Goal: Transaction & Acquisition: Purchase product/service

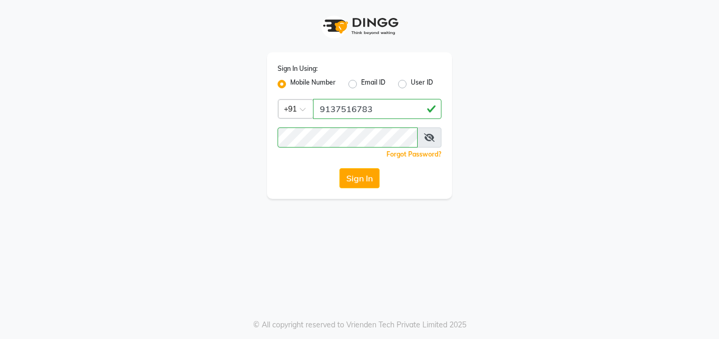
click at [699, 193] on app-login "Sign In Using: Mobile Number Email ID User ID Country Code × [PHONE_NUMBER] Rem…" at bounding box center [359, 99] width 719 height 199
click at [357, 181] on button "Sign In" at bounding box center [359, 178] width 40 height 20
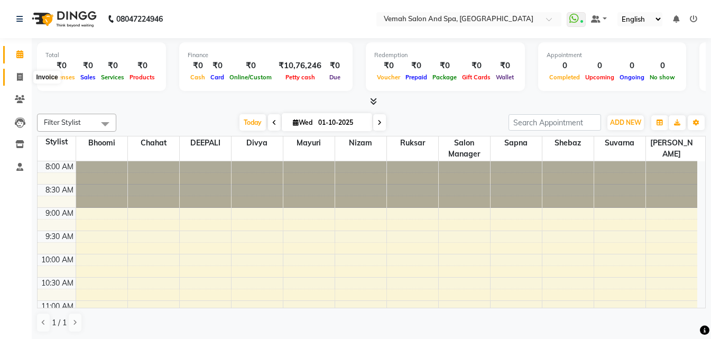
click at [19, 76] on icon at bounding box center [20, 77] width 6 height 8
select select "7315"
select select "service"
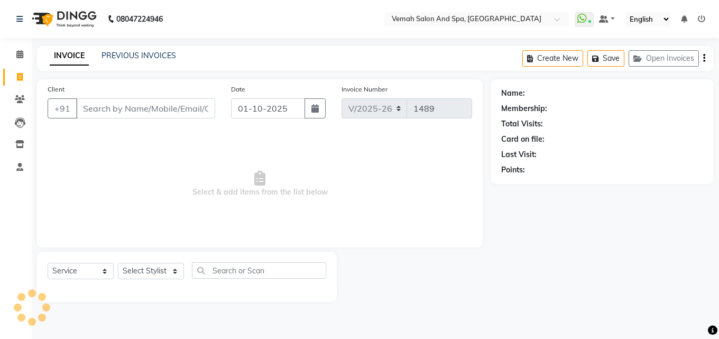
click at [141, 105] on input "Client" at bounding box center [145, 108] width 139 height 20
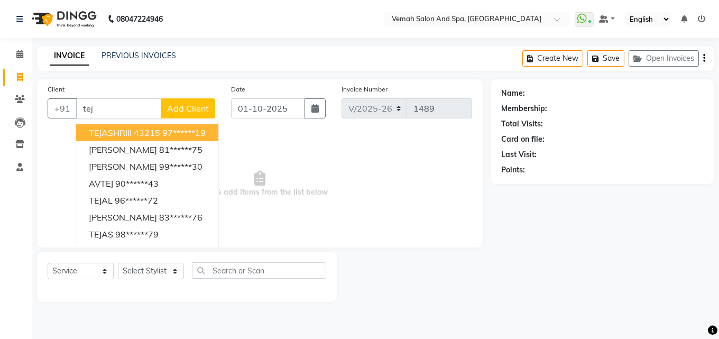
click at [108, 110] on input "tej" at bounding box center [118, 108] width 85 height 20
click at [108, 109] on input "tej" at bounding box center [118, 108] width 85 height 20
type input "t"
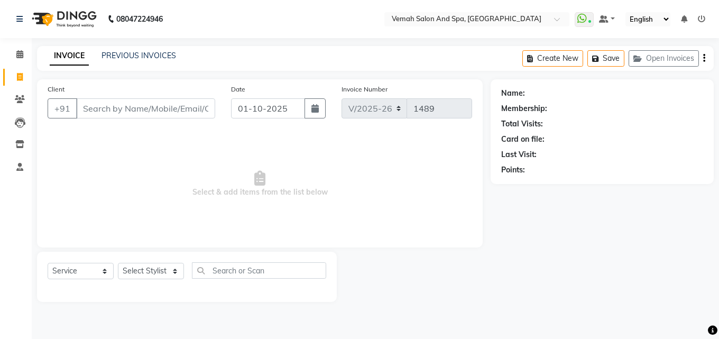
click at [116, 109] on input "Client" at bounding box center [145, 108] width 139 height 20
drag, startPoint x: 182, startPoint y: 273, endPoint x: 180, endPoint y: 266, distance: 7.2
click at [182, 273] on select "Select Stylist Bhoomi Chahat [PERSON_NAME] Divya [PERSON_NAME] [PERSON_NAME] Sa…" at bounding box center [151, 271] width 66 height 16
select select "66107"
click at [118, 263] on select "Select Stylist Bhoomi Chahat [PERSON_NAME] Divya [PERSON_NAME] [PERSON_NAME] Sa…" at bounding box center [151, 271] width 66 height 16
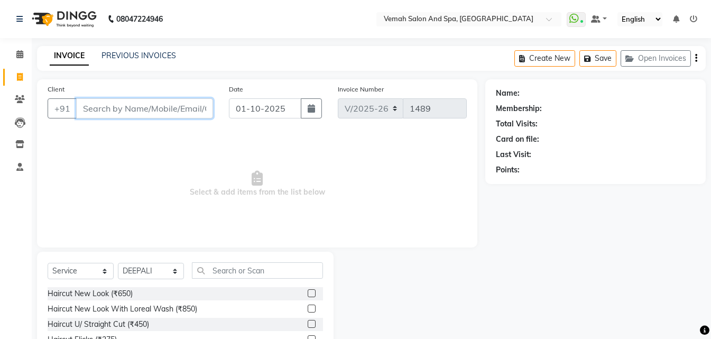
click at [161, 106] on input "Client" at bounding box center [144, 108] width 137 height 20
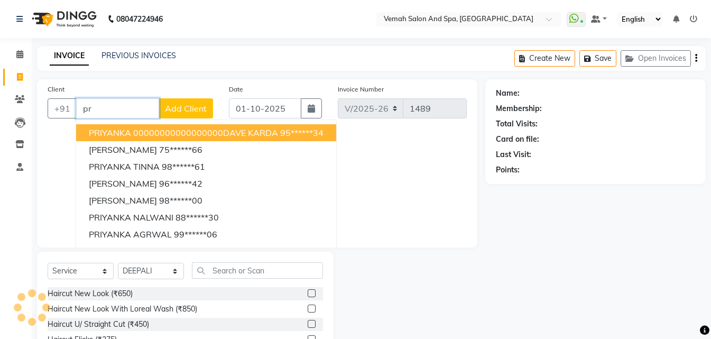
type input "p"
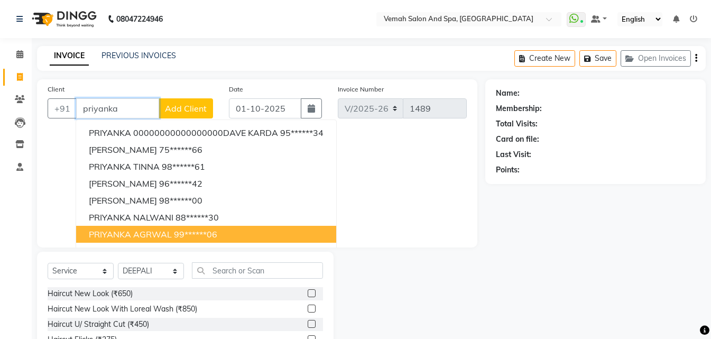
click at [165, 236] on span "PRIYANKA AGRWAL" at bounding box center [130, 234] width 83 height 11
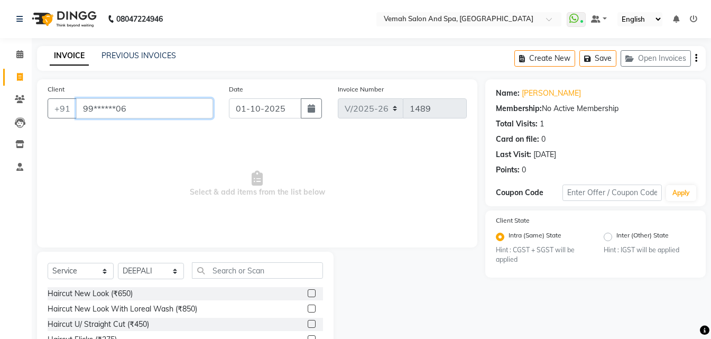
click at [141, 108] on input "99******06" at bounding box center [144, 108] width 137 height 20
type input "9"
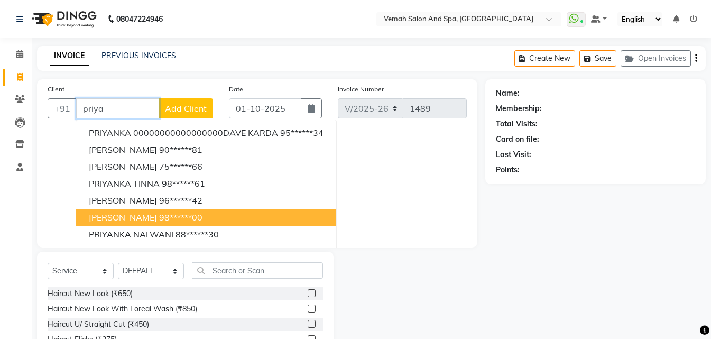
click at [141, 215] on span "PRIYANKA TIWARI" at bounding box center [123, 217] width 68 height 11
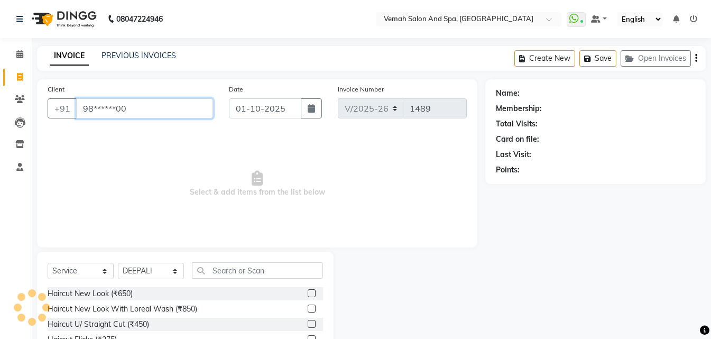
type input "98******00"
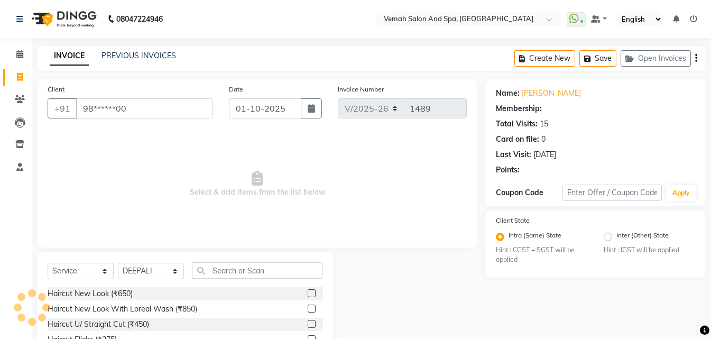
select select "1: Object"
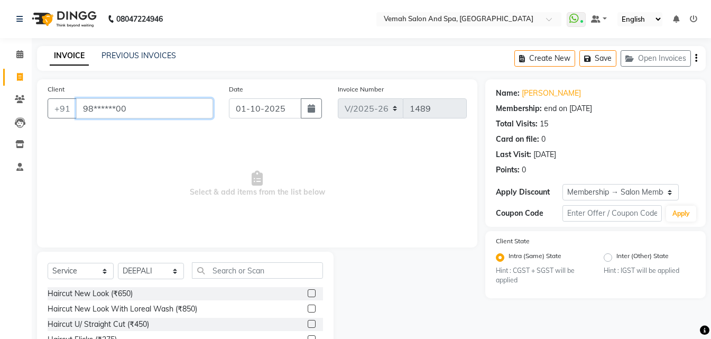
click at [162, 106] on input "98******00" at bounding box center [144, 108] width 137 height 20
type input "9"
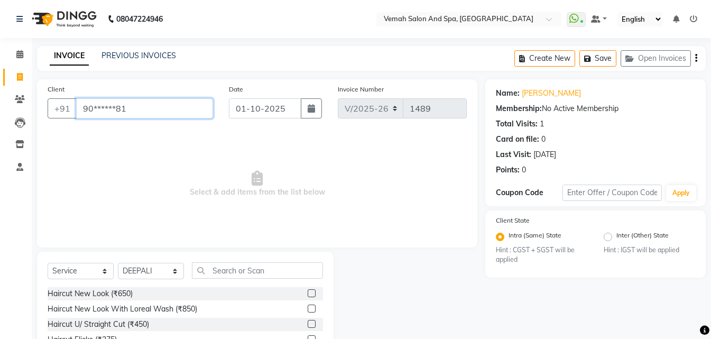
click at [161, 115] on input "90******81" at bounding box center [144, 108] width 137 height 20
type input "9"
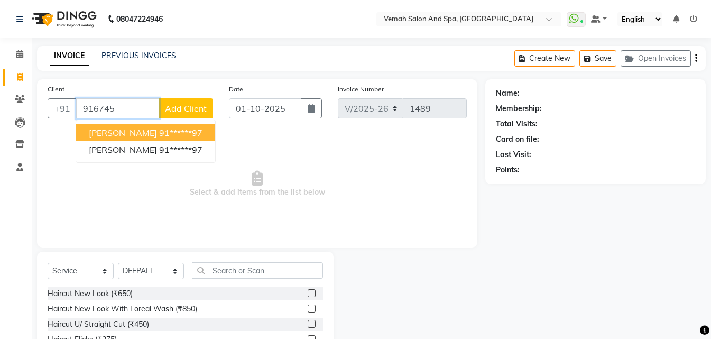
click at [167, 132] on ngb-highlight "91******97" at bounding box center [180, 132] width 43 height 11
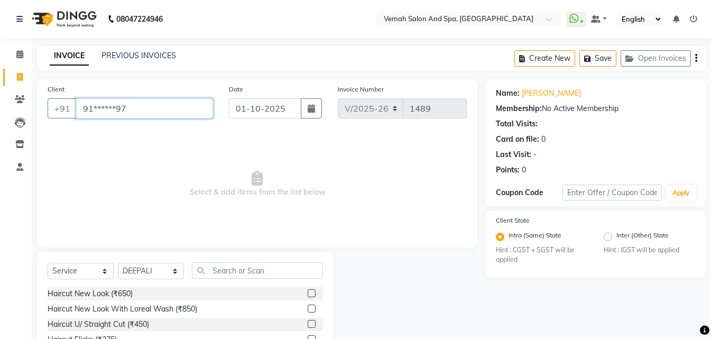
click at [167, 116] on input "91******97" at bounding box center [144, 108] width 137 height 20
type input "9"
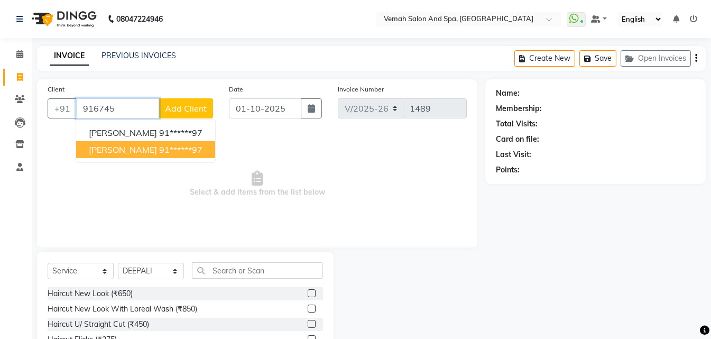
click at [167, 152] on ngb-highlight "91******97" at bounding box center [180, 149] width 43 height 11
type input "91******97"
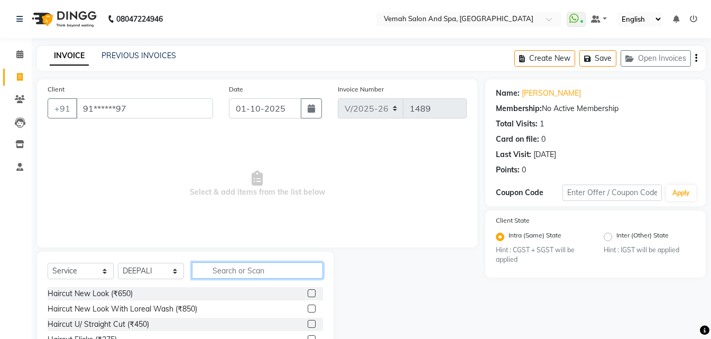
click at [245, 272] on input "text" at bounding box center [257, 270] width 131 height 16
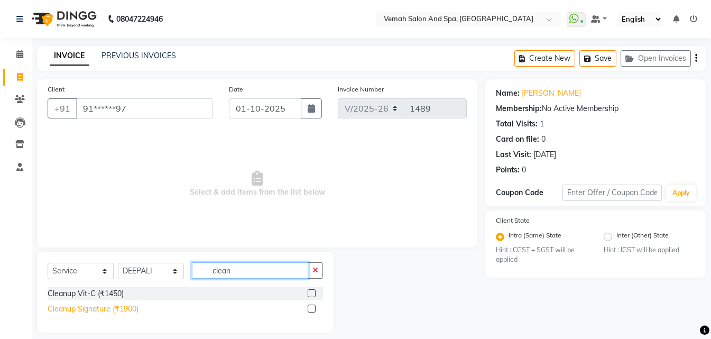
type input "clean"
click at [103, 312] on div "Cleanup Signature (₹1900)" at bounding box center [93, 308] width 91 height 11
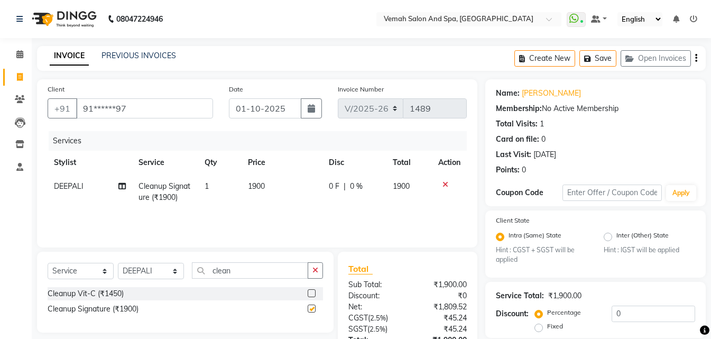
checkbox input "false"
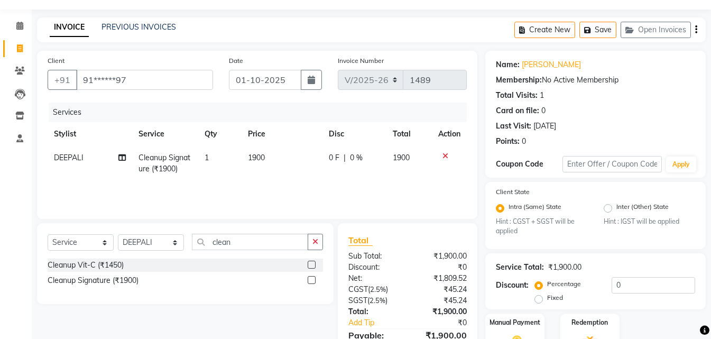
scroll to position [89, 0]
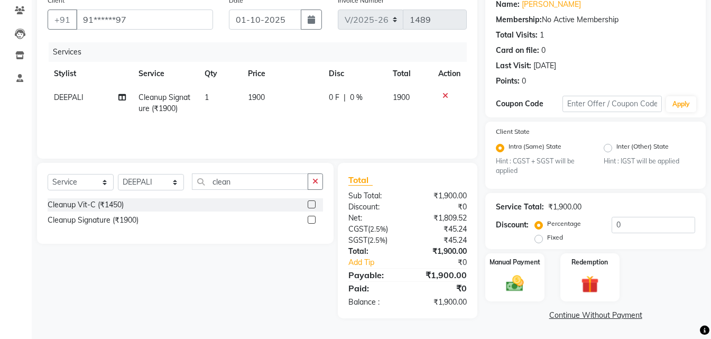
click at [282, 100] on td "1900" at bounding box center [282, 103] width 81 height 35
select select "66107"
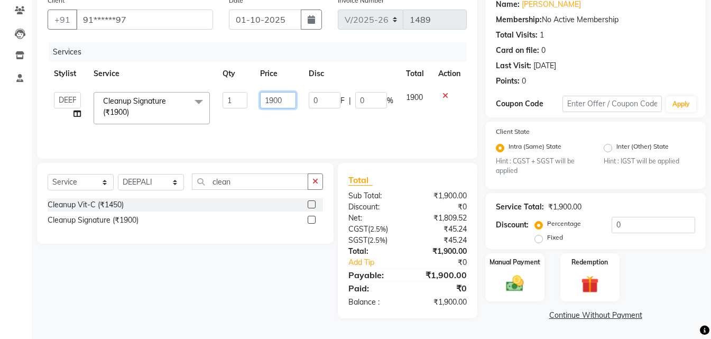
click at [296, 93] on input "1900" at bounding box center [278, 100] width 36 height 16
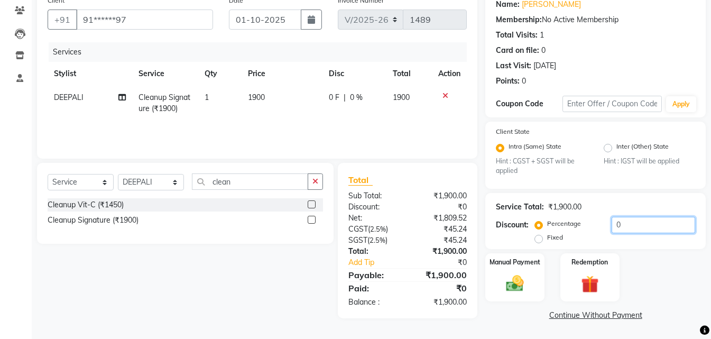
click at [649, 229] on input "0" at bounding box center [654, 225] width 84 height 16
type input "20"
click at [274, 102] on td "1900" at bounding box center [280, 103] width 80 height 35
select select "66107"
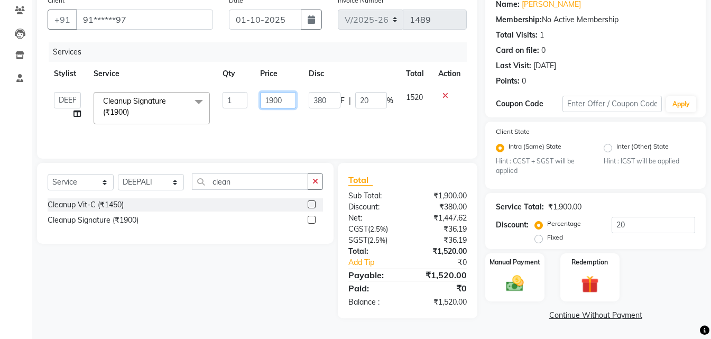
click at [294, 99] on input "1900" at bounding box center [278, 100] width 36 height 16
type input "1"
type input "3000"
click at [337, 126] on div "Services Stylist Service Qty Price Disc Total Action Bhoomi Chahat DEEPALI Divy…" at bounding box center [257, 95] width 419 height 106
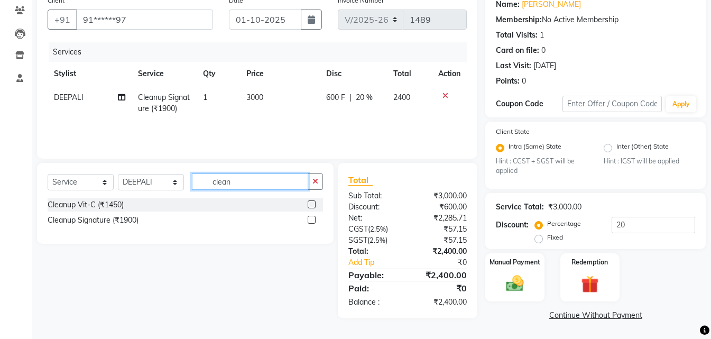
click at [268, 179] on input "clean" at bounding box center [250, 181] width 116 height 16
type input "c"
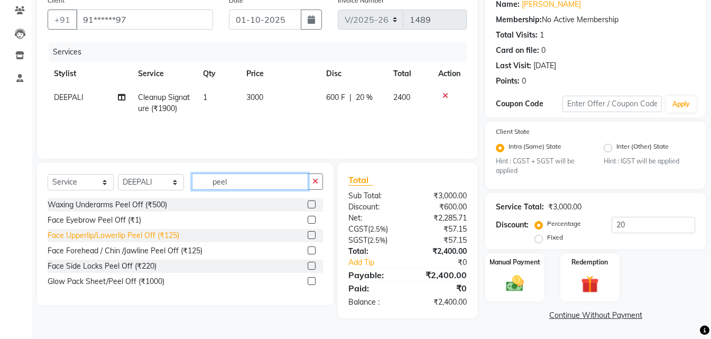
type input "peel"
click at [131, 232] on div "Face Upperlip/Lowerlip Peel Off (₹125)" at bounding box center [114, 235] width 132 height 11
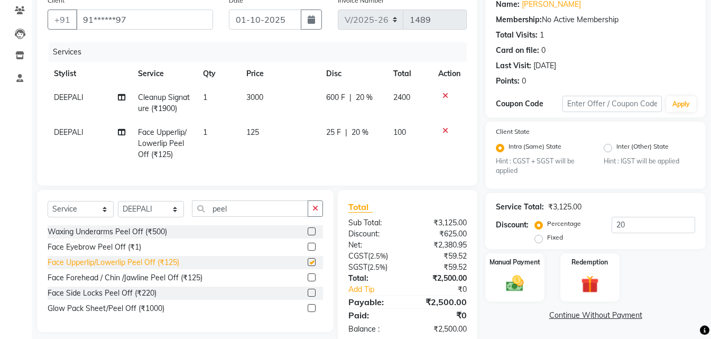
checkbox input "false"
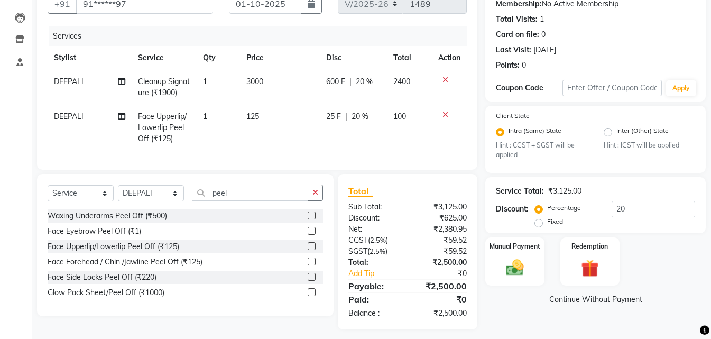
scroll to position [119, 0]
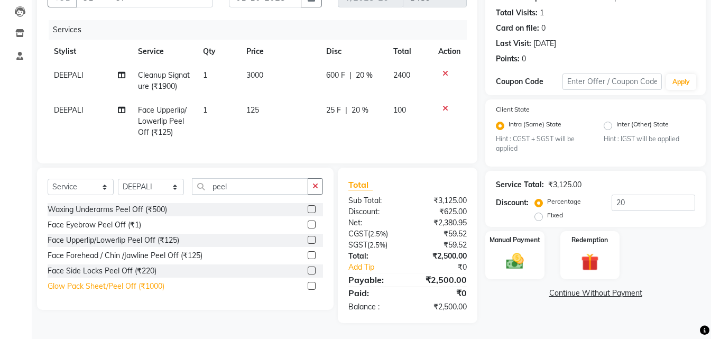
click at [104, 281] on div "Glow Pack Sheet/Peel Off (₹1000)" at bounding box center [106, 286] width 117 height 11
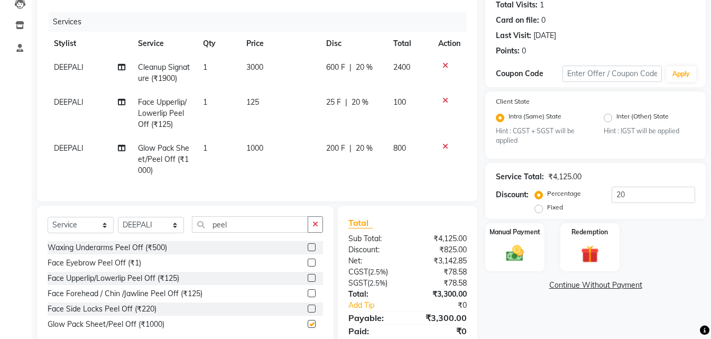
checkbox input "false"
click at [446, 103] on icon at bounding box center [445, 100] width 6 height 7
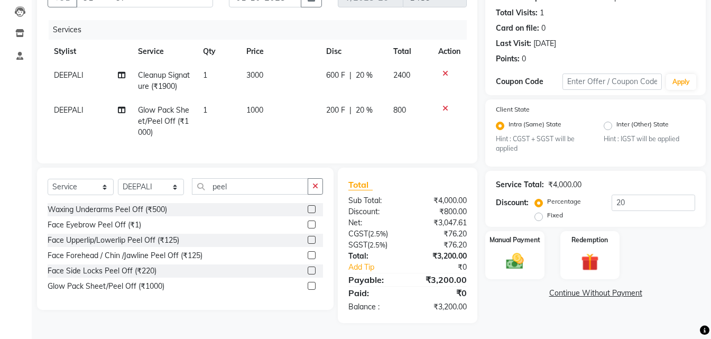
click at [279, 98] on td "1000" at bounding box center [280, 121] width 80 height 46
select select "66107"
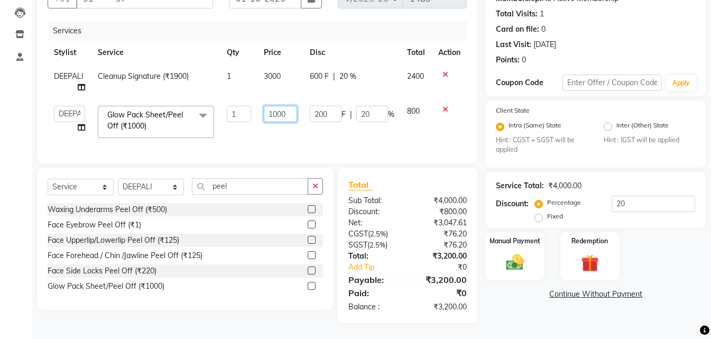
click at [291, 107] on input "1000" at bounding box center [280, 114] width 33 height 16
type input "1"
type input "1100"
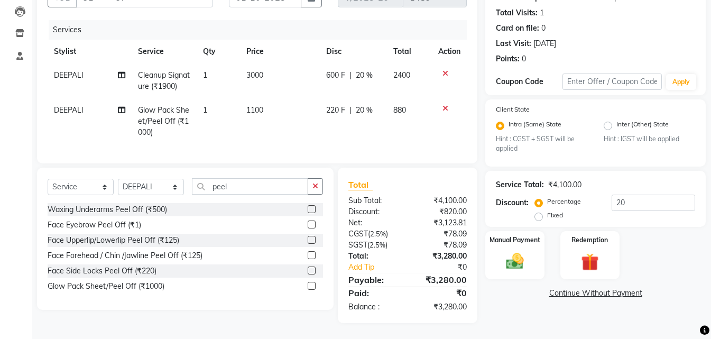
click at [300, 131] on td "1100" at bounding box center [280, 121] width 80 height 46
select select "66107"
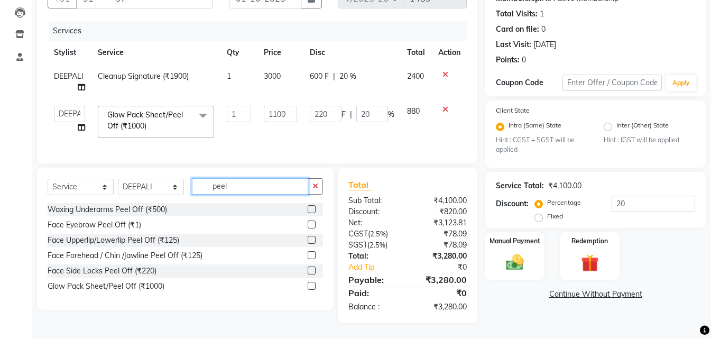
click at [288, 190] on input "peel" at bounding box center [250, 186] width 116 height 16
type input "p"
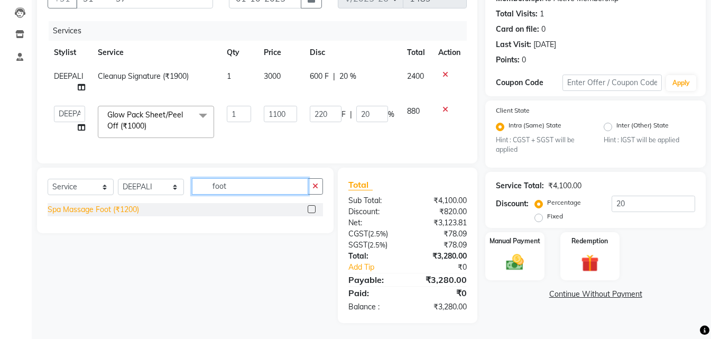
type input "foot"
click at [88, 206] on div "Spa Massage Foot (₹1200)" at bounding box center [93, 209] width 91 height 11
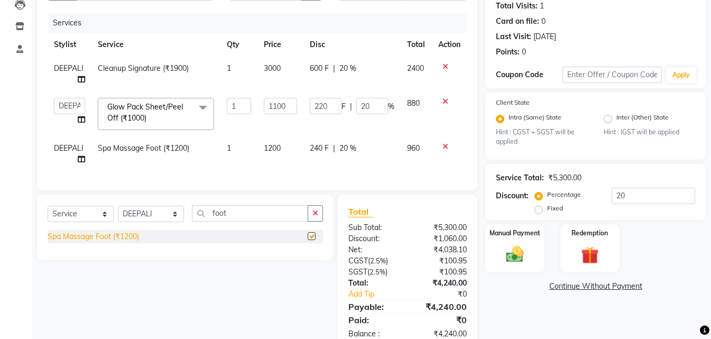
checkbox input "false"
click at [289, 141] on td "1200" at bounding box center [280, 153] width 46 height 35
select select "66107"
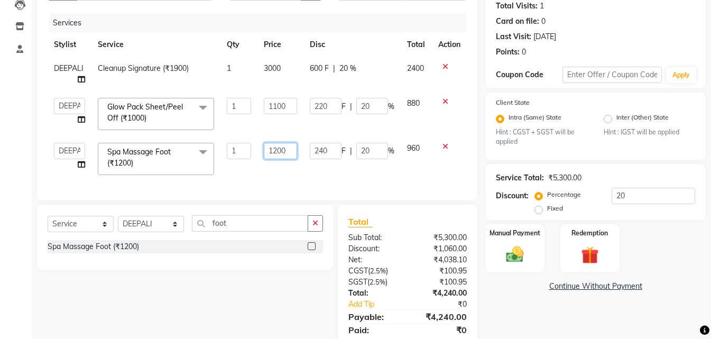
click at [288, 147] on input "1200" at bounding box center [280, 151] width 33 height 16
type input "1"
type input "1000"
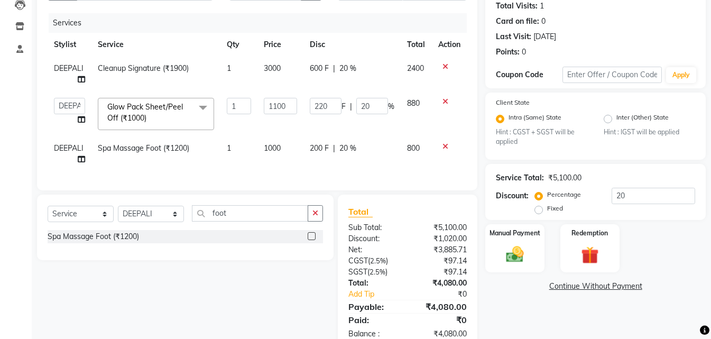
click at [281, 167] on td "1000" at bounding box center [280, 153] width 46 height 35
select select "66107"
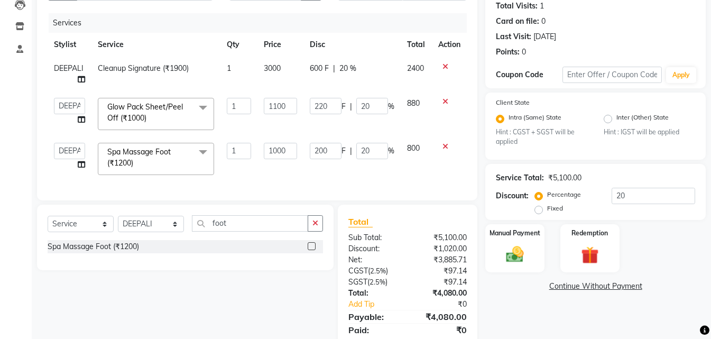
scroll to position [163, 0]
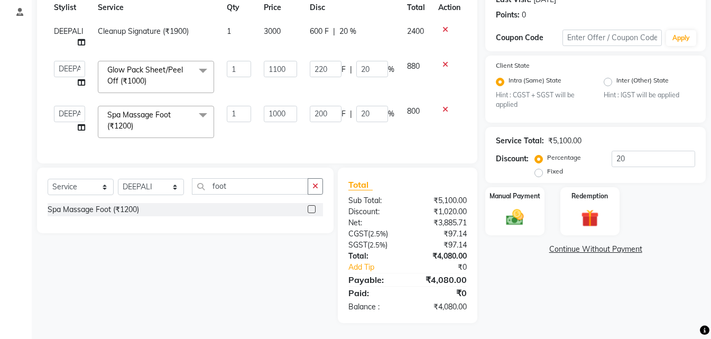
click at [445, 106] on icon at bounding box center [445, 109] width 6 height 7
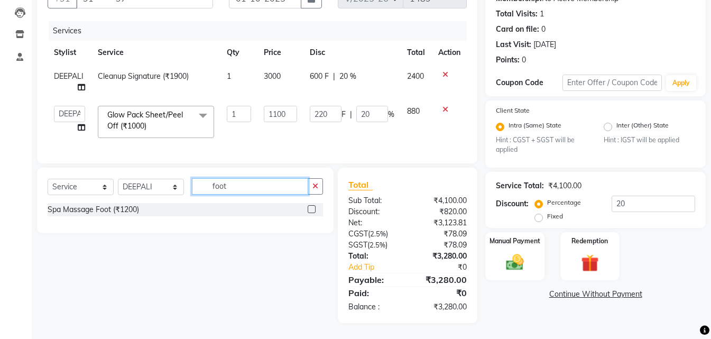
click at [244, 189] on input "foot" at bounding box center [250, 186] width 116 height 16
type input "f"
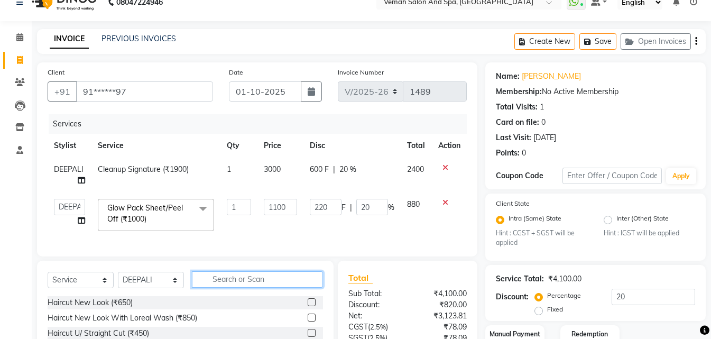
scroll to position [0, 0]
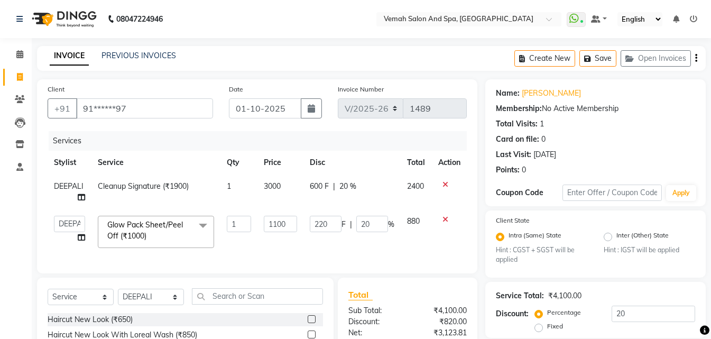
click at [275, 190] on span "3000" at bounding box center [272, 186] width 17 height 10
select select "66107"
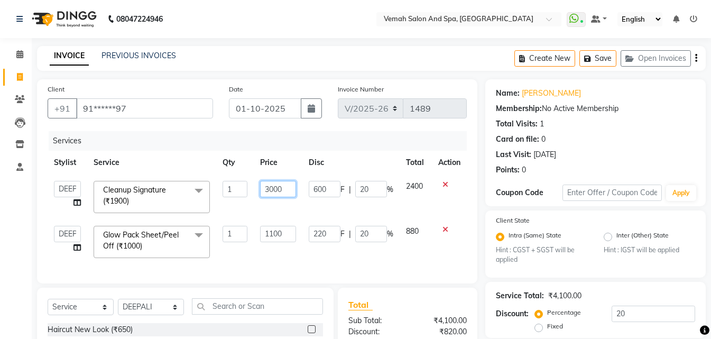
click at [275, 187] on input "3000" at bounding box center [278, 189] width 36 height 16
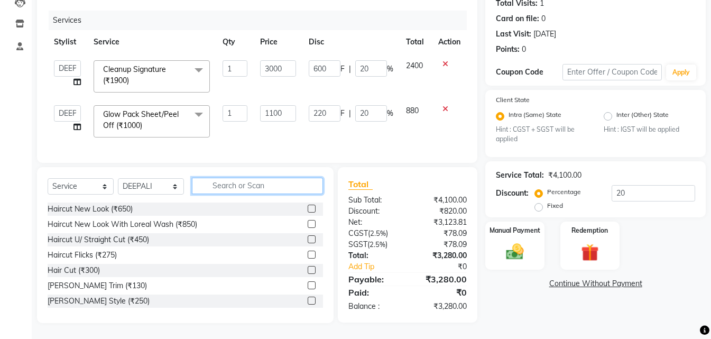
scroll to position [118, 0]
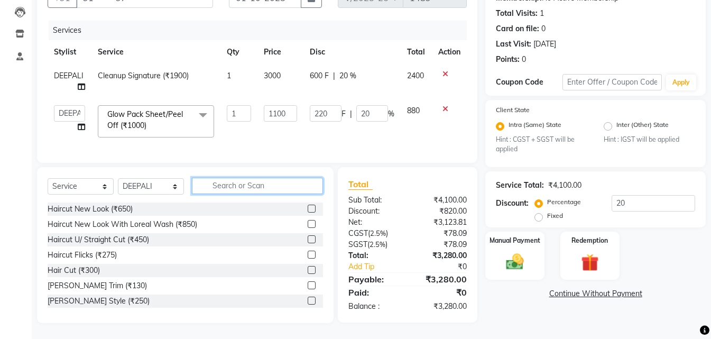
click at [229, 189] on input "text" at bounding box center [257, 186] width 131 height 16
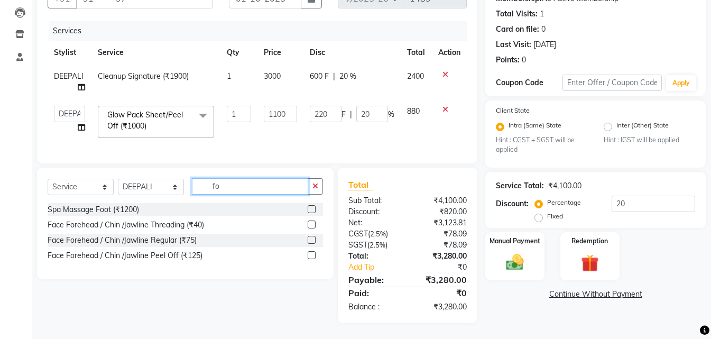
scroll to position [118, 0]
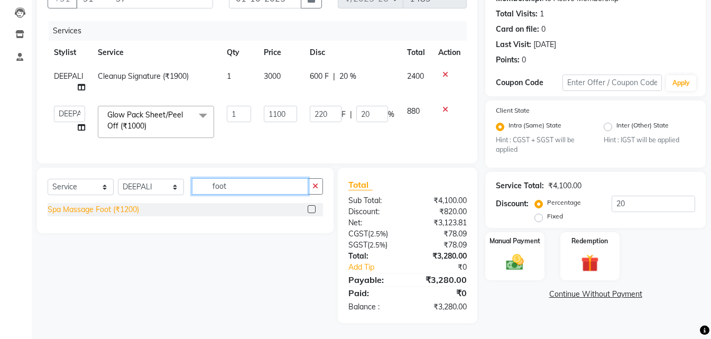
type input "foot"
click at [126, 215] on div "Spa Massage Foot (₹1200)" at bounding box center [93, 209] width 91 height 11
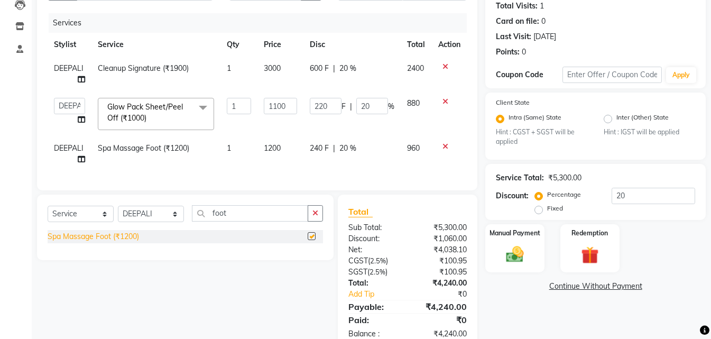
checkbox input "false"
click at [276, 148] on span "1200" at bounding box center [272, 148] width 17 height 10
select select "66107"
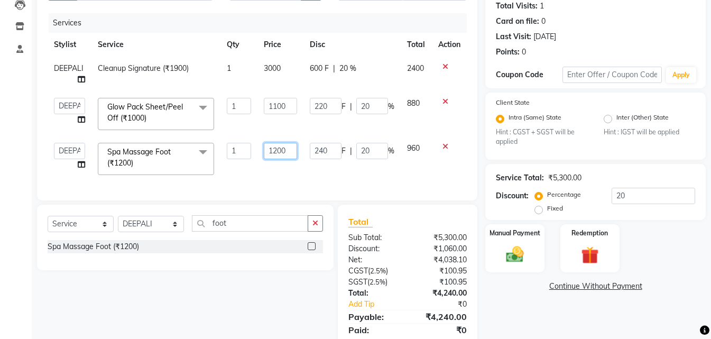
click at [276, 147] on input "1200" at bounding box center [280, 151] width 33 height 16
type input "900"
click at [411, 171] on td "960" at bounding box center [416, 158] width 31 height 45
select select "66107"
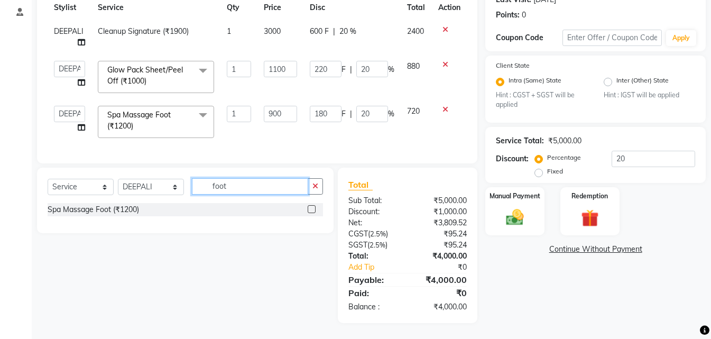
click at [273, 182] on input "foot" at bounding box center [250, 186] width 116 height 16
type input "f"
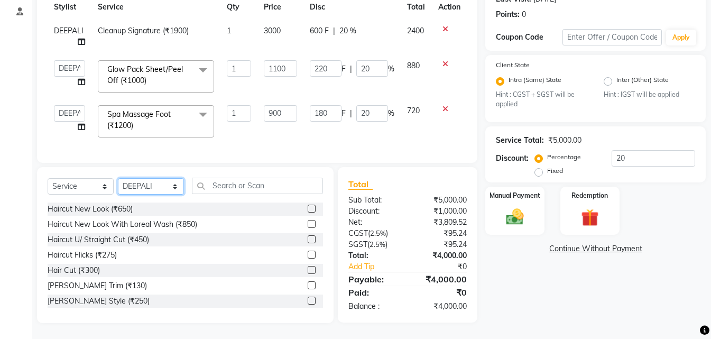
drag, startPoint x: 173, startPoint y: 185, endPoint x: 174, endPoint y: 179, distance: 6.4
click at [173, 185] on select "Select Stylist Bhoomi Chahat [PERSON_NAME] Divya [PERSON_NAME] [PERSON_NAME] Sa…" at bounding box center [151, 186] width 66 height 16
select select "62761"
click at [118, 179] on select "Select Stylist Bhoomi Chahat [PERSON_NAME] Divya [PERSON_NAME] [PERSON_NAME] Sa…" at bounding box center [151, 186] width 66 height 16
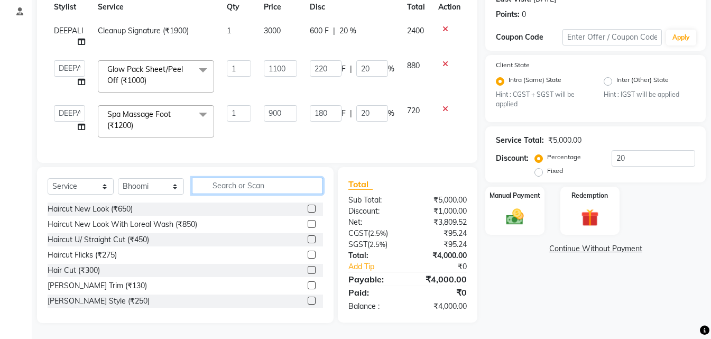
click at [245, 187] on input "text" at bounding box center [257, 186] width 131 height 16
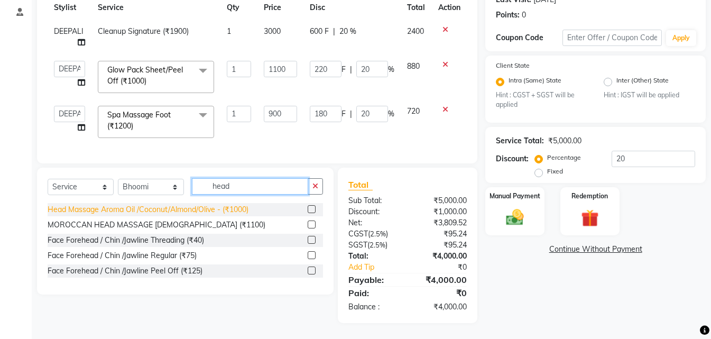
type input "head"
click at [154, 206] on div "Head Massage Aroma Oil /Coconut/Almond/Olive - (₹1000)" at bounding box center [148, 209] width 201 height 11
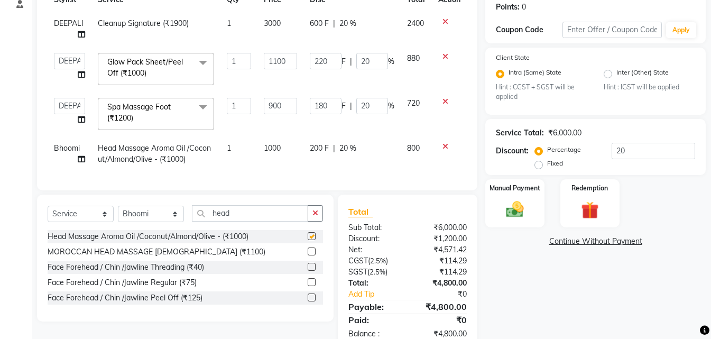
checkbox input "false"
drag, startPoint x: 172, startPoint y: 223, endPoint x: 172, endPoint y: 216, distance: 6.3
click at [172, 222] on select "Select Stylist Bhoomi Chahat [PERSON_NAME] Divya [PERSON_NAME] [PERSON_NAME] Sa…" at bounding box center [151, 214] width 66 height 16
select select "84645"
click at [118, 214] on select "Select Stylist Bhoomi Chahat [PERSON_NAME] Divya [PERSON_NAME] [PERSON_NAME] Sa…" at bounding box center [151, 214] width 66 height 16
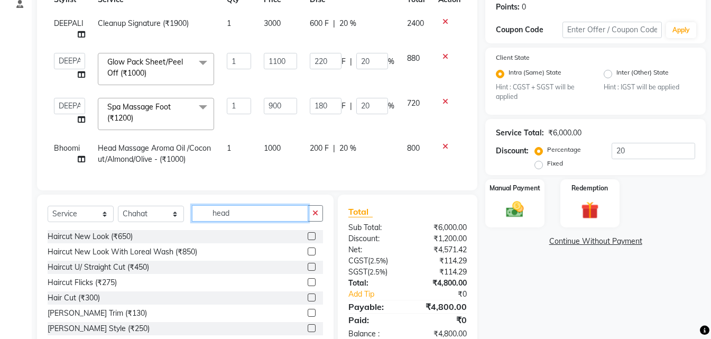
click at [248, 221] on input "head" at bounding box center [250, 213] width 116 height 16
type input "h"
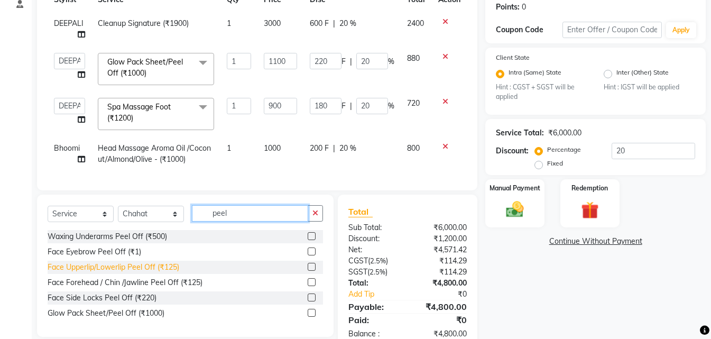
type input "peel"
click at [117, 273] on div "Face Upperlip/Lowerlip Peel Off (₹125)" at bounding box center [114, 267] width 132 height 11
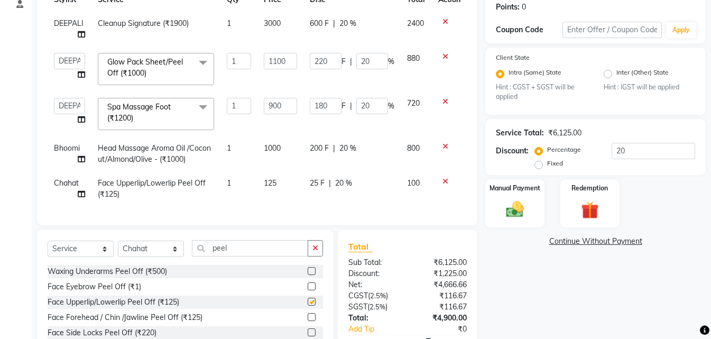
checkbox input "false"
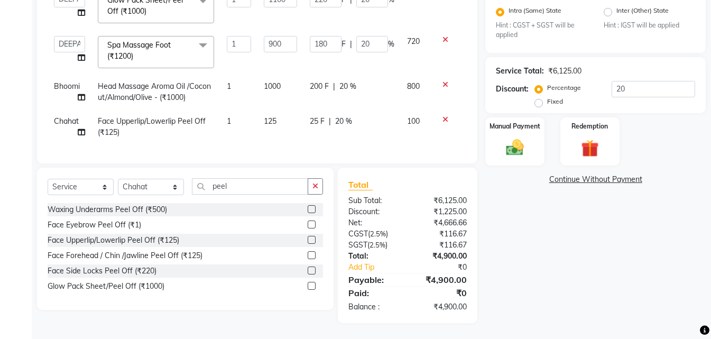
scroll to position [233, 0]
click at [265, 187] on input "peel" at bounding box center [250, 186] width 116 height 16
type input "p"
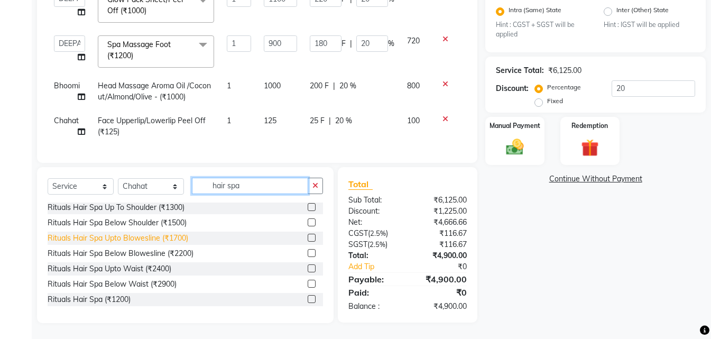
scroll to position [233, 0]
type input "hair spa"
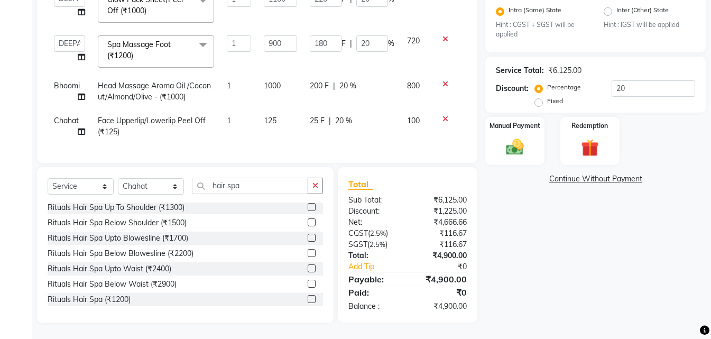
click at [236, 111] on td "1" at bounding box center [238, 126] width 37 height 35
select select "84645"
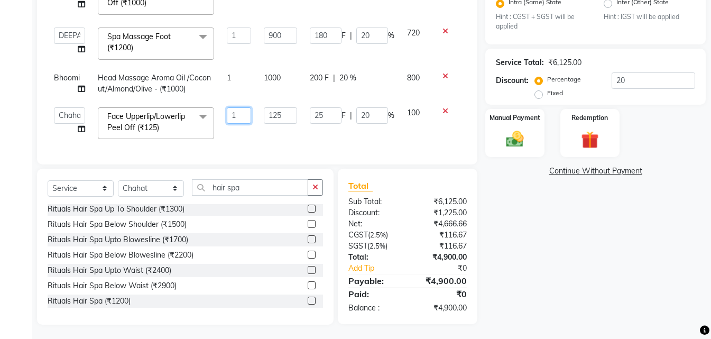
click at [236, 111] on input "1" at bounding box center [239, 115] width 24 height 16
type input "3"
click at [265, 133] on td "125" at bounding box center [280, 123] width 46 height 45
select select "84645"
click at [174, 197] on select "Select Stylist Bhoomi Chahat [PERSON_NAME] Divya [PERSON_NAME] [PERSON_NAME] Sa…" at bounding box center [151, 188] width 66 height 16
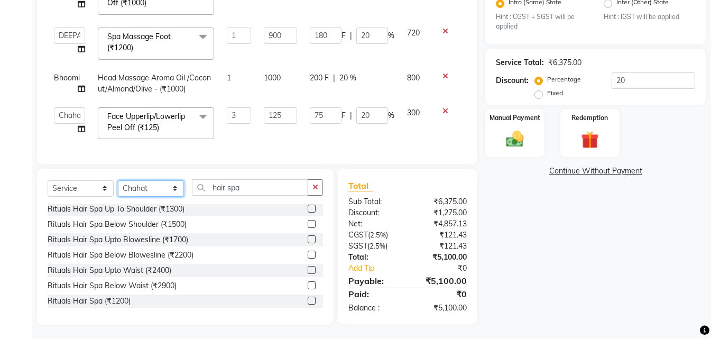
select select "62761"
click at [118, 188] on select "Select Stylist Bhoomi Chahat [PERSON_NAME] Divya [PERSON_NAME] [PERSON_NAME] Sa…" at bounding box center [151, 188] width 66 height 16
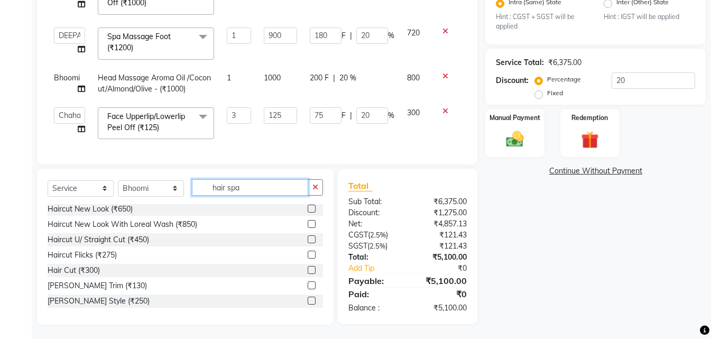
click at [250, 196] on input "hair spa" at bounding box center [250, 187] width 116 height 16
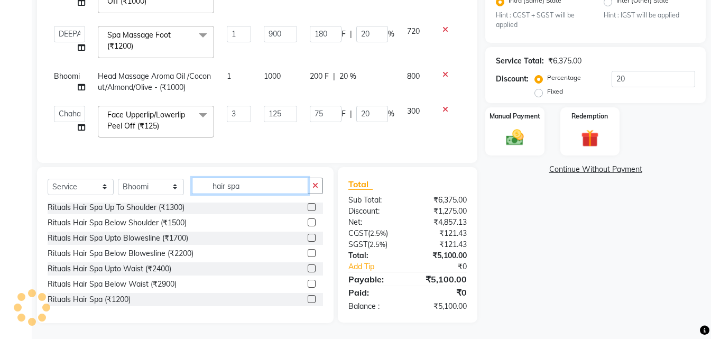
scroll to position [243, 0]
type input "hair spa"
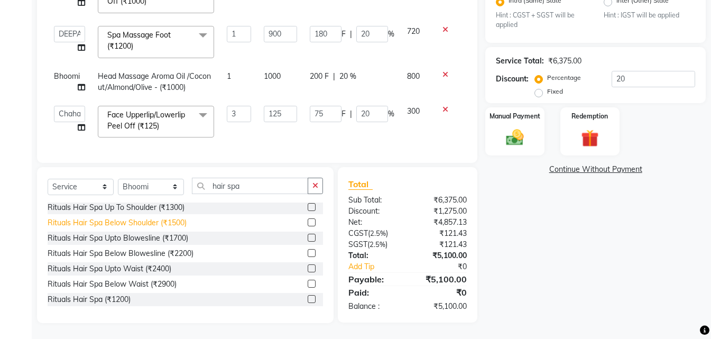
click at [139, 222] on div "Rituals Hair Spa Below Shoulder (₹1500)" at bounding box center [117, 222] width 139 height 11
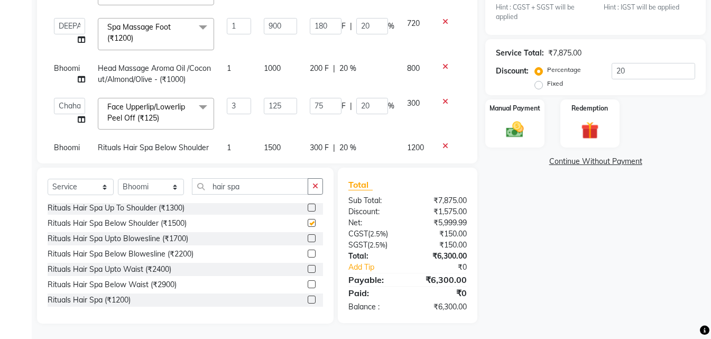
checkbox input "false"
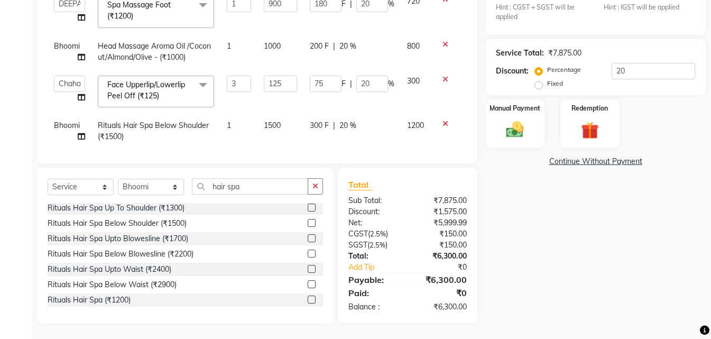
scroll to position [34, 0]
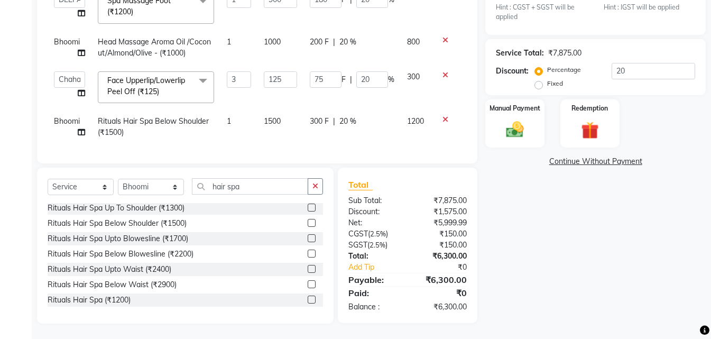
click at [280, 113] on td "1500" at bounding box center [280, 126] width 46 height 35
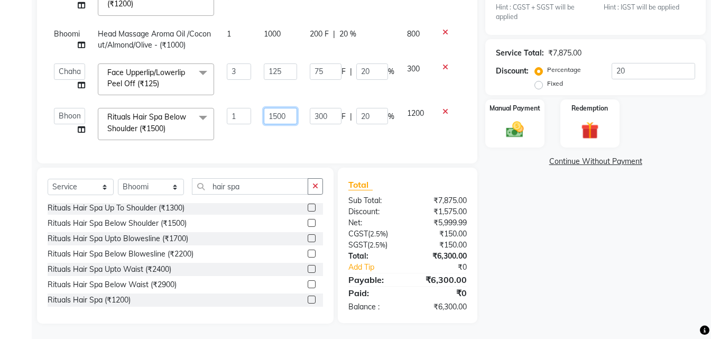
click at [280, 113] on input "1500" at bounding box center [280, 116] width 33 height 16
type input "1800"
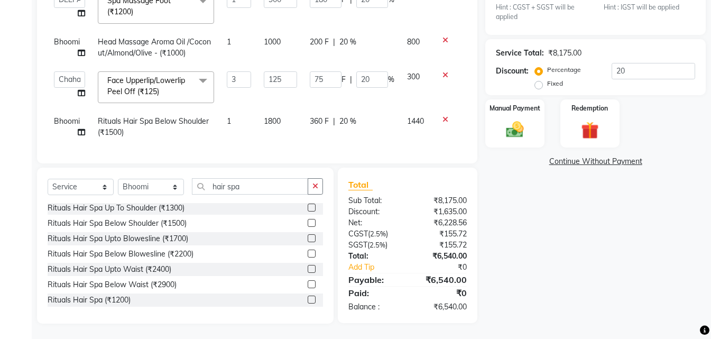
click at [289, 139] on div "Services Stylist Service Qty Price Disc Total Action DEEPALI Cleanup Signature …" at bounding box center [257, 20] width 419 height 264
click at [280, 192] on input "hair spa" at bounding box center [250, 186] width 116 height 16
type input "h"
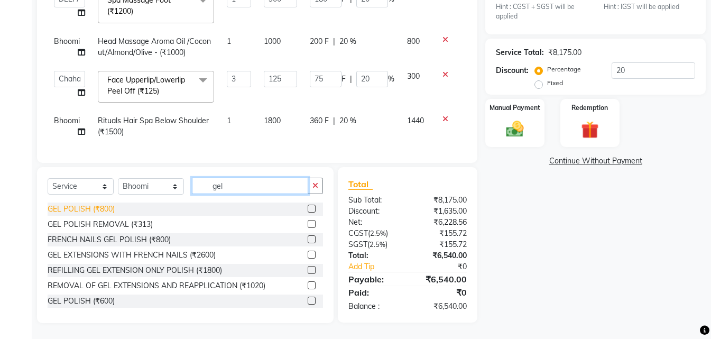
type input "gel"
click at [80, 209] on div "GEL POLISH (₹800)" at bounding box center [81, 209] width 67 height 11
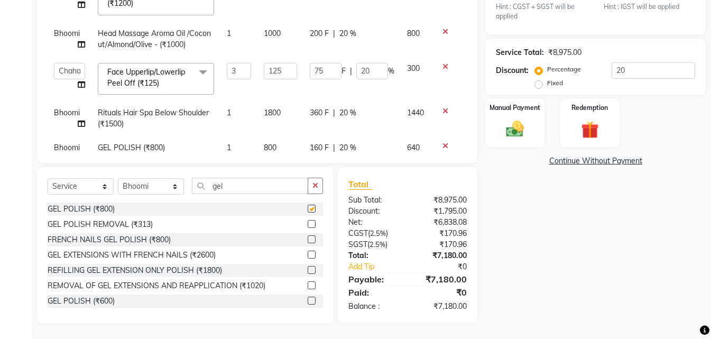
checkbox input "false"
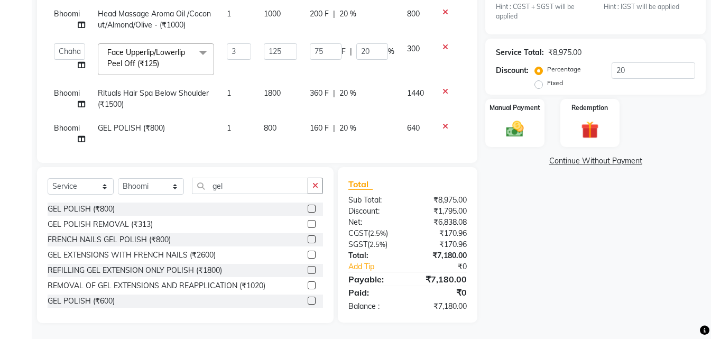
scroll to position [69, 0]
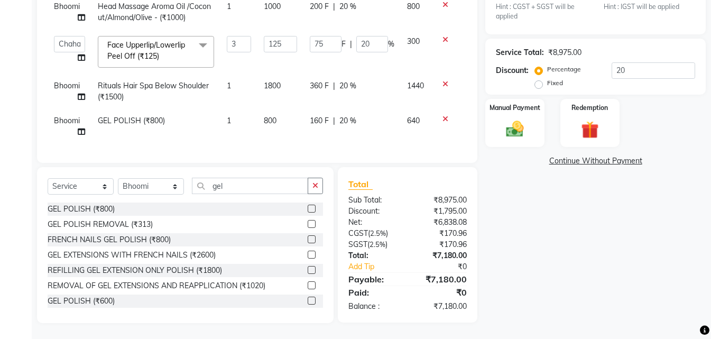
click at [281, 115] on td "800" at bounding box center [280, 126] width 46 height 35
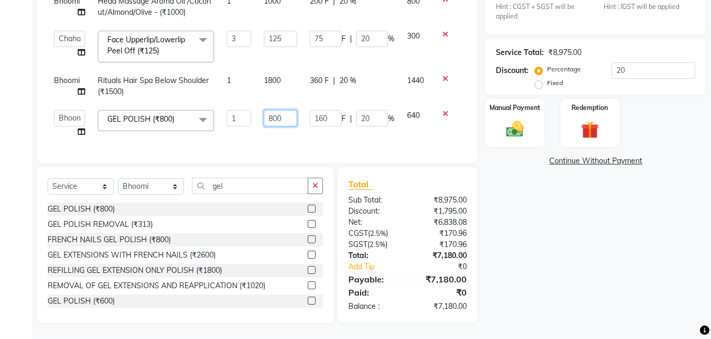
click at [281, 115] on input "800" at bounding box center [280, 118] width 33 height 16
click at [289, 119] on input "800" at bounding box center [280, 118] width 33 height 16
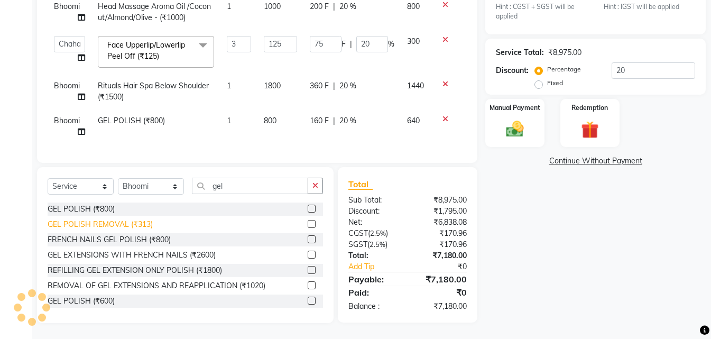
click at [109, 223] on div "GEL POLISH REMOVAL (₹313)" at bounding box center [100, 224] width 105 height 11
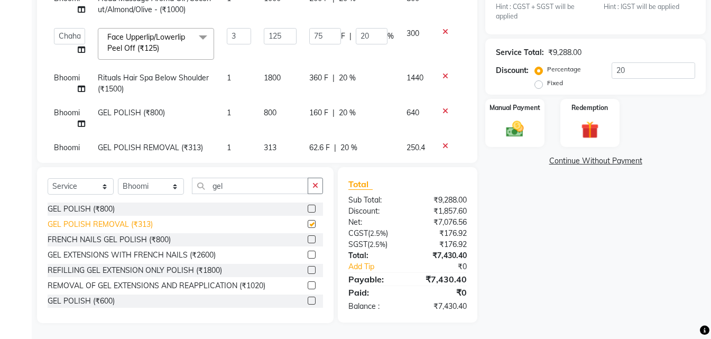
checkbox input "false"
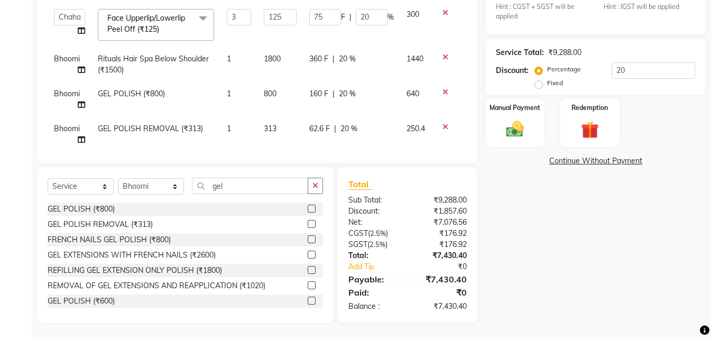
scroll to position [104, 0]
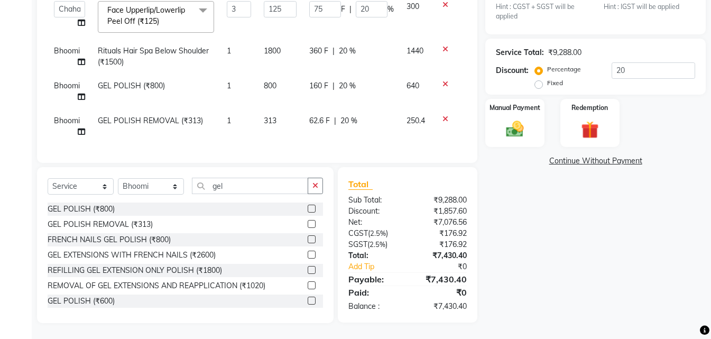
click at [444, 80] on icon at bounding box center [445, 83] width 6 height 7
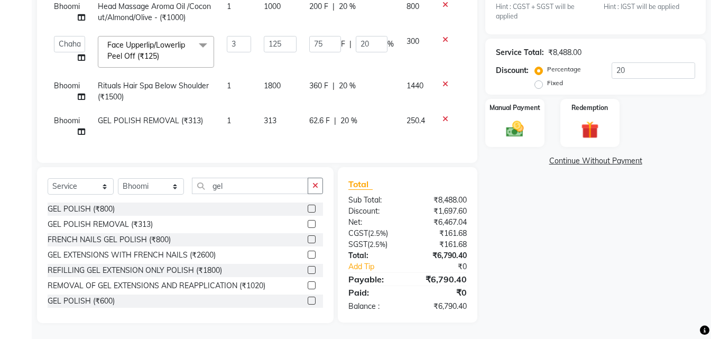
scroll to position [69, 0]
click at [279, 109] on td "313" at bounding box center [280, 126] width 46 height 35
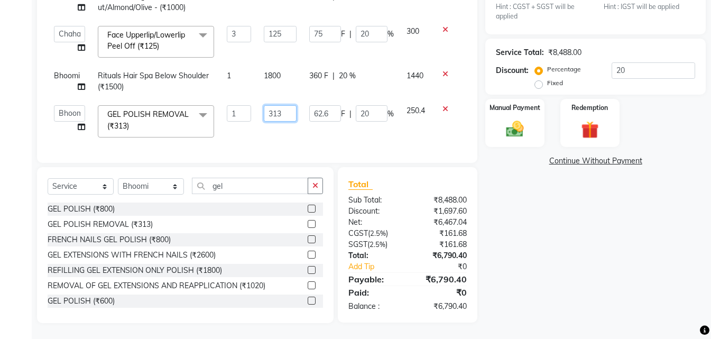
click at [282, 108] on input "313" at bounding box center [280, 113] width 33 height 16
type input "320"
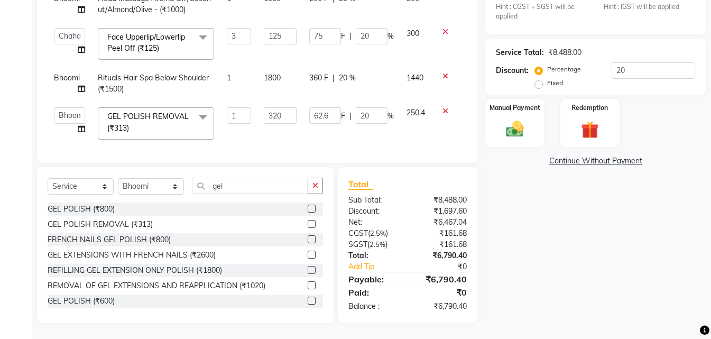
click at [344, 131] on td "62.6 F | 20 %" at bounding box center [351, 123] width 97 height 45
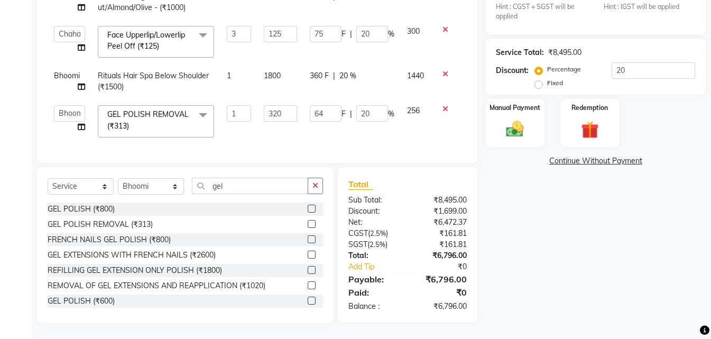
click at [285, 78] on td "1800" at bounding box center [280, 81] width 46 height 35
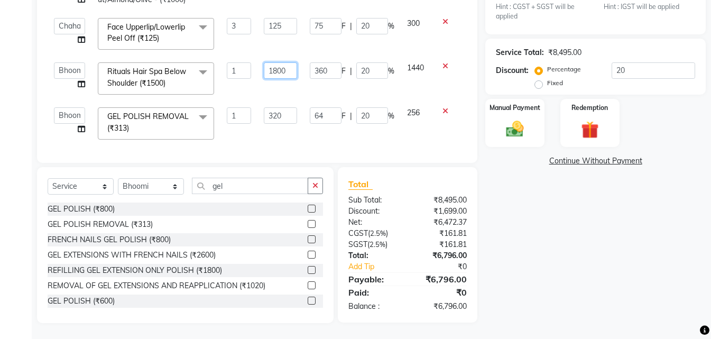
click at [284, 73] on input "1800" at bounding box center [280, 70] width 33 height 16
click at [284, 108] on input "320" at bounding box center [280, 115] width 33 height 16
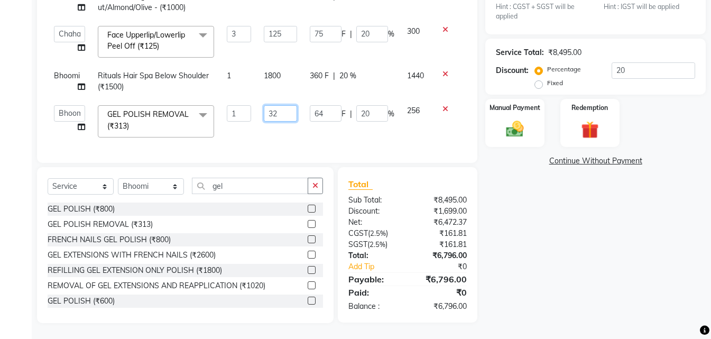
type input "3"
type input "200"
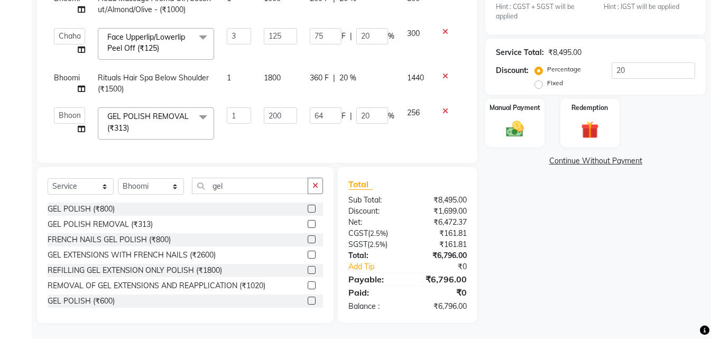
click at [313, 126] on td "64 F | 20 %" at bounding box center [351, 123] width 97 height 45
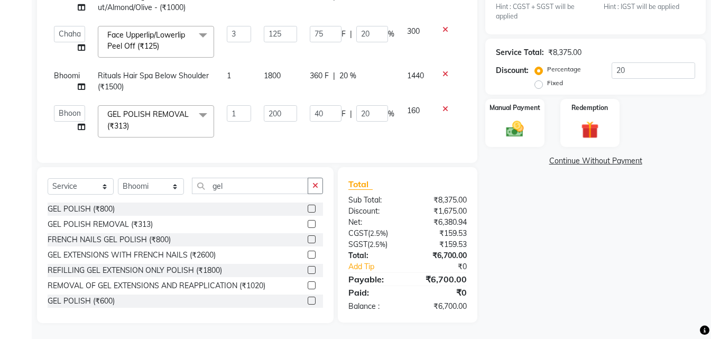
click at [442, 105] on icon at bounding box center [445, 108] width 6 height 7
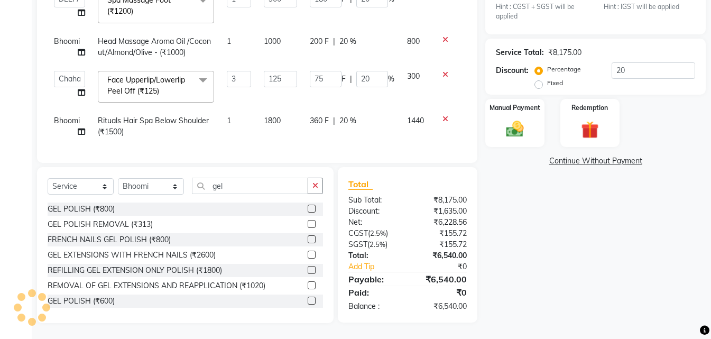
scroll to position [34, 0]
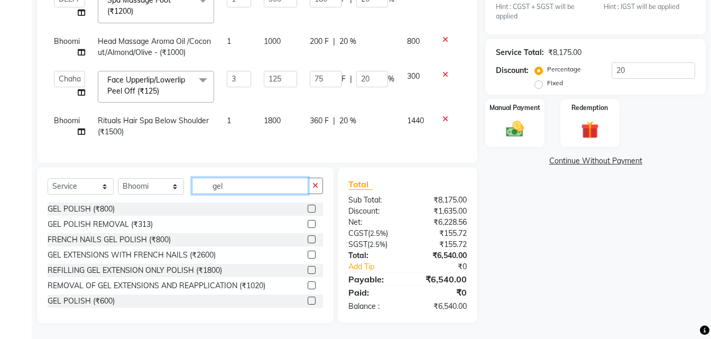
click at [246, 186] on input "gel" at bounding box center [250, 186] width 116 height 16
type input "g"
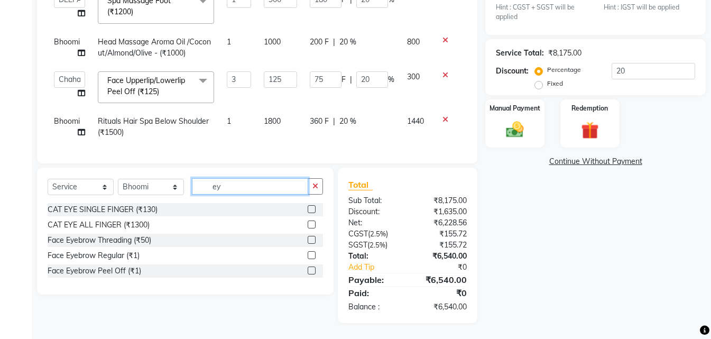
scroll to position [243, 0]
type input "eye"
click at [114, 242] on div "Face Eyebrow Threading (₹50)" at bounding box center [100, 240] width 104 height 11
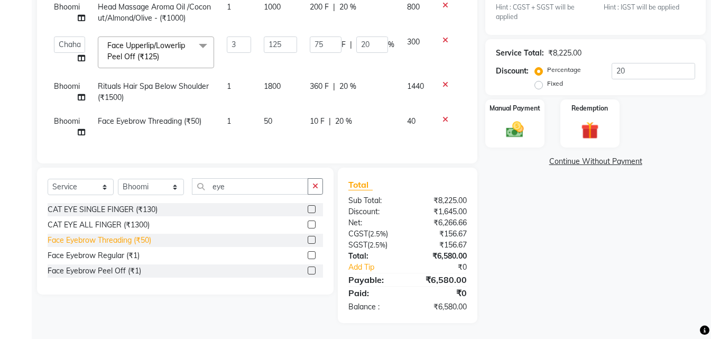
checkbox input "false"
click at [513, 135] on img at bounding box center [515, 129] width 30 height 21
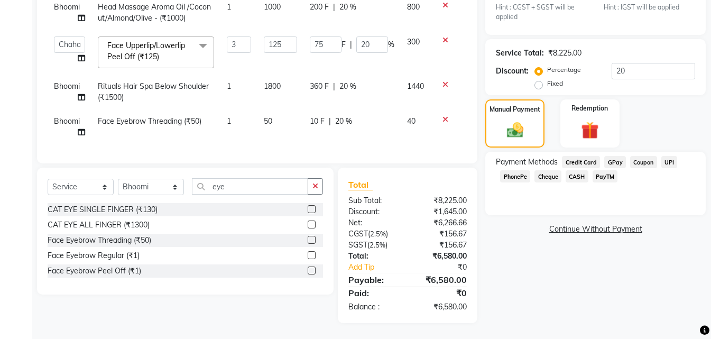
click at [669, 159] on span "UPI" at bounding box center [669, 162] width 16 height 12
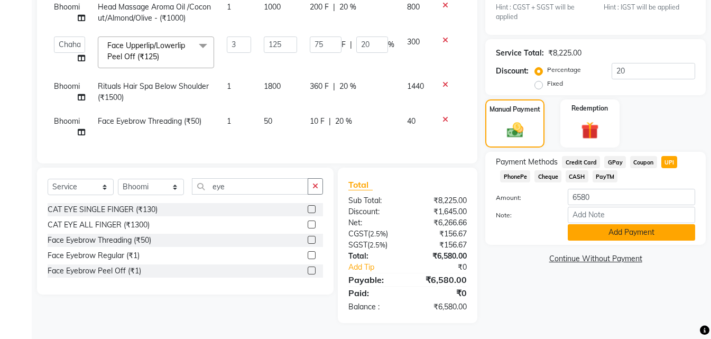
click at [648, 238] on button "Add Payment" at bounding box center [631, 232] width 127 height 16
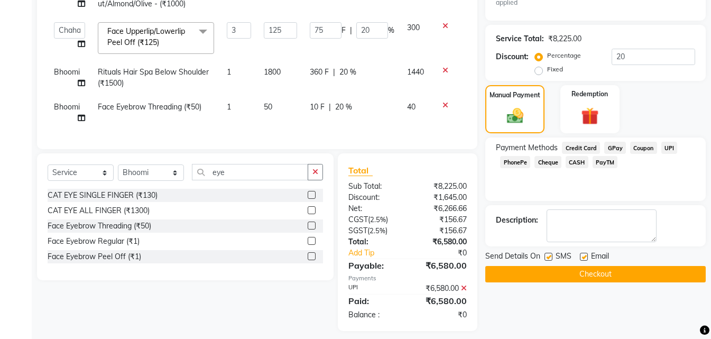
scroll to position [265, 0]
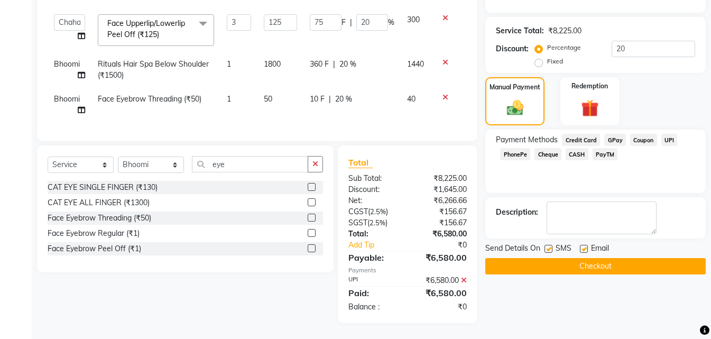
click at [547, 247] on label at bounding box center [548, 249] width 8 height 8
click at [547, 247] on input "checkbox" at bounding box center [547, 249] width 7 height 7
checkbox input "false"
click at [588, 246] on div "Email" at bounding box center [599, 249] width 38 height 13
click at [585, 248] on label at bounding box center [584, 249] width 8 height 8
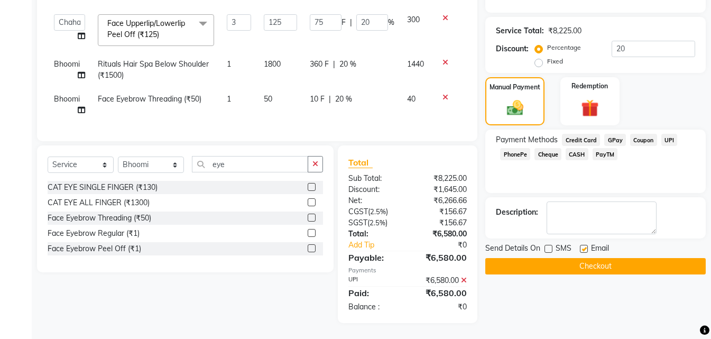
click at [585, 248] on input "checkbox" at bounding box center [583, 249] width 7 height 7
checkbox input "false"
click at [583, 269] on button "Checkout" at bounding box center [595, 266] width 220 height 16
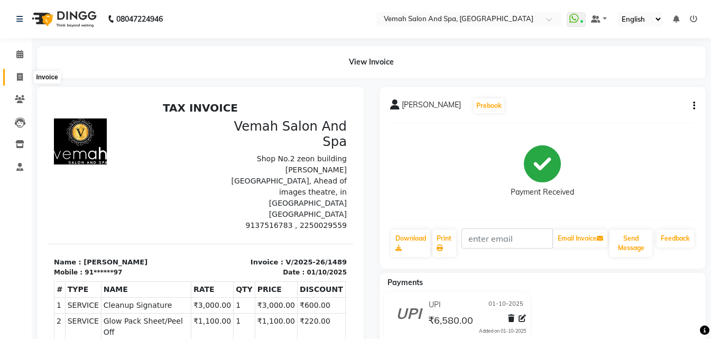
click at [16, 81] on span at bounding box center [20, 77] width 19 height 12
select select "service"
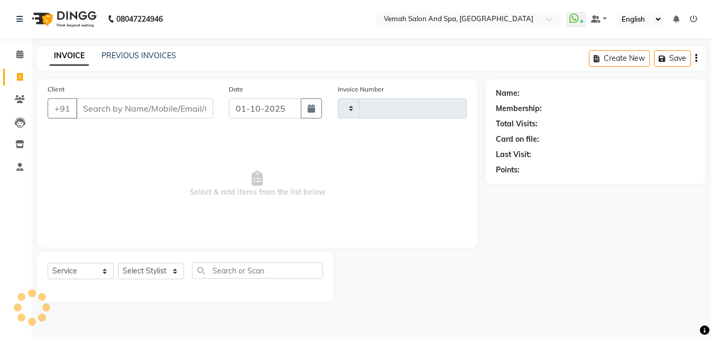
type input "1490"
select select "7315"
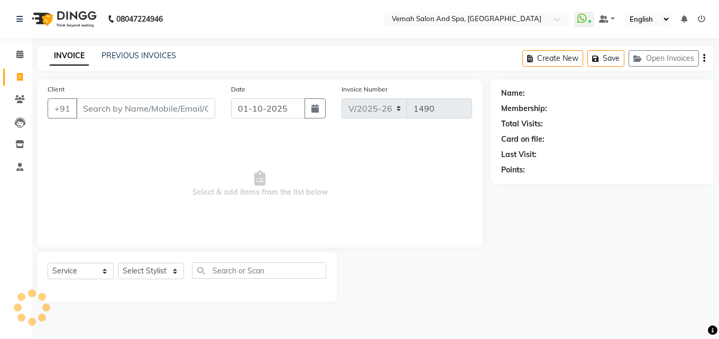
click at [108, 104] on input "Client" at bounding box center [145, 108] width 139 height 20
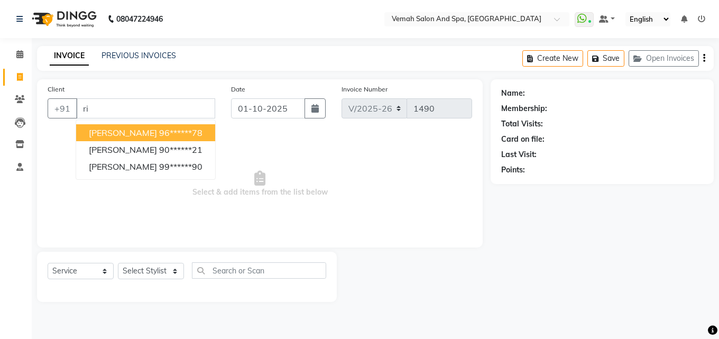
type input "r"
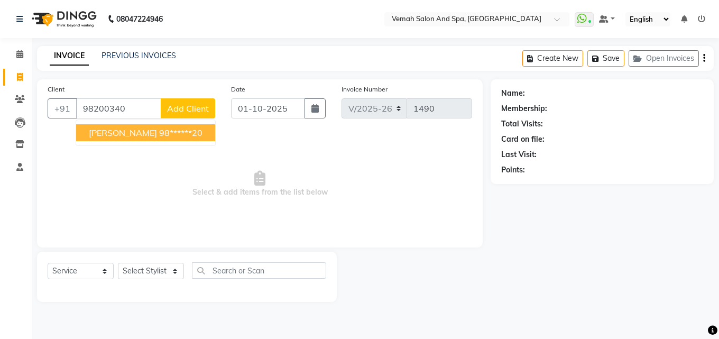
click at [189, 133] on ngb-highlight "98******20" at bounding box center [180, 132] width 43 height 11
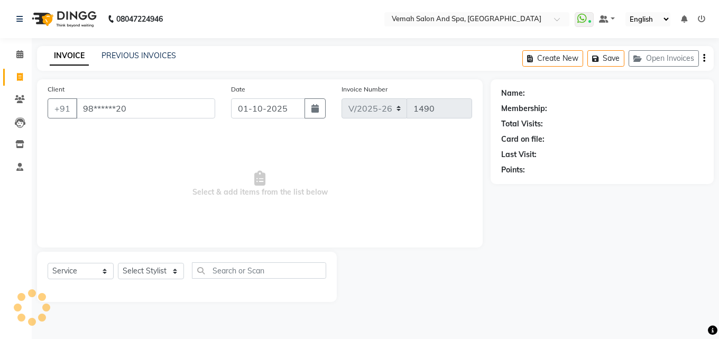
type input "98******20"
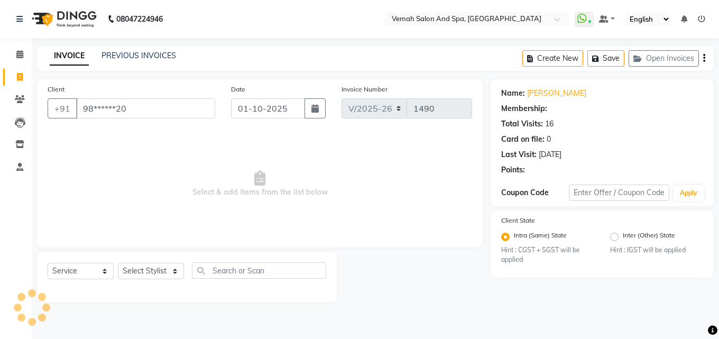
select select "1: Object"
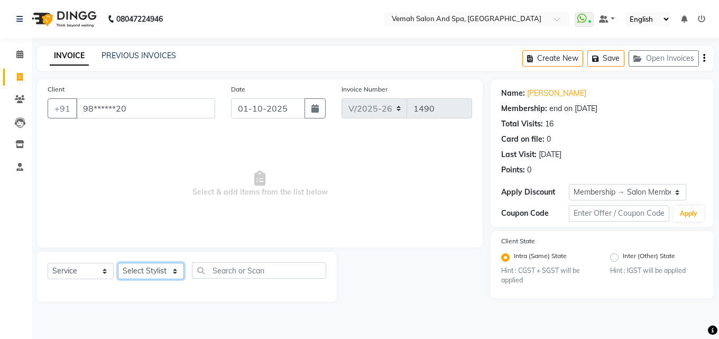
click at [178, 271] on select "Select Stylist Bhoomi Chahat [PERSON_NAME] Divya [PERSON_NAME] [PERSON_NAME] Sa…" at bounding box center [151, 271] width 66 height 16
select select "62754"
click at [118, 263] on select "Select Stylist Bhoomi Chahat [PERSON_NAME] Divya [PERSON_NAME] [PERSON_NAME] Sa…" at bounding box center [151, 271] width 66 height 16
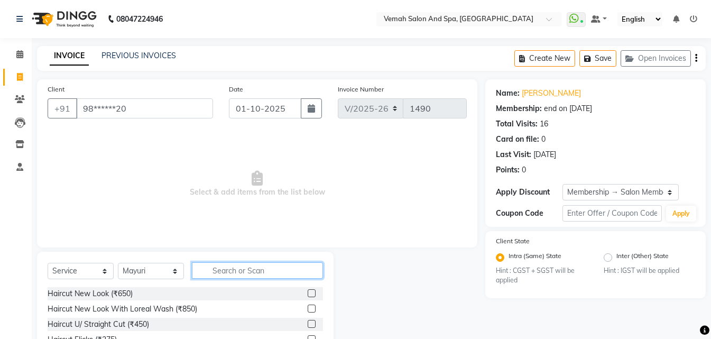
click at [292, 267] on input "text" at bounding box center [257, 270] width 131 height 16
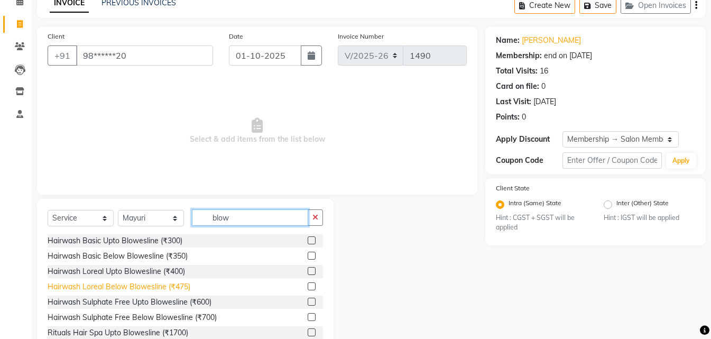
type input "blow"
click at [174, 289] on div "Hairwash Loreal Below Blowesline (₹475)" at bounding box center [119, 286] width 143 height 11
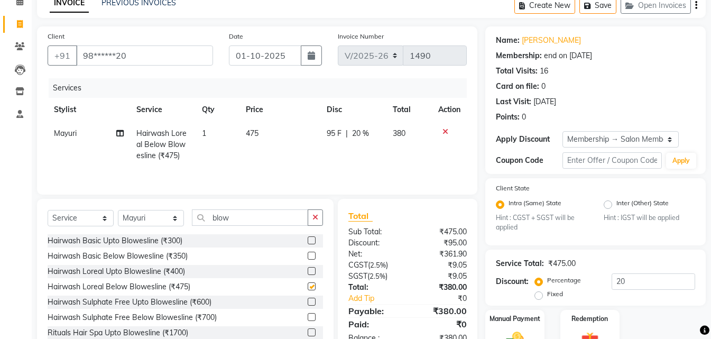
checkbox input "false"
click at [277, 216] on input "blow" at bounding box center [250, 217] width 116 height 16
click at [169, 220] on select "Select Stylist Bhoomi Chahat [PERSON_NAME] Divya [PERSON_NAME] [PERSON_NAME] Sa…" at bounding box center [151, 218] width 66 height 16
click at [66, 128] on td "Mayuri" at bounding box center [89, 145] width 82 height 46
select select "62754"
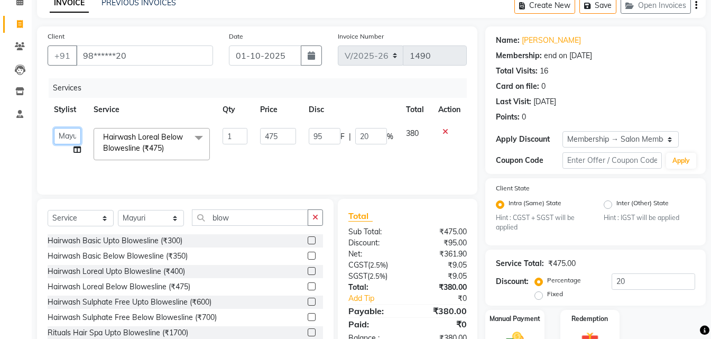
click at [66, 130] on select "Bhoomi Chahat DEEPALI Divya Mayuri Nizam Ruksar Salon Manager Sapna Shebaz suva…" at bounding box center [67, 136] width 27 height 16
click at [178, 217] on select "Select Stylist Bhoomi Chahat [PERSON_NAME] Divya [PERSON_NAME] [PERSON_NAME] Sa…" at bounding box center [151, 218] width 66 height 16
click at [248, 216] on input "blow" at bounding box center [250, 217] width 116 height 16
type input "b"
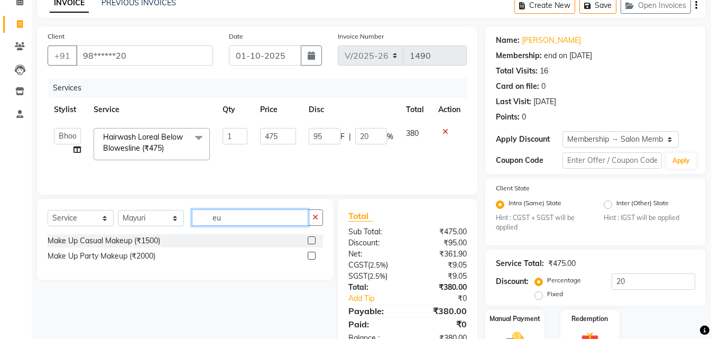
type input "e"
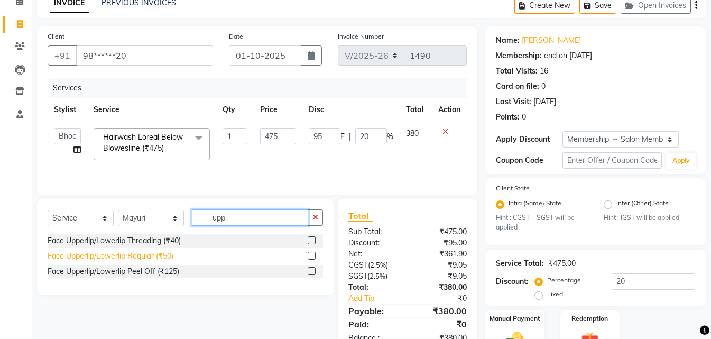
type input "upp"
click at [156, 259] on div "Face Upperlip/Lowerlip Regular (₹50)" at bounding box center [111, 256] width 126 height 11
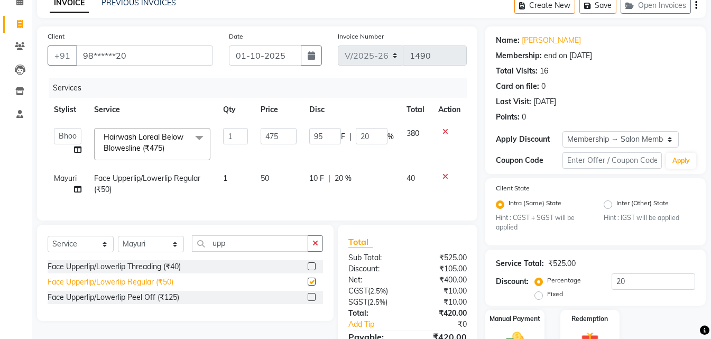
checkbox input "false"
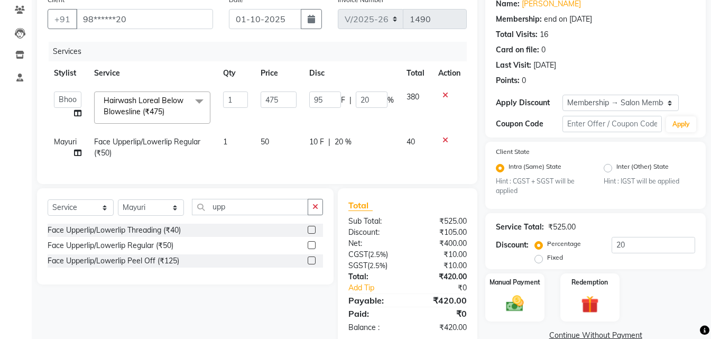
scroll to position [65, 0]
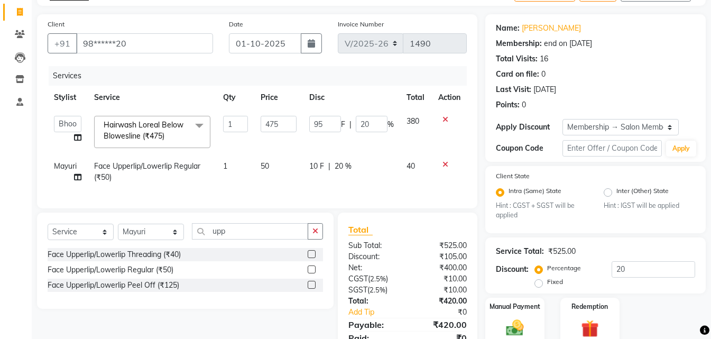
click at [138, 260] on div "Face Upperlip/Lowerlip Threading (₹40)" at bounding box center [114, 254] width 133 height 11
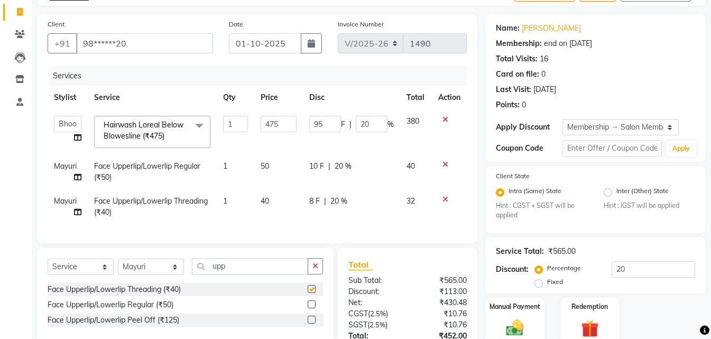
checkbox input "false"
click at [444, 164] on icon at bounding box center [445, 164] width 6 height 7
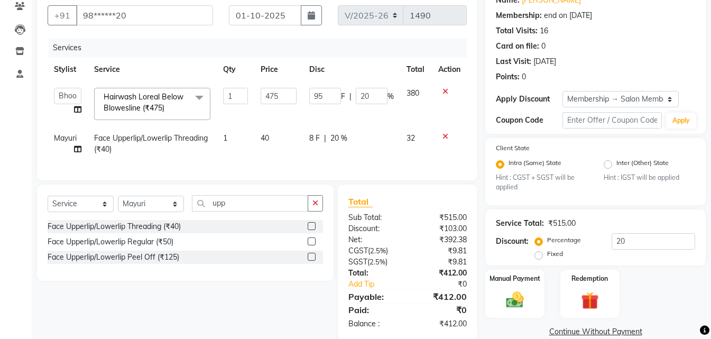
scroll to position [118, 0]
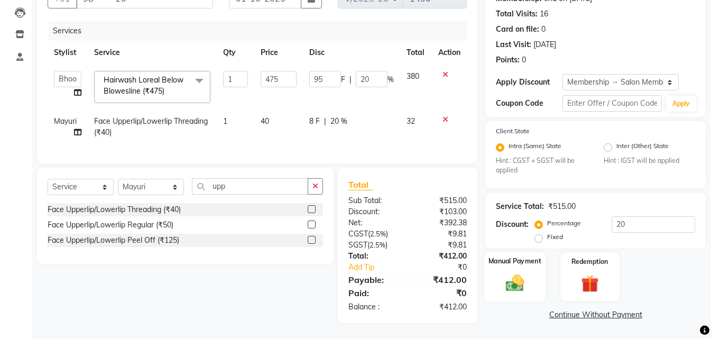
click at [515, 279] on img at bounding box center [515, 283] width 30 height 21
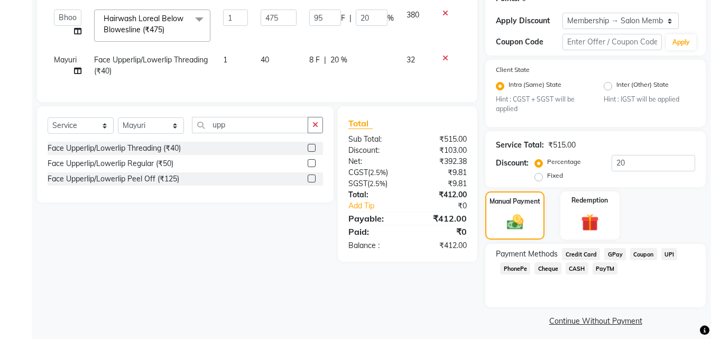
scroll to position [177, 0]
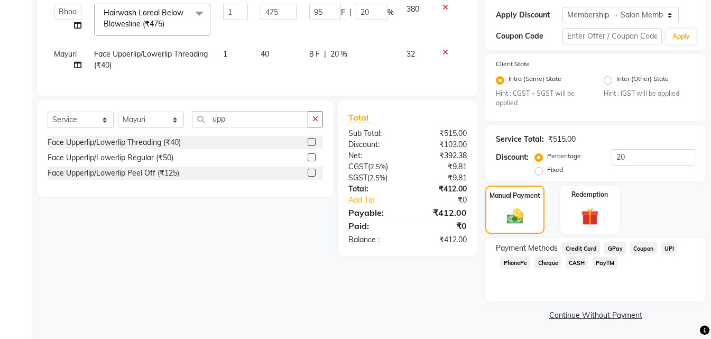
click at [574, 262] on span "CASH" at bounding box center [577, 262] width 23 height 12
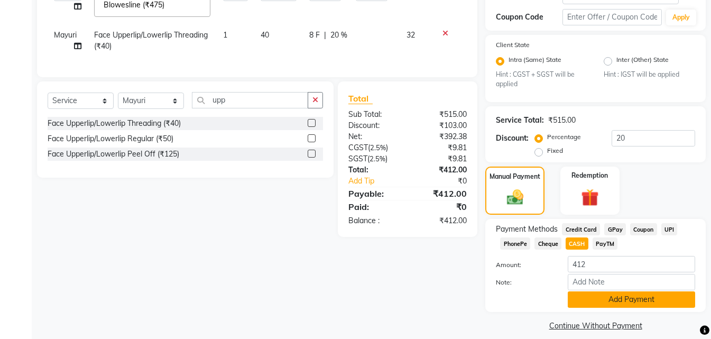
scroll to position [207, 0]
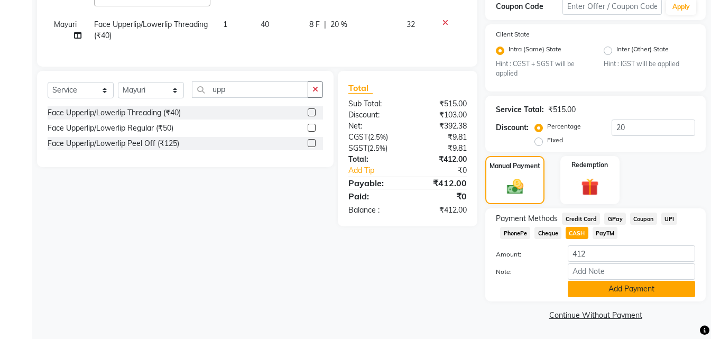
click at [631, 296] on button "Add Payment" at bounding box center [631, 289] width 127 height 16
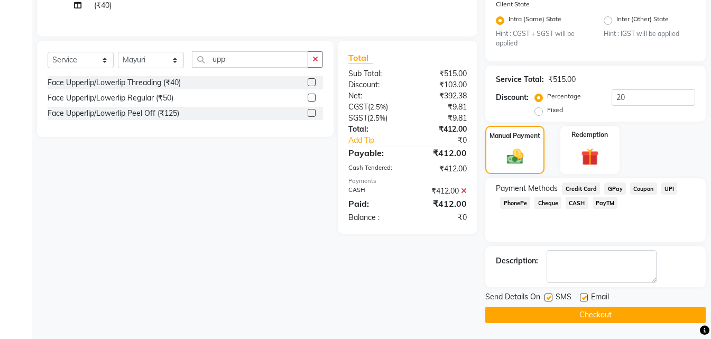
click at [599, 312] on button "Checkout" at bounding box center [595, 315] width 220 height 16
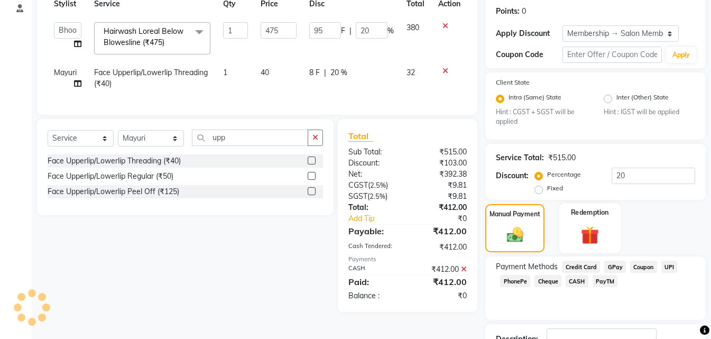
scroll to position [78, 0]
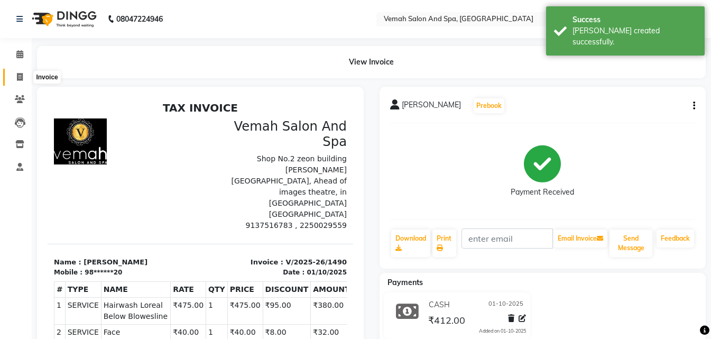
click at [22, 76] on icon at bounding box center [20, 77] width 6 height 8
select select "service"
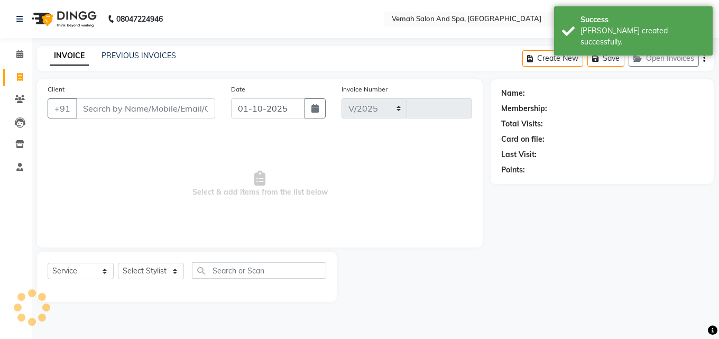
select select "7315"
type input "1491"
click at [142, 106] on input "Client" at bounding box center [145, 108] width 139 height 20
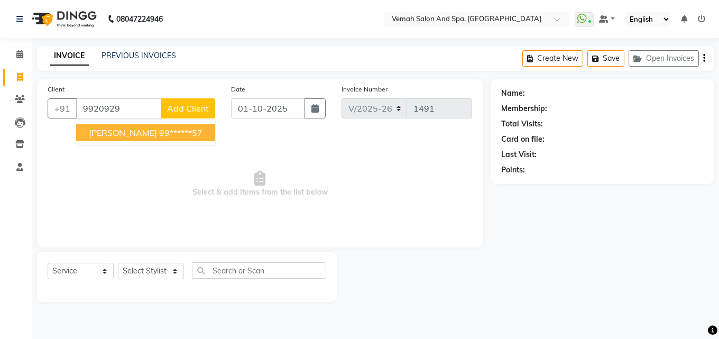
click at [142, 128] on span "SONIYA SHARMA" at bounding box center [123, 132] width 68 height 11
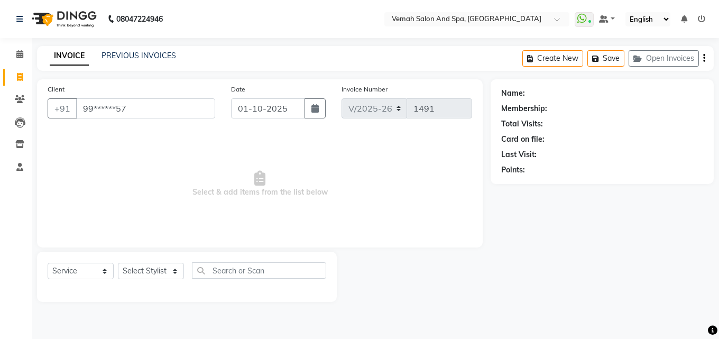
type input "99******57"
select select "1: Object"
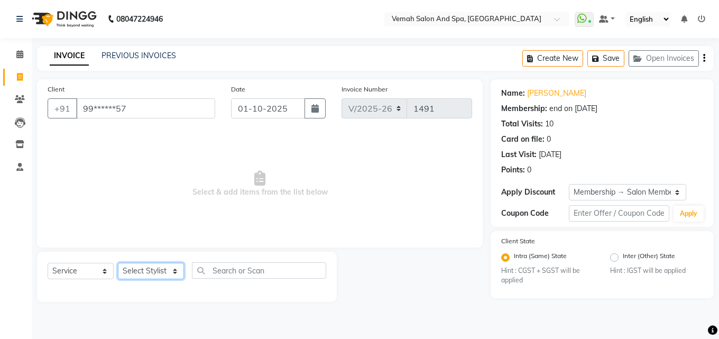
click at [172, 273] on select "Select Stylist Bhoomi Chahat [PERSON_NAME] Divya [PERSON_NAME] [PERSON_NAME] Sa…" at bounding box center [151, 271] width 66 height 16
select select "62759"
click at [118, 263] on select "Select Stylist Bhoomi Chahat [PERSON_NAME] Divya [PERSON_NAME] [PERSON_NAME] Sa…" at bounding box center [151, 271] width 66 height 16
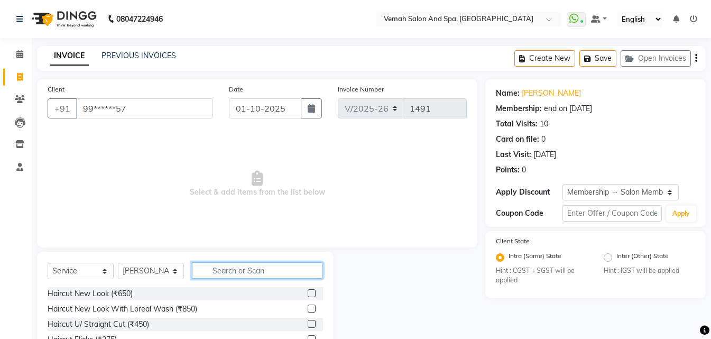
click at [278, 272] on input "text" at bounding box center [257, 270] width 131 height 16
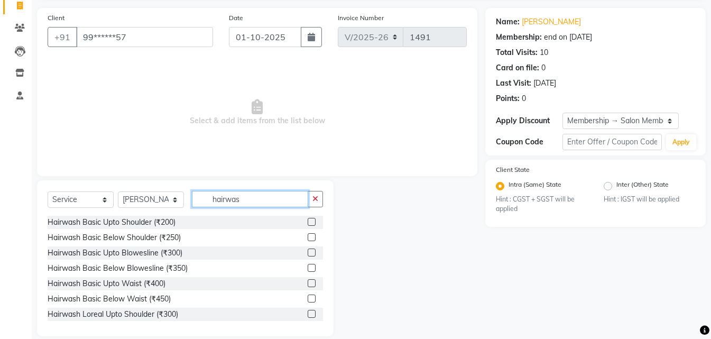
scroll to position [85, 0]
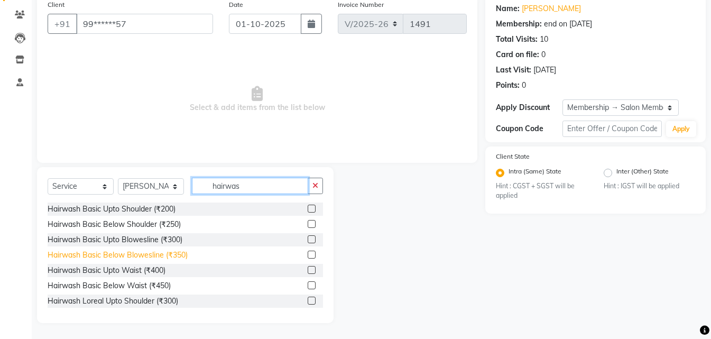
type input "hairwas"
click at [126, 256] on div "Hairwash Basic Below Blowesline (₹350)" at bounding box center [118, 255] width 140 height 11
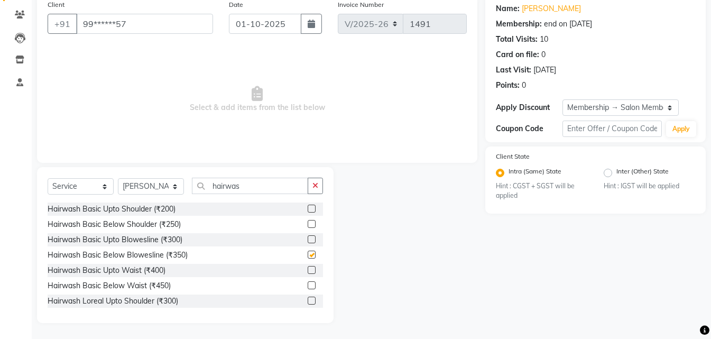
checkbox input "false"
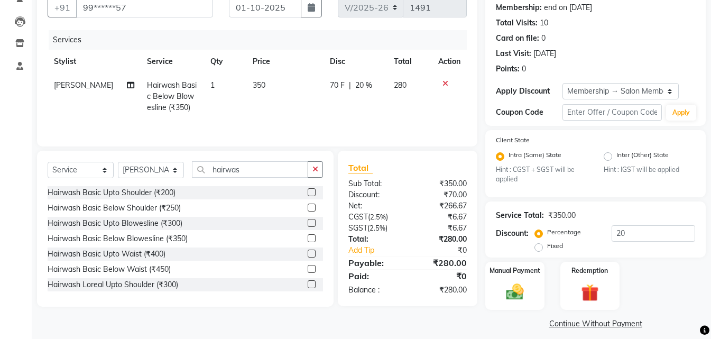
scroll to position [109, 0]
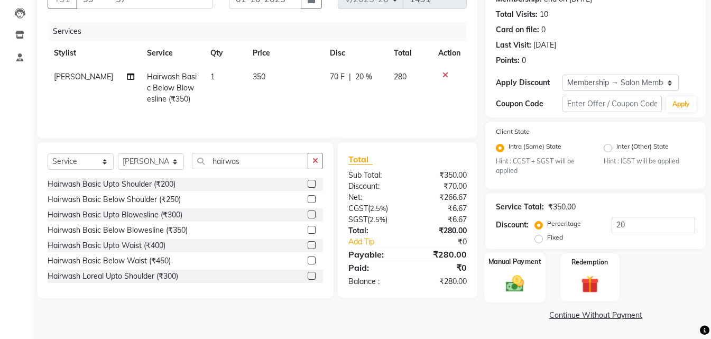
click at [506, 284] on img at bounding box center [515, 283] width 30 height 21
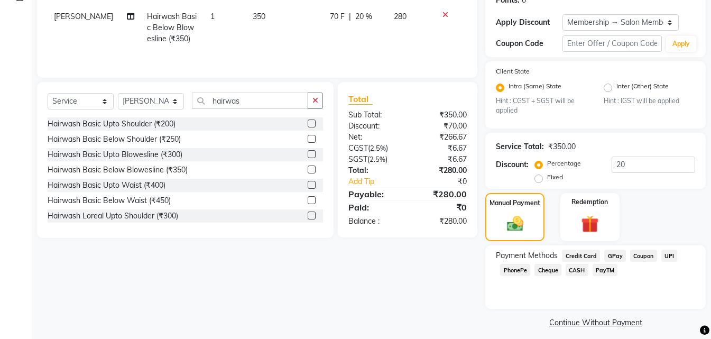
scroll to position [177, 0]
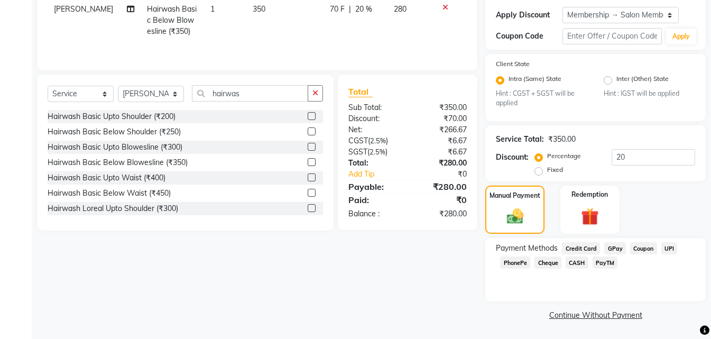
click at [575, 259] on span "CASH" at bounding box center [577, 262] width 23 height 12
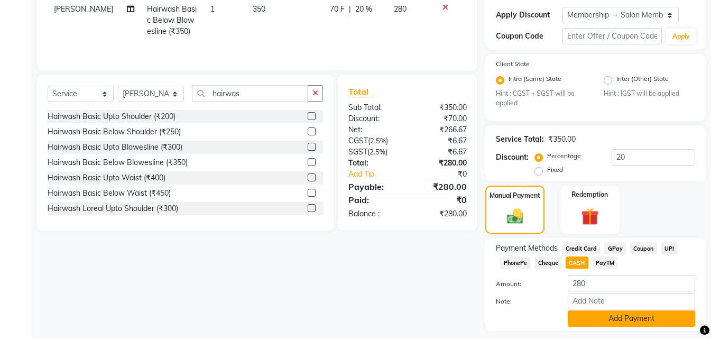
scroll to position [207, 0]
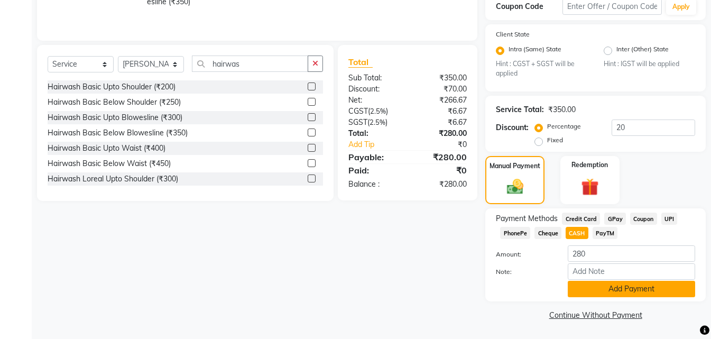
click at [599, 289] on button "Add Payment" at bounding box center [631, 289] width 127 height 16
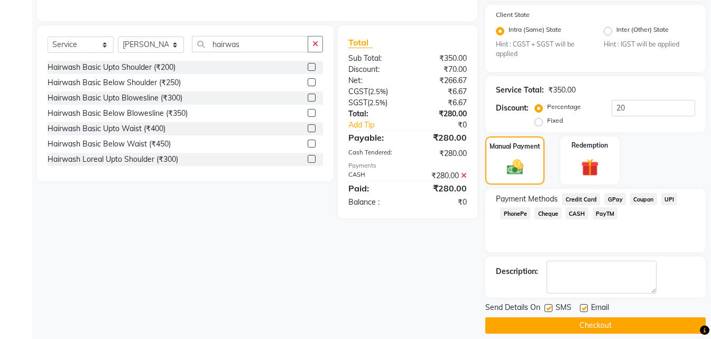
scroll to position [237, 0]
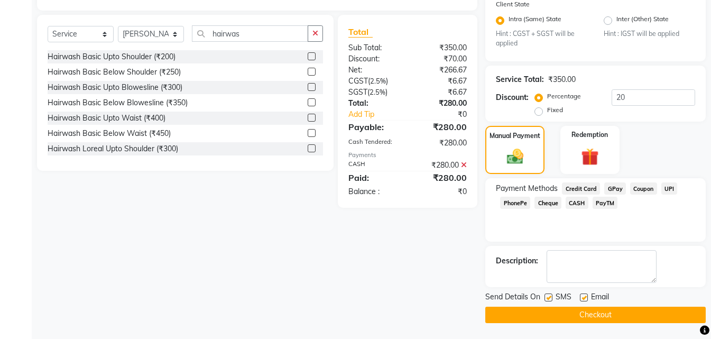
click at [595, 313] on button "Checkout" at bounding box center [595, 315] width 220 height 16
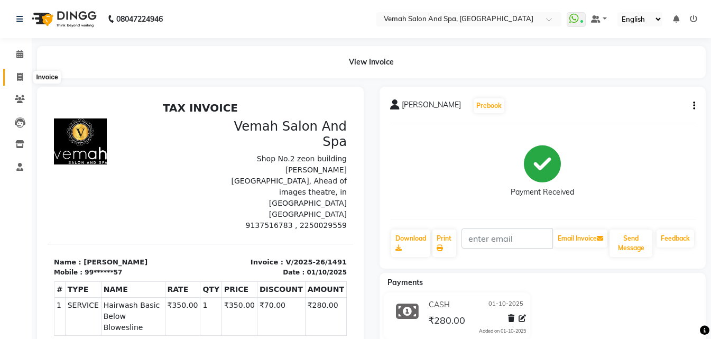
click at [19, 72] on span at bounding box center [20, 77] width 19 height 12
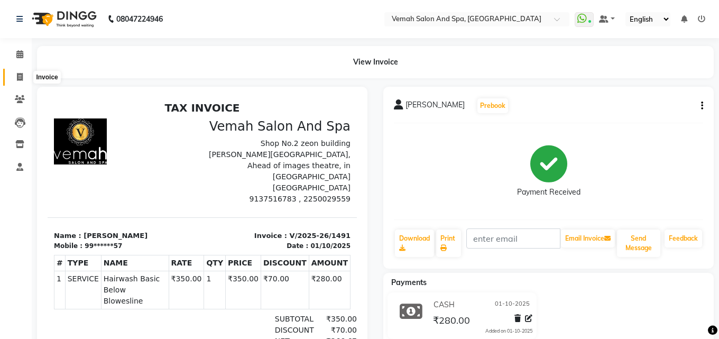
select select "7315"
select select "service"
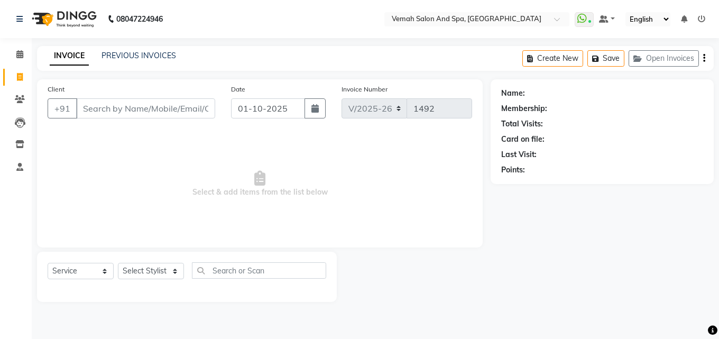
click at [127, 109] on input "Client" at bounding box center [145, 108] width 139 height 20
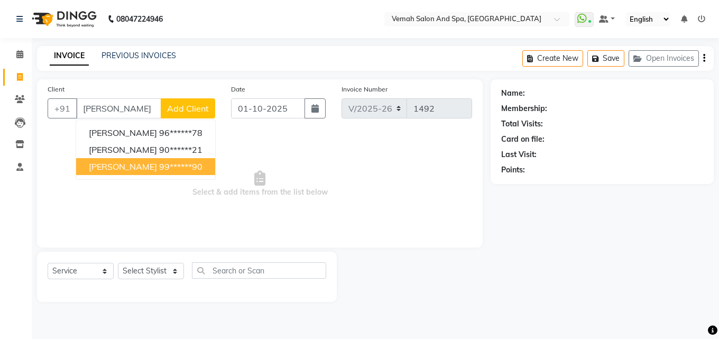
click at [95, 167] on span "[PERSON_NAME]" at bounding box center [123, 166] width 68 height 11
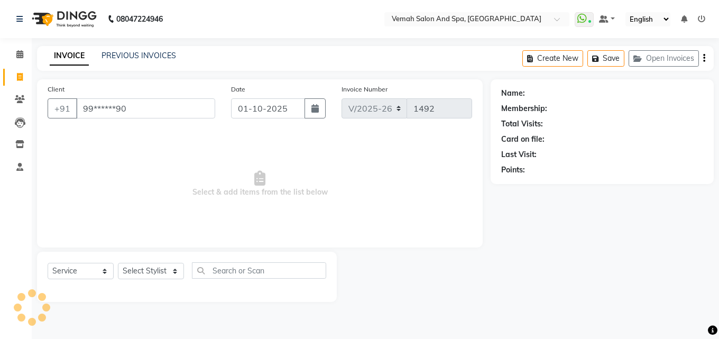
type input "99******90"
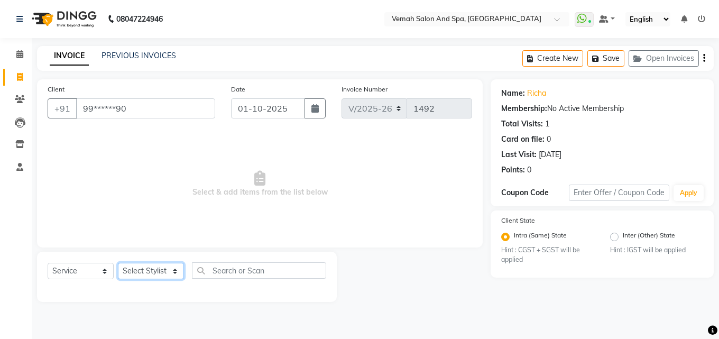
click at [180, 276] on select "Select Stylist Bhoomi Chahat [PERSON_NAME] Divya [PERSON_NAME] [PERSON_NAME] Sa…" at bounding box center [151, 271] width 66 height 16
select select "62759"
click at [118, 263] on select "Select Stylist Bhoomi Chahat [PERSON_NAME] Divya [PERSON_NAME] [PERSON_NAME] Sa…" at bounding box center [151, 271] width 66 height 16
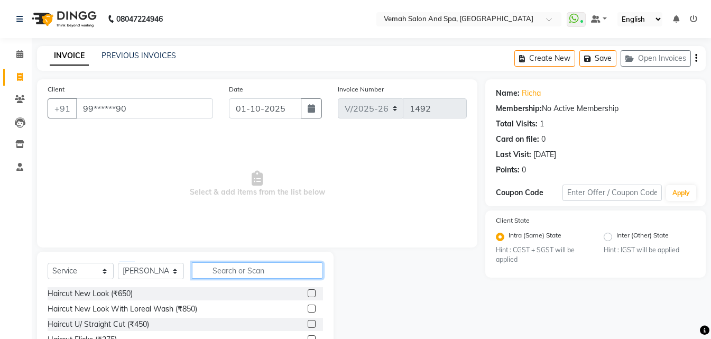
click at [213, 270] on input "text" at bounding box center [257, 270] width 131 height 16
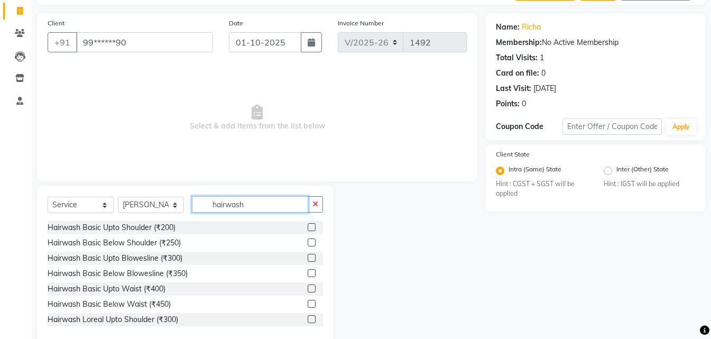
scroll to position [85, 0]
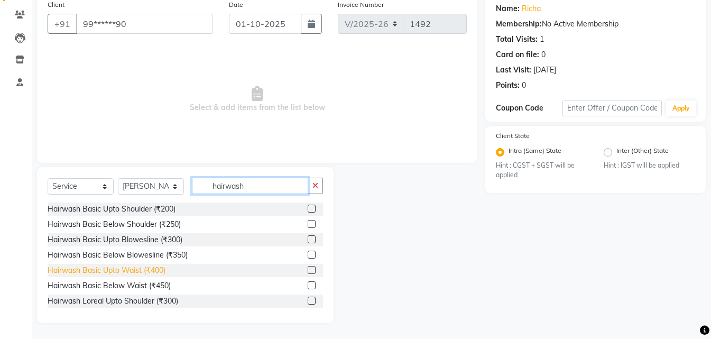
type input "hairwash"
click at [139, 271] on div "Hairwash Basic Upto Waist (₹400)" at bounding box center [107, 270] width 118 height 11
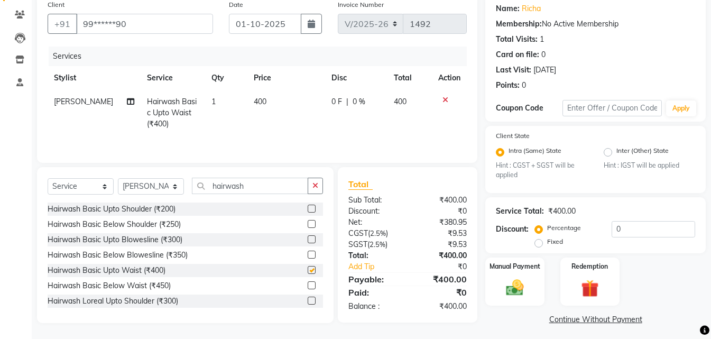
checkbox input "false"
click at [643, 230] on input "0" at bounding box center [654, 229] width 84 height 16
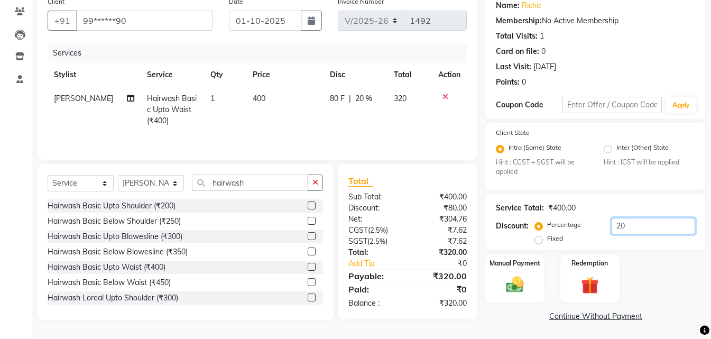
scroll to position [89, 0]
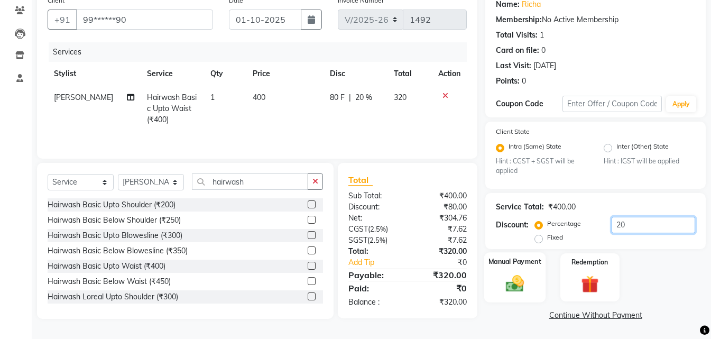
type input "20"
click at [523, 282] on img at bounding box center [515, 283] width 30 height 21
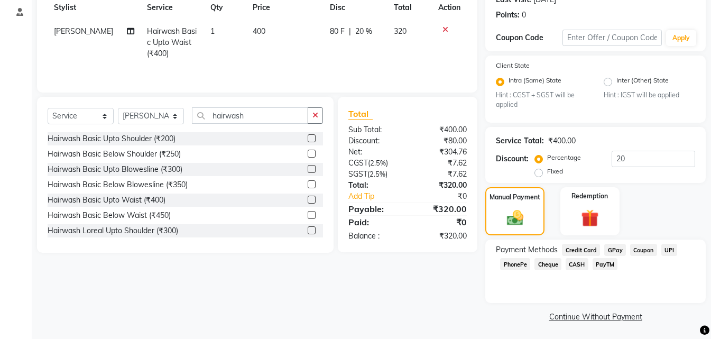
scroll to position [156, 0]
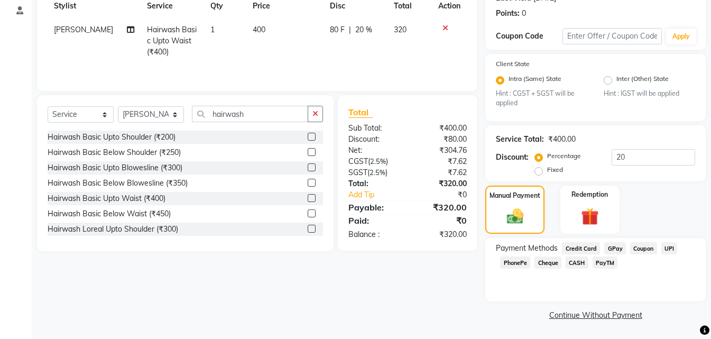
click at [573, 264] on span "CASH" at bounding box center [577, 262] width 23 height 12
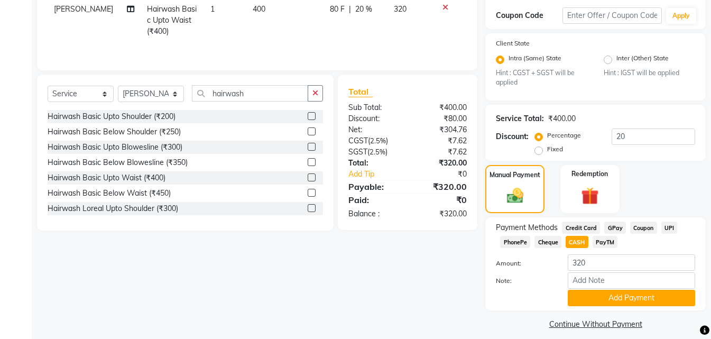
scroll to position [186, 0]
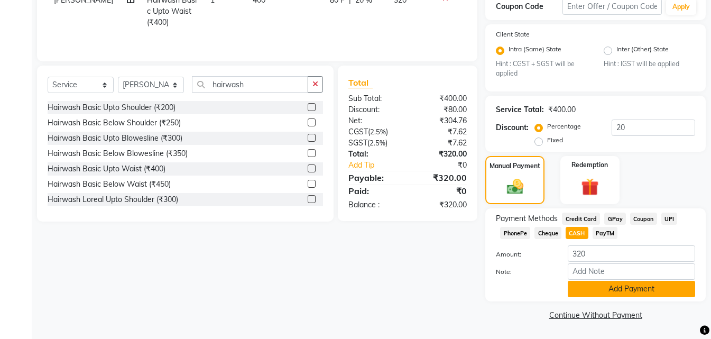
click at [605, 289] on button "Add Payment" at bounding box center [631, 289] width 127 height 16
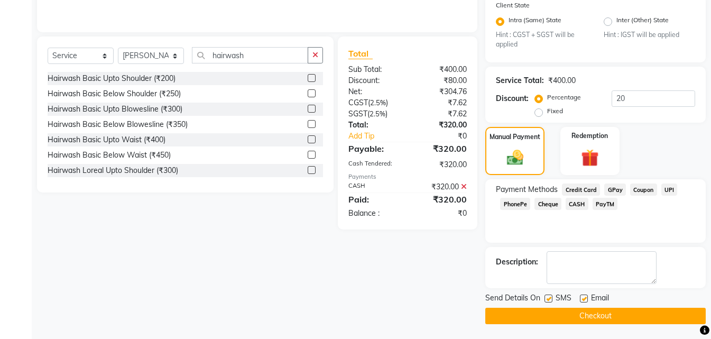
scroll to position [216, 0]
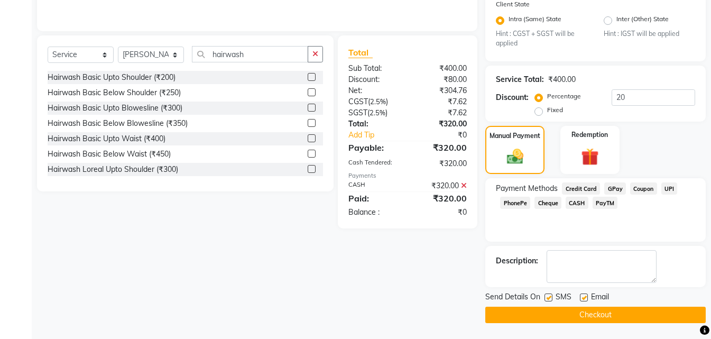
click at [570, 315] on button "Checkout" at bounding box center [595, 315] width 220 height 16
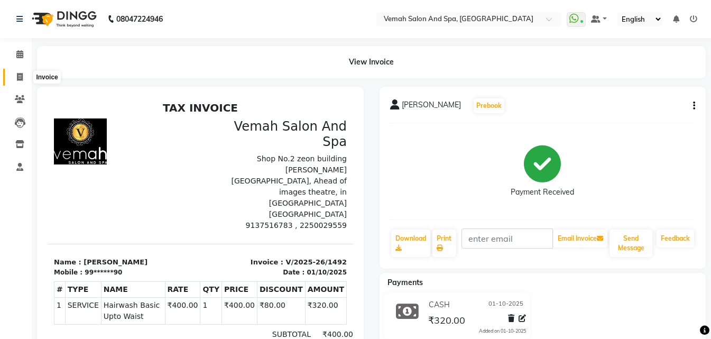
click at [15, 79] on span at bounding box center [20, 77] width 19 height 12
select select "service"
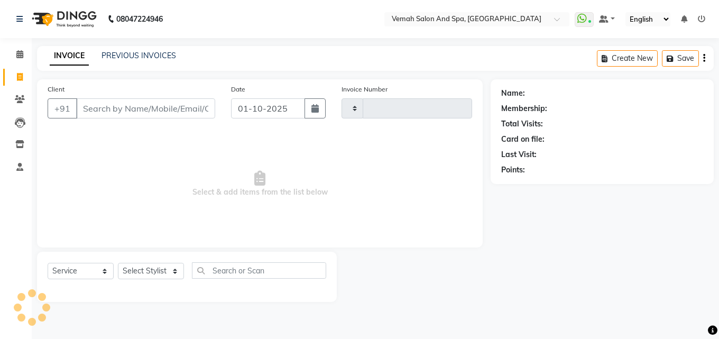
type input "1493"
select select "7315"
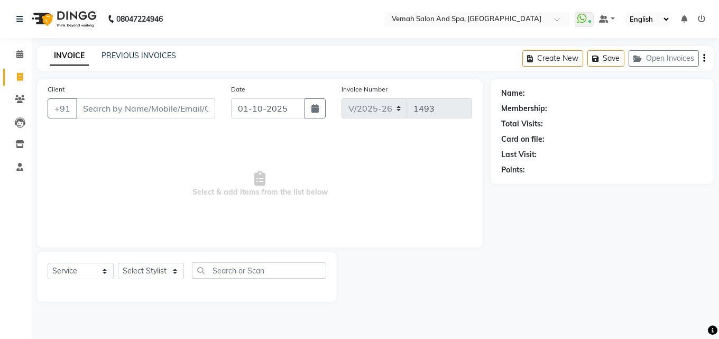
click at [113, 113] on input "Client" at bounding box center [145, 108] width 139 height 20
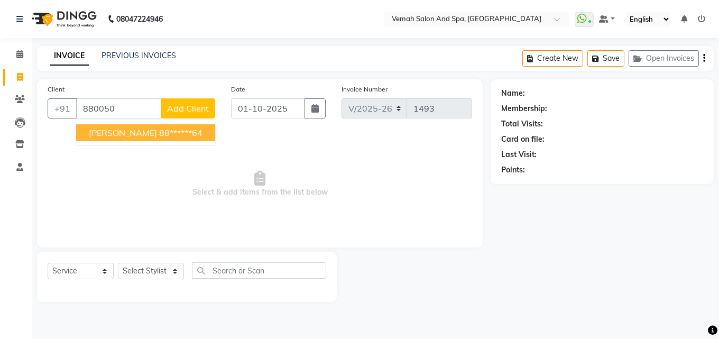
click at [137, 135] on span "komal yadav" at bounding box center [123, 132] width 68 height 11
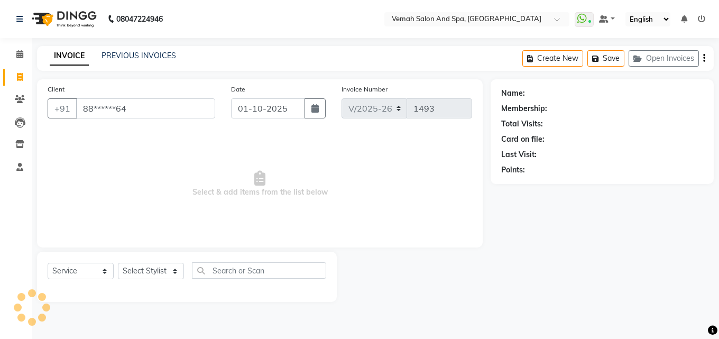
type input "88******64"
select select "1: Object"
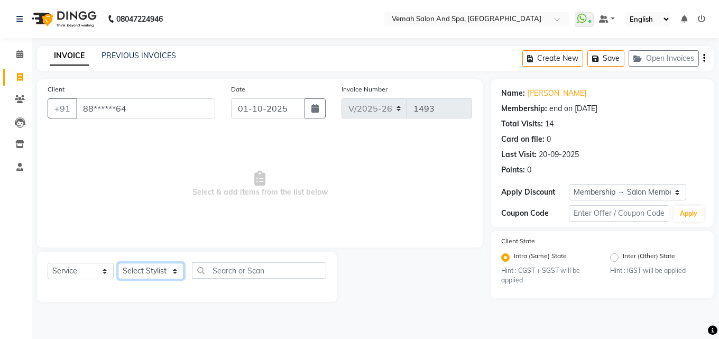
click at [179, 274] on select "Select Stylist Bhoomi Chahat [PERSON_NAME] Divya [PERSON_NAME] [PERSON_NAME] Sa…" at bounding box center [151, 271] width 66 height 16
select select "81151"
click at [118, 263] on select "Select Stylist Bhoomi Chahat [PERSON_NAME] Divya [PERSON_NAME] [PERSON_NAME] Sa…" at bounding box center [151, 271] width 66 height 16
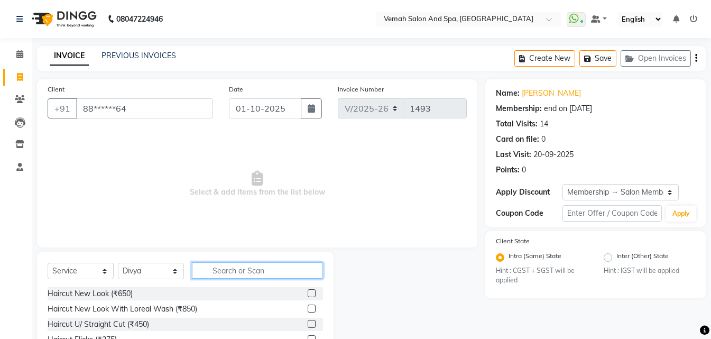
click at [237, 271] on input "text" at bounding box center [257, 270] width 131 height 16
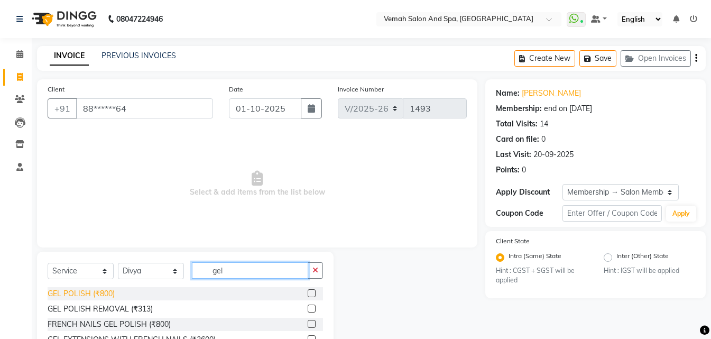
type input "gel"
click at [98, 293] on div "GEL POLISH (₹800)" at bounding box center [81, 293] width 67 height 11
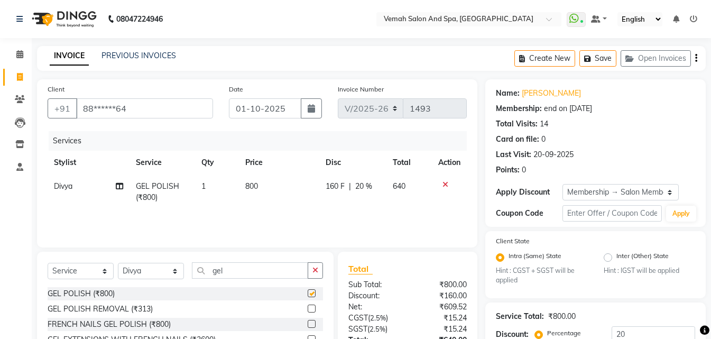
checkbox input "false"
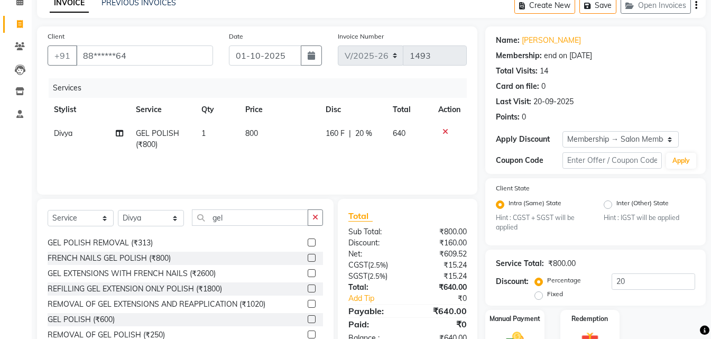
scroll to position [17, 0]
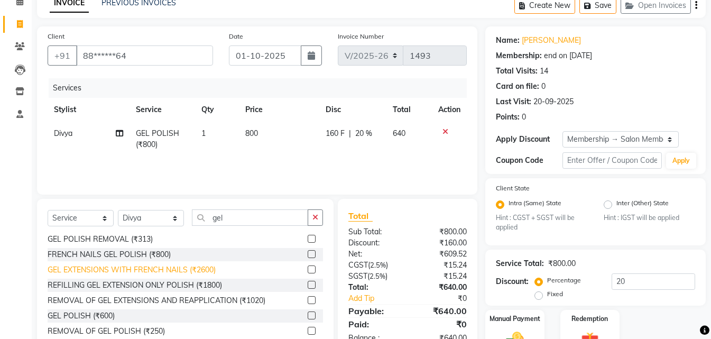
drag, startPoint x: 91, startPoint y: 317, endPoint x: 139, endPoint y: 290, distance: 55.1
click at [93, 315] on div "GEL POLISH (₹600)" at bounding box center [81, 315] width 67 height 11
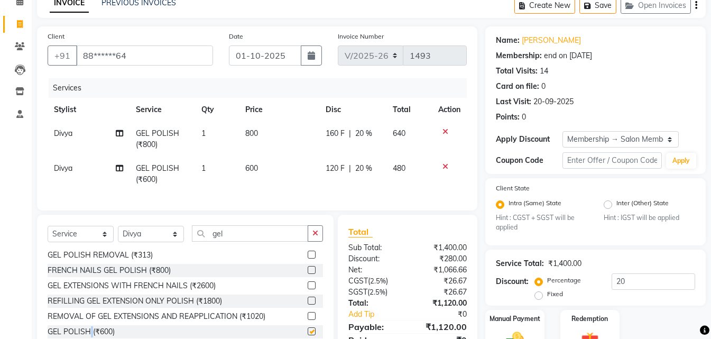
checkbox input "false"
click at [447, 131] on icon at bounding box center [445, 131] width 6 height 7
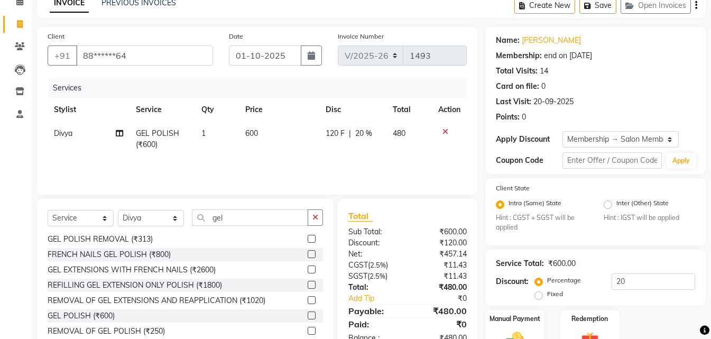
click at [264, 131] on td "600" at bounding box center [279, 139] width 80 height 35
select select "81151"
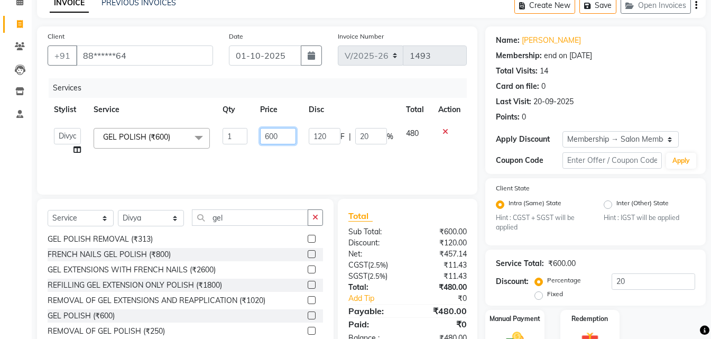
click at [289, 142] on input "600" at bounding box center [278, 136] width 36 height 16
type input "6"
type input "500"
click at [393, 164] on div "Services Stylist Service Qty Price Disc Total Action Bhoomi Chahat DEEPALI Divy…" at bounding box center [257, 131] width 419 height 106
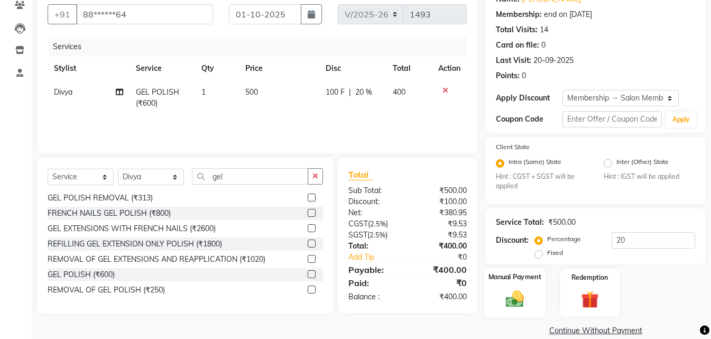
scroll to position [106, 0]
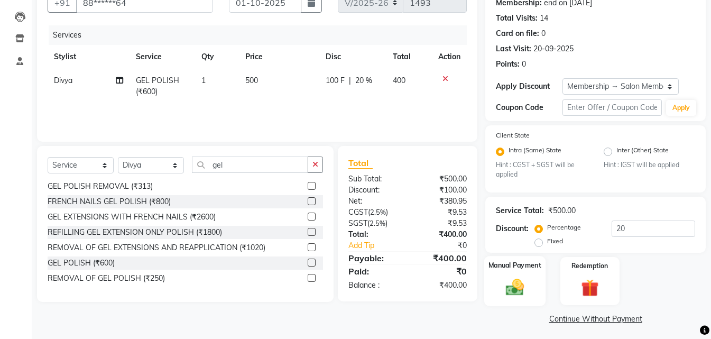
click at [514, 289] on img at bounding box center [515, 287] width 30 height 21
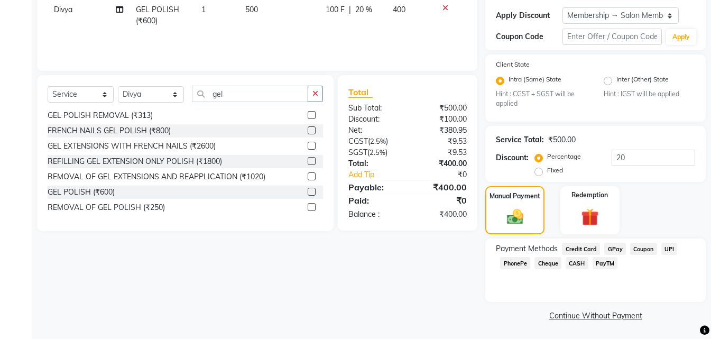
scroll to position [177, 0]
click at [669, 249] on span "UPI" at bounding box center [669, 248] width 16 height 12
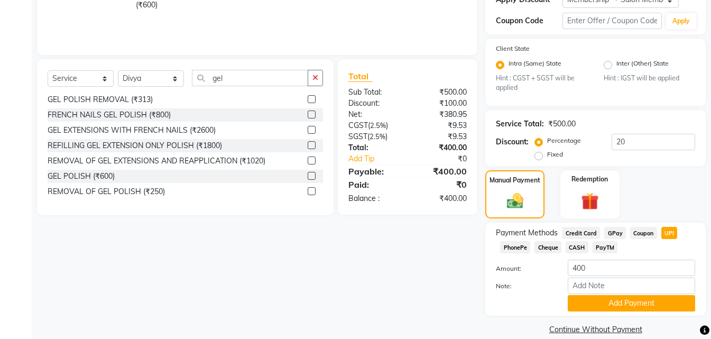
scroll to position [207, 0]
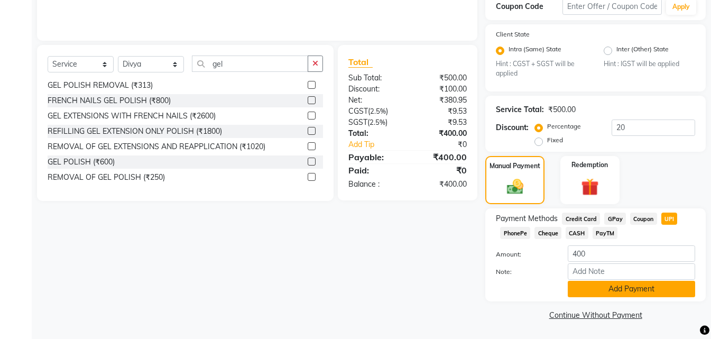
click at [631, 293] on button "Add Payment" at bounding box center [631, 289] width 127 height 16
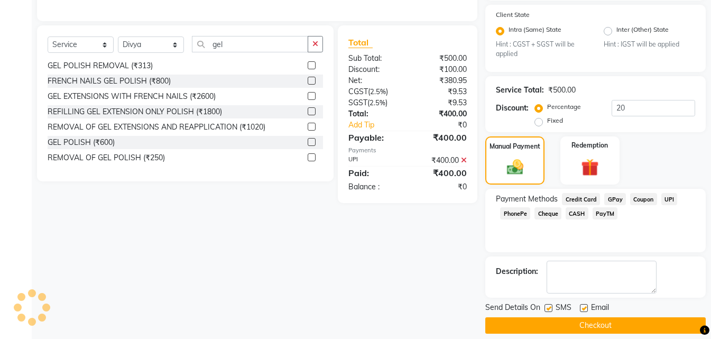
scroll to position [237, 0]
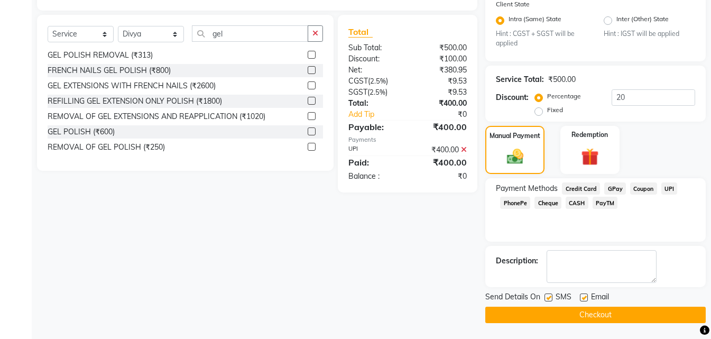
click at [549, 320] on button "Checkout" at bounding box center [595, 315] width 220 height 16
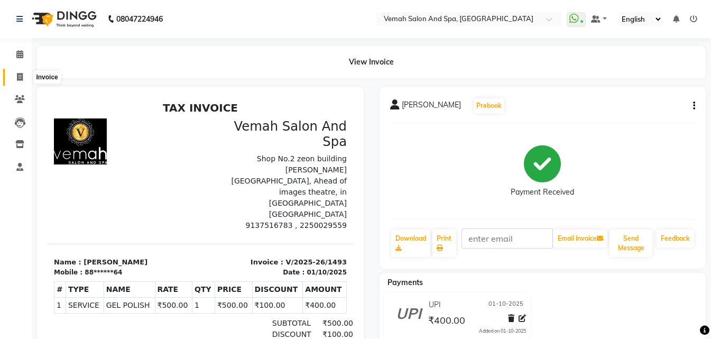
click at [17, 73] on icon at bounding box center [20, 77] width 6 height 8
select select "service"
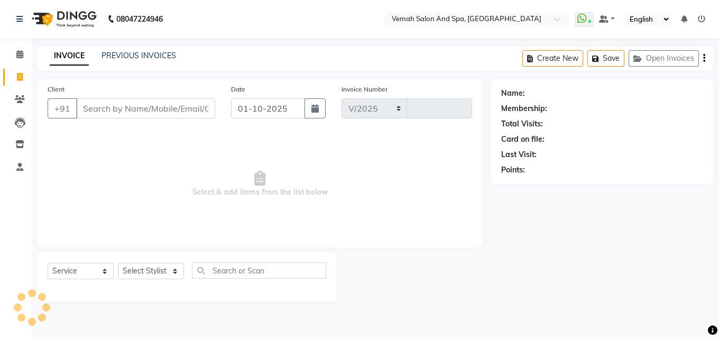
select select "7315"
type input "1494"
click at [119, 106] on input "Client" at bounding box center [145, 108] width 139 height 20
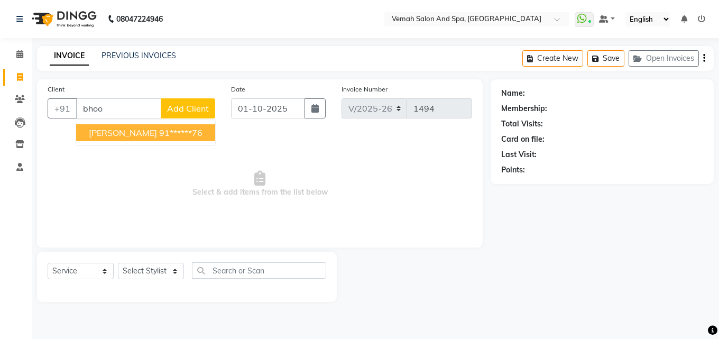
click at [132, 139] on button "bhoomi parab 91******76" at bounding box center [145, 132] width 139 height 17
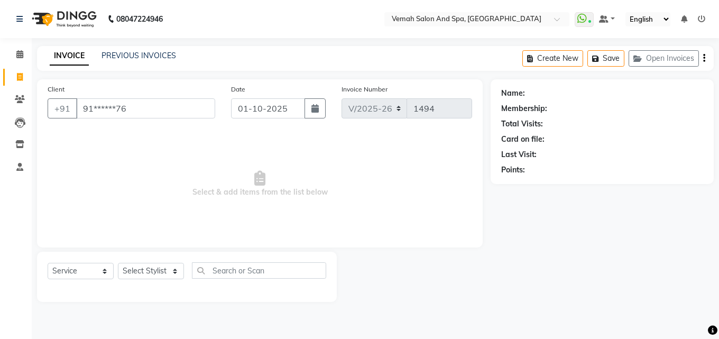
type input "91******76"
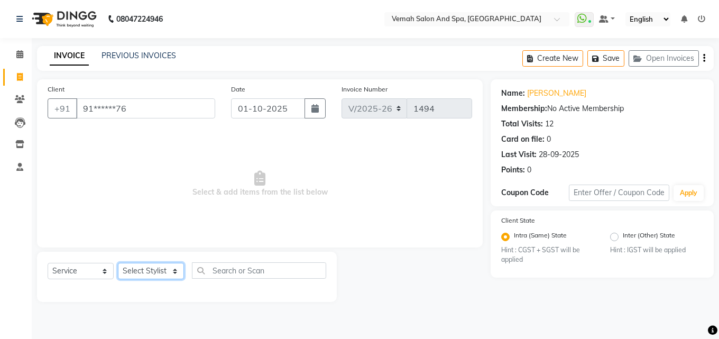
click at [171, 274] on select "Select Stylist Bhoomi Chahat [PERSON_NAME] Divya [PERSON_NAME] [PERSON_NAME] Sa…" at bounding box center [151, 271] width 66 height 16
select select "62754"
click at [118, 263] on select "Select Stylist Bhoomi Chahat [PERSON_NAME] Divya [PERSON_NAME] [PERSON_NAME] Sa…" at bounding box center [151, 271] width 66 height 16
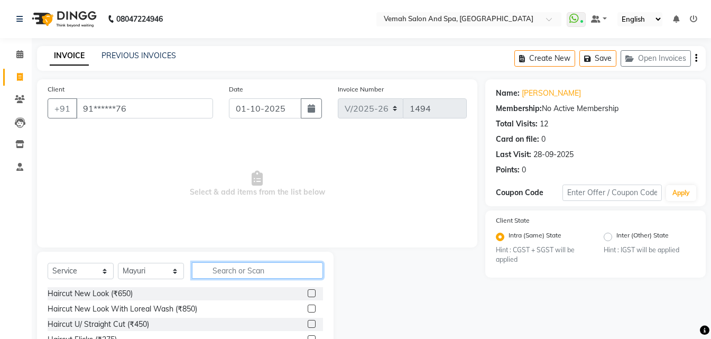
click at [245, 265] on input "text" at bounding box center [257, 270] width 131 height 16
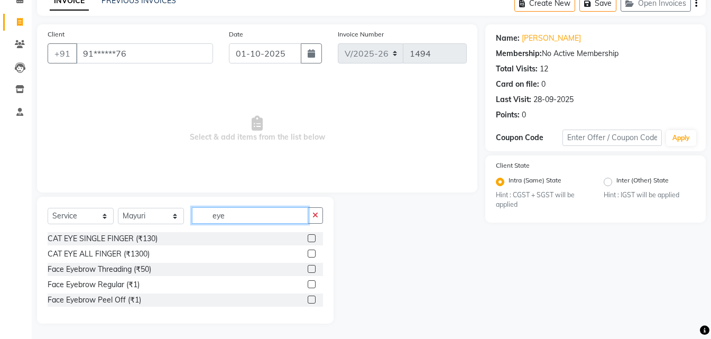
scroll to position [56, 0]
type input "eye"
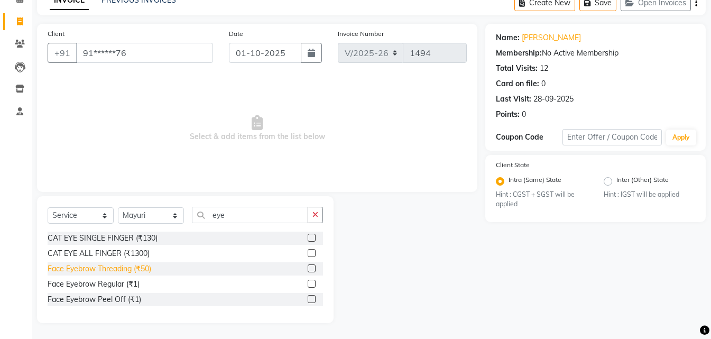
click at [128, 268] on div "Face Eyebrow Threading (₹50)" at bounding box center [100, 268] width 104 height 11
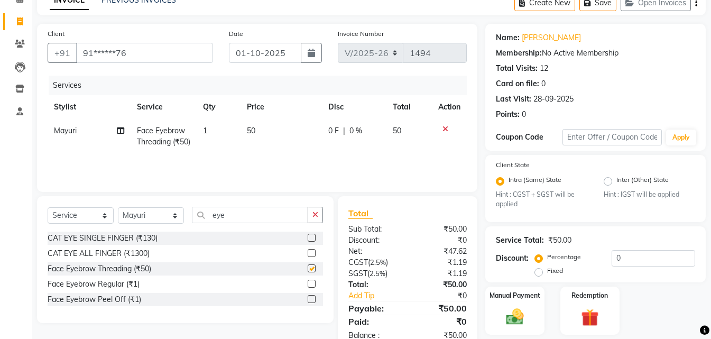
checkbox input "false"
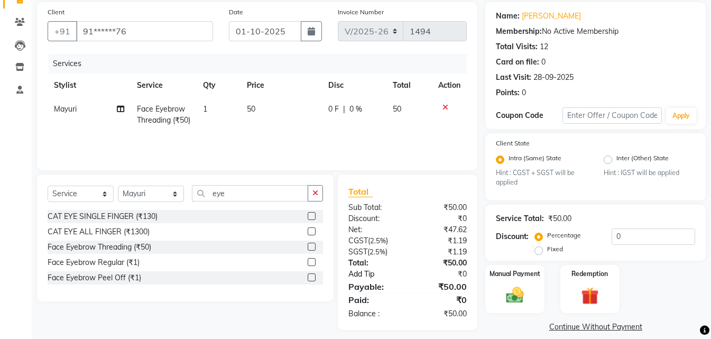
scroll to position [89, 0]
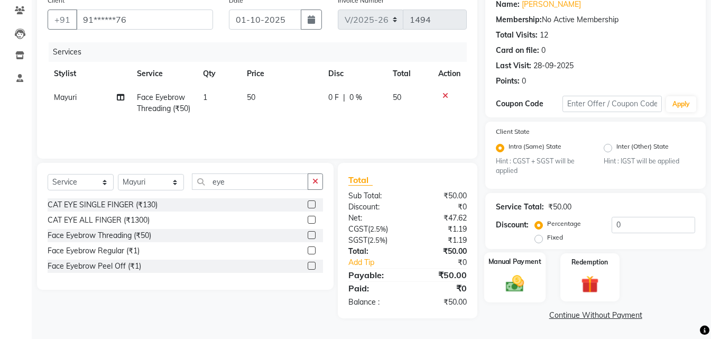
click at [515, 285] on img at bounding box center [515, 283] width 30 height 21
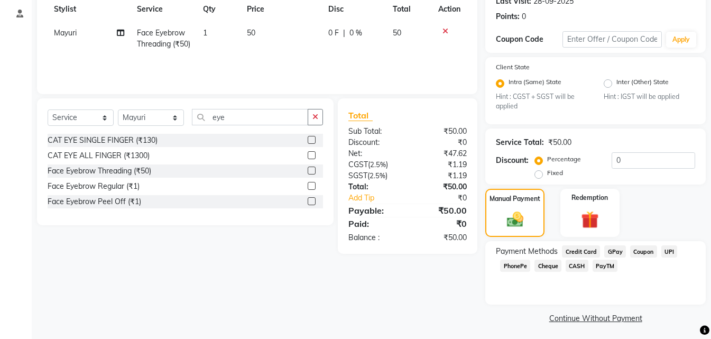
scroll to position [156, 0]
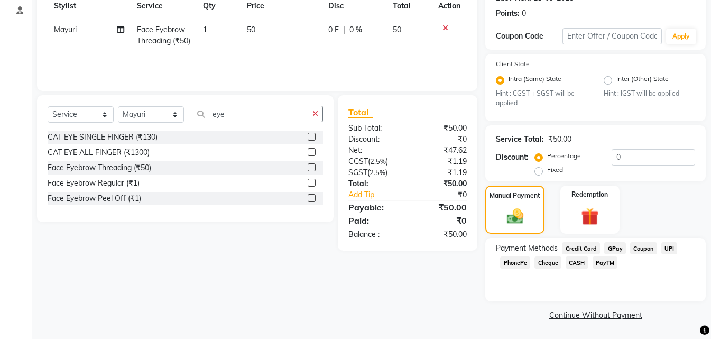
click at [581, 265] on span "CASH" at bounding box center [577, 262] width 23 height 12
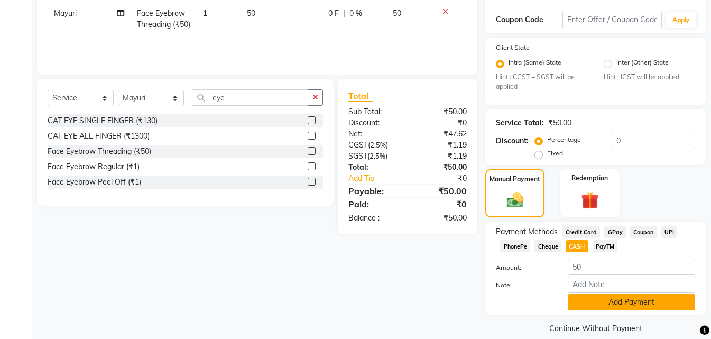
scroll to position [186, 0]
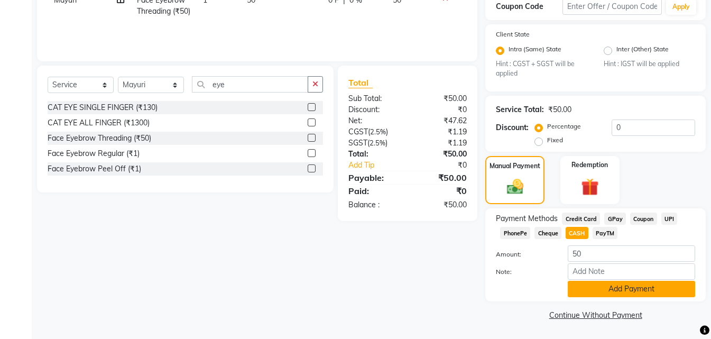
click at [595, 294] on button "Add Payment" at bounding box center [631, 289] width 127 height 16
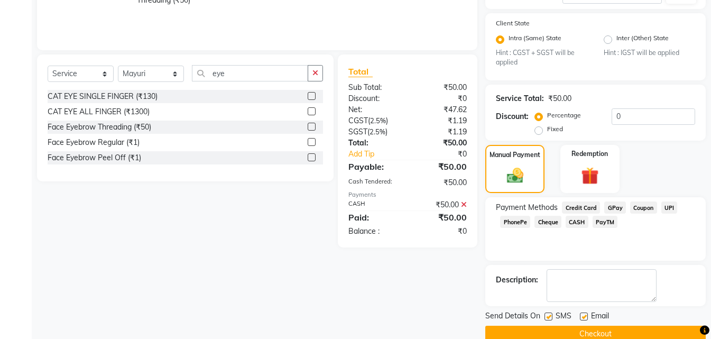
scroll to position [216, 0]
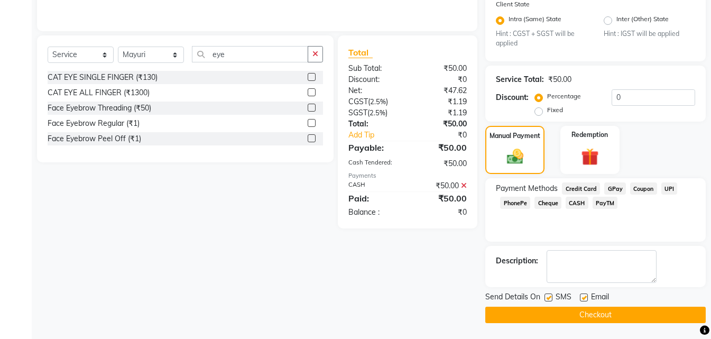
click at [592, 308] on button "Checkout" at bounding box center [595, 315] width 220 height 16
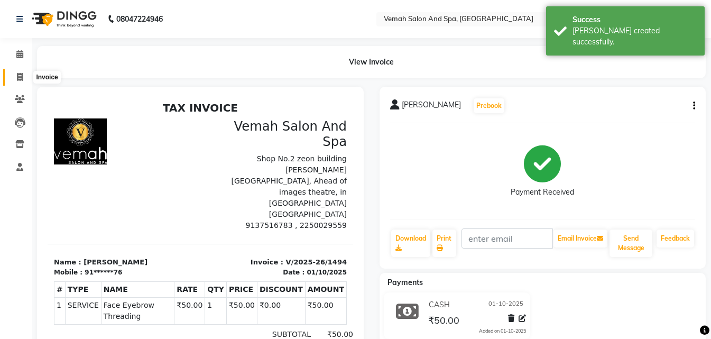
click at [24, 75] on span at bounding box center [20, 77] width 19 height 12
select select "service"
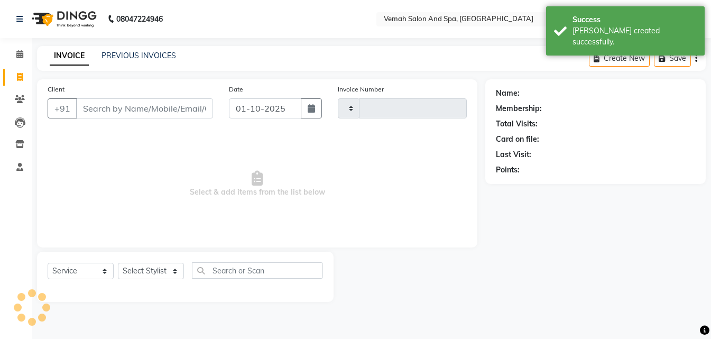
type input "1495"
select select "7315"
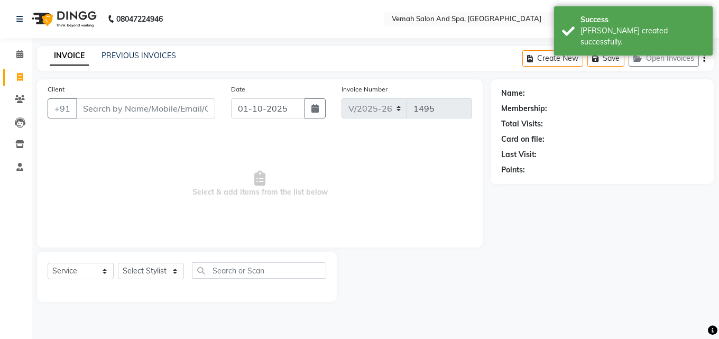
click at [107, 111] on input "Client" at bounding box center [145, 108] width 139 height 20
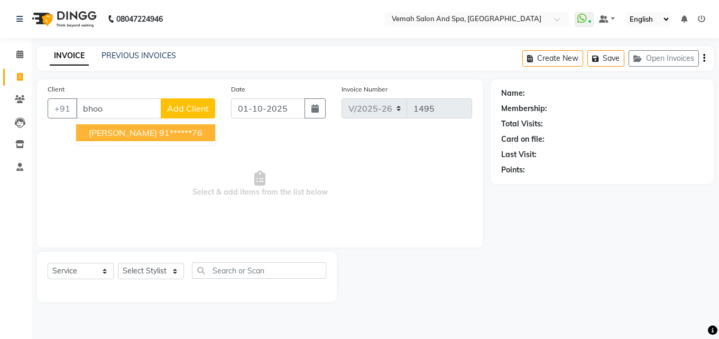
click at [125, 136] on span "bhoomi parab" at bounding box center [123, 132] width 68 height 11
type input "91******76"
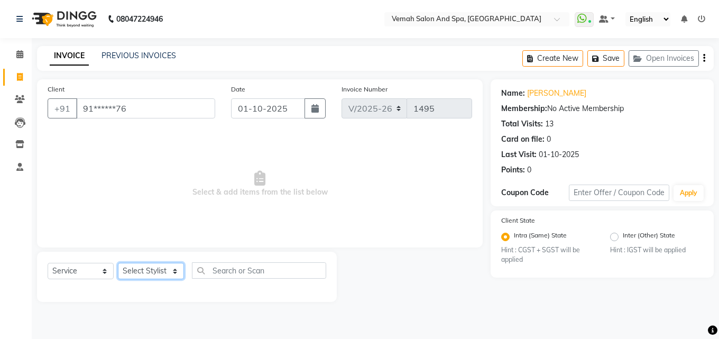
click at [164, 276] on select "Select Stylist Bhoomi Chahat [PERSON_NAME] Divya [PERSON_NAME] [PERSON_NAME] Sa…" at bounding box center [151, 271] width 66 height 16
select select "66107"
click at [118, 263] on select "Select Stylist Bhoomi Chahat [PERSON_NAME] Divya [PERSON_NAME] [PERSON_NAME] Sa…" at bounding box center [151, 271] width 66 height 16
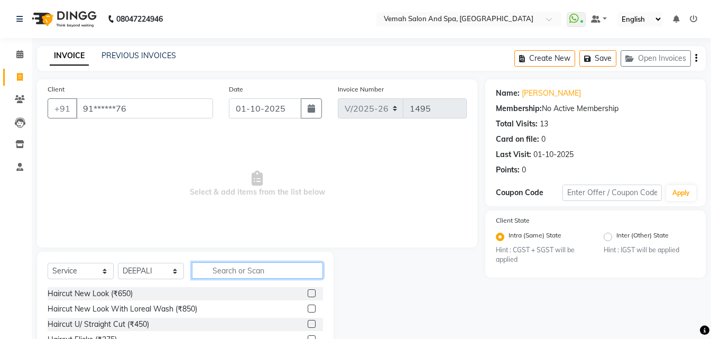
click at [239, 262] on input "text" at bounding box center [257, 270] width 131 height 16
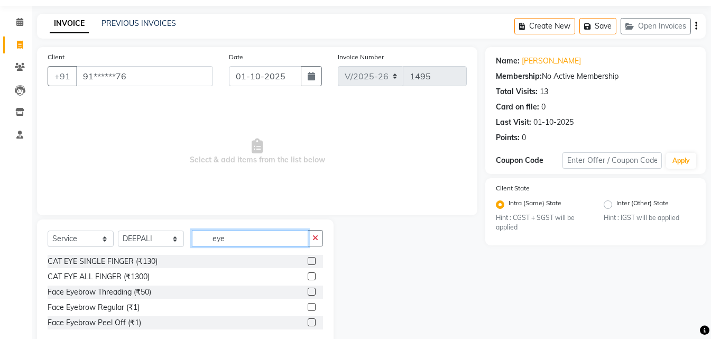
scroll to position [56, 0]
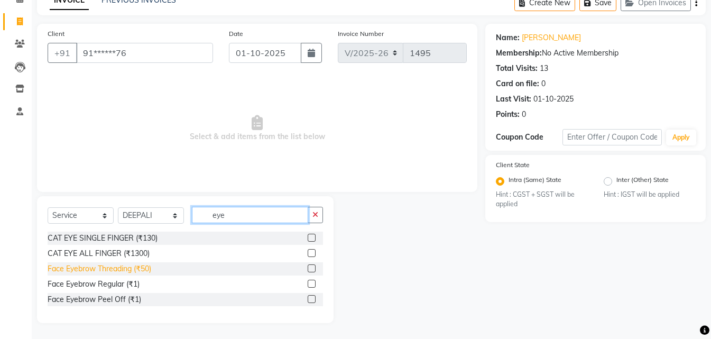
type input "eye"
click at [113, 272] on div "Face Eyebrow Threading (₹50)" at bounding box center [100, 268] width 104 height 11
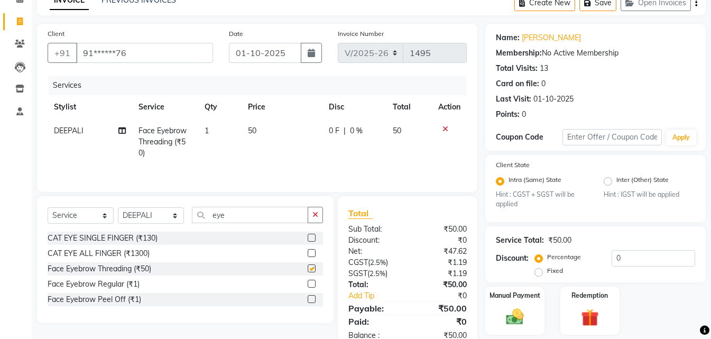
checkbox input "false"
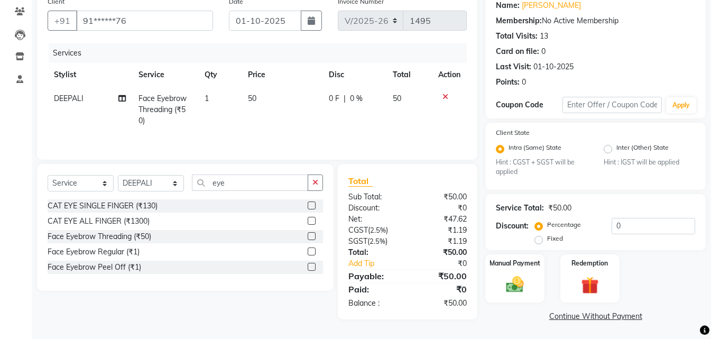
scroll to position [89, 0]
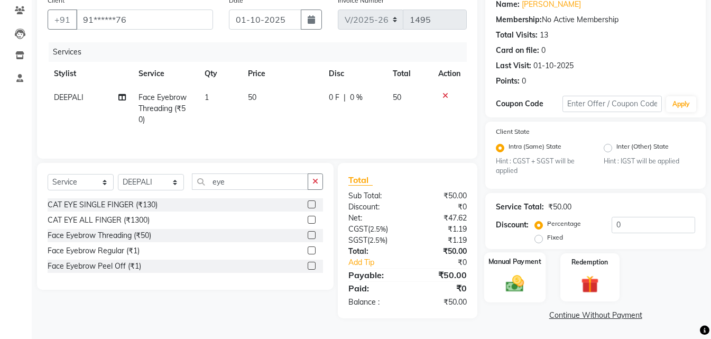
click at [504, 283] on img at bounding box center [515, 283] width 30 height 21
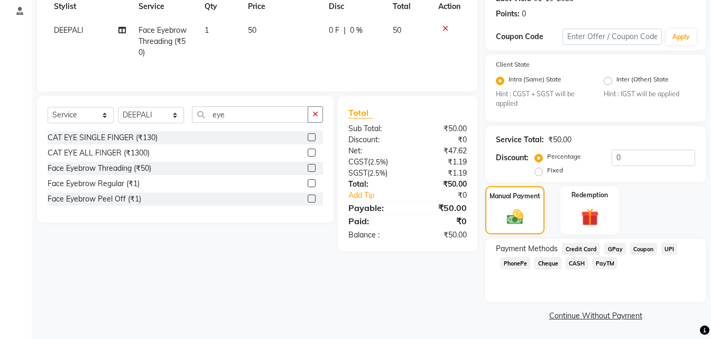
scroll to position [156, 0]
click at [578, 260] on span "CASH" at bounding box center [577, 262] width 23 height 12
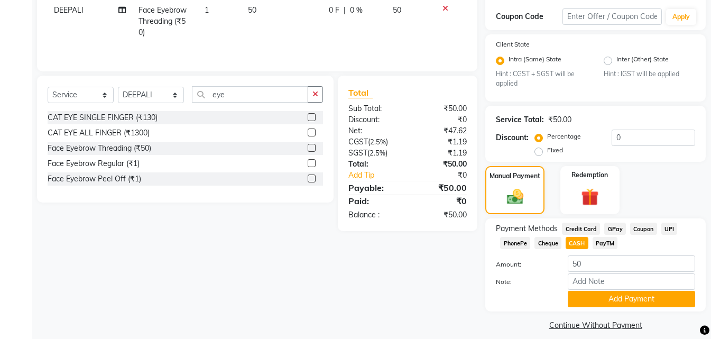
scroll to position [186, 0]
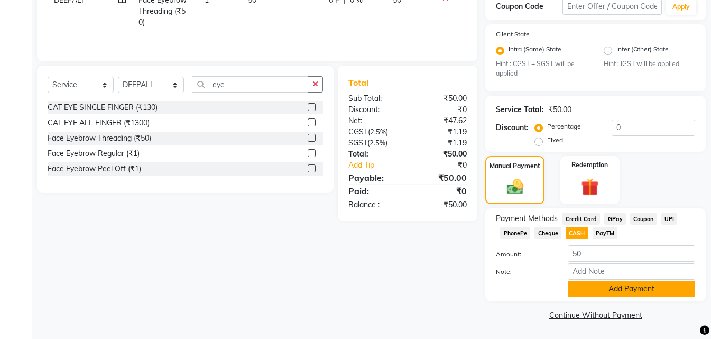
click at [596, 294] on button "Add Payment" at bounding box center [631, 289] width 127 height 16
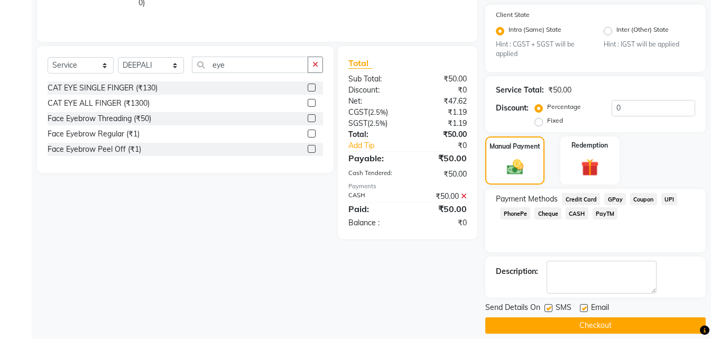
scroll to position [216, 0]
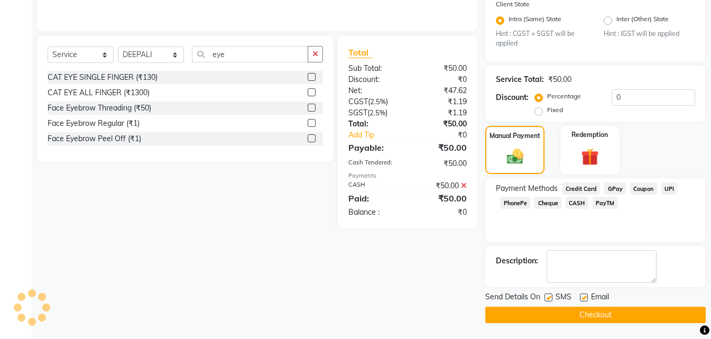
click at [587, 316] on button "Checkout" at bounding box center [595, 315] width 220 height 16
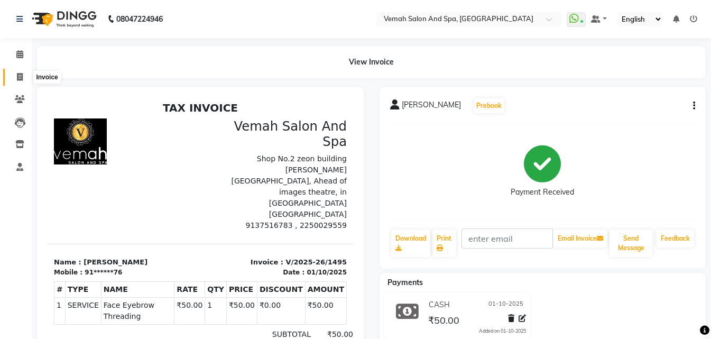
click at [14, 78] on span at bounding box center [20, 77] width 19 height 12
select select "service"
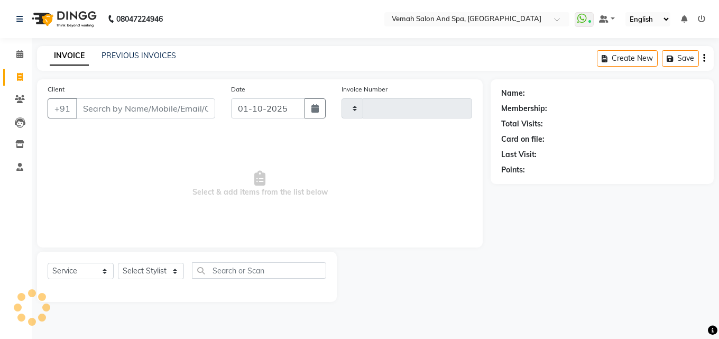
type input "1496"
select select "7315"
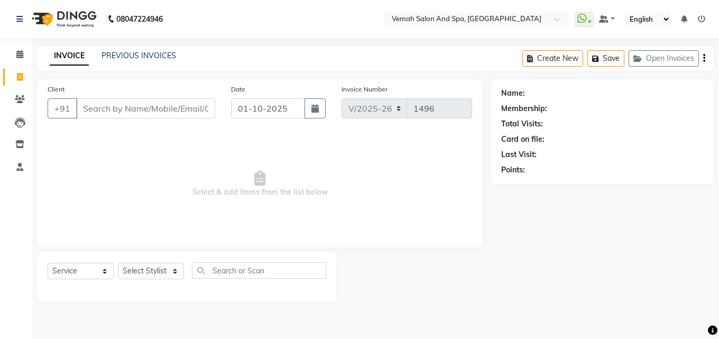
click at [154, 109] on input "Client" at bounding box center [145, 108] width 139 height 20
type input "9321665771"
click at [180, 109] on span "Add Client" at bounding box center [188, 108] width 42 height 11
select select "22"
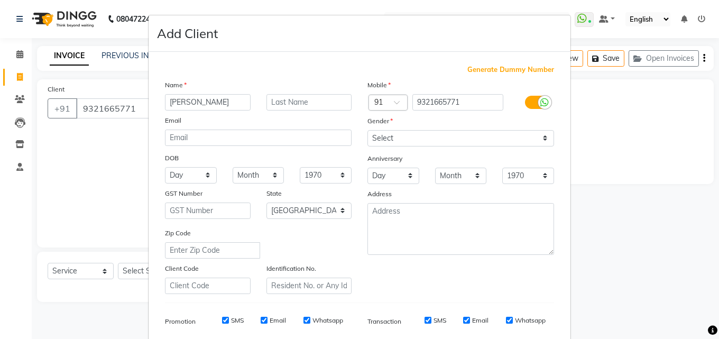
type input "[PERSON_NAME]"
click at [288, 101] on input "text" at bounding box center [309, 102] width 86 height 16
type input "walk"
click at [541, 138] on select "Select Male Female Other Prefer Not To Say" at bounding box center [460, 138] width 187 height 16
select select "female"
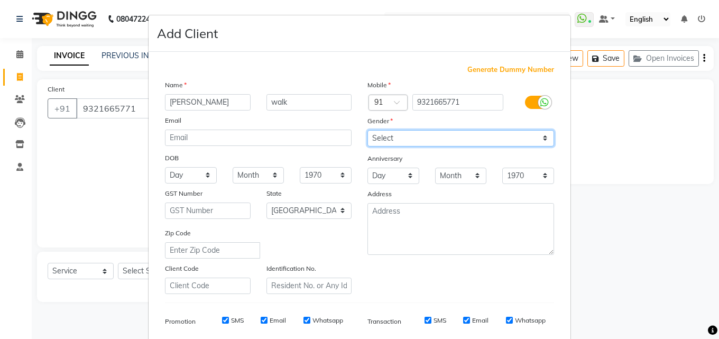
click at [367, 130] on select "Select Male Female Other Prefer Not To Say" at bounding box center [460, 138] width 187 height 16
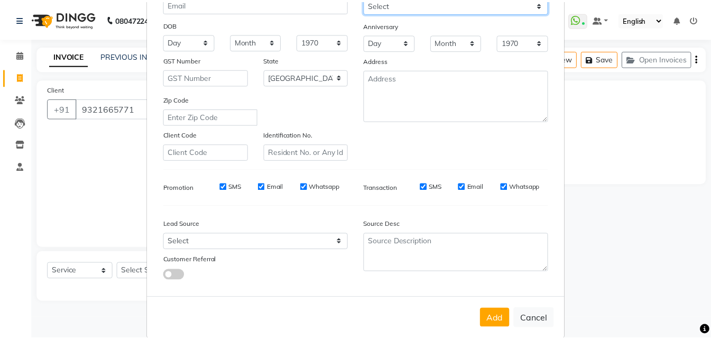
scroll to position [149, 0]
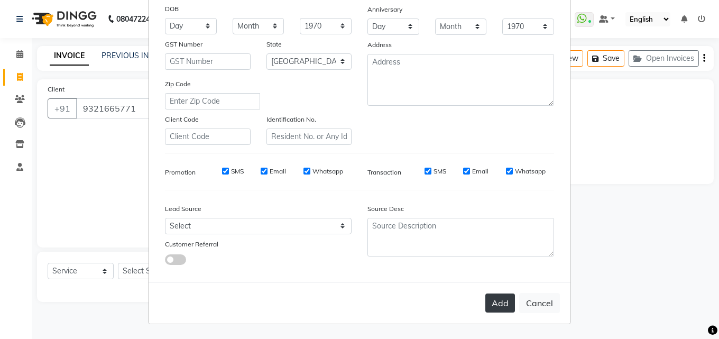
click at [497, 305] on button "Add" at bounding box center [500, 302] width 30 height 19
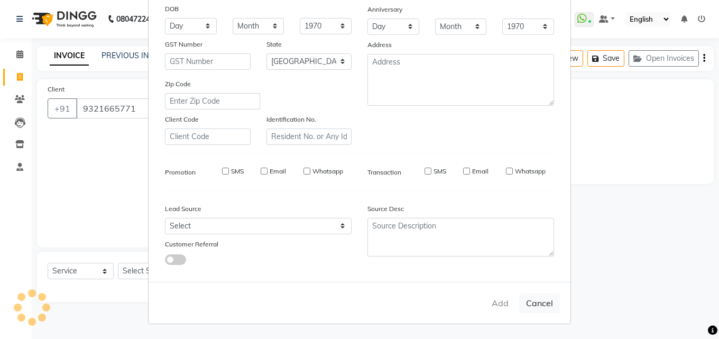
type input "93******71"
select select
select select "null"
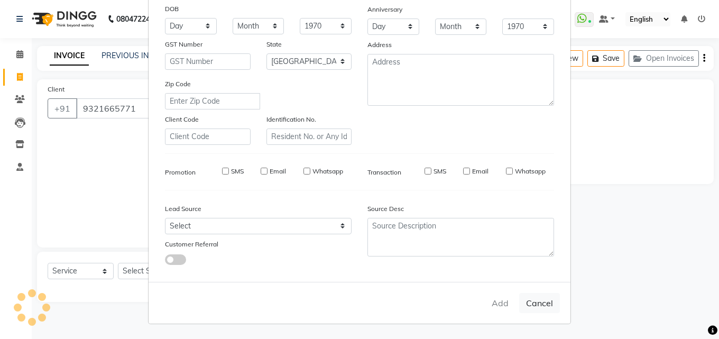
select select
checkbox input "false"
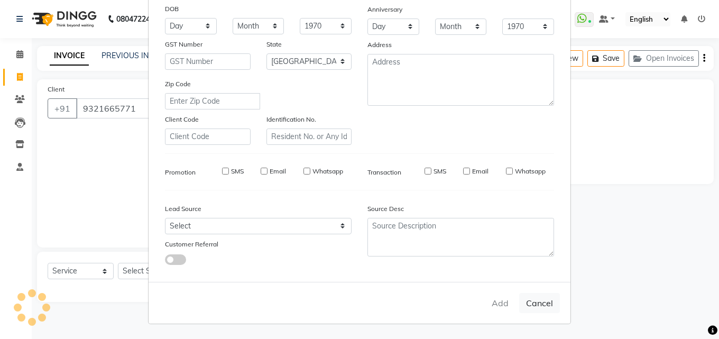
checkbox input "false"
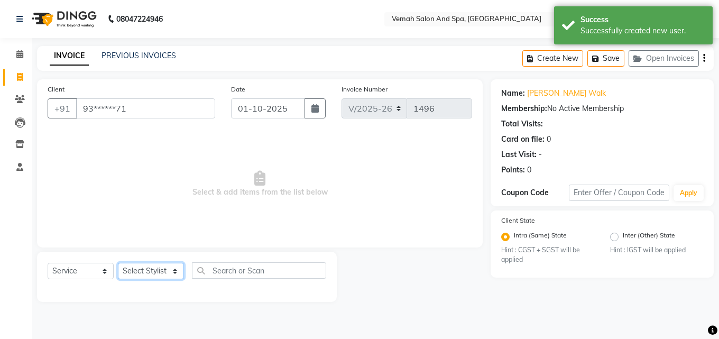
click at [180, 271] on select "Select Stylist Bhoomi Chahat [PERSON_NAME] Divya [PERSON_NAME] [PERSON_NAME] Sa…" at bounding box center [151, 271] width 66 height 16
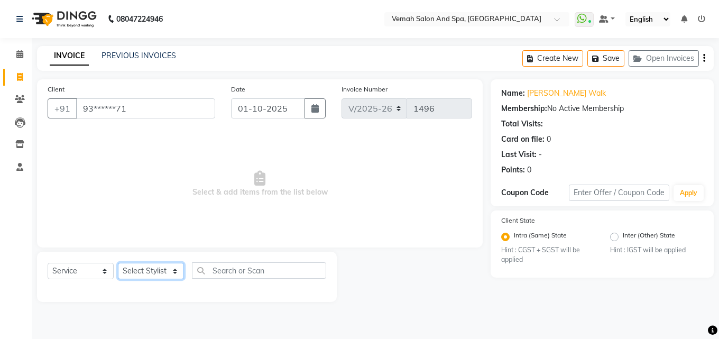
select select "66107"
click at [118, 263] on select "Select Stylist Bhoomi Chahat [PERSON_NAME] Divya [PERSON_NAME] [PERSON_NAME] Sa…" at bounding box center [151, 271] width 66 height 16
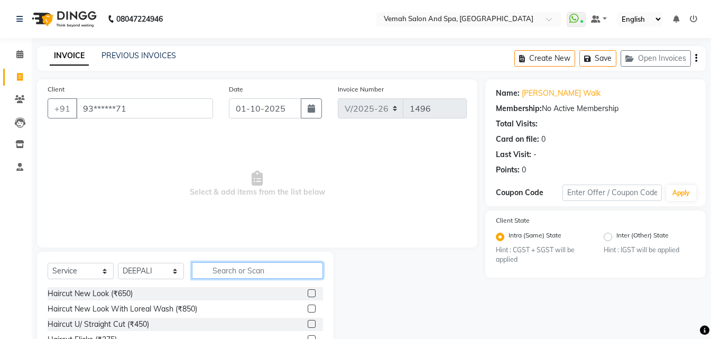
click at [238, 272] on input "text" at bounding box center [257, 270] width 131 height 16
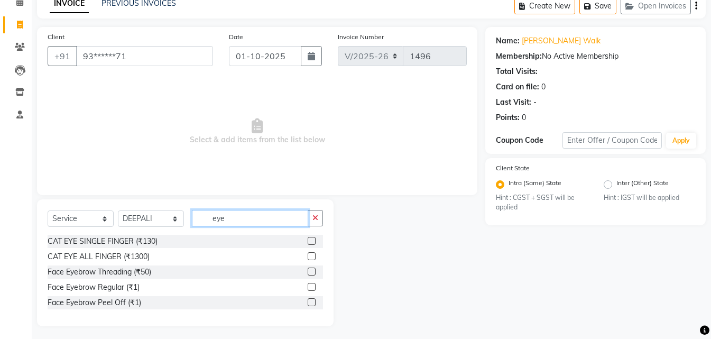
scroll to position [56, 0]
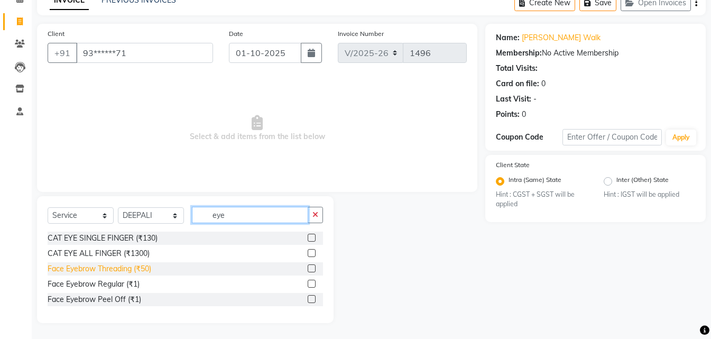
type input "eye"
click at [109, 270] on div "Face Eyebrow Threading (₹50)" at bounding box center [100, 268] width 104 height 11
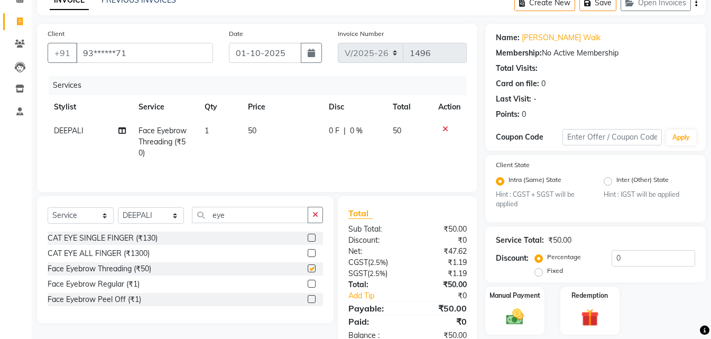
checkbox input "false"
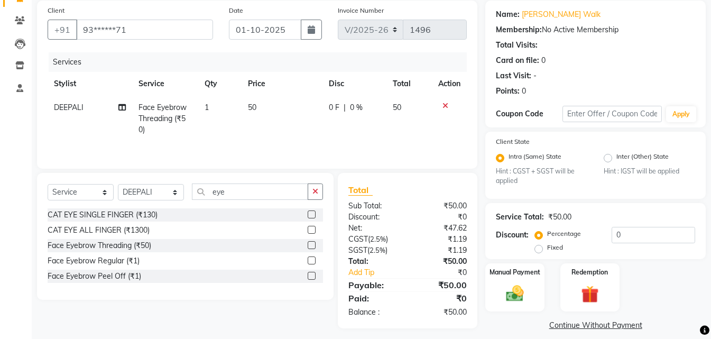
scroll to position [89, 0]
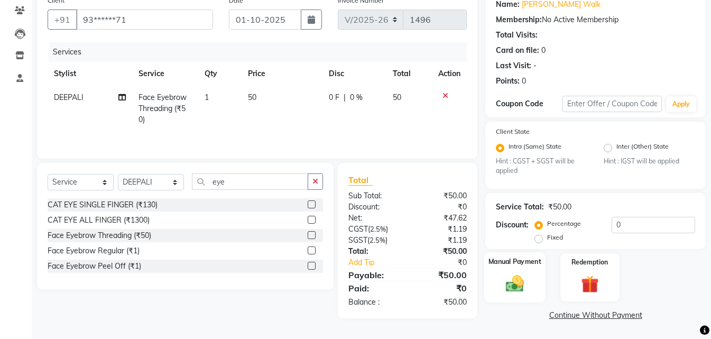
click at [510, 293] on img at bounding box center [515, 283] width 30 height 21
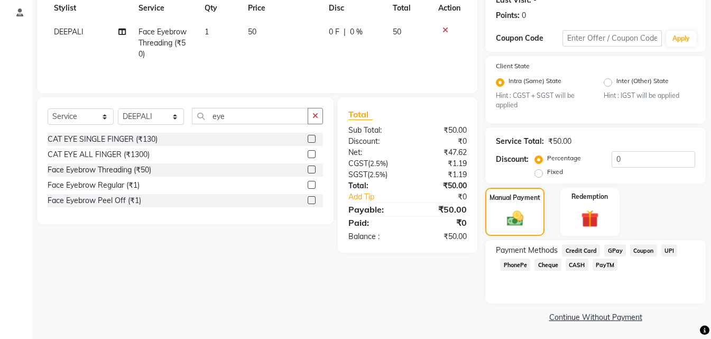
scroll to position [156, 0]
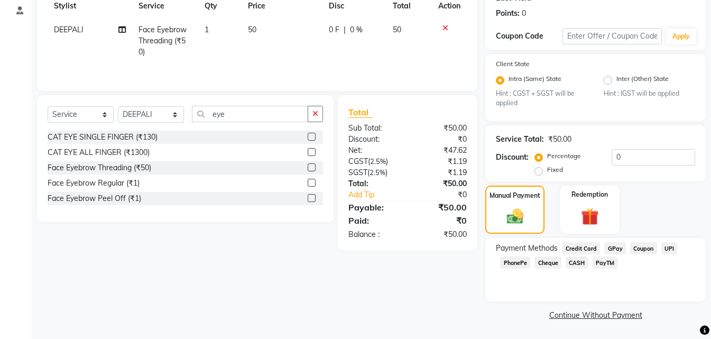
click at [581, 261] on span "CASH" at bounding box center [577, 262] width 23 height 12
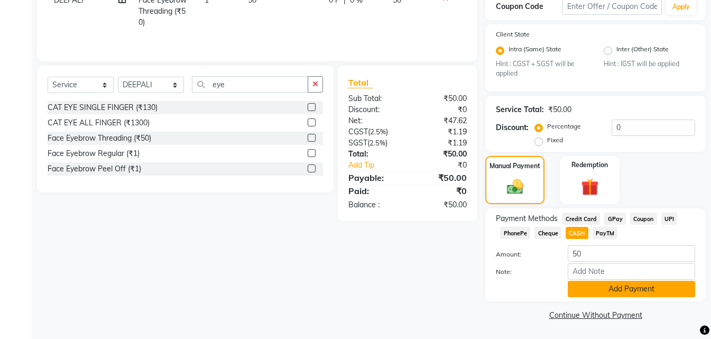
click at [602, 295] on button "Add Payment" at bounding box center [631, 289] width 127 height 16
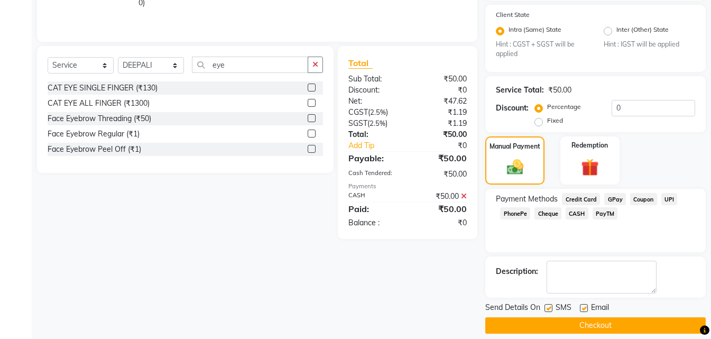
scroll to position [216, 0]
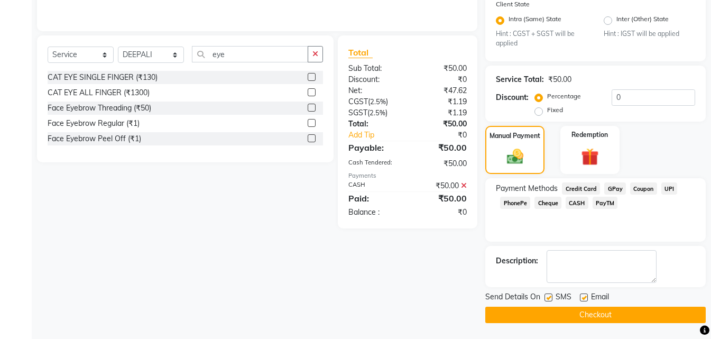
click at [584, 317] on button "Checkout" at bounding box center [595, 315] width 220 height 16
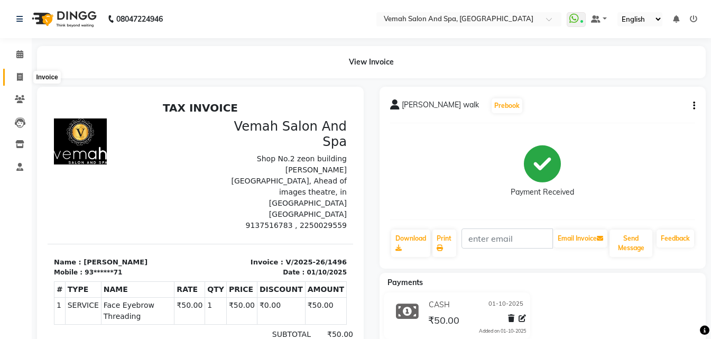
click at [21, 71] on span at bounding box center [20, 77] width 19 height 12
select select "service"
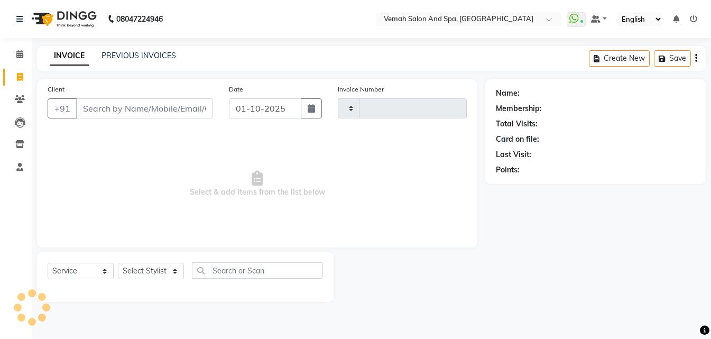
type input "1497"
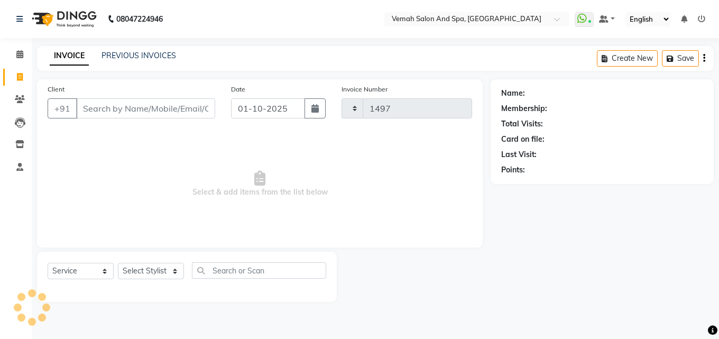
select select "7315"
click at [130, 113] on input "Client" at bounding box center [145, 108] width 139 height 20
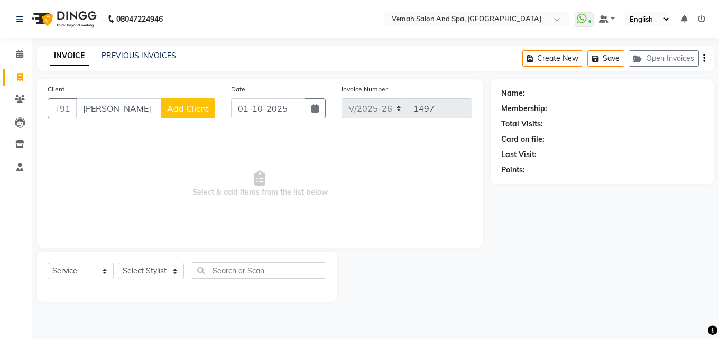
click at [130, 113] on input "janvi" at bounding box center [118, 108] width 85 height 20
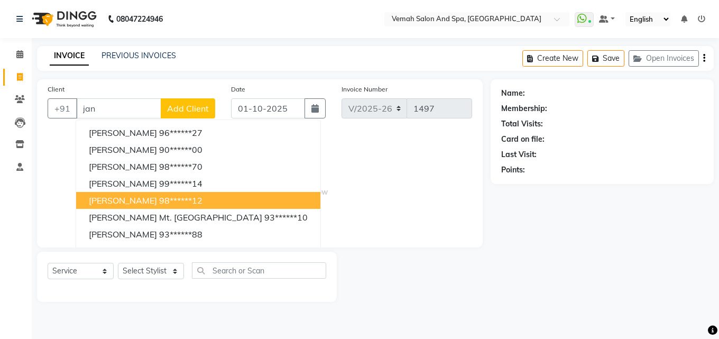
click at [105, 196] on span "JANHAVI KHANDELWAL" at bounding box center [123, 200] width 68 height 11
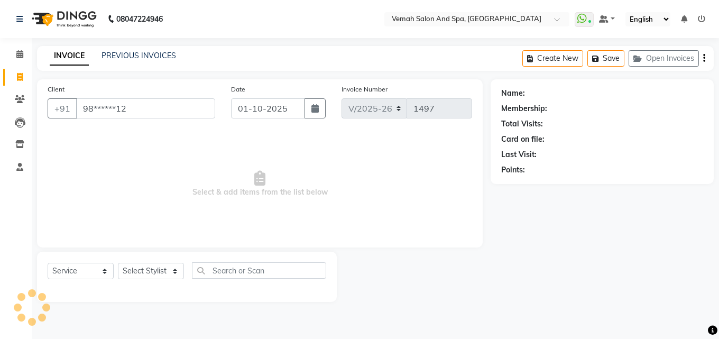
type input "98******12"
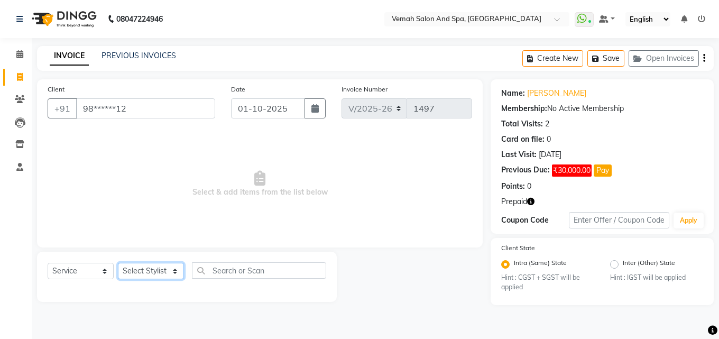
click at [170, 272] on select "Select Stylist Bhoomi Chahat [PERSON_NAME] Divya [PERSON_NAME] [PERSON_NAME] Sa…" at bounding box center [151, 271] width 66 height 16
select select "62754"
click at [118, 263] on select "Select Stylist Bhoomi Chahat [PERSON_NAME] Divya [PERSON_NAME] [PERSON_NAME] Sa…" at bounding box center [151, 271] width 66 height 16
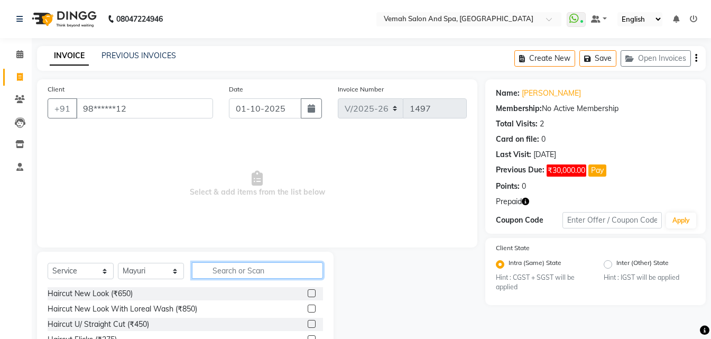
click at [244, 272] on input "text" at bounding box center [257, 270] width 131 height 16
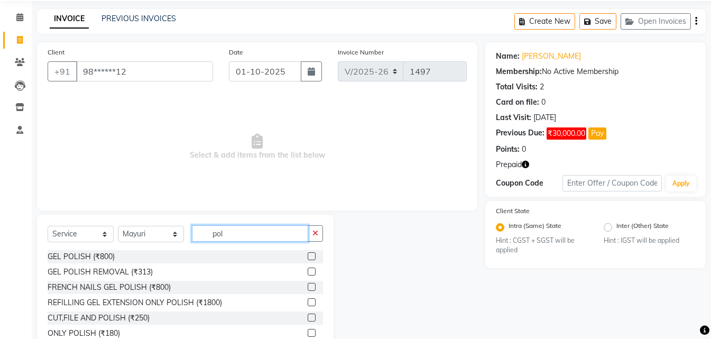
scroll to position [85, 0]
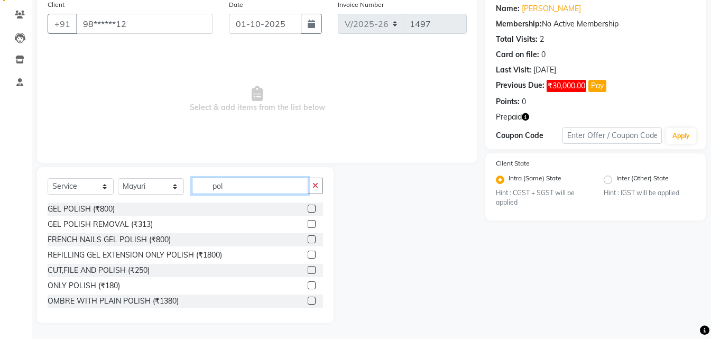
type input "pol"
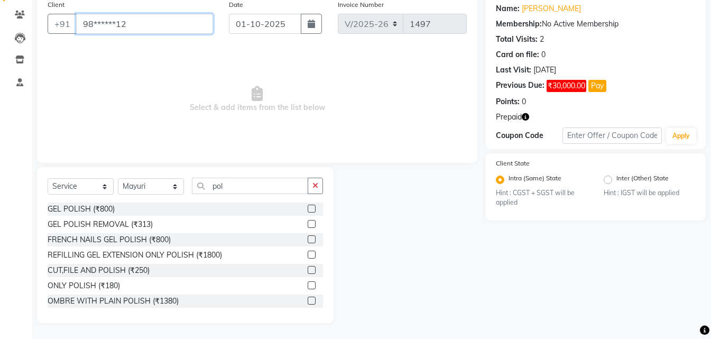
click at [185, 31] on input "98******12" at bounding box center [144, 24] width 137 height 20
type input "9"
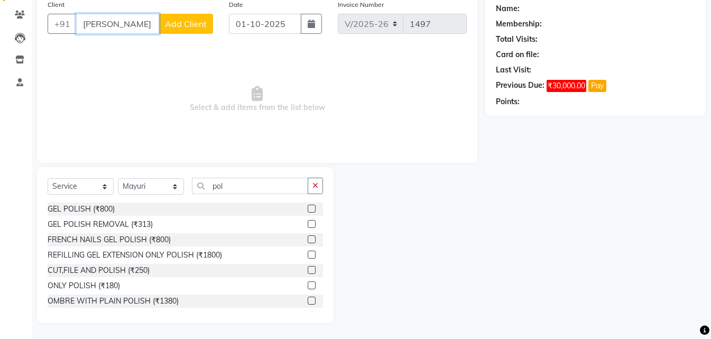
click at [143, 24] on input "surendar" at bounding box center [117, 24] width 83 height 20
type input "s"
click at [143, 22] on input "Client" at bounding box center [144, 24] width 137 height 20
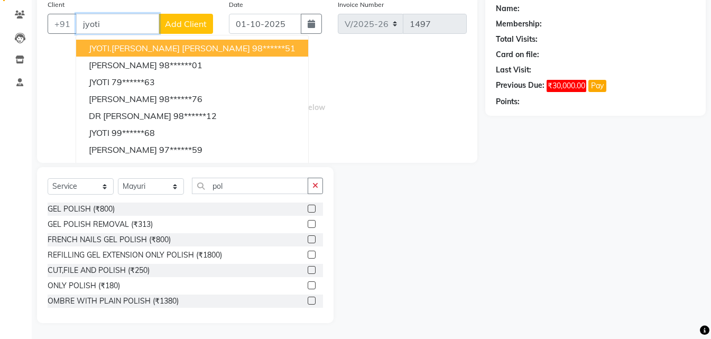
type input "jyoti"
click at [161, 187] on select "Select Stylist Bhoomi Chahat [PERSON_NAME] Divya [PERSON_NAME] [PERSON_NAME] Sa…" at bounding box center [151, 186] width 66 height 16
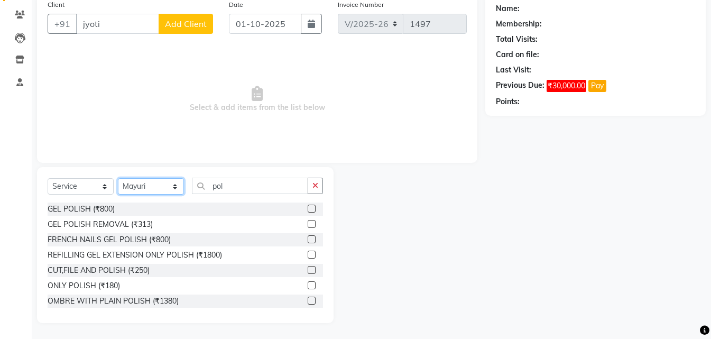
select select "81151"
click at [118, 178] on select "Select Stylist Bhoomi Chahat [PERSON_NAME] Divya [PERSON_NAME] [PERSON_NAME] Sa…" at bounding box center [151, 186] width 66 height 16
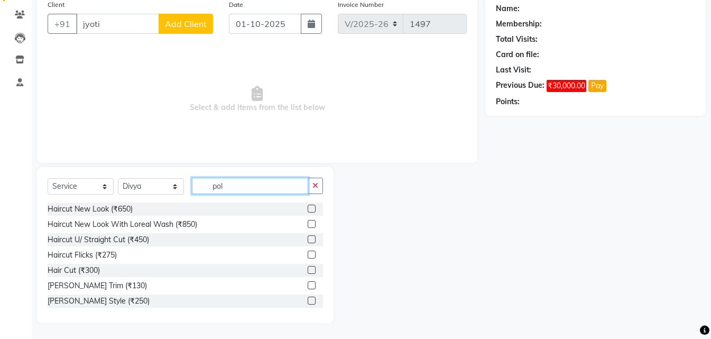
drag, startPoint x: 228, startPoint y: 188, endPoint x: 263, endPoint y: 119, distance: 76.8
click at [229, 188] on input "pol" at bounding box center [250, 186] width 116 height 16
type input "p"
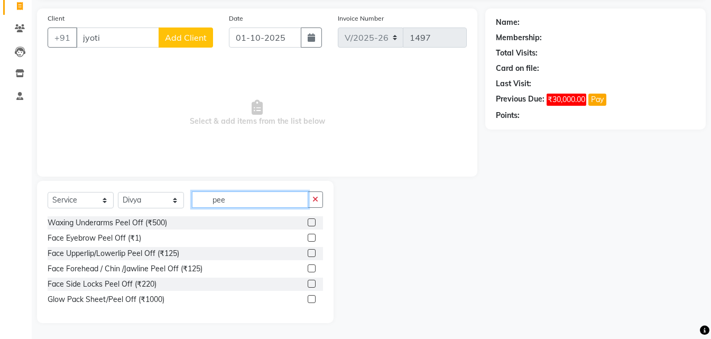
scroll to position [71, 0]
type input "peel"
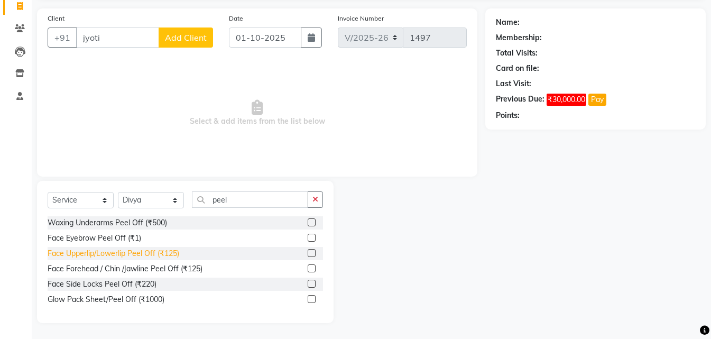
click at [120, 255] on div "Face Upperlip/Lowerlip Peel Off (₹125)" at bounding box center [114, 253] width 132 height 11
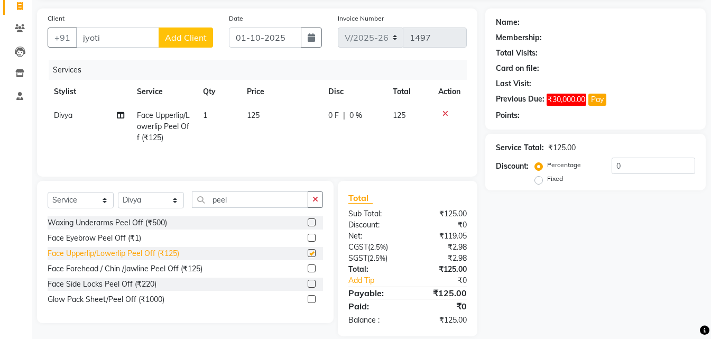
checkbox input "false"
click at [127, 270] on div "Face Forehead / Chin /Jawline Peel Off (₹125)" at bounding box center [125, 268] width 155 height 11
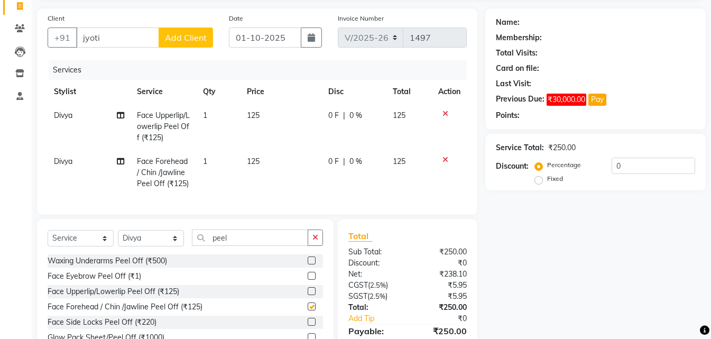
checkbox input "false"
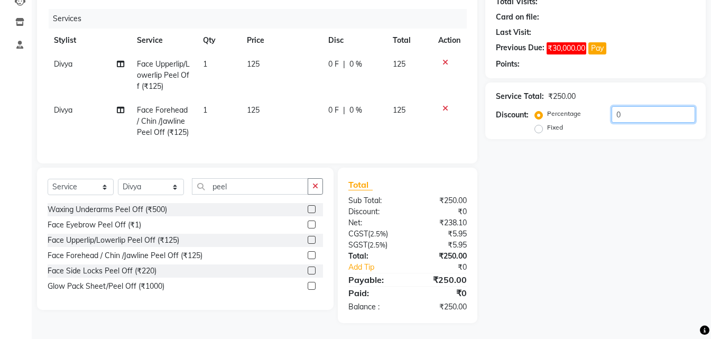
click at [666, 116] on input "0" at bounding box center [654, 114] width 84 height 16
type input "20"
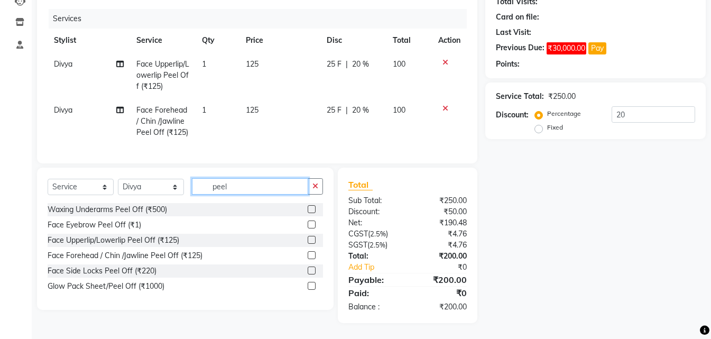
click at [274, 195] on input "peel" at bounding box center [250, 186] width 116 height 16
type input "p"
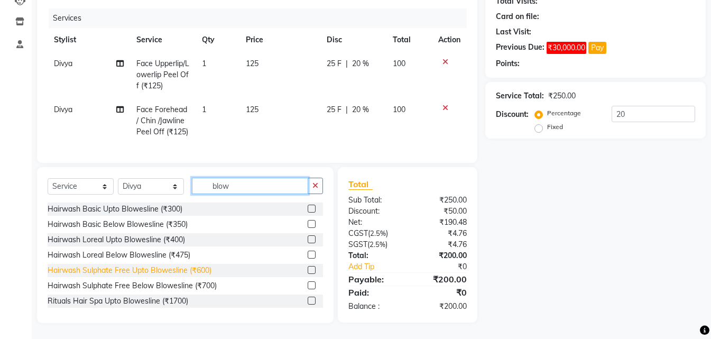
type input "blow"
click at [148, 276] on div "Hairwash Sulphate Free Upto Blowesline (₹600)" at bounding box center [130, 270] width 164 height 11
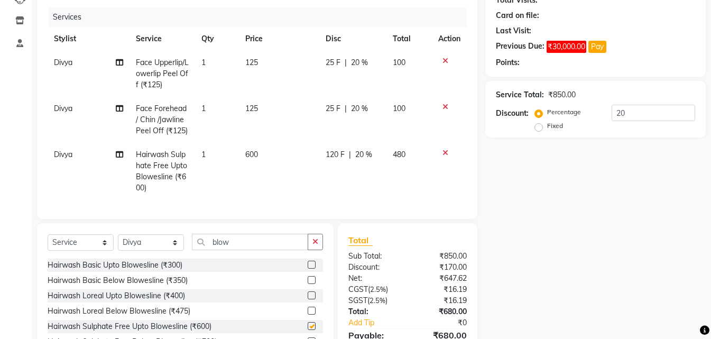
checkbox input "false"
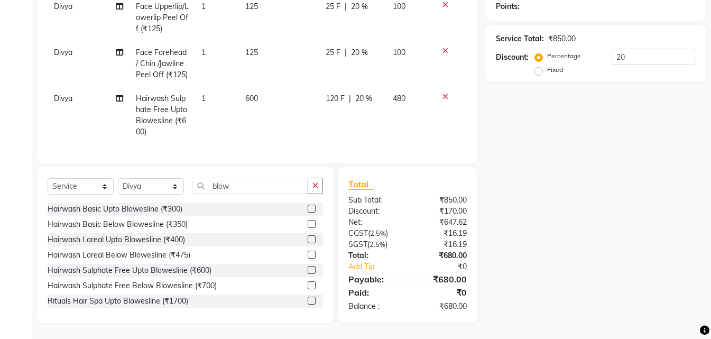
scroll to position [188, 0]
click at [187, 290] on div "Hairwash Sulphate Free Below Blowesline (₹700)" at bounding box center [132, 285] width 169 height 11
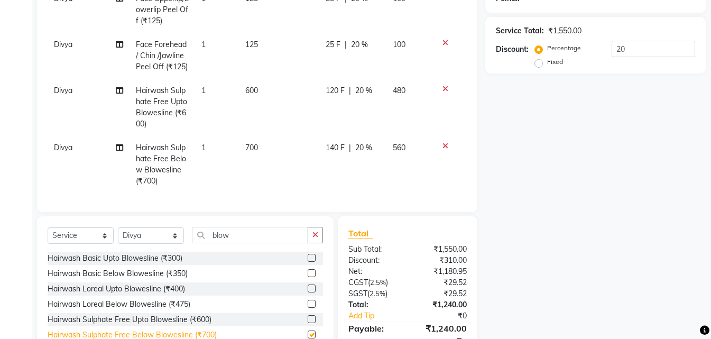
checkbox input "false"
click at [442, 86] on icon at bounding box center [445, 88] width 6 height 7
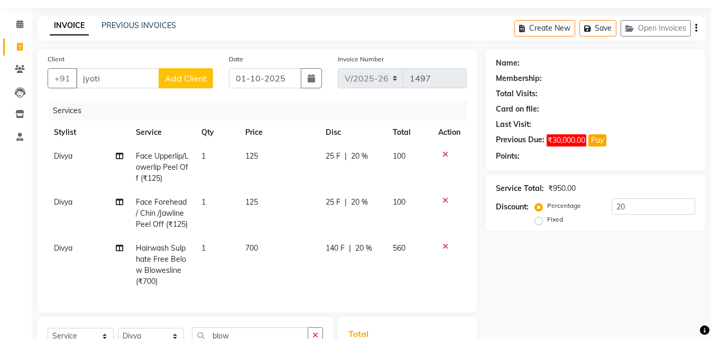
scroll to position [0, 0]
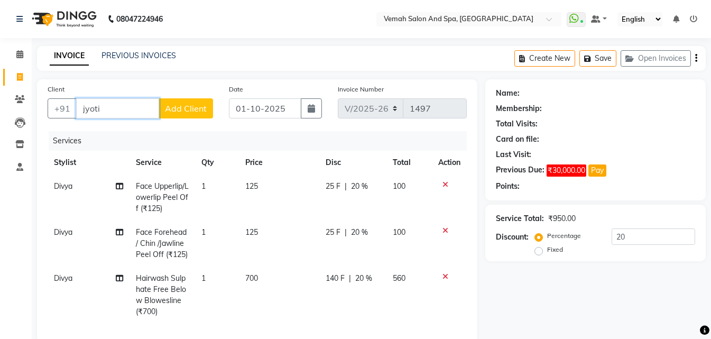
click at [122, 109] on input "jyoti" at bounding box center [117, 108] width 83 height 20
type input "jyoti"
type input "0"
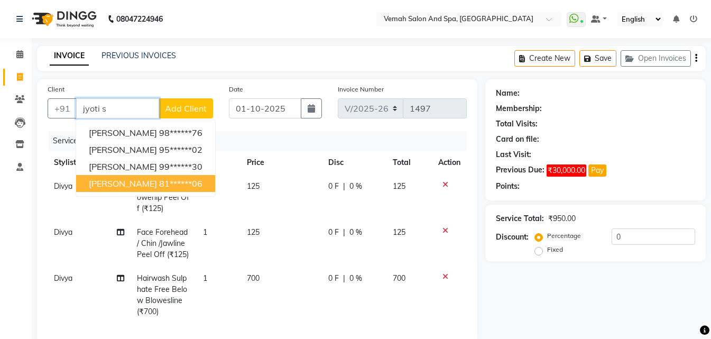
click at [159, 181] on ngb-highlight "81******06" at bounding box center [180, 183] width 43 height 11
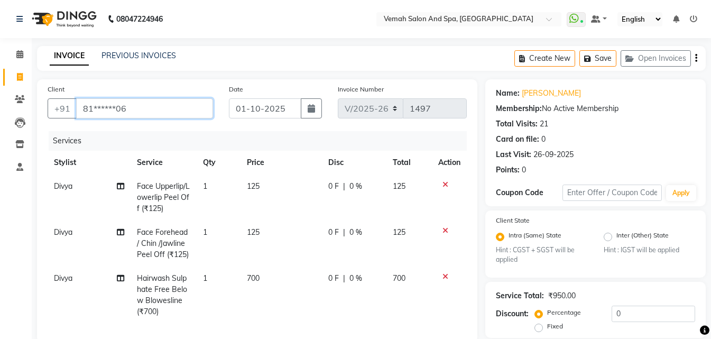
click at [146, 116] on input "81******06" at bounding box center [144, 108] width 137 height 20
type input "8"
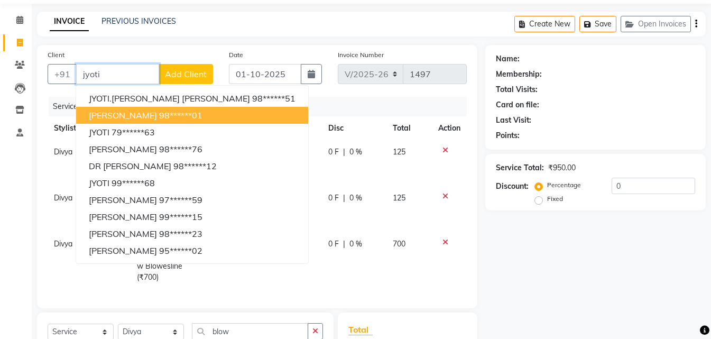
scroll to position [53, 0]
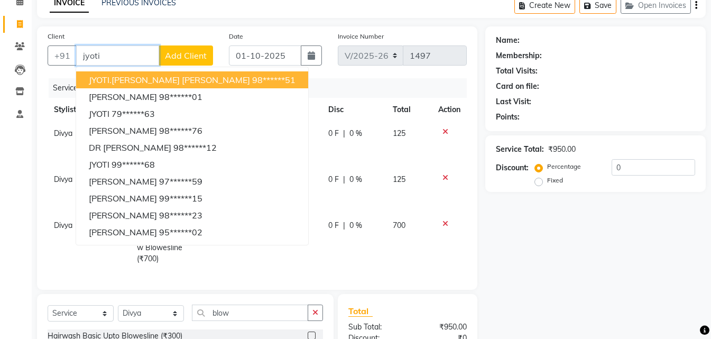
click at [119, 55] on input "jyoti" at bounding box center [117, 55] width 83 height 20
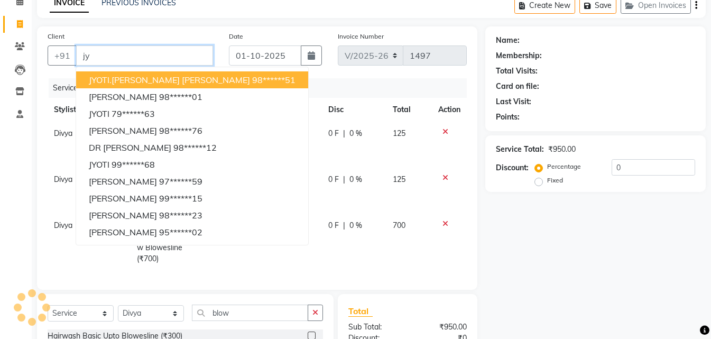
type input "j"
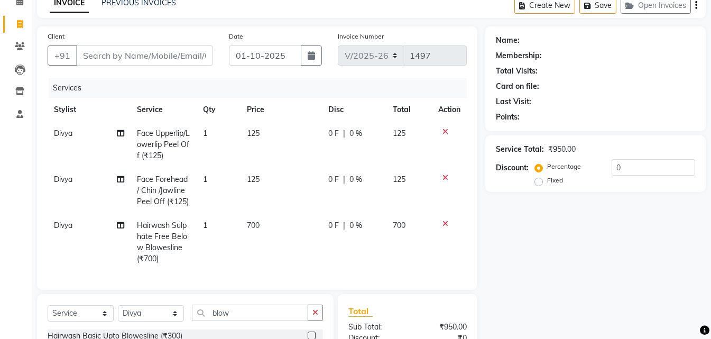
click at [266, 138] on td "125" at bounding box center [281, 145] width 81 height 46
select select "81151"
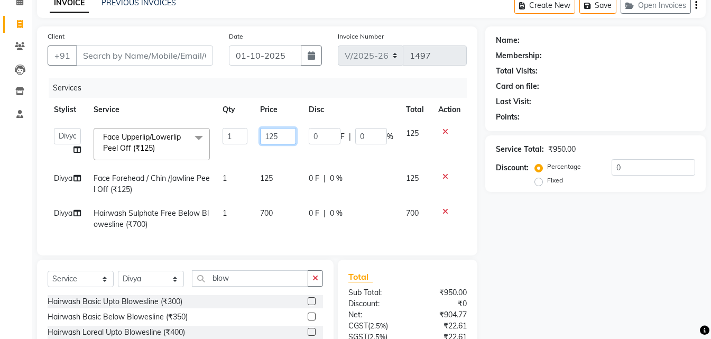
click at [285, 131] on input "125" at bounding box center [278, 136] width 36 height 16
type input "1"
type input "75"
click at [346, 159] on td "0 F | 0 %" at bounding box center [350, 144] width 97 height 45
select select "81151"
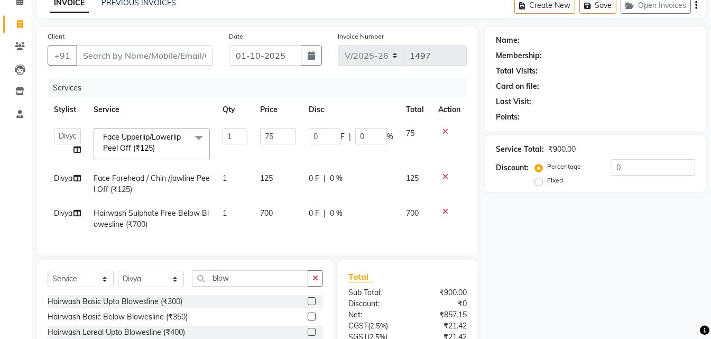
click at [287, 176] on td "125" at bounding box center [278, 184] width 49 height 35
select select "81151"
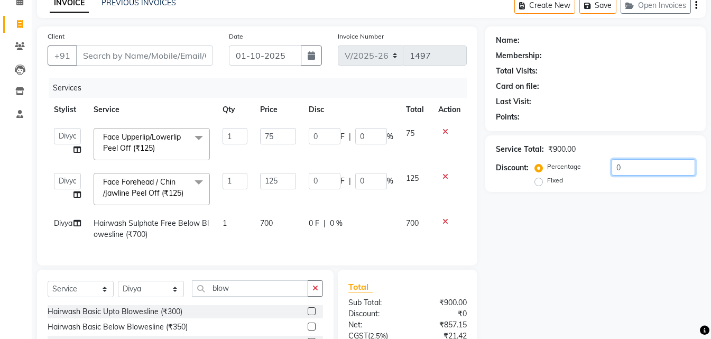
click at [669, 164] on input "0" at bounding box center [654, 167] width 84 height 16
type input "2"
type input "1.5"
type input "2"
type input "2.5"
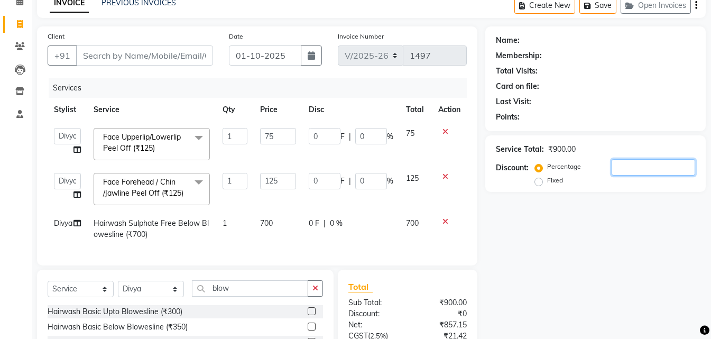
type input "2"
type input "20"
type input "15"
type input "20"
type input "25"
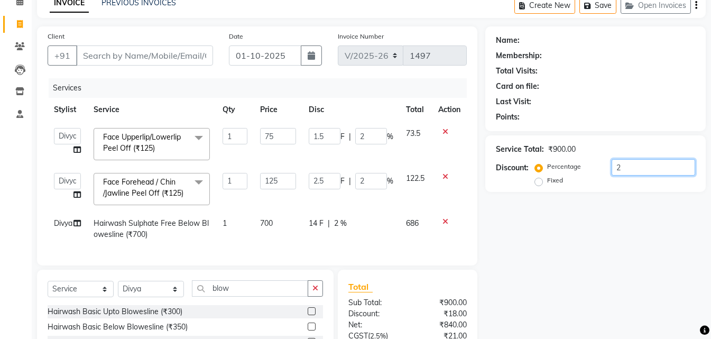
type input "20"
click at [287, 180] on input "125" at bounding box center [278, 181] width 36 height 16
type input "1"
type input "4"
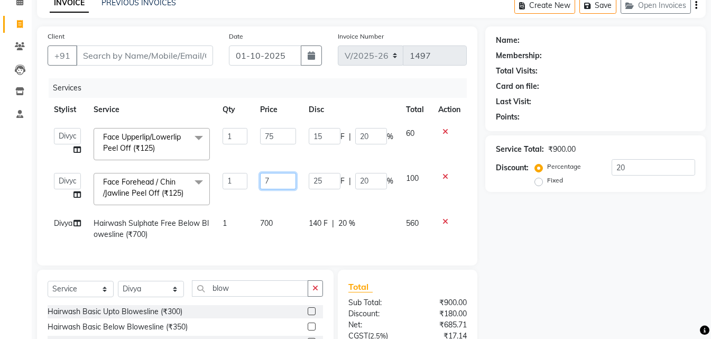
type input "75"
drag, startPoint x: 542, startPoint y: 267, endPoint x: 547, endPoint y: 264, distance: 6.5
click at [543, 266] on div "Name: Membership: Total Visits: Card on file: Last Visit: Points: Service Total…" at bounding box center [599, 225] width 228 height 399
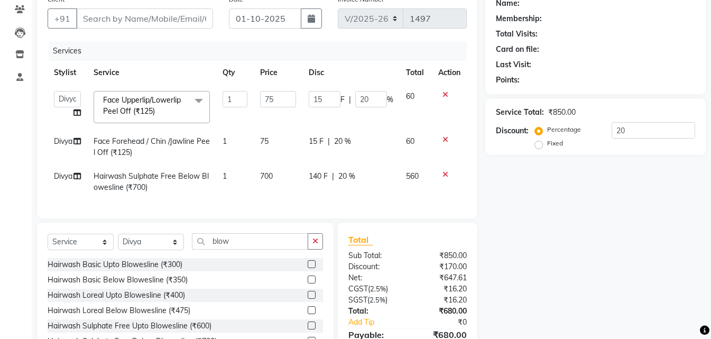
scroll to position [153, 0]
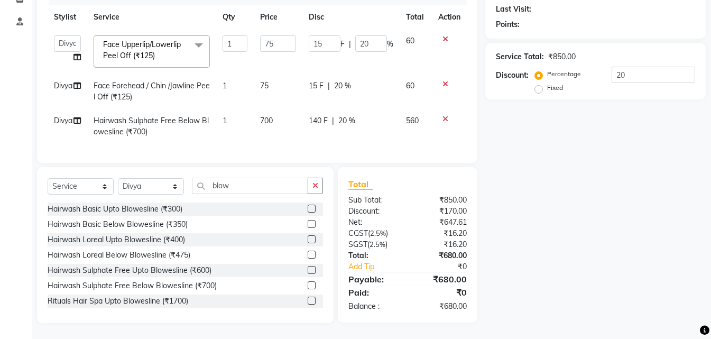
click at [446, 35] on icon at bounding box center [445, 38] width 6 height 7
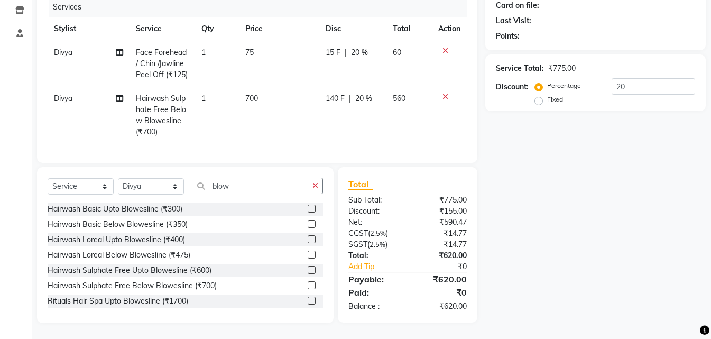
scroll to position [142, 0]
click at [261, 41] on td "75" at bounding box center [279, 64] width 80 height 46
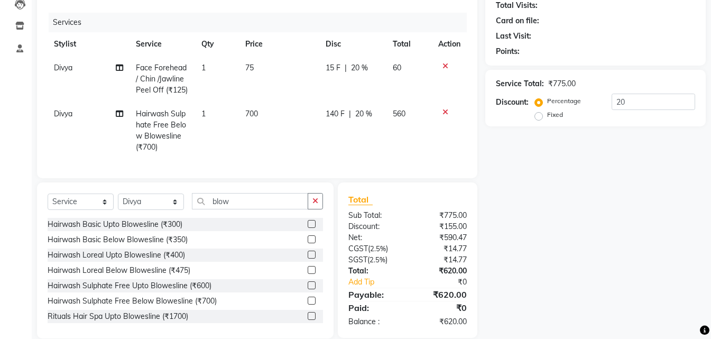
select select "81151"
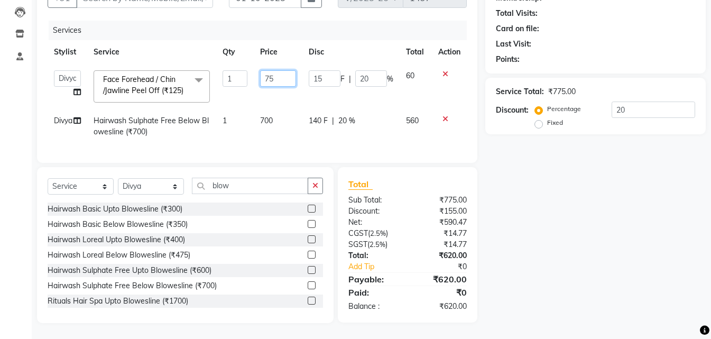
click at [282, 73] on input "75" at bounding box center [278, 78] width 36 height 16
click at [552, 164] on div "Name: Membership: Total Visits: Card on file: Last Visit: Points: Service Total…" at bounding box center [599, 146] width 228 height 354
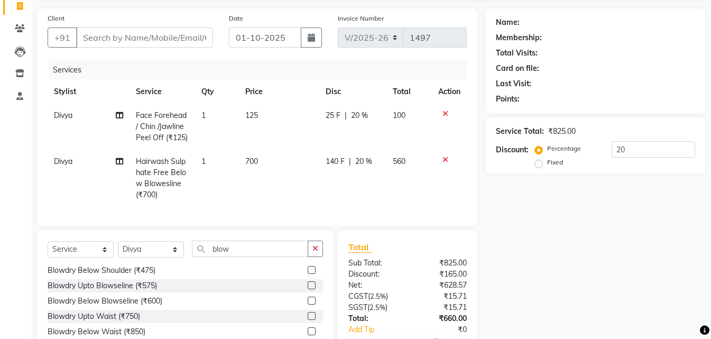
scroll to position [53, 0]
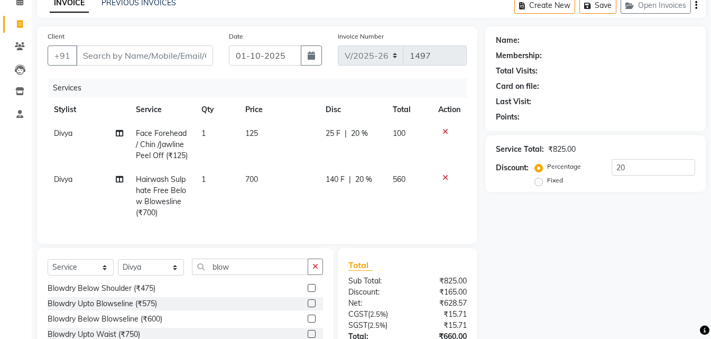
click at [252, 182] on span "700" at bounding box center [251, 179] width 13 height 10
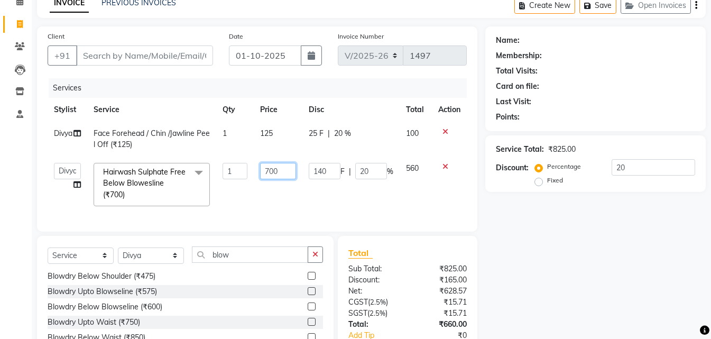
click at [285, 173] on input "700" at bounding box center [278, 171] width 36 height 16
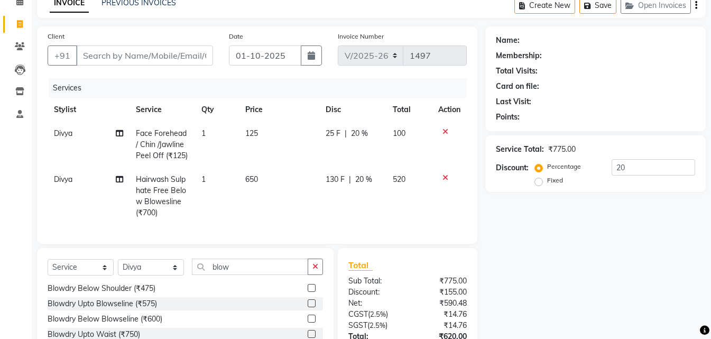
click at [395, 196] on tr "Divya Hairwash Sulphate Free Below Blowesline (₹700) 1 650 130 F | 20 % 520" at bounding box center [257, 196] width 419 height 57
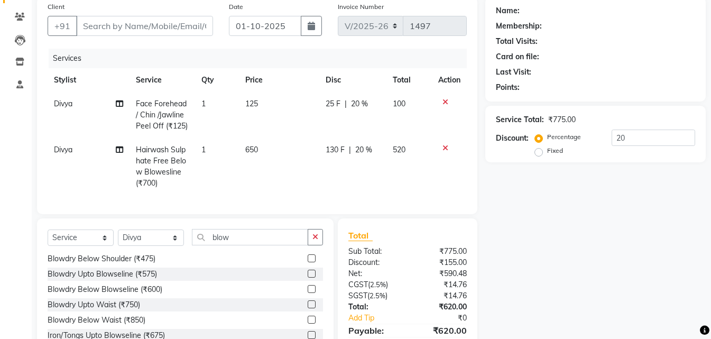
scroll to position [106, 0]
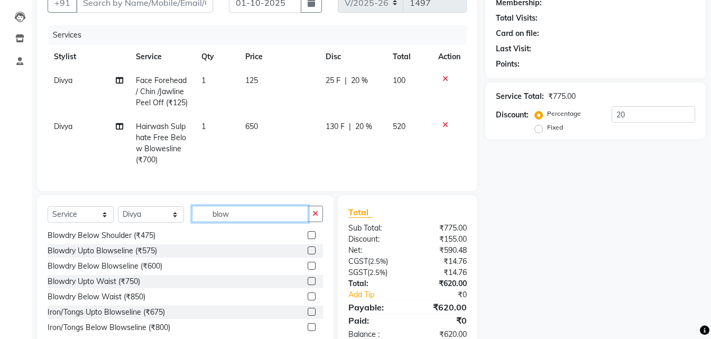
click at [255, 222] on input "blow" at bounding box center [250, 214] width 116 height 16
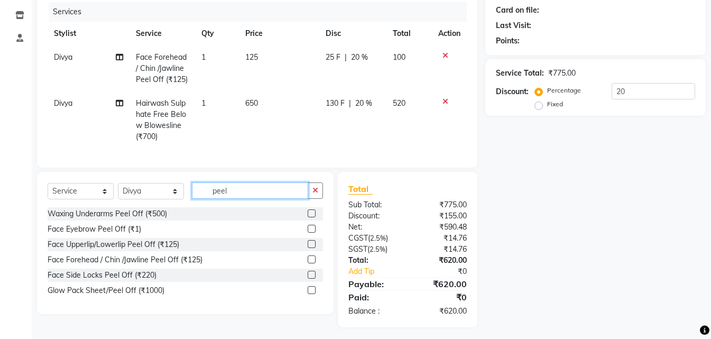
scroll to position [141, 0]
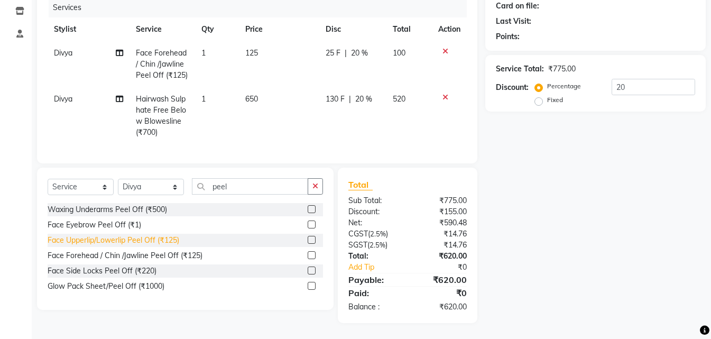
click at [103, 241] on div "Face Upperlip/Lowerlip Peel Off (₹125)" at bounding box center [114, 240] width 132 height 11
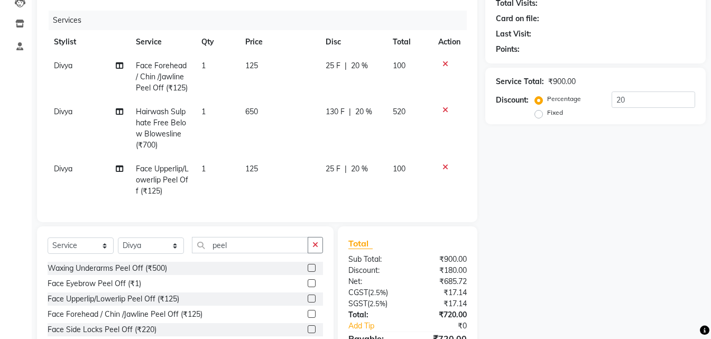
scroll to position [29, 0]
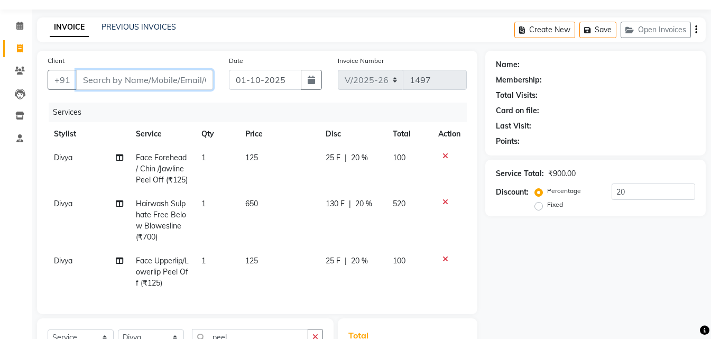
click at [114, 79] on input "Client" at bounding box center [144, 80] width 137 height 20
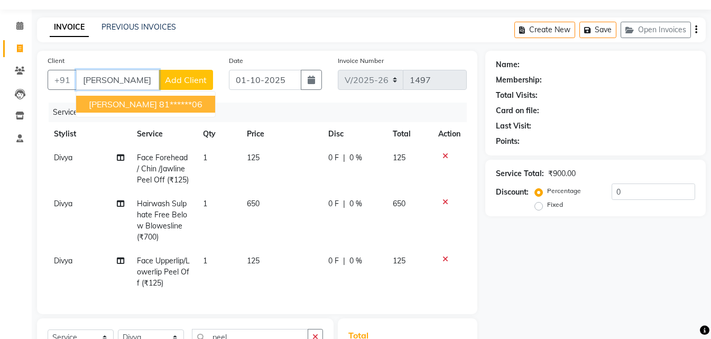
click at [159, 105] on ngb-highlight "81******06" at bounding box center [180, 104] width 43 height 11
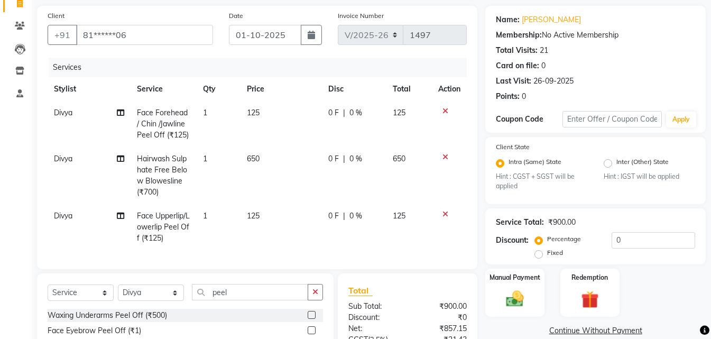
scroll to position [134, 0]
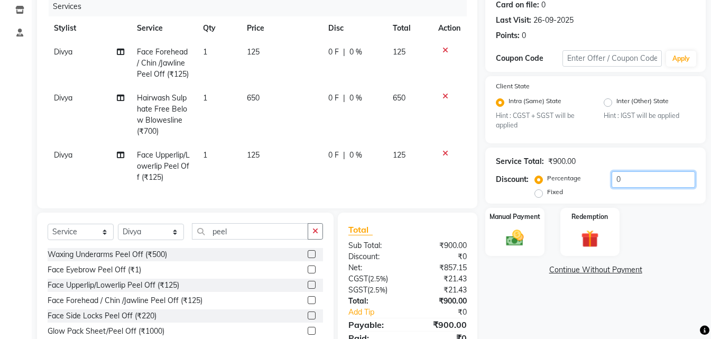
click at [650, 174] on input "0" at bounding box center [654, 179] width 84 height 16
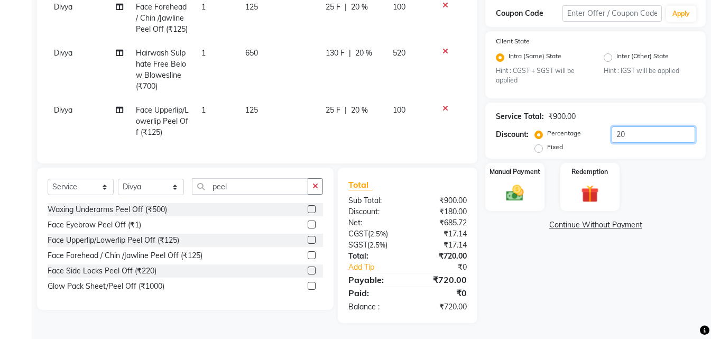
scroll to position [187, 0]
click at [516, 187] on img at bounding box center [515, 193] width 30 height 21
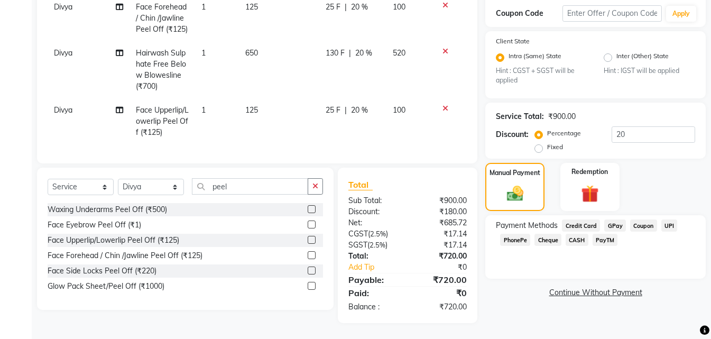
click at [669, 219] on span "UPI" at bounding box center [669, 225] width 16 height 12
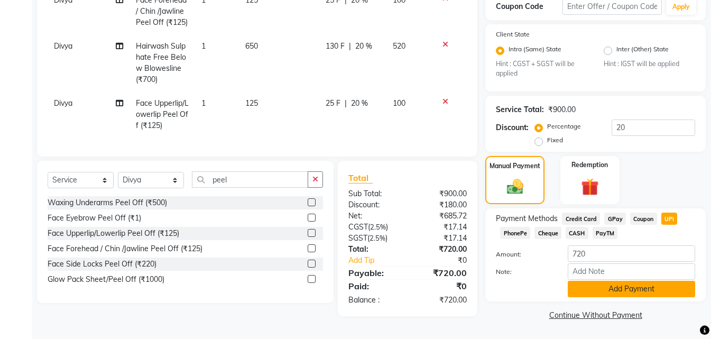
click at [637, 289] on button "Add Payment" at bounding box center [631, 289] width 127 height 16
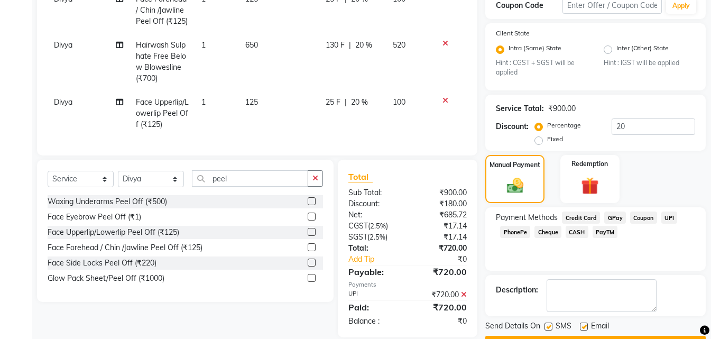
scroll to position [216, 0]
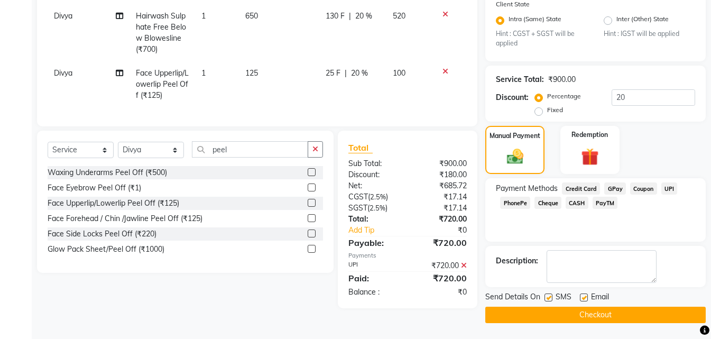
click at [571, 317] on button "Checkout" at bounding box center [595, 315] width 220 height 16
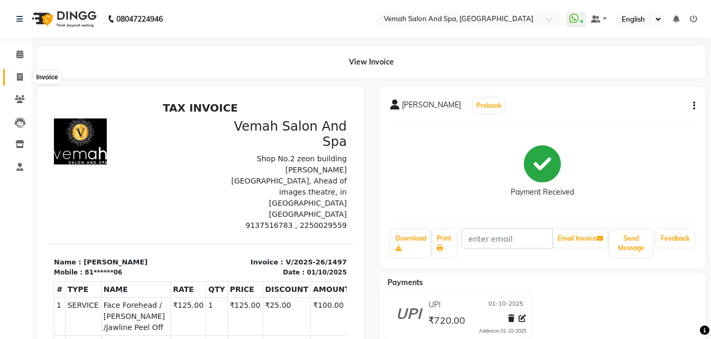
click at [16, 73] on span at bounding box center [20, 77] width 19 height 12
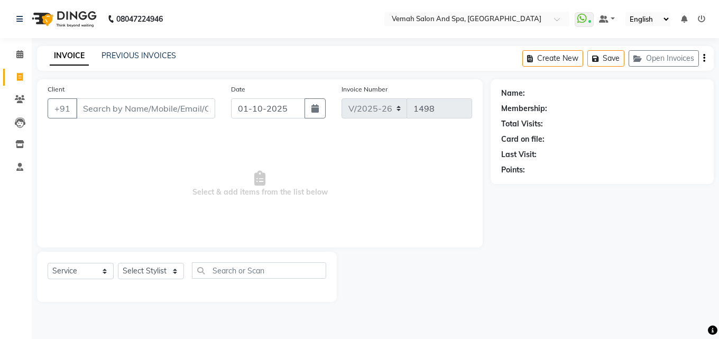
click at [116, 109] on input "Client" at bounding box center [145, 108] width 139 height 20
click at [180, 114] on button "Add Client" at bounding box center [188, 108] width 54 height 20
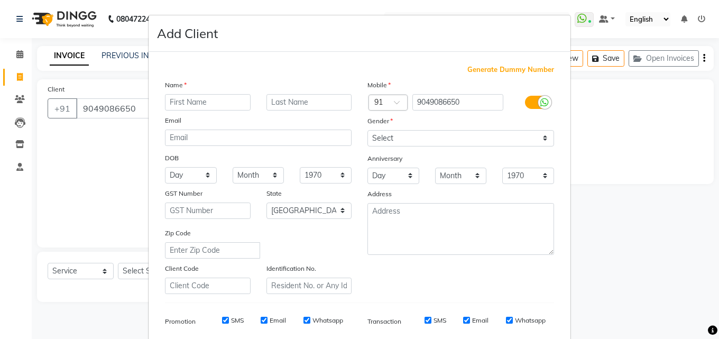
click at [207, 106] on input "text" at bounding box center [208, 102] width 86 height 16
click at [283, 104] on input "text" at bounding box center [309, 102] width 86 height 16
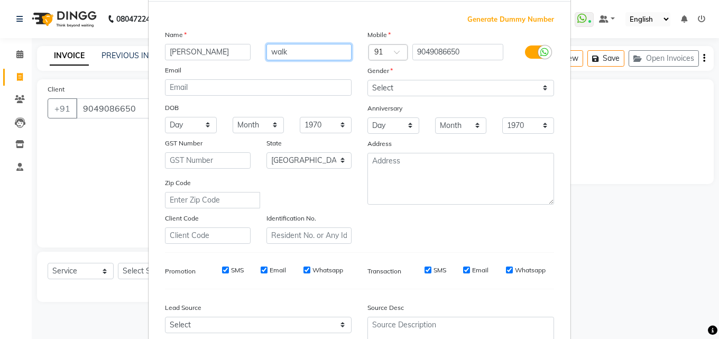
scroll to position [149, 0]
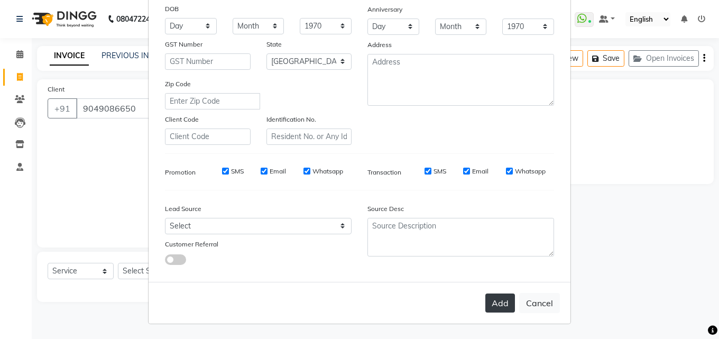
click at [502, 310] on button "Add" at bounding box center [500, 302] width 30 height 19
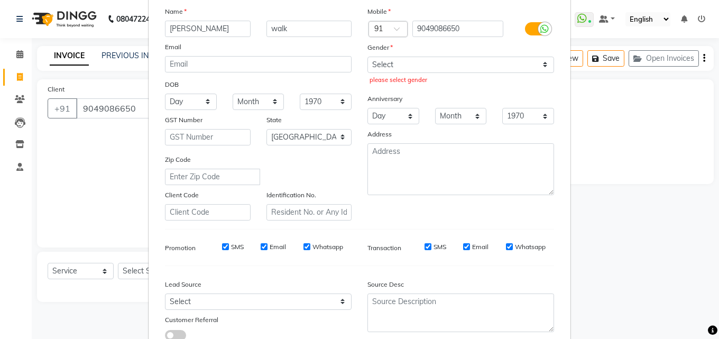
scroll to position [0, 0]
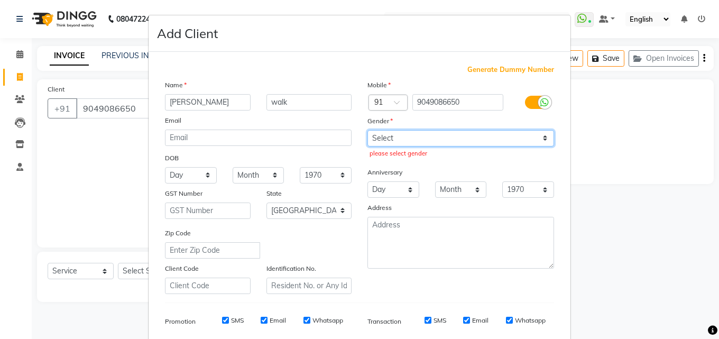
click at [543, 141] on select "Select Male Female Other Prefer Not To Say" at bounding box center [460, 138] width 187 height 16
click at [367, 130] on select "Select Male Female Other Prefer Not To Say" at bounding box center [460, 138] width 187 height 16
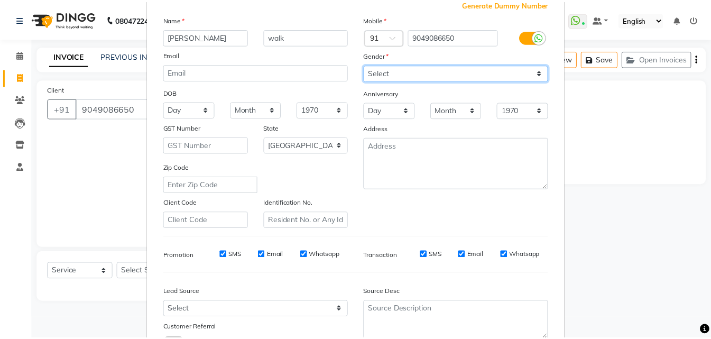
scroll to position [149, 0]
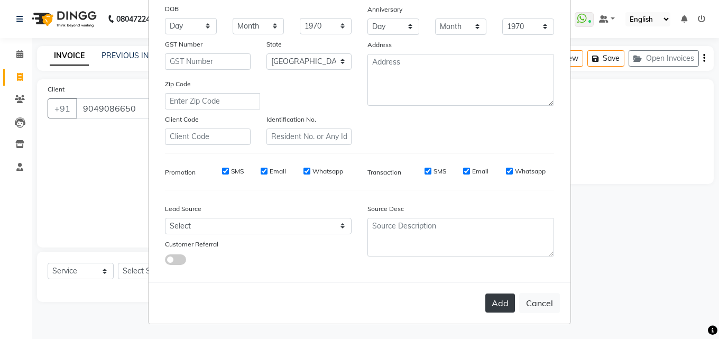
click at [499, 302] on button "Add" at bounding box center [500, 302] width 30 height 19
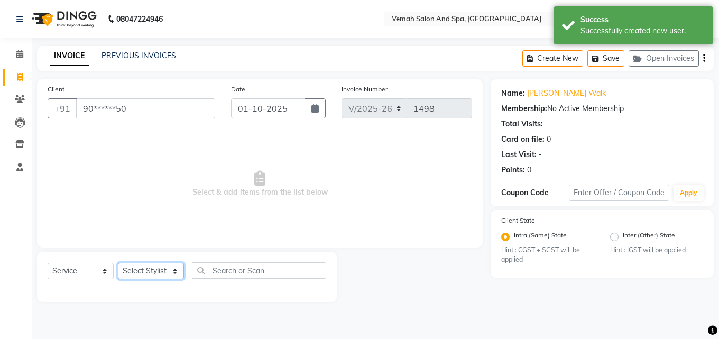
click at [178, 277] on select "Select Stylist Bhoomi Chahat [PERSON_NAME] Divya [PERSON_NAME] [PERSON_NAME] Sa…" at bounding box center [151, 271] width 66 height 16
click at [118, 263] on select "Select Stylist Bhoomi Chahat [PERSON_NAME] Divya [PERSON_NAME] [PERSON_NAME] Sa…" at bounding box center [151, 271] width 66 height 16
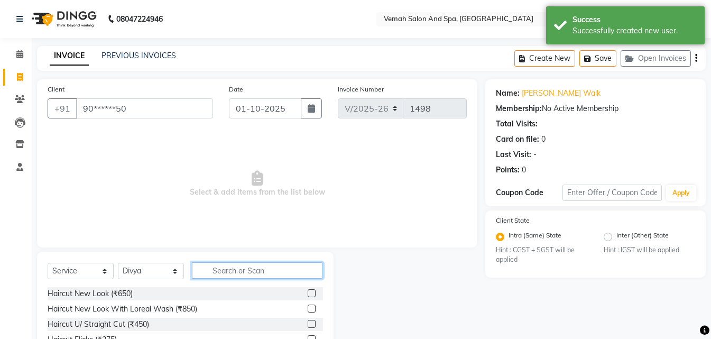
click at [270, 270] on input "text" at bounding box center [257, 270] width 131 height 16
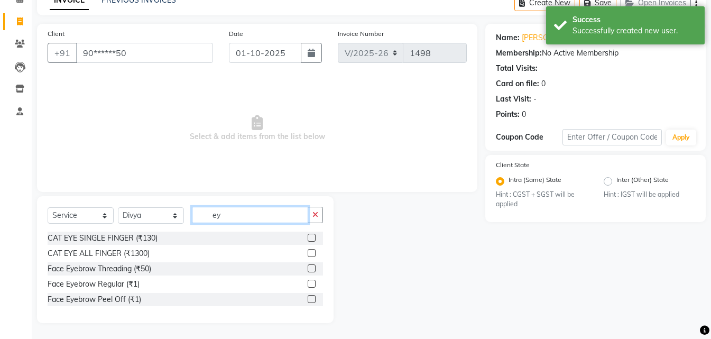
scroll to position [56, 0]
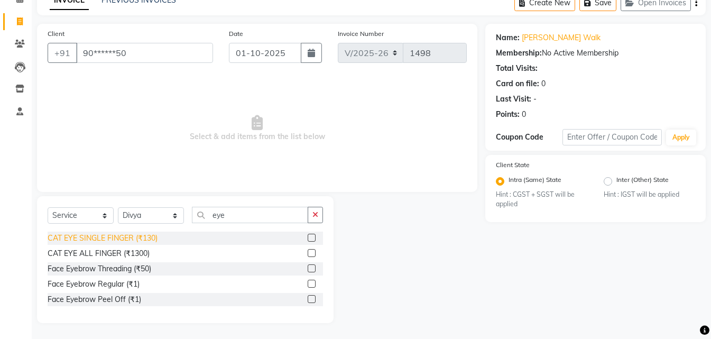
click at [136, 236] on div "CAT EYE SINGLE FINGER (₹130)" at bounding box center [103, 238] width 110 height 11
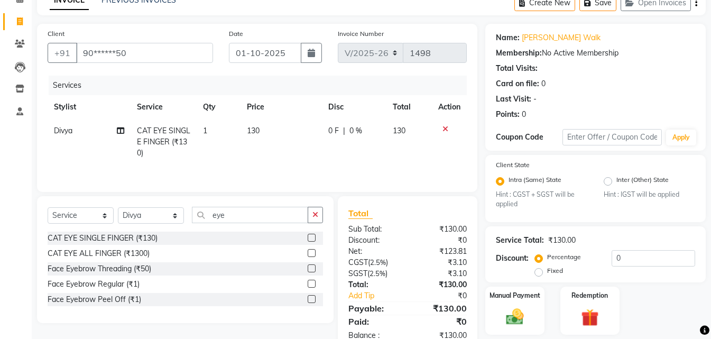
click at [444, 129] on icon at bounding box center [445, 128] width 6 height 7
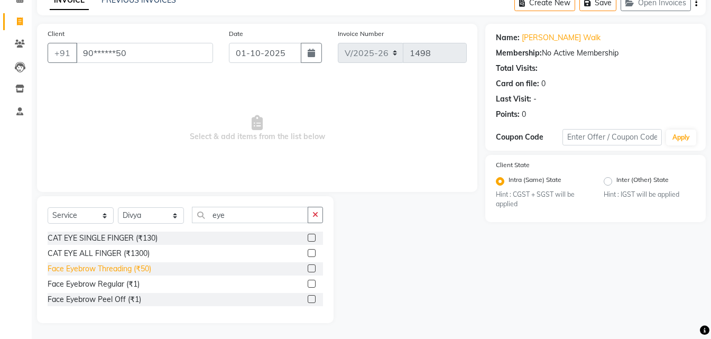
click at [98, 266] on div "Face Eyebrow Threading (₹50)" at bounding box center [100, 268] width 104 height 11
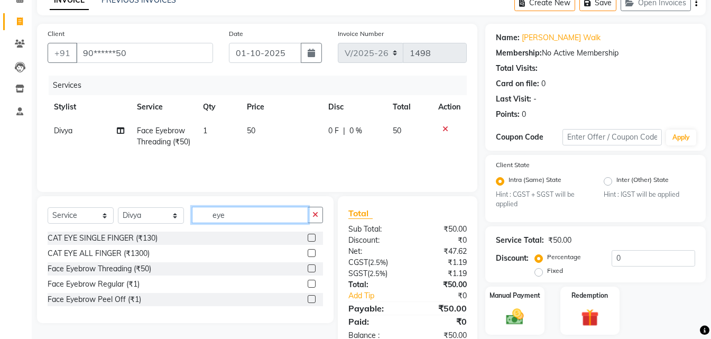
click at [232, 217] on input "eye" at bounding box center [250, 215] width 116 height 16
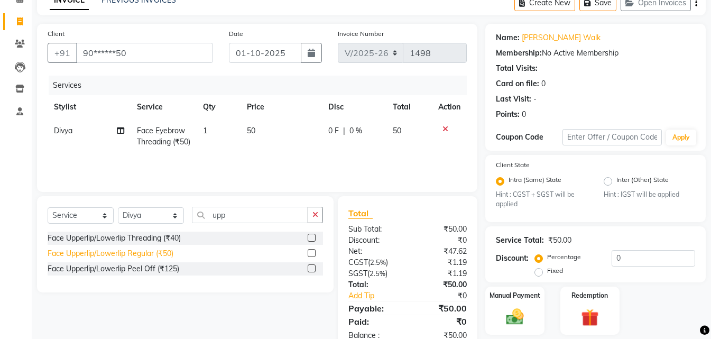
click at [119, 254] on div "Face Upperlip/Lowerlip Regular (₹50)" at bounding box center [111, 253] width 126 height 11
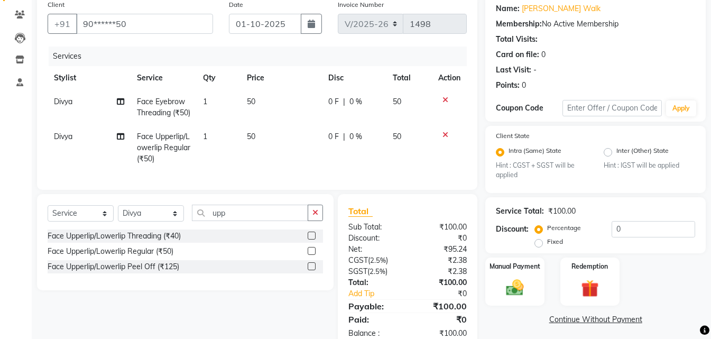
scroll to position [108, 0]
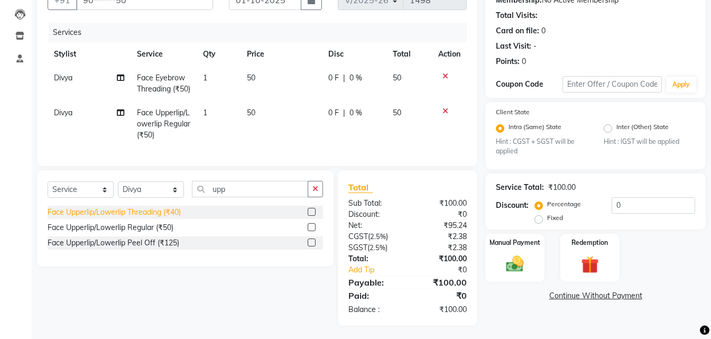
click at [168, 218] on div "Face Upperlip/Lowerlip Threading (₹40)" at bounding box center [114, 212] width 133 height 11
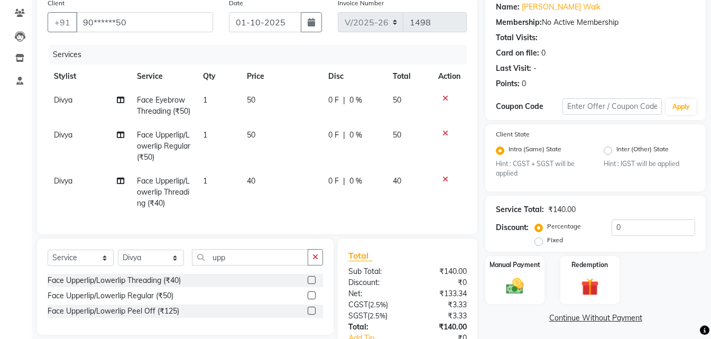
scroll to position [176, 0]
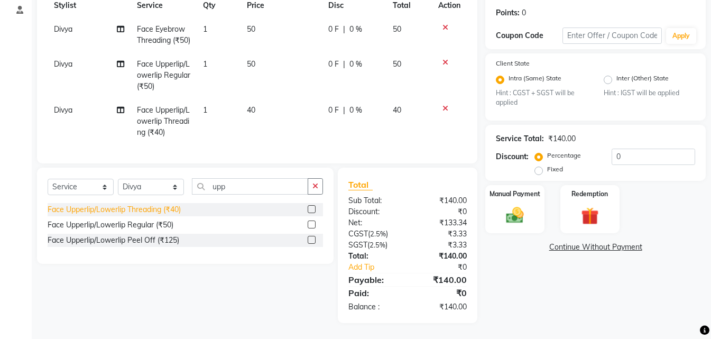
click at [157, 206] on div "Face Upperlip/Lowerlip Threading (₹40)" at bounding box center [114, 209] width 133 height 11
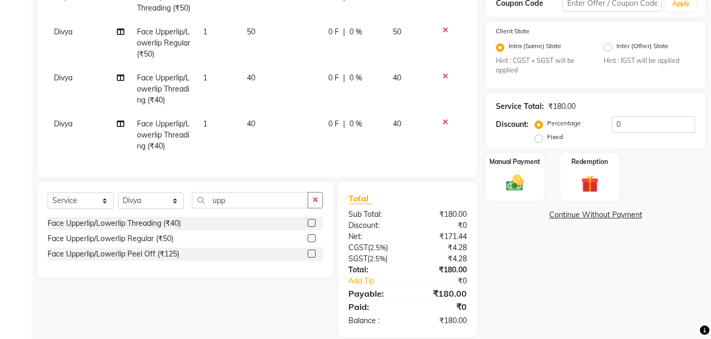
scroll to position [116, 0]
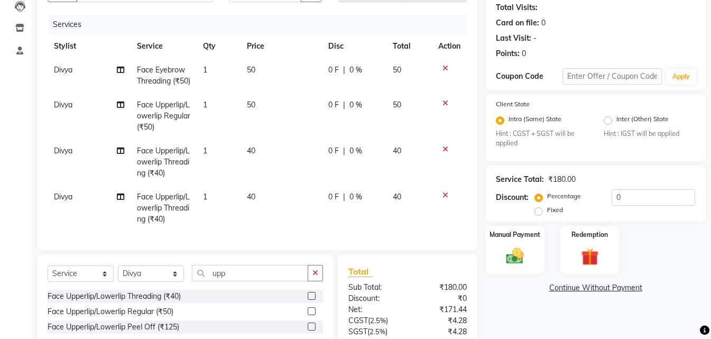
click at [445, 107] on icon at bounding box center [445, 102] width 6 height 7
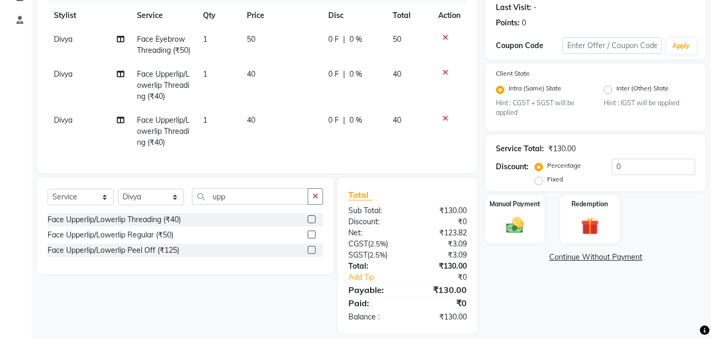
scroll to position [176, 0]
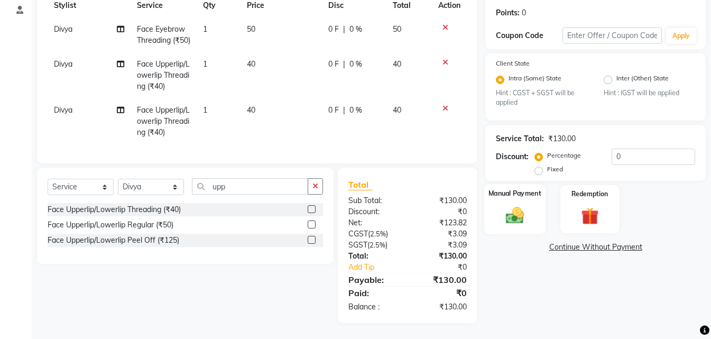
click at [513, 205] on img at bounding box center [515, 215] width 30 height 21
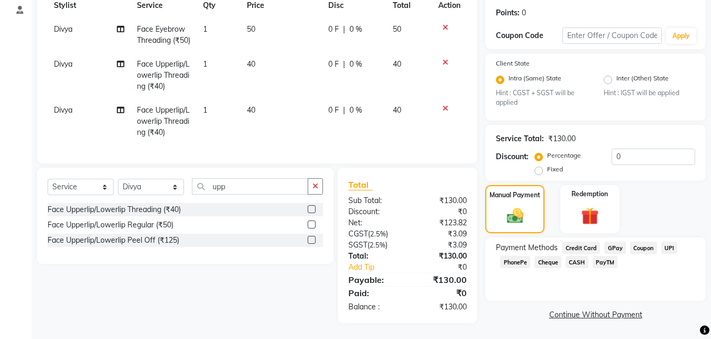
click at [580, 256] on span "CASH" at bounding box center [577, 262] width 23 height 12
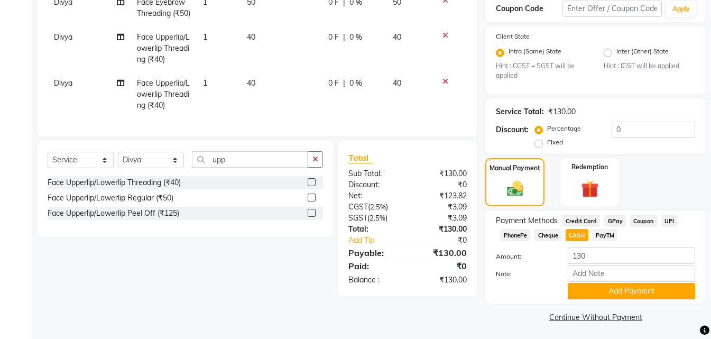
scroll to position [186, 0]
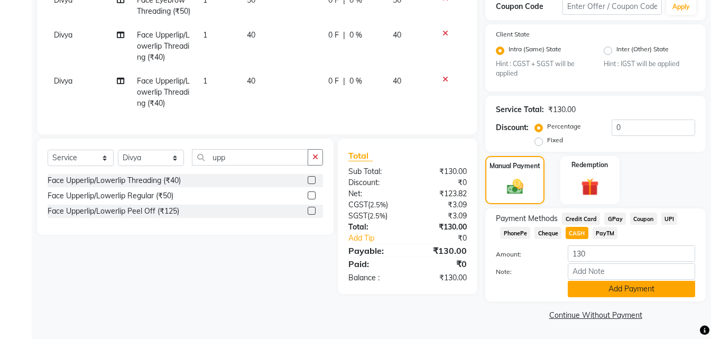
click at [585, 288] on button "Add Payment" at bounding box center [631, 289] width 127 height 16
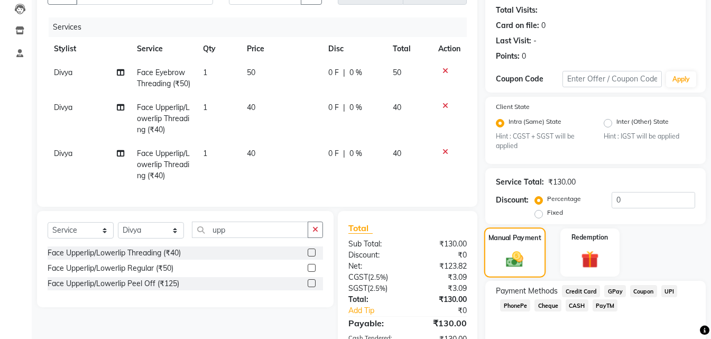
scroll to position [110, 0]
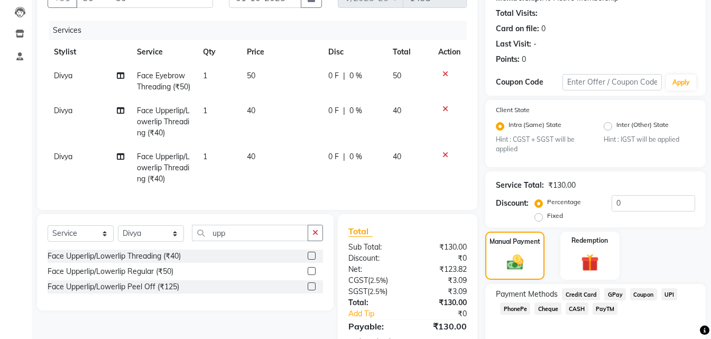
click at [667, 293] on span "UPI" at bounding box center [669, 294] width 16 height 12
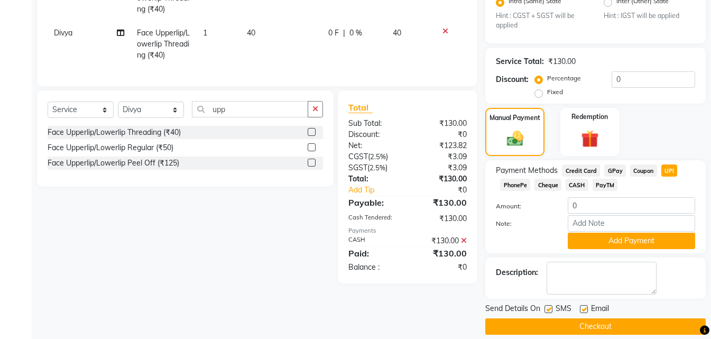
scroll to position [246, 0]
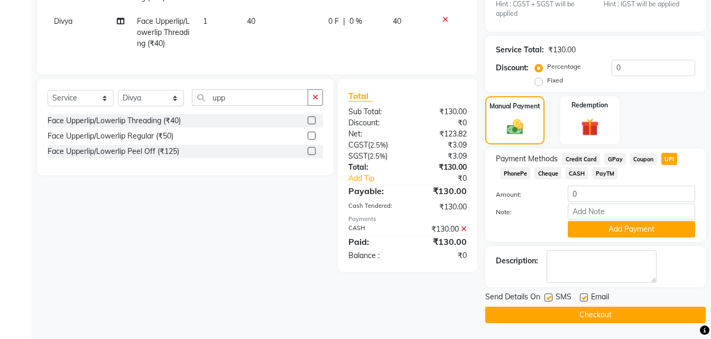
click at [565, 316] on button "Checkout" at bounding box center [595, 315] width 220 height 16
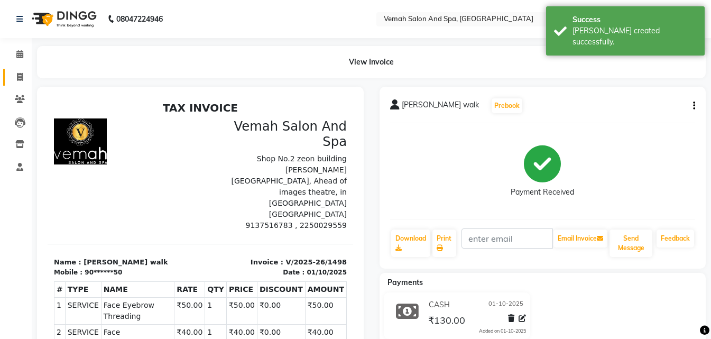
click at [17, 70] on link "Invoice" at bounding box center [15, 77] width 25 height 17
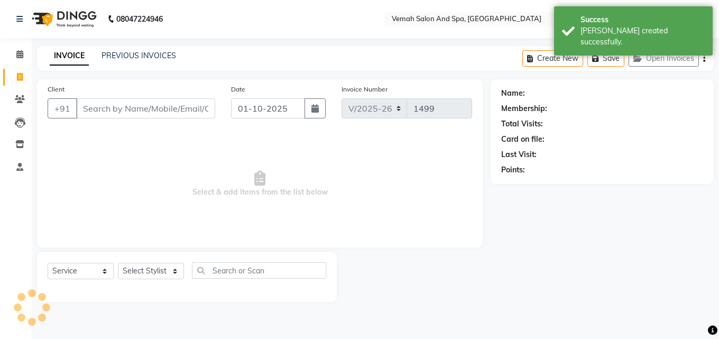
click at [97, 106] on input "Client" at bounding box center [145, 108] width 139 height 20
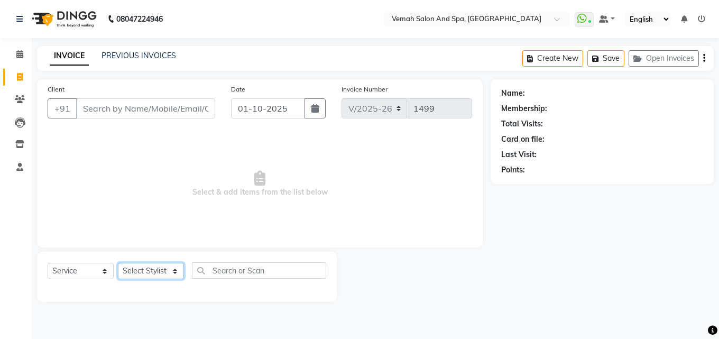
click at [152, 276] on select "Select Stylist Bhoomi Chahat [PERSON_NAME] Divya [PERSON_NAME] [PERSON_NAME] Sa…" at bounding box center [151, 271] width 66 height 16
click at [118, 263] on select "Select Stylist Bhoomi Chahat [PERSON_NAME] Divya [PERSON_NAME] [PERSON_NAME] Sa…" at bounding box center [151, 271] width 66 height 16
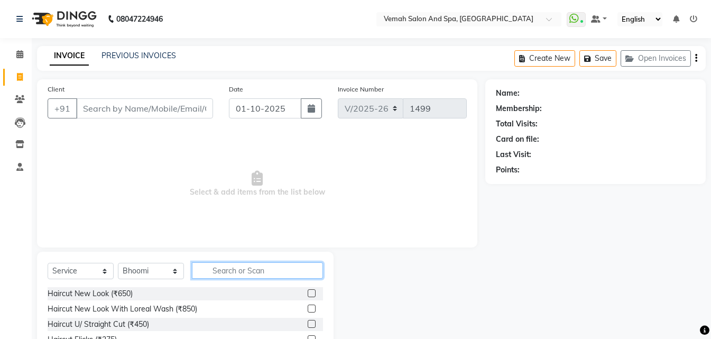
drag, startPoint x: 239, startPoint y: 277, endPoint x: 239, endPoint y: 230, distance: 47.0
click at [242, 271] on input "text" at bounding box center [257, 270] width 131 height 16
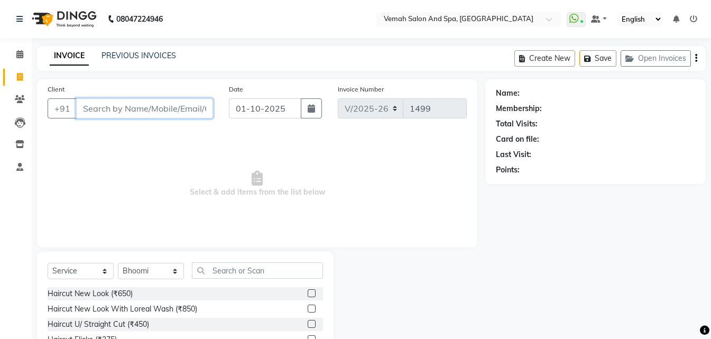
click at [144, 109] on input "Client" at bounding box center [144, 108] width 137 height 20
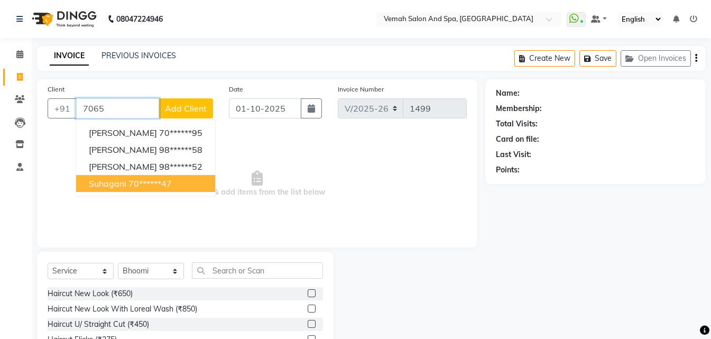
click at [112, 183] on span "Suhagani" at bounding box center [108, 183] width 38 height 11
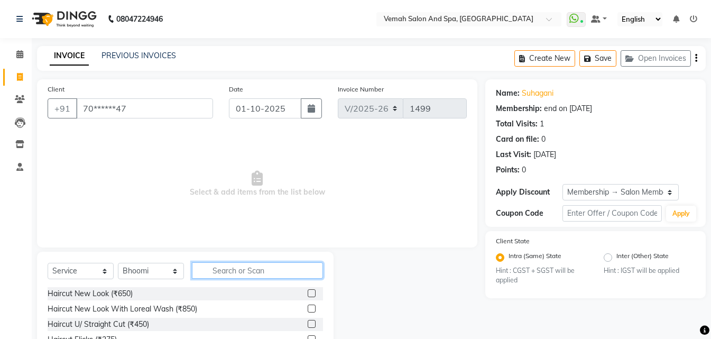
click at [251, 272] on input "text" at bounding box center [257, 270] width 131 height 16
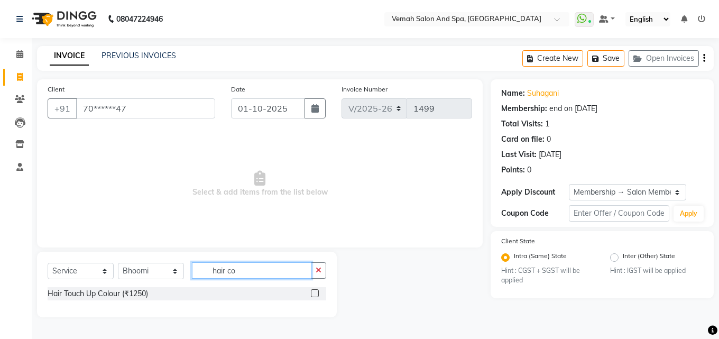
click at [294, 269] on input "hair co" at bounding box center [251, 270] width 119 height 16
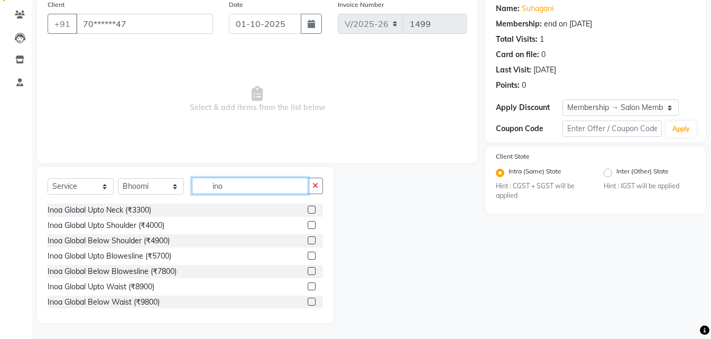
scroll to position [63, 0]
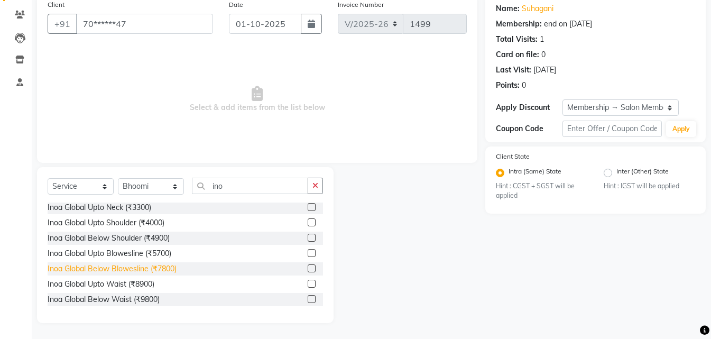
click at [104, 270] on div "Inoa Global Below Blowesline (₹7800)" at bounding box center [112, 268] width 129 height 11
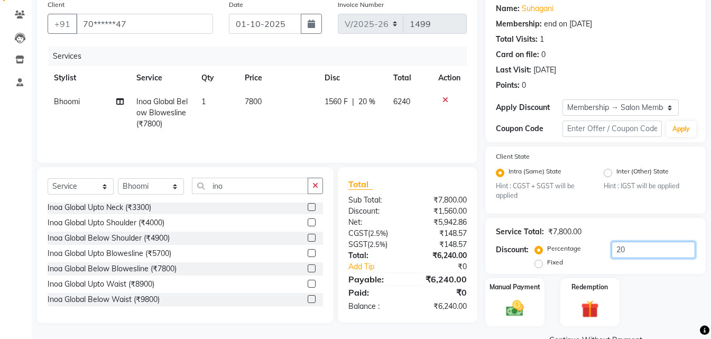
click at [631, 248] on input "20" at bounding box center [654, 250] width 84 height 16
click at [264, 98] on td "7800" at bounding box center [278, 113] width 80 height 46
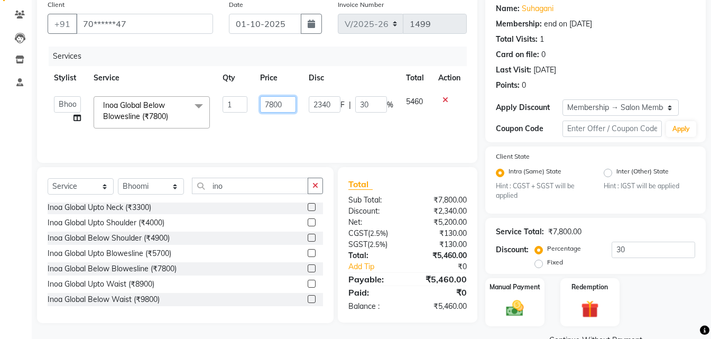
click at [290, 108] on input "7800" at bounding box center [278, 104] width 36 height 16
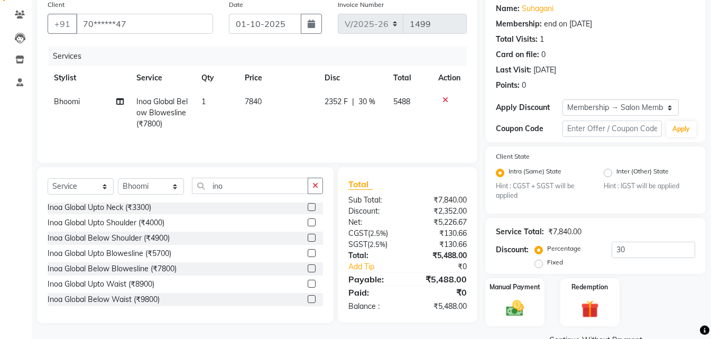
click at [296, 118] on td "7840" at bounding box center [278, 113] width 80 height 46
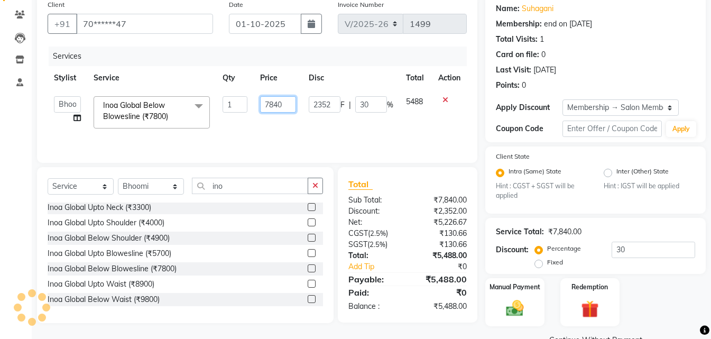
click at [283, 105] on input "7840" at bounding box center [278, 104] width 36 height 16
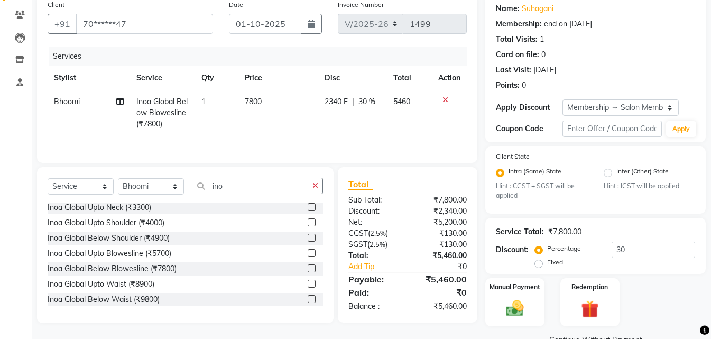
click at [372, 77] on th "Disc" at bounding box center [352, 78] width 69 height 24
click at [270, 100] on td "7800" at bounding box center [278, 113] width 80 height 46
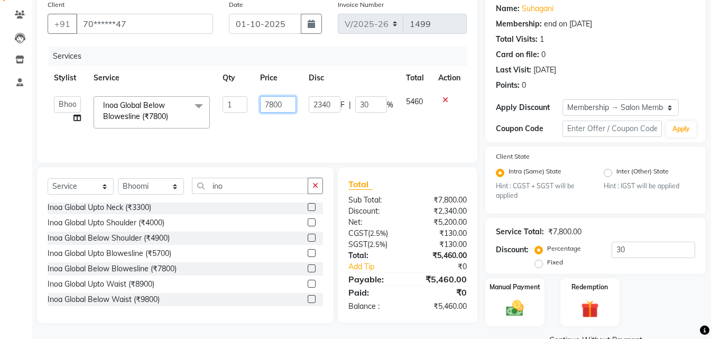
click at [284, 107] on input "7800" at bounding box center [278, 104] width 36 height 16
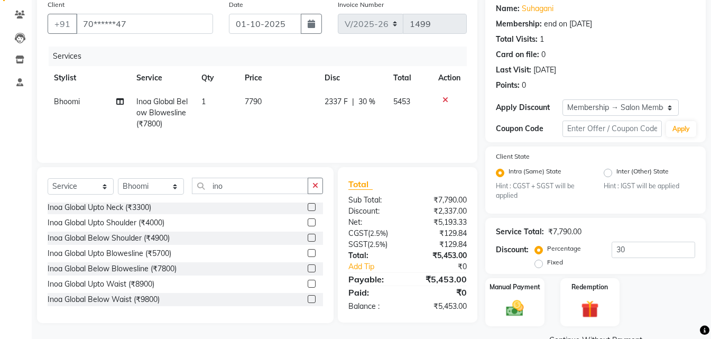
click at [280, 117] on td "7790" at bounding box center [278, 113] width 80 height 46
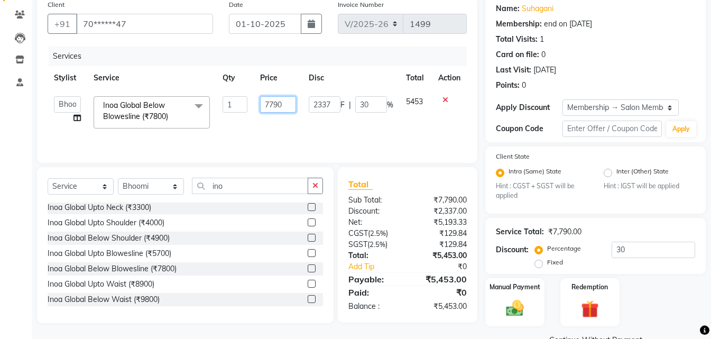
click at [288, 104] on input "7790" at bounding box center [278, 104] width 36 height 16
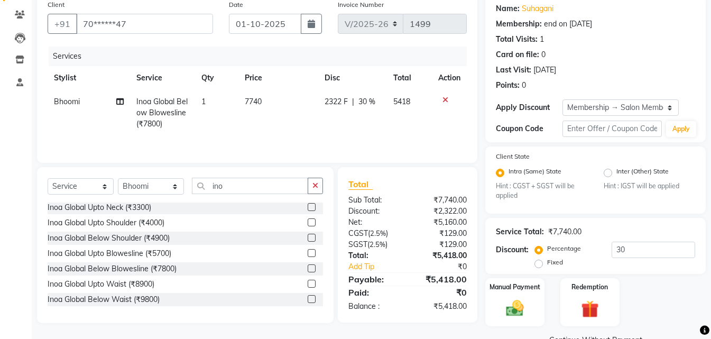
click at [283, 126] on td "7740" at bounding box center [278, 113] width 80 height 46
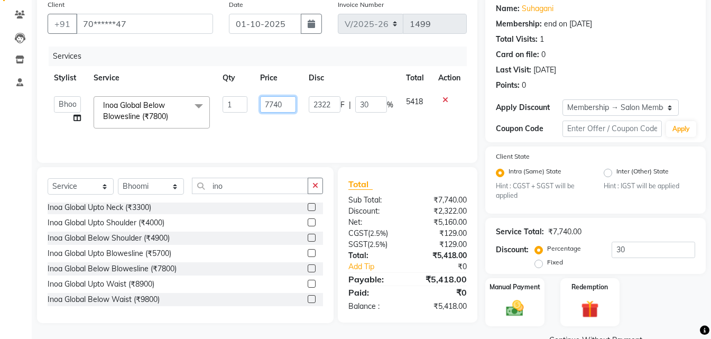
click at [291, 106] on input "7740" at bounding box center [278, 104] width 36 height 16
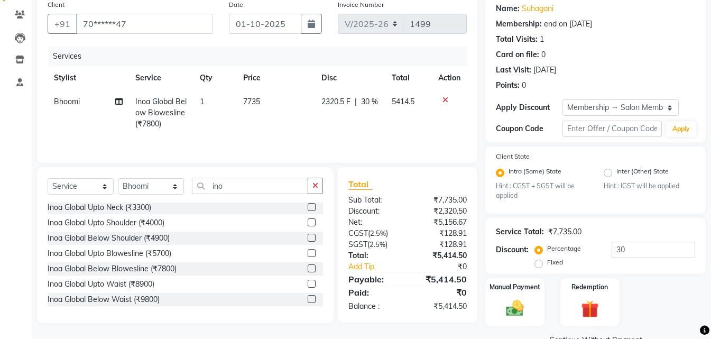
click at [289, 122] on td "7735" at bounding box center [276, 113] width 78 height 46
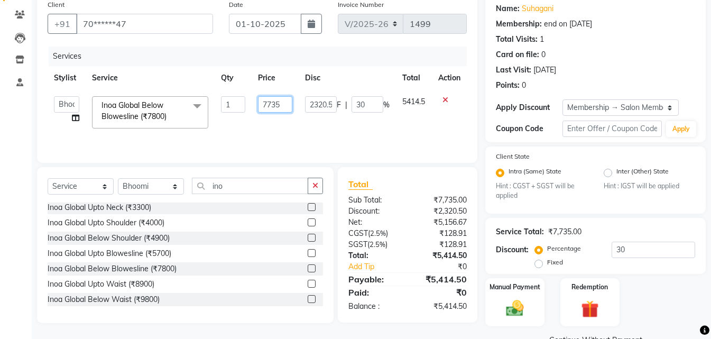
click at [286, 100] on input "7735" at bounding box center [275, 104] width 34 height 16
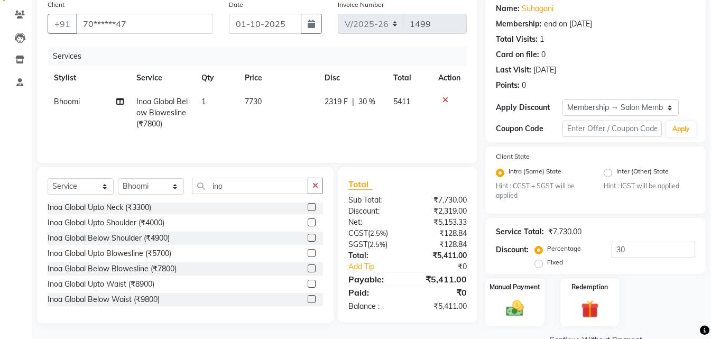
click at [293, 130] on td "7730" at bounding box center [278, 113] width 80 height 46
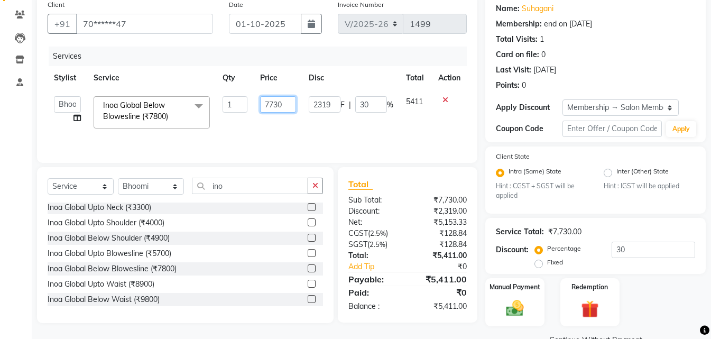
click at [293, 103] on input "7730" at bounding box center [278, 104] width 36 height 16
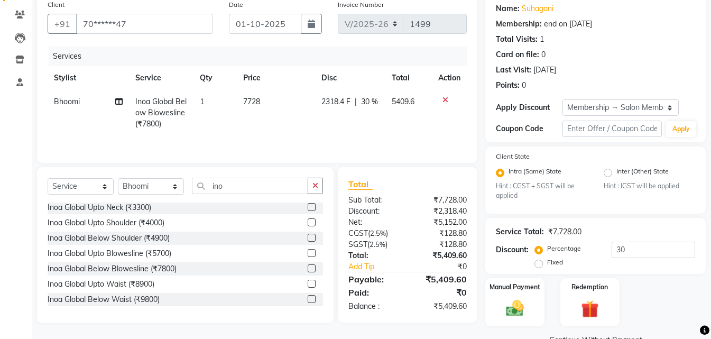
click at [275, 120] on td "7728" at bounding box center [276, 113] width 78 height 46
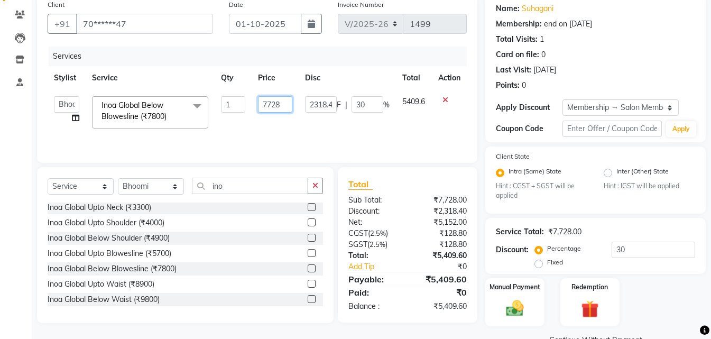
click at [283, 103] on input "7728" at bounding box center [275, 104] width 34 height 16
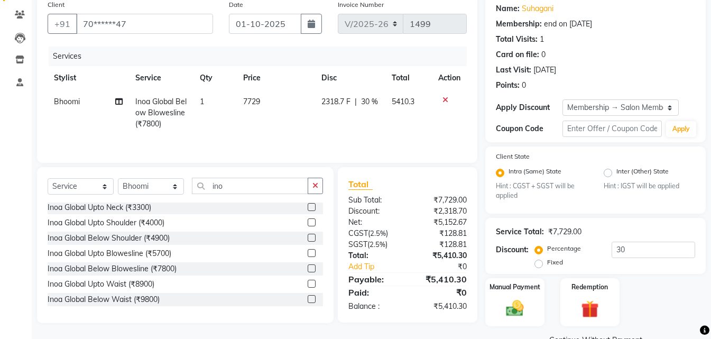
click at [270, 120] on td "7729" at bounding box center [276, 113] width 78 height 46
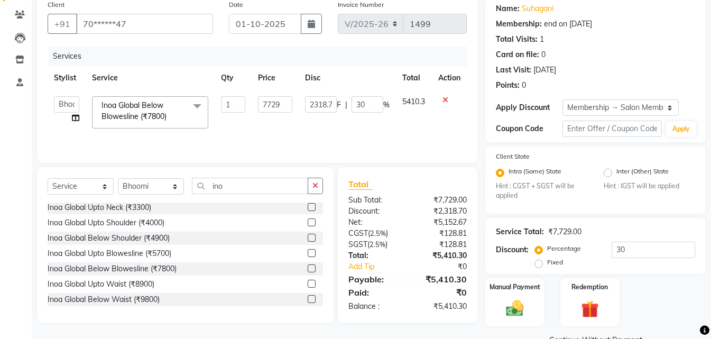
click at [269, 194] on div "Select Service Product Membership Package Voucher Prepaid Gift Card Select Styl…" at bounding box center [185, 190] width 275 height 25
click at [269, 192] on input "ino" at bounding box center [250, 186] width 116 height 16
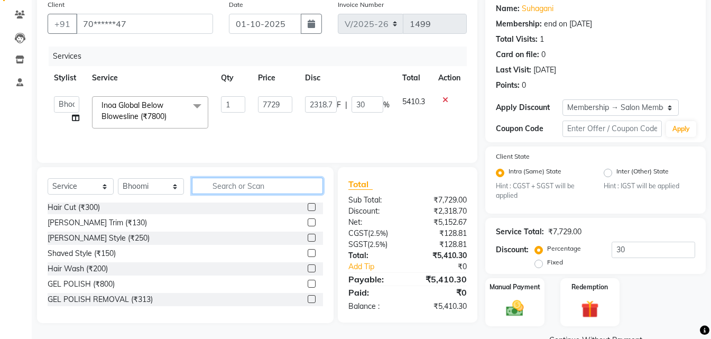
drag, startPoint x: 272, startPoint y: 178, endPoint x: 240, endPoint y: 203, distance: 41.0
click at [270, 183] on input "text" at bounding box center [257, 186] width 131 height 16
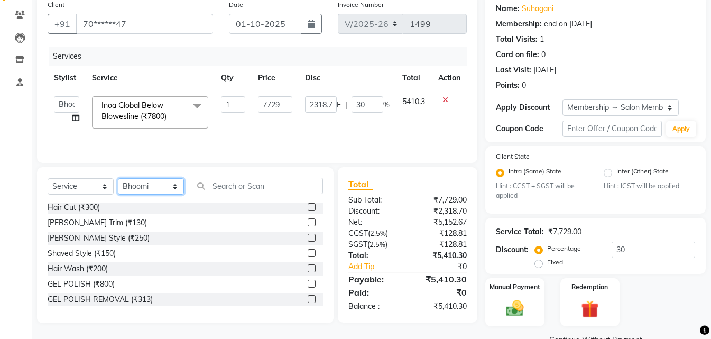
click at [156, 187] on select "Select Stylist Bhoomi Chahat [PERSON_NAME] Divya [PERSON_NAME] [PERSON_NAME] Sa…" at bounding box center [151, 186] width 66 height 16
click at [118, 178] on select "Select Stylist Bhoomi Chahat [PERSON_NAME] Divya [PERSON_NAME] [PERSON_NAME] Sa…" at bounding box center [151, 186] width 66 height 16
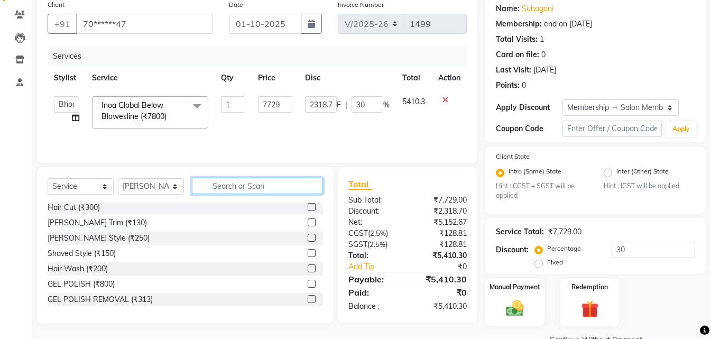
click at [218, 187] on input "text" at bounding box center [257, 186] width 131 height 16
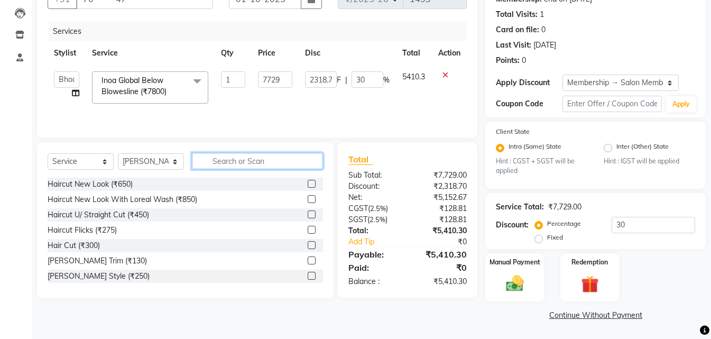
scroll to position [57, 0]
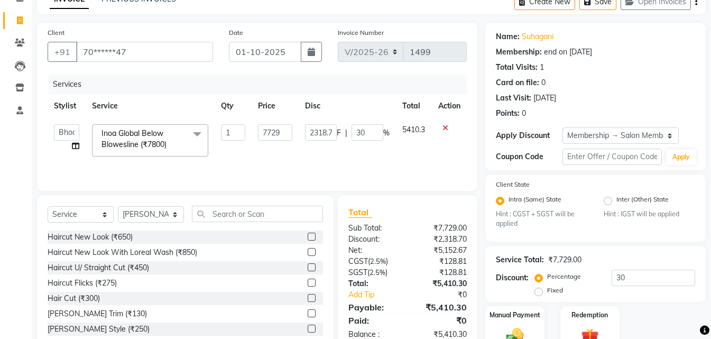
click at [176, 258] on div "Haircut New Look With Loreal Wash (₹850)" at bounding box center [185, 252] width 275 height 13
click at [146, 248] on div "Haircut New Look With Loreal Wash (₹850)" at bounding box center [123, 252] width 150 height 11
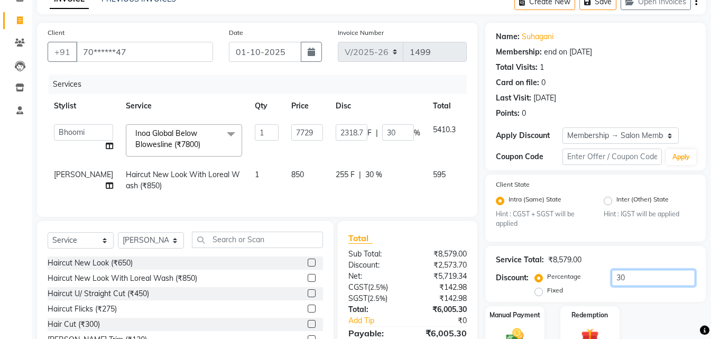
click at [626, 273] on input "30" at bounding box center [654, 278] width 84 height 16
click at [365, 170] on span "30 %" at bounding box center [373, 174] width 17 height 11
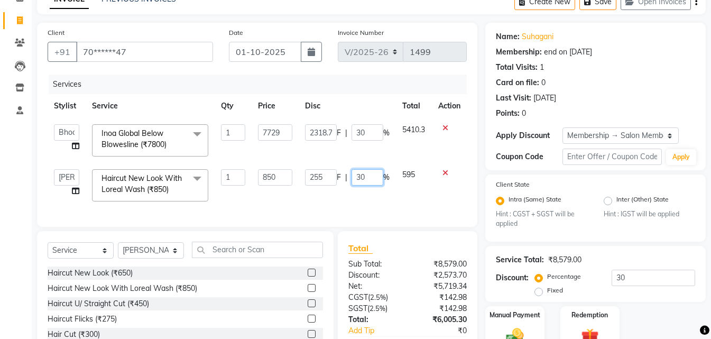
click at [362, 182] on input "30" at bounding box center [368, 177] width 32 height 16
click at [403, 207] on div "Services Stylist Service Qty Price Disc Total Action Bhoomi Chahat DEEPALI Divy…" at bounding box center [257, 146] width 419 height 142
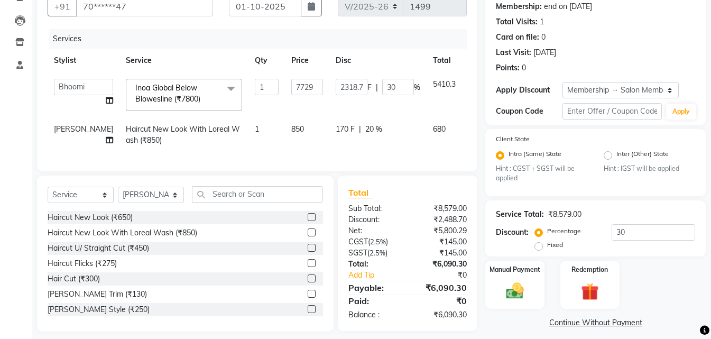
scroll to position [118, 0]
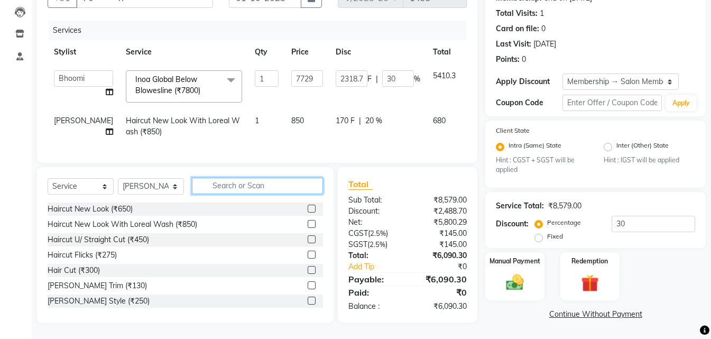
click at [256, 187] on input "text" at bounding box center [257, 186] width 131 height 16
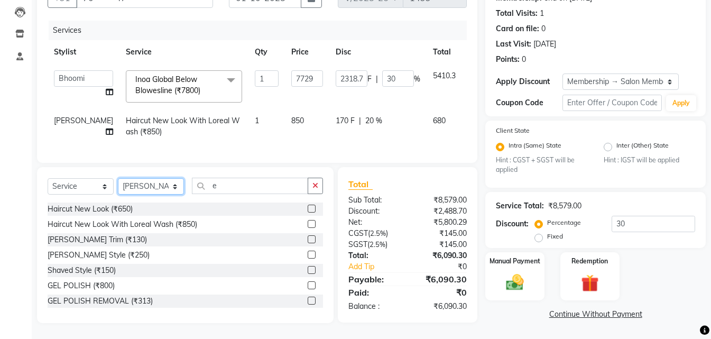
click at [167, 186] on select "Select Stylist Bhoomi Chahat [PERSON_NAME] Divya [PERSON_NAME] [PERSON_NAME] Sa…" at bounding box center [151, 186] width 66 height 16
click at [118, 178] on select "Select Stylist Bhoomi Chahat [PERSON_NAME] Divya [PERSON_NAME] [PERSON_NAME] Sa…" at bounding box center [151, 186] width 66 height 16
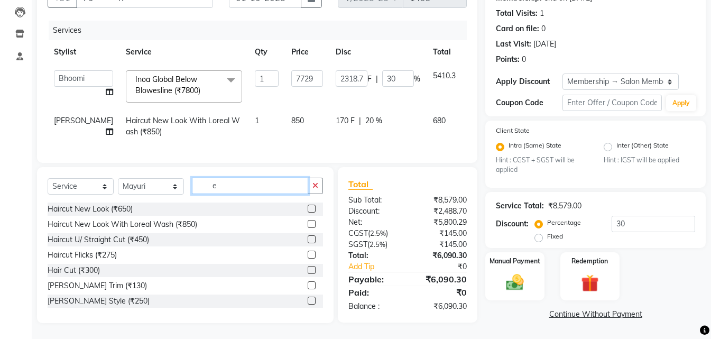
click at [254, 183] on input "e" at bounding box center [250, 186] width 116 height 16
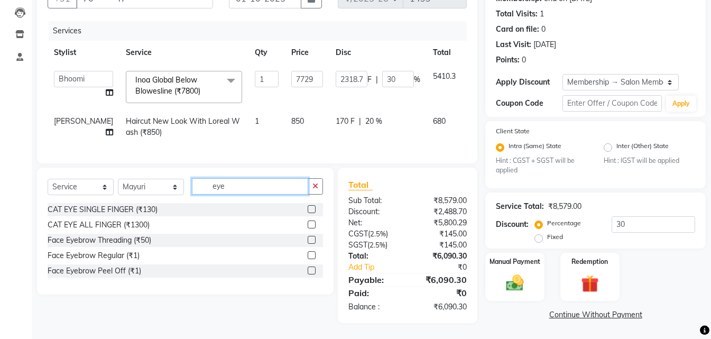
scroll to position [118, 0]
click at [244, 184] on input "eye" at bounding box center [250, 186] width 116 height 16
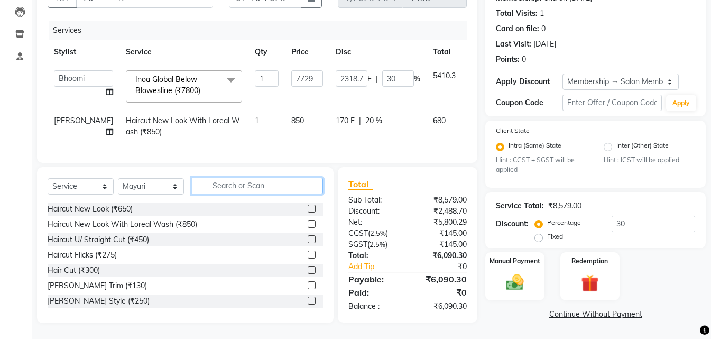
scroll to position [118, 0]
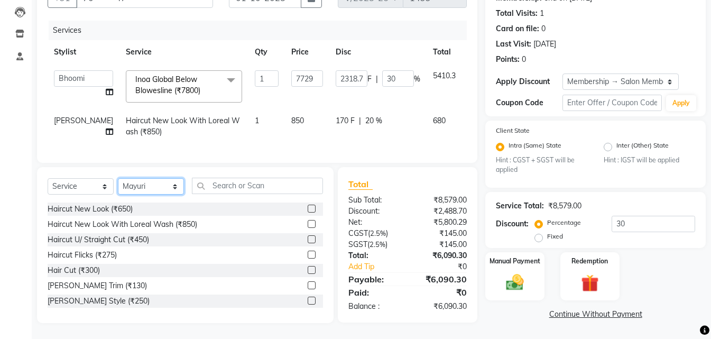
click at [176, 190] on select "Select Stylist Bhoomi Chahat [PERSON_NAME] Divya [PERSON_NAME] [PERSON_NAME] Sa…" at bounding box center [151, 186] width 66 height 16
click at [118, 178] on select "Select Stylist Bhoomi Chahat [PERSON_NAME] Divya [PERSON_NAME] [PERSON_NAME] Sa…" at bounding box center [151, 186] width 66 height 16
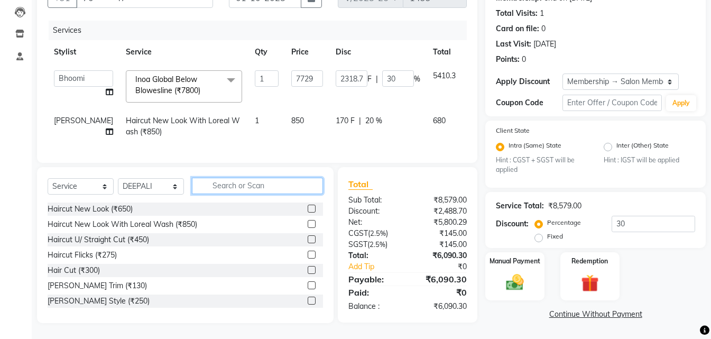
click at [263, 183] on input "text" at bounding box center [257, 186] width 131 height 16
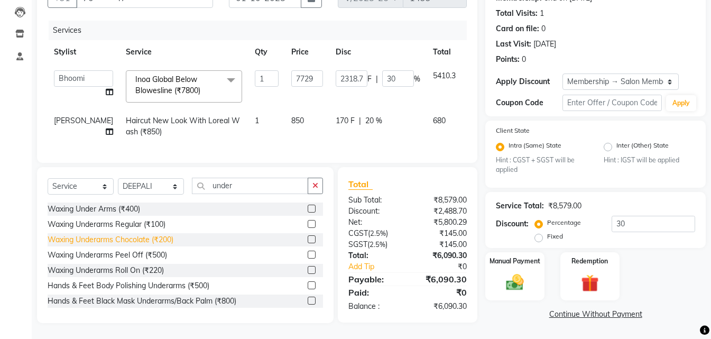
click at [133, 244] on div "Waxing Underarms Chocolate (₹200)" at bounding box center [111, 239] width 126 height 11
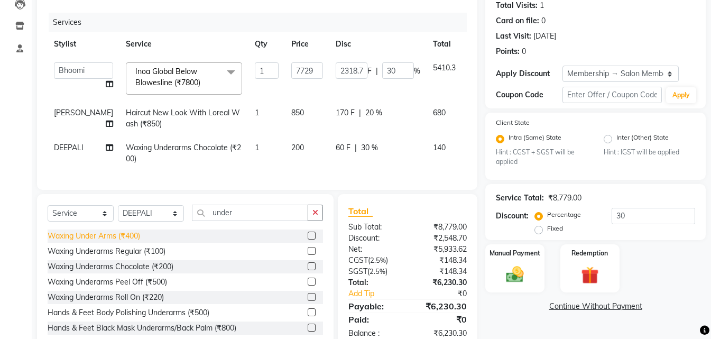
click at [89, 242] on div "Waxing Under Arms (₹400)" at bounding box center [94, 235] width 93 height 11
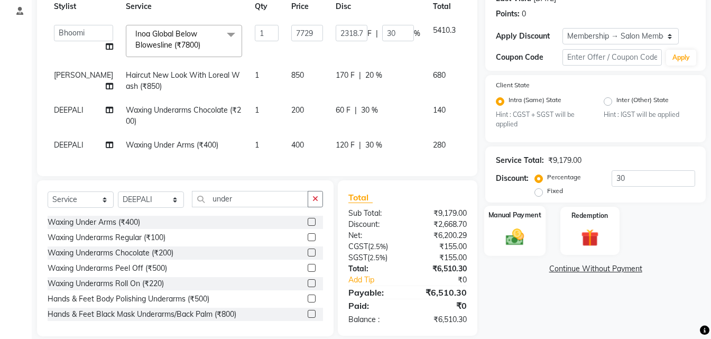
scroll to position [171, 0]
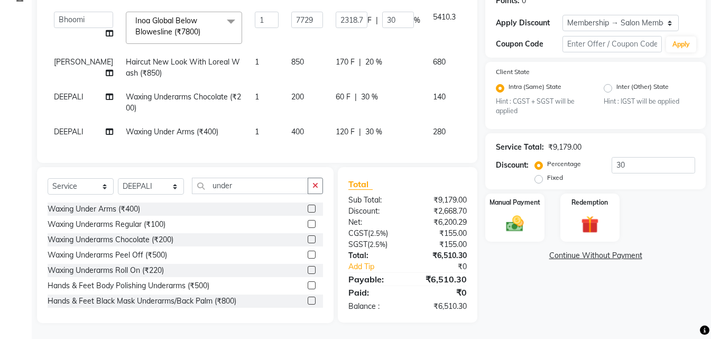
click at [473, 127] on icon at bounding box center [476, 129] width 6 height 7
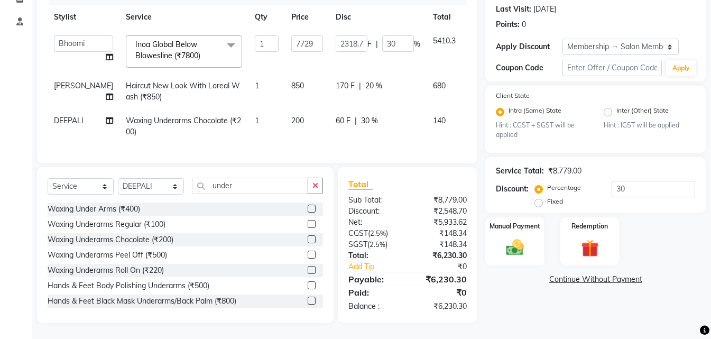
scroll to position [153, 0]
click at [361, 115] on span "30 %" at bounding box center [369, 120] width 17 height 11
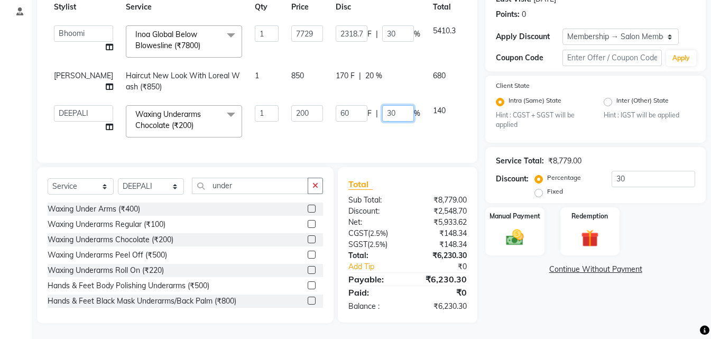
click at [382, 107] on input "30" at bounding box center [398, 113] width 32 height 16
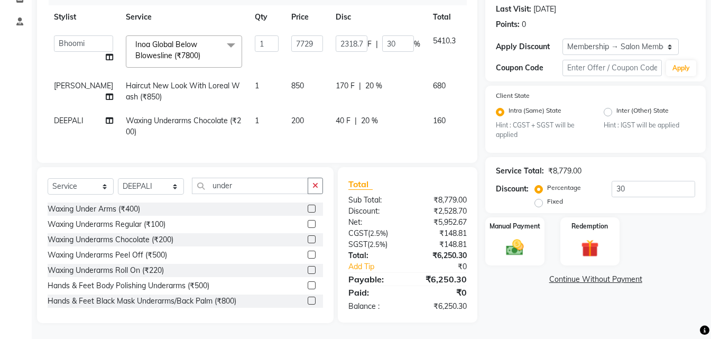
click at [379, 116] on td "40 F | 20 %" at bounding box center [377, 126] width 97 height 35
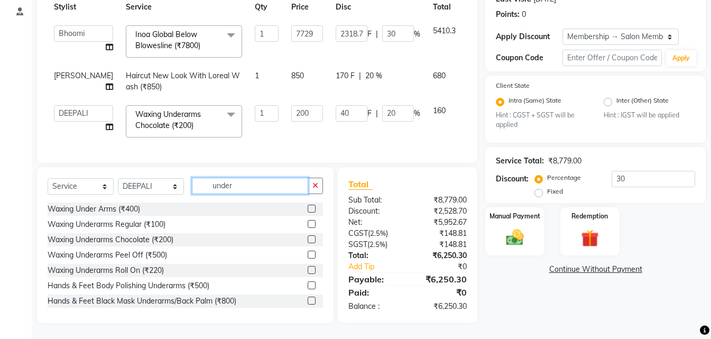
click at [261, 186] on input "under" at bounding box center [250, 186] width 116 height 16
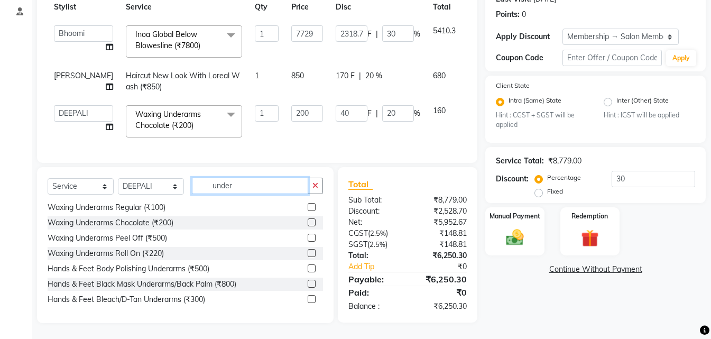
click at [278, 187] on input "under" at bounding box center [250, 186] width 116 height 16
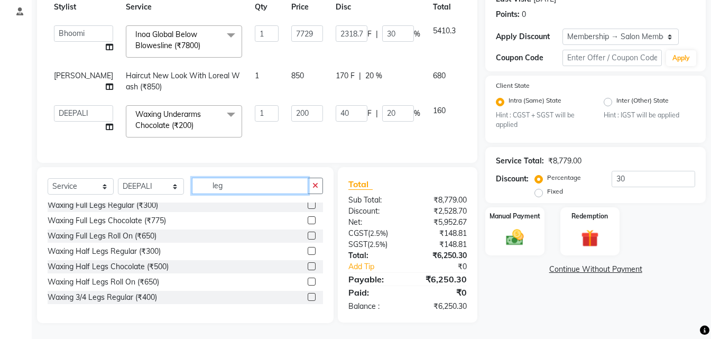
scroll to position [53, 0]
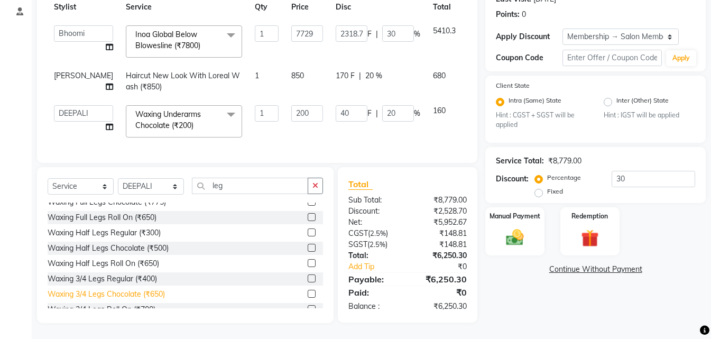
click at [137, 291] on div "Waxing 3/4 Legs Chocolate (₹650)" at bounding box center [106, 294] width 117 height 11
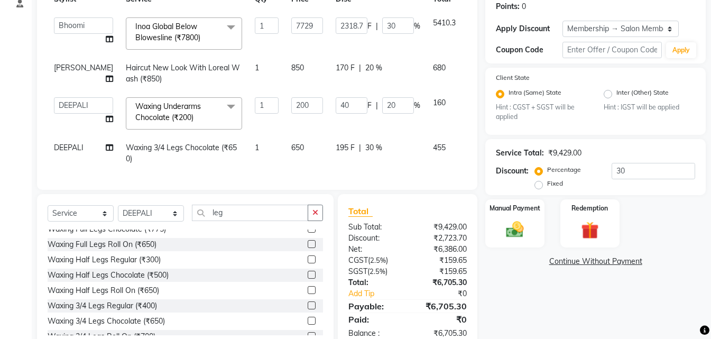
click at [365, 144] on span "30 %" at bounding box center [373, 147] width 17 height 11
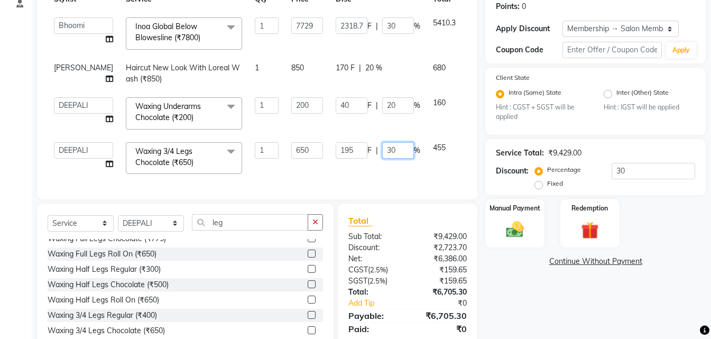
click at [382, 147] on input "30" at bounding box center [398, 150] width 32 height 16
click at [395, 159] on tr "Bhoomi Chahat DEEPALI Divya Mayuri Nizam Ruksar Salon Manager Sapna Shebaz suva…" at bounding box center [272, 158] width 449 height 45
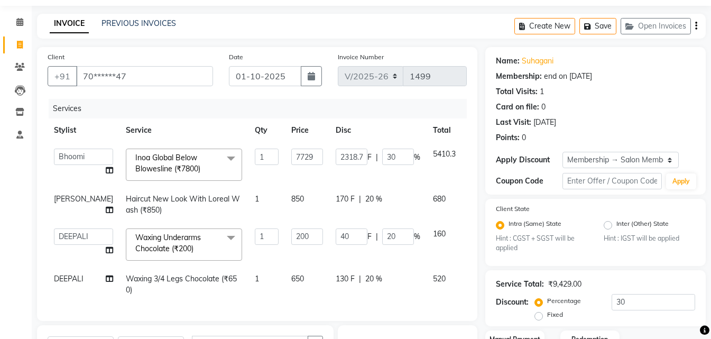
scroll to position [0, 0]
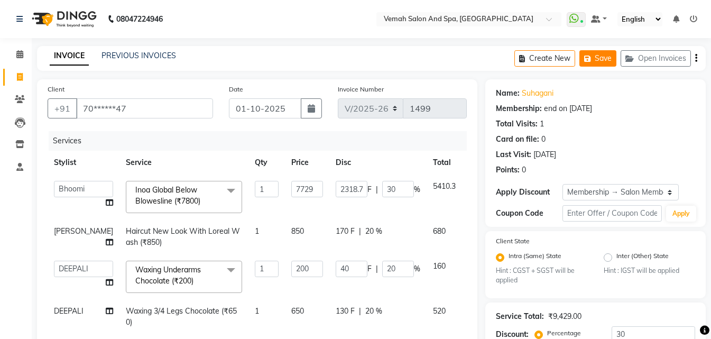
click at [590, 57] on icon "button" at bounding box center [589, 58] width 11 height 7
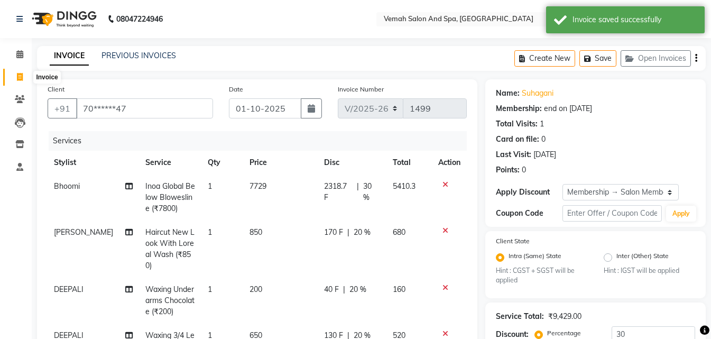
click at [20, 82] on span at bounding box center [20, 77] width 19 height 12
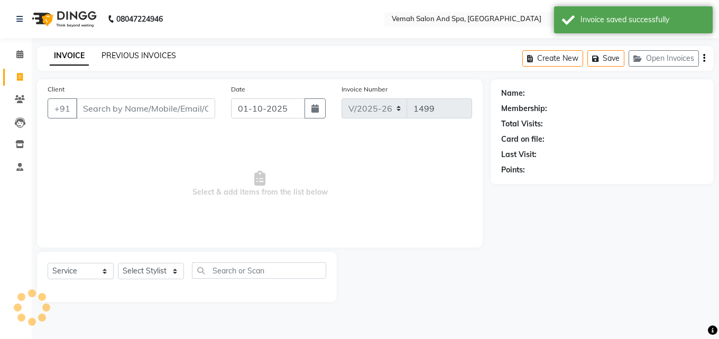
click at [148, 53] on link "PREVIOUS INVOICES" at bounding box center [138, 56] width 75 height 10
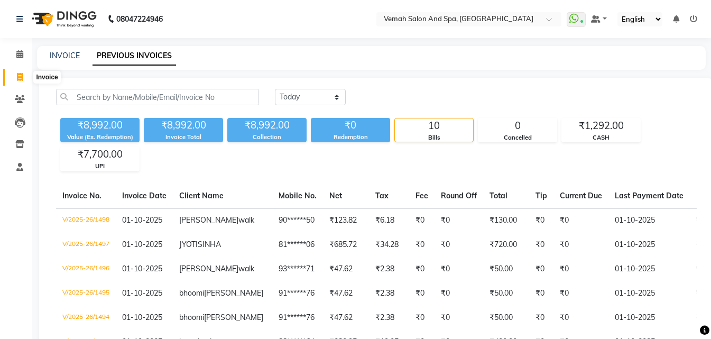
click at [17, 76] on icon at bounding box center [20, 77] width 6 height 8
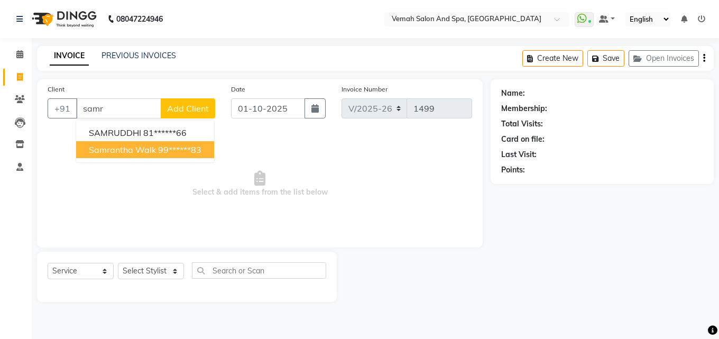
click at [142, 149] on span "samrantha walk" at bounding box center [122, 149] width 67 height 11
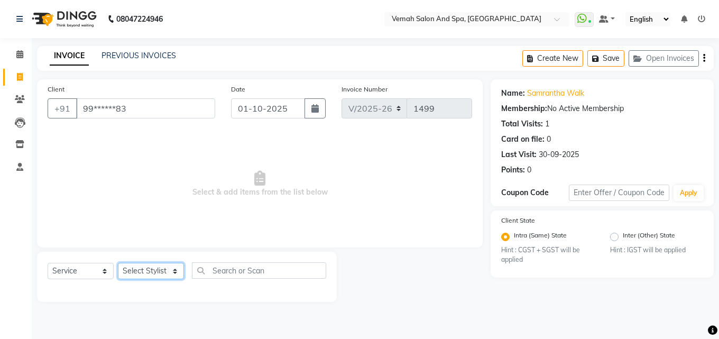
click at [167, 268] on select "Select Stylist Bhoomi Chahat [PERSON_NAME] Divya [PERSON_NAME] [PERSON_NAME] Sa…" at bounding box center [151, 271] width 66 height 16
click at [118, 263] on select "Select Stylist Bhoomi Chahat [PERSON_NAME] Divya [PERSON_NAME] [PERSON_NAME] Sa…" at bounding box center [151, 271] width 66 height 16
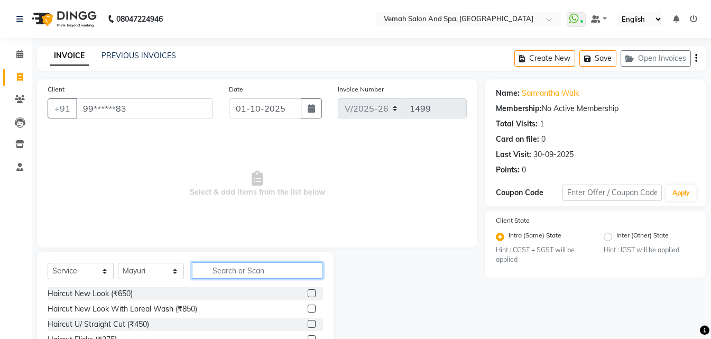
click at [252, 269] on input "text" at bounding box center [257, 270] width 131 height 16
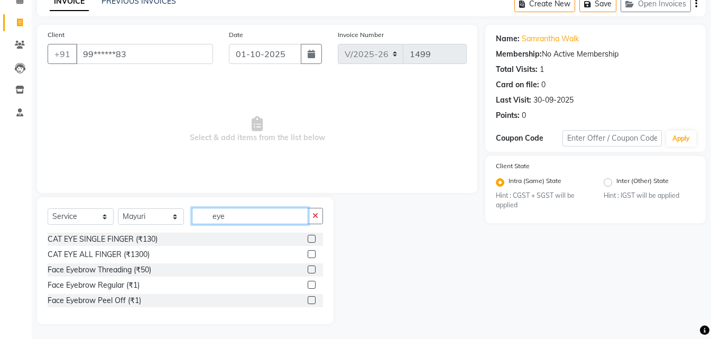
scroll to position [56, 0]
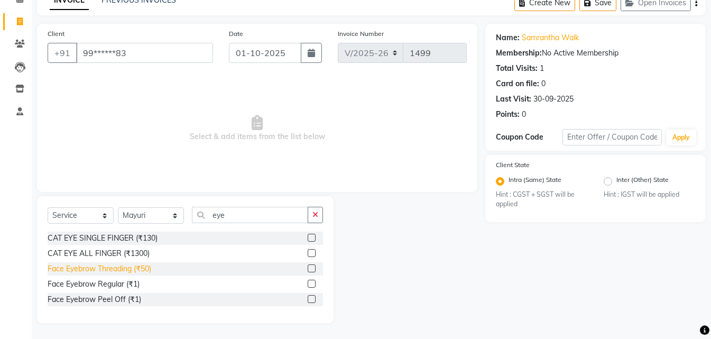
click at [109, 271] on div "Face Eyebrow Threading (₹50)" at bounding box center [100, 268] width 104 height 11
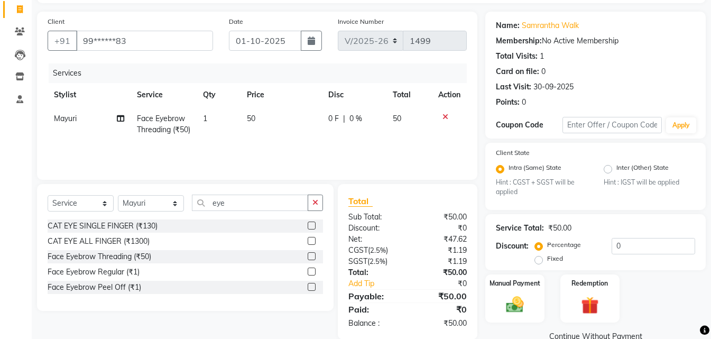
scroll to position [89, 0]
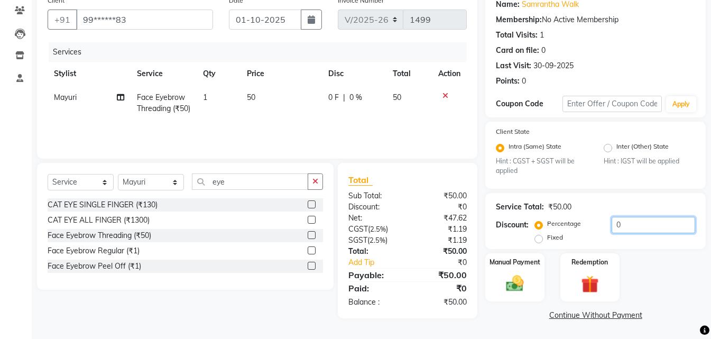
click at [661, 233] on input "0" at bounding box center [654, 225] width 84 height 16
click at [382, 116] on td "10 F | 20 %" at bounding box center [353, 109] width 66 height 46
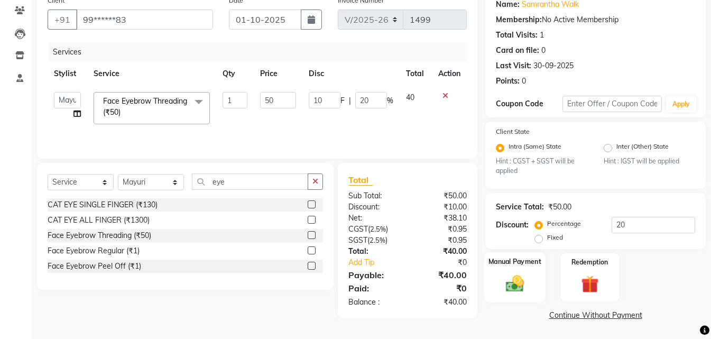
click at [507, 289] on img at bounding box center [515, 283] width 30 height 21
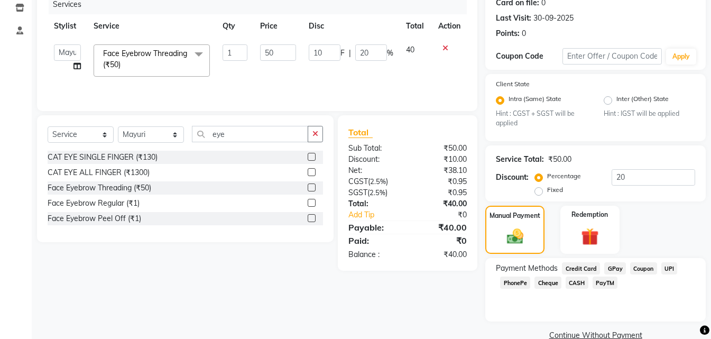
scroll to position [156, 0]
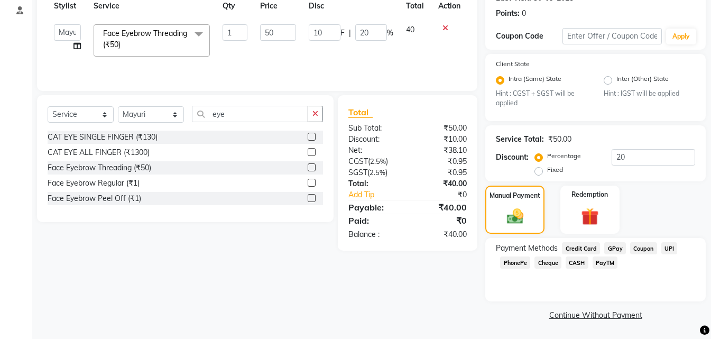
click at [668, 247] on span "UPI" at bounding box center [669, 248] width 16 height 12
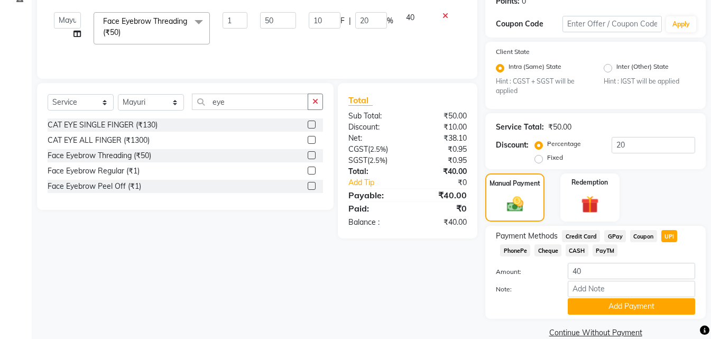
scroll to position [186, 0]
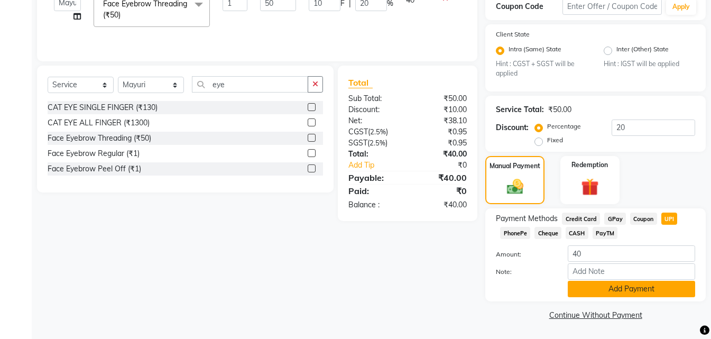
click at [631, 292] on button "Add Payment" at bounding box center [631, 289] width 127 height 16
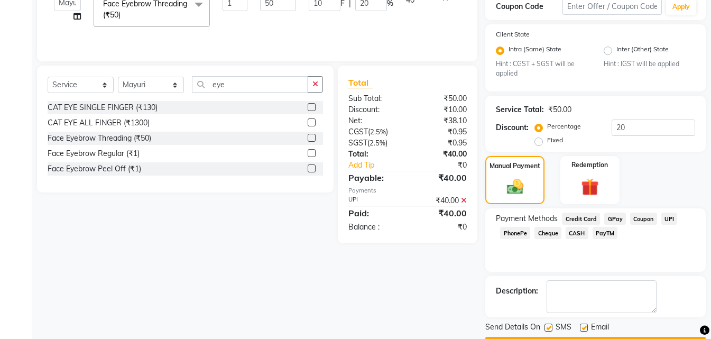
scroll to position [216, 0]
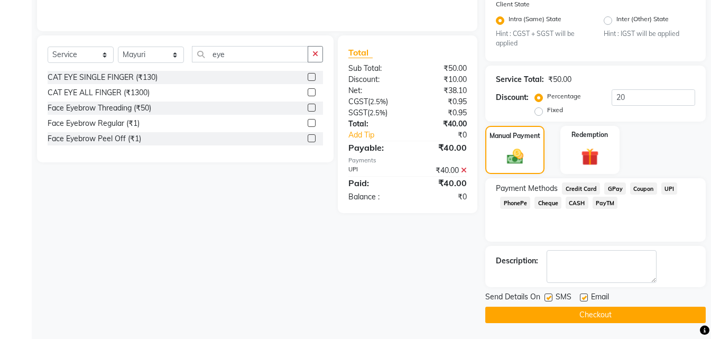
click at [551, 299] on label at bounding box center [548, 297] width 8 height 8
click at [551, 299] on input "checkbox" at bounding box center [547, 297] width 7 height 7
click at [584, 296] on label at bounding box center [584, 297] width 8 height 8
click at [584, 296] on input "checkbox" at bounding box center [583, 297] width 7 height 7
click at [583, 312] on button "Checkout" at bounding box center [595, 315] width 220 height 16
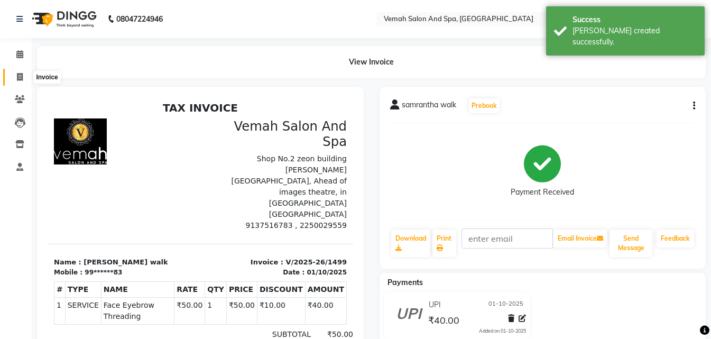
click at [17, 81] on span at bounding box center [20, 77] width 19 height 12
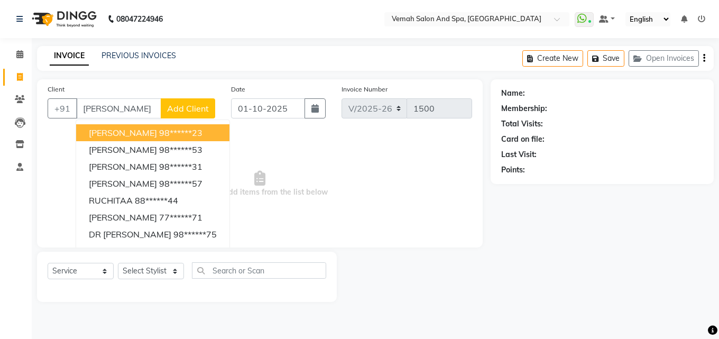
click at [126, 105] on input "ruch" at bounding box center [118, 108] width 85 height 20
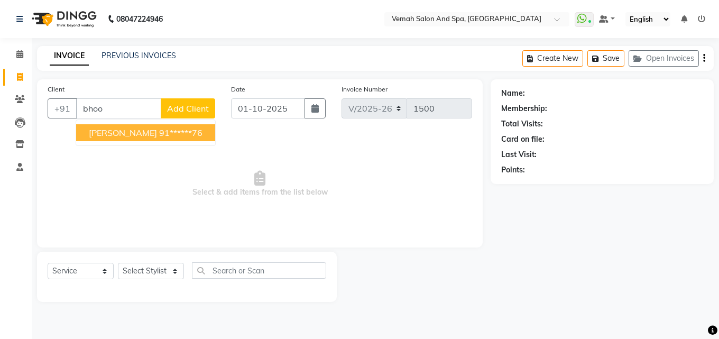
click at [136, 134] on span "bhoomi parab" at bounding box center [123, 132] width 68 height 11
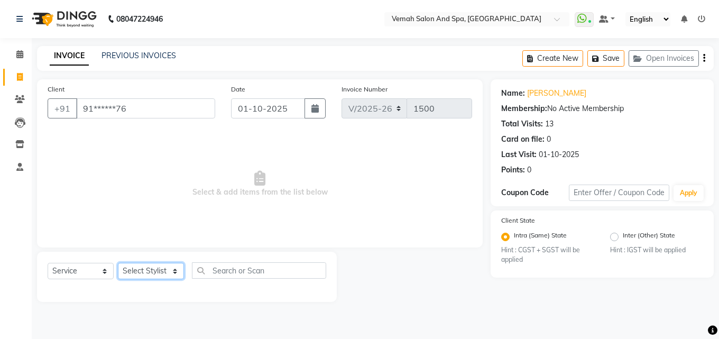
click at [173, 264] on select "Select Stylist Bhoomi Chahat [PERSON_NAME] Divya [PERSON_NAME] [PERSON_NAME] Sa…" at bounding box center [151, 271] width 66 height 16
click at [118, 263] on select "Select Stylist Bhoomi Chahat [PERSON_NAME] Divya [PERSON_NAME] [PERSON_NAME] Sa…" at bounding box center [151, 271] width 66 height 16
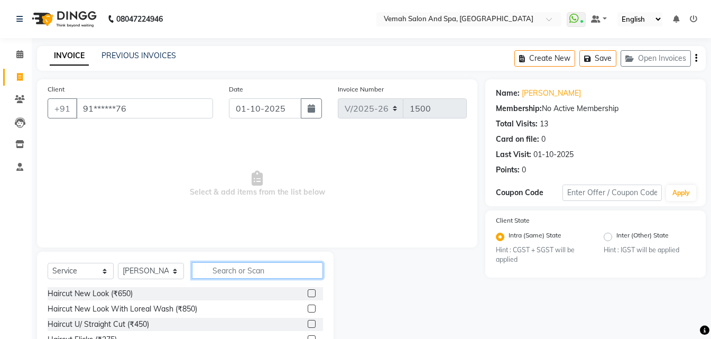
click at [246, 276] on input "text" at bounding box center [257, 270] width 131 height 16
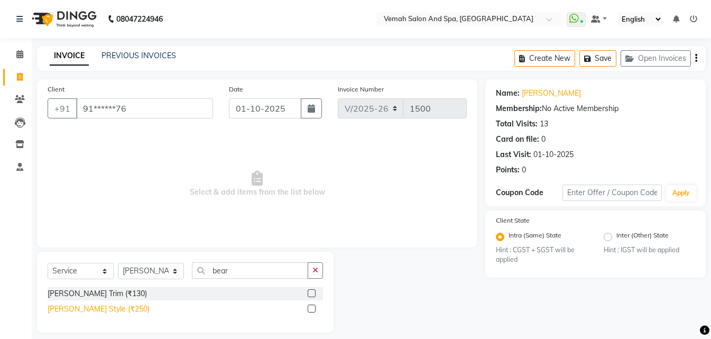
click at [93, 310] on div "[PERSON_NAME] Style (₹250)" at bounding box center [99, 308] width 102 height 11
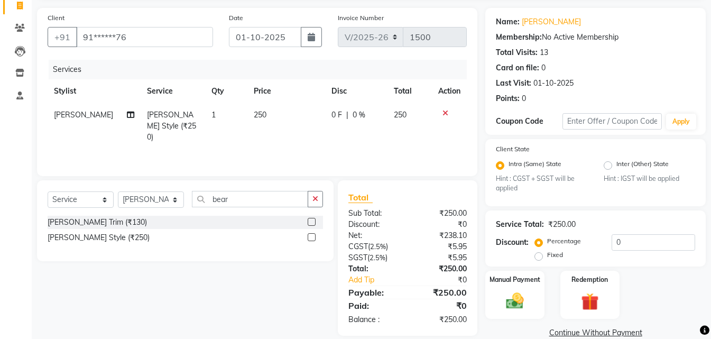
scroll to position [89, 0]
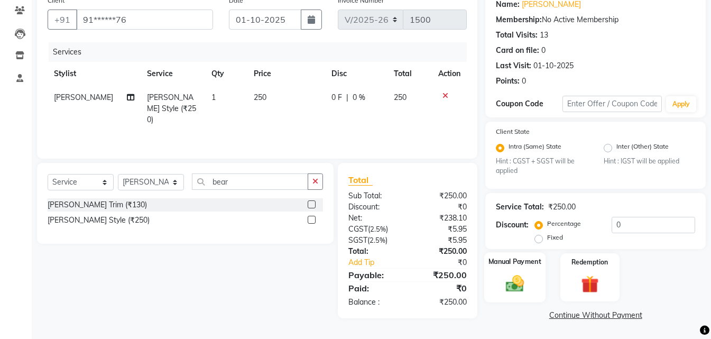
click at [511, 285] on img at bounding box center [515, 283] width 30 height 21
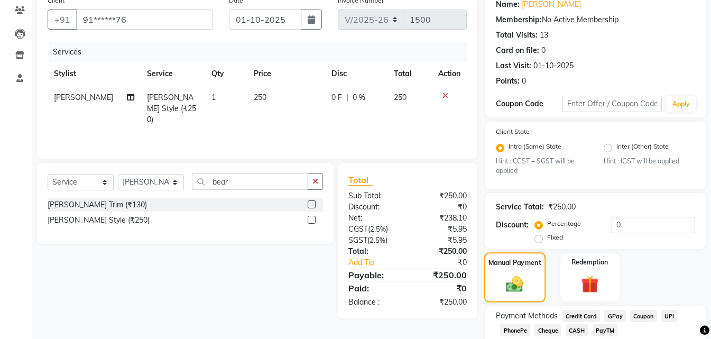
scroll to position [156, 0]
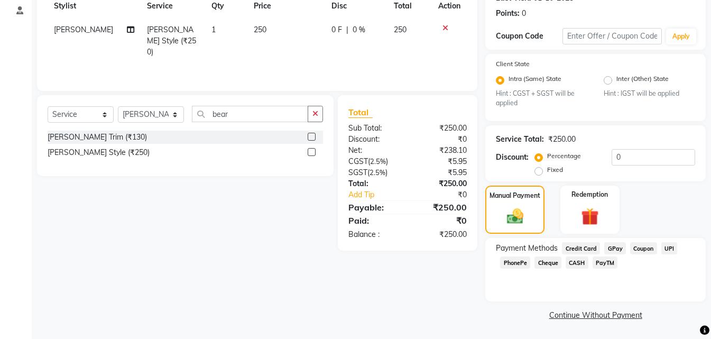
click at [667, 245] on span "UPI" at bounding box center [669, 248] width 16 height 12
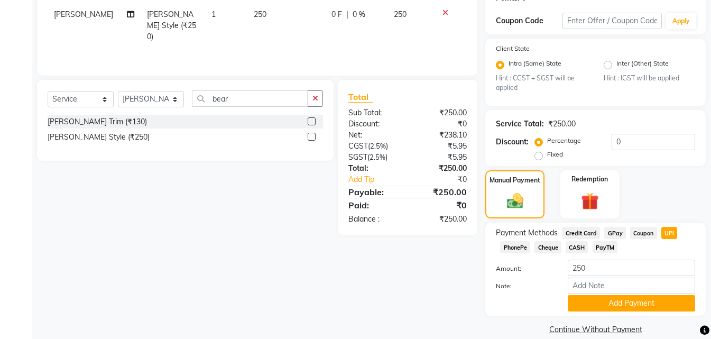
scroll to position [186, 0]
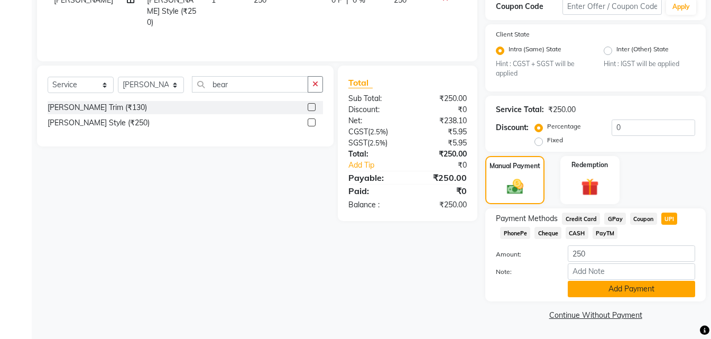
click at [627, 288] on button "Add Payment" at bounding box center [631, 289] width 127 height 16
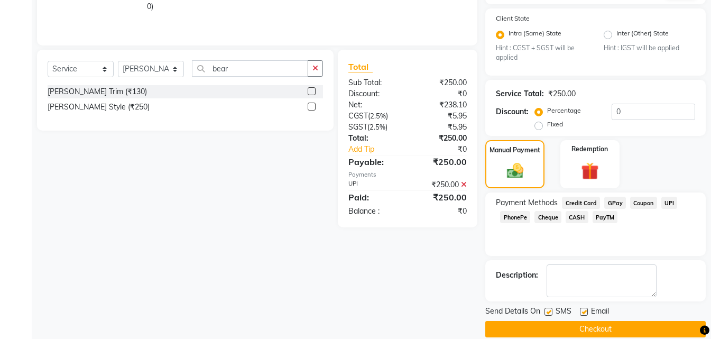
scroll to position [216, 0]
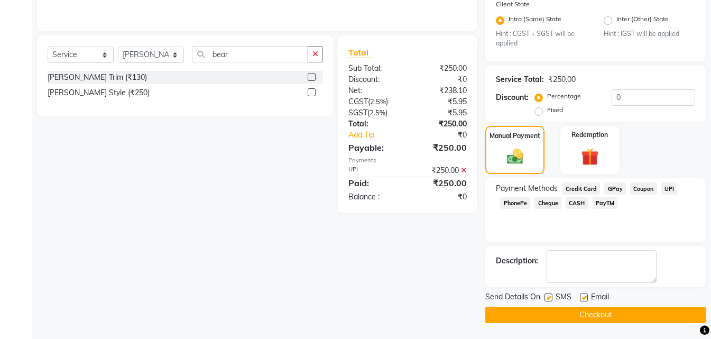
drag, startPoint x: 548, startPoint y: 298, endPoint x: 578, endPoint y: 293, distance: 30.4
click at [549, 298] on label at bounding box center [548, 297] width 8 height 8
click at [549, 298] on input "checkbox" at bounding box center [547, 297] width 7 height 7
click at [583, 298] on label at bounding box center [584, 297] width 8 height 8
click at [583, 298] on input "checkbox" at bounding box center [583, 297] width 7 height 7
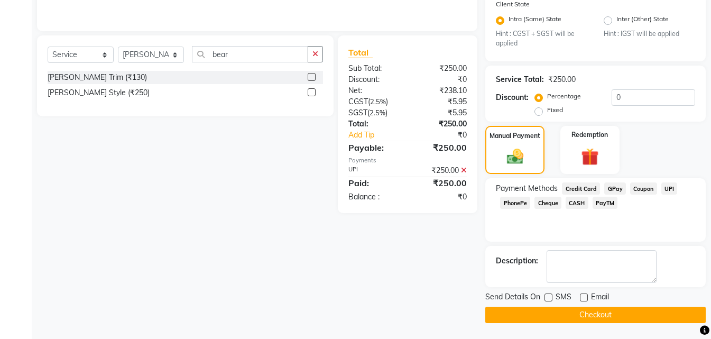
click at [599, 315] on button "Checkout" at bounding box center [595, 315] width 220 height 16
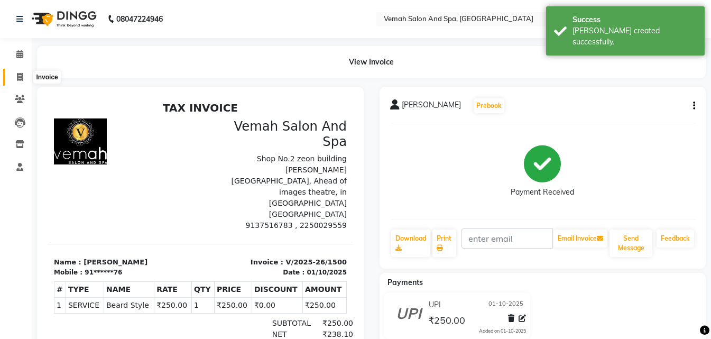
click at [17, 76] on icon at bounding box center [20, 77] width 6 height 8
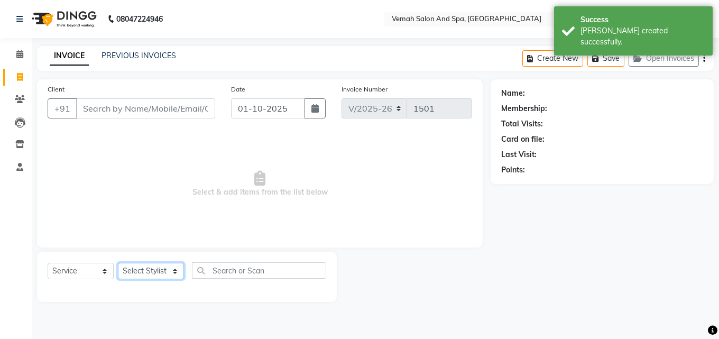
click at [171, 277] on select "Select Stylist Bhoomi Chahat [PERSON_NAME] Divya [PERSON_NAME] [PERSON_NAME] Sa…" at bounding box center [151, 271] width 66 height 16
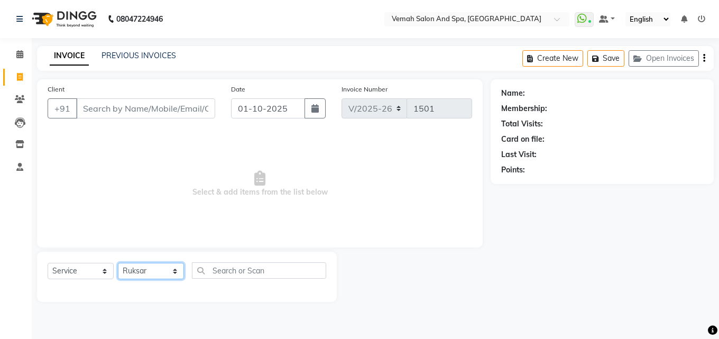
click at [118, 263] on select "Select Stylist Bhoomi Chahat [PERSON_NAME] Divya [PERSON_NAME] [PERSON_NAME] Sa…" at bounding box center [151, 271] width 66 height 16
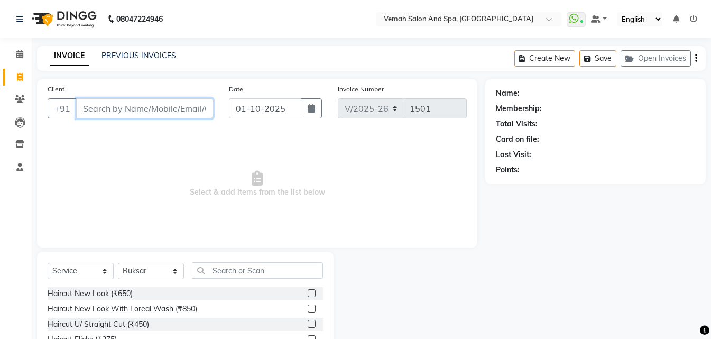
click at [157, 112] on input "Client" at bounding box center [144, 108] width 137 height 20
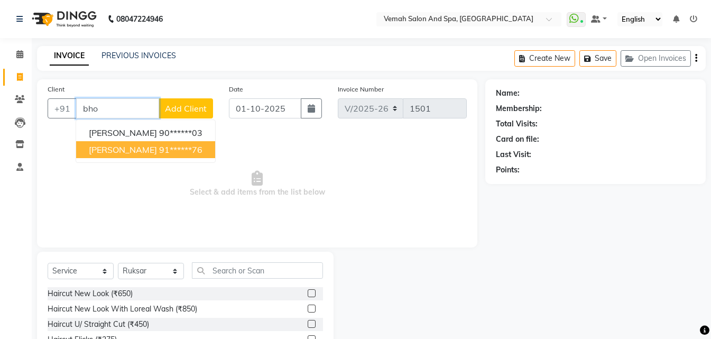
click at [144, 153] on span "bhoomi parab" at bounding box center [123, 149] width 68 height 11
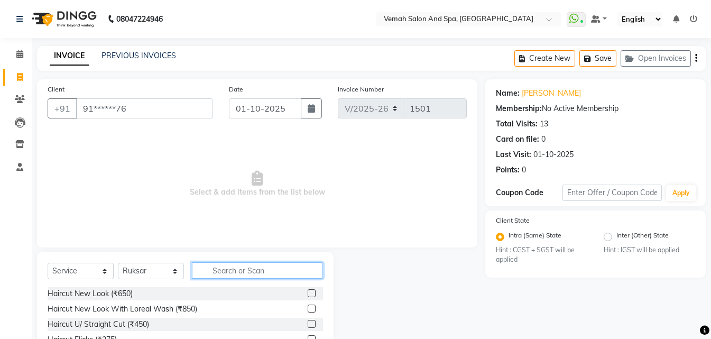
click at [252, 274] on input "text" at bounding box center [257, 270] width 131 height 16
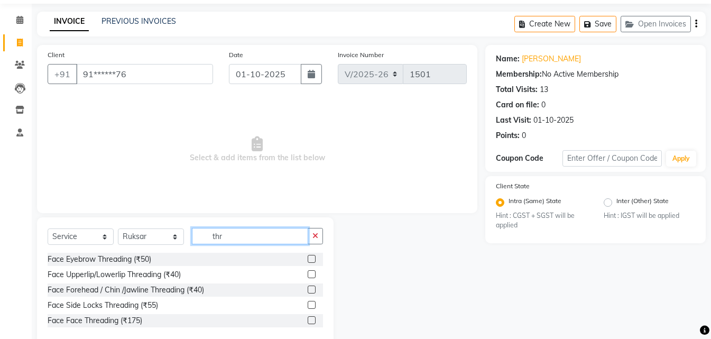
scroll to position [56, 0]
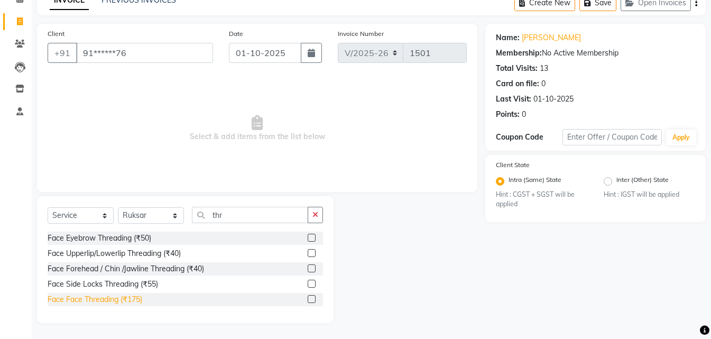
click at [116, 304] on div "Face Face Threading (₹175)" at bounding box center [95, 299] width 95 height 11
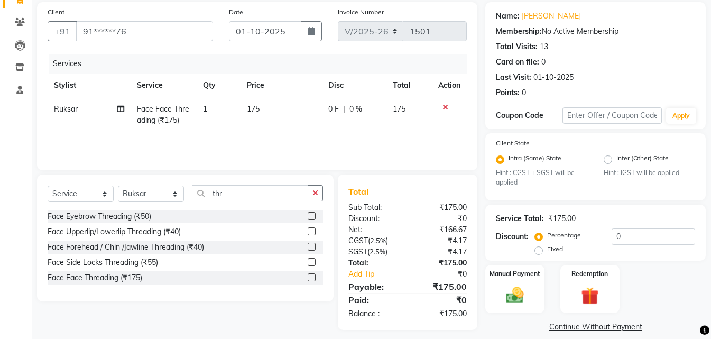
scroll to position [89, 0]
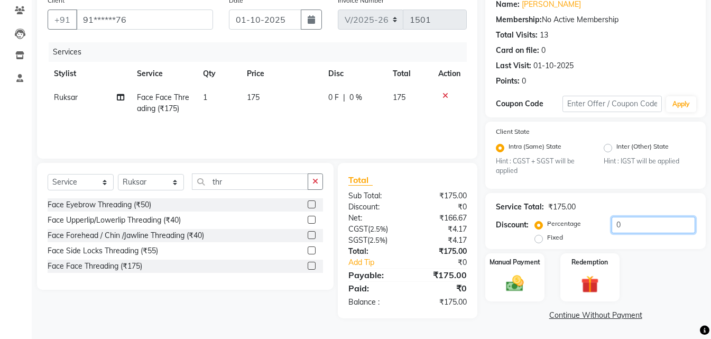
click at [638, 227] on input "0" at bounding box center [654, 225] width 84 height 16
click at [512, 288] on img at bounding box center [515, 283] width 30 height 21
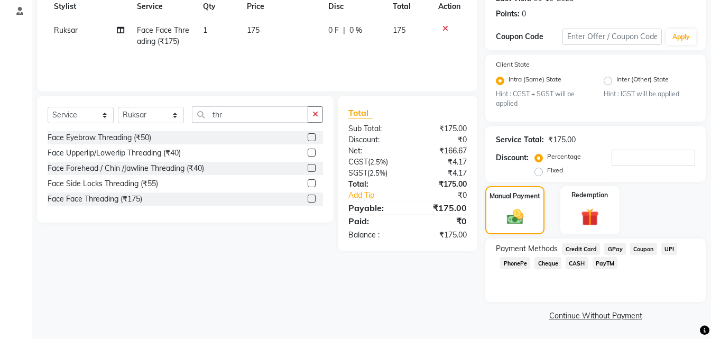
scroll to position [156, 0]
click at [669, 250] on span "UPI" at bounding box center [669, 248] width 16 height 12
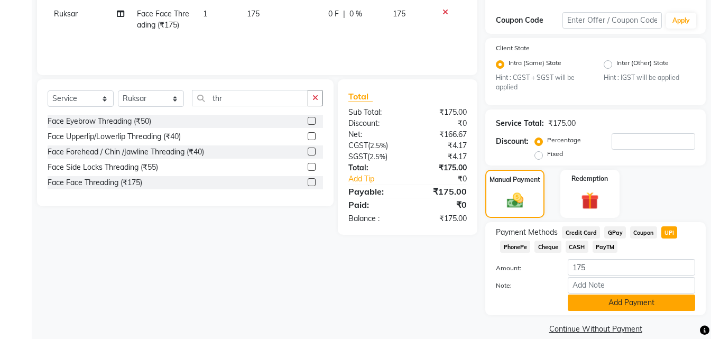
scroll to position [186, 0]
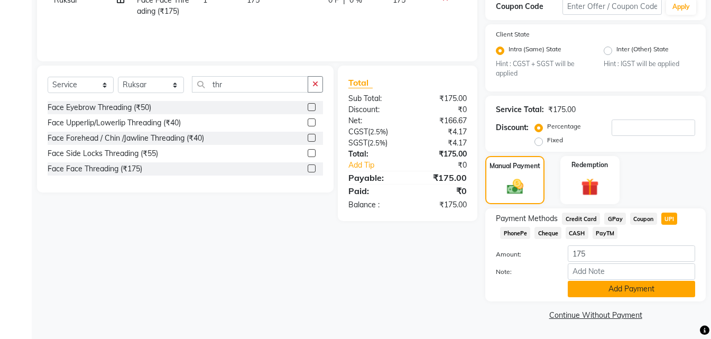
click at [609, 294] on button "Add Payment" at bounding box center [631, 289] width 127 height 16
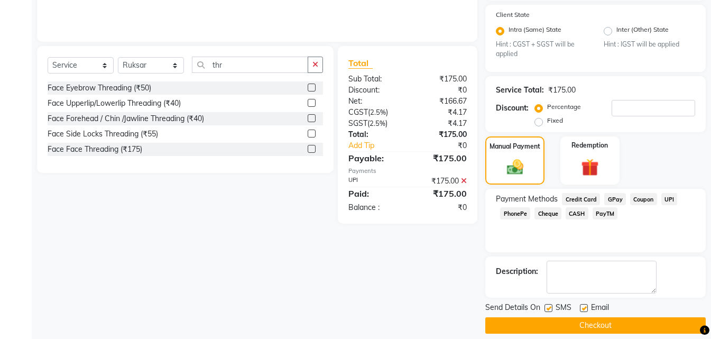
scroll to position [216, 0]
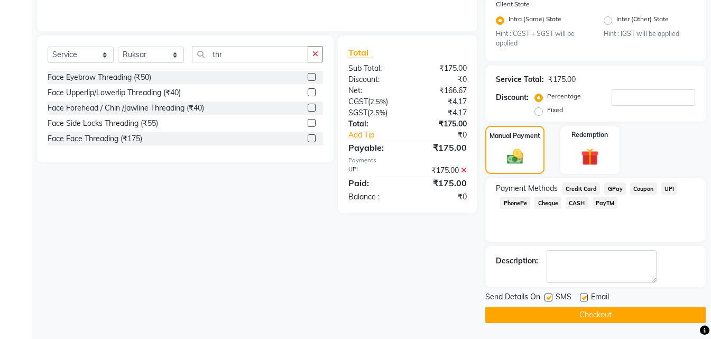
click at [551, 299] on label at bounding box center [548, 297] width 8 height 8
click at [551, 299] on input "checkbox" at bounding box center [547, 297] width 7 height 7
click at [585, 300] on label at bounding box center [584, 297] width 8 height 8
click at [585, 300] on input "checkbox" at bounding box center [583, 297] width 7 height 7
click at [596, 316] on button "Checkout" at bounding box center [595, 315] width 220 height 16
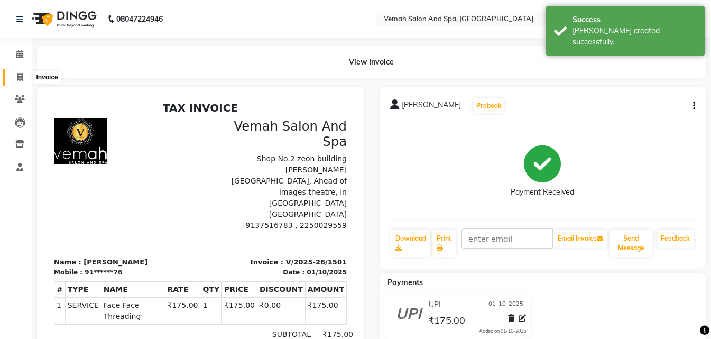
click at [17, 74] on icon at bounding box center [20, 77] width 6 height 8
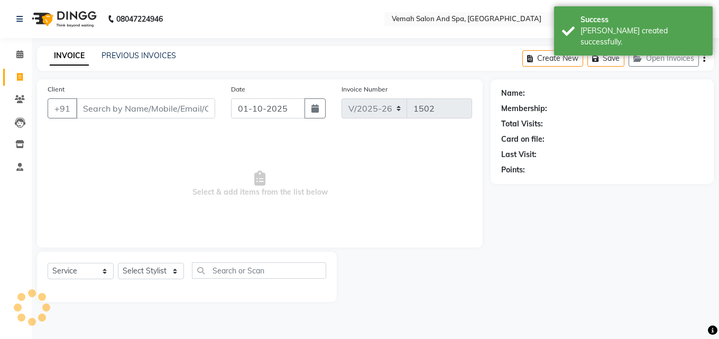
click at [124, 100] on input "Client" at bounding box center [145, 108] width 139 height 20
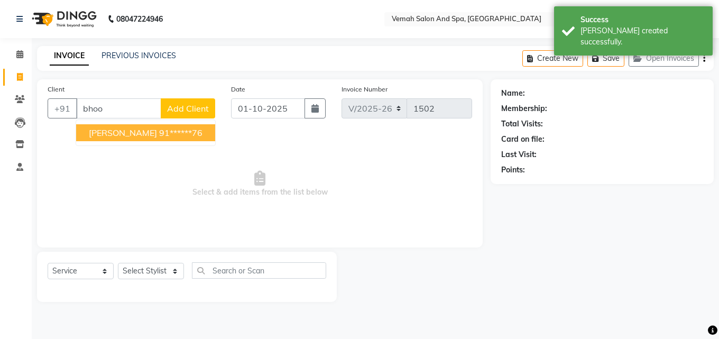
click at [159, 131] on ngb-highlight "91******76" at bounding box center [180, 132] width 43 height 11
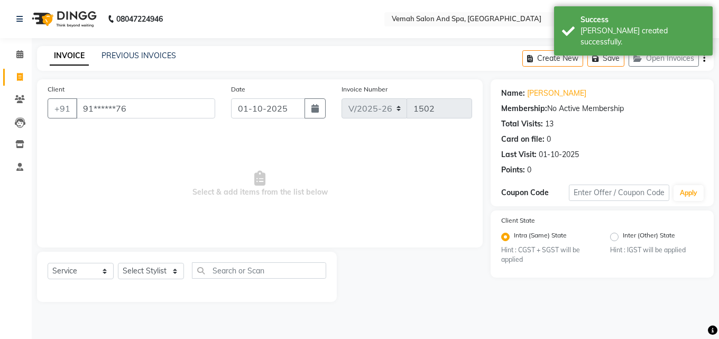
click at [185, 275] on div "Select Service Product Membership Package Voucher Prepaid Gift Card Select Styl…" at bounding box center [187, 274] width 279 height 25
click at [165, 269] on select "Select Stylist Bhoomi Chahat [PERSON_NAME] Divya [PERSON_NAME] [PERSON_NAME] Sa…" at bounding box center [151, 271] width 66 height 16
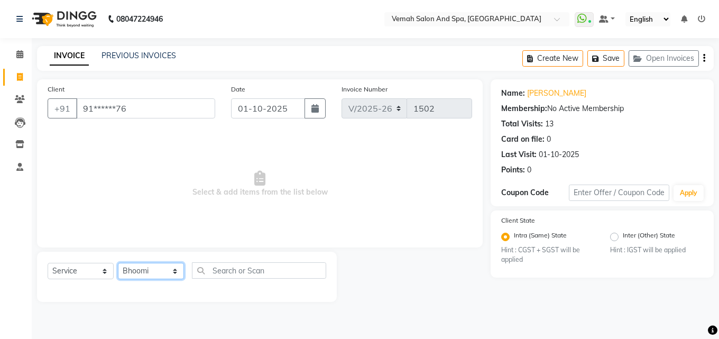
click at [118, 263] on select "Select Stylist Bhoomi Chahat [PERSON_NAME] Divya [PERSON_NAME] [PERSON_NAME] Sa…" at bounding box center [151, 271] width 66 height 16
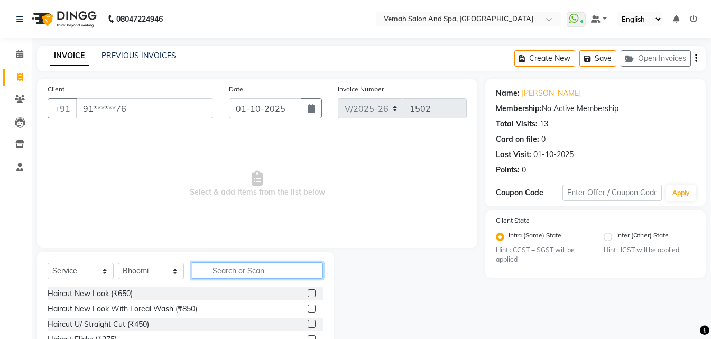
click at [278, 274] on input "text" at bounding box center [257, 270] width 131 height 16
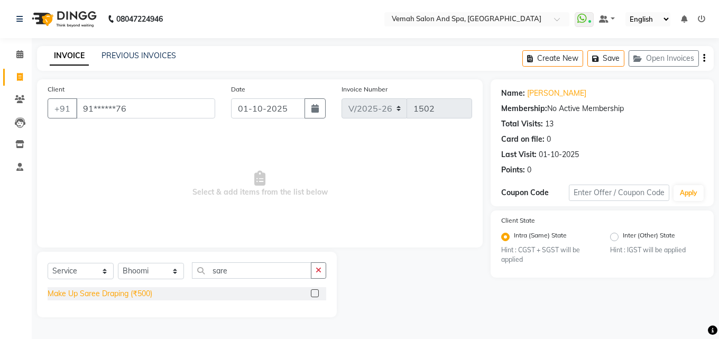
click at [119, 290] on div "Make Up Saree Draping (₹500)" at bounding box center [100, 293] width 105 height 11
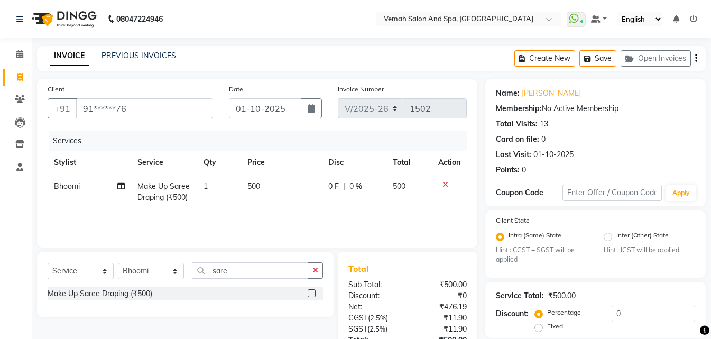
click at [263, 189] on td "500" at bounding box center [281, 191] width 81 height 35
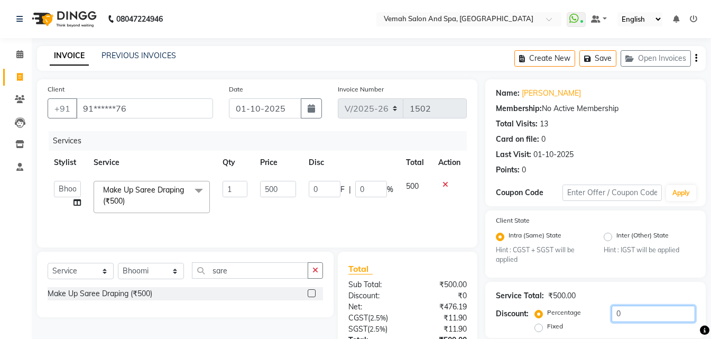
click at [664, 316] on input "0" at bounding box center [654, 314] width 84 height 16
click at [309, 200] on td "175 F | 35 %" at bounding box center [350, 196] width 97 height 45
click at [436, 206] on td at bounding box center [449, 196] width 35 height 45
click at [288, 188] on input "500" at bounding box center [278, 189] width 36 height 16
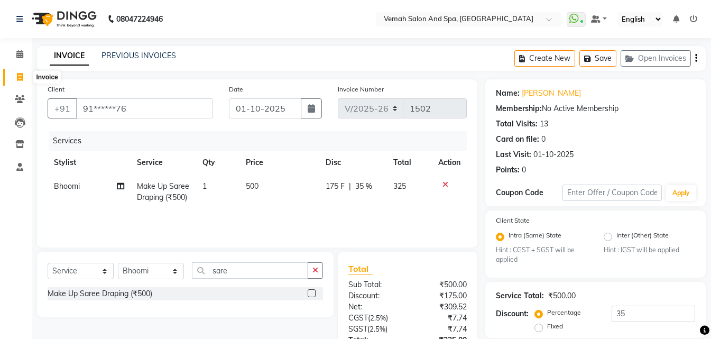
click at [16, 71] on span at bounding box center [20, 77] width 19 height 12
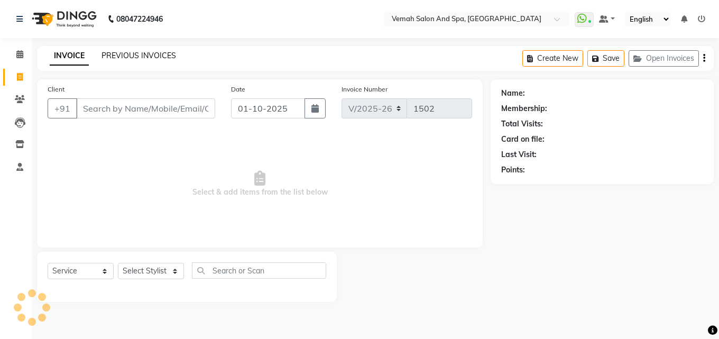
click at [130, 53] on link "PREVIOUS INVOICES" at bounding box center [138, 56] width 75 height 10
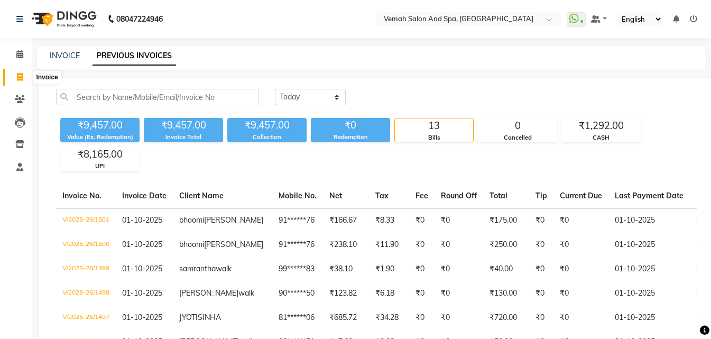
click at [21, 74] on icon at bounding box center [20, 77] width 6 height 8
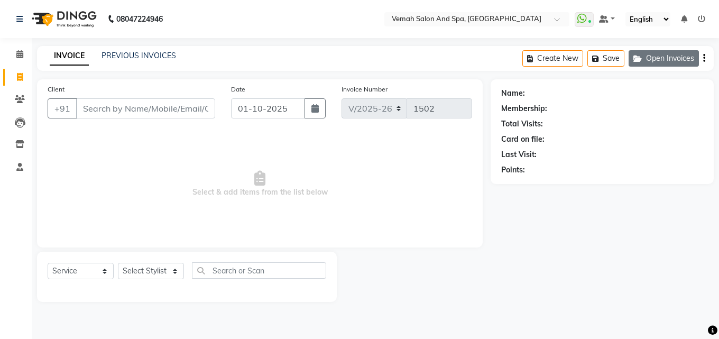
click at [645, 61] on button "Open Invoices" at bounding box center [664, 58] width 70 height 16
click at [685, 64] on button "Open Invoices" at bounding box center [664, 58] width 70 height 16
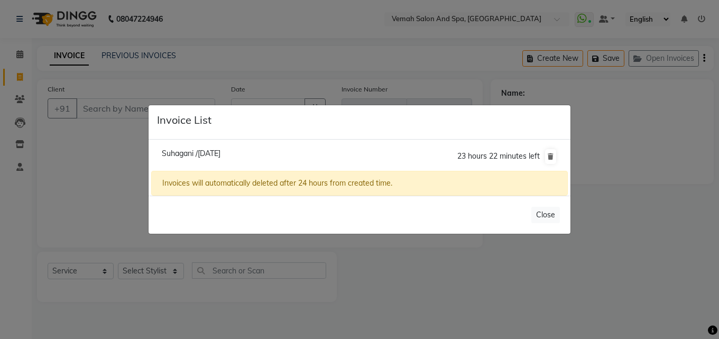
click at [206, 151] on span "Suhagani /01 October 2025" at bounding box center [191, 154] width 59 height 10
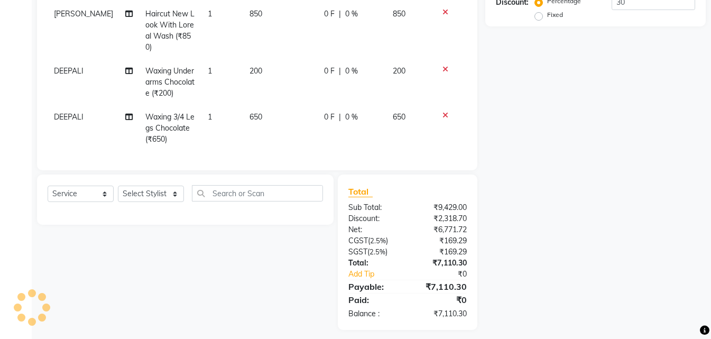
scroll to position [233, 0]
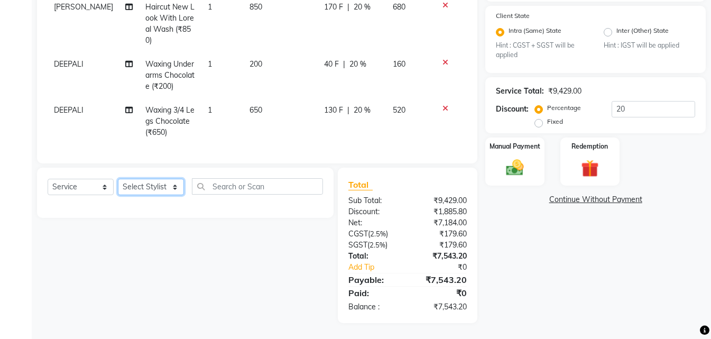
click at [172, 188] on select "Select Stylist Bhoomi Chahat [PERSON_NAME] Divya [PERSON_NAME] [PERSON_NAME] Sa…" at bounding box center [151, 187] width 66 height 16
click at [118, 179] on select "Select Stylist Bhoomi Chahat [PERSON_NAME] Divya [PERSON_NAME] [PERSON_NAME] Sa…" at bounding box center [151, 187] width 66 height 16
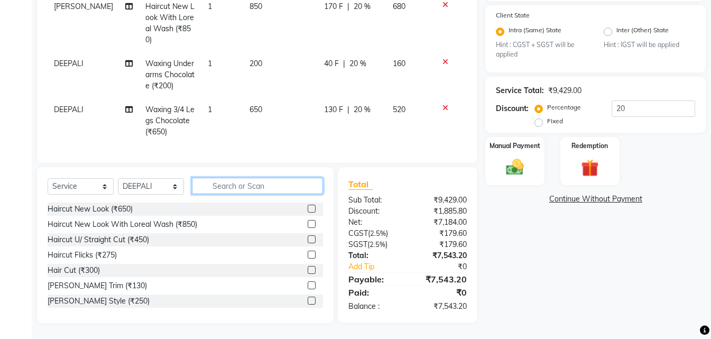
drag, startPoint x: 214, startPoint y: 183, endPoint x: 227, endPoint y: 182, distance: 13.3
click at [216, 183] on input "text" at bounding box center [257, 186] width 131 height 16
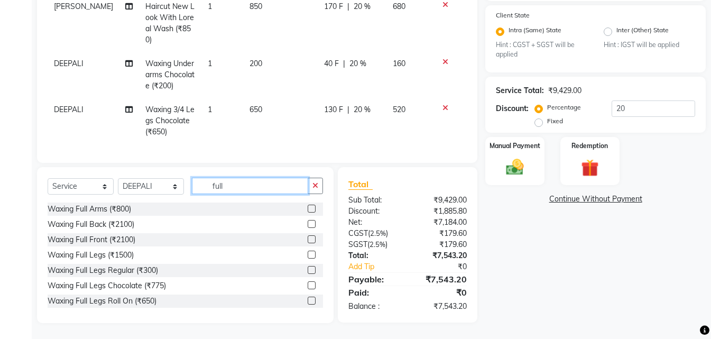
scroll to position [234, 0]
click at [282, 192] on input "full" at bounding box center [250, 186] width 116 height 16
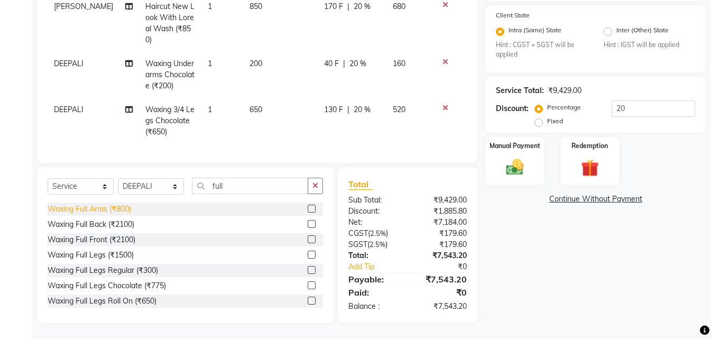
click at [85, 211] on div "Waxing Full Arms (₹800)" at bounding box center [90, 209] width 84 height 11
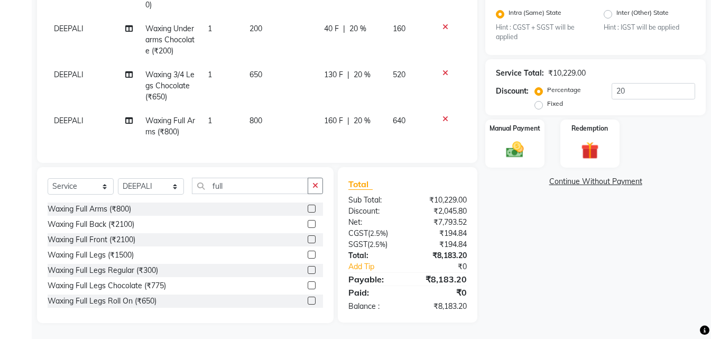
scroll to position [25, 0]
click at [279, 109] on td "800" at bounding box center [280, 126] width 75 height 35
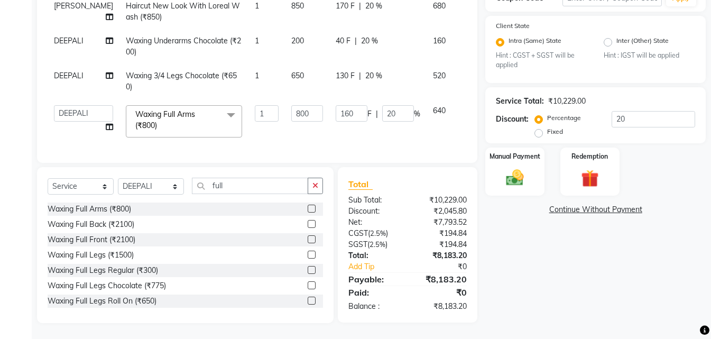
scroll to position [0, 0]
click at [291, 108] on input "800" at bounding box center [307, 113] width 32 height 16
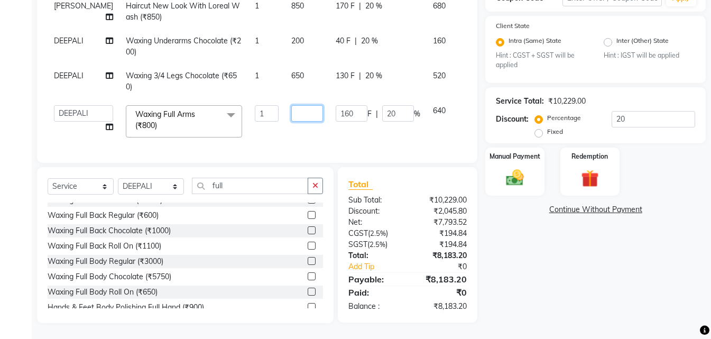
scroll to position [211, 0]
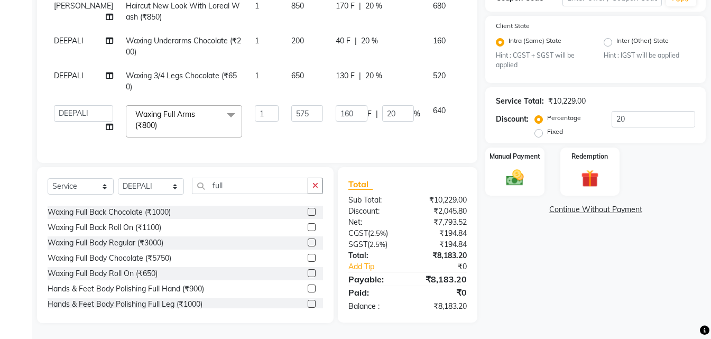
click at [362, 130] on tbody "Bhoomi Inoa Global Below Blowesline (₹7800) 1 7729 1545.8 F | 20 % 6183.2 wahid…" at bounding box center [272, 51] width 449 height 184
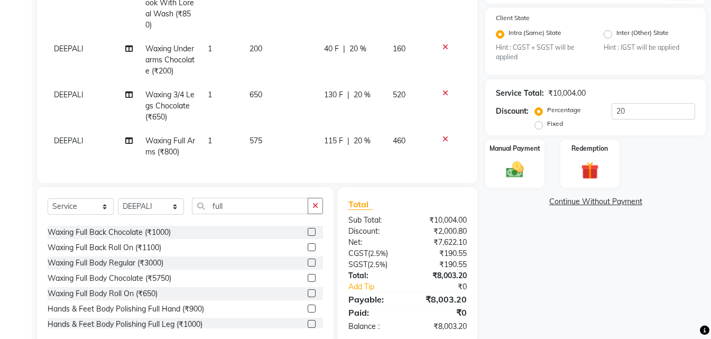
scroll to position [243, 0]
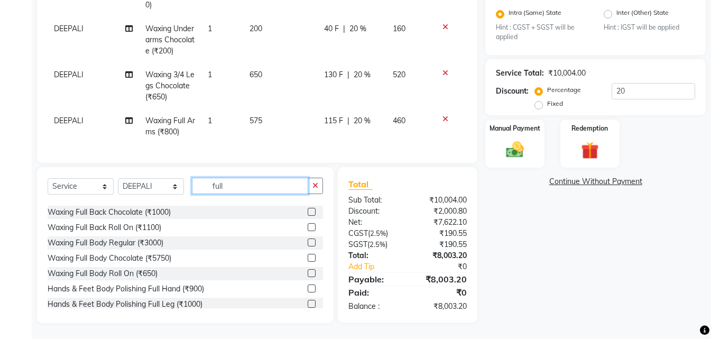
click at [246, 186] on input "full" at bounding box center [250, 186] width 116 height 16
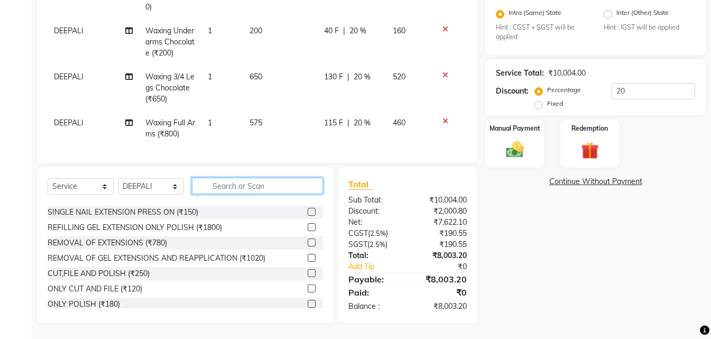
scroll to position [0, 0]
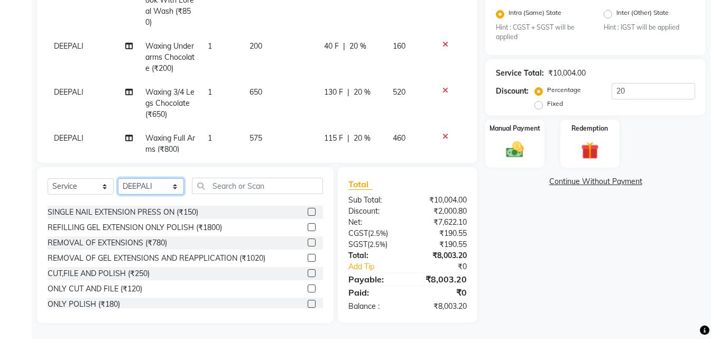
drag, startPoint x: 171, startPoint y: 186, endPoint x: 171, endPoint y: 178, distance: 7.4
click at [171, 186] on select "Select Stylist Bhoomi Chahat [PERSON_NAME] Divya [PERSON_NAME] [PERSON_NAME] Sa…" at bounding box center [151, 186] width 66 height 16
click at [118, 178] on select "Select Stylist Bhoomi Chahat [PERSON_NAME] Divya [PERSON_NAME] [PERSON_NAME] Sa…" at bounding box center [151, 186] width 66 height 16
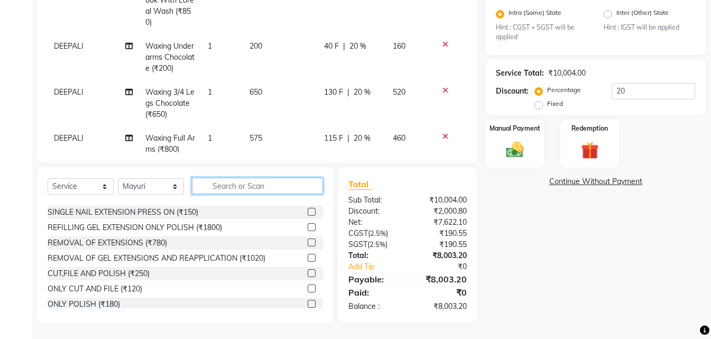
drag, startPoint x: 246, startPoint y: 187, endPoint x: 248, endPoint y: 205, distance: 17.6
click at [248, 205] on div "Select Service Product Membership Package Voucher Prepaid Gift Card Select Styl…" at bounding box center [185, 245] width 297 height 156
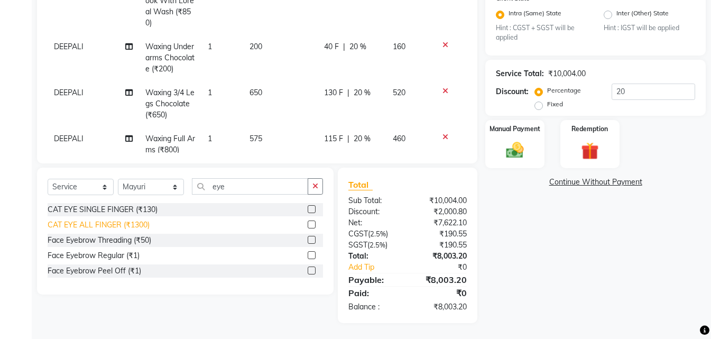
drag, startPoint x: 121, startPoint y: 243, endPoint x: 134, endPoint y: 225, distance: 22.7
click at [121, 239] on div "Face Eyebrow Threading (₹50)" at bounding box center [100, 240] width 104 height 11
click at [254, 183] on input "eye" at bounding box center [250, 186] width 116 height 16
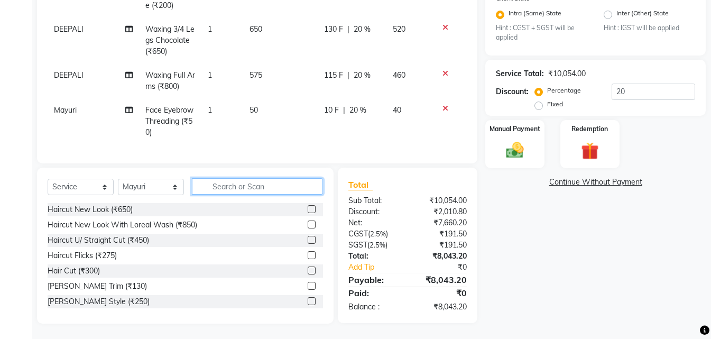
scroll to position [71, 0]
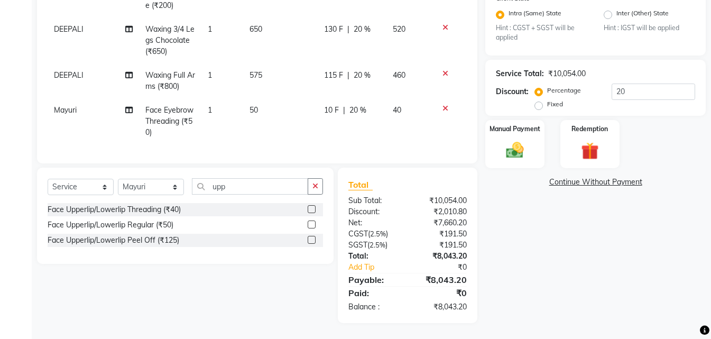
drag, startPoint x: 139, startPoint y: 211, endPoint x: 159, endPoint y: 202, distance: 22.0
click at [142, 210] on div "Face Upperlip/Lowerlip Threading (₹40)" at bounding box center [114, 209] width 133 height 11
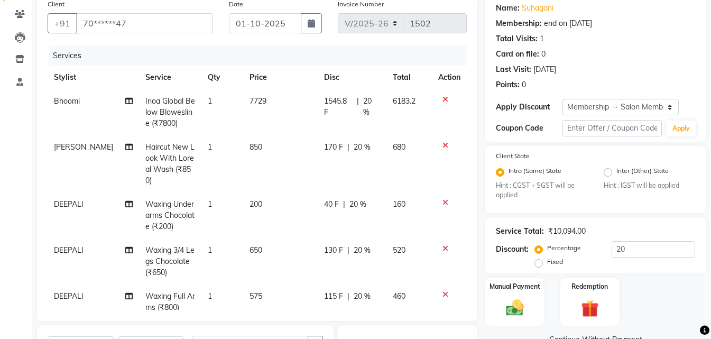
scroll to position [84, 0]
click at [363, 99] on span "20 %" at bounding box center [371, 108] width 17 height 22
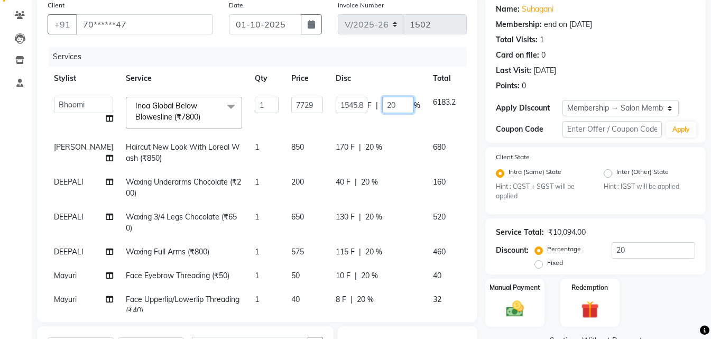
click at [382, 108] on input "20" at bounding box center [398, 105] width 32 height 16
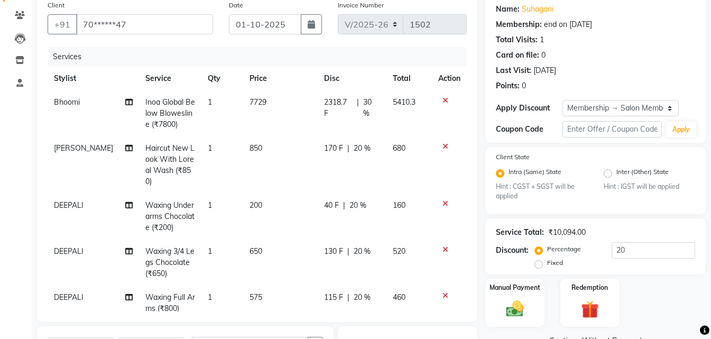
click at [359, 144] on div "170 F | 20 %" at bounding box center [352, 148] width 56 height 11
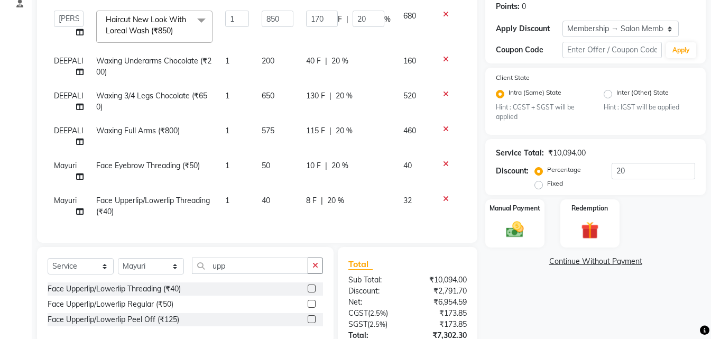
scroll to position [243, 0]
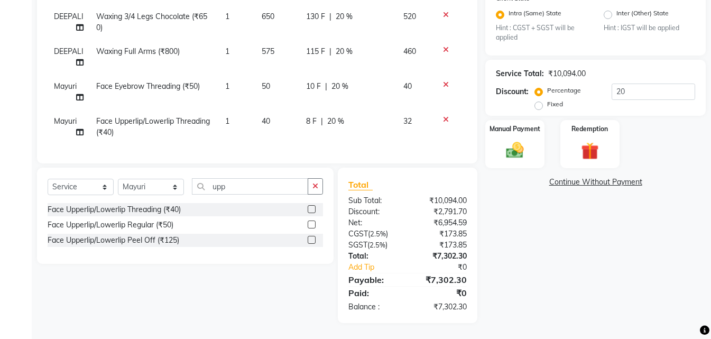
click at [446, 116] on icon at bounding box center [446, 119] width 6 height 7
click at [143, 224] on div "Face Upperlip/Lowerlip Regular (₹50)" at bounding box center [111, 224] width 126 height 11
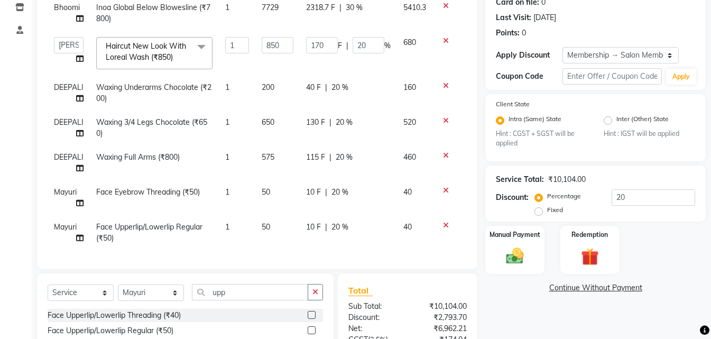
scroll to position [190, 0]
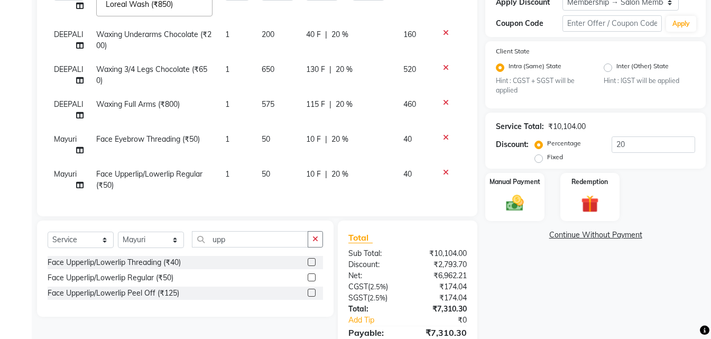
click at [444, 169] on div at bounding box center [450, 172] width 22 height 7
drag, startPoint x: 133, startPoint y: 264, endPoint x: 174, endPoint y: 236, distance: 50.2
click at [135, 262] on div "Face Upperlip/Lowerlip Threading (₹40)" at bounding box center [114, 262] width 133 height 11
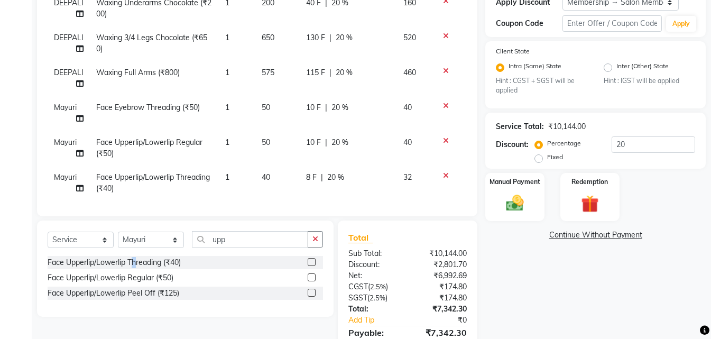
scroll to position [85, 0]
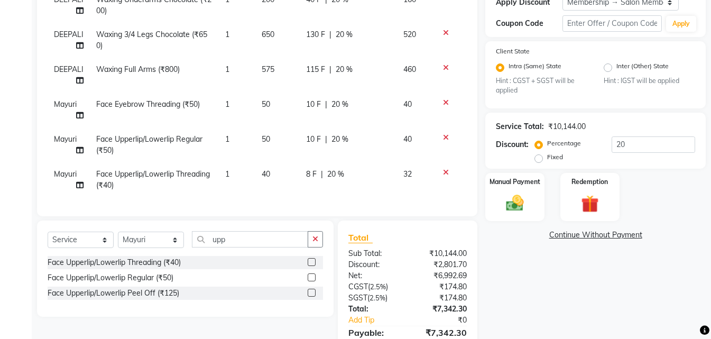
click at [447, 134] on icon at bounding box center [446, 137] width 6 height 7
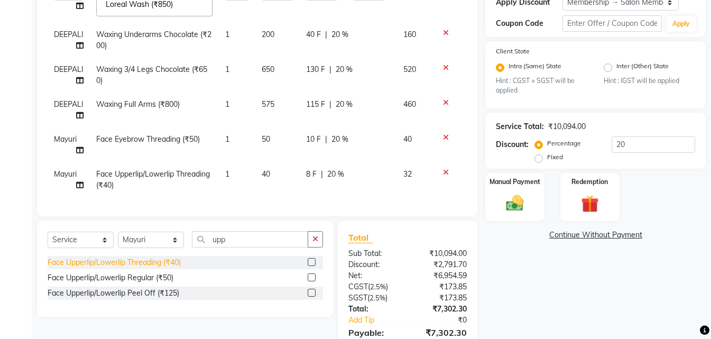
click at [141, 262] on div "Face Upperlip/Lowerlip Threading (₹40)" at bounding box center [114, 262] width 133 height 11
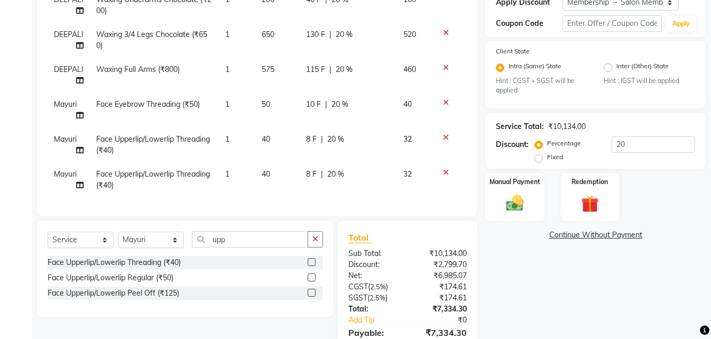
click at [446, 99] on icon at bounding box center [446, 102] width 6 height 7
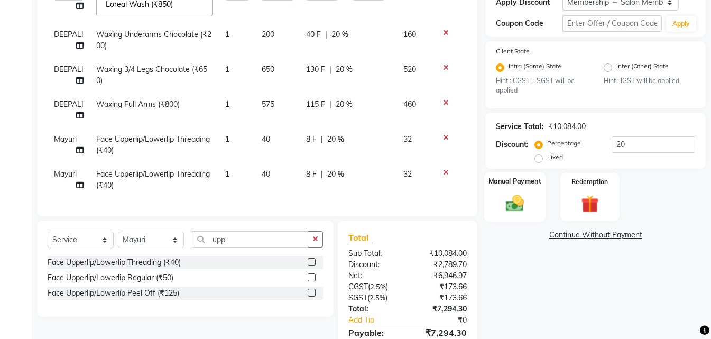
scroll to position [243, 0]
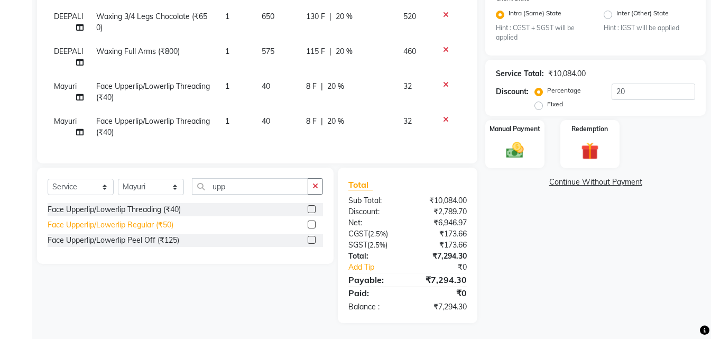
click at [171, 224] on div "Face Upperlip/Lowerlip Regular (₹50)" at bounding box center [111, 224] width 126 height 11
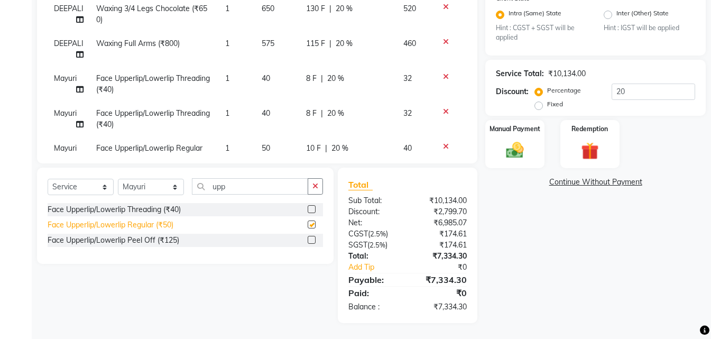
scroll to position [85, 0]
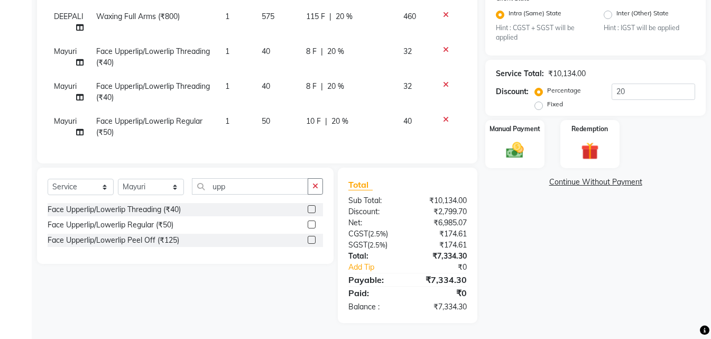
click at [445, 81] on icon at bounding box center [446, 84] width 6 height 7
click at [514, 151] on img at bounding box center [515, 150] width 30 height 21
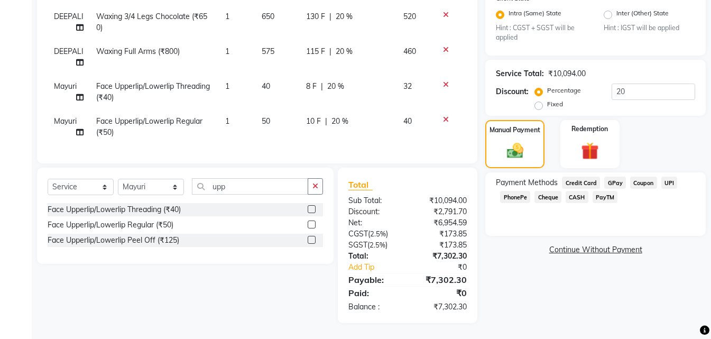
click at [671, 184] on span "UPI" at bounding box center [669, 183] width 16 height 12
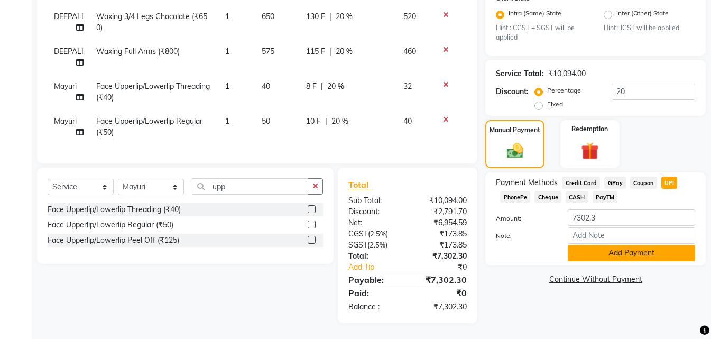
click at [587, 257] on button "Add Payment" at bounding box center [631, 253] width 127 height 16
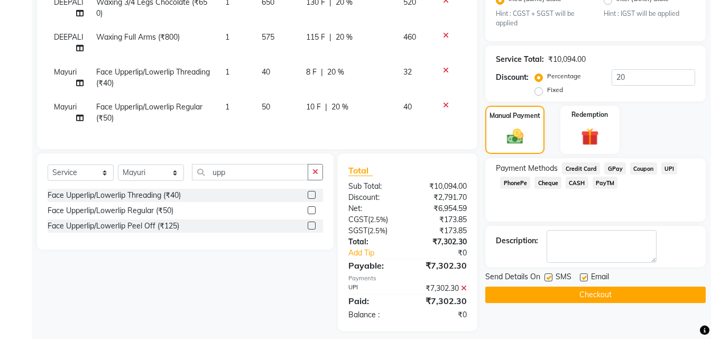
scroll to position [265, 0]
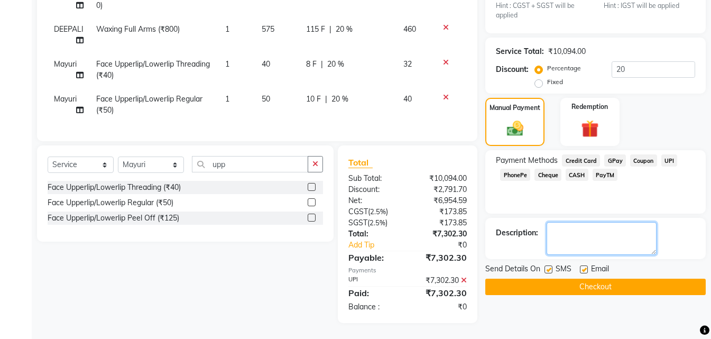
click at [592, 242] on textarea at bounding box center [602, 238] width 110 height 33
click at [634, 289] on button "Checkout" at bounding box center [595, 287] width 220 height 16
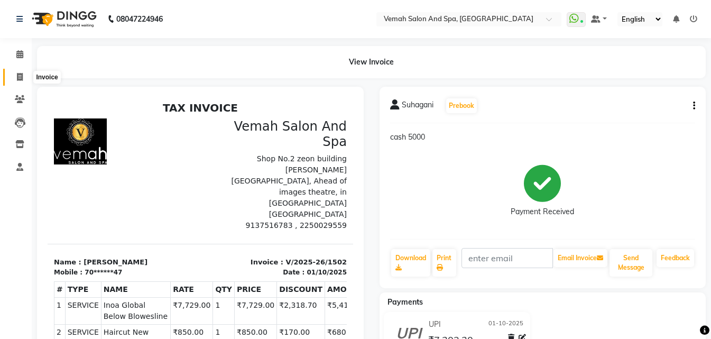
click at [17, 78] on icon at bounding box center [20, 77] width 6 height 8
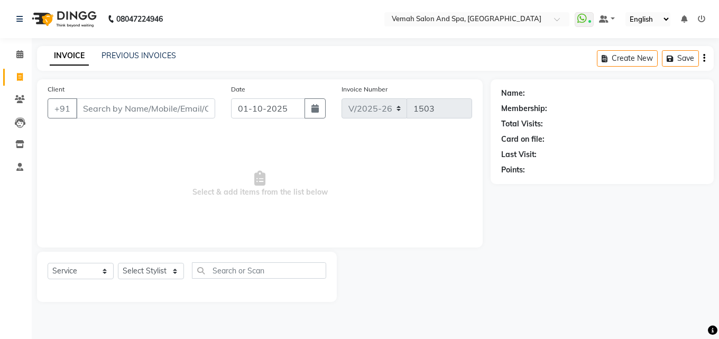
click at [159, 112] on input "Client" at bounding box center [145, 108] width 139 height 20
click at [208, 119] on div "Client +91" at bounding box center [131, 105] width 183 height 43
click at [207, 117] on input "Client" at bounding box center [145, 108] width 139 height 20
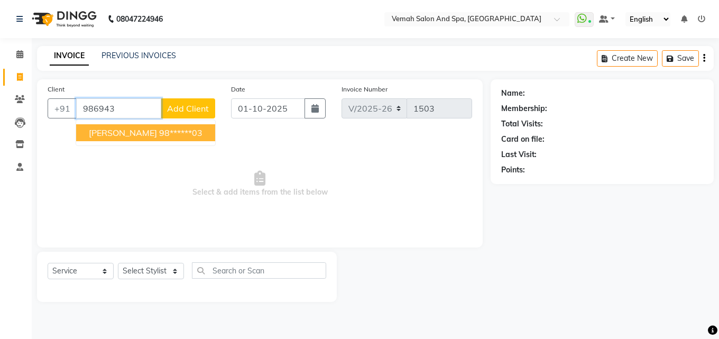
click at [159, 135] on ngb-highlight "98******03" at bounding box center [180, 132] width 43 height 11
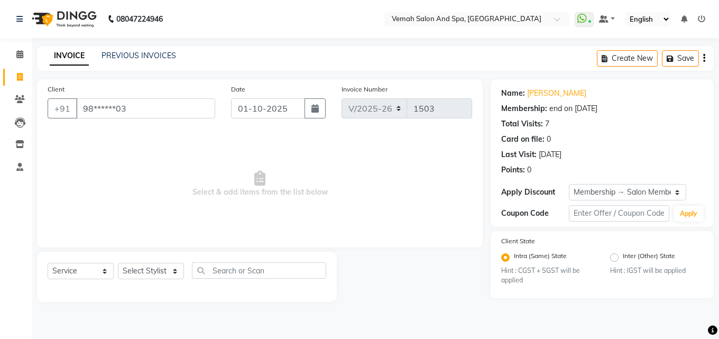
click at [160, 280] on div "Select Service Product Membership Package Voucher Prepaid Gift Card Select Styl…" at bounding box center [187, 274] width 279 height 25
click at [161, 274] on select "Select Stylist Bhoomi Chahat [PERSON_NAME] Divya [PERSON_NAME] [PERSON_NAME] Sa…" at bounding box center [151, 271] width 66 height 16
click at [118, 263] on select "Select Stylist Bhoomi Chahat [PERSON_NAME] Divya [PERSON_NAME] [PERSON_NAME] Sa…" at bounding box center [151, 271] width 66 height 16
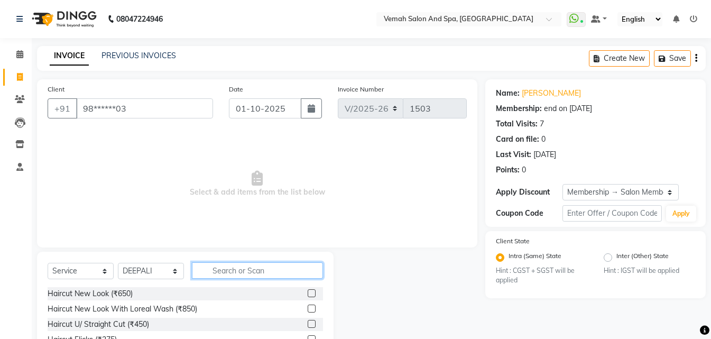
click at [245, 268] on input "text" at bounding box center [257, 270] width 131 height 16
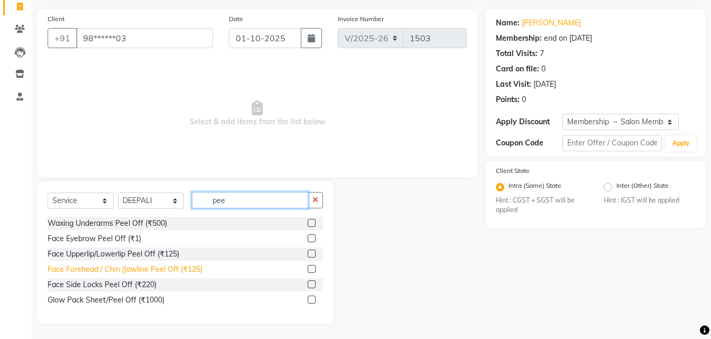
scroll to position [71, 0]
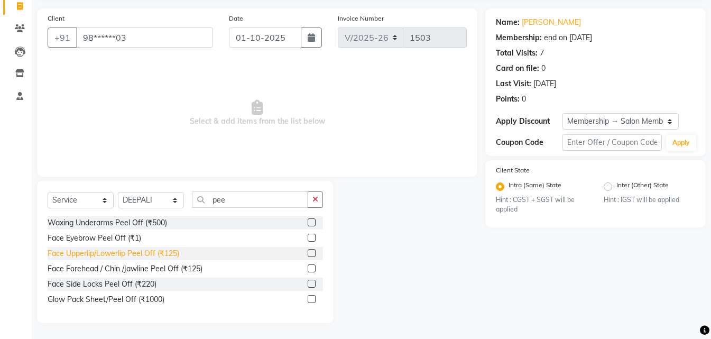
click at [144, 255] on div "Face Upperlip/Lowerlip Peel Off (₹125)" at bounding box center [114, 253] width 132 height 11
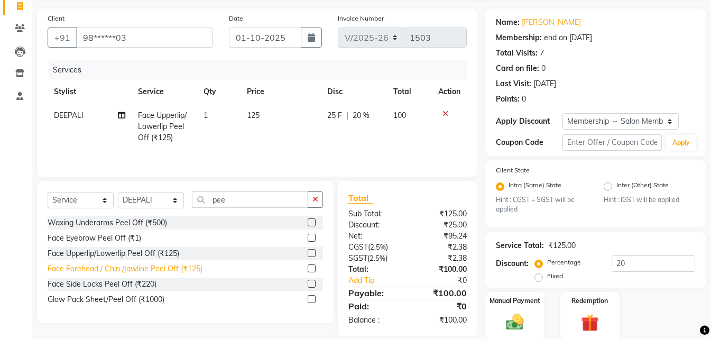
click at [149, 265] on div "Face Forehead / Chin /Jawline Peel Off (₹125)" at bounding box center [125, 268] width 155 height 11
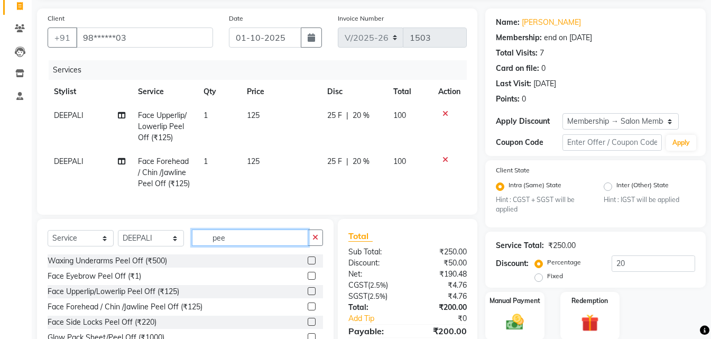
click at [262, 241] on input "pee" at bounding box center [250, 237] width 116 height 16
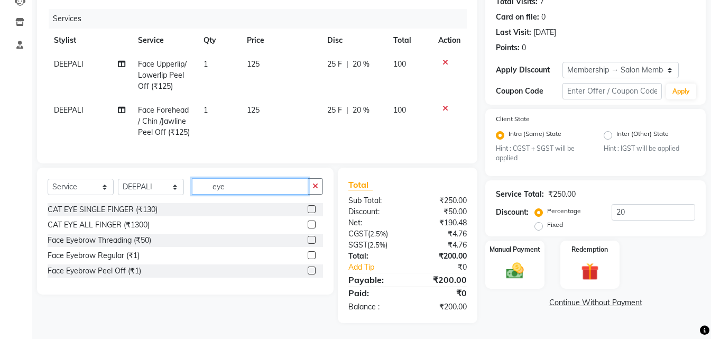
scroll to position [130, 0]
click at [130, 239] on div "Face Eyebrow Threading (₹50)" at bounding box center [100, 240] width 104 height 11
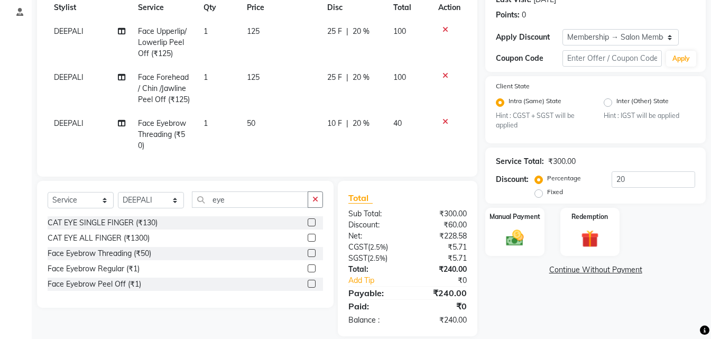
scroll to position [176, 0]
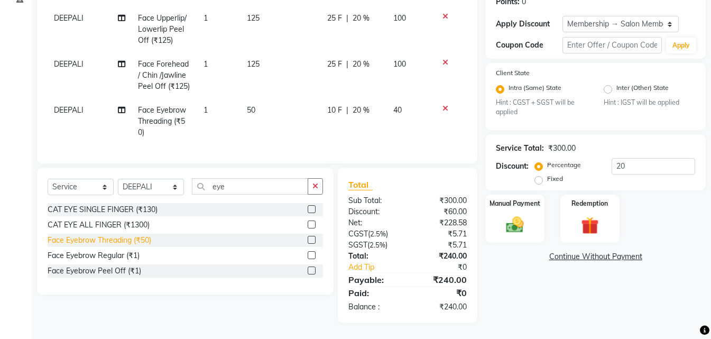
click at [133, 239] on div "Face Eyebrow Threading (₹50)" at bounding box center [100, 240] width 104 height 11
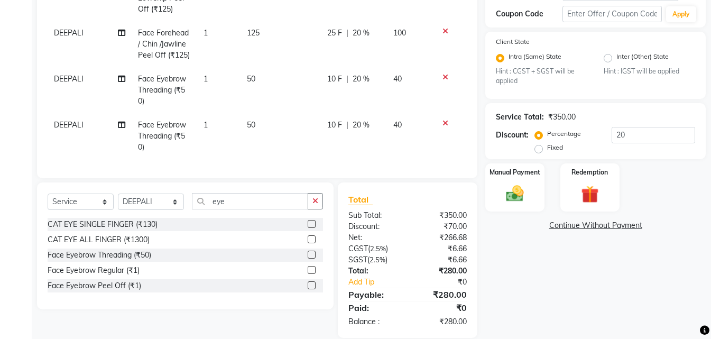
scroll to position [222, 0]
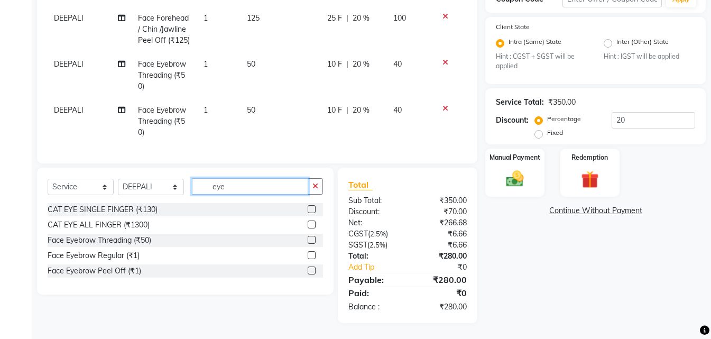
click at [273, 187] on input "eye" at bounding box center [250, 186] width 116 height 16
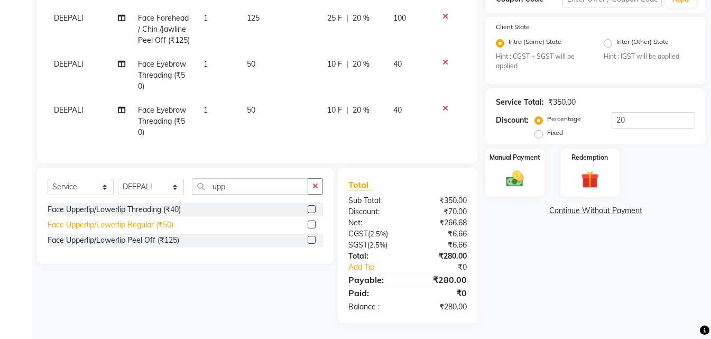
click at [107, 224] on div "Face Upperlip/Lowerlip Regular (₹50)" at bounding box center [111, 224] width 126 height 11
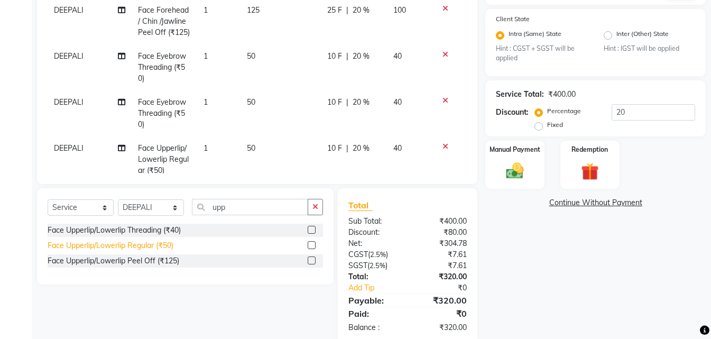
click at [148, 245] on div "Face Upperlip/Lowerlip Regular (₹50)" at bounding box center [111, 245] width 126 height 11
click at [141, 229] on div "Face Upperlip/Lowerlip Threading (₹40)" at bounding box center [114, 230] width 133 height 11
click at [149, 234] on div "Face Upperlip/Lowerlip Threading (₹40)" at bounding box center [114, 230] width 133 height 11
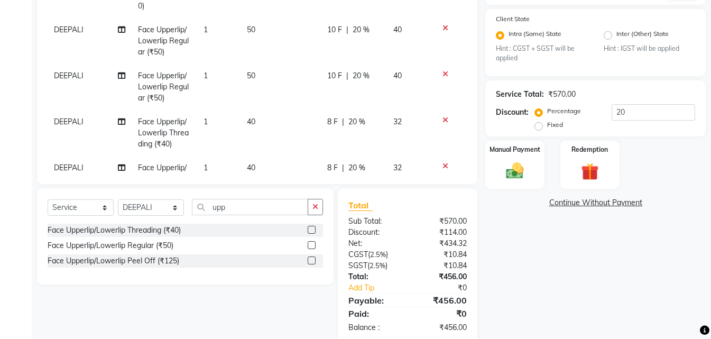
scroll to position [159, 0]
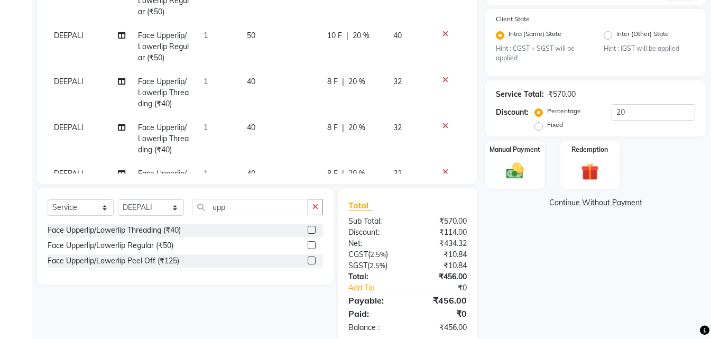
click at [442, 130] on icon at bounding box center [445, 125] width 6 height 7
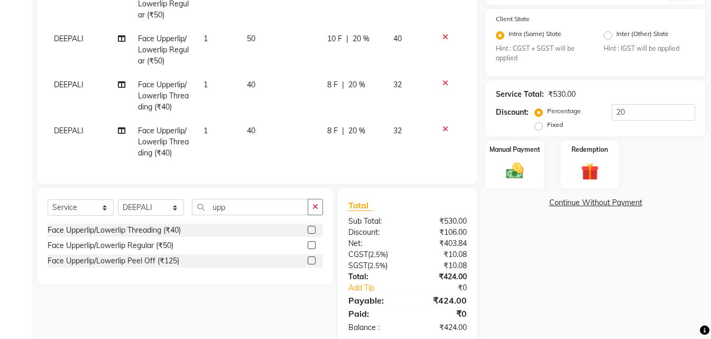
click at [442, 87] on icon at bounding box center [445, 82] width 6 height 7
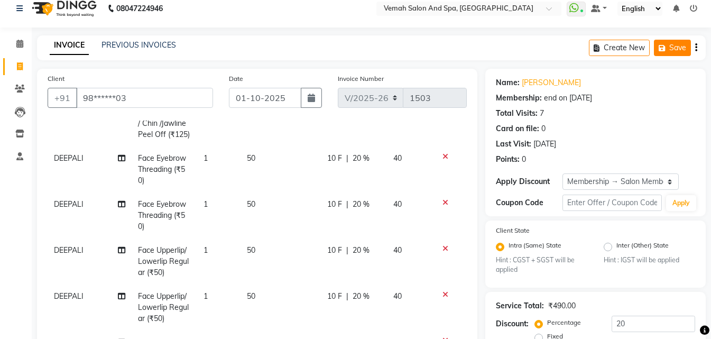
click at [671, 43] on button "Save" at bounding box center [672, 48] width 37 height 16
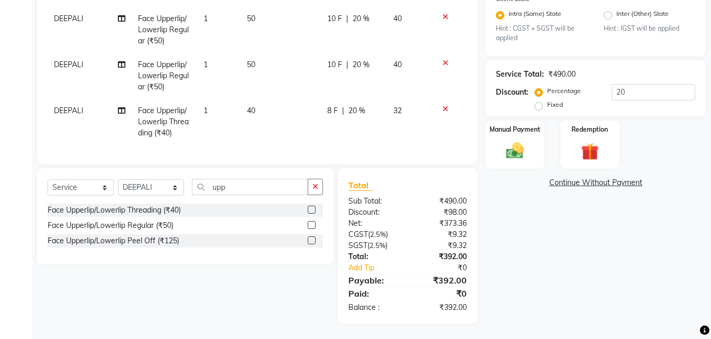
scroll to position [243, 0]
click at [442, 105] on icon at bounding box center [445, 108] width 6 height 7
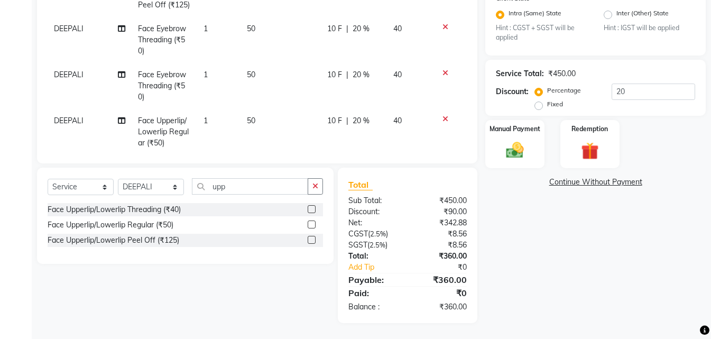
scroll to position [0, 0]
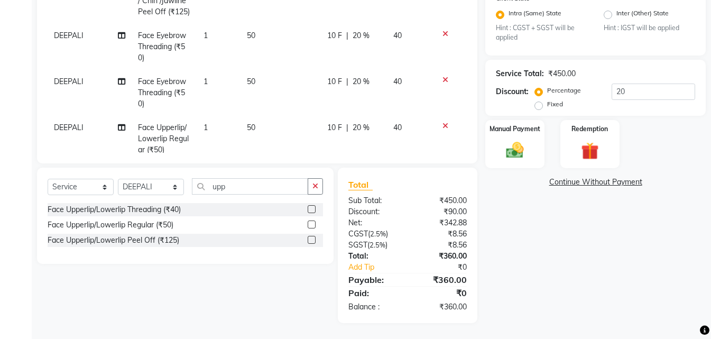
click at [442, 38] on icon at bounding box center [445, 33] width 6 height 7
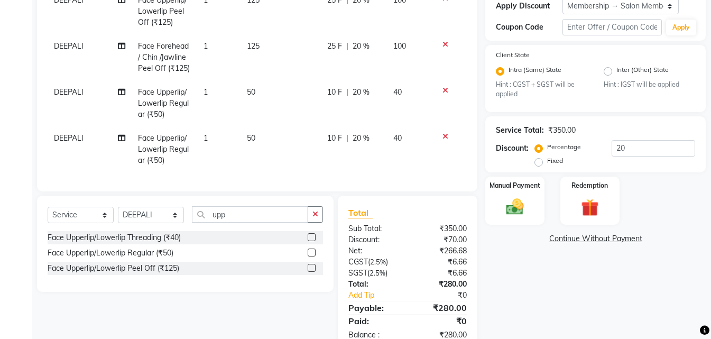
scroll to position [161, 0]
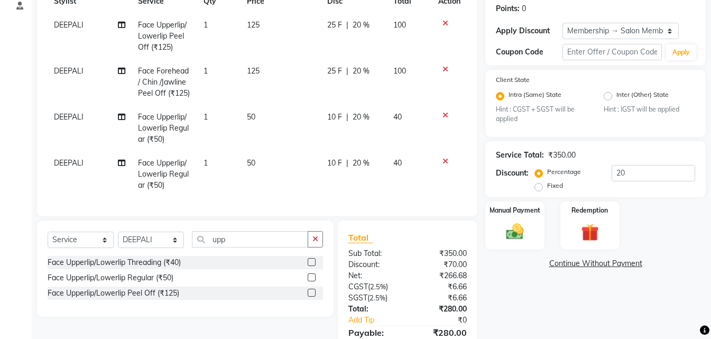
click at [446, 116] on icon at bounding box center [445, 115] width 6 height 7
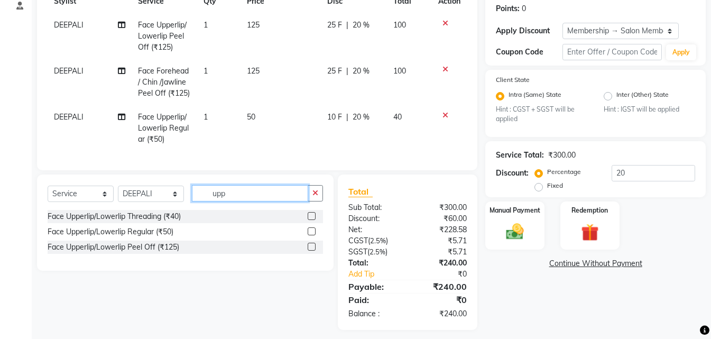
drag, startPoint x: 227, startPoint y: 199, endPoint x: 234, endPoint y: 190, distance: 11.0
click at [230, 198] on input "upp" at bounding box center [250, 193] width 116 height 16
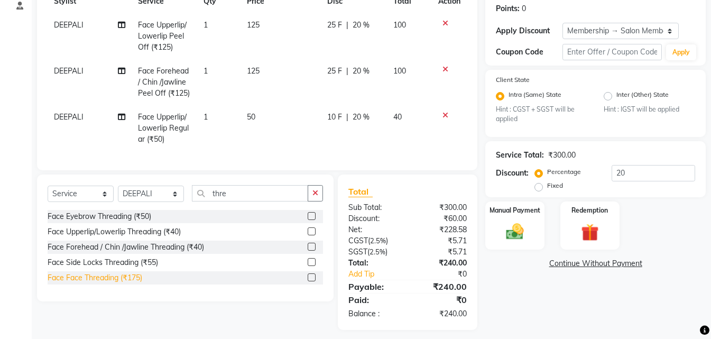
click at [106, 283] on div "Face Face Threading (₹175)" at bounding box center [95, 277] width 95 height 11
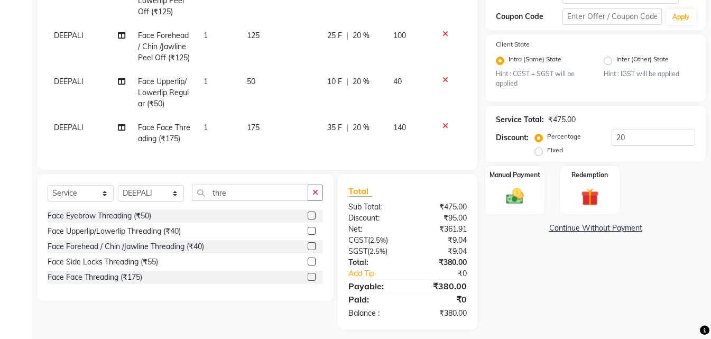
scroll to position [211, 0]
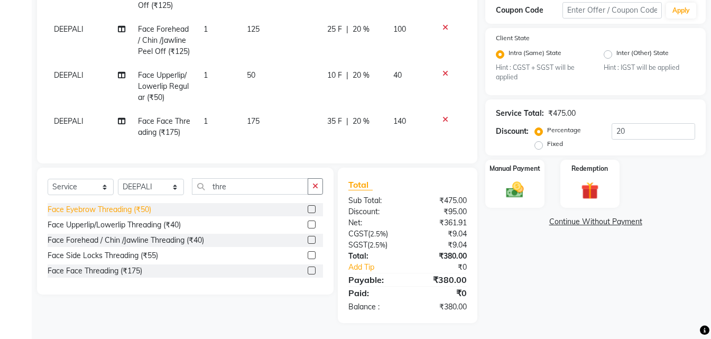
click at [129, 211] on div "Face Eyebrow Threading (₹50)" at bounding box center [100, 209] width 104 height 11
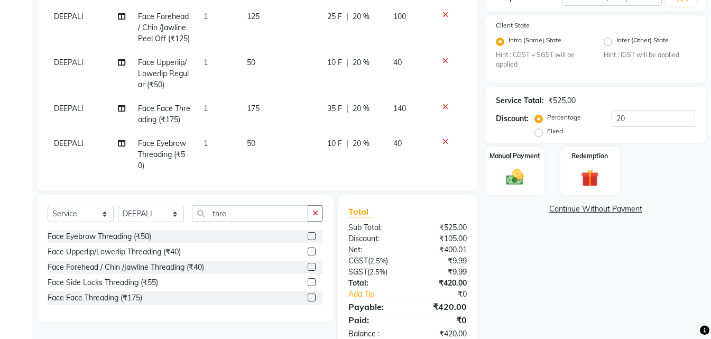
scroll to position [243, 0]
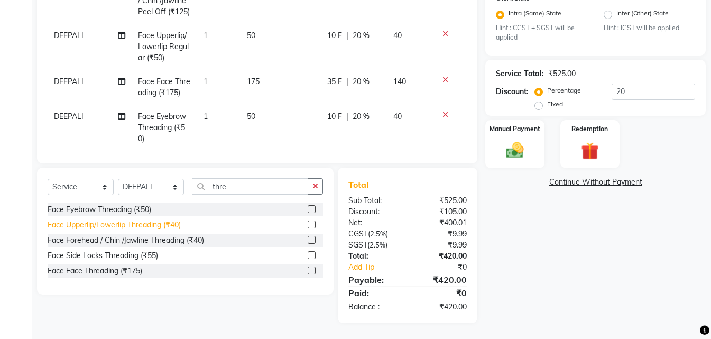
click at [142, 227] on div "Face Upperlip/Lowerlip Threading (₹40)" at bounding box center [114, 224] width 133 height 11
click at [103, 210] on div "Face Eyebrow Threading (₹50)" at bounding box center [100, 209] width 104 height 11
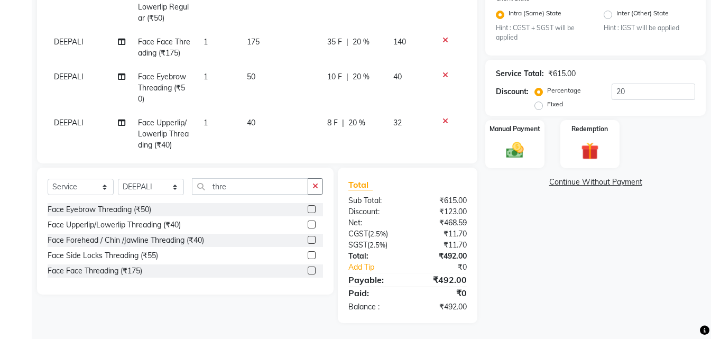
scroll to position [117, 0]
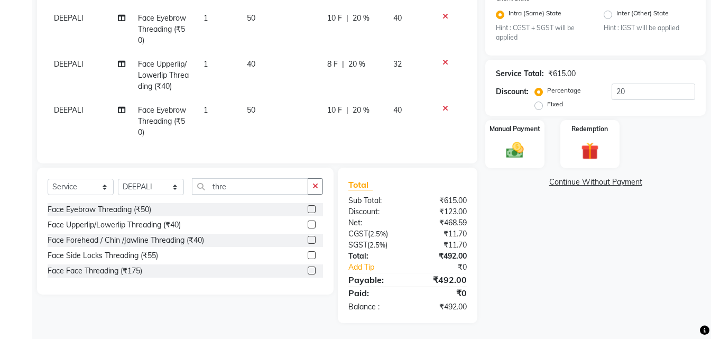
click at [442, 105] on icon at bounding box center [445, 108] width 6 height 7
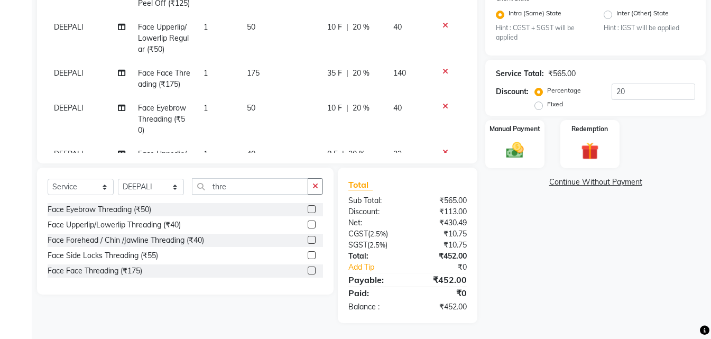
scroll to position [0, 0]
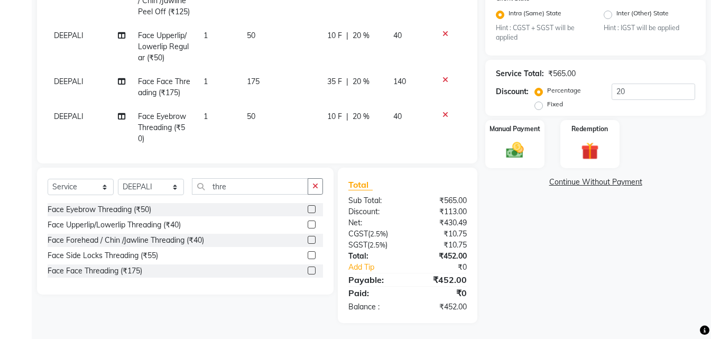
click at [442, 38] on icon at bounding box center [445, 33] width 6 height 7
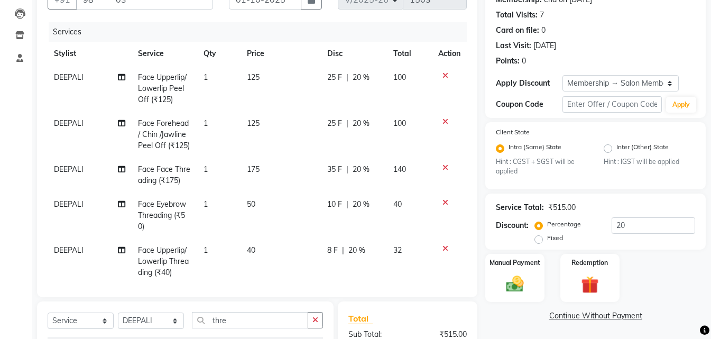
scroll to position [84, 0]
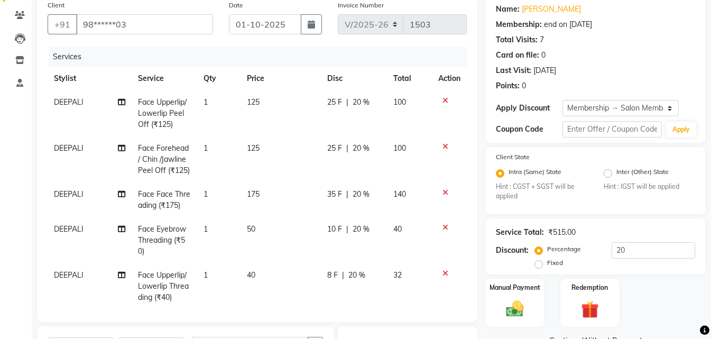
click at [214, 95] on td "1" at bounding box center [218, 113] width 43 height 46
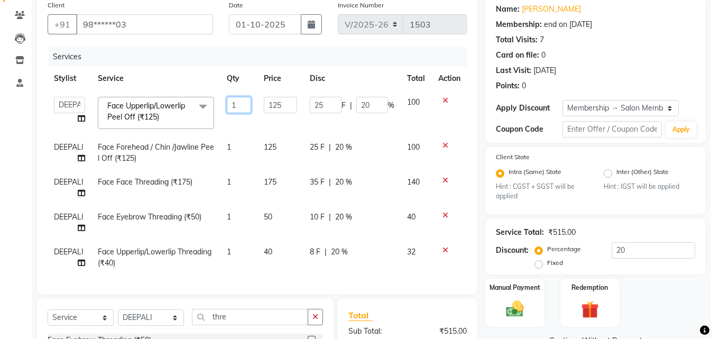
click at [242, 106] on input "1" at bounding box center [239, 105] width 24 height 16
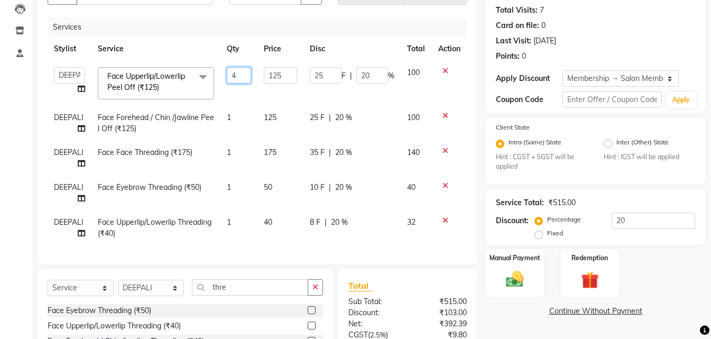
scroll to position [137, 0]
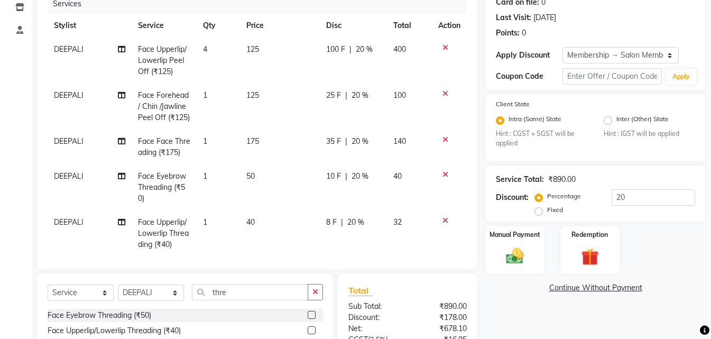
click at [443, 89] on td at bounding box center [449, 107] width 35 height 46
click at [442, 95] on icon at bounding box center [445, 93] width 6 height 7
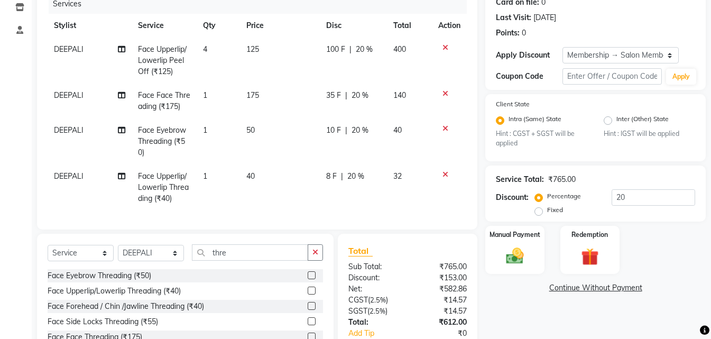
click at [447, 94] on icon at bounding box center [445, 93] width 6 height 7
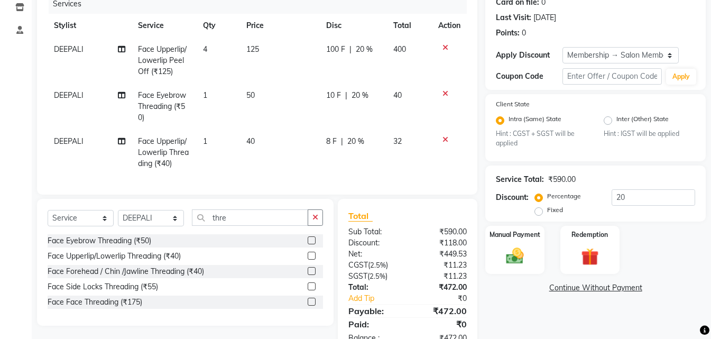
click at [444, 140] on icon at bounding box center [445, 139] width 6 height 7
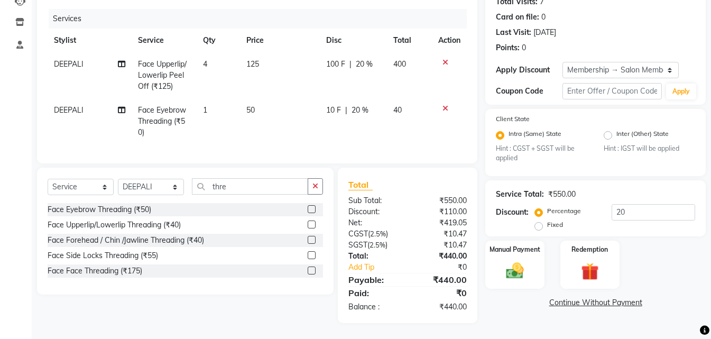
scroll to position [130, 0]
click at [512, 265] on img at bounding box center [515, 271] width 30 height 21
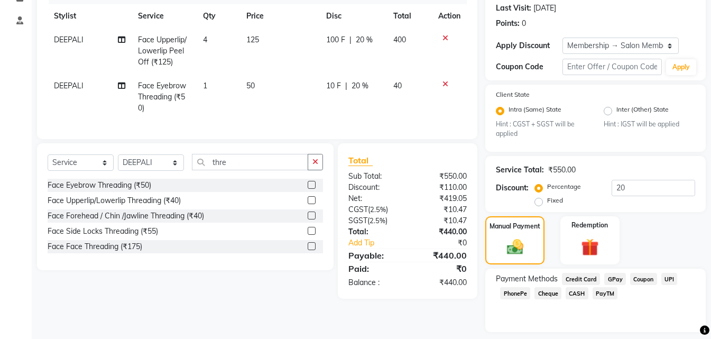
scroll to position [177, 0]
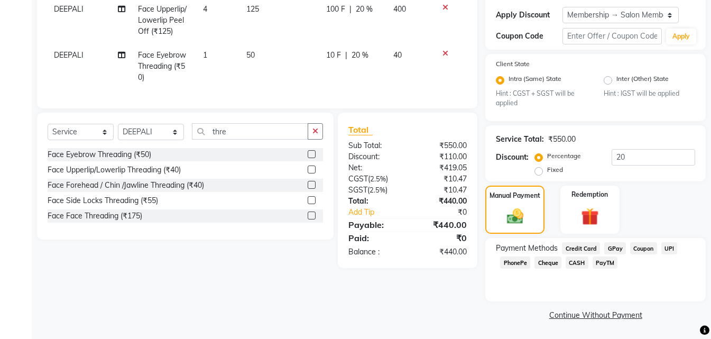
click at [670, 251] on span "UPI" at bounding box center [669, 248] width 16 height 12
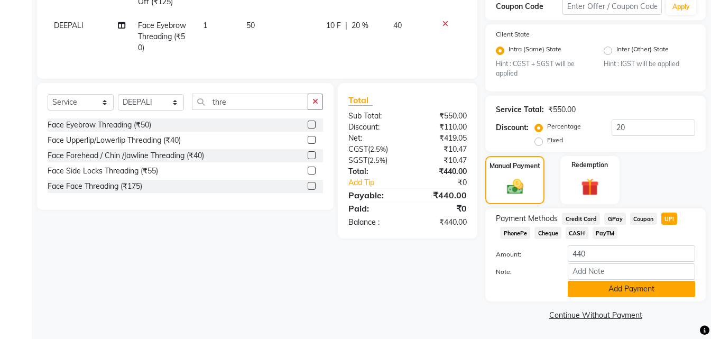
click at [627, 290] on button "Add Payment" at bounding box center [631, 289] width 127 height 16
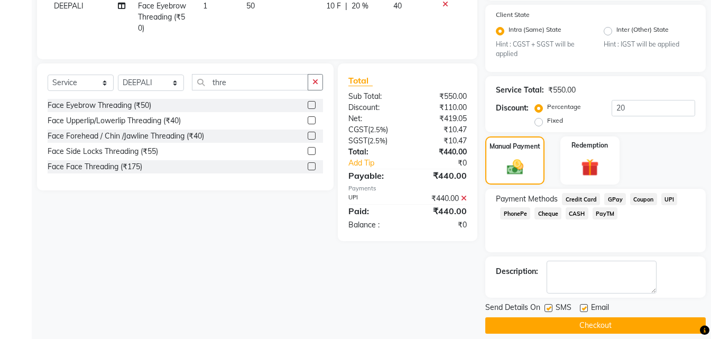
scroll to position [237, 0]
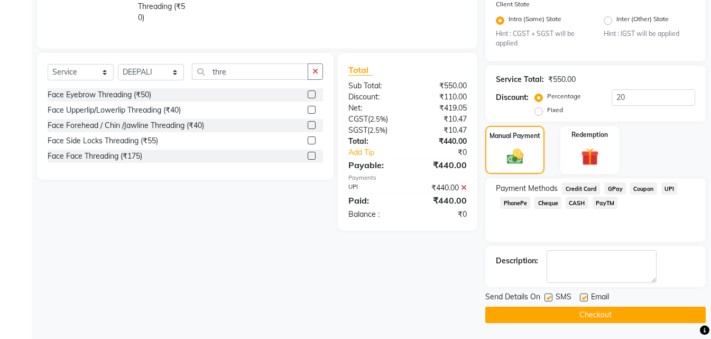
drag, startPoint x: 583, startPoint y: 316, endPoint x: 579, endPoint y: 282, distance: 34.1
click at [583, 316] on button "Checkout" at bounding box center [595, 315] width 220 height 16
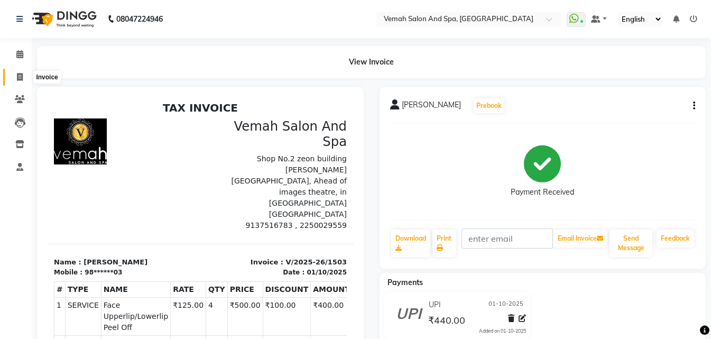
click at [20, 73] on icon at bounding box center [20, 77] width 6 height 8
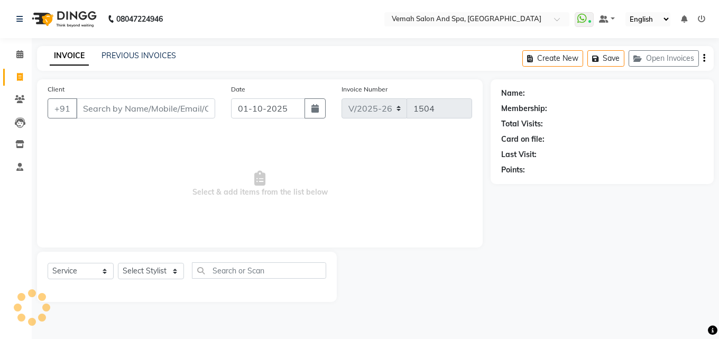
click at [121, 104] on input "Client" at bounding box center [145, 108] width 139 height 20
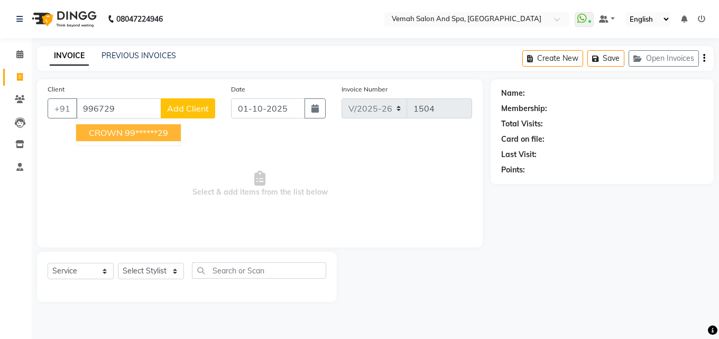
click at [134, 138] on button "CROWN 99******29" at bounding box center [128, 132] width 105 height 17
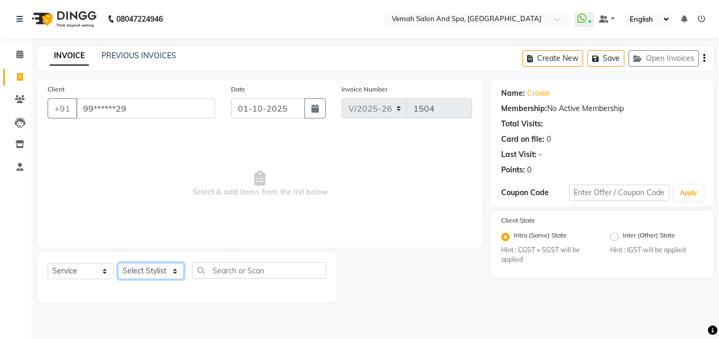
click at [173, 268] on select "Select Stylist Bhoomi Chahat [PERSON_NAME] Divya [PERSON_NAME] [PERSON_NAME] Sa…" at bounding box center [151, 271] width 66 height 16
click at [118, 263] on select "Select Stylist Bhoomi Chahat [PERSON_NAME] Divya [PERSON_NAME] [PERSON_NAME] Sa…" at bounding box center [151, 271] width 66 height 16
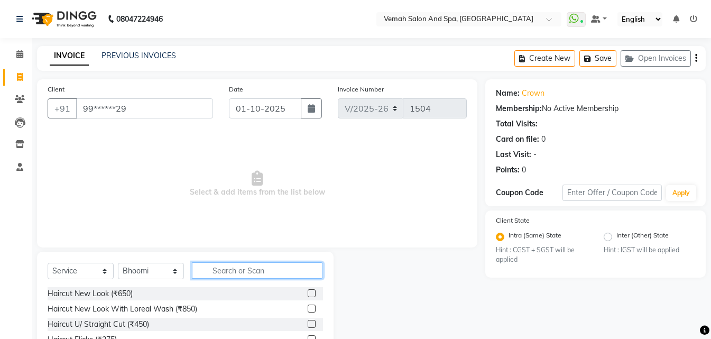
click at [254, 263] on input "text" at bounding box center [257, 270] width 131 height 16
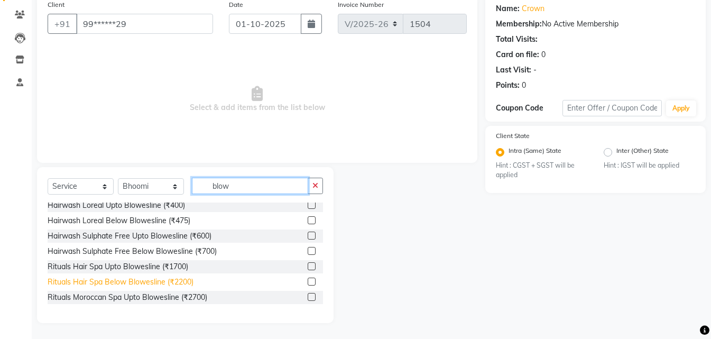
scroll to position [53, 0]
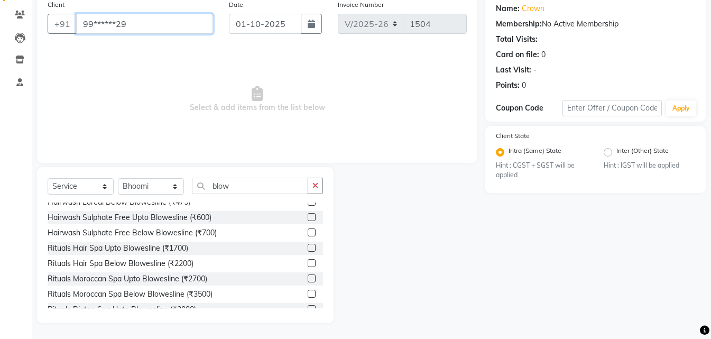
click at [184, 31] on input "99******29" at bounding box center [144, 24] width 137 height 20
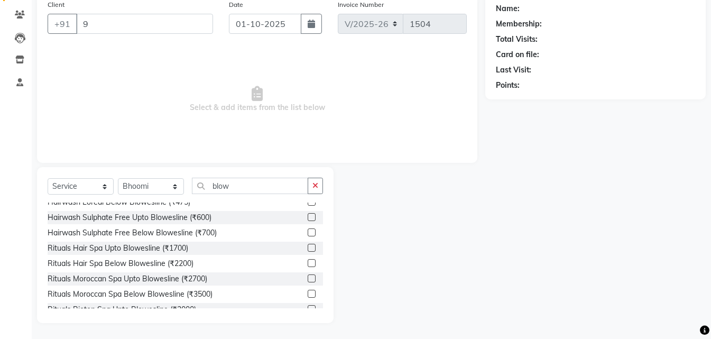
click at [182, 35] on div "Client +91 9" at bounding box center [130, 20] width 181 height 43
click at [178, 30] on input "9" at bounding box center [144, 24] width 137 height 20
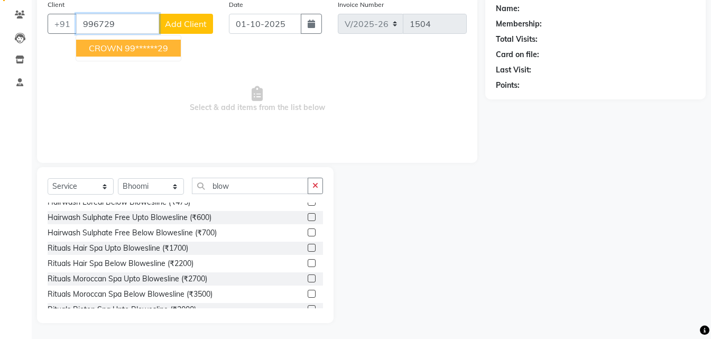
click at [146, 53] on ngb-highlight "99******29" at bounding box center [146, 48] width 43 height 11
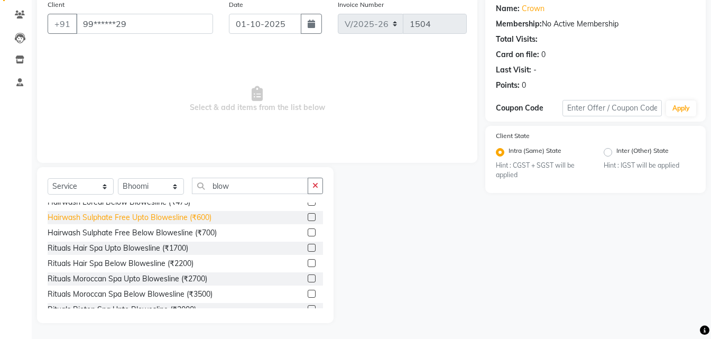
click at [176, 218] on div "Hairwash Sulphate Free Upto Blowesline (₹600)" at bounding box center [130, 217] width 164 height 11
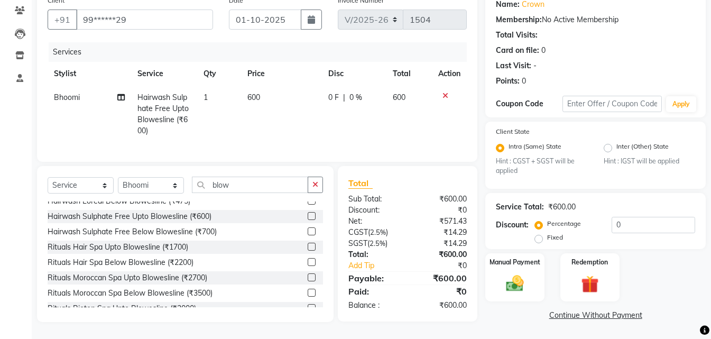
scroll to position [96, 0]
click at [651, 224] on input "0" at bounding box center [654, 225] width 84 height 16
click at [518, 282] on img at bounding box center [515, 283] width 30 height 21
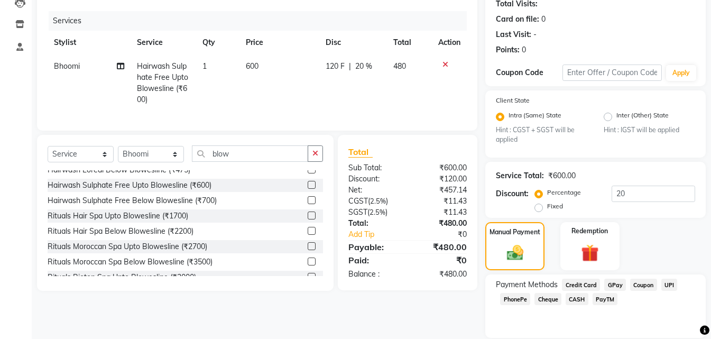
scroll to position [156, 0]
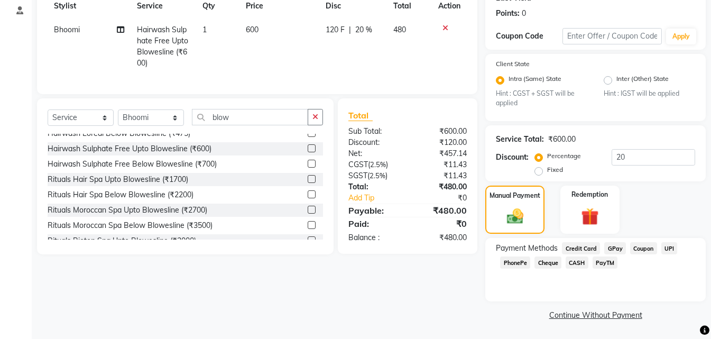
click at [667, 247] on span "UPI" at bounding box center [669, 248] width 16 height 12
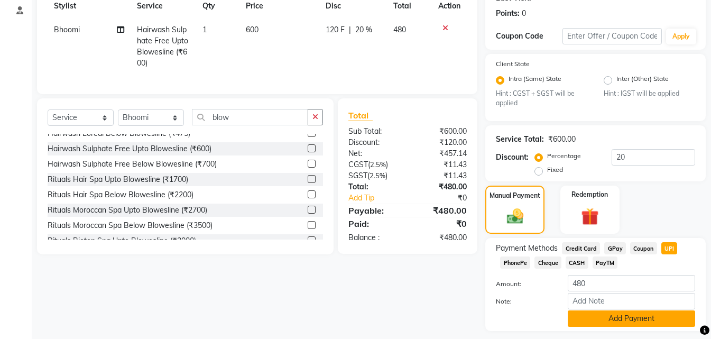
click at [608, 317] on button "Add Payment" at bounding box center [631, 318] width 127 height 16
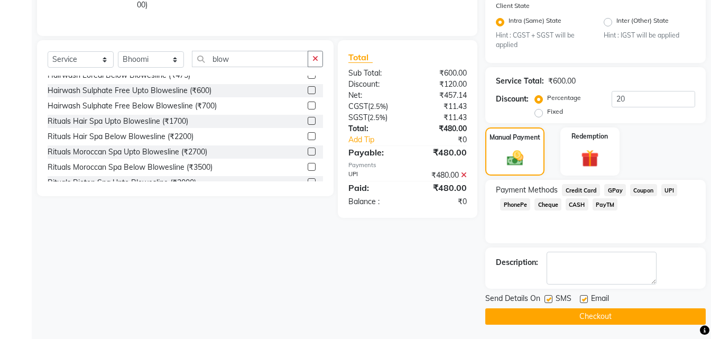
scroll to position [216, 0]
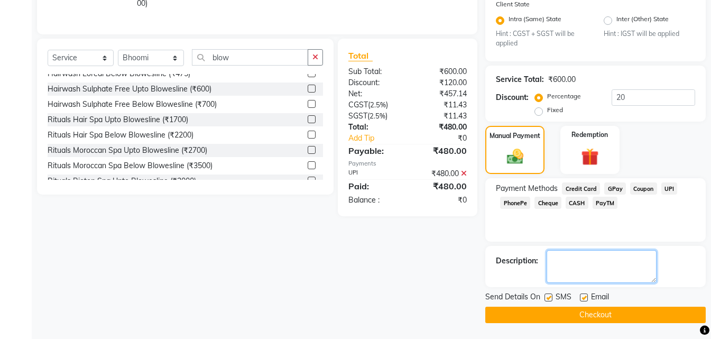
click at [604, 275] on textarea at bounding box center [602, 266] width 110 height 33
click at [621, 271] on textarea at bounding box center [602, 266] width 110 height 33
click at [617, 269] on textarea at bounding box center [602, 266] width 110 height 33
click at [623, 314] on button "Checkout" at bounding box center [595, 315] width 220 height 16
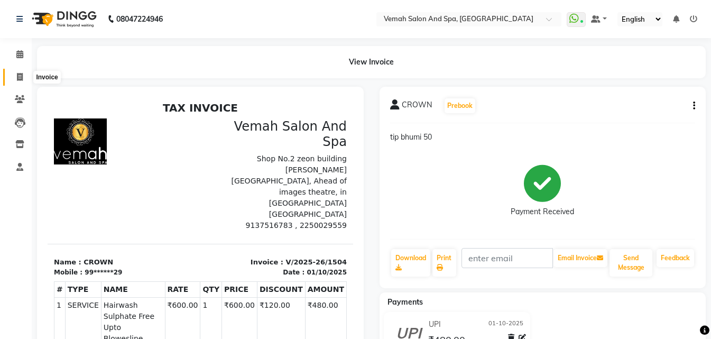
click at [22, 78] on icon at bounding box center [20, 77] width 6 height 8
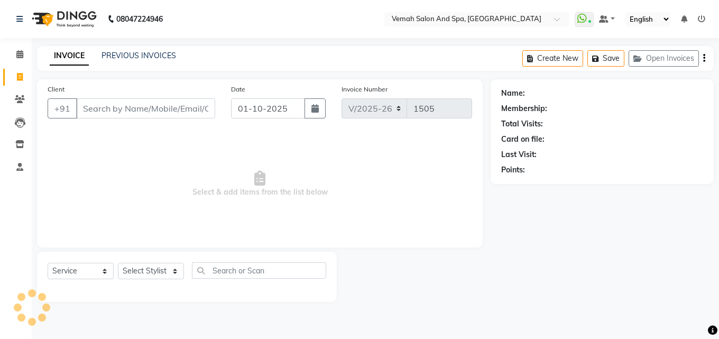
click at [132, 112] on input "Client" at bounding box center [145, 108] width 139 height 20
click at [155, 106] on input "9029400097" at bounding box center [118, 108] width 85 height 20
click at [206, 106] on span "Add Client" at bounding box center [188, 108] width 42 height 11
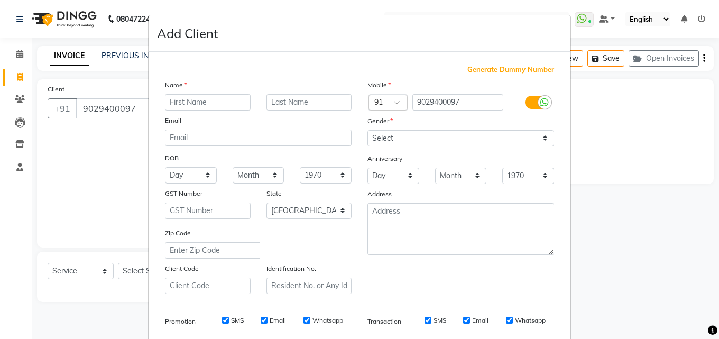
click at [195, 107] on input "text" at bounding box center [208, 102] width 86 height 16
click at [328, 108] on input "text" at bounding box center [309, 102] width 86 height 16
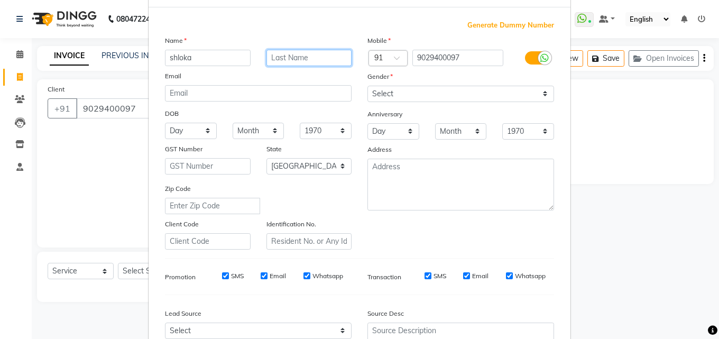
scroll to position [43, 0]
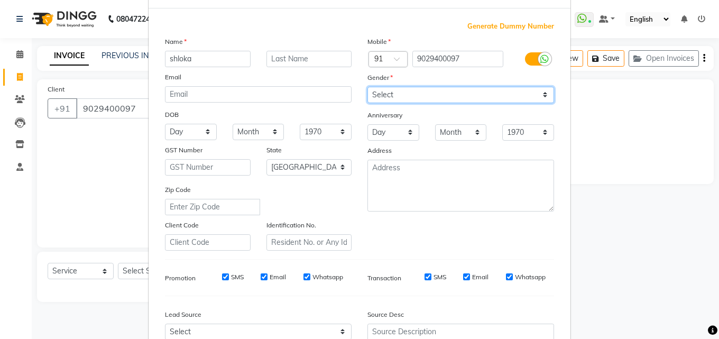
click at [534, 95] on select "Select Male Female Other Prefer Not To Say" at bounding box center [460, 95] width 187 height 16
click at [367, 87] on select "Select Male Female Other Prefer Not To Say" at bounding box center [460, 95] width 187 height 16
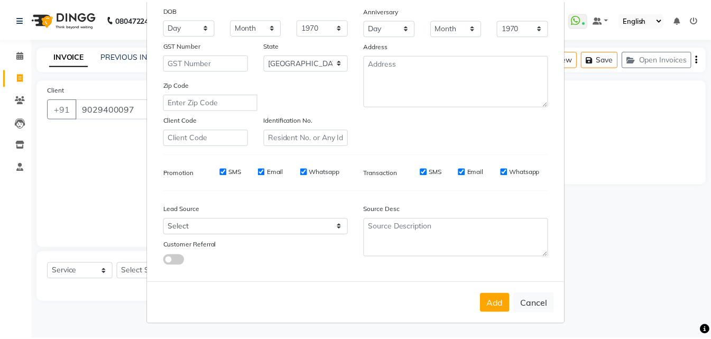
scroll to position [149, 0]
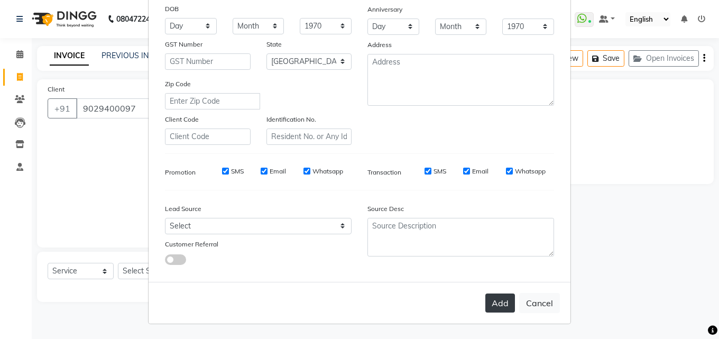
click at [502, 299] on button "Add" at bounding box center [500, 302] width 30 height 19
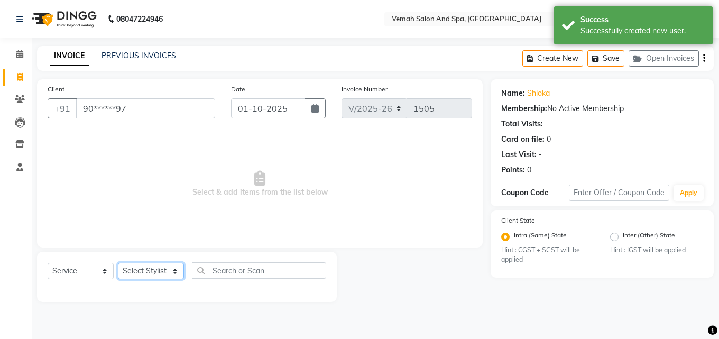
click at [153, 268] on select "Select Stylist Bhoomi Chahat [PERSON_NAME] Divya [PERSON_NAME] [PERSON_NAME] Sa…" at bounding box center [151, 271] width 66 height 16
click at [118, 263] on select "Select Stylist Bhoomi Chahat [PERSON_NAME] Divya [PERSON_NAME] [PERSON_NAME] Sa…" at bounding box center [151, 271] width 66 height 16
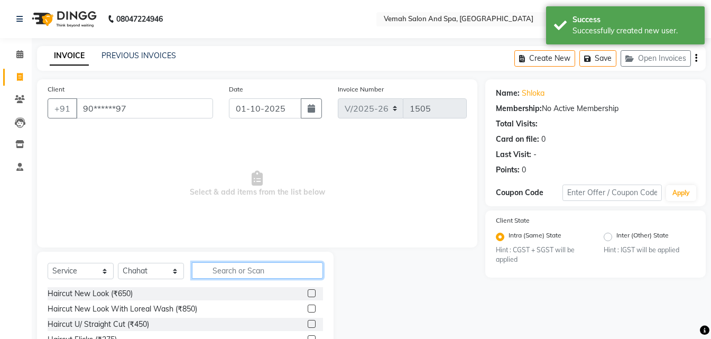
click at [276, 276] on input "text" at bounding box center [257, 270] width 131 height 16
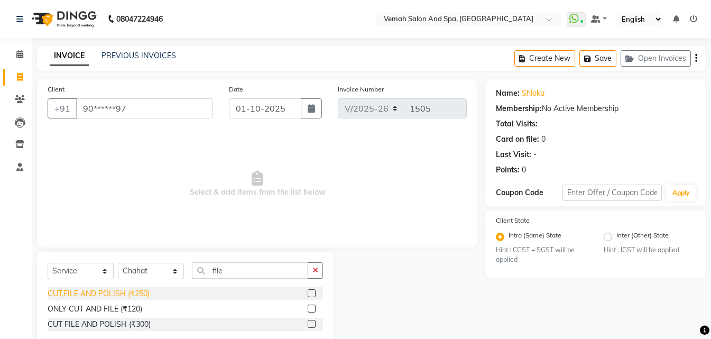
click at [120, 297] on div "CUT,FILE AND POLISH (₹250)" at bounding box center [99, 293] width 102 height 11
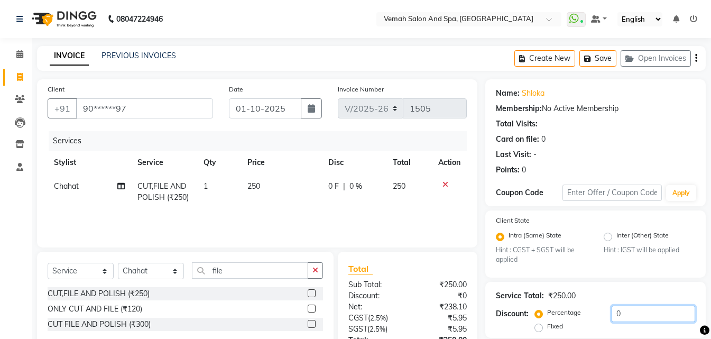
click at [630, 307] on input "0" at bounding box center [654, 314] width 84 height 16
click at [320, 189] on td "50 F | 20 %" at bounding box center [353, 191] width 66 height 35
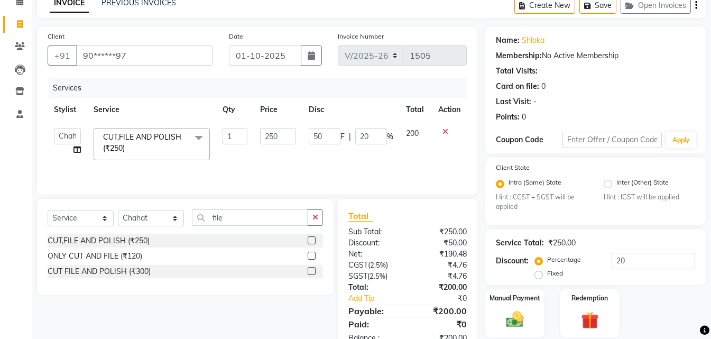
scroll to position [89, 0]
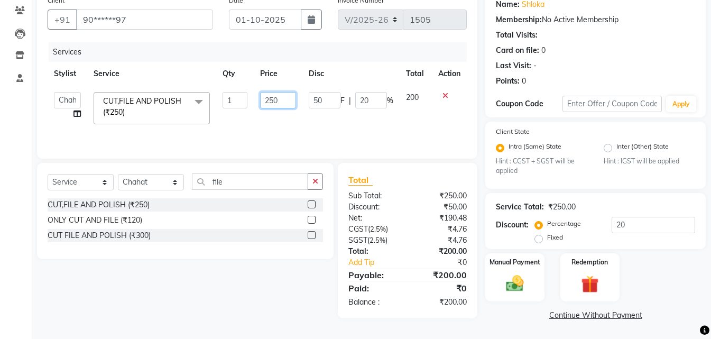
drag, startPoint x: 279, startPoint y: 95, endPoint x: 286, endPoint y: 97, distance: 7.4
click at [282, 95] on input "250" at bounding box center [278, 100] width 36 height 16
click at [287, 98] on input "250" at bounding box center [278, 100] width 36 height 16
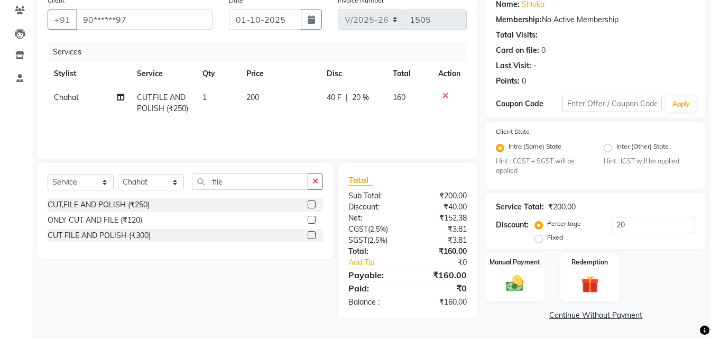
click at [321, 117] on td "40 F | 20 %" at bounding box center [353, 103] width 66 height 35
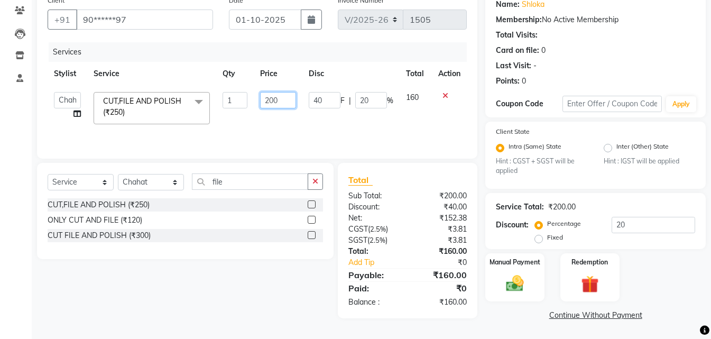
click at [278, 102] on input "200" at bounding box center [278, 100] width 36 height 16
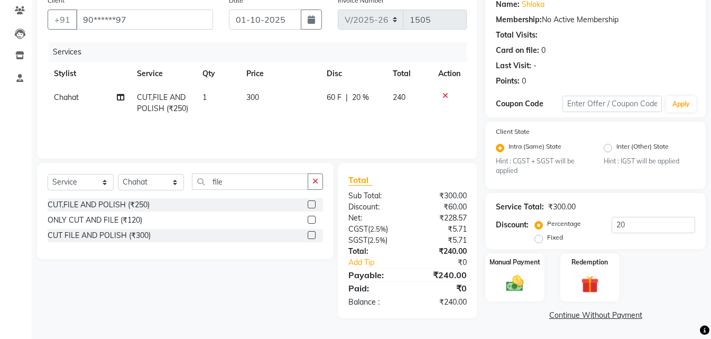
click at [312, 133] on div "Services Stylist Service Qty Price Disc Total Action Chahat CUT,FILE AND POLISH…" at bounding box center [257, 95] width 419 height 106
click at [260, 93] on td "300" at bounding box center [280, 103] width 80 height 35
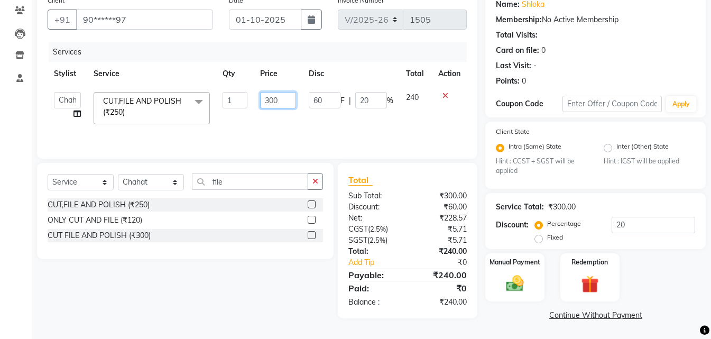
click at [278, 100] on input "300" at bounding box center [278, 100] width 36 height 16
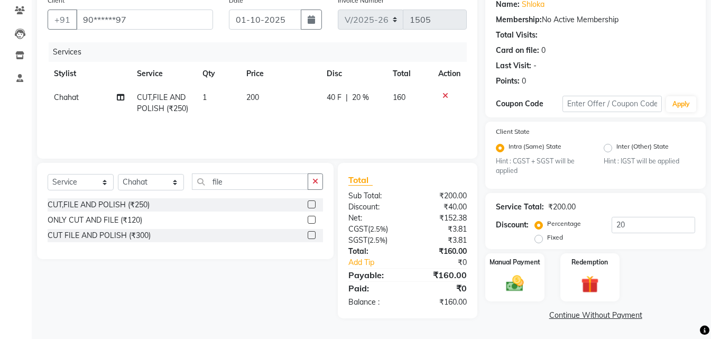
click at [414, 179] on div "Total" at bounding box center [407, 179] width 119 height 13
click at [255, 105] on td "200" at bounding box center [280, 103] width 80 height 35
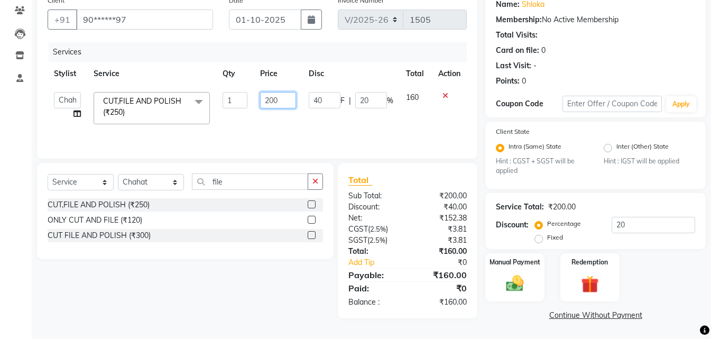
click at [280, 97] on input "200" at bounding box center [278, 100] width 36 height 16
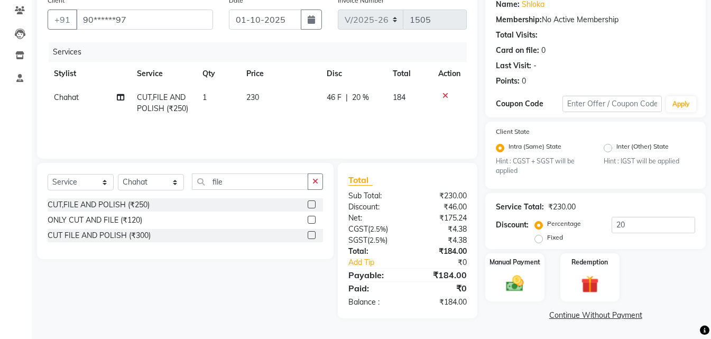
click at [308, 122] on div "Services Stylist Service Qty Price Disc Total Action Chahat CUT,FILE AND POLISH…" at bounding box center [257, 95] width 419 height 106
click at [264, 100] on td "230" at bounding box center [280, 103] width 80 height 35
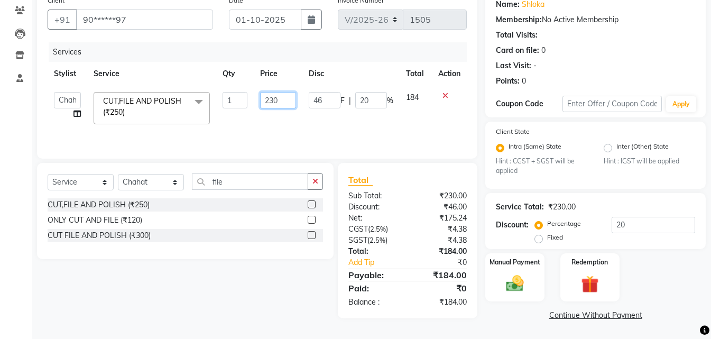
click at [289, 96] on input "230" at bounding box center [278, 100] width 36 height 16
click at [275, 113] on td "2290" at bounding box center [278, 108] width 49 height 45
click at [282, 98] on input "2290" at bounding box center [278, 100] width 36 height 16
click at [285, 118] on td "290" at bounding box center [278, 108] width 49 height 45
click at [282, 102] on input "290" at bounding box center [278, 100] width 36 height 16
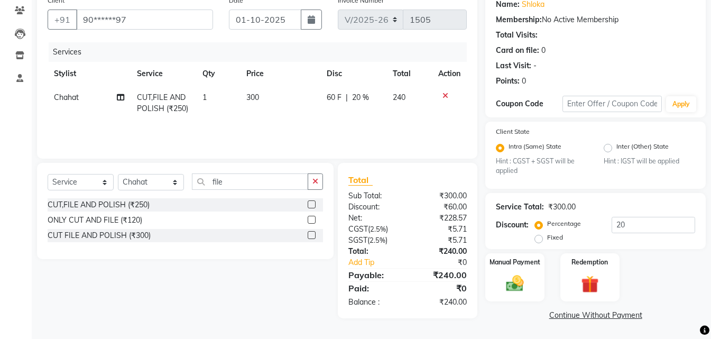
click at [280, 111] on td "300" at bounding box center [280, 103] width 80 height 35
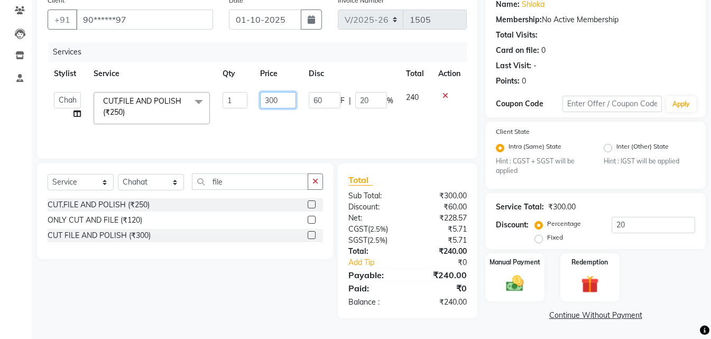
click at [289, 94] on input "300" at bounding box center [278, 100] width 36 height 16
click at [311, 111] on tr "Bhoomi Chahat DEEPALI Divya Mayuri Nizam Ruksar Salon Manager Sapna Shebaz suva…" at bounding box center [257, 108] width 419 height 45
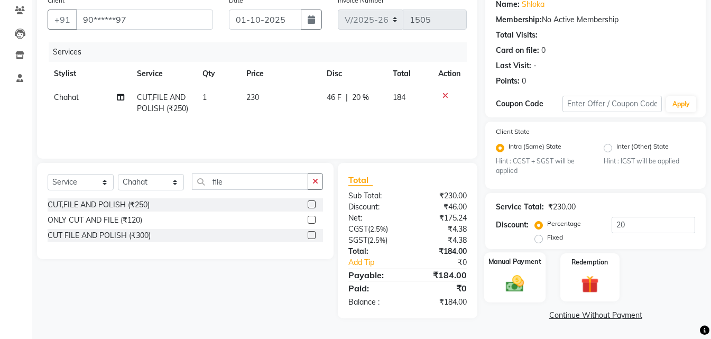
click at [516, 291] on img at bounding box center [515, 283] width 30 height 21
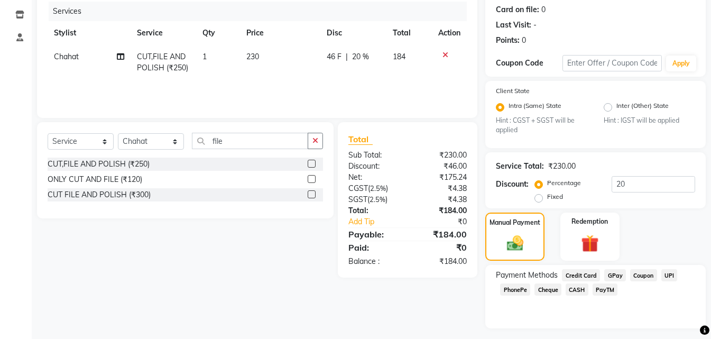
scroll to position [156, 0]
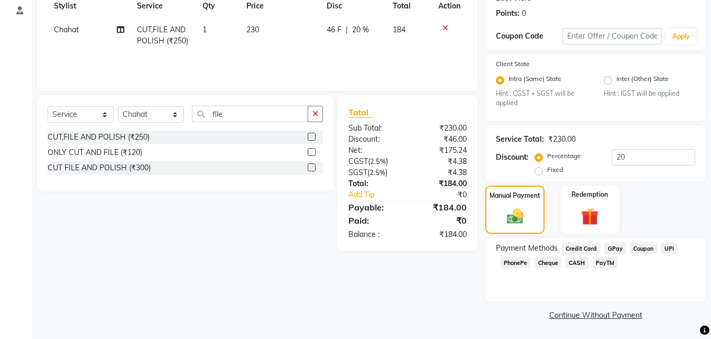
click at [672, 249] on span "UPI" at bounding box center [669, 248] width 16 height 12
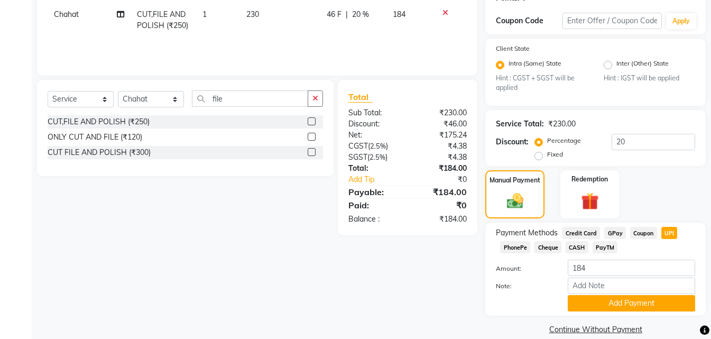
scroll to position [186, 0]
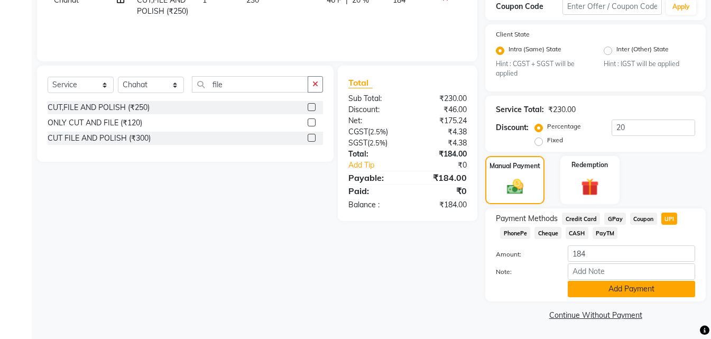
click at [630, 293] on button "Add Payment" at bounding box center [631, 289] width 127 height 16
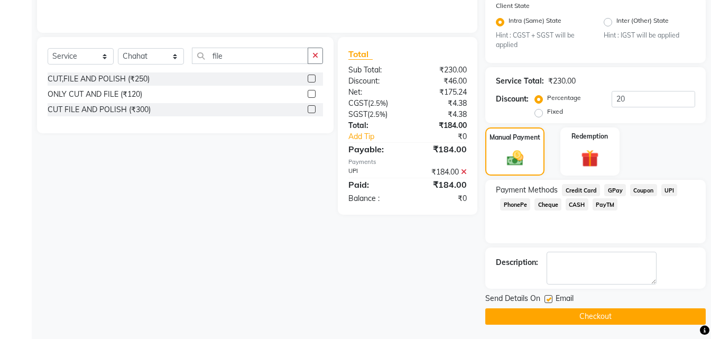
scroll to position [216, 0]
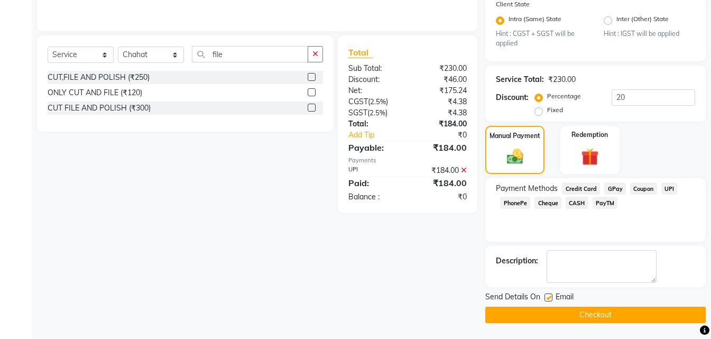
click at [606, 319] on button "Checkout" at bounding box center [595, 315] width 220 height 16
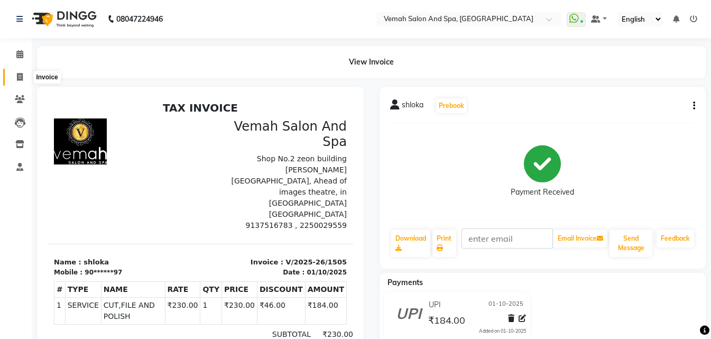
click at [17, 76] on icon at bounding box center [20, 77] width 6 height 8
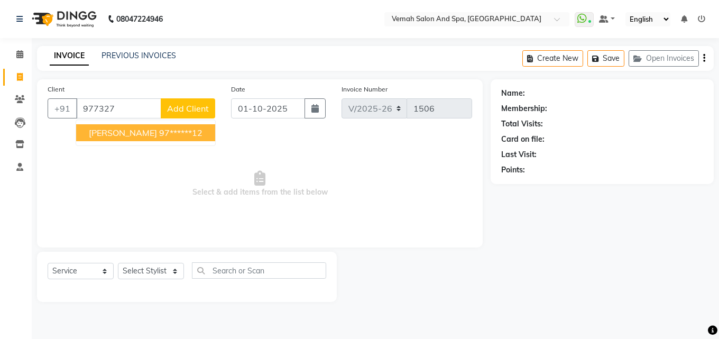
click at [132, 135] on span "Akansha Mehra" at bounding box center [123, 132] width 68 height 11
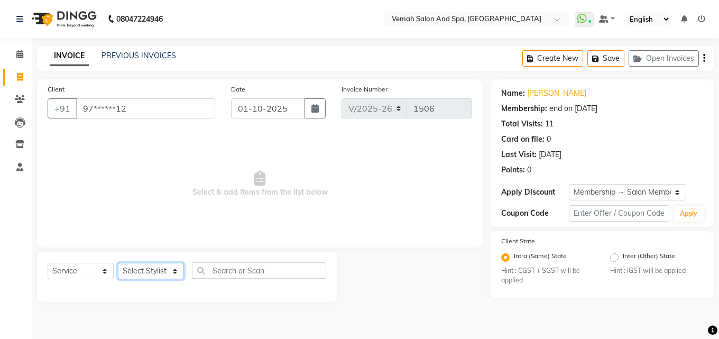
click at [170, 273] on select "Select Stylist Bhoomi Chahat [PERSON_NAME] Divya [PERSON_NAME] [PERSON_NAME] Sa…" at bounding box center [151, 271] width 66 height 16
click at [118, 263] on select "Select Stylist Bhoomi Chahat [PERSON_NAME] Divya [PERSON_NAME] [PERSON_NAME] Sa…" at bounding box center [151, 271] width 66 height 16
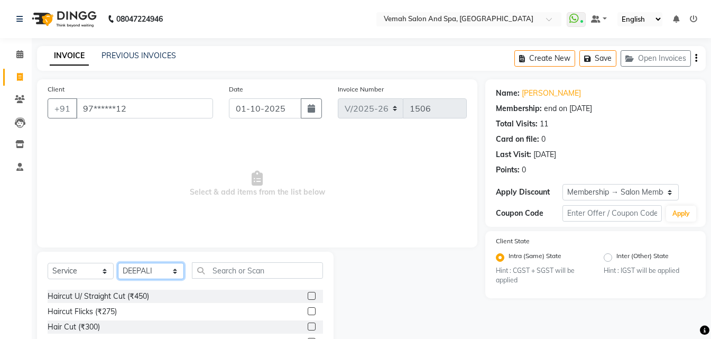
scroll to position [53, 0]
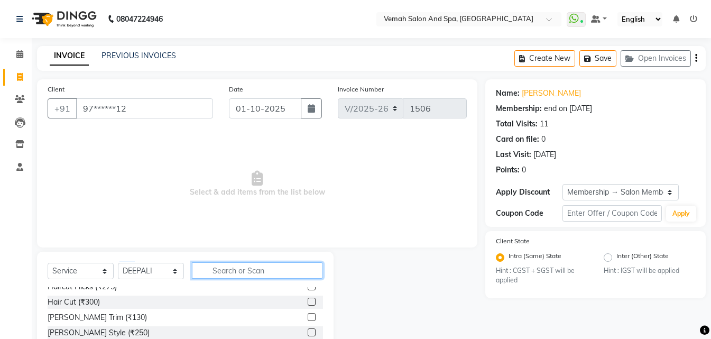
click at [220, 275] on input "text" at bounding box center [257, 270] width 131 height 16
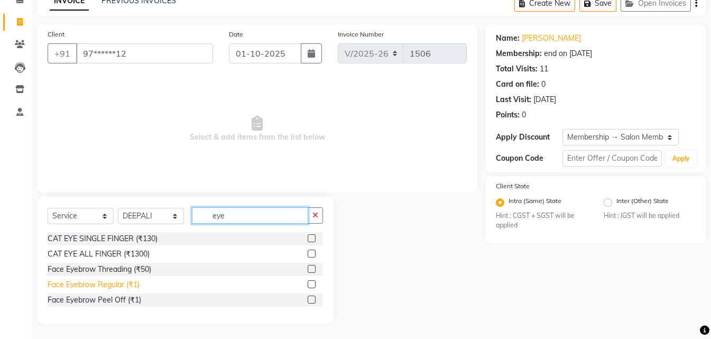
scroll to position [56, 0]
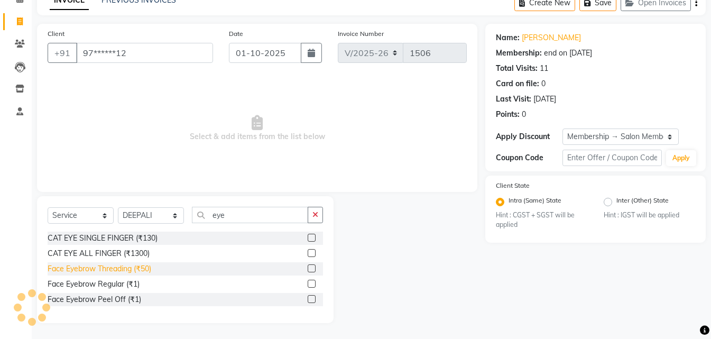
click at [119, 272] on div "Face Eyebrow Threading (₹50)" at bounding box center [100, 268] width 104 height 11
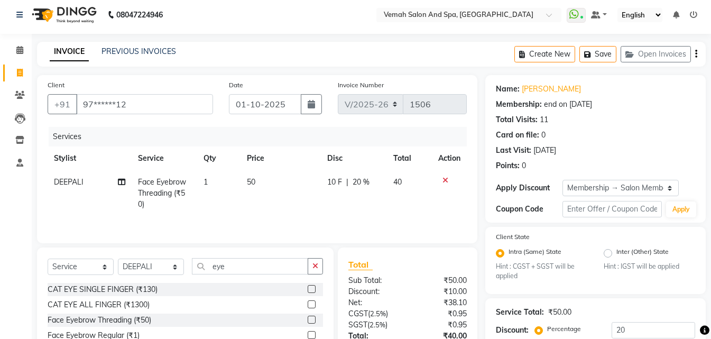
scroll to position [0, 0]
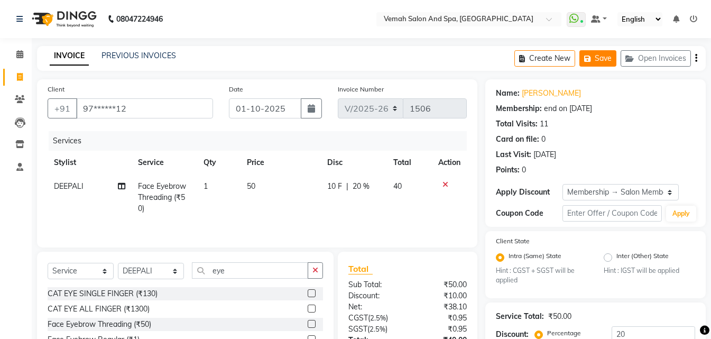
click at [605, 61] on button "Save" at bounding box center [597, 58] width 37 height 16
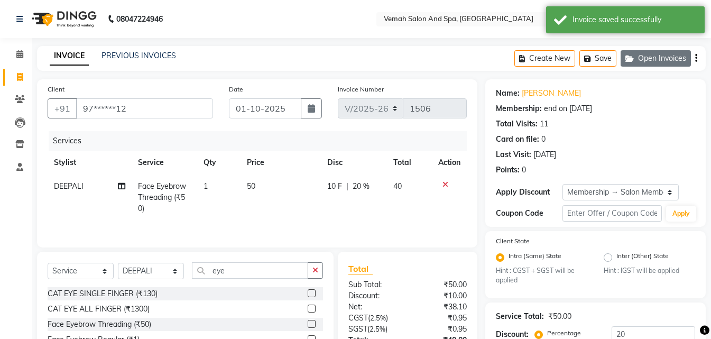
click at [649, 55] on button "Open Invoices" at bounding box center [656, 58] width 70 height 16
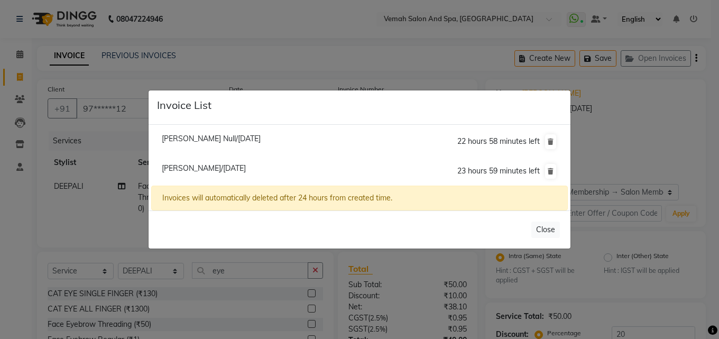
click at [657, 100] on ngb-modal-window "Invoice List Saroj Null/01 October 2025 22 hours 58 minutes left Akansha Mehra/…" at bounding box center [359, 169] width 719 height 339
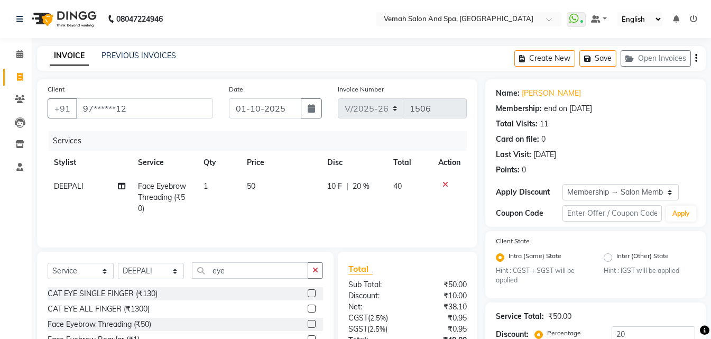
click at [135, 121] on div "Client +91 97******12" at bounding box center [130, 105] width 181 height 43
click at [669, 62] on button "Open Invoices" at bounding box center [656, 58] width 70 height 16
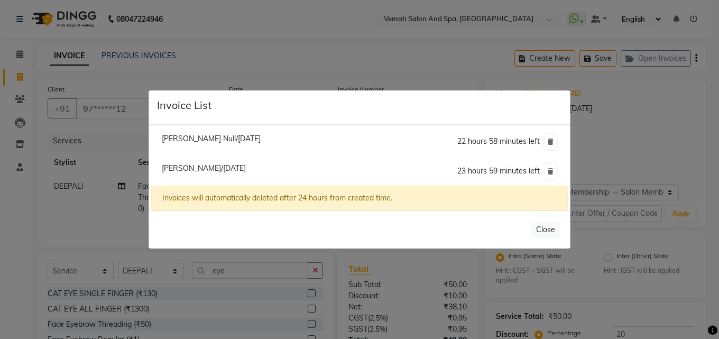
click at [229, 138] on span "Saroj Null/01 October 2025" at bounding box center [211, 139] width 99 height 10
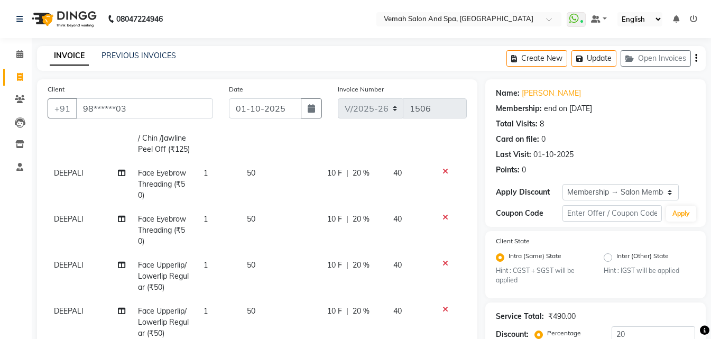
scroll to position [106, 0]
click at [673, 60] on button "Open Invoices" at bounding box center [656, 58] width 70 height 16
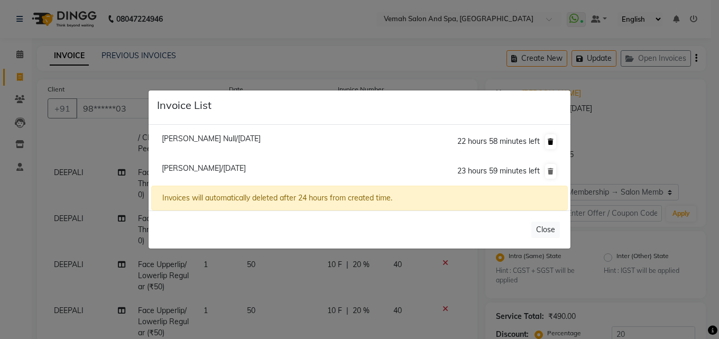
click at [553, 143] on icon at bounding box center [551, 142] width 6 height 6
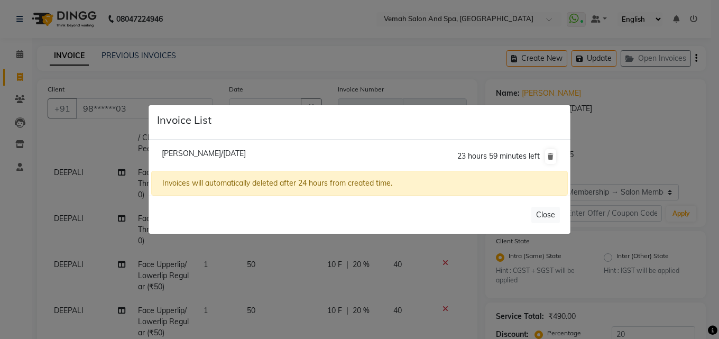
click at [656, 152] on ngb-modal-window "Invoice List Akansha Mehra/01 October 2025 23 hours 59 minutes left Invoices wi…" at bounding box center [359, 169] width 719 height 339
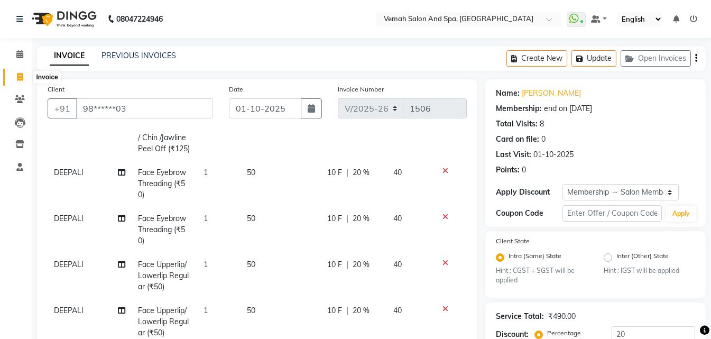
click at [21, 77] on icon at bounding box center [20, 77] width 6 height 8
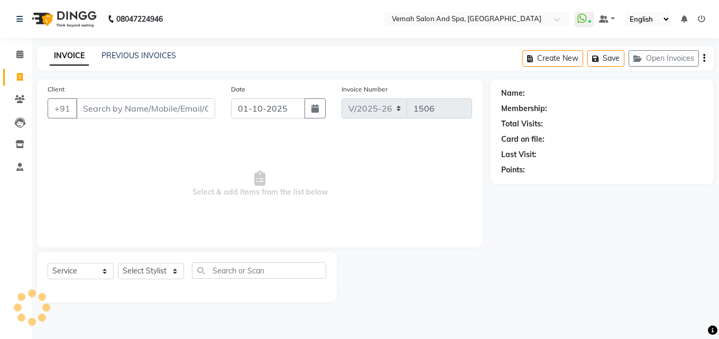
drag, startPoint x: 18, startPoint y: 78, endPoint x: 141, endPoint y: 101, distance: 125.3
click at [141, 101] on input "Client" at bounding box center [145, 108] width 139 height 20
click at [144, 109] on input "Client" at bounding box center [145, 108] width 139 height 20
click at [128, 104] on input "Client" at bounding box center [145, 108] width 139 height 20
click at [178, 267] on select "Select Stylist Bhoomi Chahat [PERSON_NAME] Divya [PERSON_NAME] [PERSON_NAME] Sa…" at bounding box center [151, 271] width 66 height 16
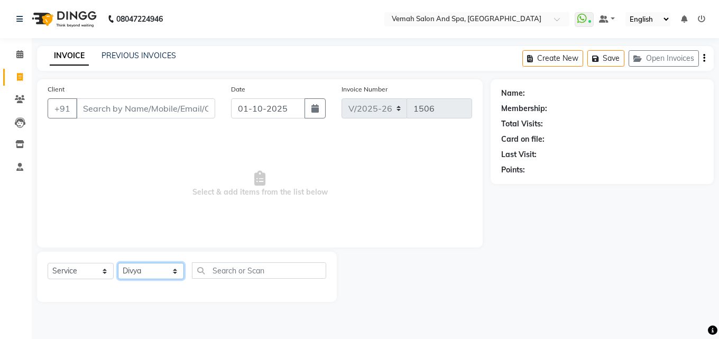
click at [118, 263] on select "Select Stylist Bhoomi Chahat [PERSON_NAME] Divya [PERSON_NAME] [PERSON_NAME] Sa…" at bounding box center [151, 271] width 66 height 16
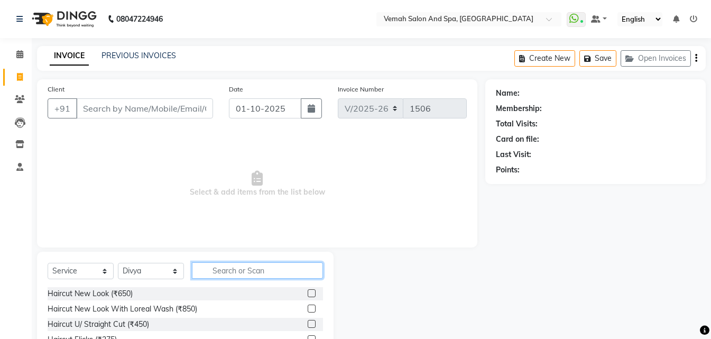
click at [247, 268] on input "text" at bounding box center [257, 270] width 131 height 16
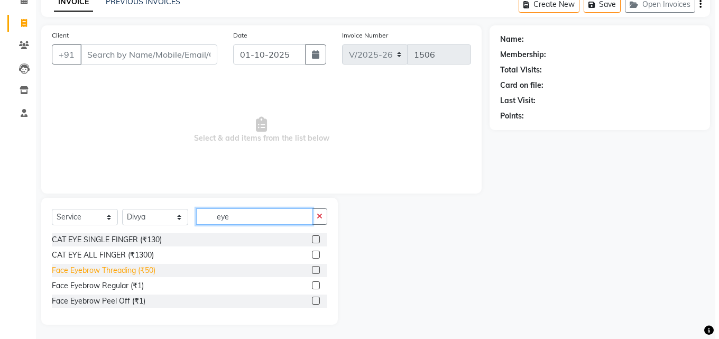
scroll to position [56, 0]
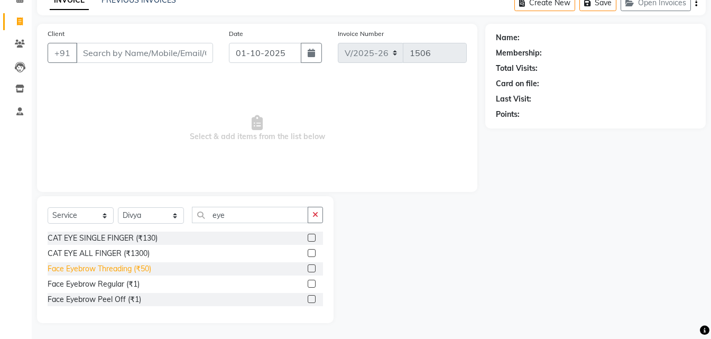
click at [71, 269] on div "Face Eyebrow Threading (₹50)" at bounding box center [100, 268] width 104 height 11
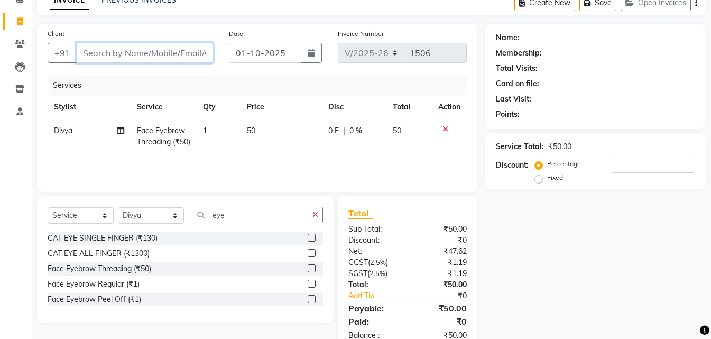
click at [109, 56] on input "Client" at bounding box center [144, 53] width 137 height 20
click at [208, 57] on button "Add Client" at bounding box center [186, 53] width 54 height 20
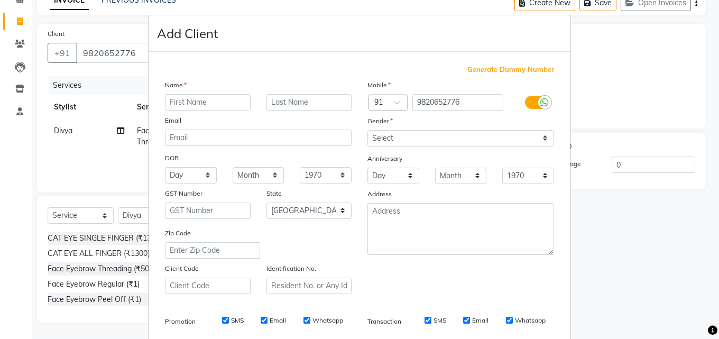
click at [235, 100] on input "text" at bounding box center [208, 102] width 86 height 16
click at [297, 96] on input "text" at bounding box center [309, 102] width 86 height 16
click at [544, 139] on select "Select Male Female Other Prefer Not To Say" at bounding box center [460, 138] width 187 height 16
click at [367, 130] on select "Select Male Female Other Prefer Not To Say" at bounding box center [460, 138] width 187 height 16
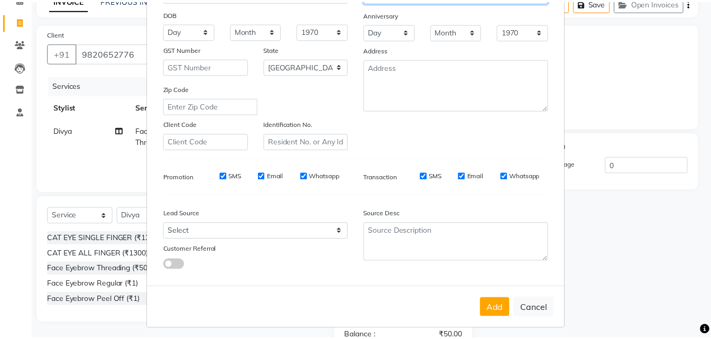
scroll to position [149, 0]
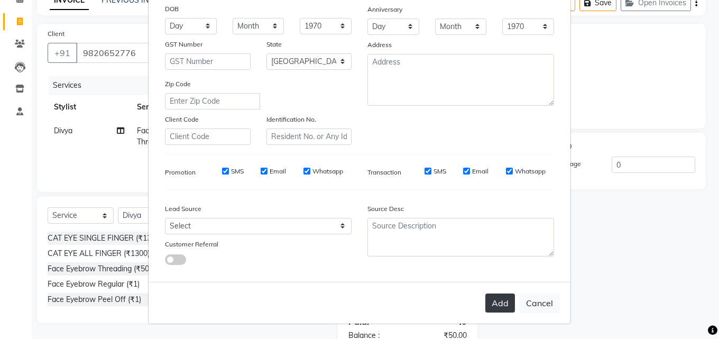
click at [493, 307] on button "Add" at bounding box center [500, 302] width 30 height 19
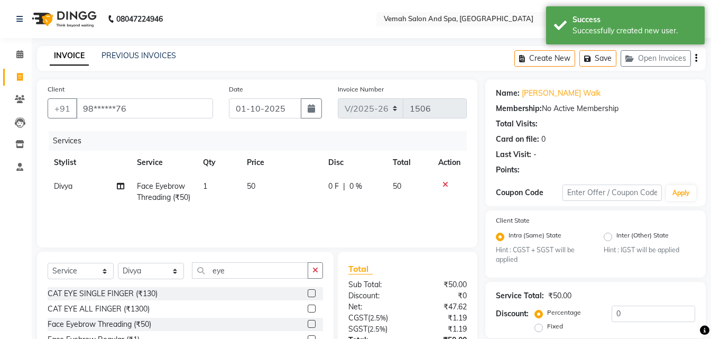
scroll to position [89, 0]
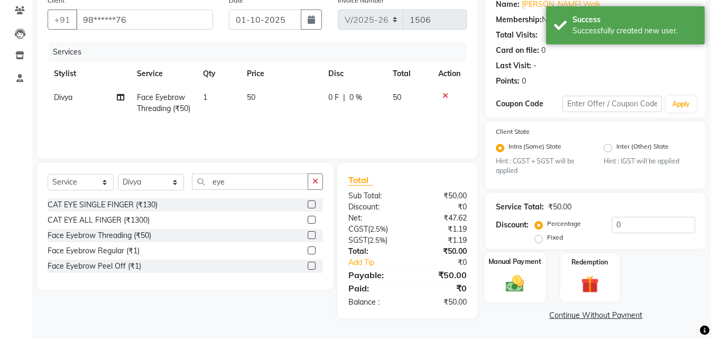
click at [520, 282] on img at bounding box center [515, 283] width 30 height 21
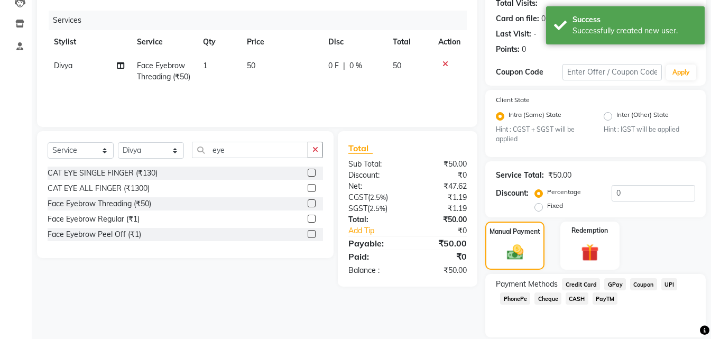
scroll to position [156, 0]
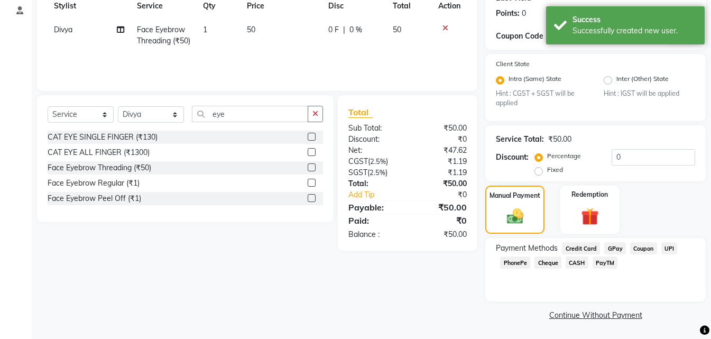
click at [667, 245] on span "UPI" at bounding box center [669, 248] width 16 height 12
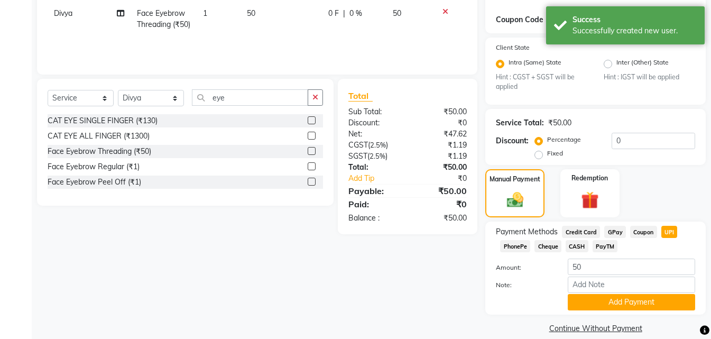
scroll to position [186, 0]
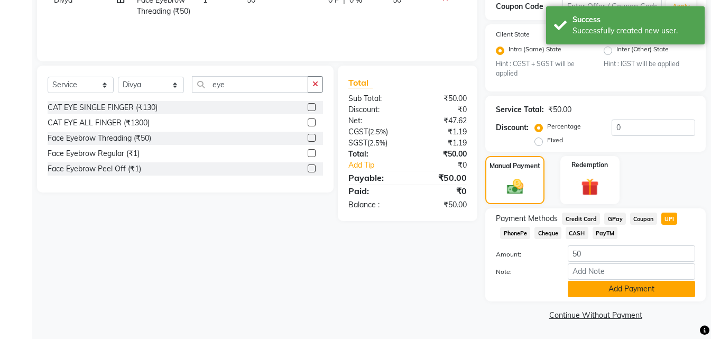
click at [639, 290] on button "Add Payment" at bounding box center [631, 289] width 127 height 16
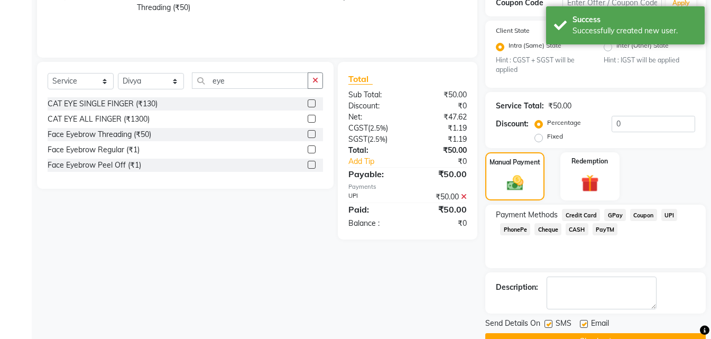
scroll to position [216, 0]
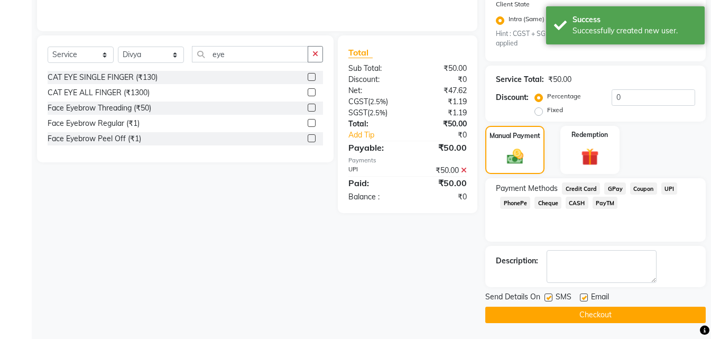
click at [588, 315] on button "Checkout" at bounding box center [595, 315] width 220 height 16
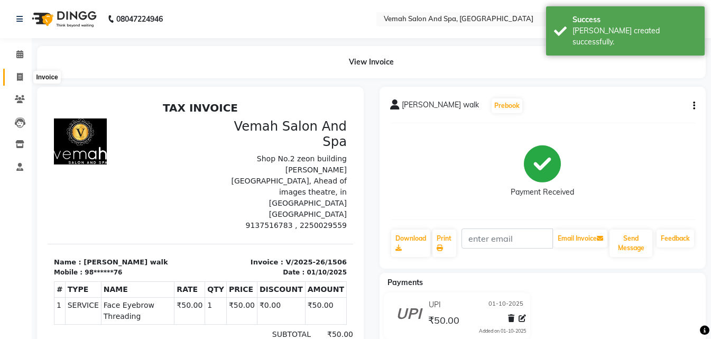
click at [18, 79] on icon at bounding box center [20, 77] width 6 height 8
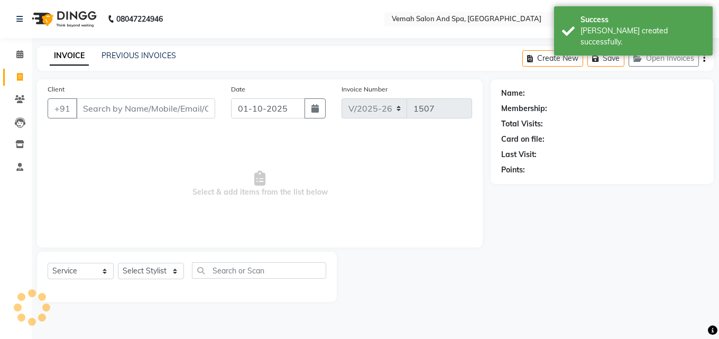
click at [165, 107] on input "Client" at bounding box center [145, 108] width 139 height 20
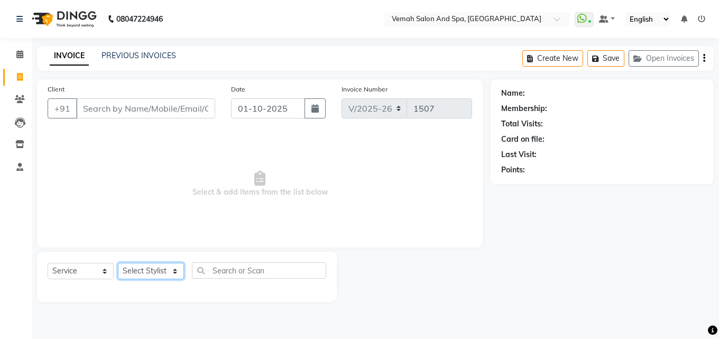
click at [175, 274] on select "Select Stylist Bhoomi Chahat [PERSON_NAME] Divya [PERSON_NAME] [PERSON_NAME] Sa…" at bounding box center [151, 271] width 66 height 16
click at [118, 263] on select "Select Stylist Bhoomi Chahat [PERSON_NAME] Divya [PERSON_NAME] [PERSON_NAME] Sa…" at bounding box center [151, 271] width 66 height 16
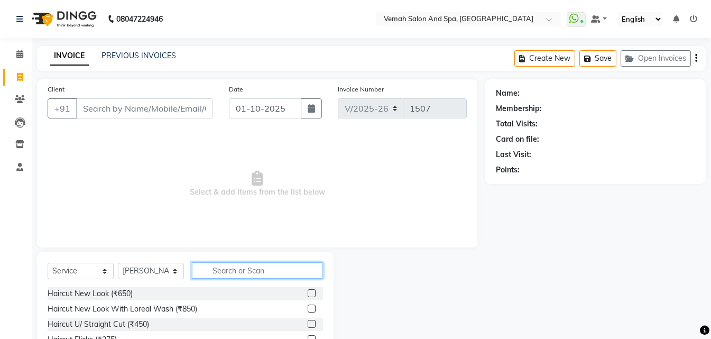
click at [263, 274] on input "text" at bounding box center [257, 270] width 131 height 16
click at [69, 292] on div "Haircut New Look (₹650)" at bounding box center [90, 293] width 85 height 11
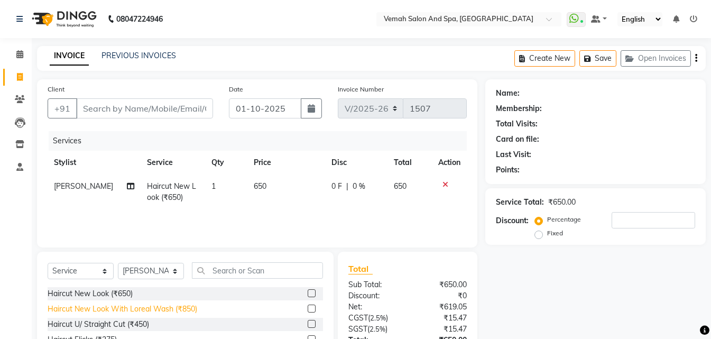
click at [147, 306] on div "Haircut New Look With Loreal Wash (₹850)" at bounding box center [123, 308] width 150 height 11
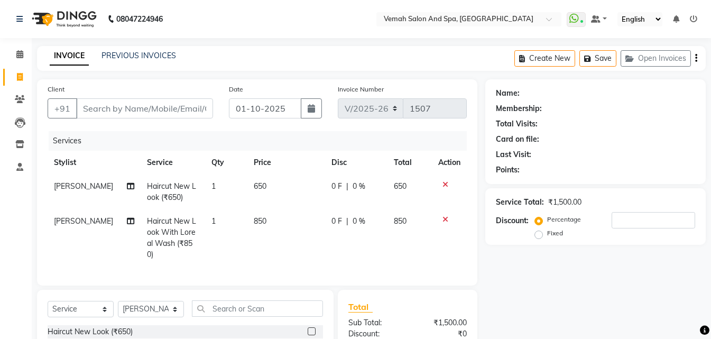
click at [444, 184] on icon at bounding box center [445, 184] width 6 height 7
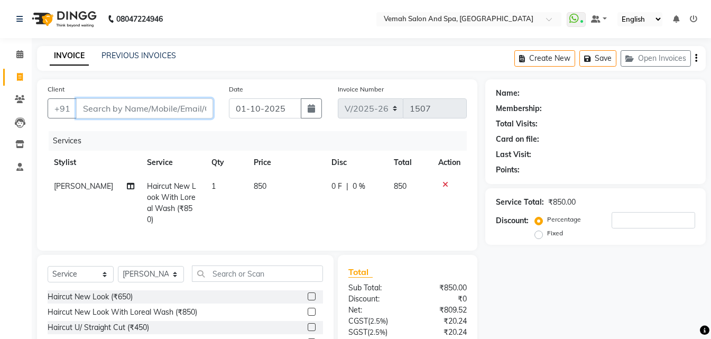
click at [139, 109] on input "Client" at bounding box center [144, 108] width 137 height 20
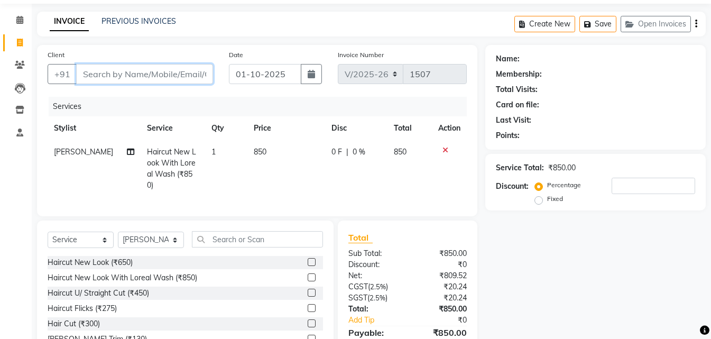
scroll to position [53, 0]
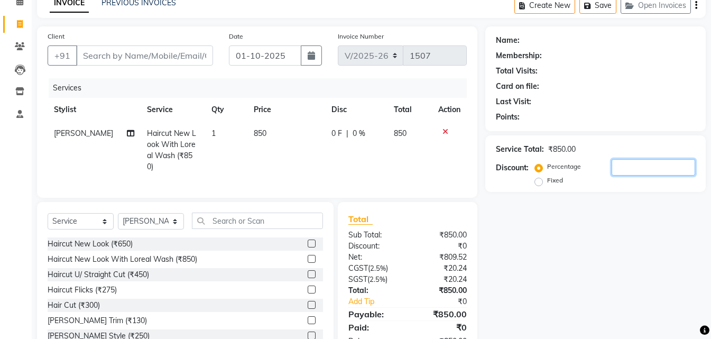
click at [625, 168] on input "number" at bounding box center [654, 167] width 84 height 16
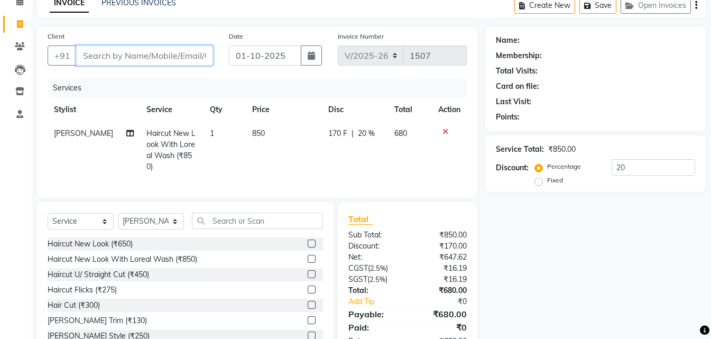
click at [143, 53] on input "Client" at bounding box center [144, 55] width 137 height 20
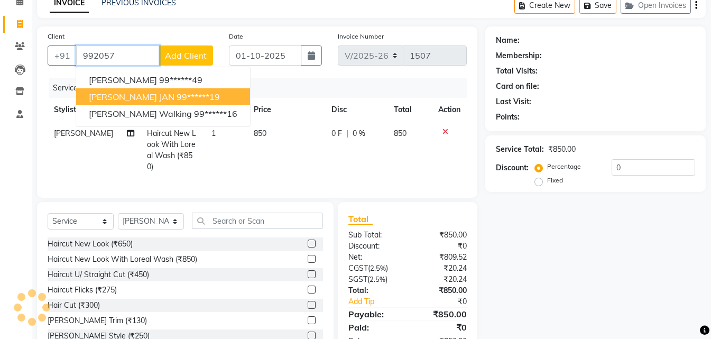
click at [133, 93] on span "PRERNA JAN" at bounding box center [132, 96] width 86 height 11
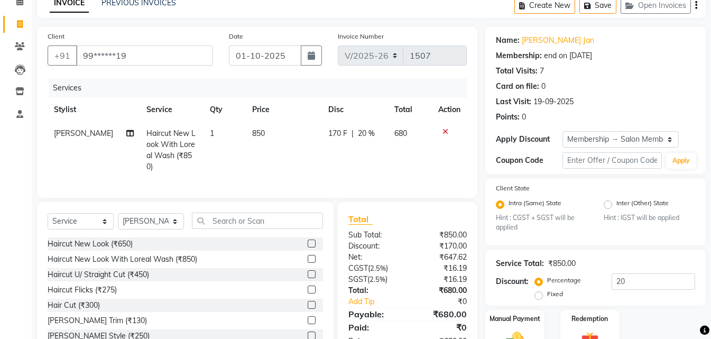
scroll to position [106, 0]
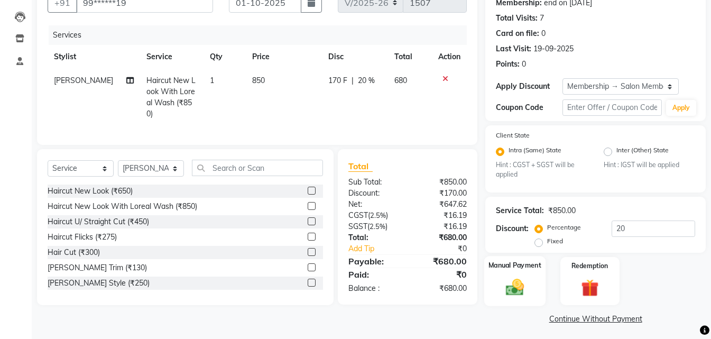
drag, startPoint x: 515, startPoint y: 291, endPoint x: 513, endPoint y: 285, distance: 6.7
click at [514, 291] on img at bounding box center [515, 287] width 30 height 21
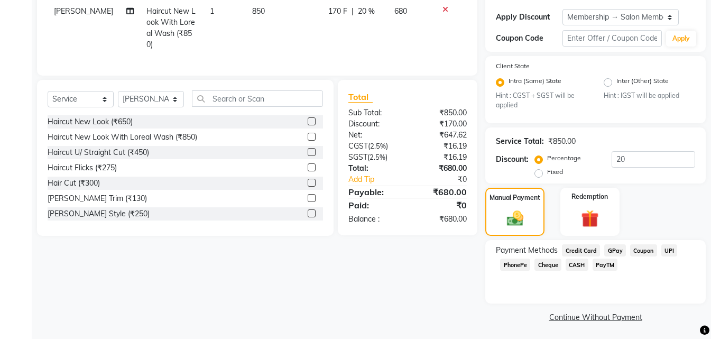
scroll to position [177, 0]
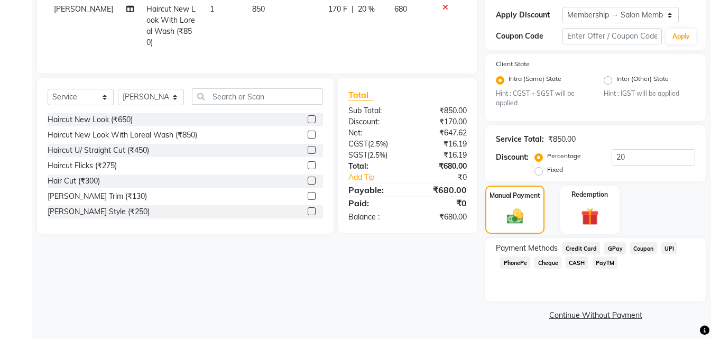
click at [671, 248] on span "UPI" at bounding box center [669, 248] width 16 height 12
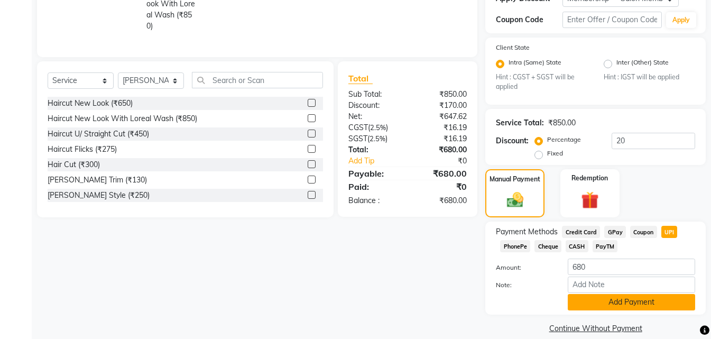
scroll to position [207, 0]
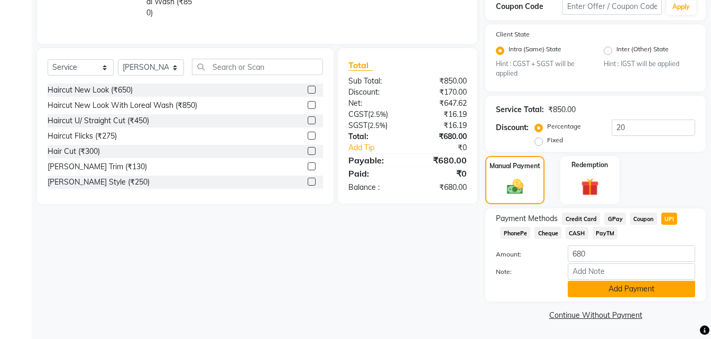
click at [638, 285] on button "Add Payment" at bounding box center [631, 289] width 127 height 16
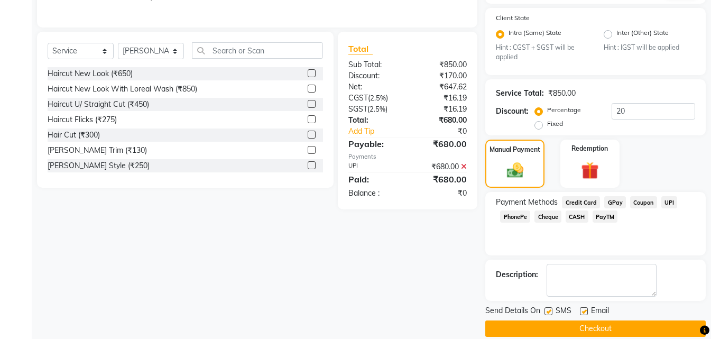
scroll to position [237, 0]
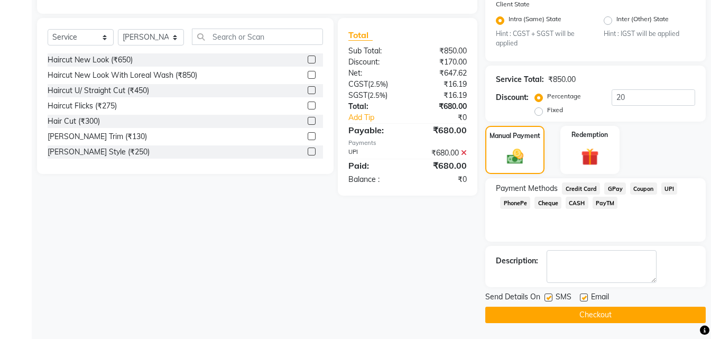
click at [602, 313] on button "Checkout" at bounding box center [595, 315] width 220 height 16
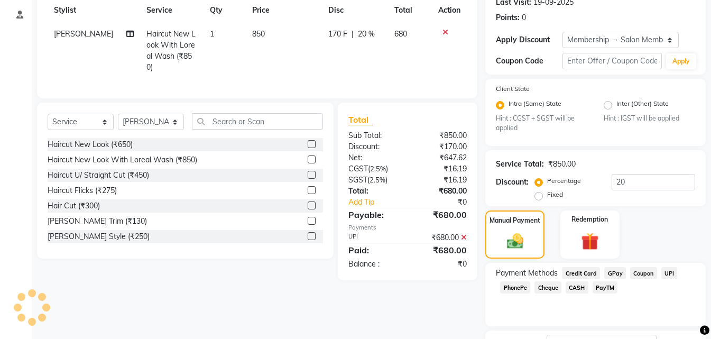
scroll to position [25, 0]
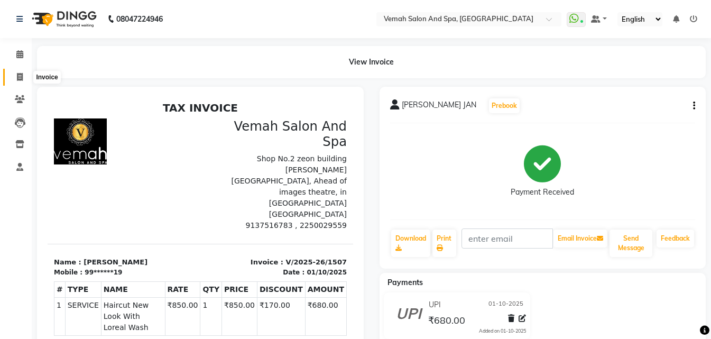
click at [15, 72] on span at bounding box center [20, 77] width 19 height 12
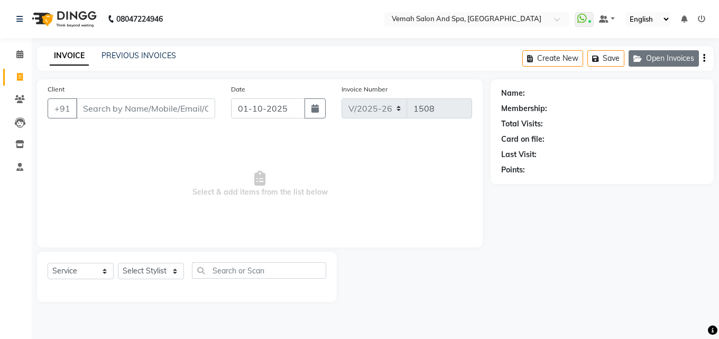
click at [684, 64] on button "Open Invoices" at bounding box center [664, 58] width 70 height 16
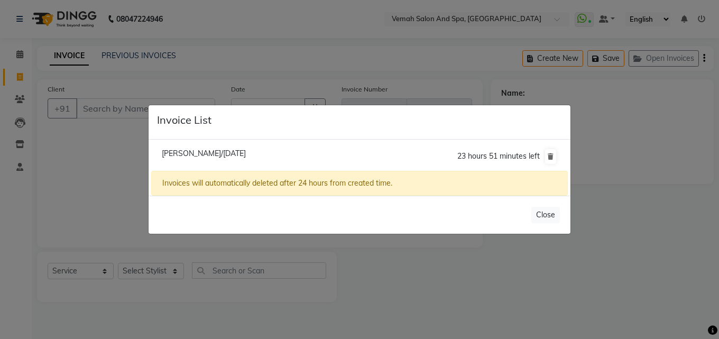
click at [246, 149] on span "Akansha Mehra/01 October 2025" at bounding box center [204, 154] width 84 height 10
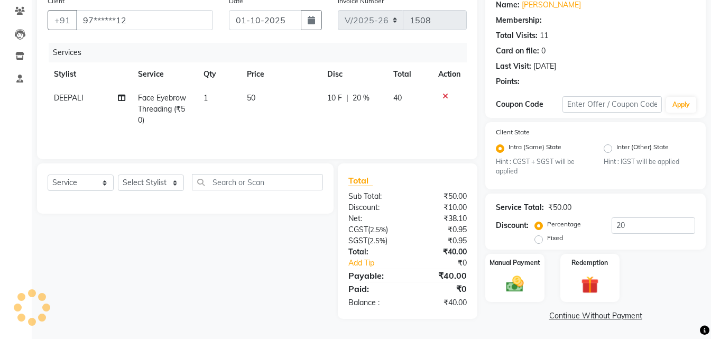
scroll to position [89, 0]
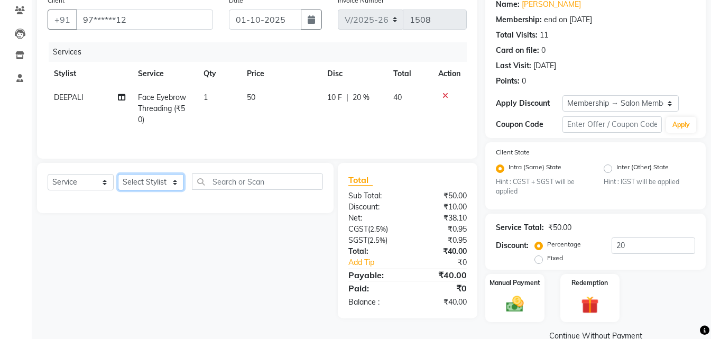
click at [173, 182] on select "Select Stylist Bhoomi Chahat [PERSON_NAME] Divya [PERSON_NAME] [PERSON_NAME] Sa…" at bounding box center [151, 182] width 66 height 16
click at [118, 174] on select "Select Stylist Bhoomi Chahat [PERSON_NAME] Divya [PERSON_NAME] [PERSON_NAME] Sa…" at bounding box center [151, 182] width 66 height 16
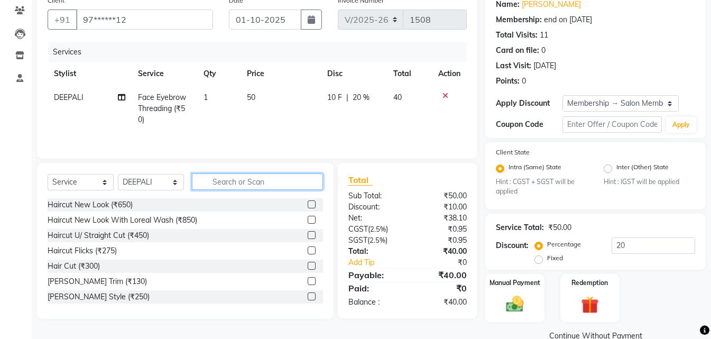
click at [221, 180] on input "text" at bounding box center [257, 181] width 131 height 16
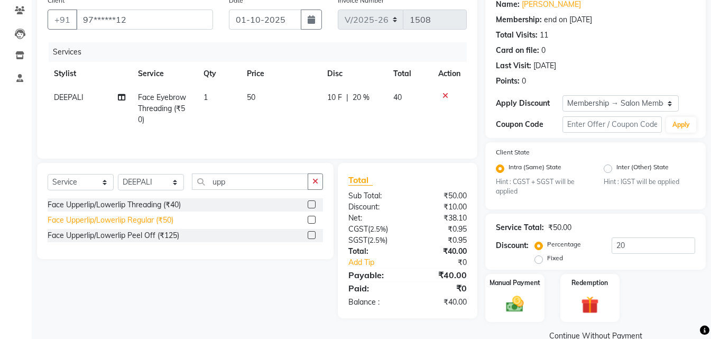
click at [141, 223] on div "Face Upperlip/Lowerlip Regular (₹50)" at bounding box center [111, 220] width 126 height 11
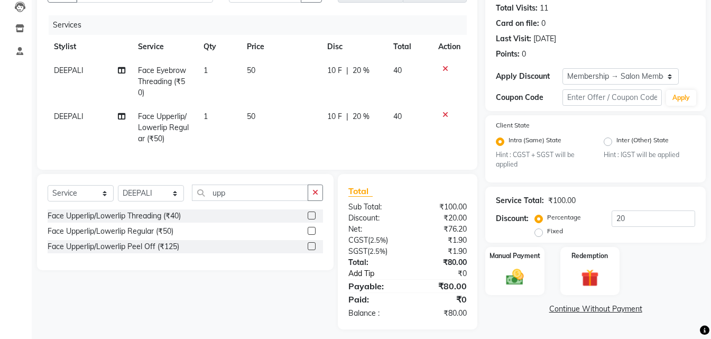
scroll to position [130, 0]
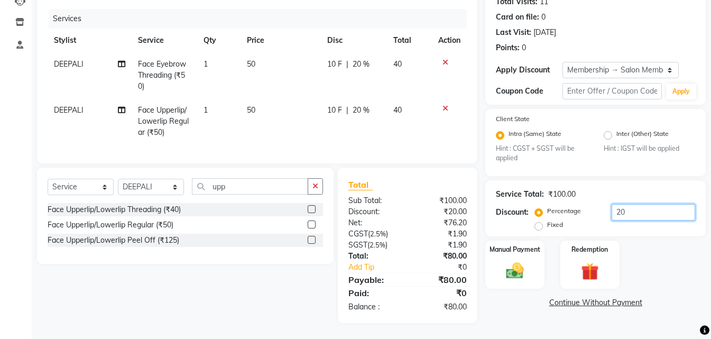
click at [645, 204] on input "20" at bounding box center [654, 212] width 84 height 16
click at [510, 266] on img at bounding box center [515, 271] width 30 height 21
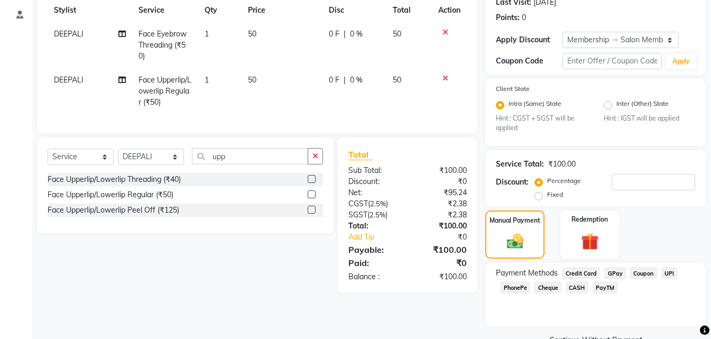
scroll to position [177, 0]
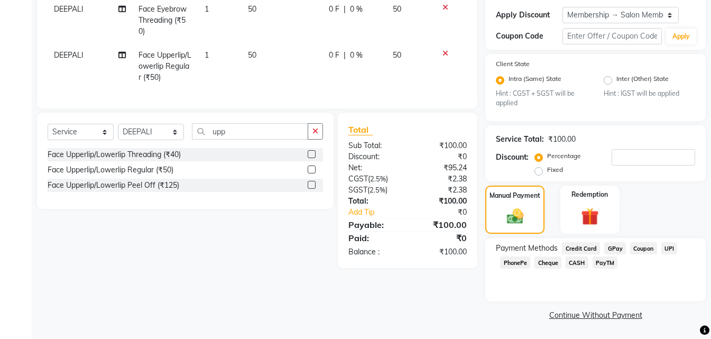
click at [665, 245] on span "UPI" at bounding box center [669, 248] width 16 height 12
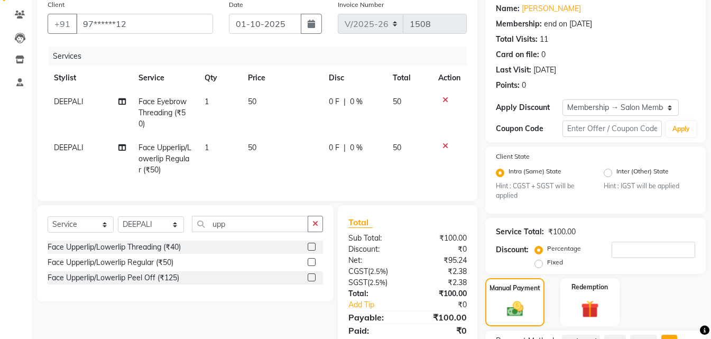
scroll to position [154, 0]
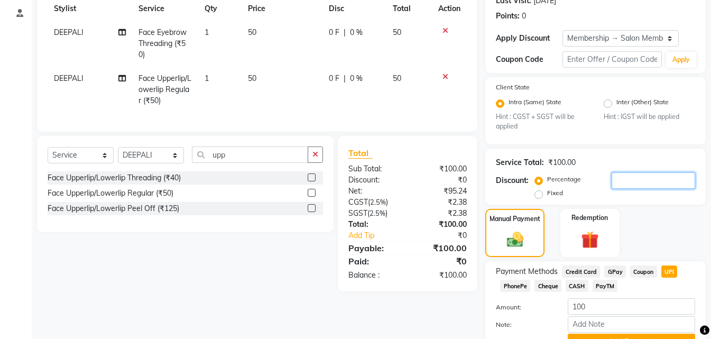
click at [638, 187] on input "number" at bounding box center [654, 180] width 84 height 16
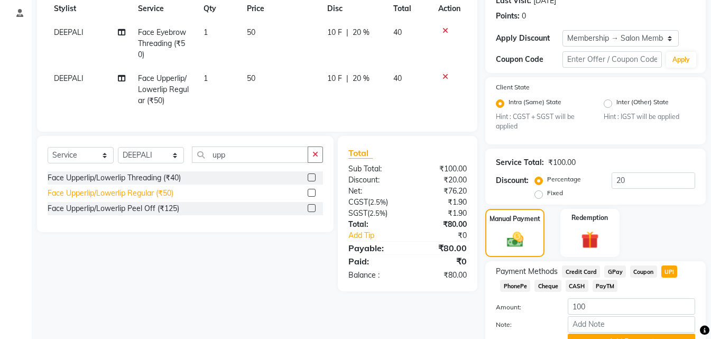
click at [152, 197] on div "Face Upperlip/Lowerlip Regular (₹50)" at bounding box center [111, 193] width 126 height 11
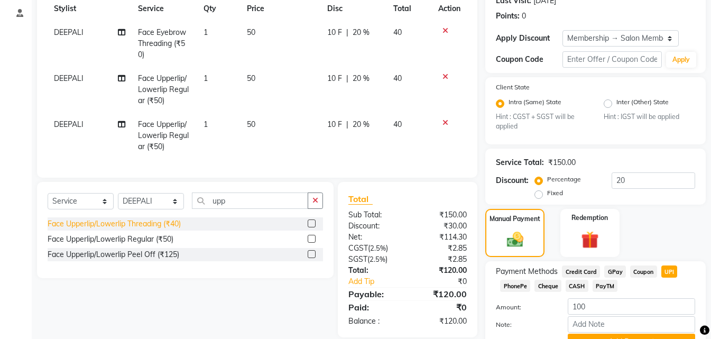
click at [151, 229] on div "Face Upperlip/Lowerlip Threading (₹40)" at bounding box center [114, 223] width 133 height 11
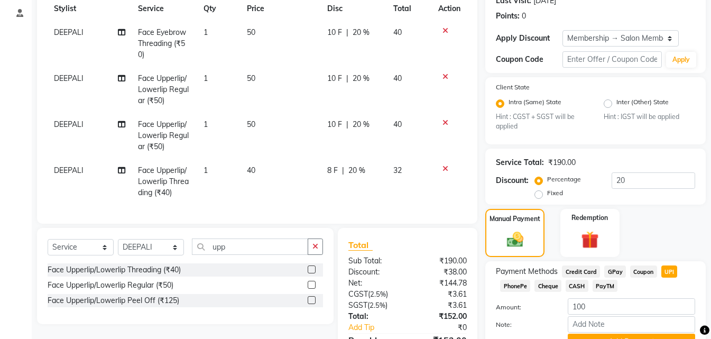
click at [445, 121] on icon at bounding box center [445, 122] width 6 height 7
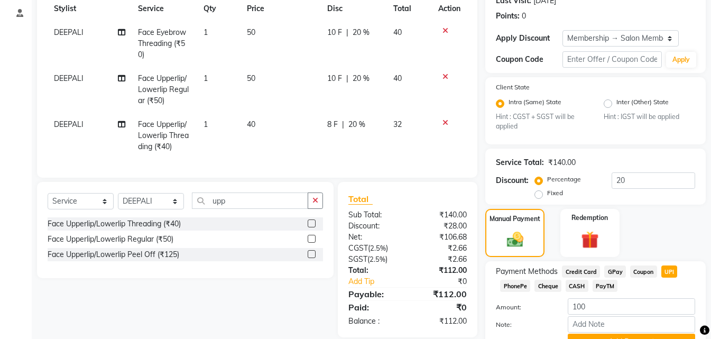
click at [446, 77] on icon at bounding box center [445, 76] width 6 height 7
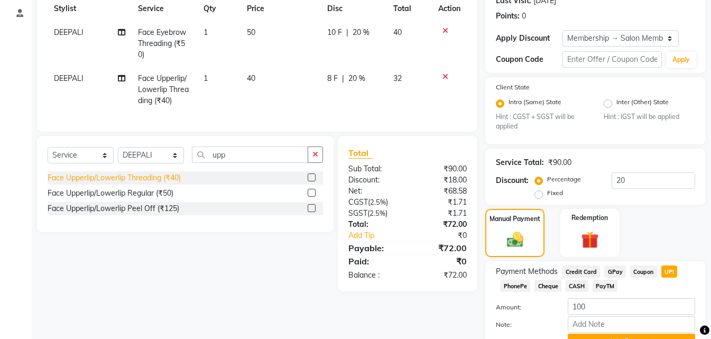
click at [174, 183] on div "Face Upperlip/Lowerlip Threading (₹40)" at bounding box center [114, 177] width 133 height 11
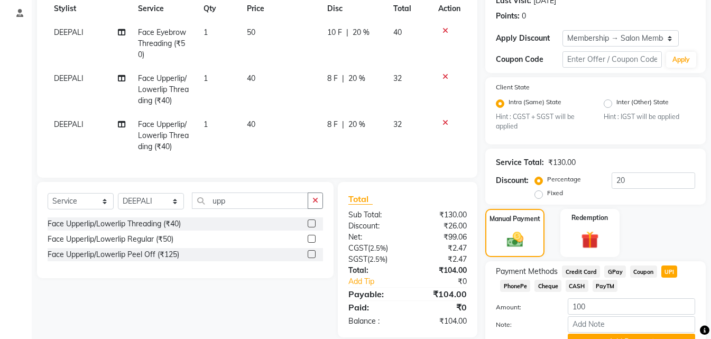
click at [450, 26] on td at bounding box center [449, 44] width 35 height 46
click at [444, 29] on icon at bounding box center [445, 30] width 6 height 7
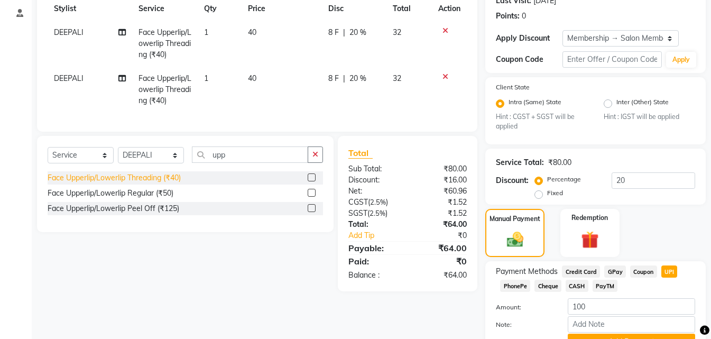
click at [164, 181] on div "Face Upperlip/Lowerlip Threading (₹40)" at bounding box center [114, 177] width 133 height 11
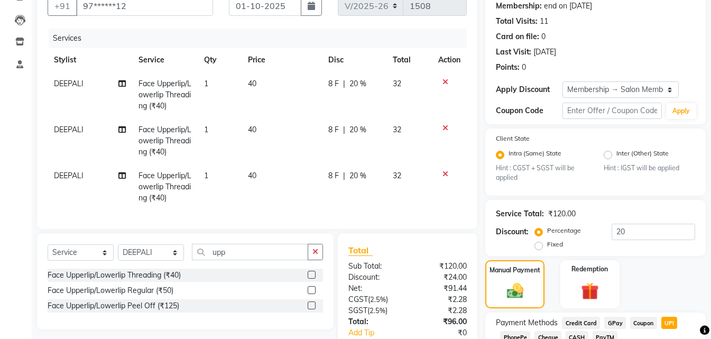
scroll to position [101, 0]
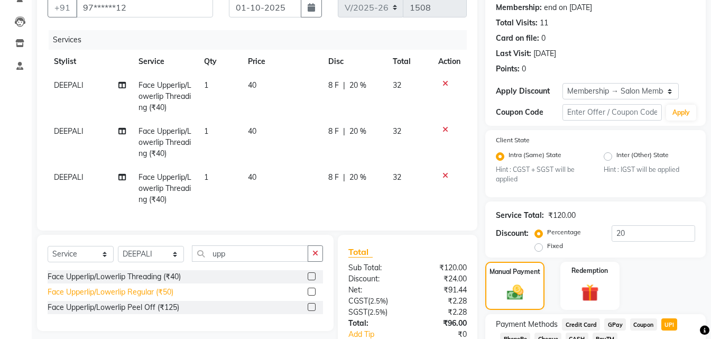
click at [126, 298] on div "Face Upperlip/Lowerlip Regular (₹50)" at bounding box center [111, 292] width 126 height 11
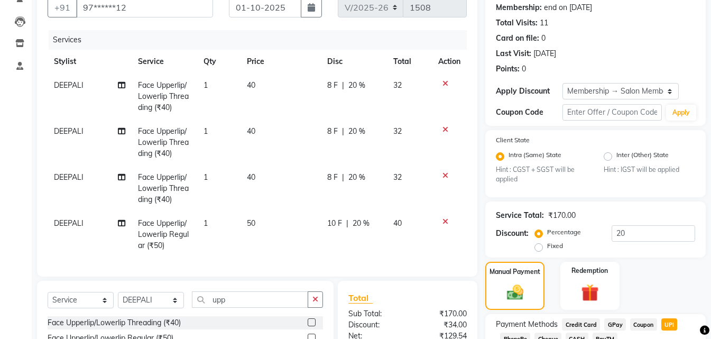
click at [445, 82] on icon at bounding box center [445, 83] width 6 height 7
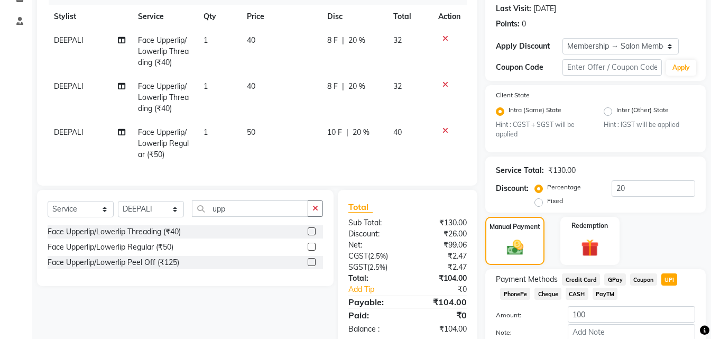
scroll to position [207, 0]
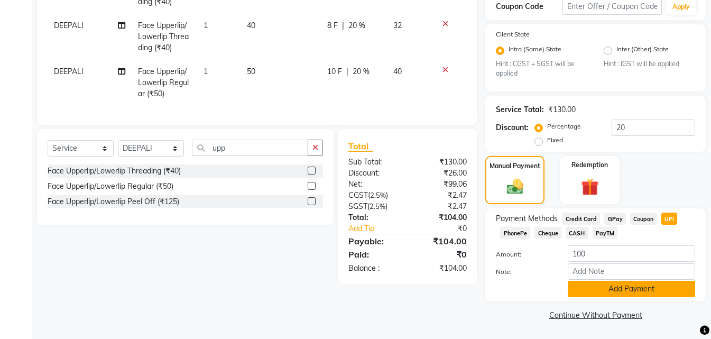
click at [626, 288] on button "Add Payment" at bounding box center [631, 289] width 127 height 16
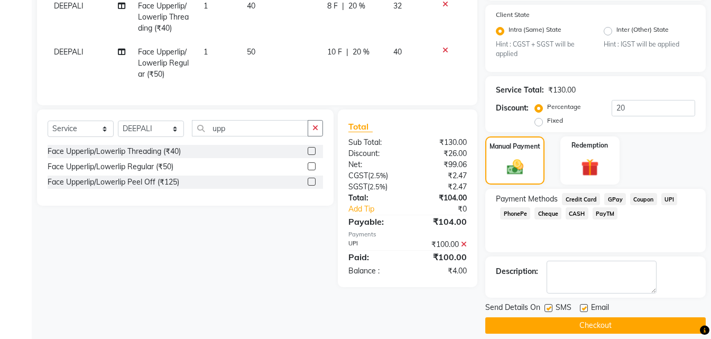
scroll to position [237, 0]
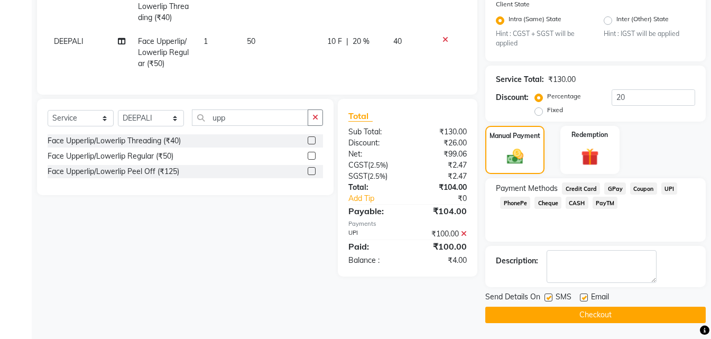
click at [550, 313] on button "Checkout" at bounding box center [595, 315] width 220 height 16
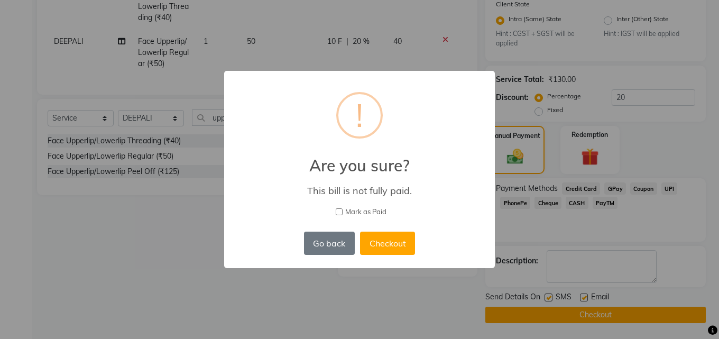
click at [416, 282] on div "× ! Are you sure? This bill is not fully paid. Mark as Paid Go back No Checkout" at bounding box center [359, 169] width 719 height 339
click at [339, 253] on button "Go back" at bounding box center [329, 243] width 51 height 23
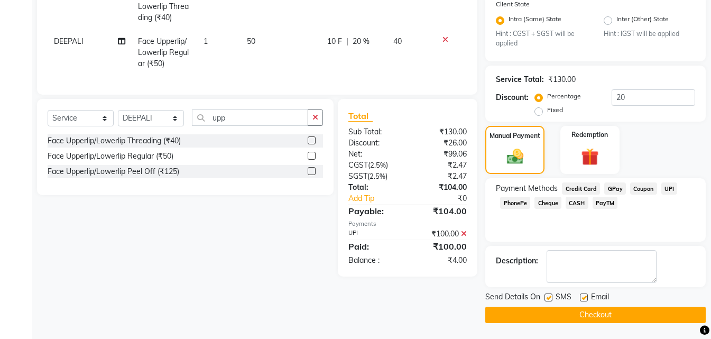
click at [463, 237] on icon at bounding box center [464, 233] width 6 height 7
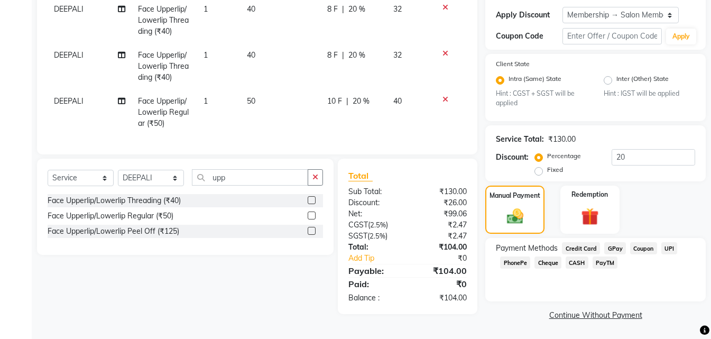
scroll to position [177, 0]
click at [670, 246] on span "UPI" at bounding box center [669, 248] width 16 height 12
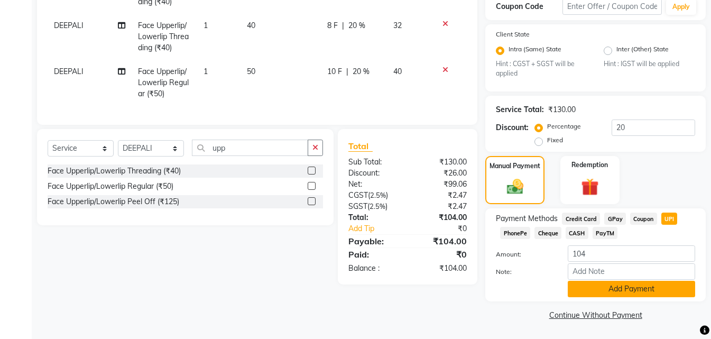
click at [630, 284] on button "Add Payment" at bounding box center [631, 289] width 127 height 16
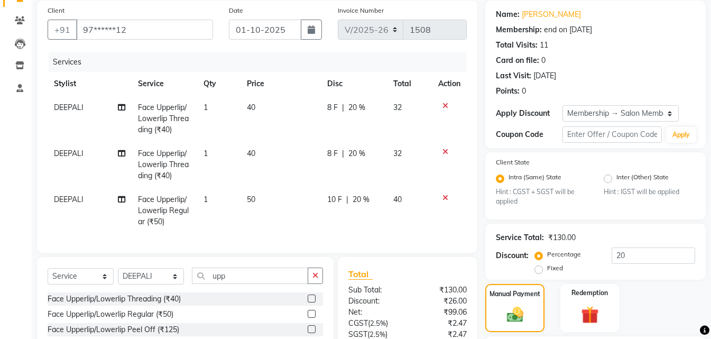
scroll to position [78, 0]
click at [257, 276] on div "Select Service Product Membership Package Voucher Prepaid Gift Card Select Styl…" at bounding box center [185, 305] width 297 height 96
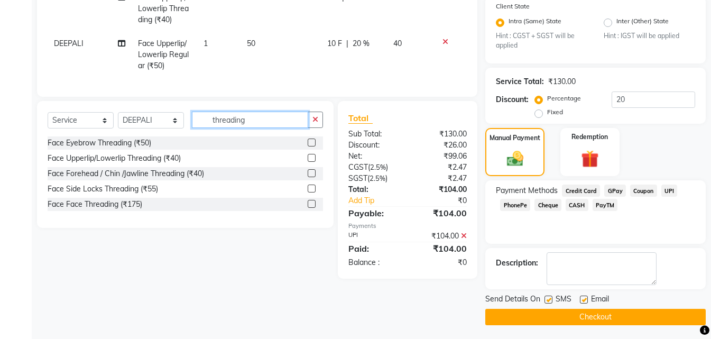
scroll to position [237, 0]
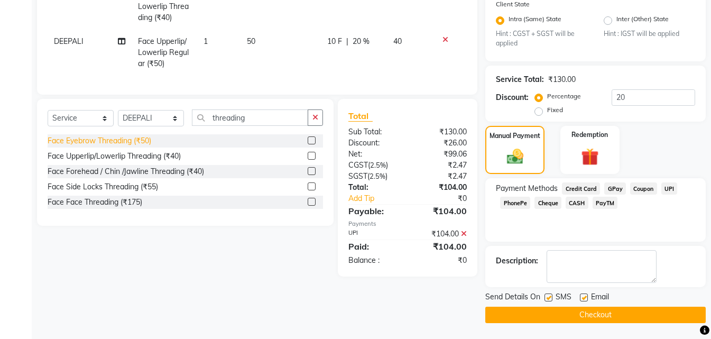
click at [94, 146] on div "Face Eyebrow Threading (₹50)" at bounding box center [100, 140] width 104 height 11
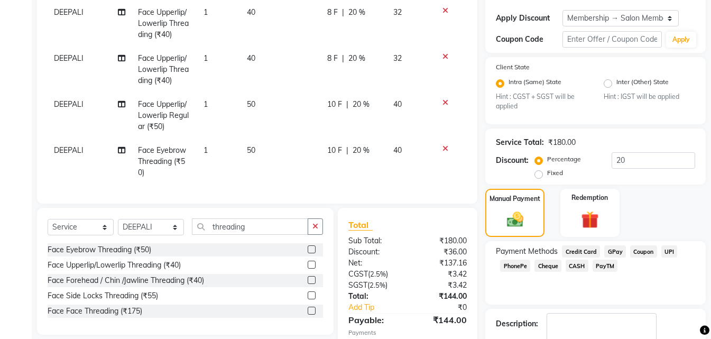
scroll to position [78, 0]
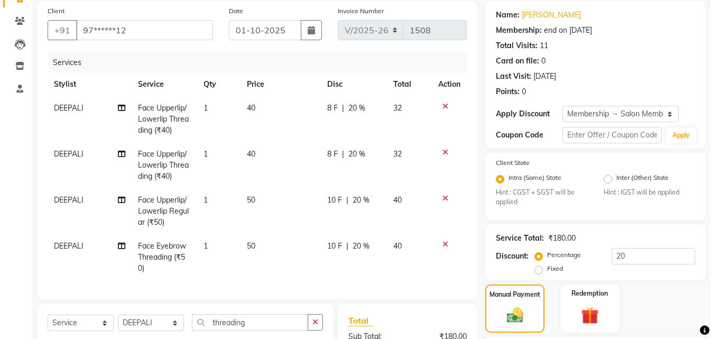
click at [445, 107] on icon at bounding box center [445, 106] width 6 height 7
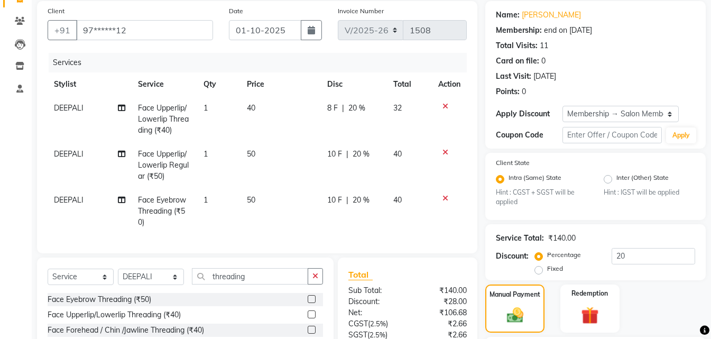
click at [444, 106] on icon at bounding box center [445, 106] width 6 height 7
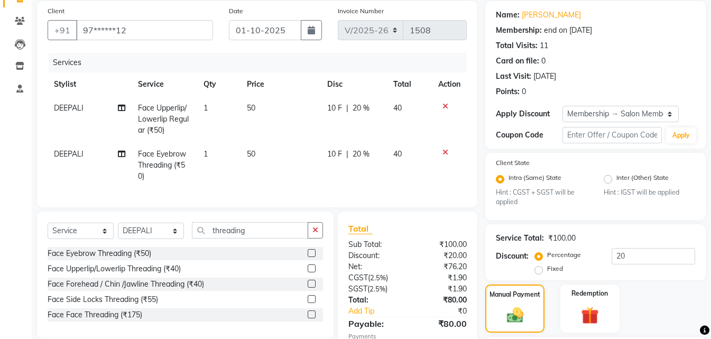
click at [447, 107] on icon at bounding box center [445, 106] width 6 height 7
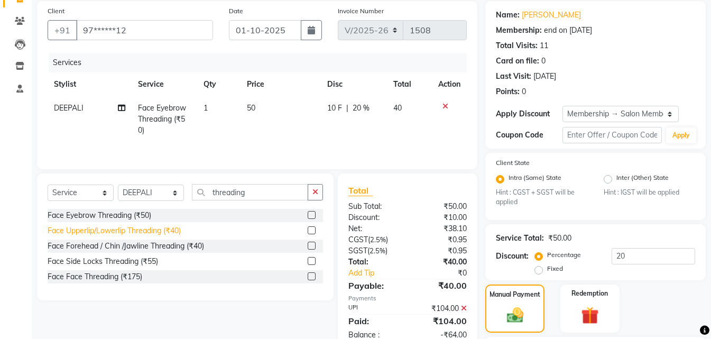
click at [143, 232] on div "Face Upperlip/Lowerlip Threading (₹40)" at bounding box center [114, 230] width 133 height 11
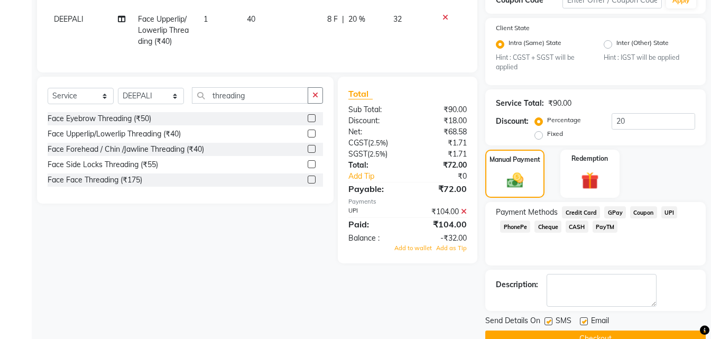
scroll to position [237, 0]
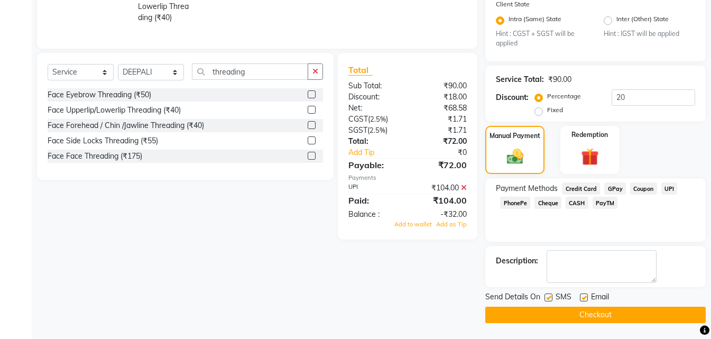
click at [466, 191] on icon at bounding box center [464, 187] width 6 height 7
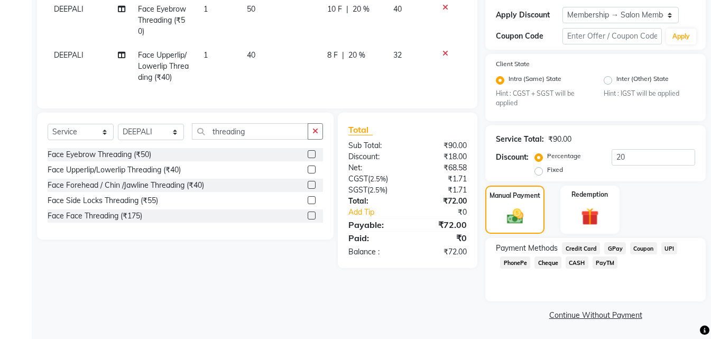
scroll to position [177, 0]
click at [117, 160] on div "Face Eyebrow Threading (₹50)" at bounding box center [100, 154] width 104 height 11
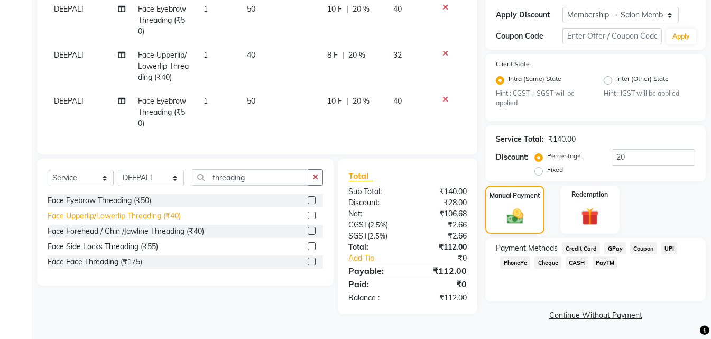
click at [137, 221] on div "Face Upperlip/Lowerlip Threading (₹40)" at bounding box center [114, 215] width 133 height 11
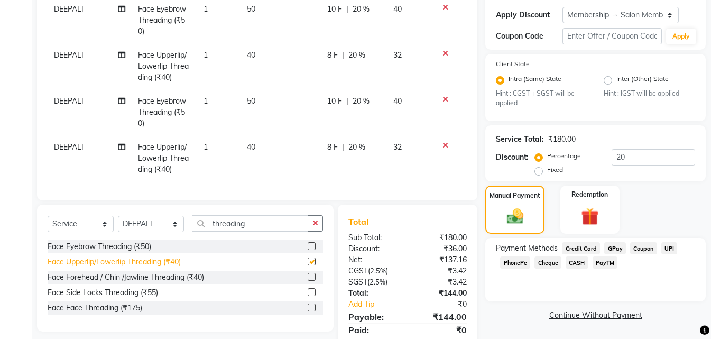
scroll to position [222, 0]
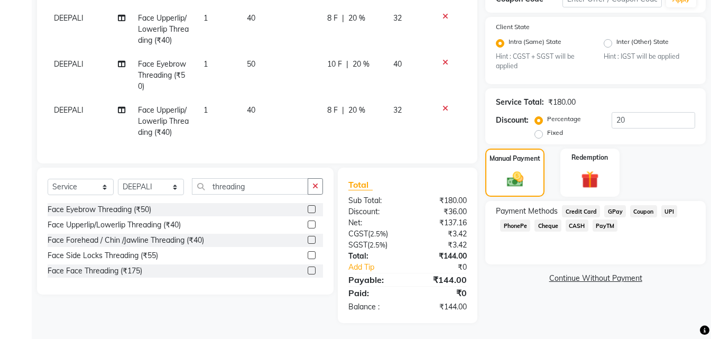
click at [445, 59] on icon at bounding box center [445, 62] width 6 height 7
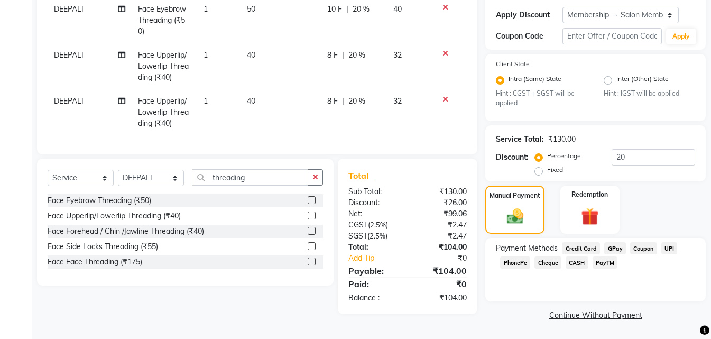
scroll to position [177, 0]
click at [667, 246] on span "UPI" at bounding box center [669, 248] width 16 height 12
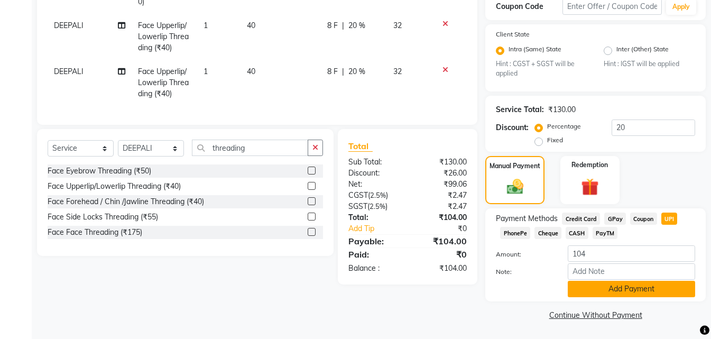
click at [636, 294] on button "Add Payment" at bounding box center [631, 289] width 127 height 16
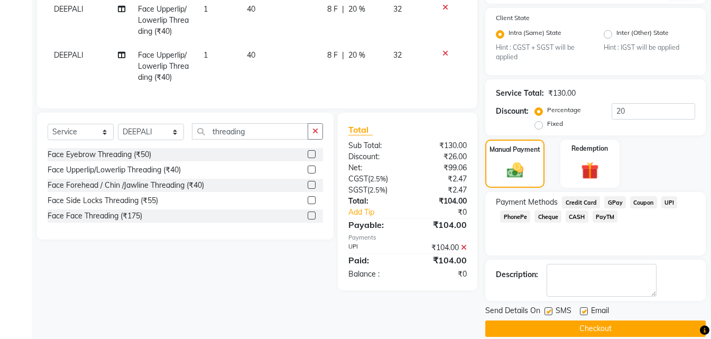
scroll to position [237, 0]
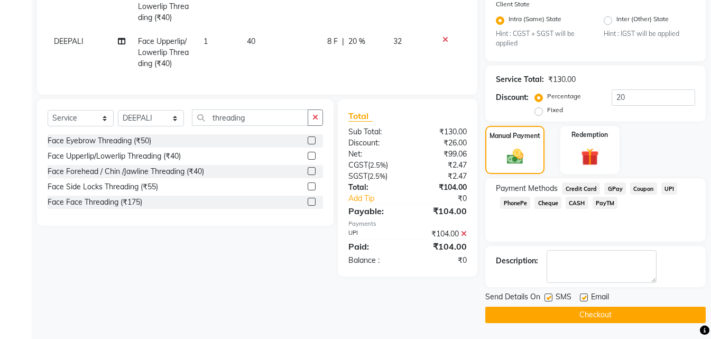
click at [606, 312] on button "Checkout" at bounding box center [595, 315] width 220 height 16
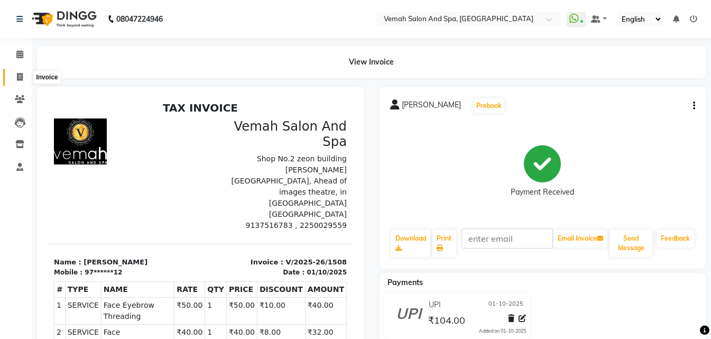
click at [21, 76] on icon at bounding box center [20, 77] width 6 height 8
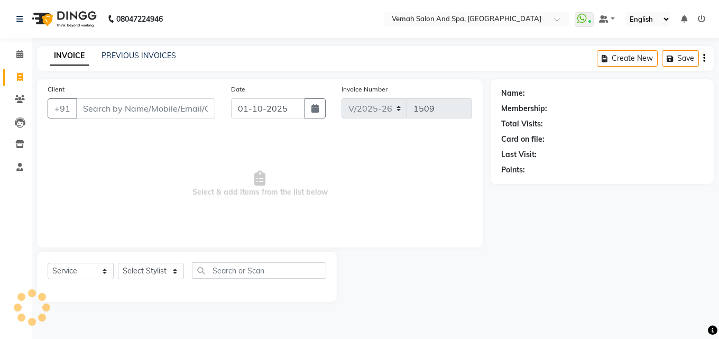
click at [147, 108] on input "Client" at bounding box center [145, 108] width 139 height 20
click at [161, 101] on input "Client" at bounding box center [145, 108] width 139 height 20
click at [180, 275] on select "Select Stylist Bhoomi Chahat [PERSON_NAME] Divya [PERSON_NAME] [PERSON_NAME] Sa…" at bounding box center [151, 271] width 66 height 16
click at [118, 263] on select "Select Stylist Bhoomi Chahat [PERSON_NAME] Divya [PERSON_NAME] [PERSON_NAME] Sa…" at bounding box center [151, 271] width 66 height 16
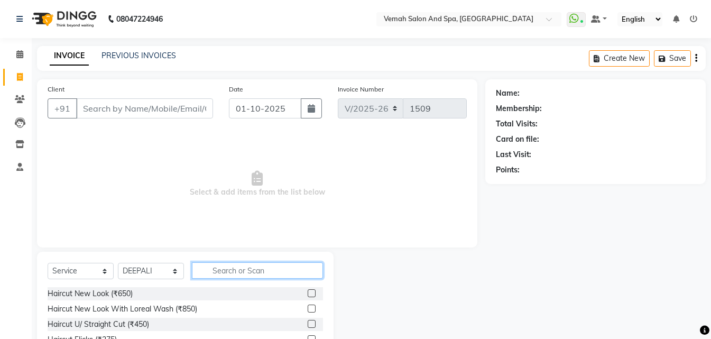
click at [210, 265] on input "text" at bounding box center [257, 270] width 131 height 16
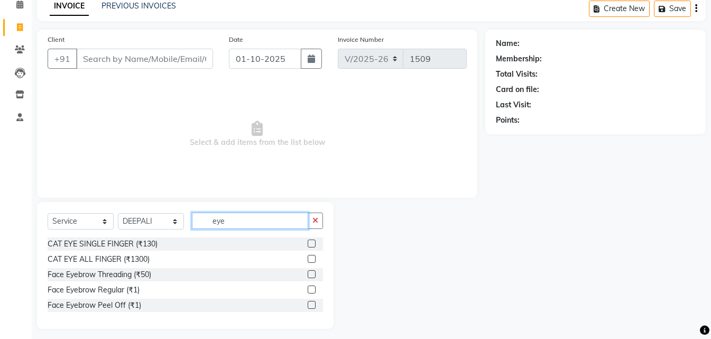
scroll to position [56, 0]
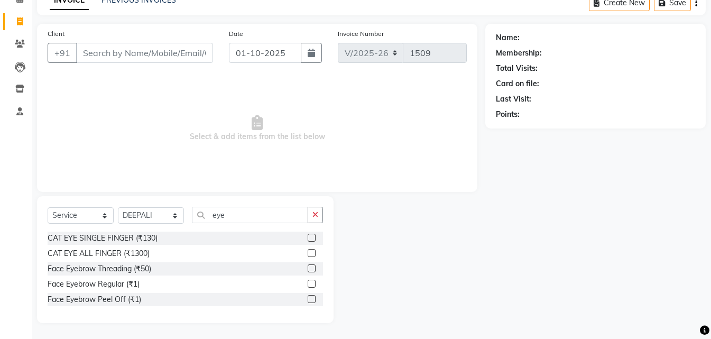
drag, startPoint x: 117, startPoint y: 267, endPoint x: 187, endPoint y: 236, distance: 76.7
click at [118, 268] on div "Face Eyebrow Threading (₹50)" at bounding box center [100, 268] width 104 height 11
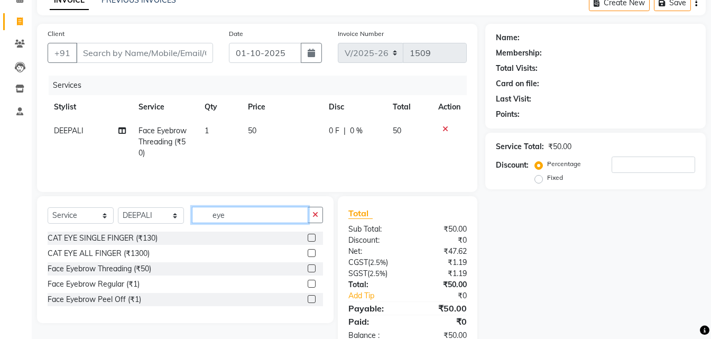
click at [227, 217] on input "eye" at bounding box center [250, 215] width 116 height 16
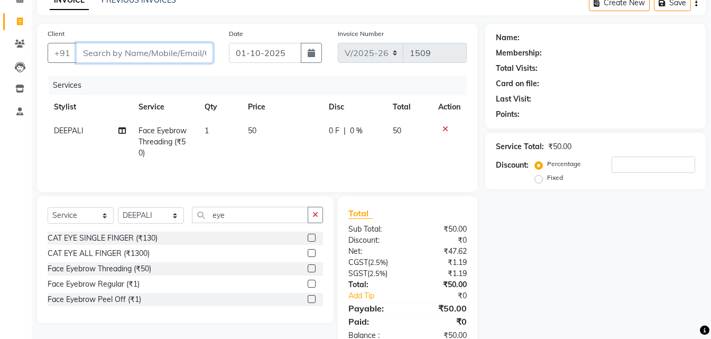
click at [124, 52] on input "Client" at bounding box center [144, 53] width 137 height 20
click at [125, 59] on input "Client" at bounding box center [144, 53] width 137 height 20
click at [126, 59] on input "Client" at bounding box center [144, 53] width 137 height 20
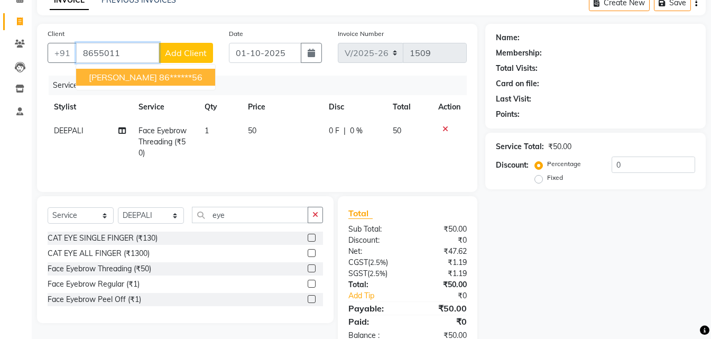
click at [118, 75] on span "HEMA MISHRA" at bounding box center [123, 77] width 68 height 11
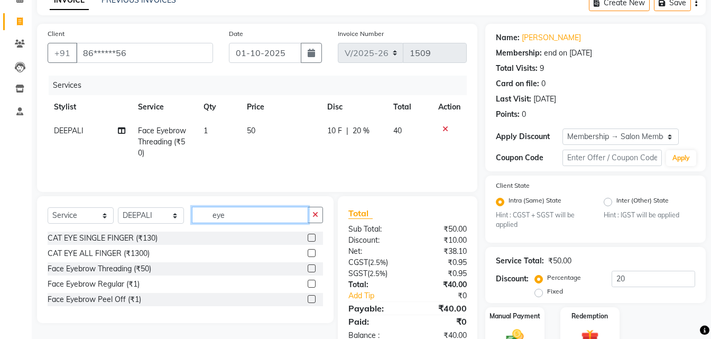
click at [248, 211] on input "eye" at bounding box center [250, 215] width 116 height 16
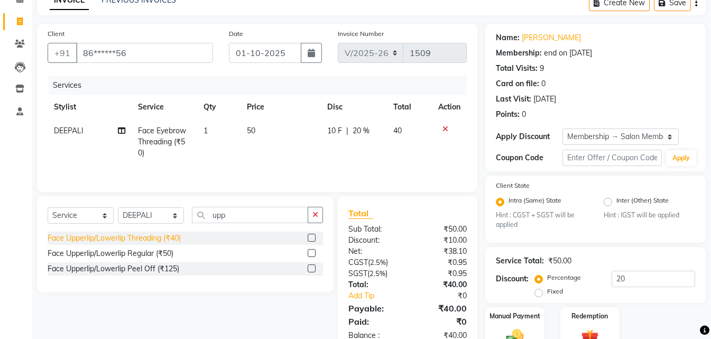
click at [112, 238] on div "Face Upperlip/Lowerlip Threading (₹40)" at bounding box center [114, 238] width 133 height 11
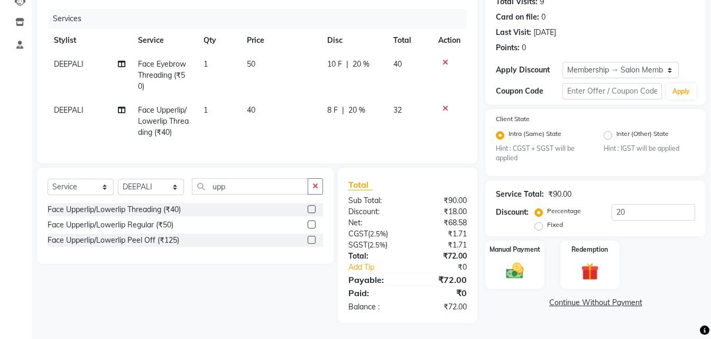
scroll to position [130, 0]
click at [512, 262] on img at bounding box center [515, 271] width 30 height 21
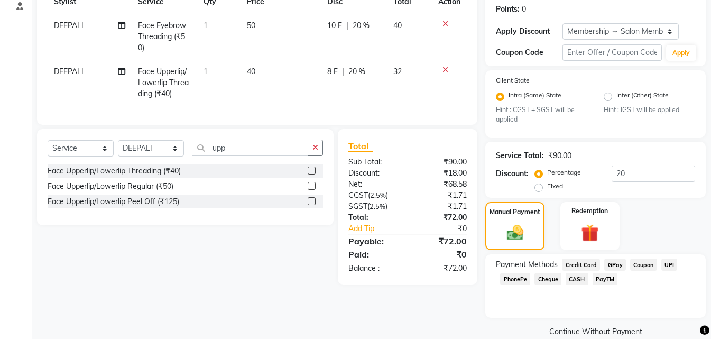
scroll to position [177, 0]
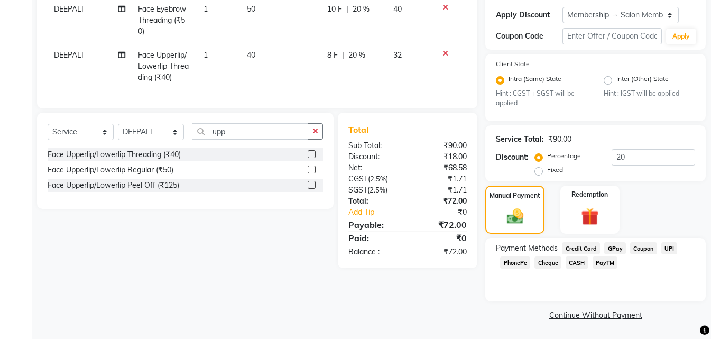
click at [668, 248] on span "UPI" at bounding box center [669, 248] width 16 height 12
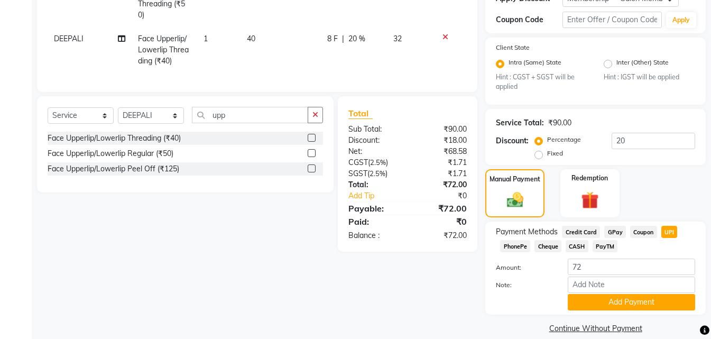
scroll to position [207, 0]
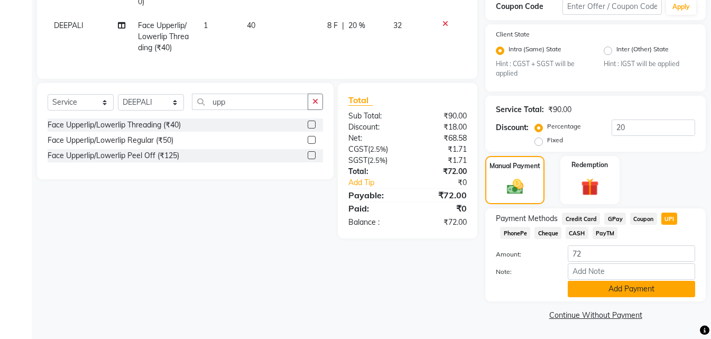
click at [615, 292] on button "Add Payment" at bounding box center [631, 289] width 127 height 16
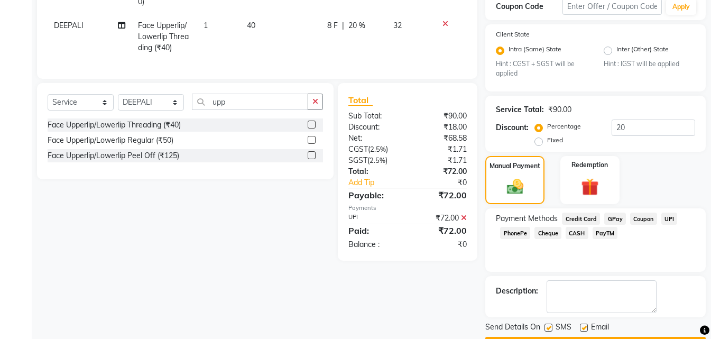
scroll to position [237, 0]
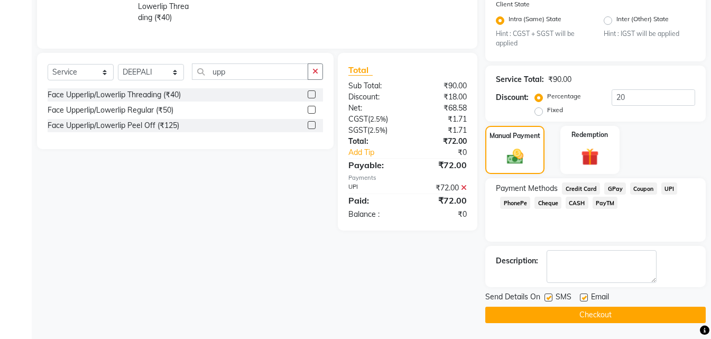
click at [588, 317] on button "Checkout" at bounding box center [595, 315] width 220 height 16
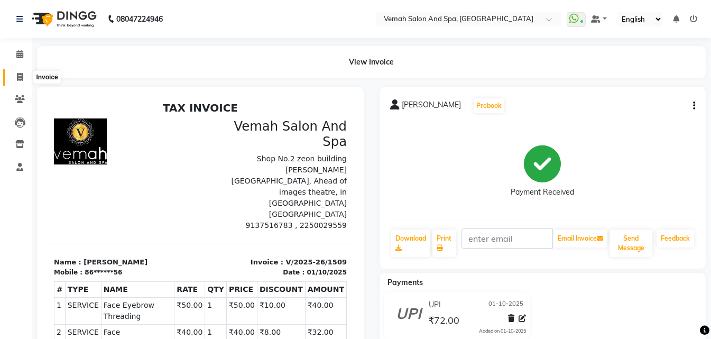
click at [16, 77] on span at bounding box center [20, 77] width 19 height 12
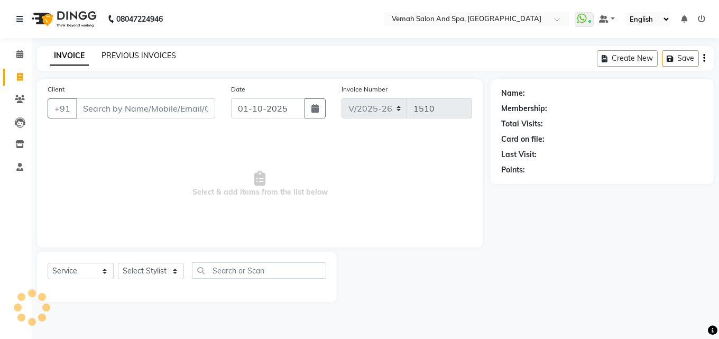
click at [127, 51] on link "PREVIOUS INVOICES" at bounding box center [138, 56] width 75 height 10
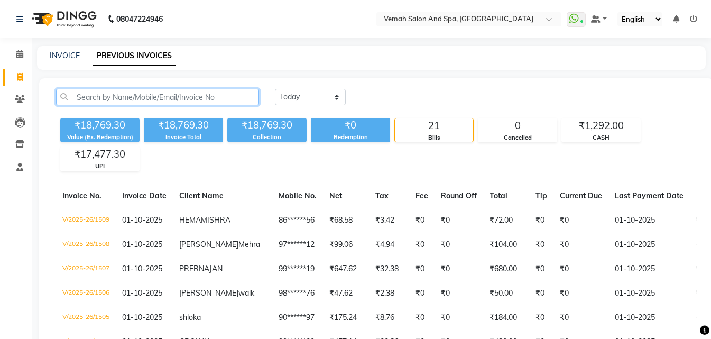
click at [77, 99] on input "text" at bounding box center [157, 97] width 203 height 16
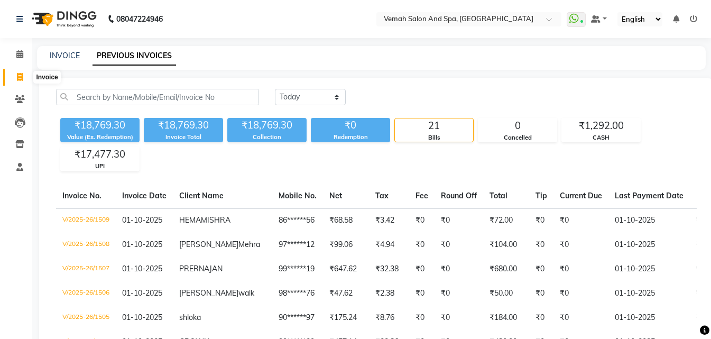
click at [14, 78] on span at bounding box center [20, 77] width 19 height 12
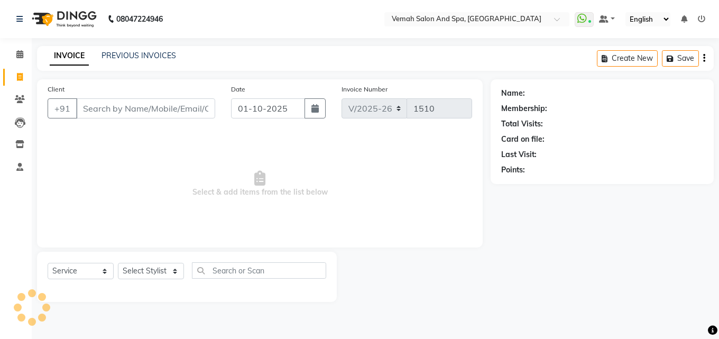
click at [122, 101] on input "Client" at bounding box center [145, 108] width 139 height 20
click at [169, 274] on select "Select Stylist Bhoomi Chahat [PERSON_NAME] Divya [PERSON_NAME] [PERSON_NAME] Sa…" at bounding box center [151, 271] width 66 height 16
click at [118, 263] on select "Select Stylist Bhoomi Chahat [PERSON_NAME] Divya [PERSON_NAME] [PERSON_NAME] Sa…" at bounding box center [151, 271] width 66 height 16
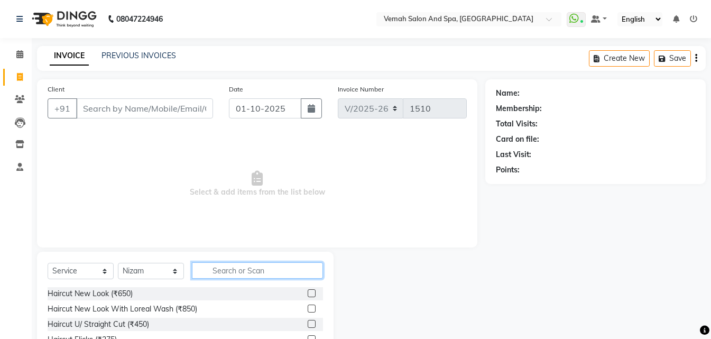
click at [235, 272] on input "text" at bounding box center [257, 270] width 131 height 16
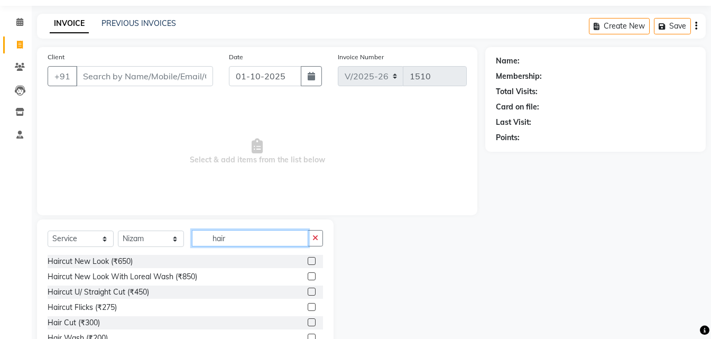
scroll to position [85, 0]
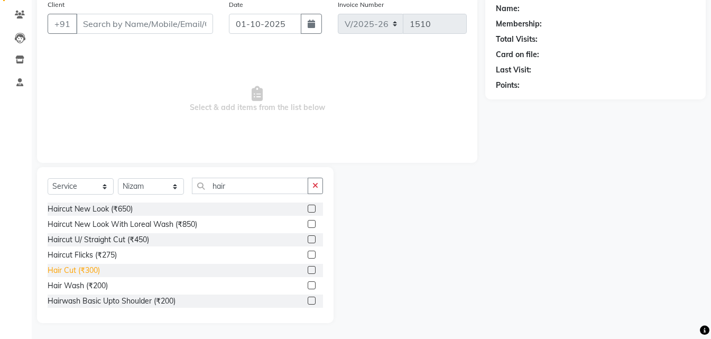
click at [87, 267] on div "Hair Cut (₹300)" at bounding box center [74, 270] width 52 height 11
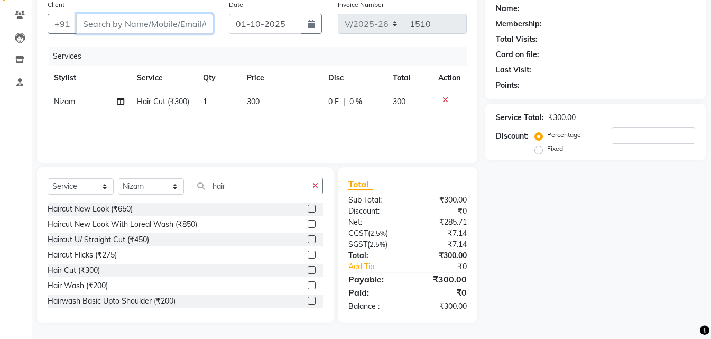
click at [163, 20] on input "Client" at bounding box center [144, 24] width 137 height 20
click at [154, 19] on input "Client" at bounding box center [144, 24] width 137 height 20
click at [154, 21] on input "Client" at bounding box center [144, 24] width 137 height 20
click at [119, 17] on input "Client" at bounding box center [144, 24] width 137 height 20
click at [124, 20] on input "Client" at bounding box center [144, 24] width 137 height 20
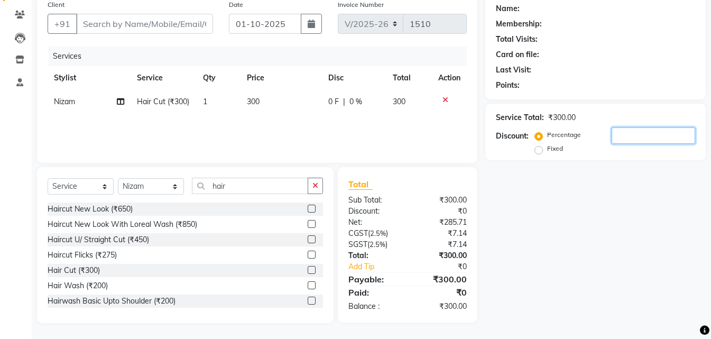
click at [630, 140] on input "number" at bounding box center [654, 135] width 84 height 16
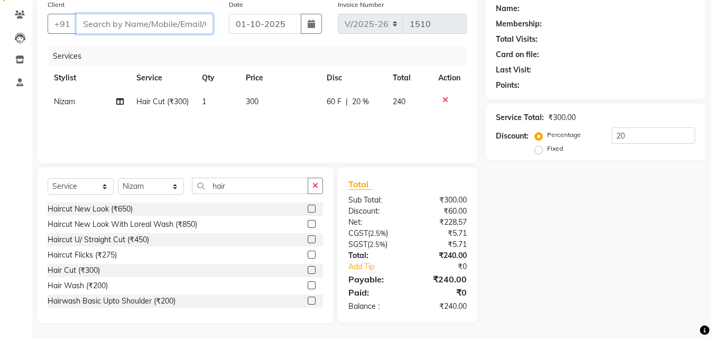
click at [176, 23] on input "Client" at bounding box center [144, 24] width 137 height 20
click at [183, 29] on input "Client" at bounding box center [144, 24] width 137 height 20
click at [168, 25] on input "Client" at bounding box center [144, 24] width 137 height 20
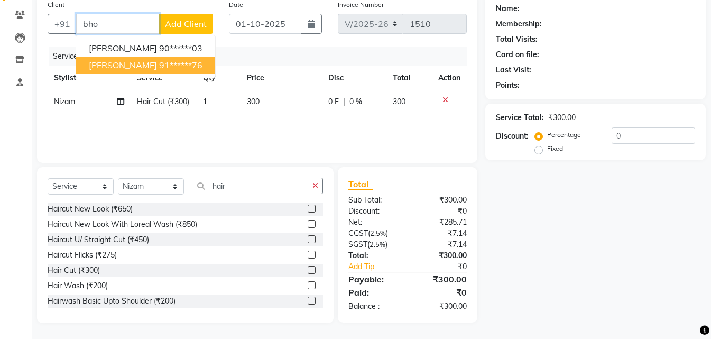
click at [145, 72] on button "bhoomi parab 91******76" at bounding box center [145, 65] width 139 height 17
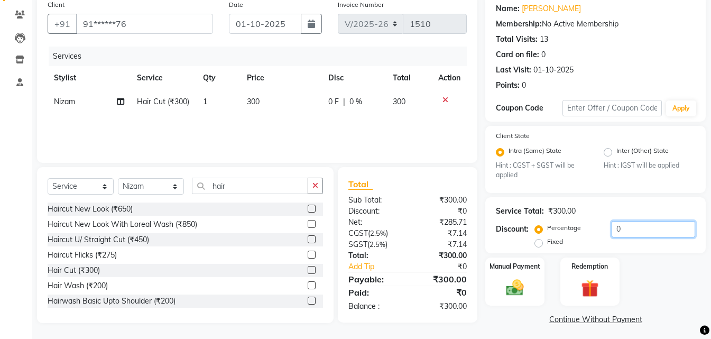
click at [631, 233] on input "0" at bounding box center [654, 229] width 84 height 16
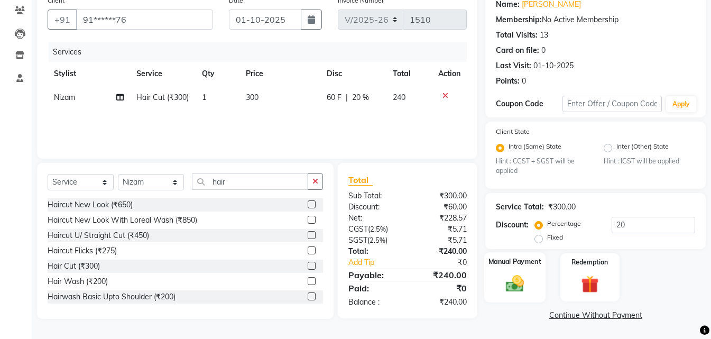
click at [513, 287] on img at bounding box center [515, 283] width 30 height 21
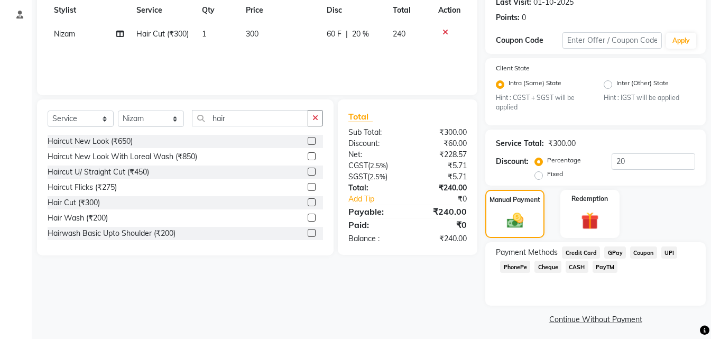
scroll to position [156, 0]
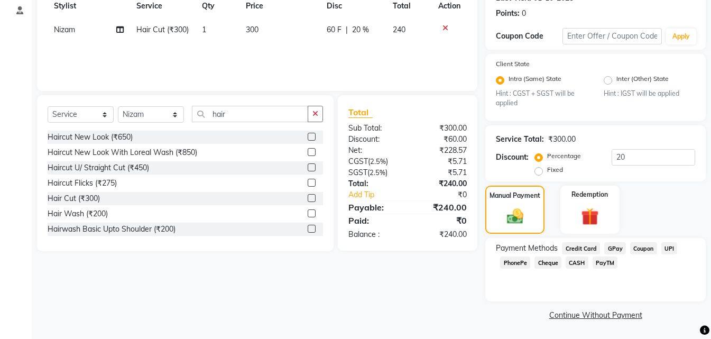
click at [579, 263] on span "CASH" at bounding box center [577, 262] width 23 height 12
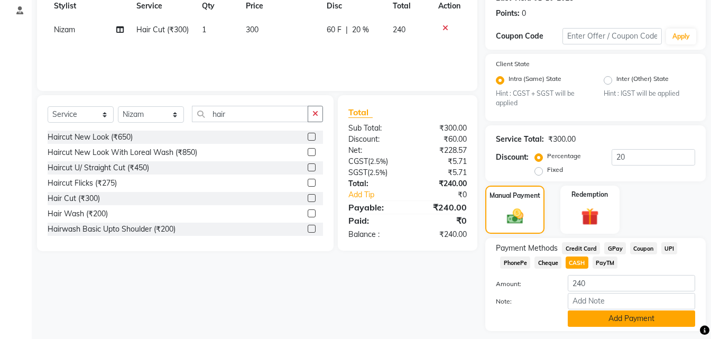
click at [601, 322] on button "Add Payment" at bounding box center [631, 318] width 127 height 16
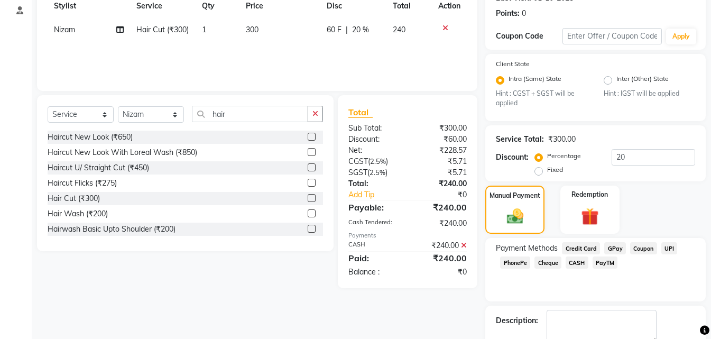
scroll to position [216, 0]
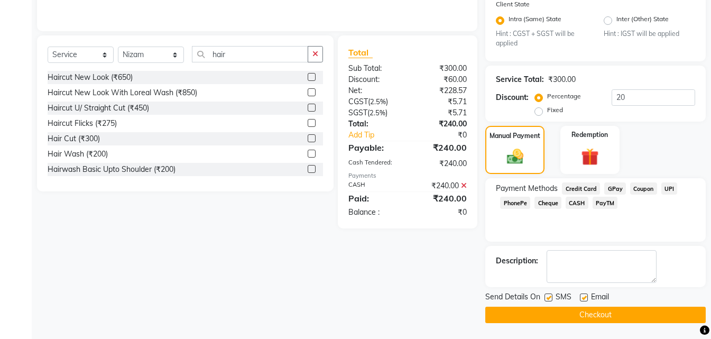
click at [600, 318] on button "Checkout" at bounding box center [595, 315] width 220 height 16
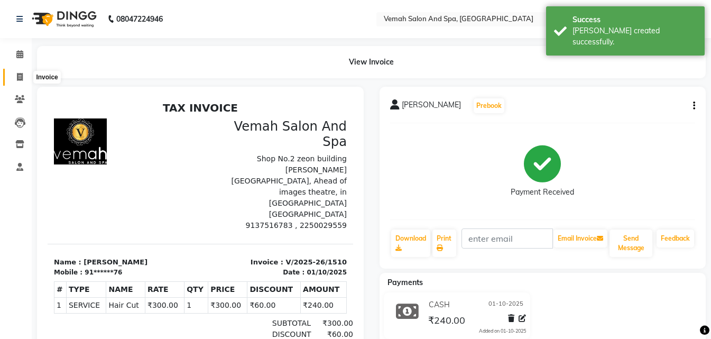
click at [22, 77] on icon at bounding box center [20, 77] width 6 height 8
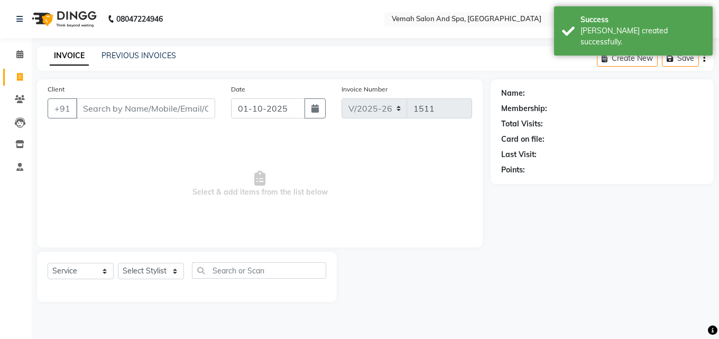
click at [167, 114] on input "Client" at bounding box center [145, 108] width 139 height 20
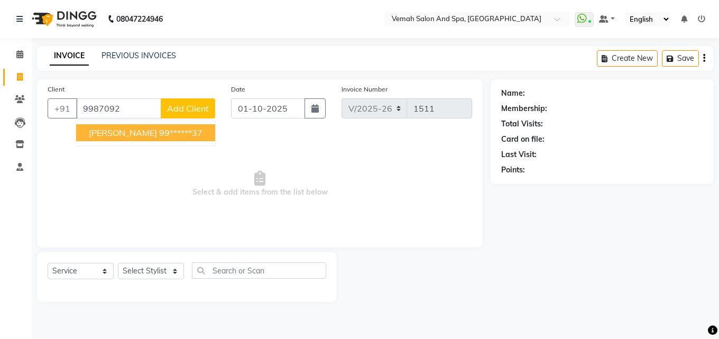
click at [177, 133] on ngb-highlight "99******37" at bounding box center [180, 132] width 43 height 11
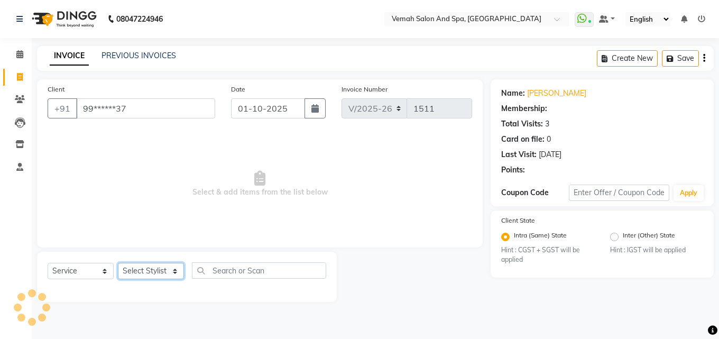
click at [163, 274] on select "Select Stylist Bhoomi Chahat [PERSON_NAME] Divya [PERSON_NAME] [PERSON_NAME] Sa…" at bounding box center [151, 271] width 66 height 16
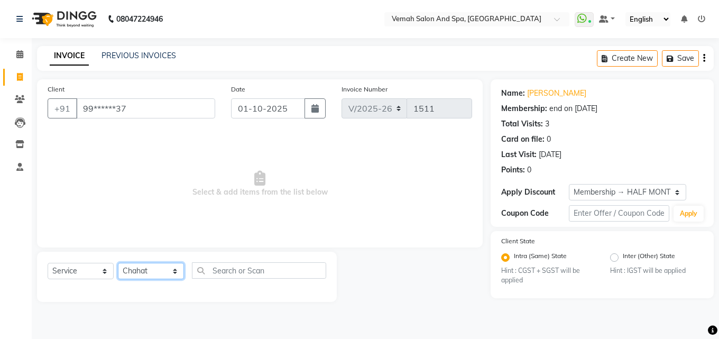
click at [118, 263] on select "Select Stylist Bhoomi Chahat [PERSON_NAME] Divya [PERSON_NAME] [PERSON_NAME] Sa…" at bounding box center [151, 271] width 66 height 16
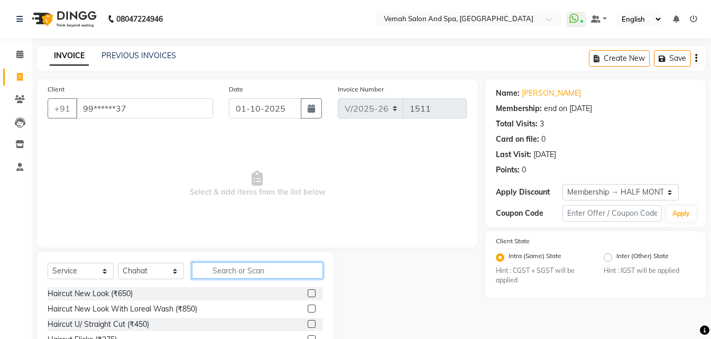
click at [241, 276] on input "text" at bounding box center [257, 270] width 131 height 16
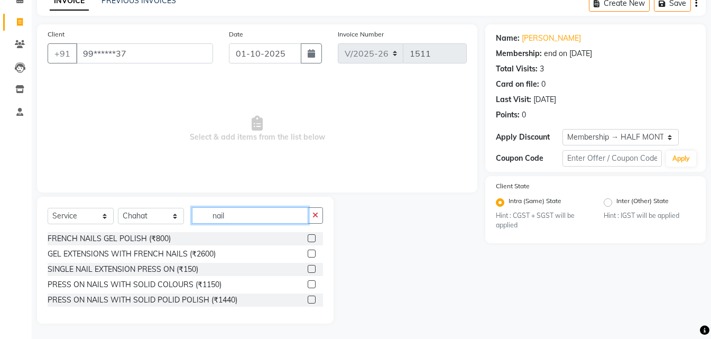
scroll to position [56, 0]
click at [265, 221] on input "nail" at bounding box center [250, 215] width 116 height 16
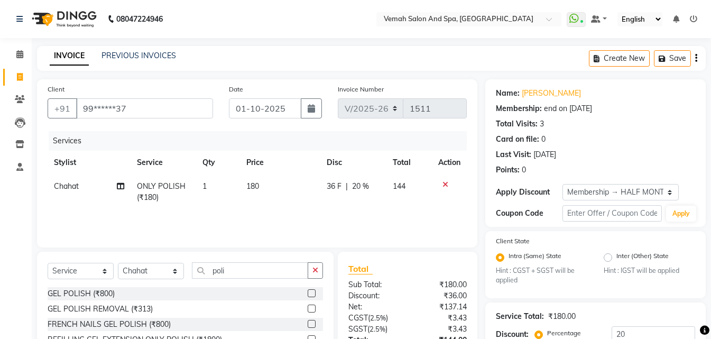
select select "7315"
select select "service"
select select "84645"
select select "1: Object"
checkbox input "false"
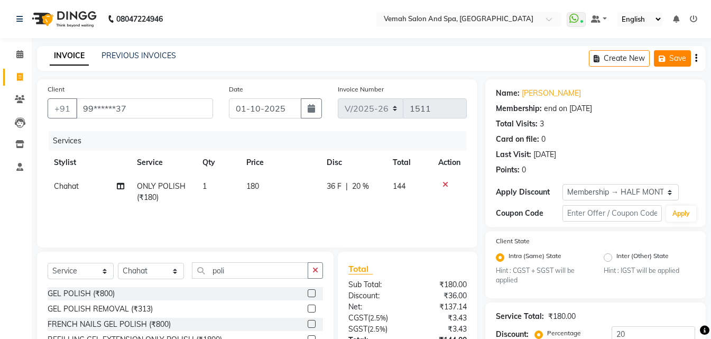
click at [671, 62] on button "Save" at bounding box center [672, 58] width 37 height 16
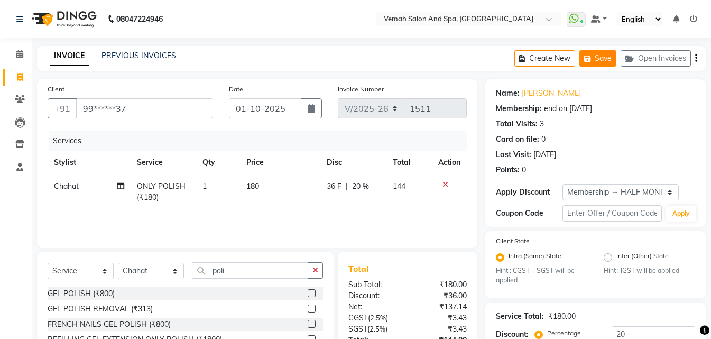
click at [596, 59] on button "Save" at bounding box center [597, 58] width 37 height 16
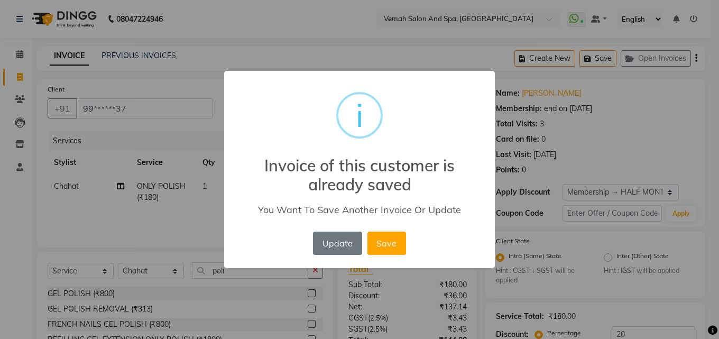
click at [199, 214] on div "× i Invoice of this customer is already saved You Want To Save Another Invoice …" at bounding box center [359, 169] width 719 height 339
click at [189, 205] on div "× i Invoice of this customer is already saved You Want To Save Another Invoice …" at bounding box center [359, 169] width 719 height 339
click at [635, 115] on div "× i Invoice of this customer is already saved You Want To Save Another Invoice …" at bounding box center [359, 169] width 719 height 339
click at [636, 115] on div "× i Invoice of this customer is already saved You Want To Save Another Invoice …" at bounding box center [359, 169] width 719 height 339
drag, startPoint x: 17, startPoint y: 66, endPoint x: 17, endPoint y: 73, distance: 7.4
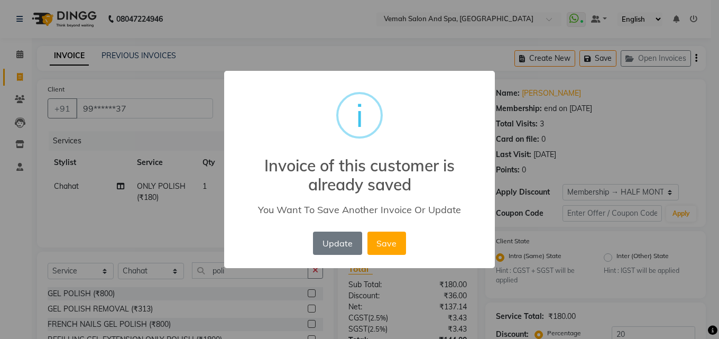
click at [17, 73] on div "× i Invoice of this customer is already saved You Want To Save Another Invoice …" at bounding box center [359, 169] width 719 height 339
drag, startPoint x: 349, startPoint y: 253, endPoint x: 329, endPoint y: 239, distance: 24.5
click at [348, 253] on button "Update" at bounding box center [337, 243] width 49 height 23
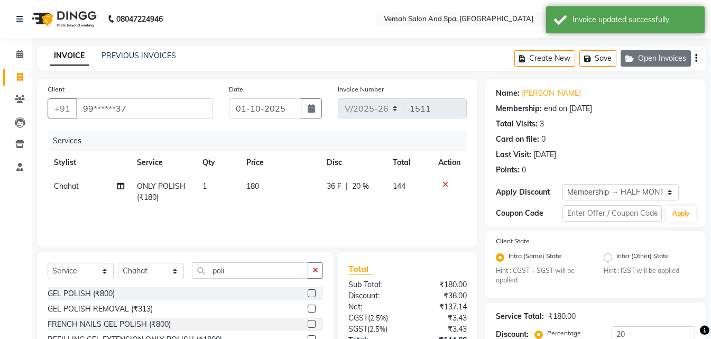
click at [644, 57] on button "Open Invoices" at bounding box center [656, 58] width 70 height 16
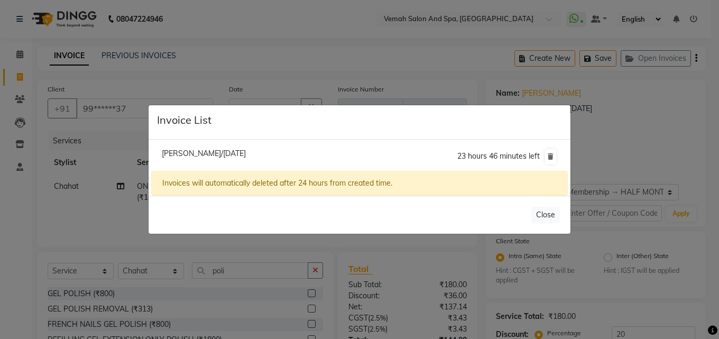
click at [423, 63] on ngb-modal-window "Invoice List [PERSON_NAME]/[DATE] 23 hours 46 minutes left Invoices will automa…" at bounding box center [359, 169] width 719 height 339
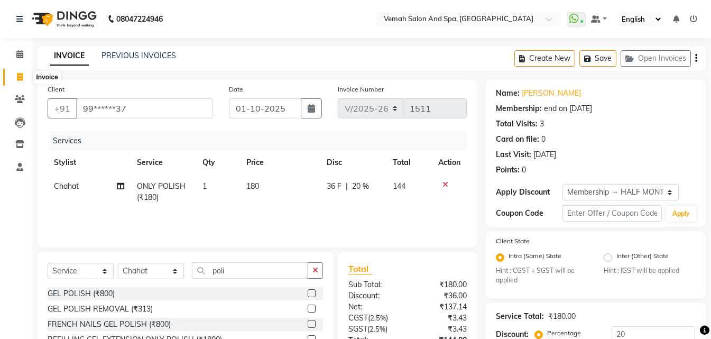
click at [21, 75] on icon at bounding box center [20, 77] width 6 height 8
select select "service"
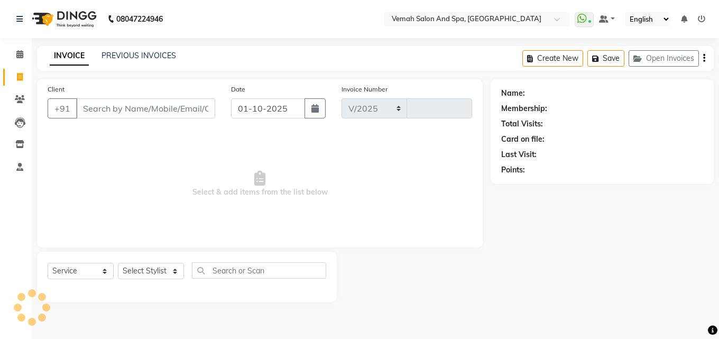
select select "7315"
type input "1511"
click at [182, 273] on select "Select Stylist Bhoomi Chahat [PERSON_NAME] Divya [PERSON_NAME] [PERSON_NAME] Sa…" at bounding box center [151, 271] width 66 height 16
select select "66107"
click at [118, 263] on select "Select Stylist Bhoomi Chahat [PERSON_NAME] Divya [PERSON_NAME] [PERSON_NAME] Sa…" at bounding box center [151, 271] width 66 height 16
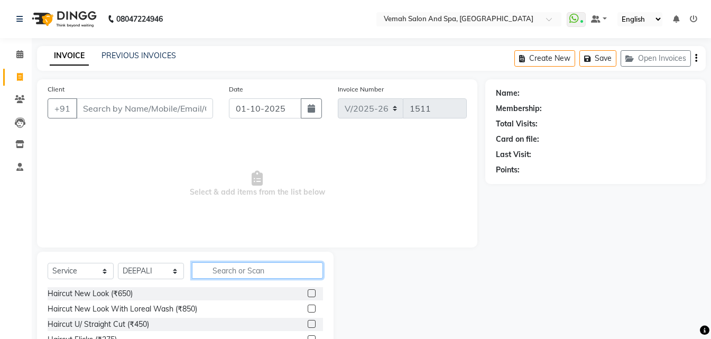
click at [252, 271] on input "text" at bounding box center [257, 270] width 131 height 16
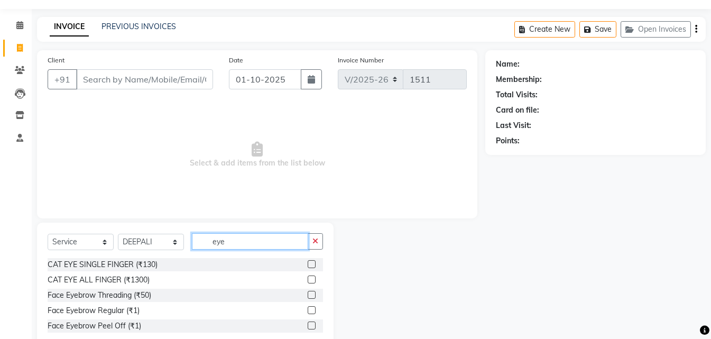
scroll to position [56, 0]
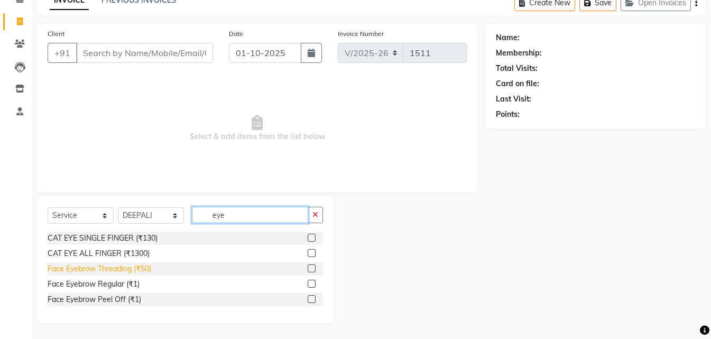
type input "eye"
click at [125, 273] on div "Face Eyebrow Threading (₹50)" at bounding box center [100, 268] width 104 height 11
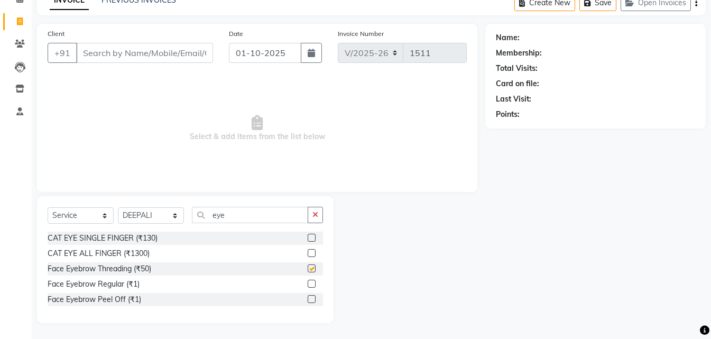
checkbox input "false"
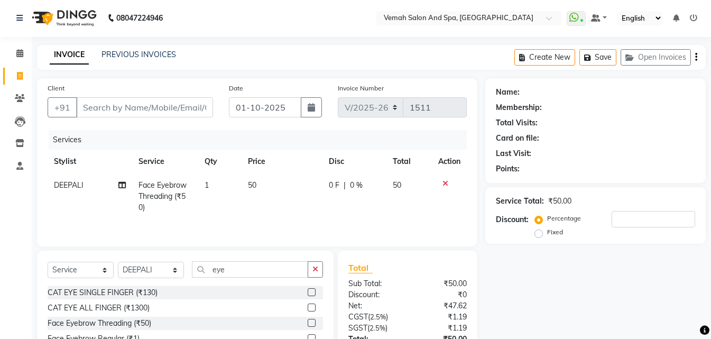
scroll to position [0, 0]
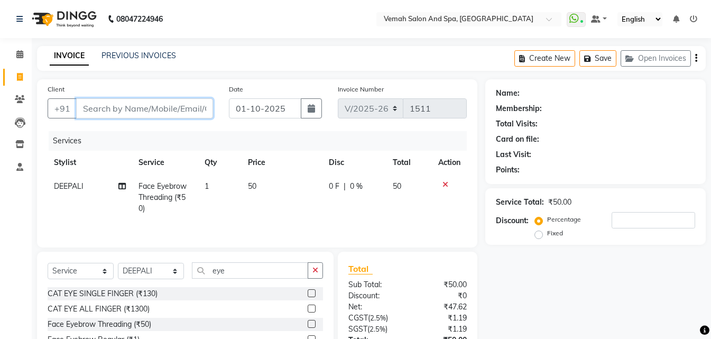
click at [181, 101] on input "Client" at bounding box center [144, 108] width 137 height 20
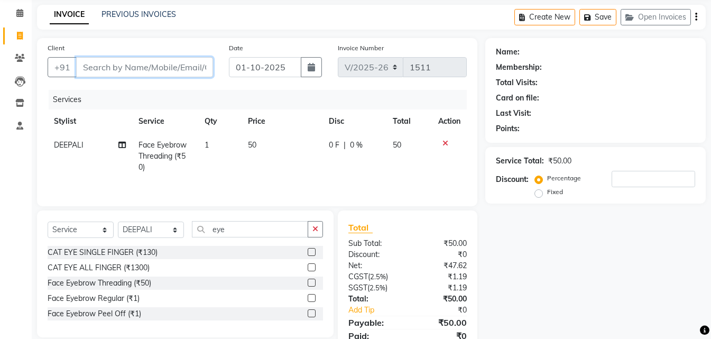
scroll to position [84, 0]
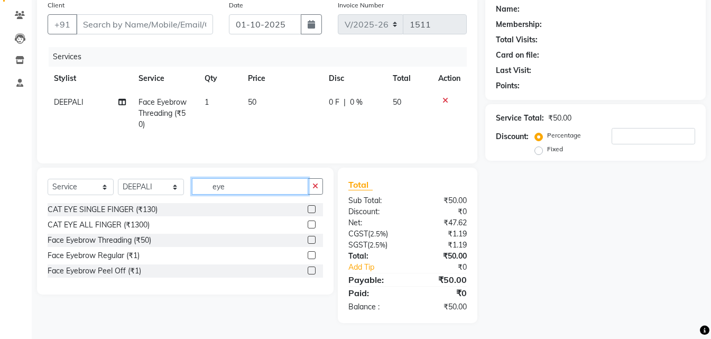
click at [269, 178] on input "eye" at bounding box center [250, 186] width 116 height 16
type input "e"
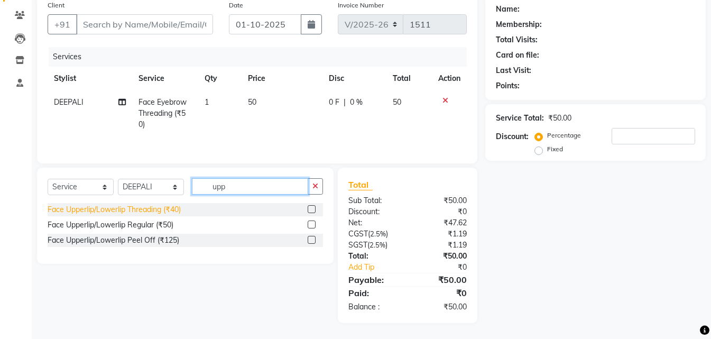
type input "upp"
click at [168, 206] on div "Face Upperlip/Lowerlip Threading (₹40)" at bounding box center [114, 209] width 133 height 11
checkbox input "false"
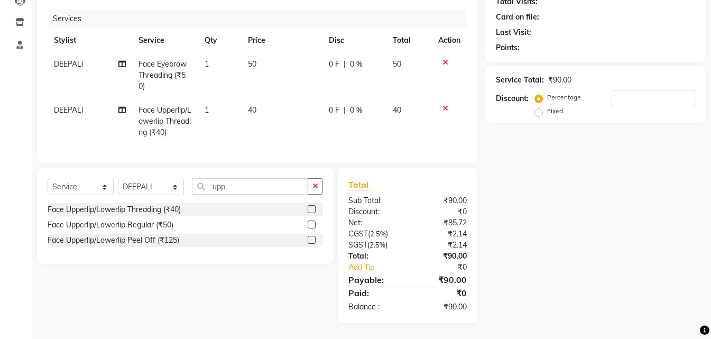
scroll to position [130, 0]
click at [653, 90] on input "number" at bounding box center [654, 98] width 84 height 16
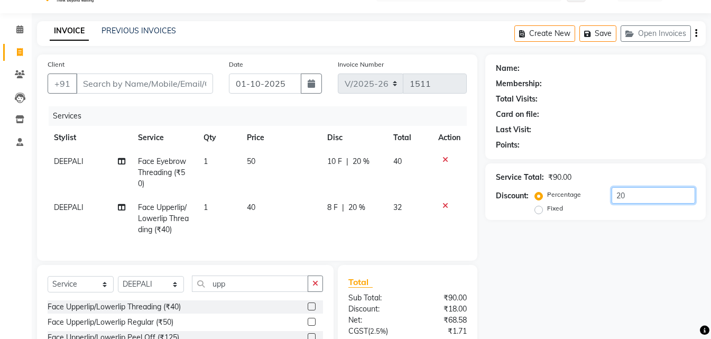
scroll to position [24, 0]
type input "20"
click at [85, 89] on input "Client" at bounding box center [144, 84] width 137 height 20
type input "k"
type input "0"
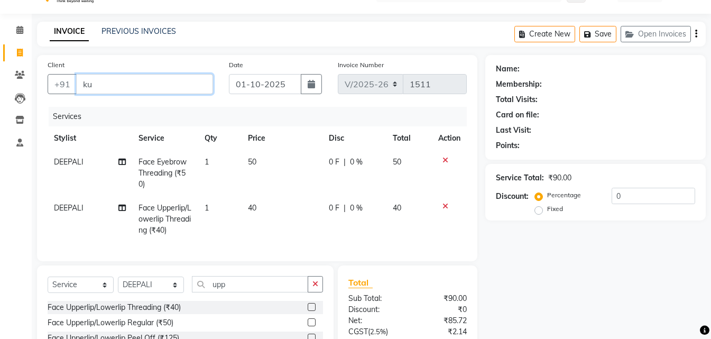
type input "k"
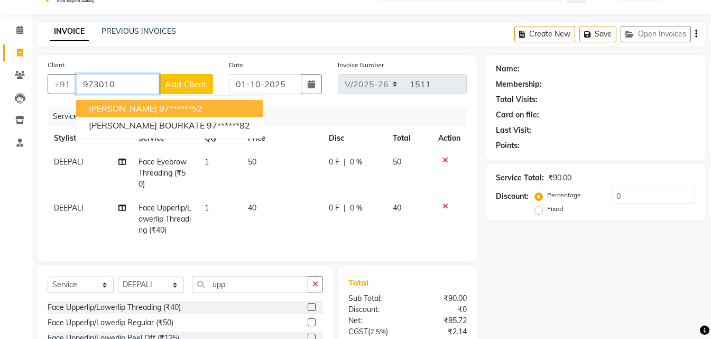
click at [138, 106] on span "[PERSON_NAME]" at bounding box center [123, 108] width 68 height 11
type input "97******52"
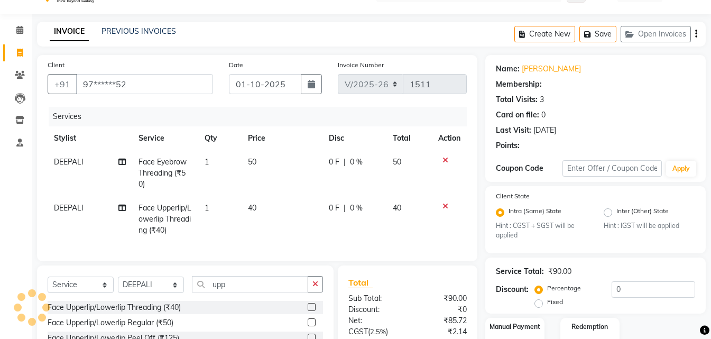
type input "20"
select select "1: Object"
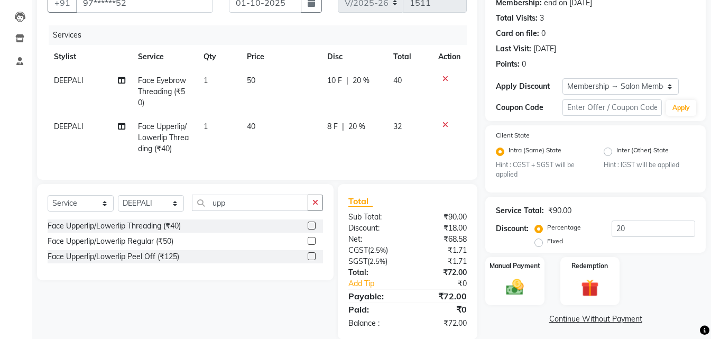
scroll to position [130, 0]
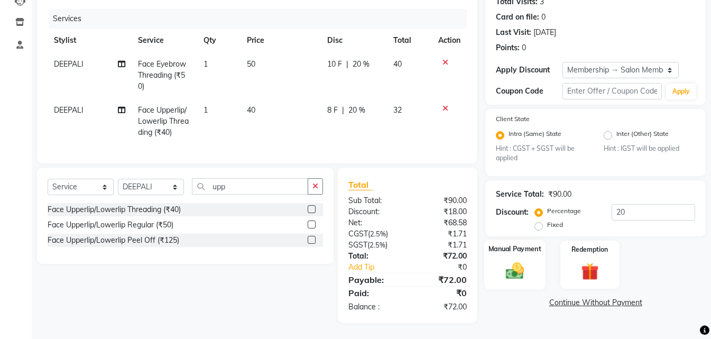
click at [518, 267] on img at bounding box center [515, 271] width 30 height 21
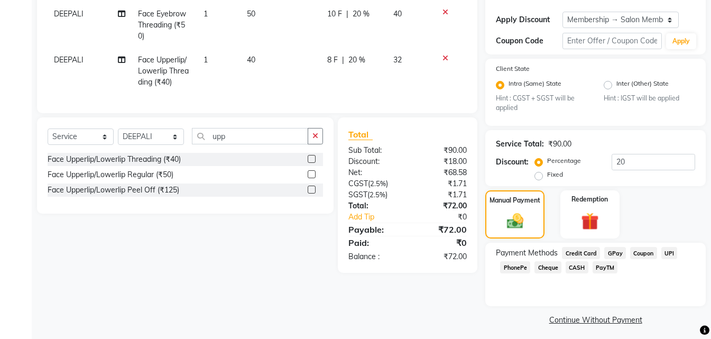
scroll to position [177, 0]
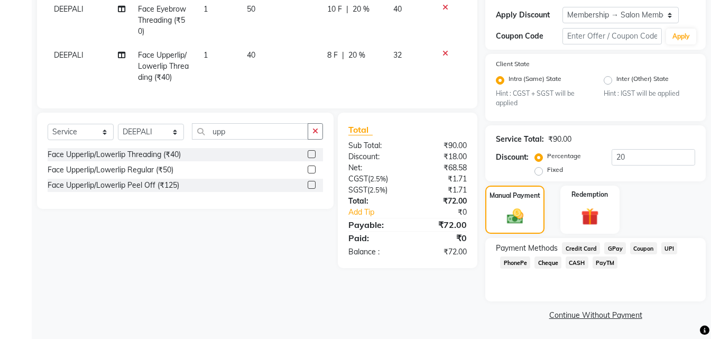
click at [571, 261] on span "CASH" at bounding box center [577, 262] width 23 height 12
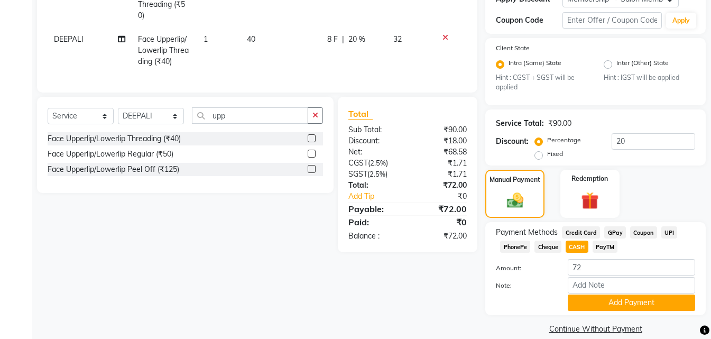
scroll to position [207, 0]
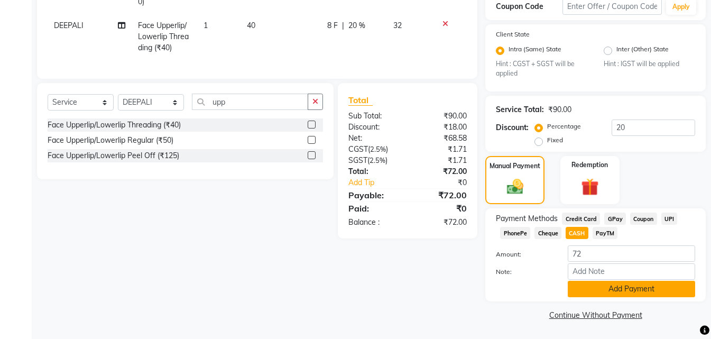
click at [649, 293] on button "Add Payment" at bounding box center [631, 289] width 127 height 16
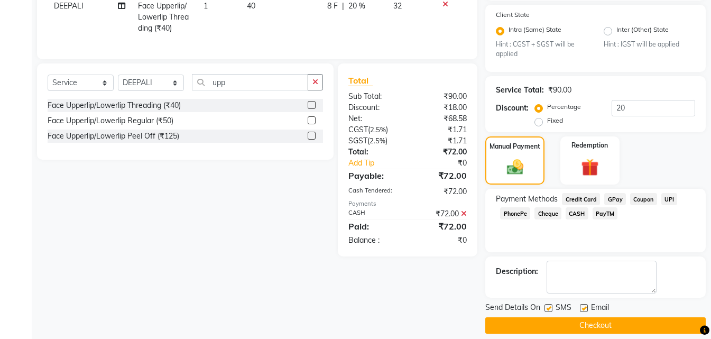
scroll to position [237, 0]
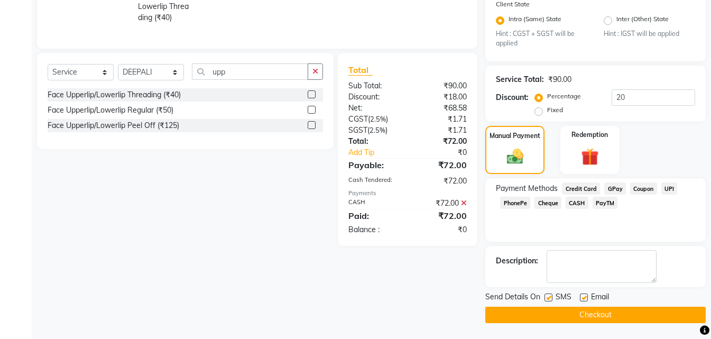
click at [599, 313] on button "Checkout" at bounding box center [595, 315] width 220 height 16
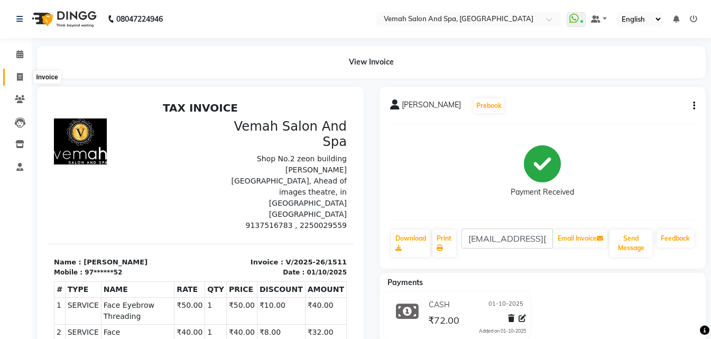
click at [17, 78] on icon at bounding box center [20, 77] width 6 height 8
select select "service"
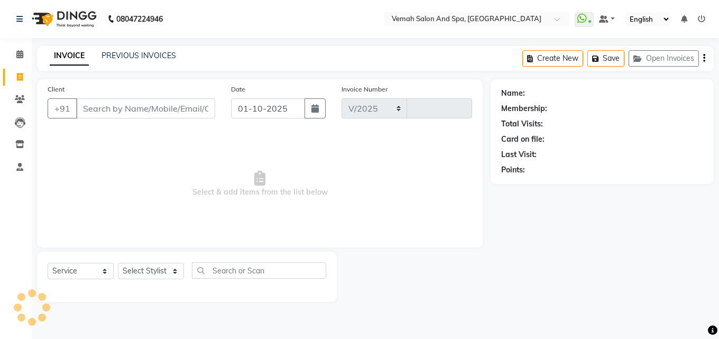
select select "7315"
type input "1512"
click at [97, 115] on input "Client" at bounding box center [145, 108] width 139 height 20
click at [139, 58] on link "PREVIOUS INVOICES" at bounding box center [138, 56] width 75 height 10
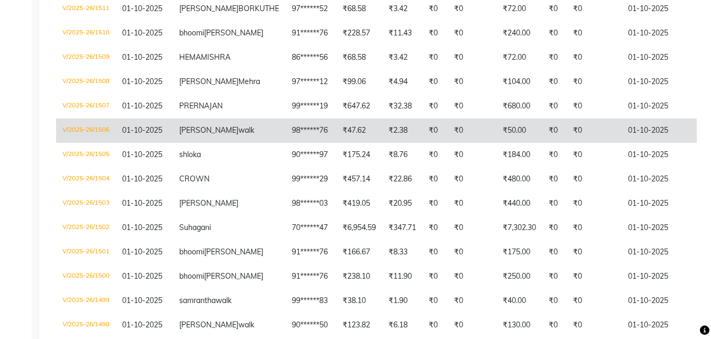
scroll to position [264, 0]
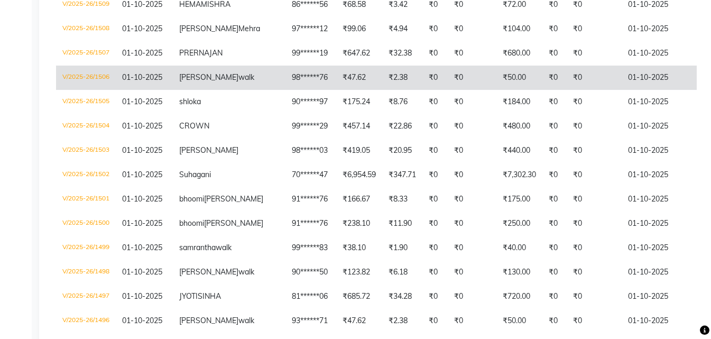
click at [238, 82] on span "walk" at bounding box center [246, 77] width 16 height 10
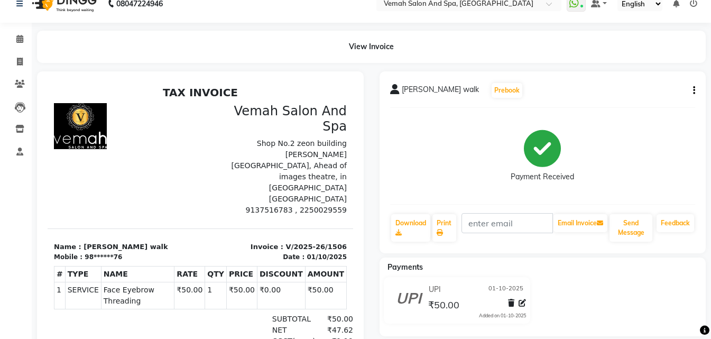
scroll to position [5, 0]
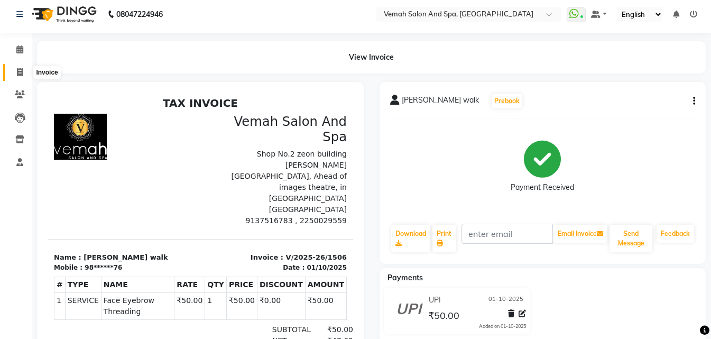
drag, startPoint x: 24, startPoint y: 78, endPoint x: 38, endPoint y: 80, distance: 14.0
click at [24, 77] on span at bounding box center [20, 73] width 19 height 12
select select "service"
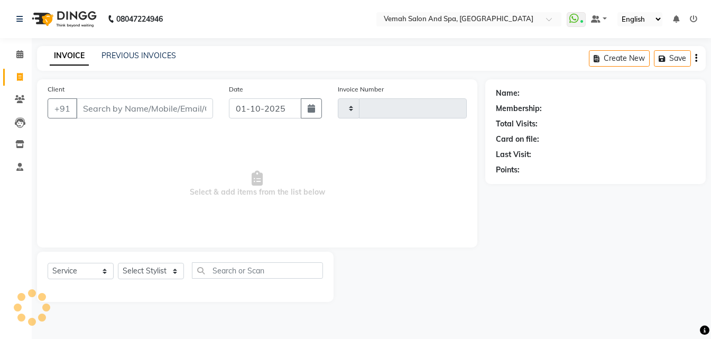
type input "1512"
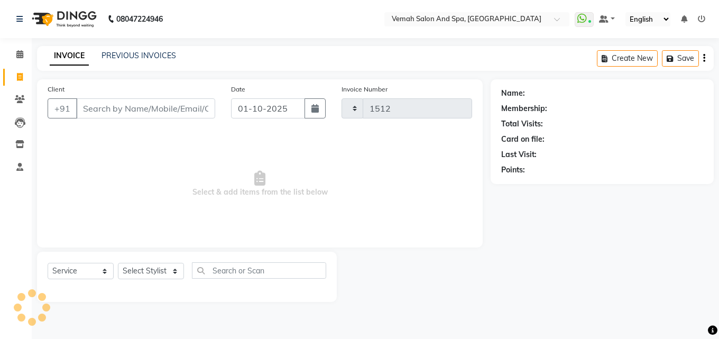
select select "7315"
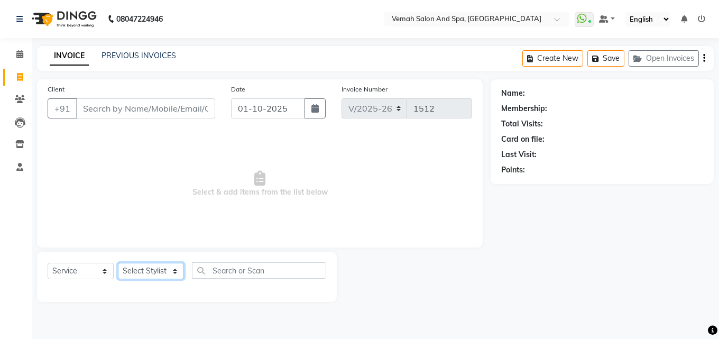
click at [177, 270] on select "Select Stylist Bhoomi Chahat [PERSON_NAME] Divya [PERSON_NAME] [PERSON_NAME] Sa…" at bounding box center [151, 271] width 66 height 16
select select "81151"
click at [118, 263] on select "Select Stylist Bhoomi Chahat [PERSON_NAME] Divya [PERSON_NAME] [PERSON_NAME] Sa…" at bounding box center [151, 271] width 66 height 16
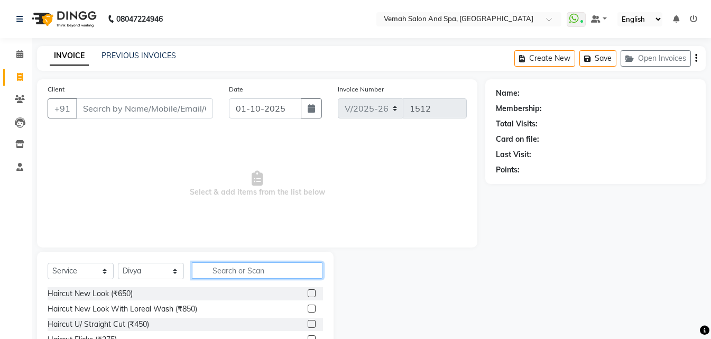
click at [229, 269] on input "text" at bounding box center [257, 270] width 131 height 16
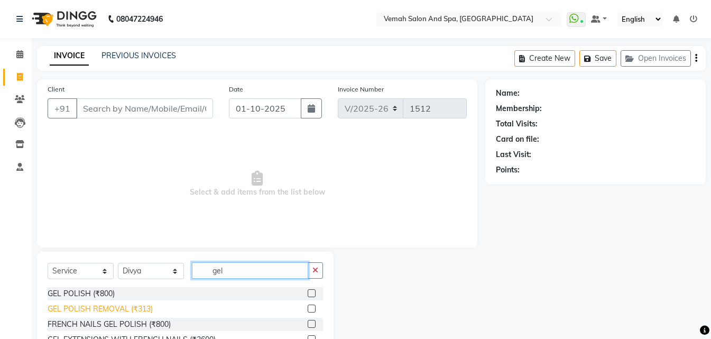
type input "gel"
click at [106, 304] on div "GEL POLISH REMOVAL (₹313)" at bounding box center [100, 308] width 105 height 11
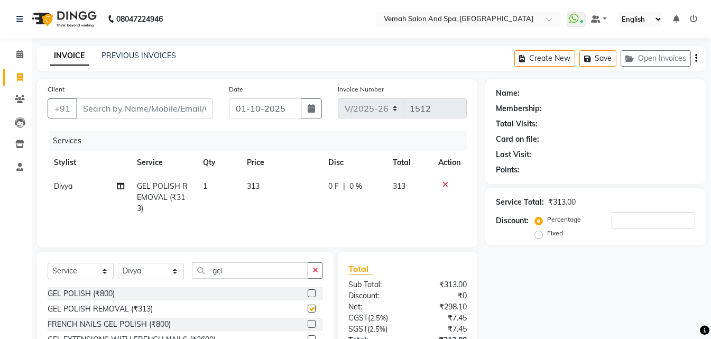
checkbox input "false"
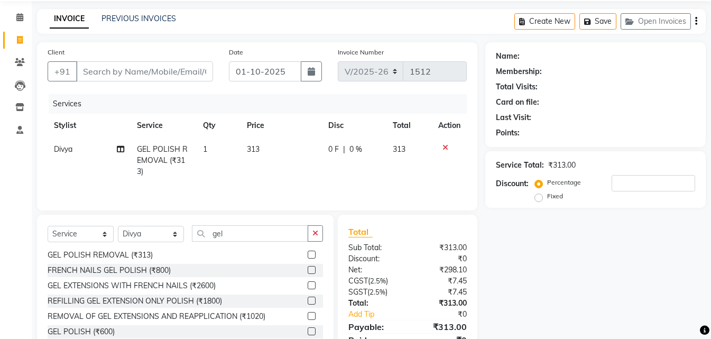
scroll to position [85, 0]
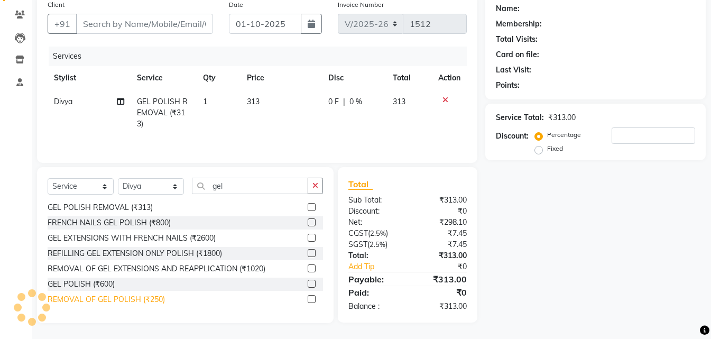
click at [134, 300] on div "REMOVAL OF GEL POLISH (₹250)" at bounding box center [106, 299] width 117 height 11
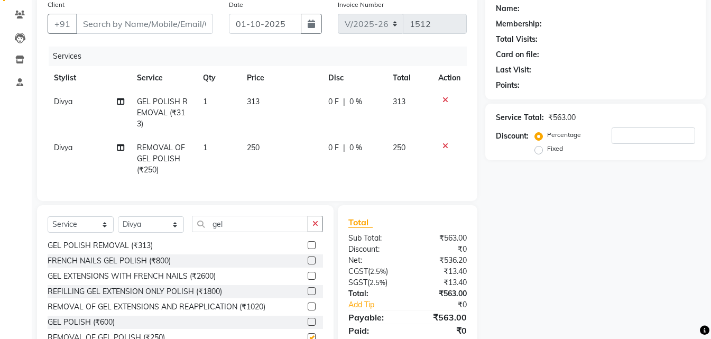
checkbox input "false"
click at [444, 97] on icon at bounding box center [445, 99] width 6 height 7
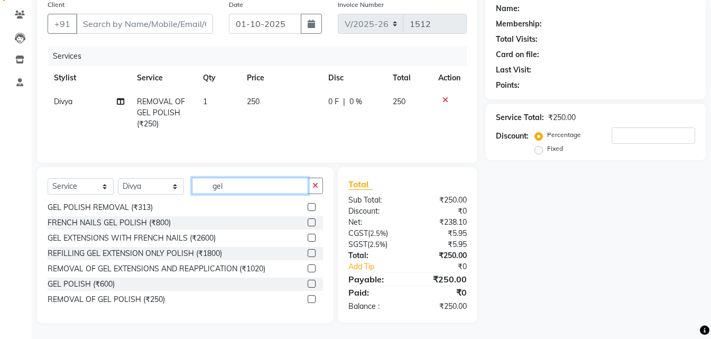
click at [268, 187] on input "gel" at bounding box center [250, 186] width 116 height 16
type input "g"
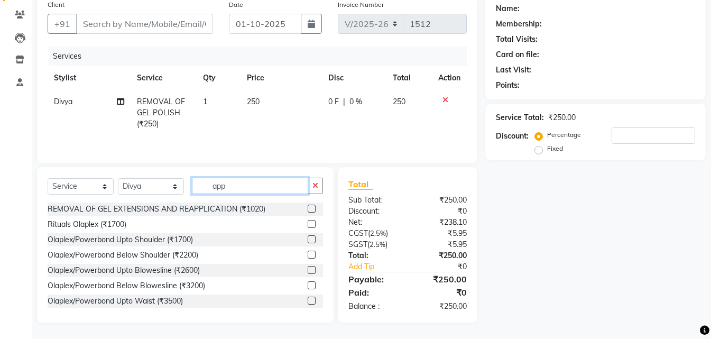
scroll to position [84, 0]
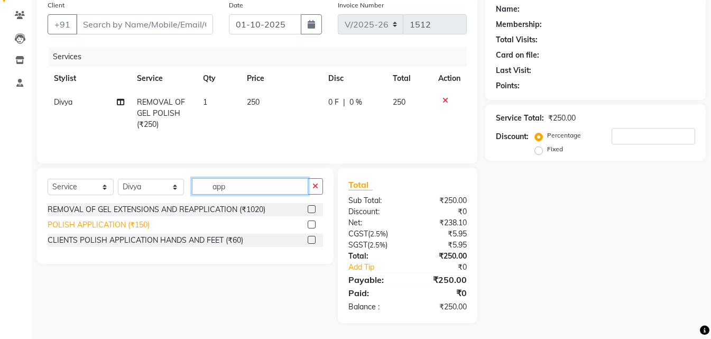
type input "app"
click at [119, 220] on div "POLISH APPLICATION (₹150)" at bounding box center [99, 224] width 102 height 11
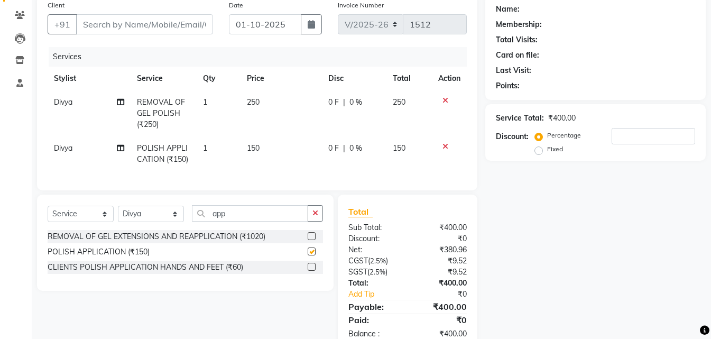
checkbox input "false"
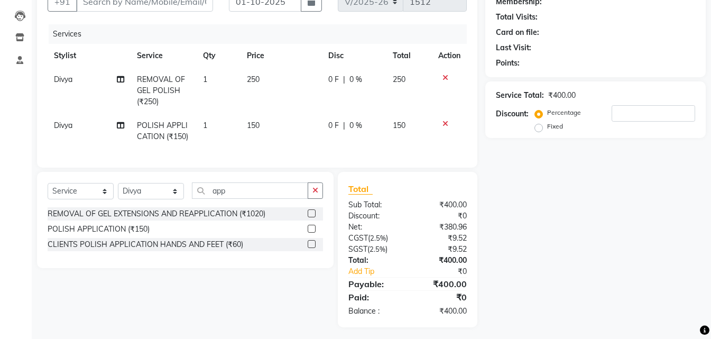
scroll to position [119, 0]
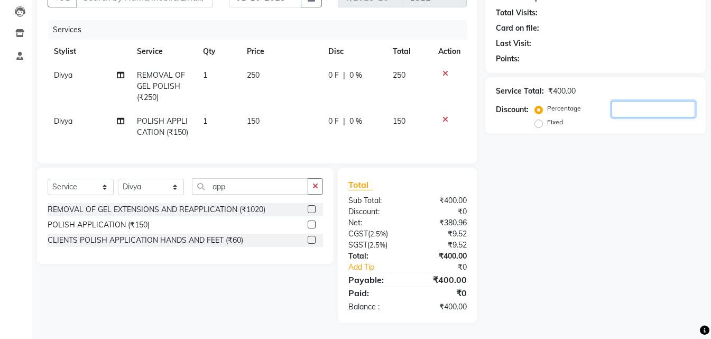
drag, startPoint x: 622, startPoint y: 103, endPoint x: 595, endPoint y: 71, distance: 41.6
click at [622, 101] on input "number" at bounding box center [654, 109] width 84 height 16
type input "20"
click at [501, 177] on div "Name: Membership: Total Visits: Card on file: Last Visit: Points: Service Total…" at bounding box center [599, 145] width 228 height 355
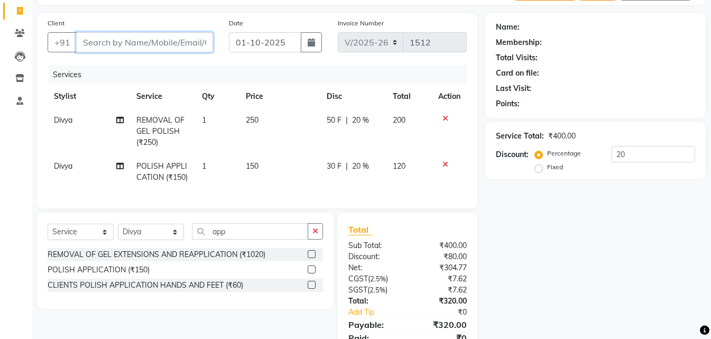
click at [188, 48] on input "Client" at bounding box center [144, 42] width 137 height 20
type input "7"
type input "0"
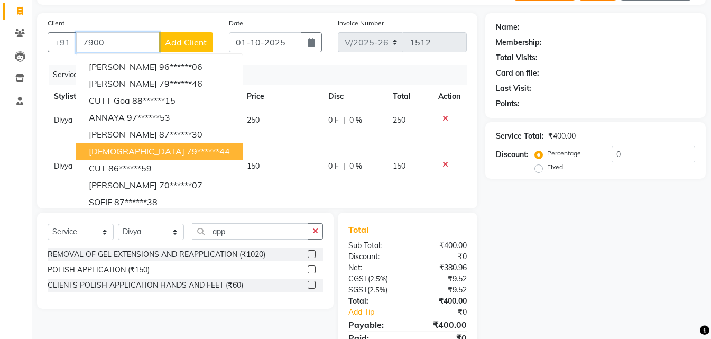
type input "7900"
click at [316, 140] on td "250" at bounding box center [281, 131] width 81 height 46
select select "81151"
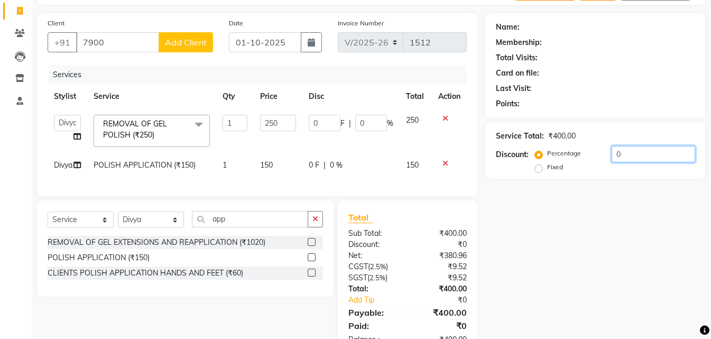
click at [621, 150] on input "0" at bounding box center [654, 154] width 84 height 16
type input "2"
type input "5"
type input "2"
type input "20"
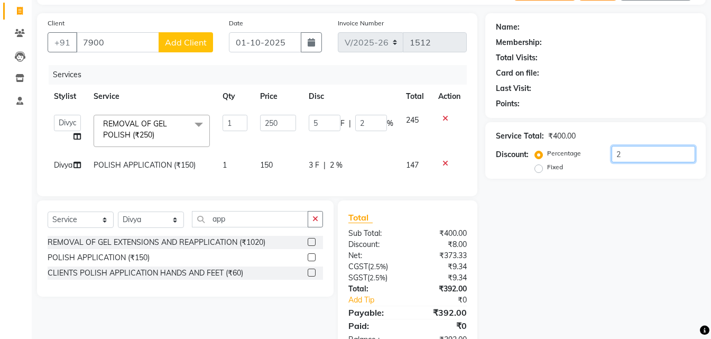
type input "50"
type input "20"
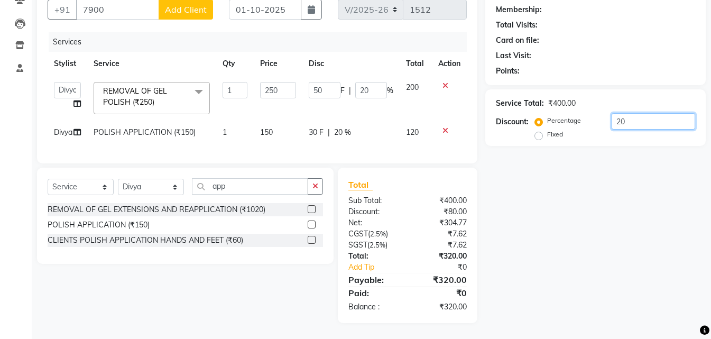
scroll to position [118, 0]
type input "20"
click at [86, 227] on div "POLISH APPLICATION (₹150)" at bounding box center [99, 224] width 102 height 11
checkbox input "false"
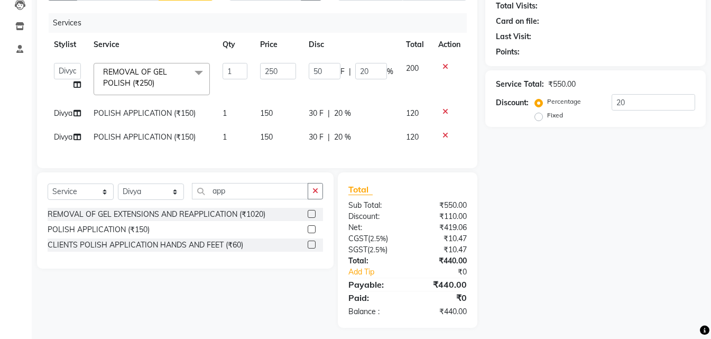
click at [444, 139] on icon at bounding box center [445, 135] width 6 height 7
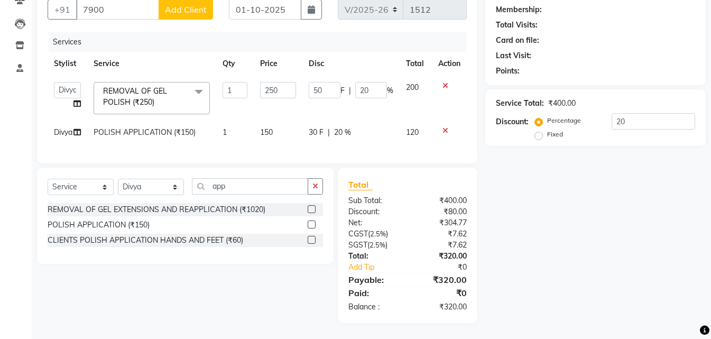
click at [275, 121] on td "150" at bounding box center [278, 133] width 49 height 24
select select "81151"
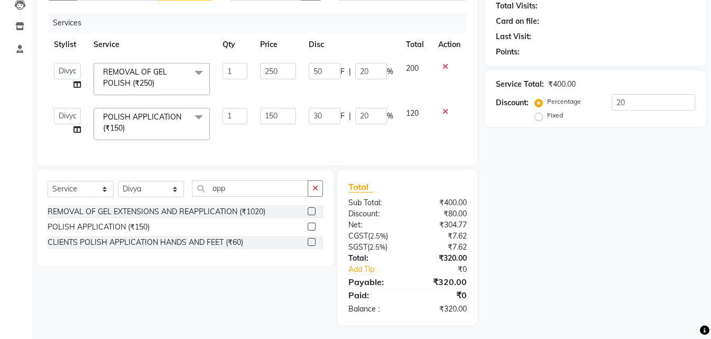
click at [284, 107] on td "150" at bounding box center [278, 123] width 49 height 45
click at [296, 118] on input "150" at bounding box center [278, 116] width 36 height 16
type input "1"
type input "5"
type input "250"
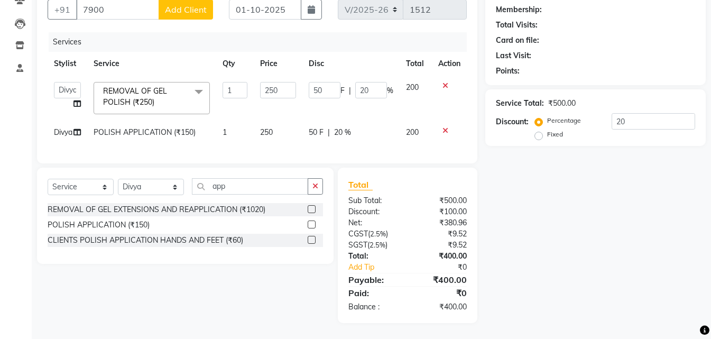
click at [307, 135] on td "50 F | 20 %" at bounding box center [350, 133] width 97 height 24
select select "81151"
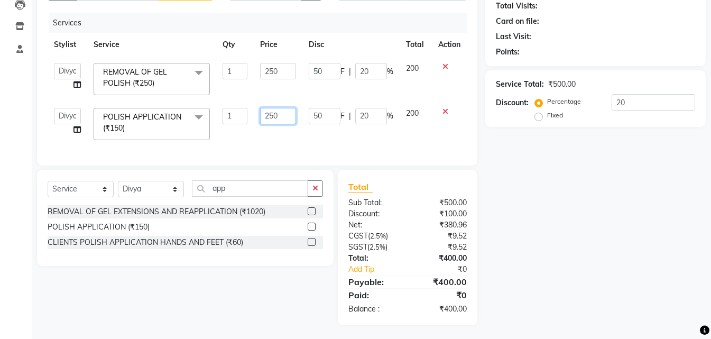
click at [294, 112] on input "250" at bounding box center [278, 116] width 36 height 16
click at [287, 119] on input "250" at bounding box center [278, 116] width 36 height 16
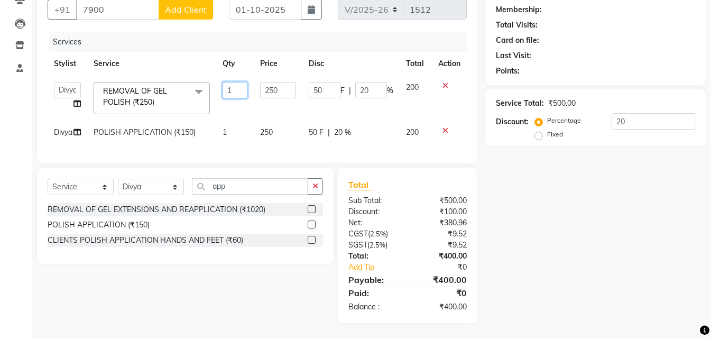
click at [238, 82] on input "1" at bounding box center [235, 90] width 25 height 16
type input "2"
click at [274, 121] on td "250" at bounding box center [278, 133] width 49 height 24
select select "81151"
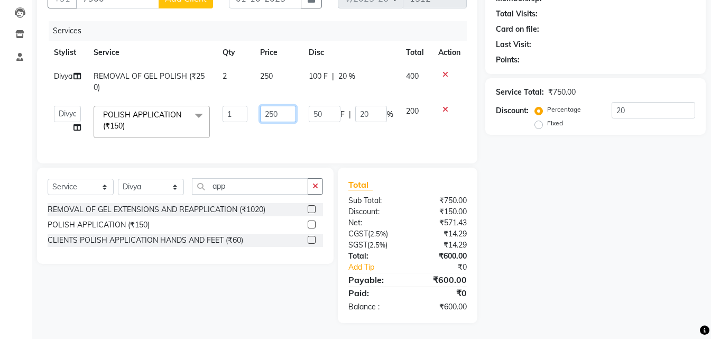
click at [285, 107] on input "250" at bounding box center [278, 114] width 36 height 16
type input "2"
type input "120"
click at [293, 132] on td "120" at bounding box center [278, 121] width 49 height 45
select select "81151"
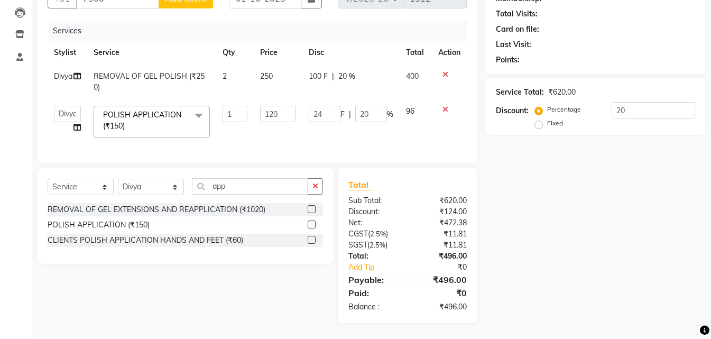
click at [242, 69] on td "2" at bounding box center [235, 81] width 38 height 35
select select "81151"
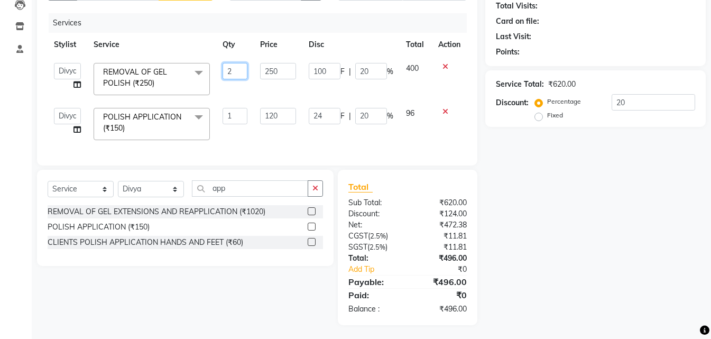
click at [242, 69] on input "2" at bounding box center [235, 71] width 25 height 16
type input "1"
click at [206, 133] on td "POLISH APPLICATION (₹150) x Haircut New Look (₹650) Haircut New Look With Lorea…" at bounding box center [151, 123] width 129 height 45
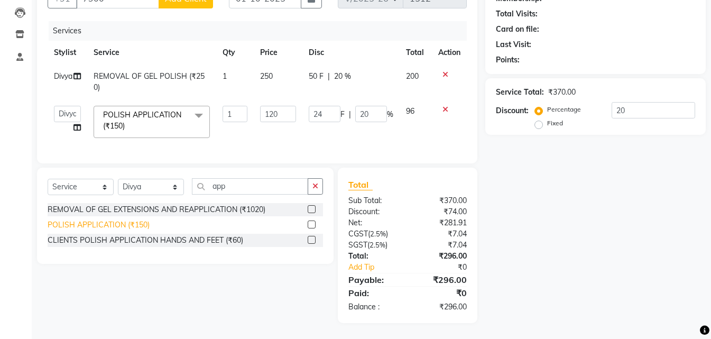
click at [110, 226] on div "POLISH APPLICATION (₹150)" at bounding box center [99, 224] width 102 height 11
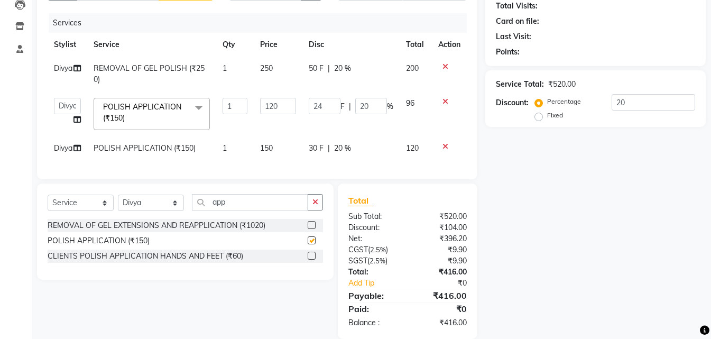
checkbox input "false"
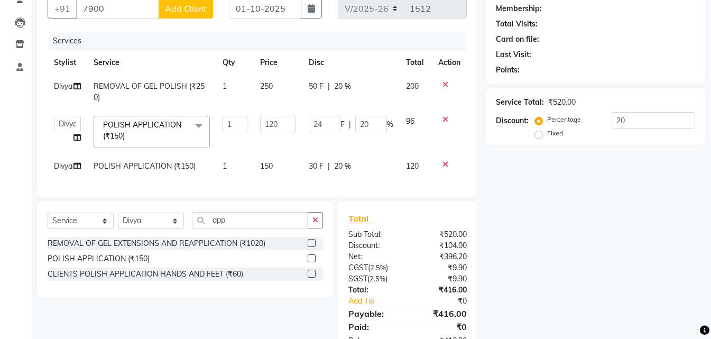
click at [447, 85] on icon at bounding box center [445, 84] width 6 height 7
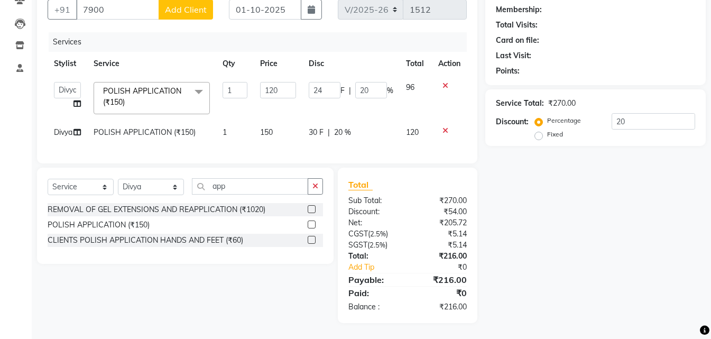
click at [447, 85] on icon at bounding box center [445, 85] width 6 height 7
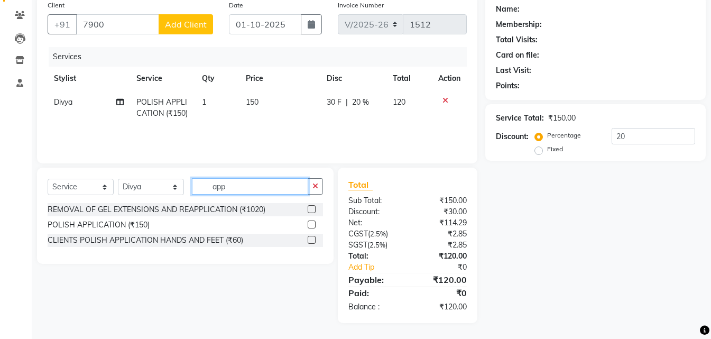
drag, startPoint x: 239, startPoint y: 186, endPoint x: 221, endPoint y: 157, distance: 34.0
click at [239, 185] on input "app" at bounding box center [250, 186] width 116 height 16
type input "a"
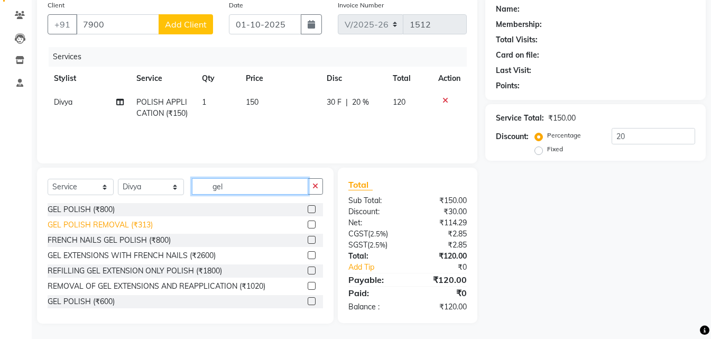
type input "gel"
click at [112, 226] on div "GEL POLISH REMOVAL (₹313)" at bounding box center [100, 224] width 105 height 11
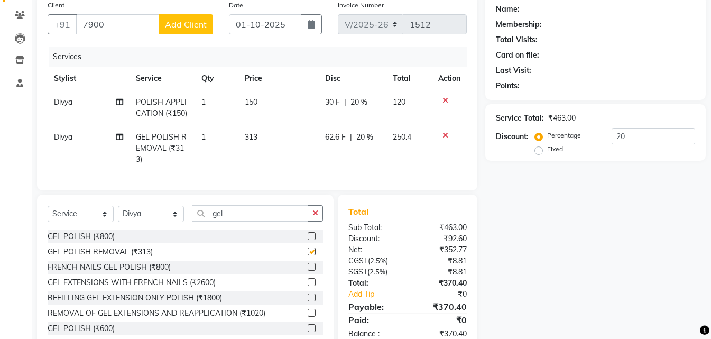
checkbox input "false"
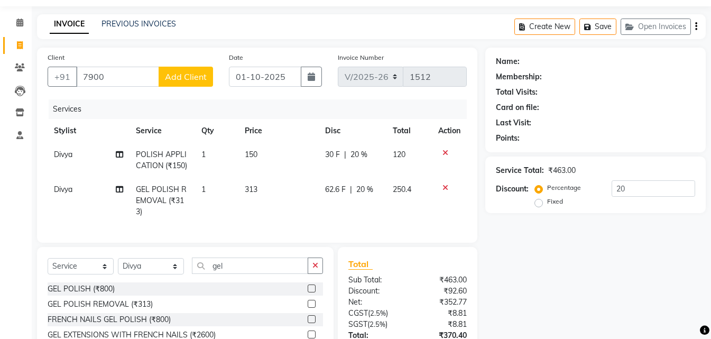
scroll to position [14, 0]
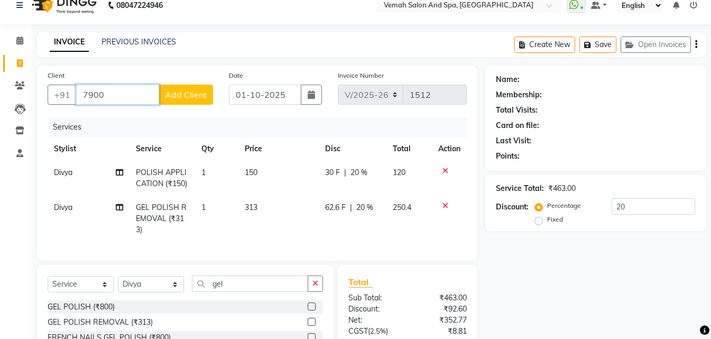
click at [124, 87] on input "7900" at bounding box center [117, 95] width 83 height 20
type input "79000"
type input "0"
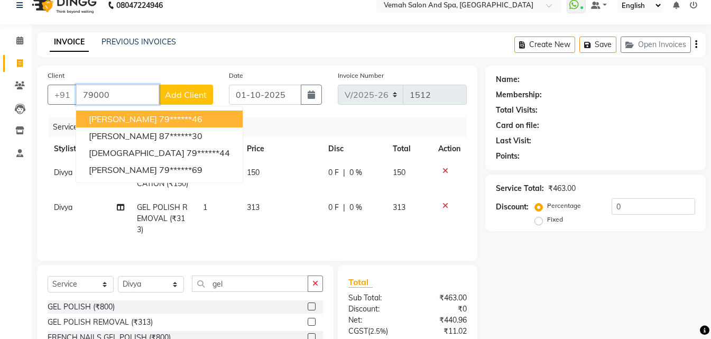
click at [172, 117] on ngb-highlight "79******46" at bounding box center [180, 119] width 43 height 11
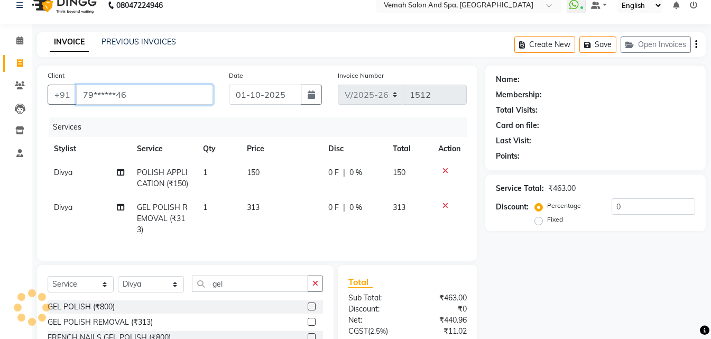
type input "79******46"
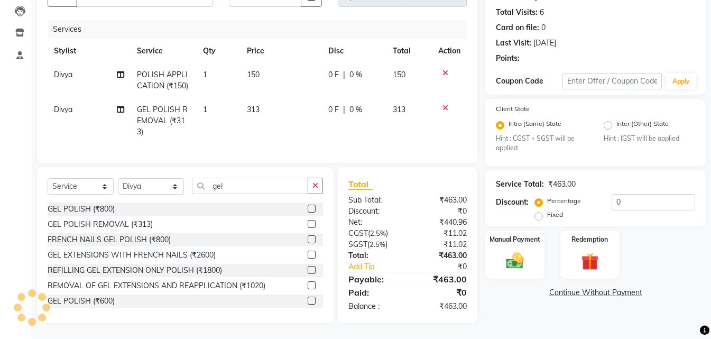
select select "1: Object"
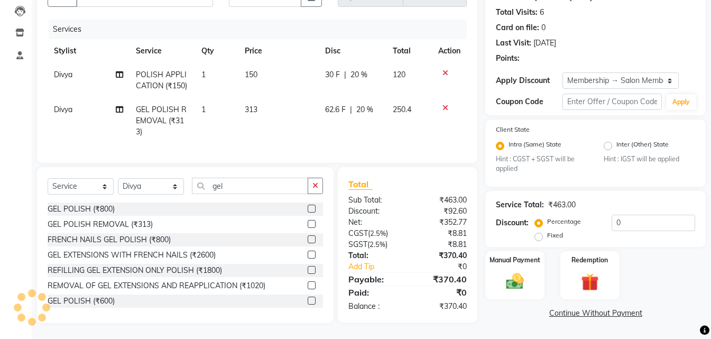
type input "20"
click at [515, 271] on img at bounding box center [515, 281] width 30 height 21
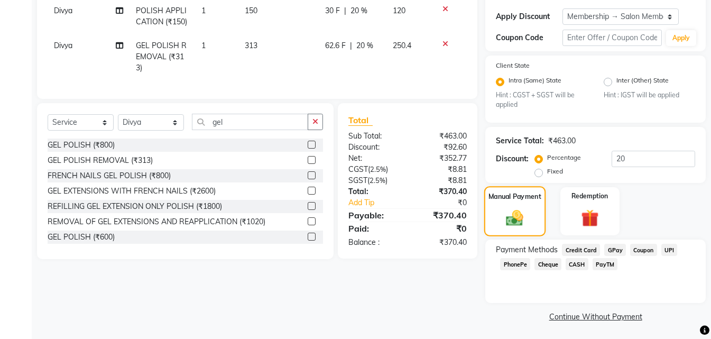
scroll to position [177, 0]
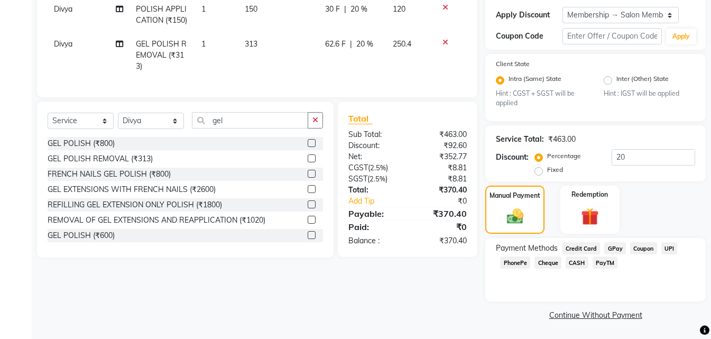
click at [663, 248] on span "UPI" at bounding box center [669, 248] width 16 height 12
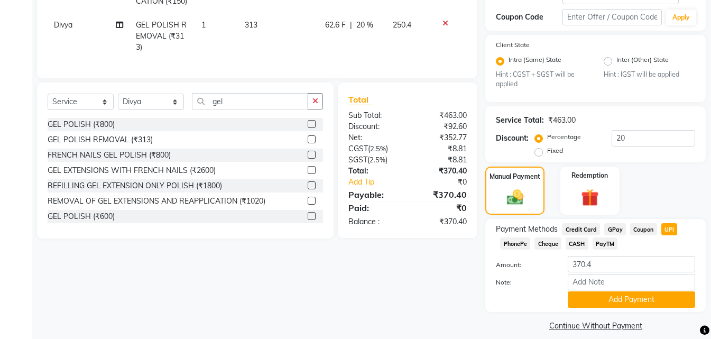
scroll to position [207, 0]
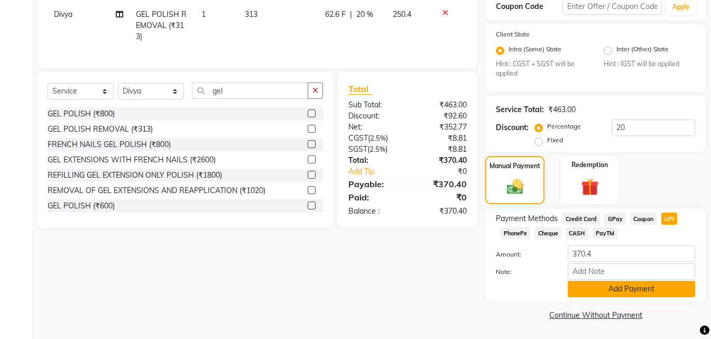
click at [641, 290] on button "Add Payment" at bounding box center [631, 289] width 127 height 16
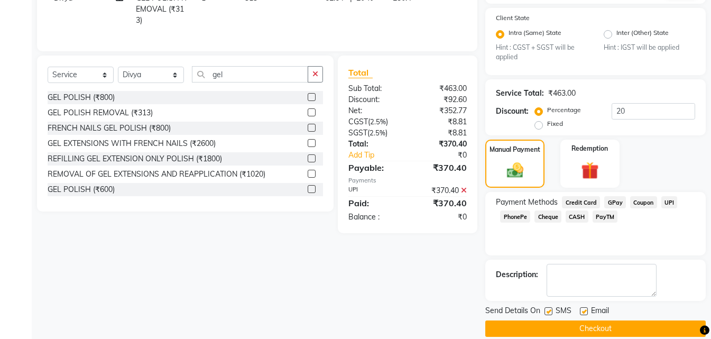
scroll to position [237, 0]
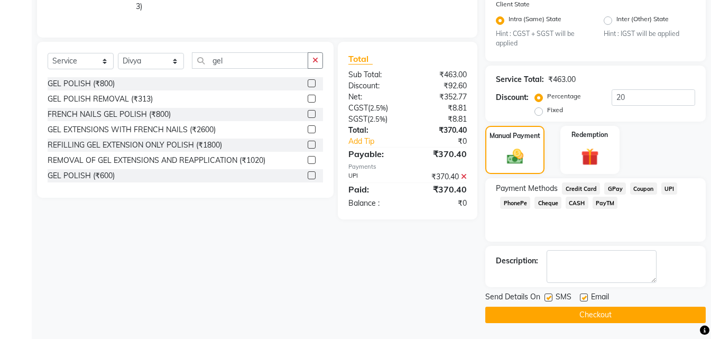
click at [587, 316] on button "Checkout" at bounding box center [595, 315] width 220 height 16
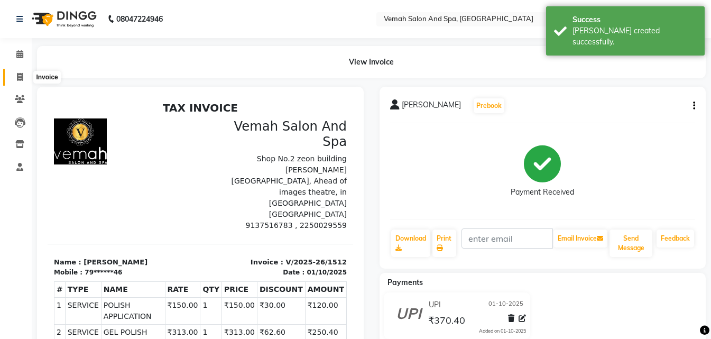
click at [15, 76] on span at bounding box center [20, 77] width 19 height 12
select select "service"
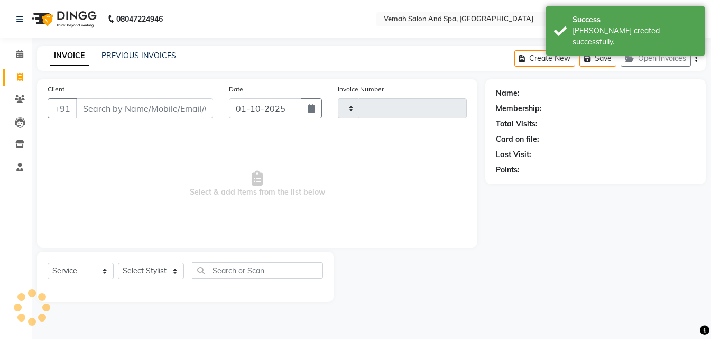
type input "1513"
select select "7315"
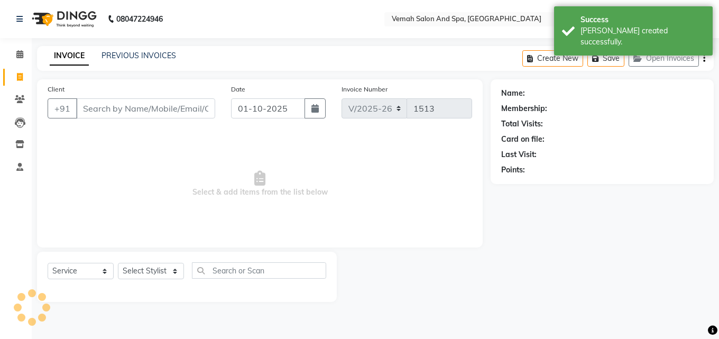
click at [115, 96] on div "Client +91" at bounding box center [131, 105] width 183 height 43
click at [180, 274] on select "Select Stylist Bhoomi Chahat [PERSON_NAME] Divya [PERSON_NAME] [PERSON_NAME] Sa…" at bounding box center [151, 271] width 66 height 16
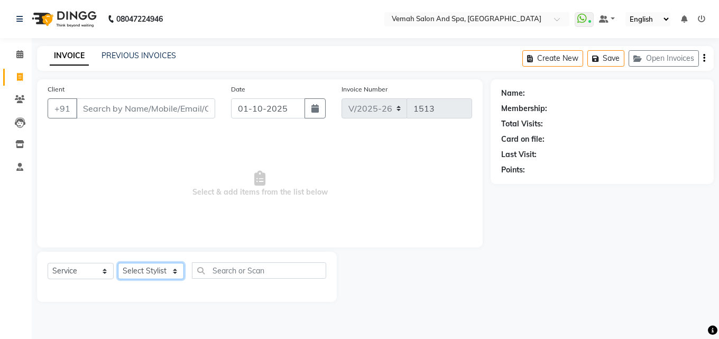
select select "62761"
click at [118, 263] on select "Select Stylist Bhoomi Chahat [PERSON_NAME] Divya [PERSON_NAME] [PERSON_NAME] Sa…" at bounding box center [151, 271] width 66 height 16
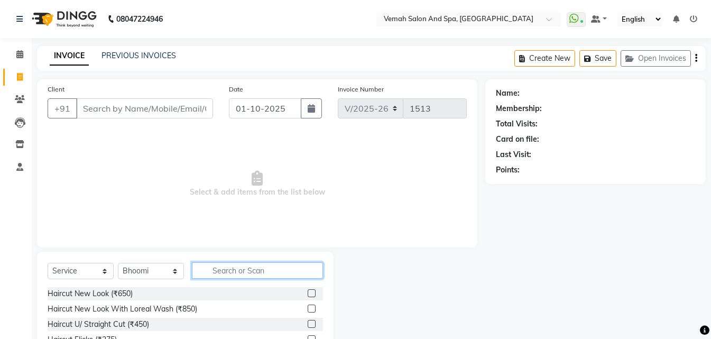
click at [260, 275] on input "text" at bounding box center [257, 270] width 131 height 16
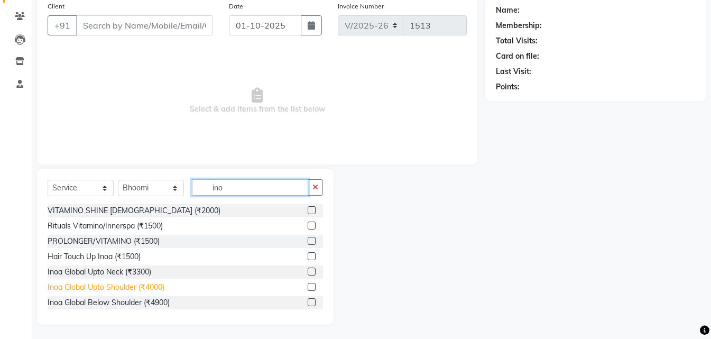
scroll to position [85, 0]
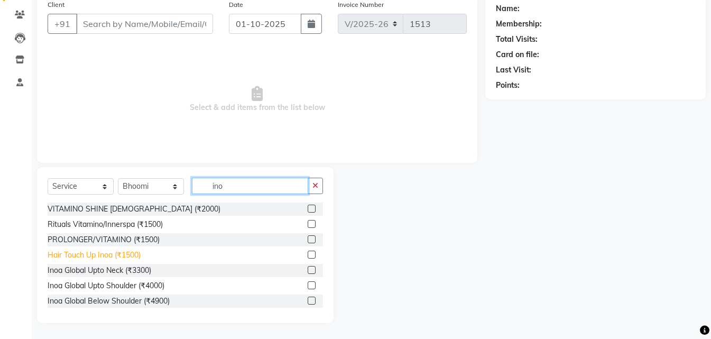
type input "ino"
click at [119, 259] on div "Hair Touch Up Inoa (₹1500)" at bounding box center [94, 255] width 93 height 11
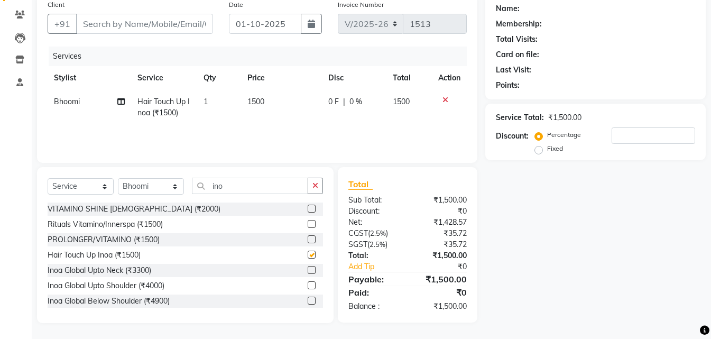
checkbox input "false"
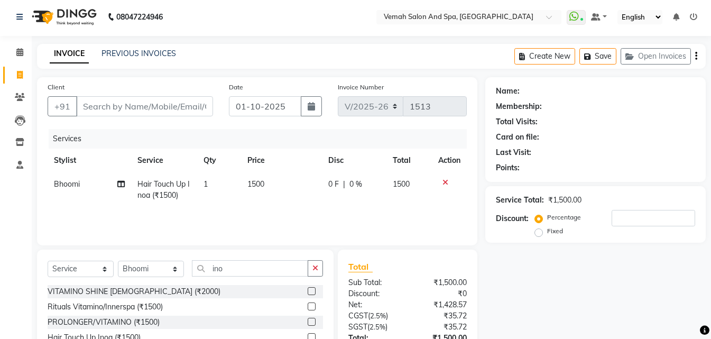
scroll to position [0, 0]
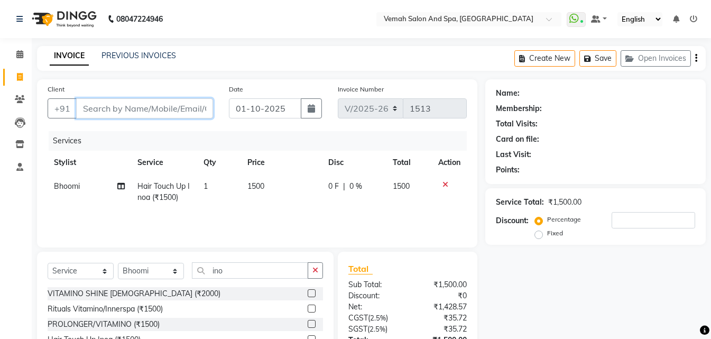
click at [147, 110] on input "Client" at bounding box center [144, 108] width 137 height 20
type input "b"
type input "0"
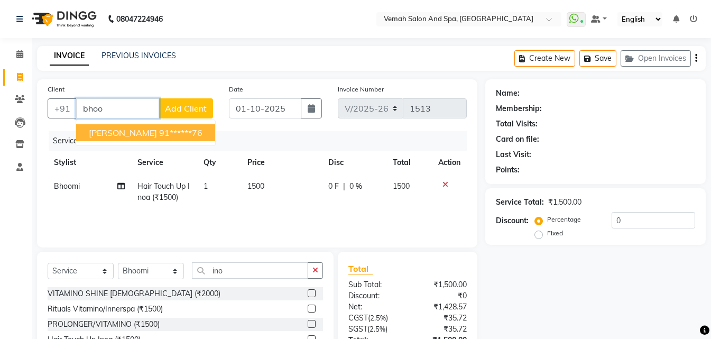
click at [159, 128] on ngb-highlight "91******76" at bounding box center [180, 132] width 43 height 11
type input "91******76"
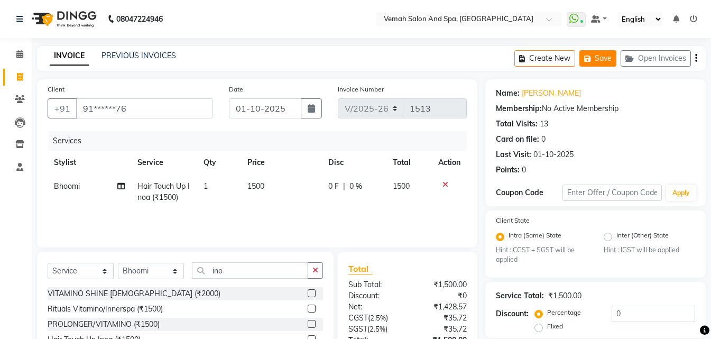
click at [597, 62] on button "Save" at bounding box center [597, 58] width 37 height 16
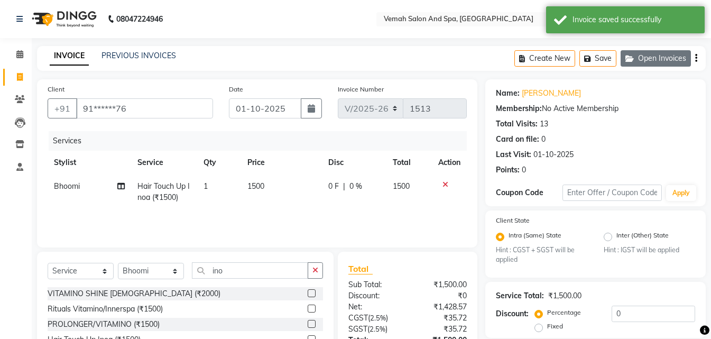
click at [645, 54] on button "Open Invoices" at bounding box center [656, 58] width 70 height 16
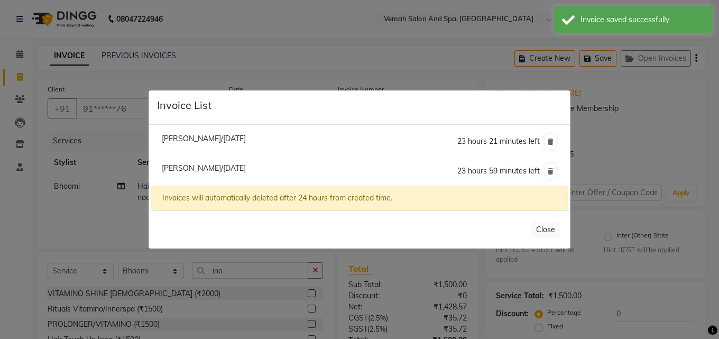
click at [639, 115] on ngb-modal-window "Invoice List Neha Dadhich/01 October 2025 23 hours 21 minutes left Bhoomi Parab…" at bounding box center [359, 169] width 719 height 339
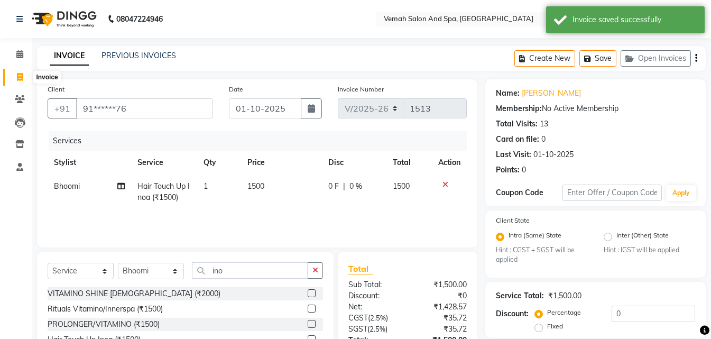
click at [18, 79] on icon at bounding box center [20, 77] width 6 height 8
select select "service"
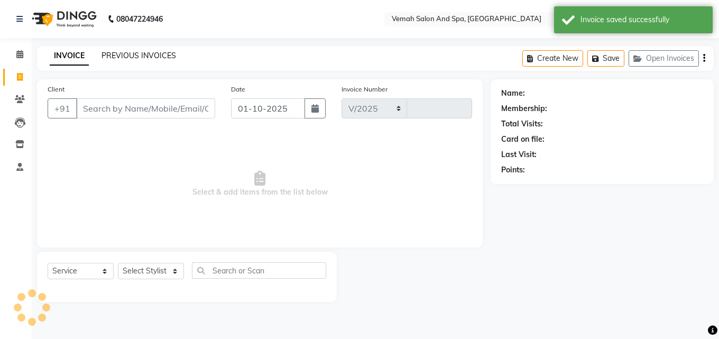
select select "7315"
type input "1513"
click at [102, 108] on input "Client" at bounding box center [145, 108] width 139 height 20
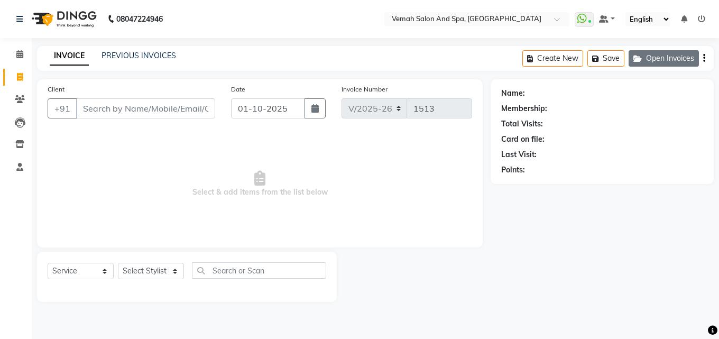
click at [679, 52] on button "Open Invoices" at bounding box center [664, 58] width 70 height 16
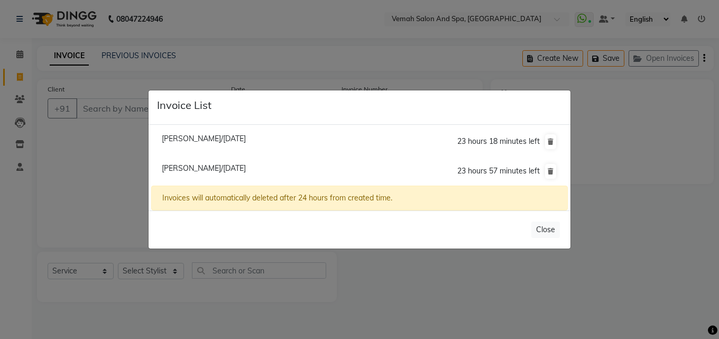
click at [242, 138] on span "[PERSON_NAME]/[DATE]" at bounding box center [204, 139] width 84 height 10
type input "99******37"
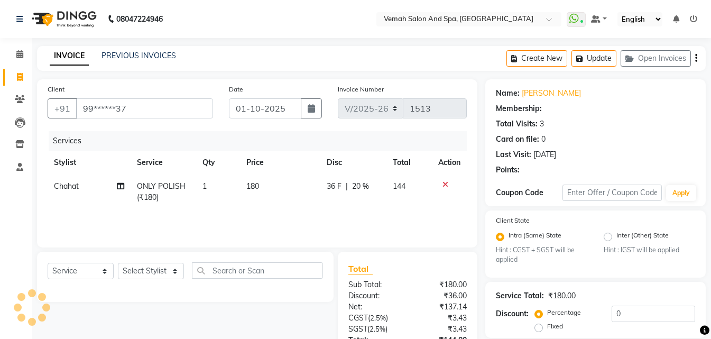
type input "20"
select select "1: Object"
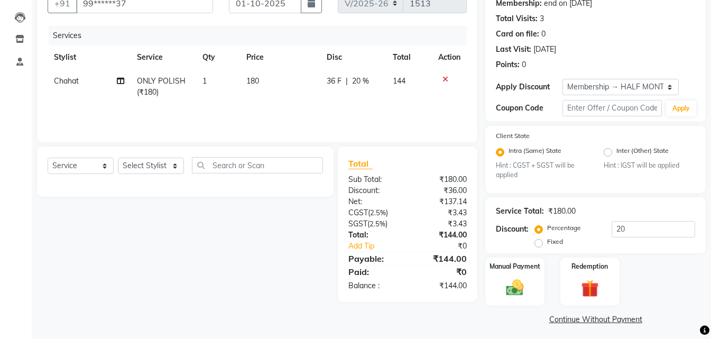
scroll to position [106, 0]
click at [705, 166] on div "Client State Intra (Same) State Hint : CGST + SGST will be applied Inter (Other…" at bounding box center [595, 158] width 220 height 67
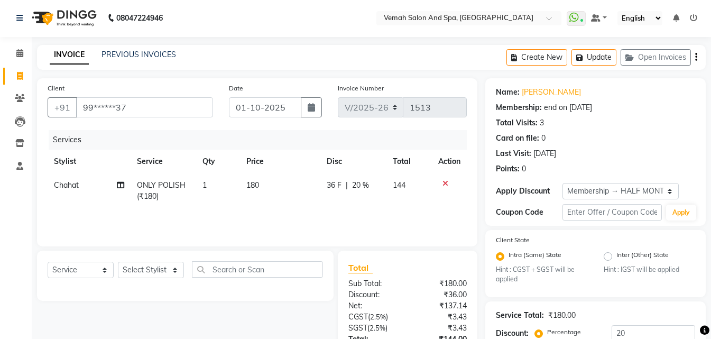
scroll to position [0, 0]
click at [16, 82] on span at bounding box center [20, 77] width 19 height 12
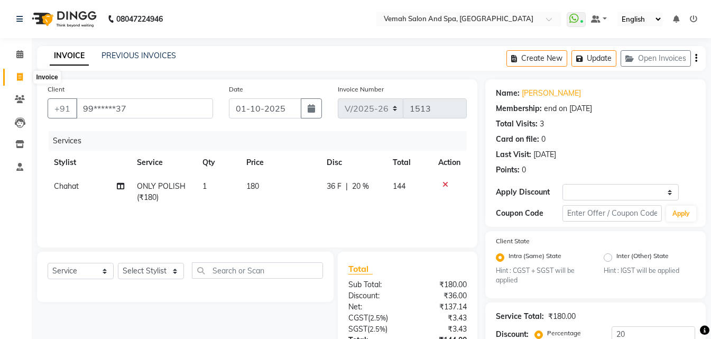
select select "7315"
select select "service"
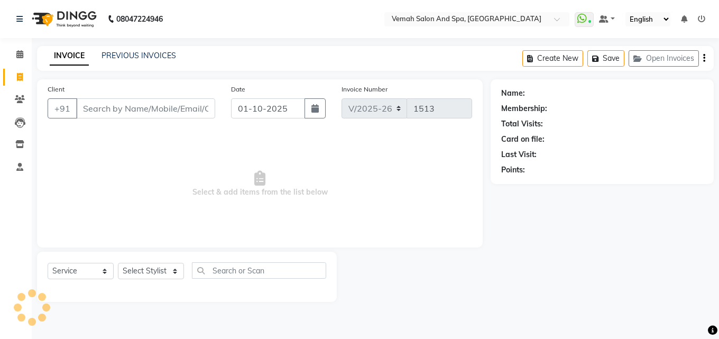
click at [207, 113] on input "Client" at bounding box center [145, 108] width 139 height 20
click at [176, 277] on select "Select Stylist" at bounding box center [151, 271] width 66 height 16
select select "81151"
click at [118, 263] on select "Select Stylist Bhoomi Chahat [PERSON_NAME] Divya [PERSON_NAME] [PERSON_NAME] Sa…" at bounding box center [151, 271] width 66 height 16
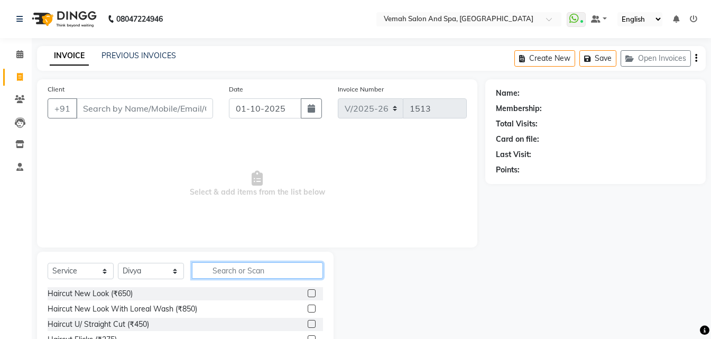
click at [273, 274] on input "text" at bounding box center [257, 270] width 131 height 16
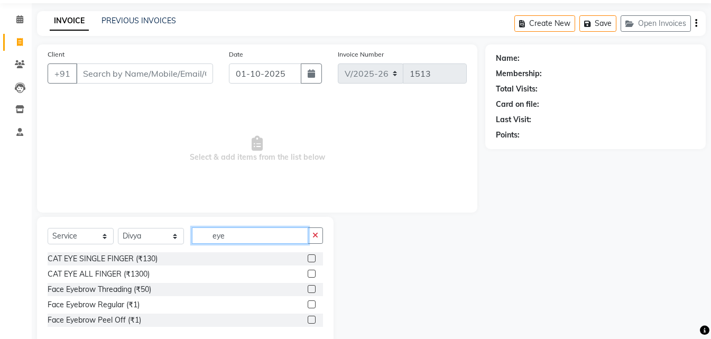
scroll to position [56, 0]
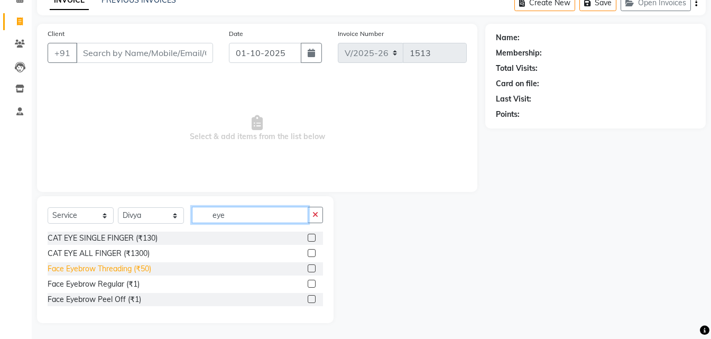
type input "eye"
click at [107, 269] on div "Face Eyebrow Threading (₹50)" at bounding box center [100, 268] width 104 height 11
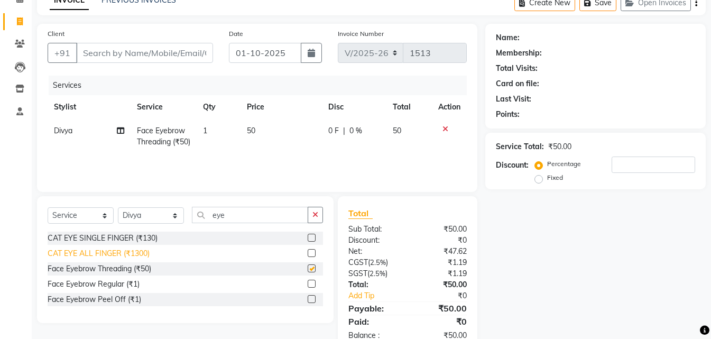
checkbox input "false"
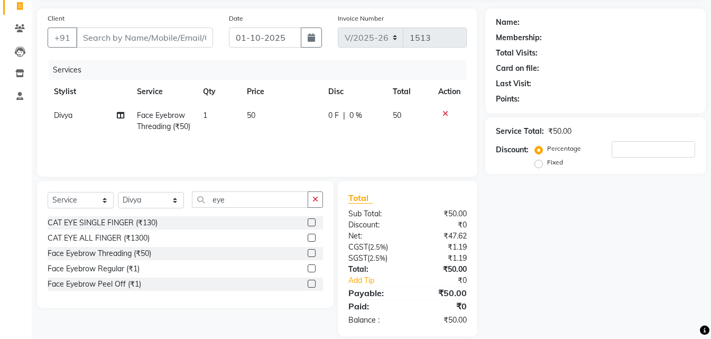
scroll to position [31, 0]
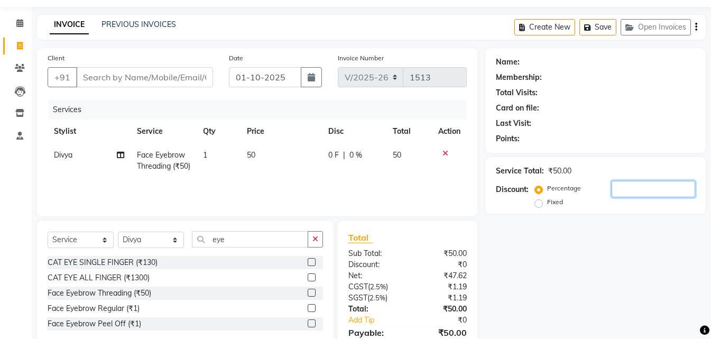
click at [619, 190] on input "number" at bounding box center [654, 189] width 84 height 16
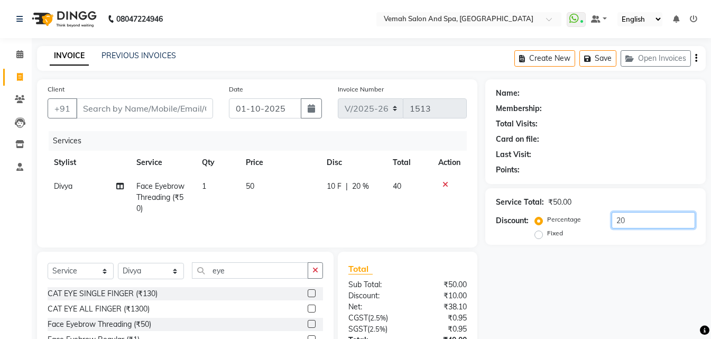
type input "20"
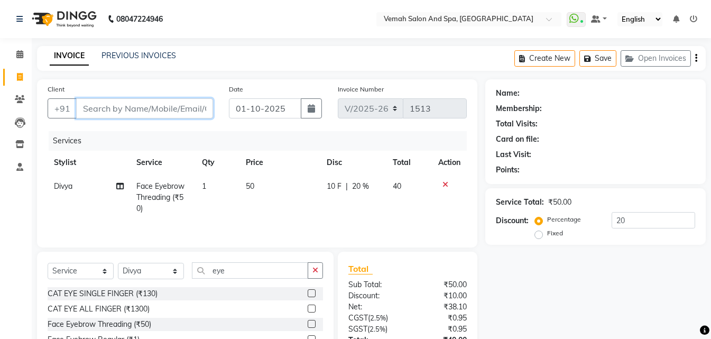
drag, startPoint x: 121, startPoint y: 110, endPoint x: 29, endPoint y: 79, distance: 97.0
click at [119, 110] on input "Client" at bounding box center [144, 108] width 137 height 20
click at [177, 112] on input "Client" at bounding box center [144, 108] width 137 height 20
click at [444, 185] on icon at bounding box center [445, 184] width 6 height 7
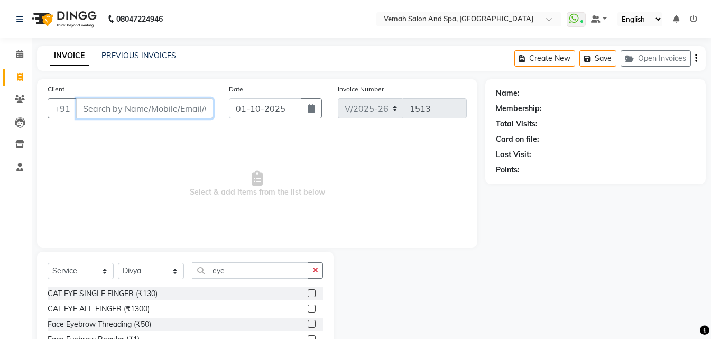
click at [97, 110] on input "Client" at bounding box center [144, 108] width 137 height 20
click at [112, 106] on input "Client" at bounding box center [144, 108] width 137 height 20
click at [125, 105] on input "Client" at bounding box center [144, 108] width 137 height 20
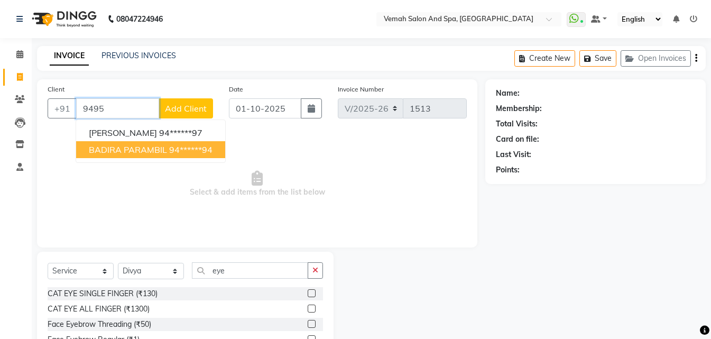
click at [146, 152] on span "BADIRA PARAMBIL" at bounding box center [128, 149] width 78 height 11
type input "94******94"
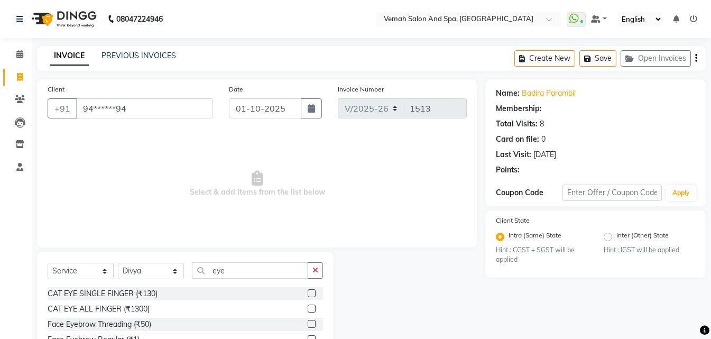
select select "1: Object"
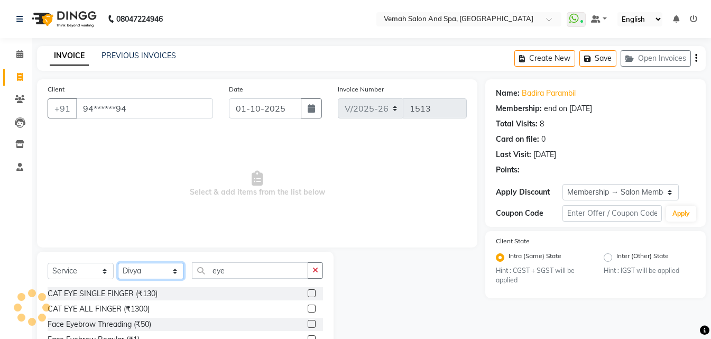
click at [160, 269] on select "Select Stylist Bhoomi Chahat [PERSON_NAME] Divya [PERSON_NAME] [PERSON_NAME] Sa…" at bounding box center [151, 271] width 66 height 16
select select "62754"
click at [118, 263] on select "Select Stylist Bhoomi Chahat [PERSON_NAME] Divya [PERSON_NAME] [PERSON_NAME] Sa…" at bounding box center [151, 271] width 66 height 16
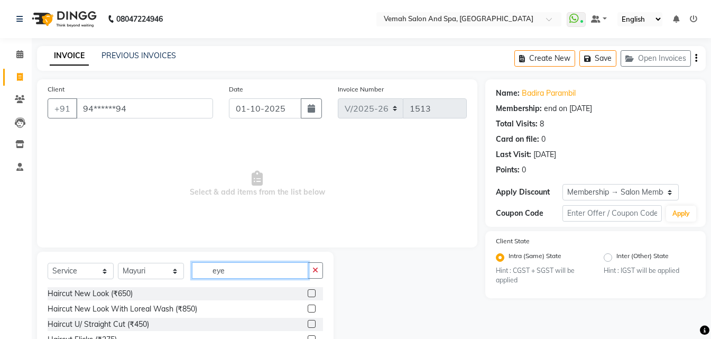
click at [256, 270] on input "eye" at bounding box center [250, 270] width 116 height 16
click at [233, 263] on input "ey" at bounding box center [250, 270] width 116 height 16
type input "e"
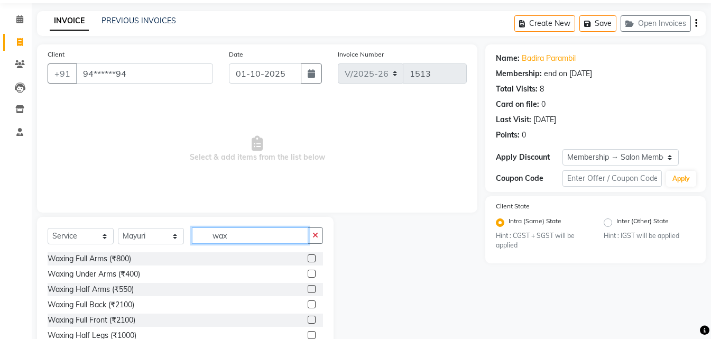
scroll to position [85, 0]
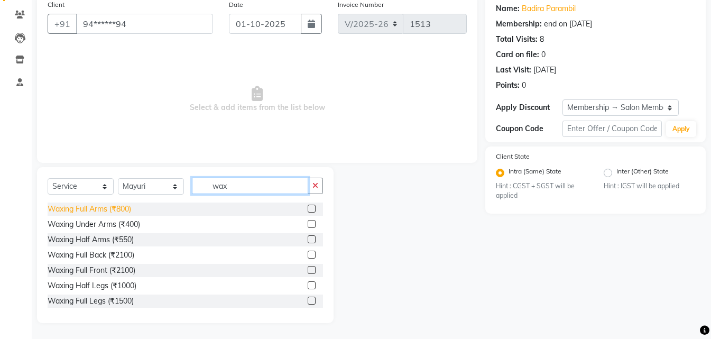
type input "wax"
click at [101, 204] on div "Waxing Full Arms (₹800)" at bounding box center [90, 209] width 84 height 11
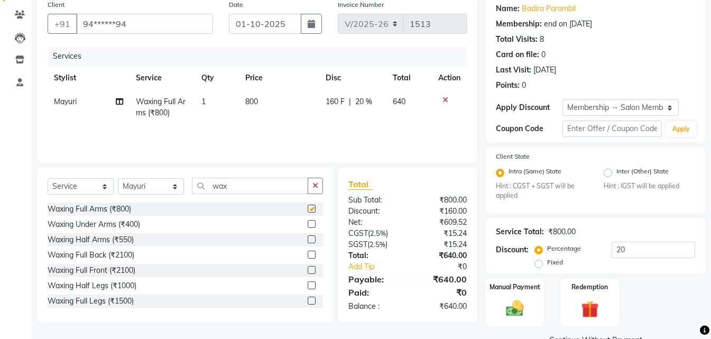
checkbox input "false"
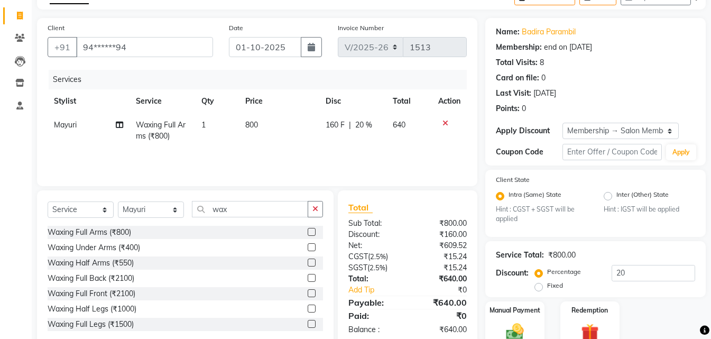
scroll to position [0, 0]
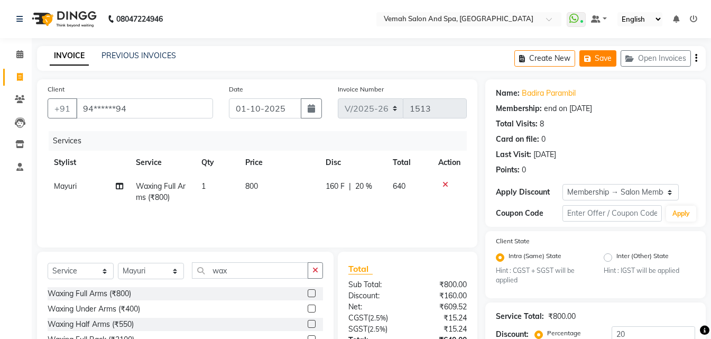
click at [609, 60] on button "Save" at bounding box center [597, 58] width 37 height 16
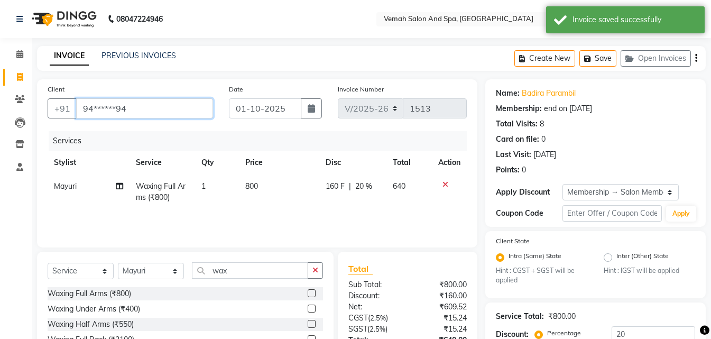
click at [192, 113] on input "94******94" at bounding box center [144, 108] width 137 height 20
type input "94"
type input "0"
type input "9"
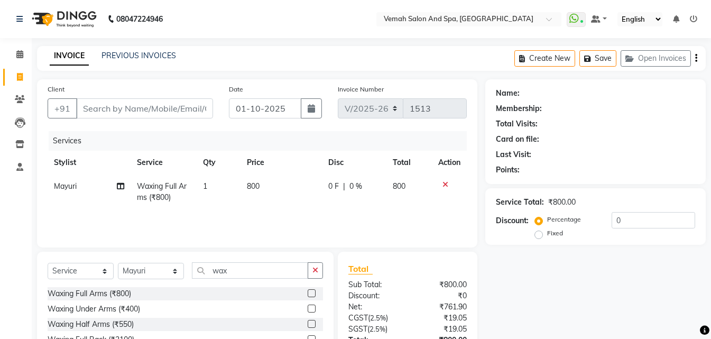
click at [447, 186] on icon at bounding box center [445, 184] width 6 height 7
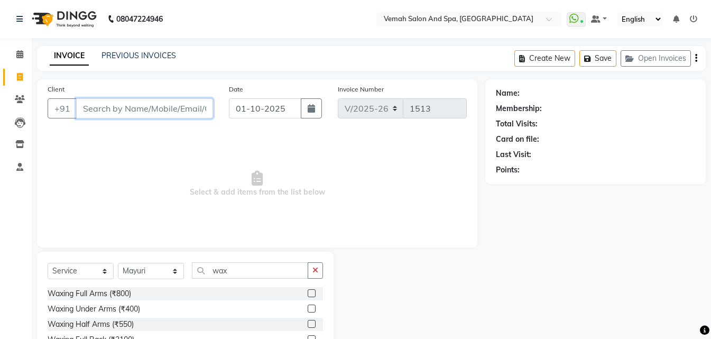
click at [200, 114] on input "Client" at bounding box center [144, 108] width 137 height 20
click at [107, 112] on input "9819447888" at bounding box center [117, 108] width 83 height 20
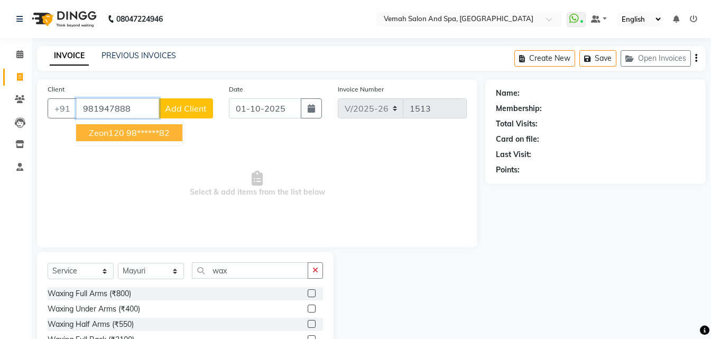
click at [139, 134] on ngb-highlight "98******82" at bounding box center [147, 132] width 43 height 11
type input "98******82"
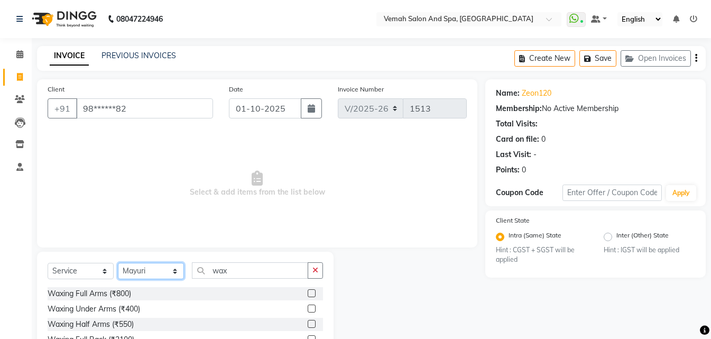
click at [172, 275] on select "Select Stylist Bhoomi Chahat [PERSON_NAME] Divya [PERSON_NAME] [PERSON_NAME] Sa…" at bounding box center [151, 271] width 66 height 16
select select "81151"
click at [118, 263] on select "Select Stylist Bhoomi Chahat [PERSON_NAME] Divya [PERSON_NAME] [PERSON_NAME] Sa…" at bounding box center [151, 271] width 66 height 16
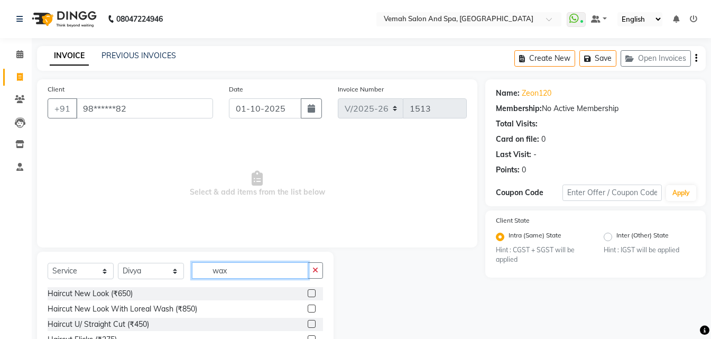
click at [241, 271] on input "wax" at bounding box center [250, 270] width 116 height 16
type input "w"
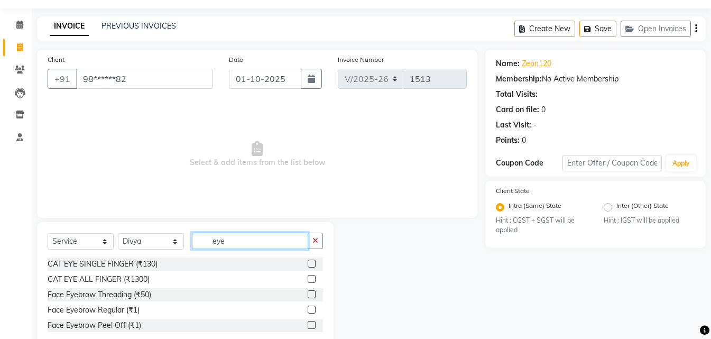
scroll to position [56, 0]
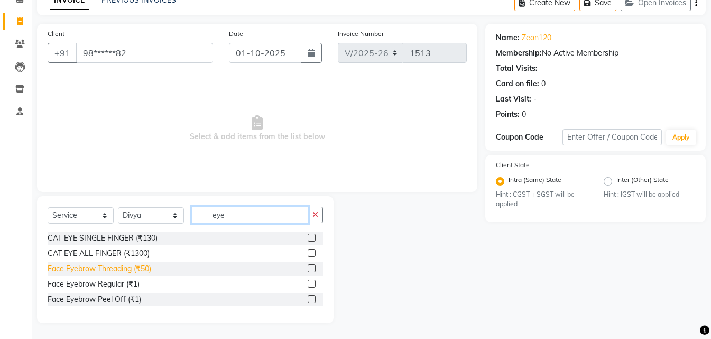
type input "eye"
click at [121, 268] on div "Face Eyebrow Threading (₹50)" at bounding box center [100, 268] width 104 height 11
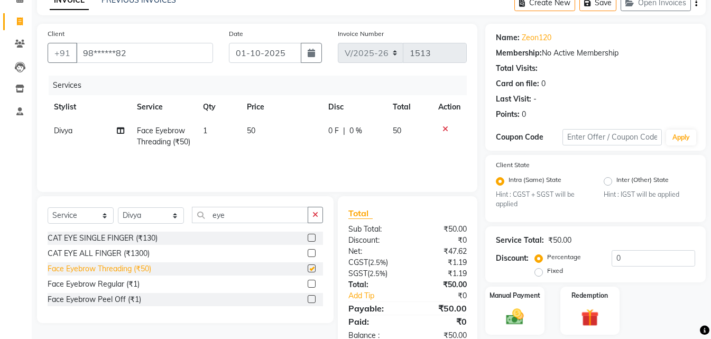
checkbox input "false"
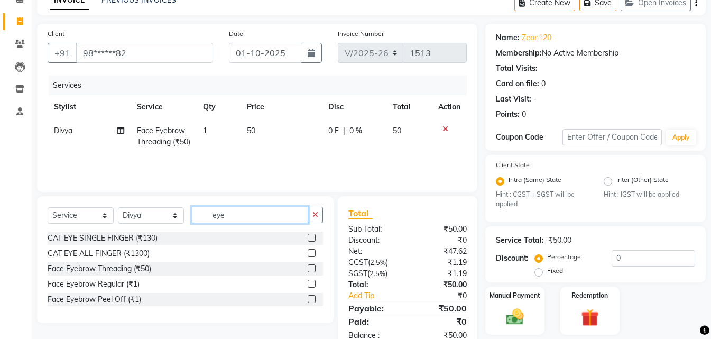
click at [248, 215] on input "eye" at bounding box center [250, 215] width 116 height 16
type input "e"
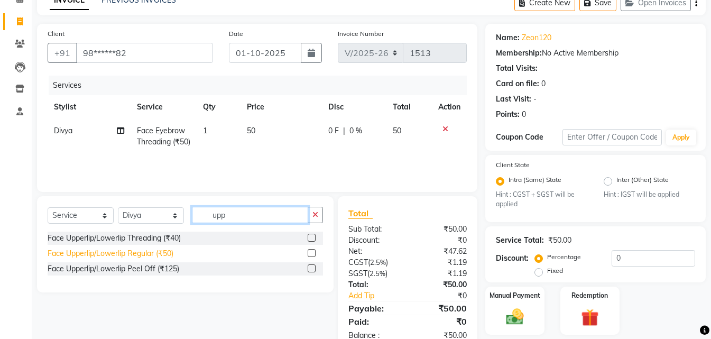
type input "upp"
click at [155, 251] on div "Face Upperlip/Lowerlip Regular (₹50)" at bounding box center [111, 253] width 126 height 11
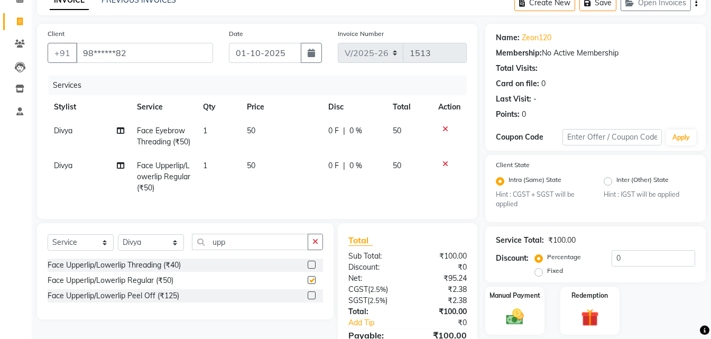
checkbox input "false"
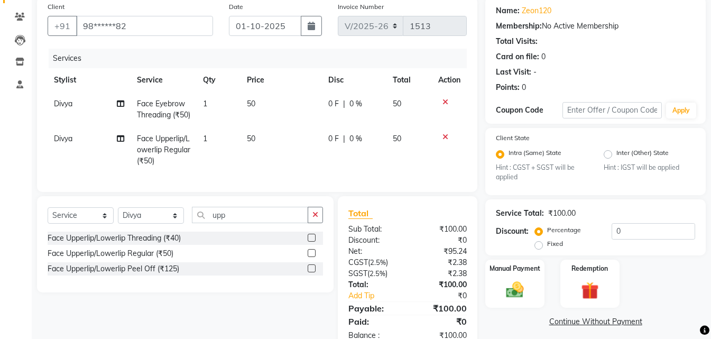
scroll to position [130, 0]
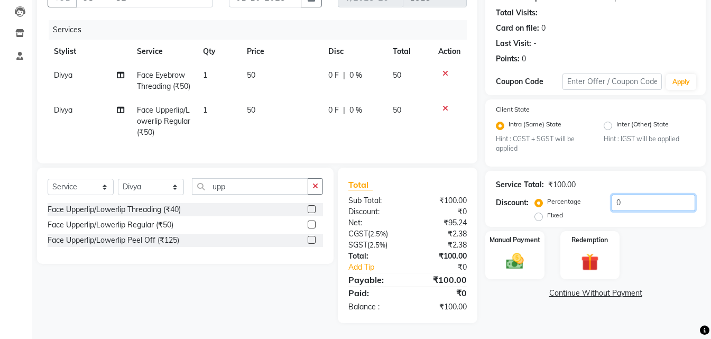
click at [669, 195] on input "0" at bounding box center [654, 203] width 84 height 16
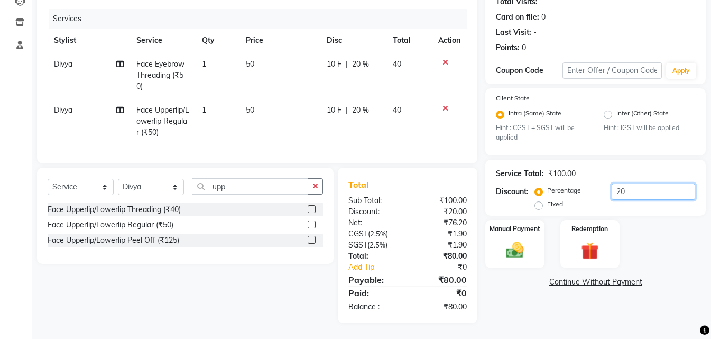
type input "20"
click at [444, 105] on icon at bounding box center [445, 108] width 6 height 7
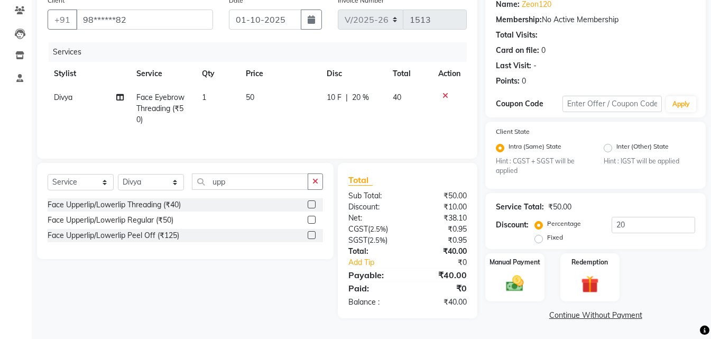
scroll to position [89, 0]
click at [128, 206] on div "Face Upperlip/Lowerlip Threading (₹40)" at bounding box center [114, 204] width 133 height 11
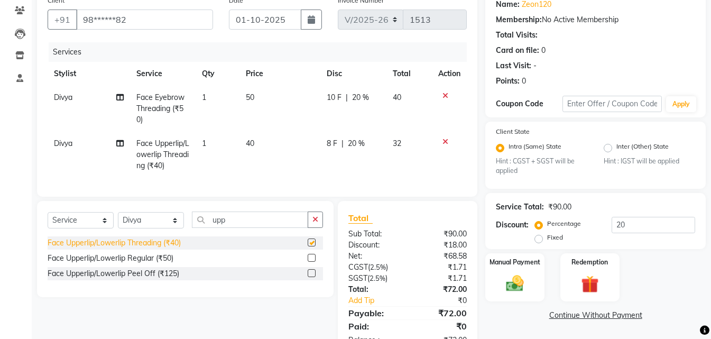
scroll to position [130, 0]
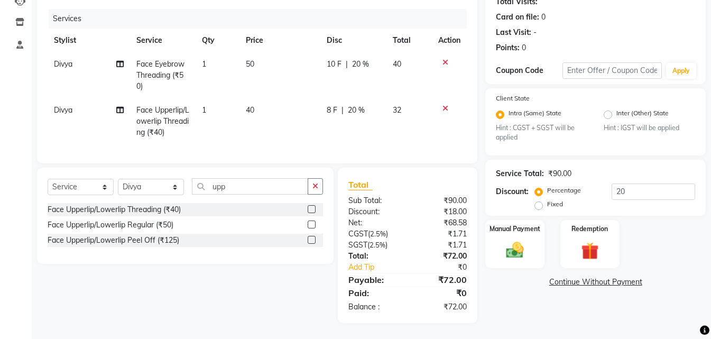
click at [149, 200] on div "Select Service Product Membership Package Voucher Prepaid Gift Card Select Styl…" at bounding box center [185, 190] width 275 height 25
click at [151, 211] on div "Face Upperlip/Lowerlip Threading (₹40)" at bounding box center [114, 209] width 133 height 11
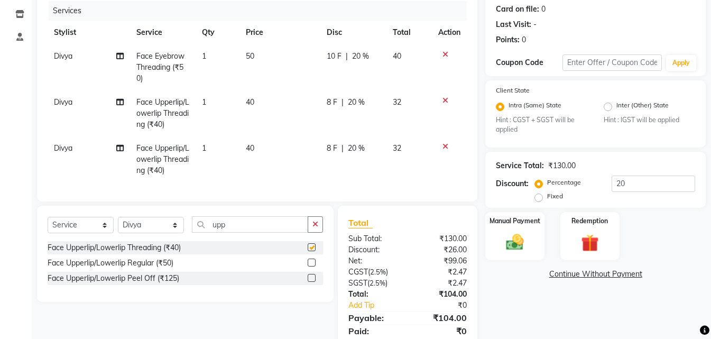
checkbox input "false"
click at [441, 53] on div at bounding box center [449, 54] width 22 height 7
click at [446, 54] on icon at bounding box center [445, 54] width 6 height 7
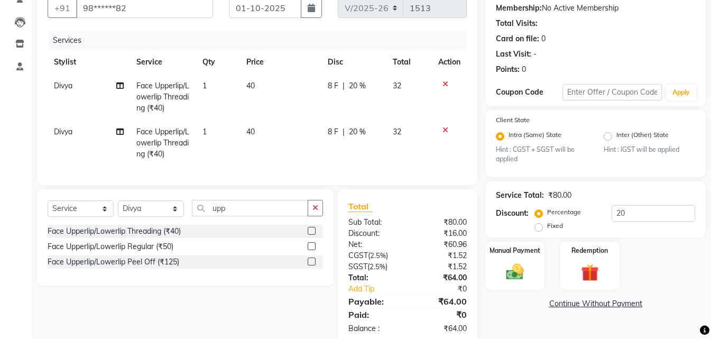
scroll to position [77, 0]
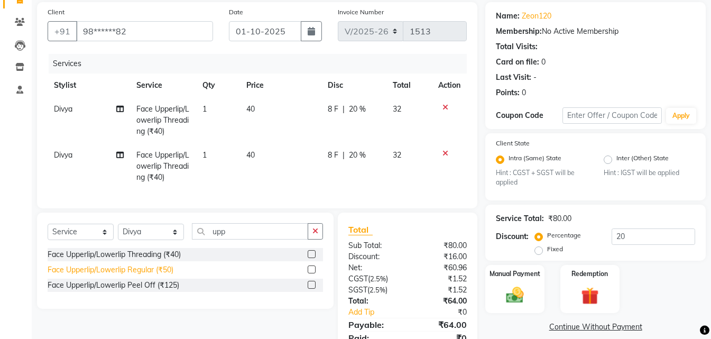
click at [121, 275] on div "Face Upperlip/Lowerlip Regular (₹50)" at bounding box center [111, 269] width 126 height 11
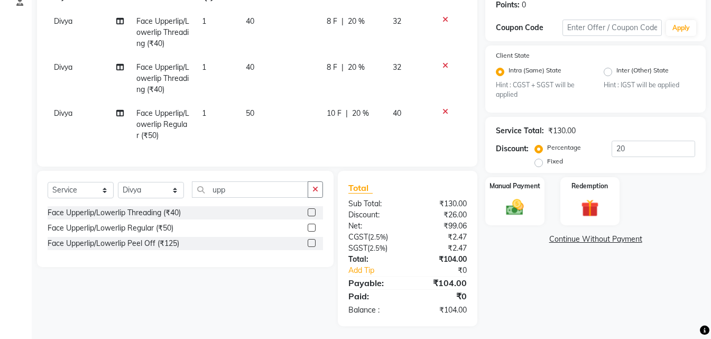
scroll to position [176, 0]
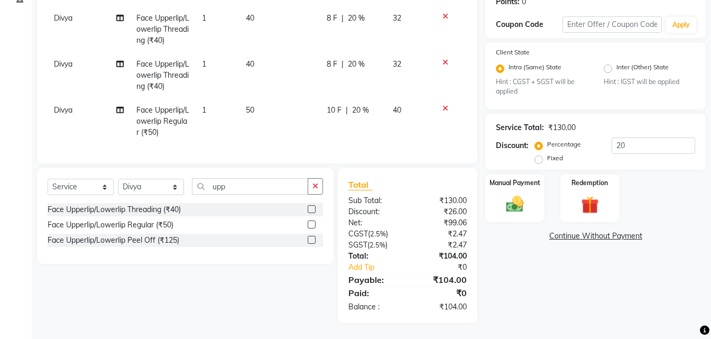
click at [445, 59] on icon at bounding box center [445, 62] width 6 height 7
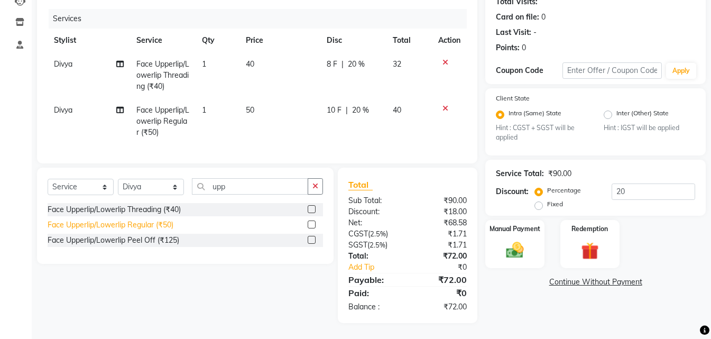
click at [150, 224] on div "Face Upperlip/Lowerlip Regular (₹50)" at bounding box center [111, 224] width 126 height 11
checkbox input "false"
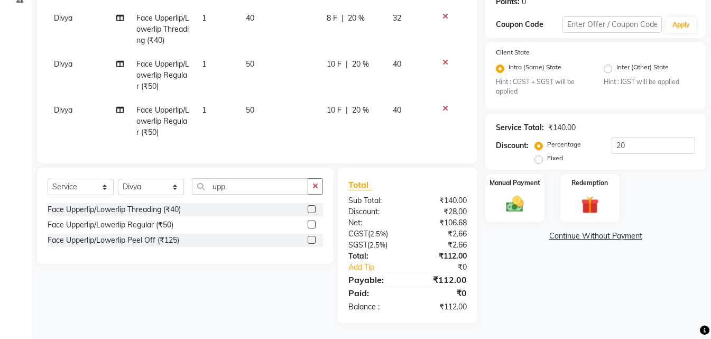
click at [442, 13] on icon at bounding box center [445, 16] width 6 height 7
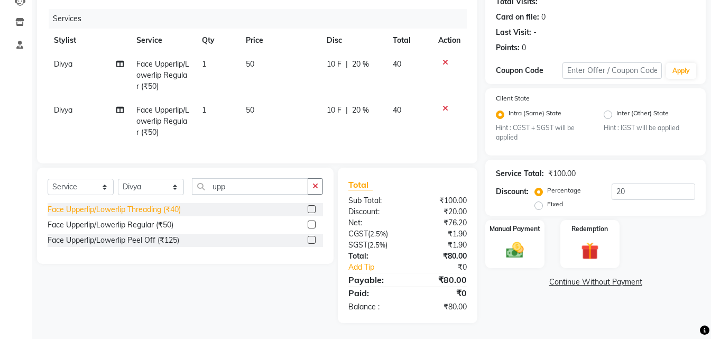
click at [164, 204] on div "Face Upperlip/Lowerlip Threading (₹40)" at bounding box center [114, 209] width 133 height 11
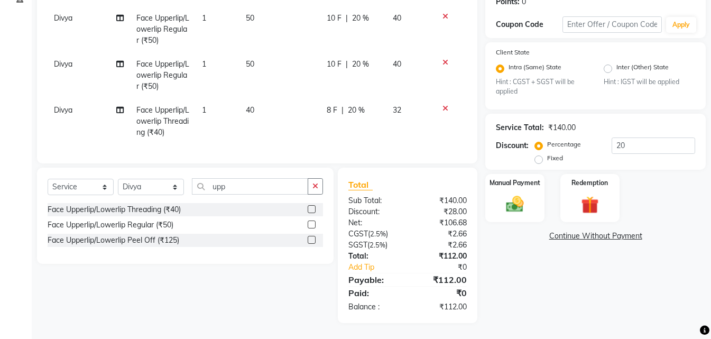
click at [447, 13] on icon at bounding box center [445, 16] width 6 height 7
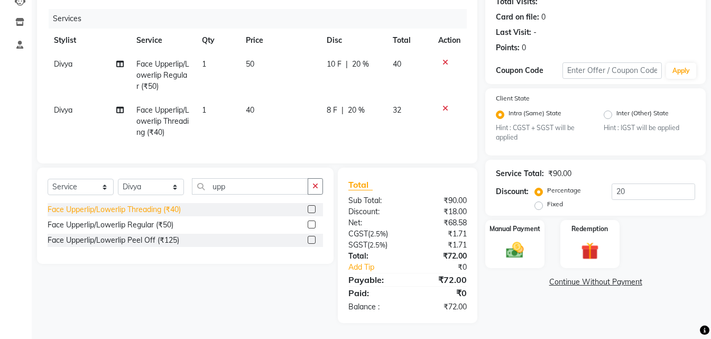
click at [123, 214] on div "Face Upperlip/Lowerlip Threading (₹40)" at bounding box center [114, 209] width 133 height 11
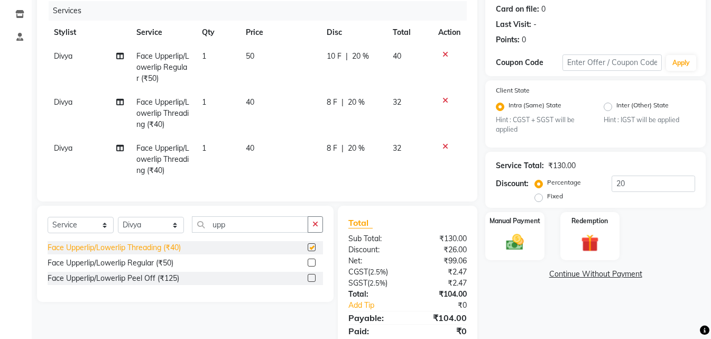
scroll to position [176, 0]
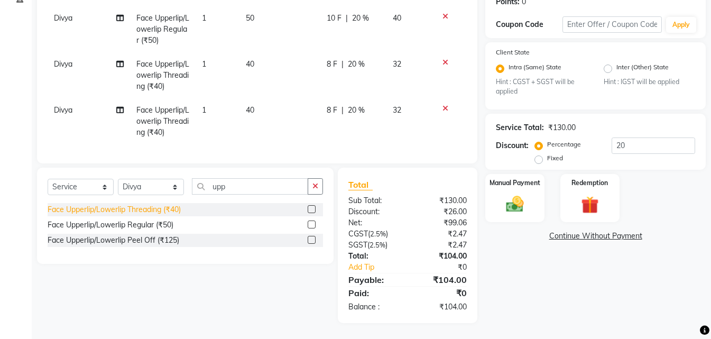
checkbox input "false"
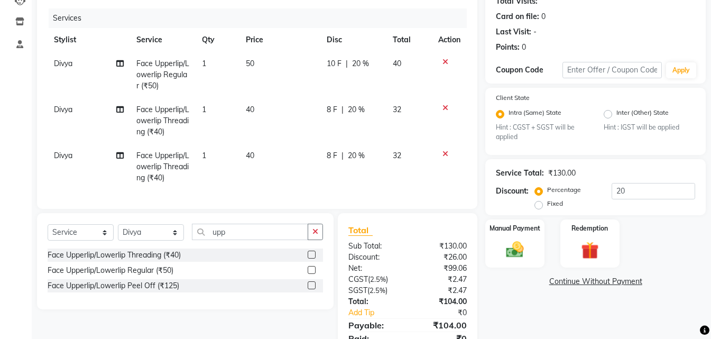
scroll to position [70, 0]
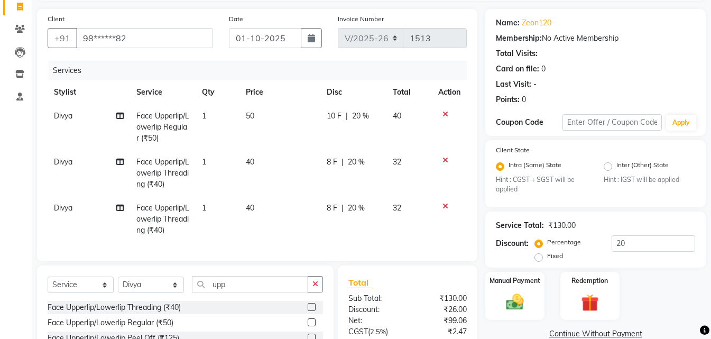
click at [447, 114] on icon at bounding box center [445, 113] width 6 height 7
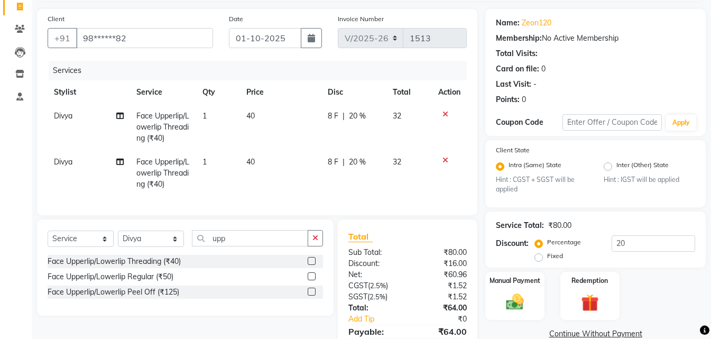
click at [446, 117] on icon at bounding box center [445, 113] width 6 height 7
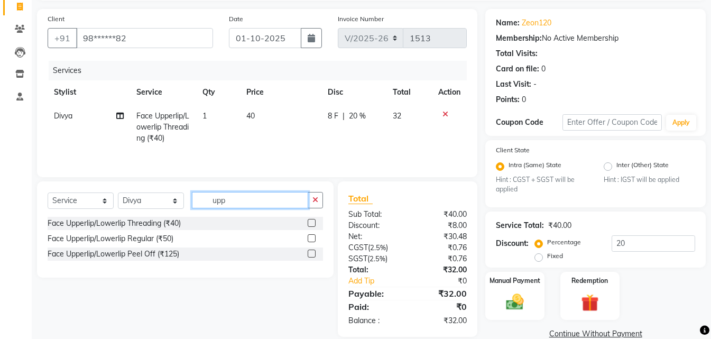
click at [234, 204] on input "upp" at bounding box center [250, 200] width 116 height 16
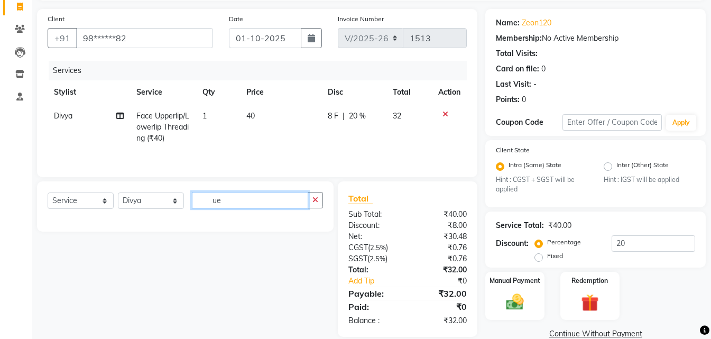
type input "u"
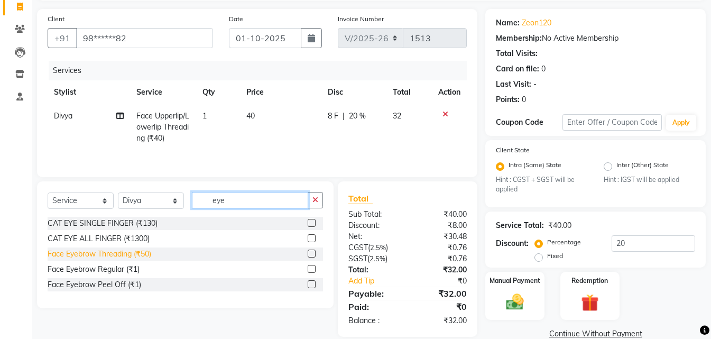
type input "eye"
click at [126, 254] on div "Face Eyebrow Threading (₹50)" at bounding box center [100, 253] width 104 height 11
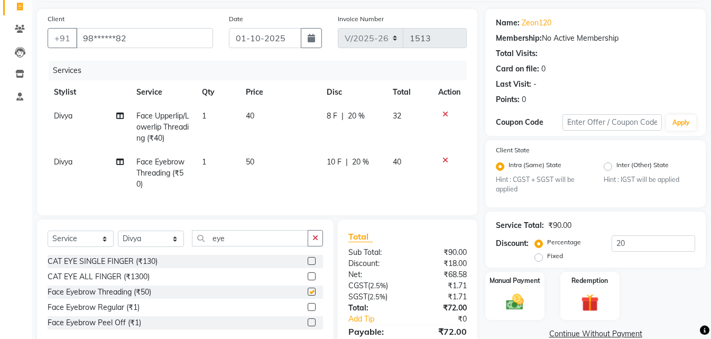
checkbox input "false"
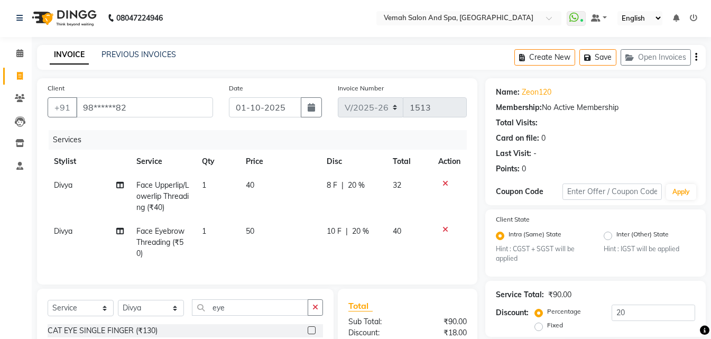
scroll to position [0, 0]
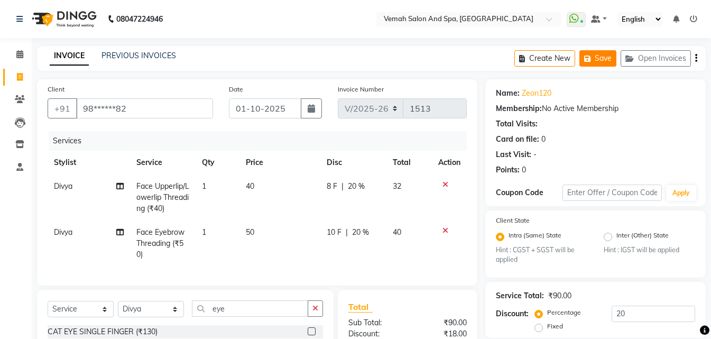
click at [608, 61] on button "Save" at bounding box center [597, 58] width 37 height 16
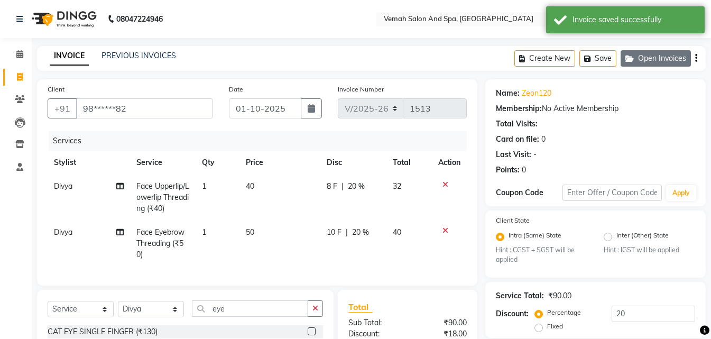
click at [649, 60] on button "Open Invoices" at bounding box center [656, 58] width 70 height 16
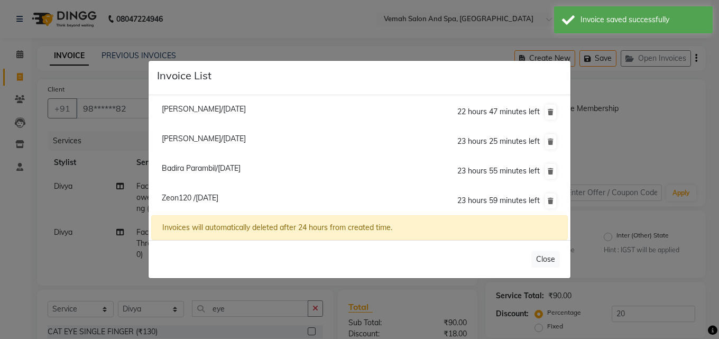
click at [219, 105] on span "[PERSON_NAME]/[DATE]" at bounding box center [204, 109] width 84 height 10
type input "99******37"
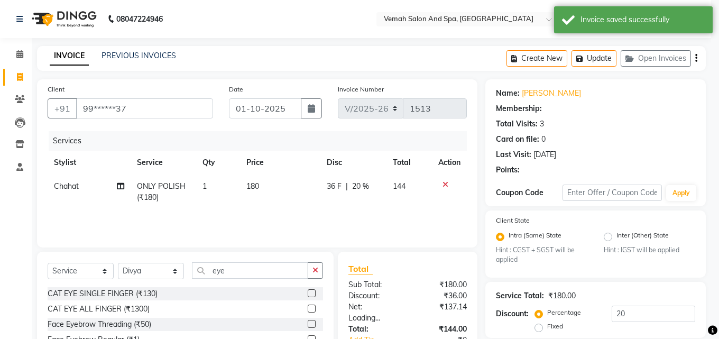
type input "0"
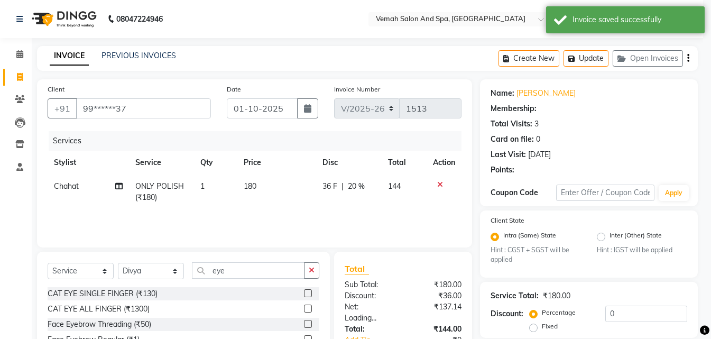
select select "1: Object"
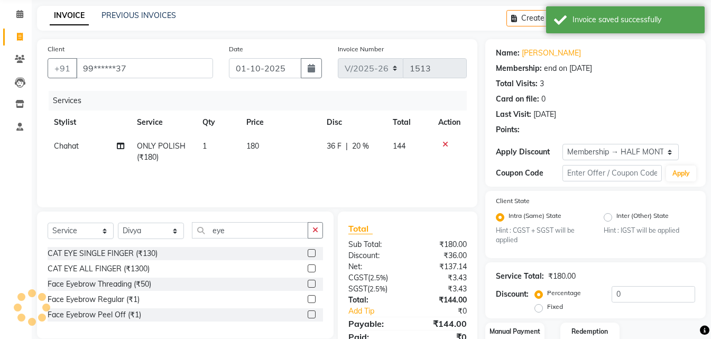
type input "20"
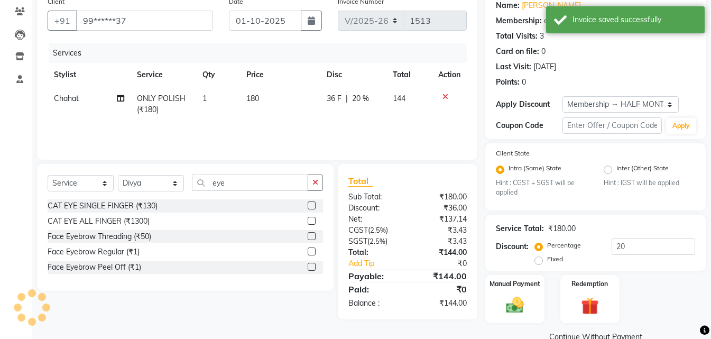
scroll to position [106, 0]
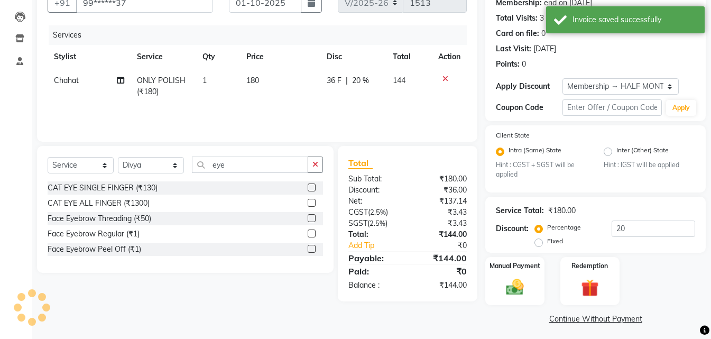
select select
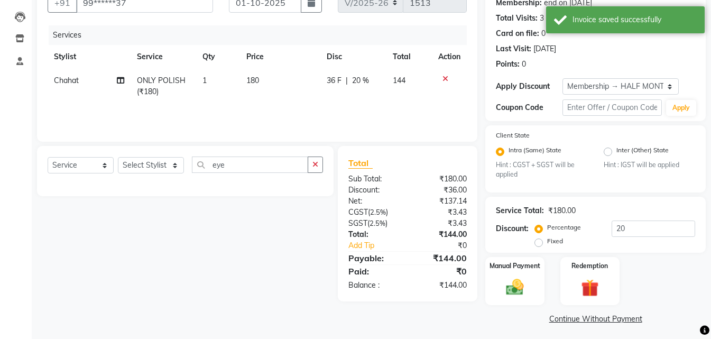
click at [216, 79] on td "1" at bounding box center [218, 86] width 44 height 35
select select "84645"
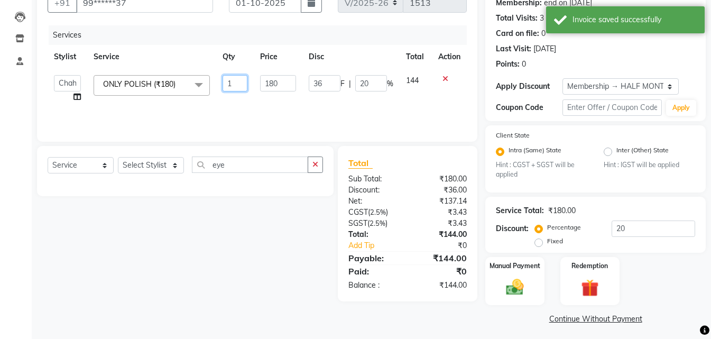
click at [236, 81] on input "1" at bounding box center [235, 83] width 25 height 16
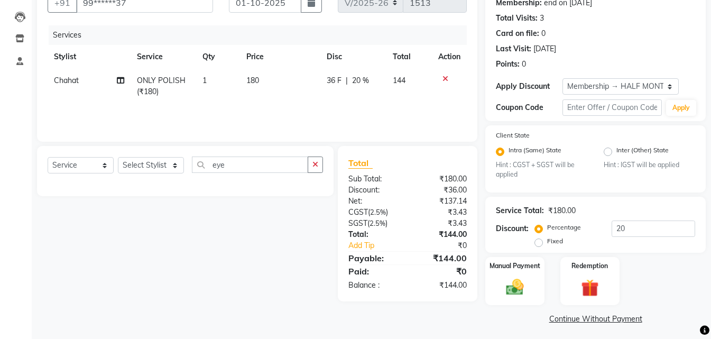
click at [269, 79] on td "180" at bounding box center [280, 86] width 80 height 35
select select "84645"
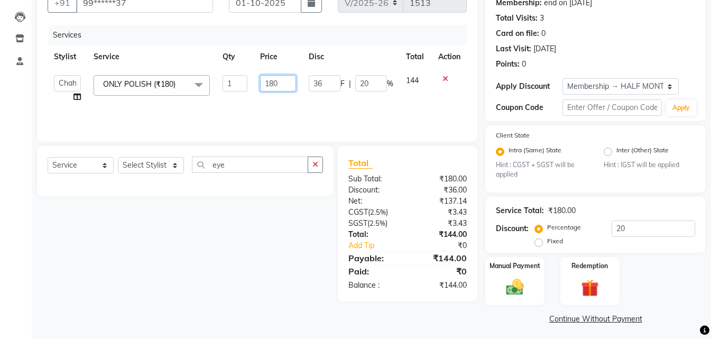
click at [289, 84] on input "180" at bounding box center [278, 83] width 36 height 16
type input "120"
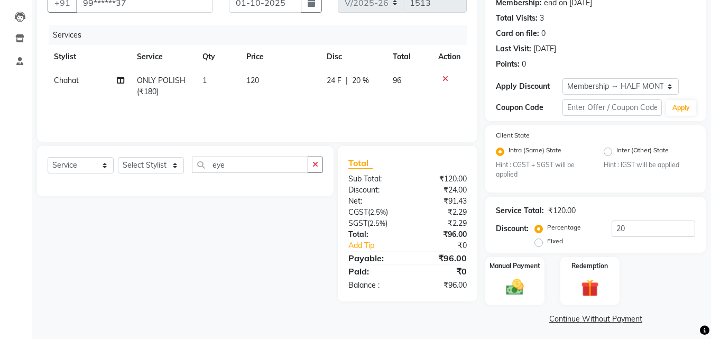
click at [214, 77] on td "1" at bounding box center [218, 86] width 44 height 35
select select "84645"
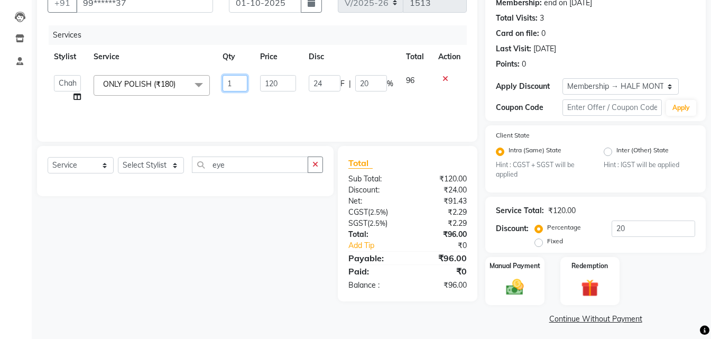
click at [234, 79] on input "1" at bounding box center [235, 83] width 25 height 16
type input "3"
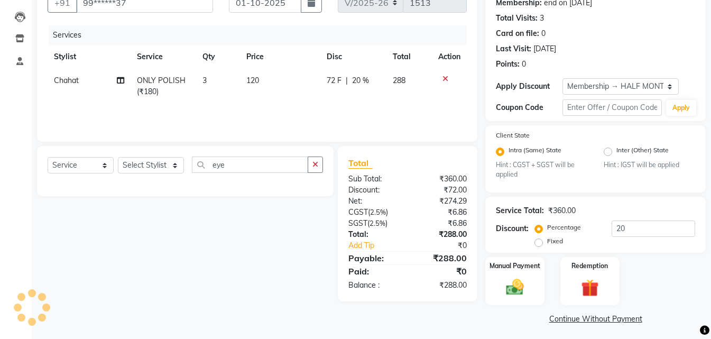
click at [307, 98] on tr "Chahat ONLY POLISH (₹180) 3 120 72 F | 20 % 288" at bounding box center [257, 86] width 419 height 35
click at [174, 169] on select "Select Stylist Bhoomi Chahat [PERSON_NAME] Divya [PERSON_NAME] [PERSON_NAME] Sa…" at bounding box center [151, 165] width 66 height 16
click at [279, 165] on input "eye" at bounding box center [250, 164] width 116 height 16
type input "e"
type input "poli"
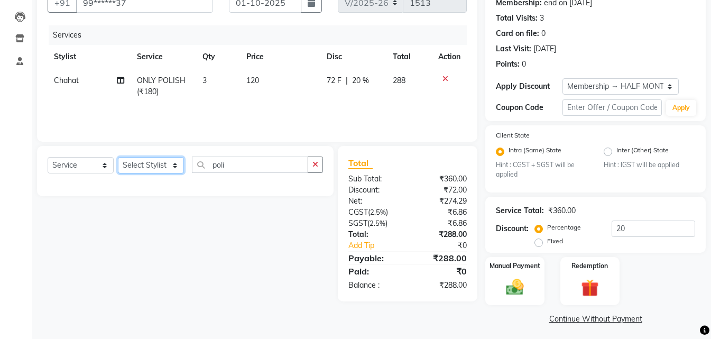
click at [174, 165] on select "Select Stylist Bhoomi Chahat [PERSON_NAME] Divya [PERSON_NAME] [PERSON_NAME] Sa…" at bounding box center [151, 165] width 66 height 16
select select "84645"
click at [118, 157] on select "Select Stylist Bhoomi Chahat [PERSON_NAME] Divya [PERSON_NAME] [PERSON_NAME] Sa…" at bounding box center [151, 165] width 66 height 16
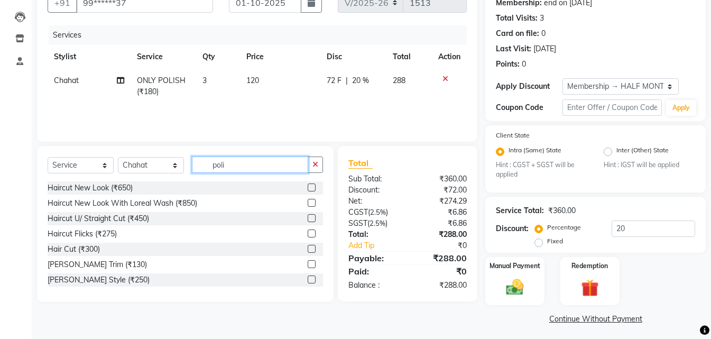
click at [244, 160] on input "poli" at bounding box center [250, 164] width 116 height 16
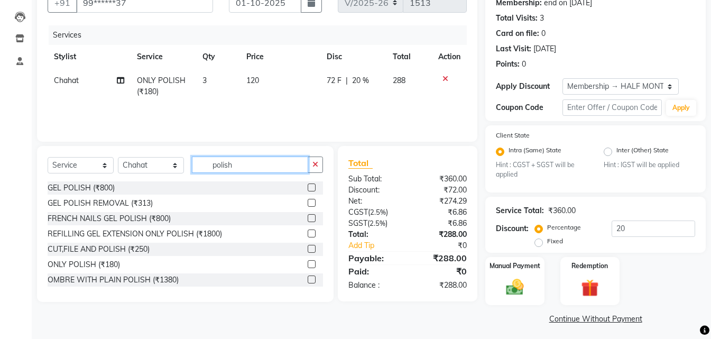
type input "polish"
click at [219, 84] on td "3" at bounding box center [218, 86] width 44 height 35
select select "84645"
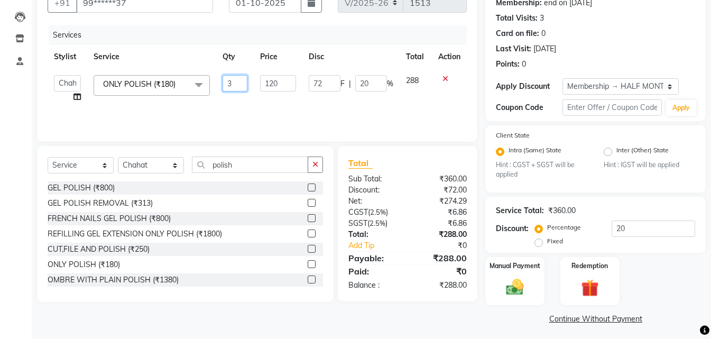
click at [230, 80] on input "3" at bounding box center [235, 83] width 25 height 16
type input "1"
click at [375, 108] on div "Services Stylist Service Qty Price Disc Total Action Bhoomi Chahat DEEPALI Divy…" at bounding box center [257, 78] width 419 height 106
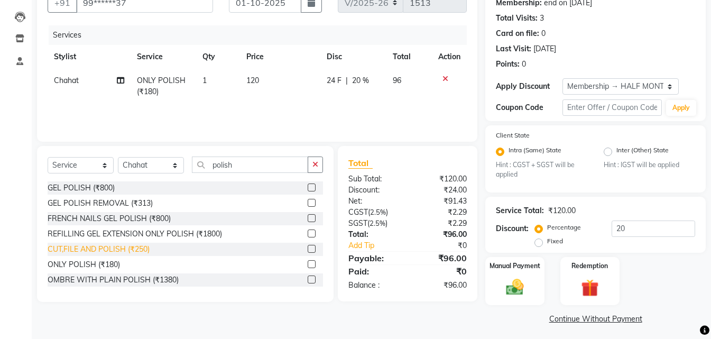
click at [107, 250] on div "CUT,FILE AND POLISH (₹250)" at bounding box center [99, 249] width 102 height 11
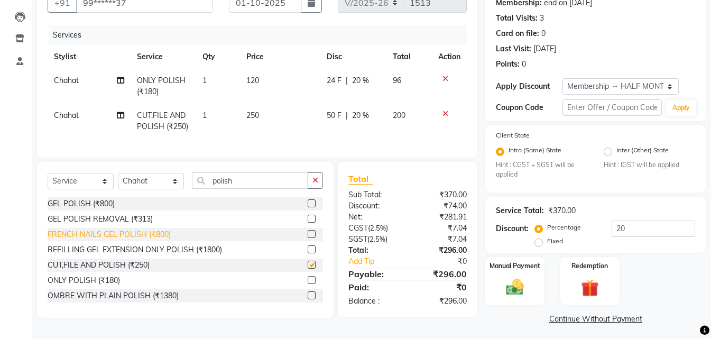
checkbox input "false"
click at [212, 79] on td "1" at bounding box center [218, 86] width 44 height 35
select select "84645"
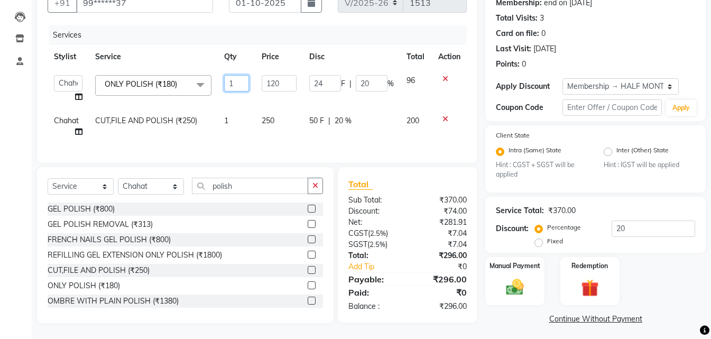
click at [241, 86] on input "1" at bounding box center [236, 83] width 25 height 16
type input "12"
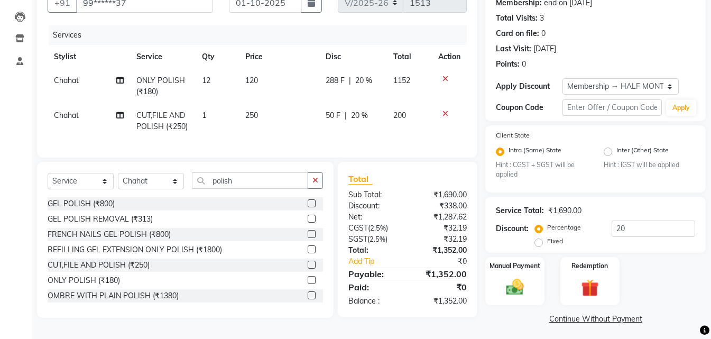
click at [291, 126] on td "250" at bounding box center [279, 121] width 80 height 35
select select "84645"
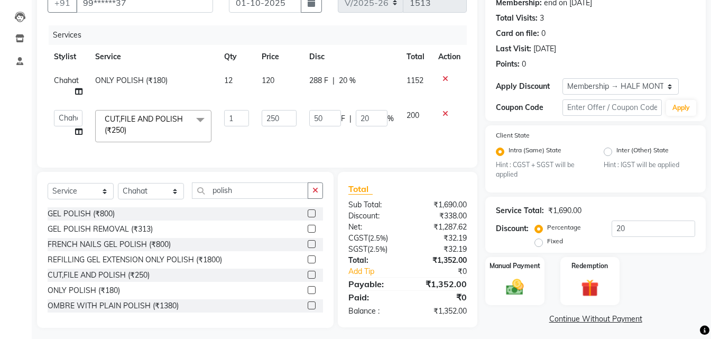
click at [239, 81] on td "12" at bounding box center [237, 86] width 38 height 35
select select "84645"
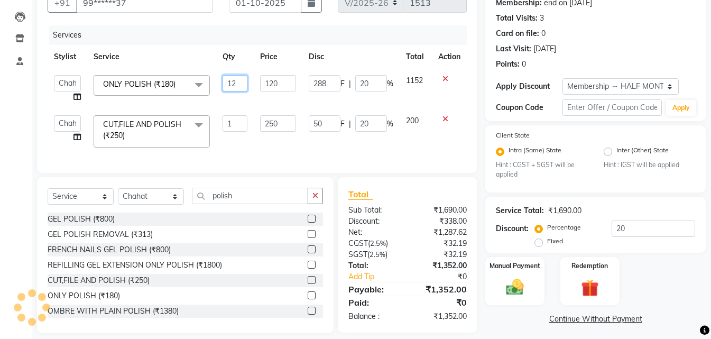
click at [243, 80] on input "12" at bounding box center [235, 83] width 25 height 16
type input "1"
type input "2"
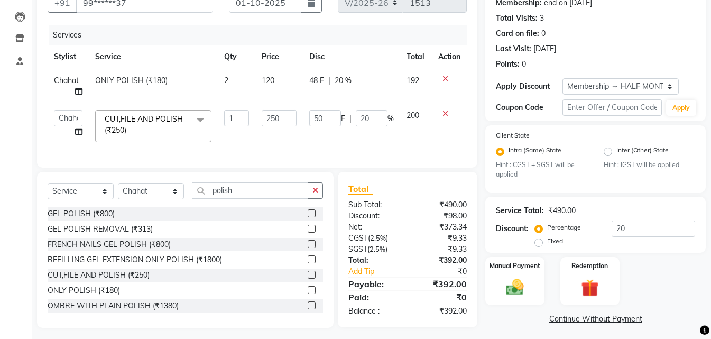
click at [284, 133] on td "250" at bounding box center [279, 126] width 48 height 45
click at [288, 117] on input "250" at bounding box center [279, 118] width 35 height 16
type input "2"
type input "100"
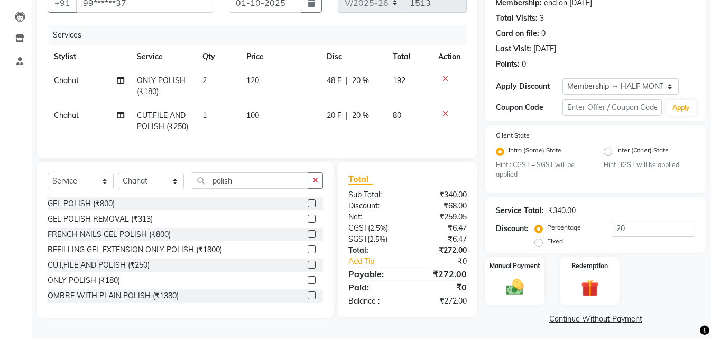
click at [291, 126] on td "100" at bounding box center [280, 121] width 80 height 35
select select "84645"
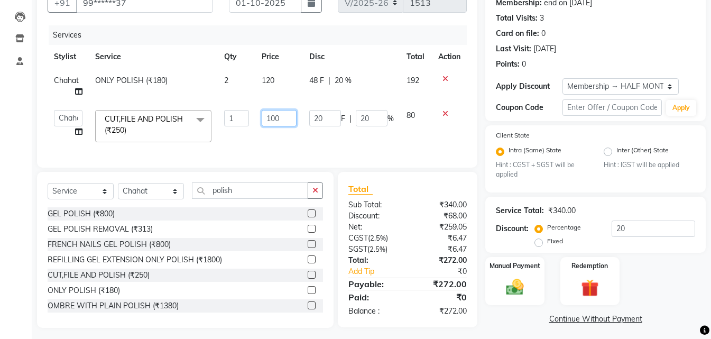
click at [284, 122] on input "100" at bounding box center [279, 118] width 35 height 16
type input "1"
type input "120"
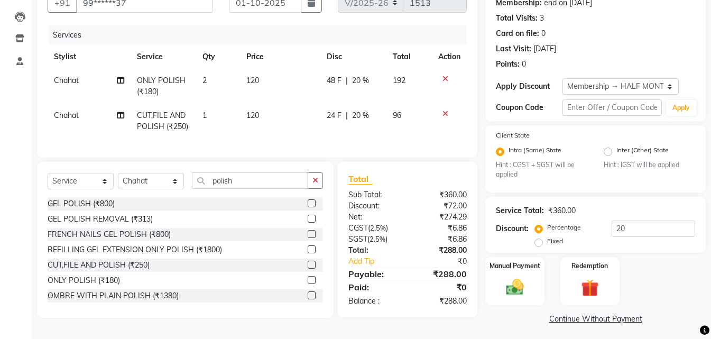
click at [327, 146] on div "Services Stylist Service Qty Price Disc Total Action Chahat ONLY POLISH (₹180) …" at bounding box center [257, 86] width 419 height 122
click at [223, 112] on td "1" at bounding box center [218, 121] width 44 height 35
select select "84645"
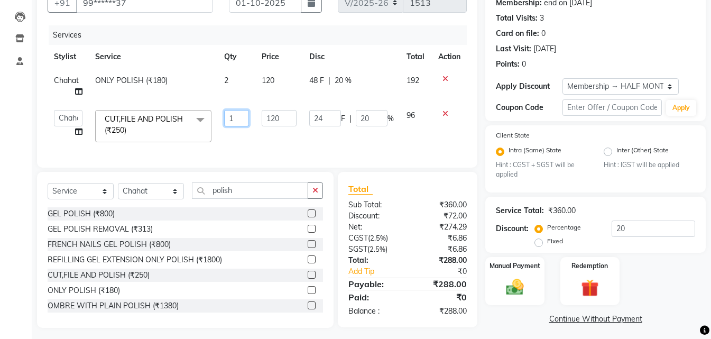
click at [234, 113] on input "1" at bounding box center [236, 118] width 25 height 16
type input "2"
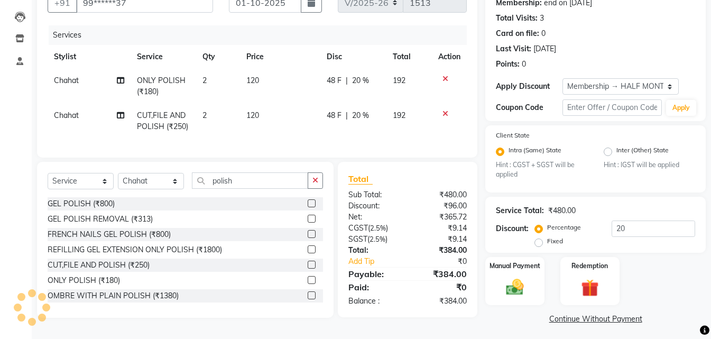
drag, startPoint x: 251, startPoint y: 133, endPoint x: 257, endPoint y: 135, distance: 6.2
click at [257, 135] on tr "Chahat CUT,FILE AND POLISH (₹250) 2 120 48 F | 20 % 192" at bounding box center [257, 121] width 419 height 35
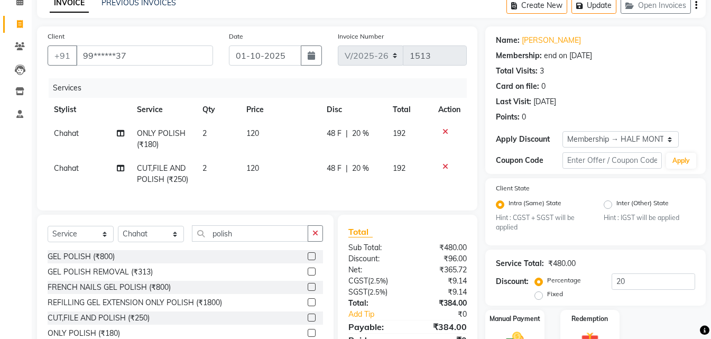
click at [444, 166] on icon at bounding box center [445, 166] width 6 height 7
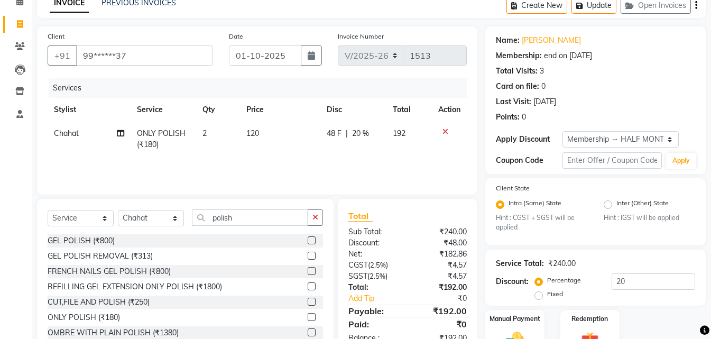
click at [216, 133] on td "2" at bounding box center [218, 139] width 44 height 35
select select "84645"
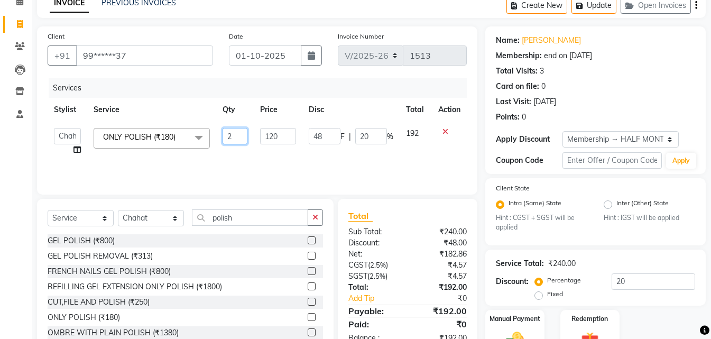
click at [234, 133] on input "2" at bounding box center [235, 136] width 25 height 16
type input "3"
click at [288, 161] on div "Services Stylist Service Qty Price Disc Total Action Bhoomi Chahat DEEPALI Divy…" at bounding box center [257, 131] width 419 height 106
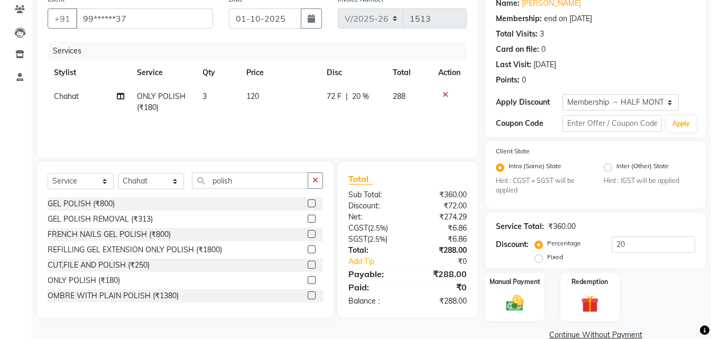
scroll to position [109, 0]
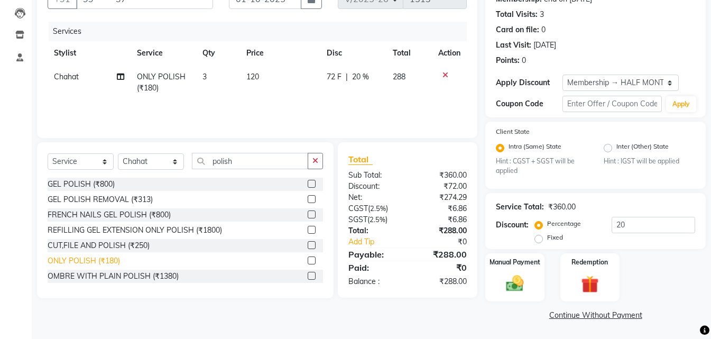
click at [87, 255] on div "ONLY POLISH (₹180)" at bounding box center [84, 260] width 72 height 11
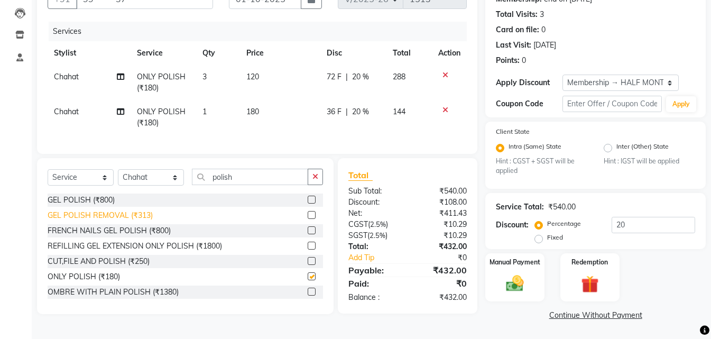
checkbox input "false"
click at [219, 70] on td "3" at bounding box center [218, 82] width 44 height 35
select select "84645"
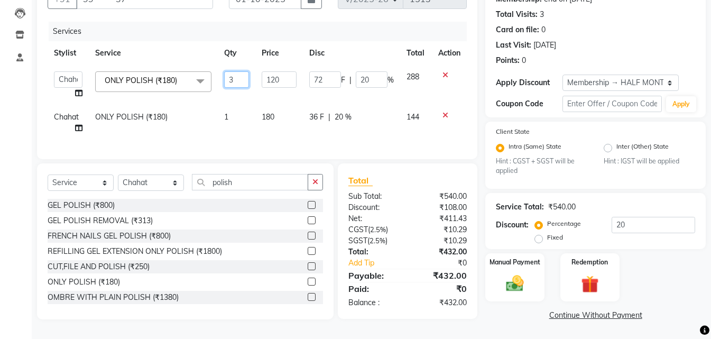
click at [239, 77] on input "3" at bounding box center [236, 79] width 25 height 16
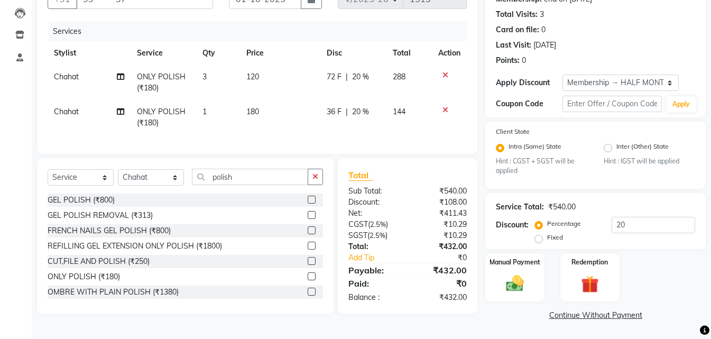
click at [149, 88] on span "ONLY POLISH (₹180)" at bounding box center [161, 82] width 49 height 21
select select "84645"
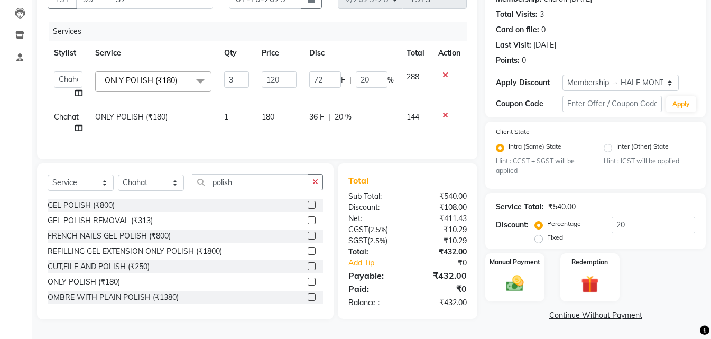
click at [201, 80] on span at bounding box center [200, 81] width 21 height 20
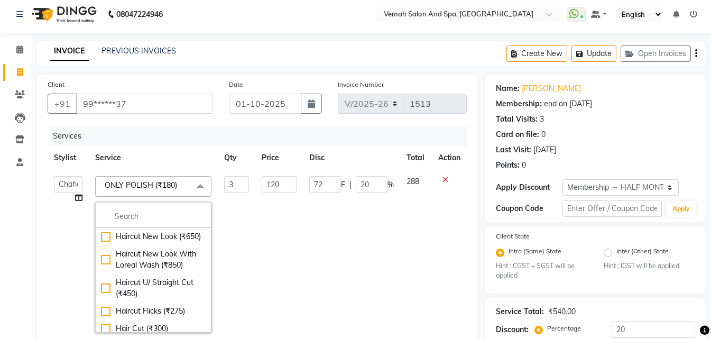
scroll to position [4, 0]
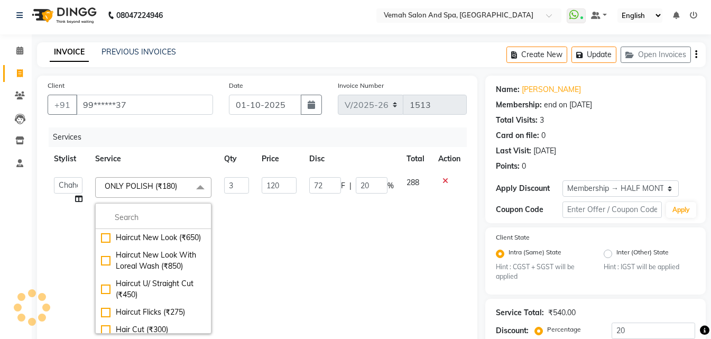
click at [400, 216] on td "288" at bounding box center [416, 255] width 32 height 169
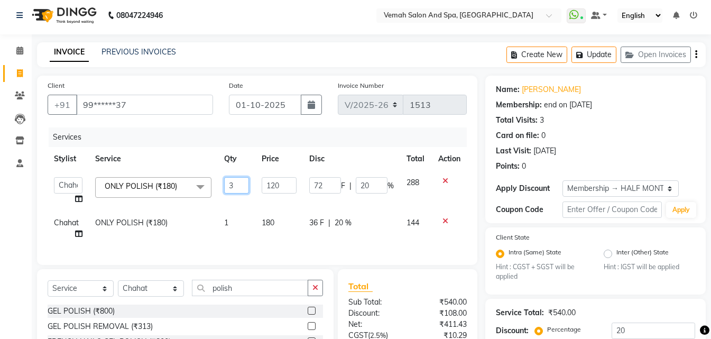
click at [238, 184] on input "3" at bounding box center [236, 185] width 25 height 16
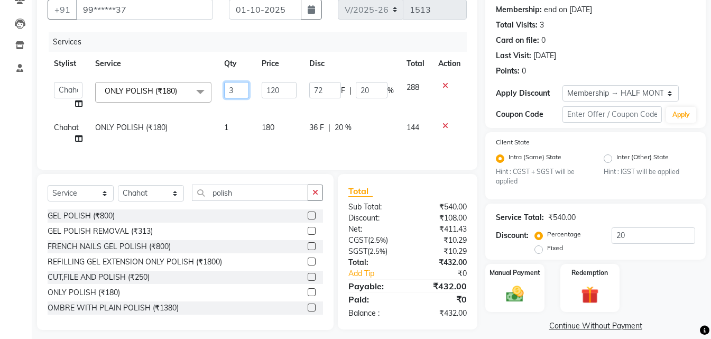
scroll to position [109, 0]
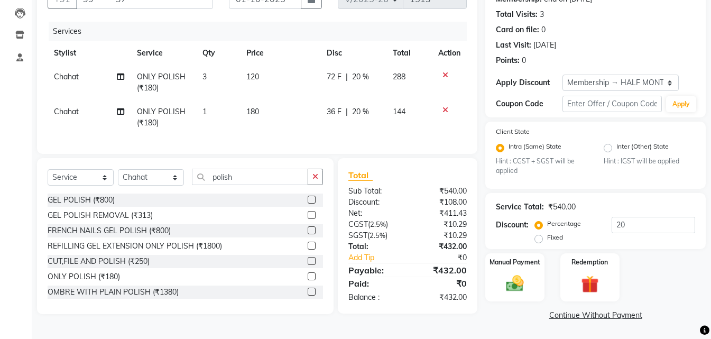
click at [441, 75] on div at bounding box center [449, 74] width 22 height 7
click at [442, 75] on icon at bounding box center [445, 74] width 6 height 7
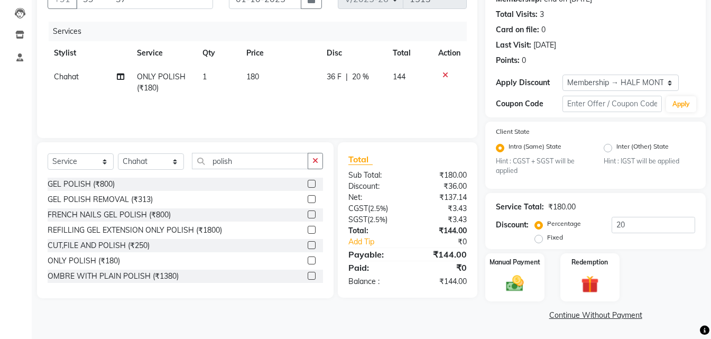
click at [256, 71] on td "180" at bounding box center [280, 82] width 80 height 35
select select "84645"
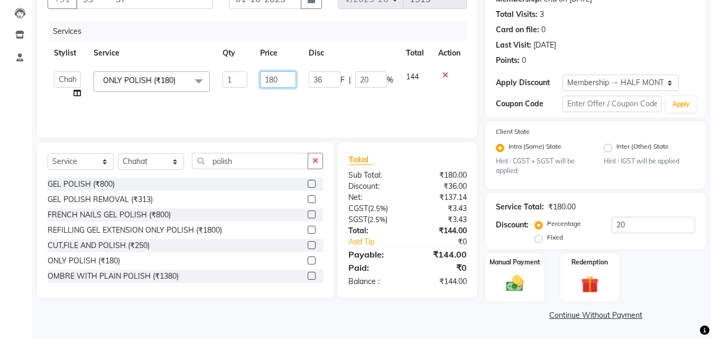
click at [281, 77] on input "180" at bounding box center [278, 79] width 36 height 16
type input "160"
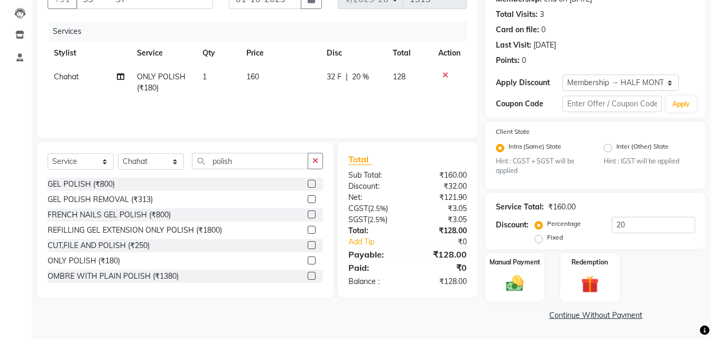
click at [335, 108] on div "Services Stylist Service Qty Price Disc Total Action Chahat ONLY POLISH (₹180) …" at bounding box center [257, 75] width 419 height 106
click at [280, 75] on td "160" at bounding box center [280, 82] width 80 height 35
select select "84645"
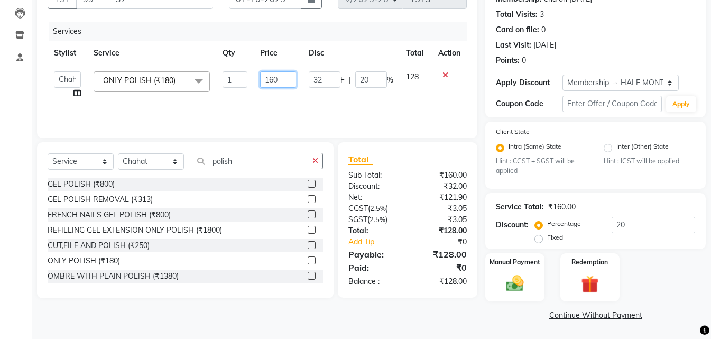
click at [284, 78] on input "160" at bounding box center [278, 79] width 36 height 16
type input "150"
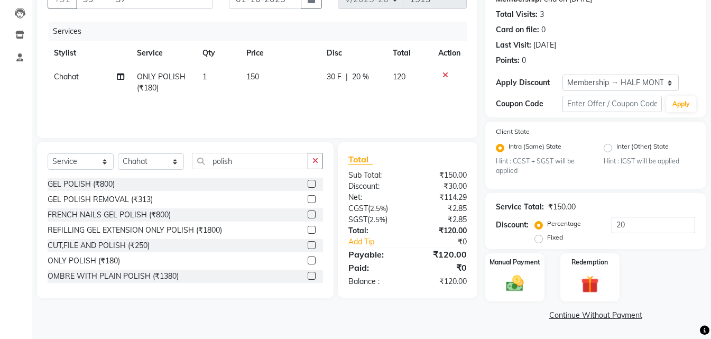
click at [327, 105] on div "Services Stylist Service Qty Price Disc Total Action Chahat ONLY POLISH (₹180) …" at bounding box center [257, 75] width 419 height 106
click at [224, 78] on td "1" at bounding box center [218, 82] width 44 height 35
select select "84645"
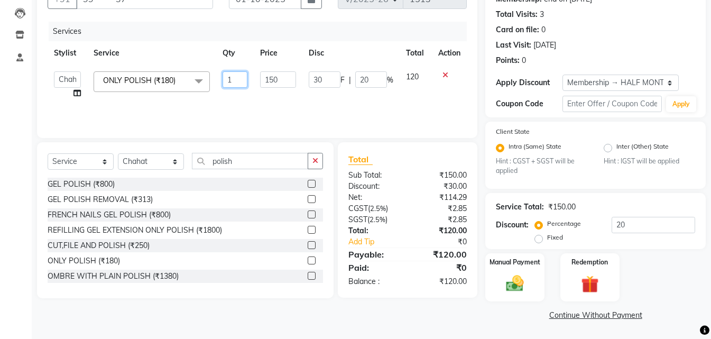
click at [237, 78] on input "1" at bounding box center [235, 79] width 25 height 16
type input "3"
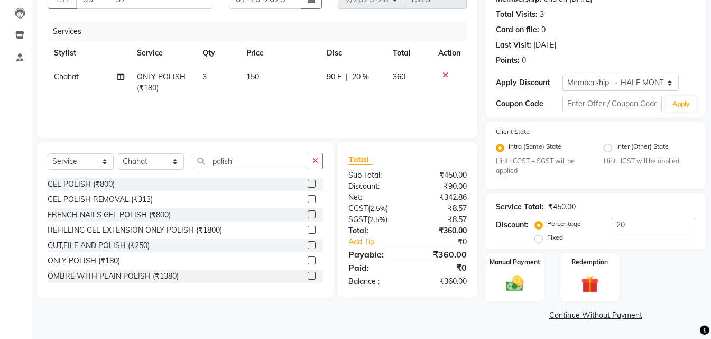
click at [257, 100] on div "Services Stylist Service Qty Price Disc Total Action Chahat ONLY POLISH (₹180) …" at bounding box center [257, 75] width 419 height 106
click at [524, 285] on img at bounding box center [515, 283] width 30 height 21
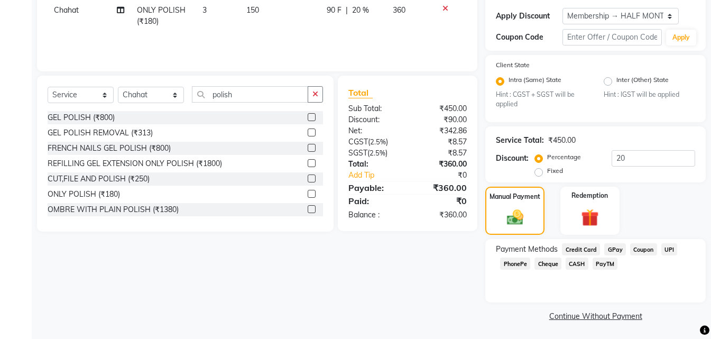
scroll to position [177, 0]
click at [668, 248] on span "UPI" at bounding box center [669, 248] width 16 height 12
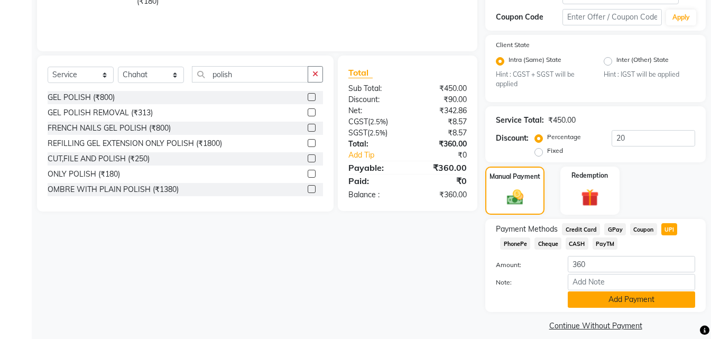
scroll to position [207, 0]
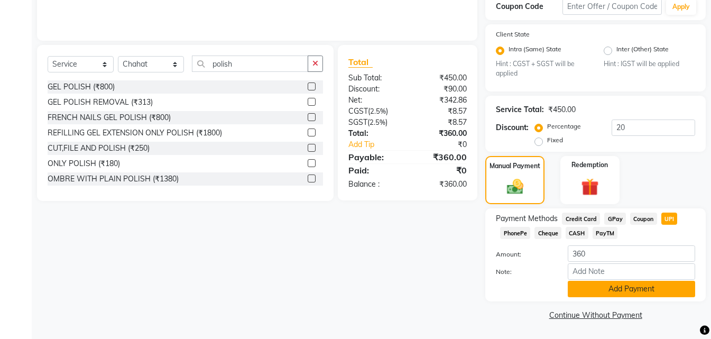
click at [631, 289] on button "Add Payment" at bounding box center [631, 289] width 127 height 16
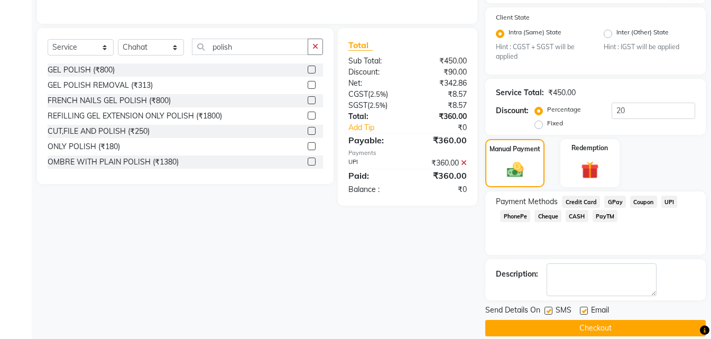
scroll to position [237, 0]
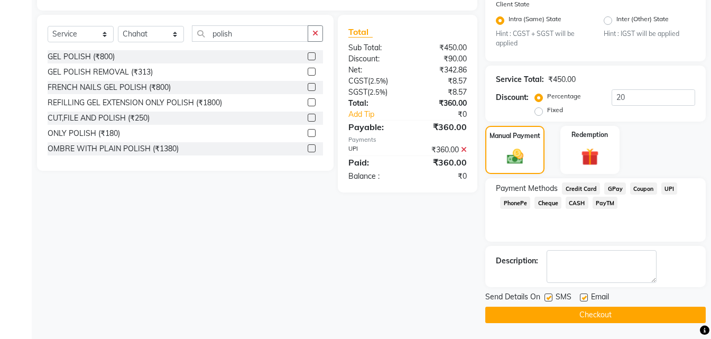
click at [529, 311] on button "Checkout" at bounding box center [595, 315] width 220 height 16
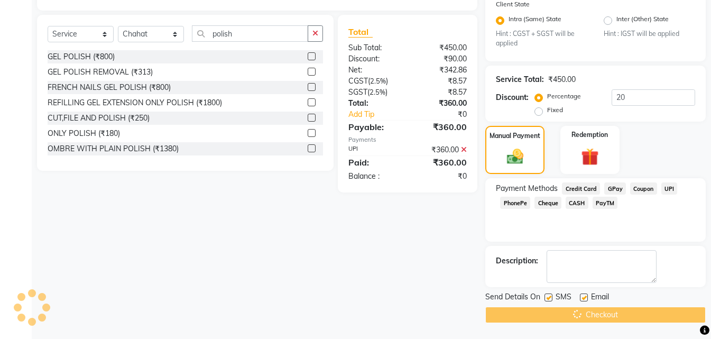
scroll to position [202, 0]
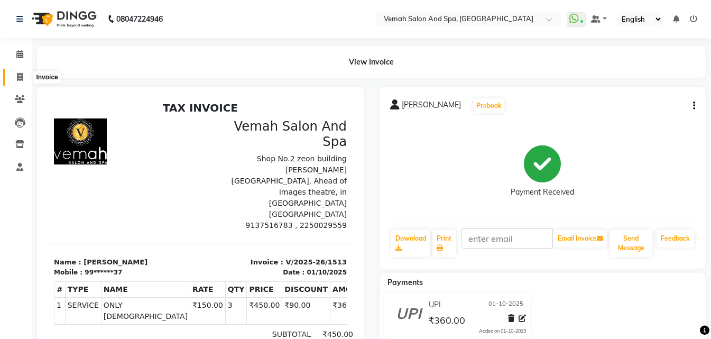
click at [20, 73] on icon at bounding box center [20, 77] width 6 height 8
select select "service"
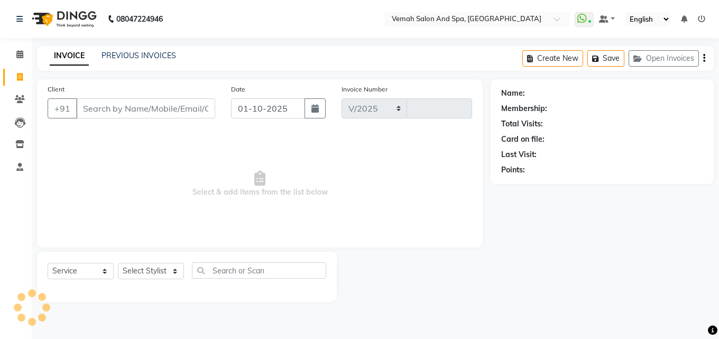
select select "7315"
type input "1514"
click at [666, 63] on button "Open Invoices" at bounding box center [664, 58] width 70 height 16
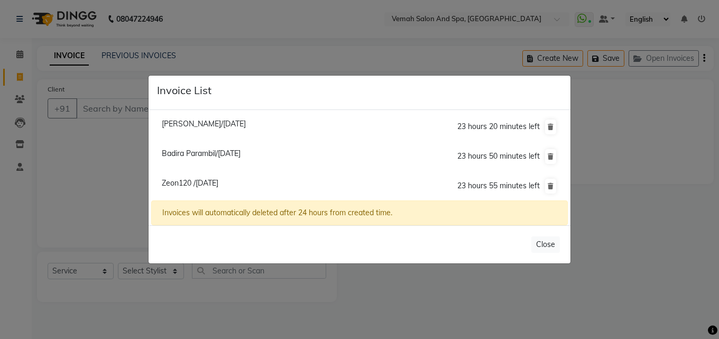
drag, startPoint x: 243, startPoint y: 124, endPoint x: 241, endPoint y: 114, distance: 10.3
click at [245, 126] on span "Bhoomi Parab/01 October 2025" at bounding box center [204, 124] width 84 height 10
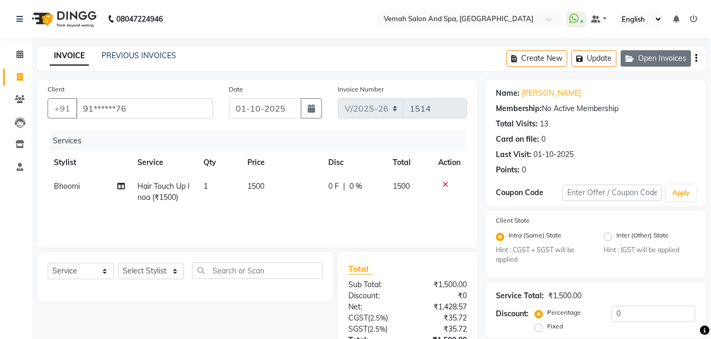
click at [638, 65] on button "Open Invoices" at bounding box center [656, 58] width 70 height 16
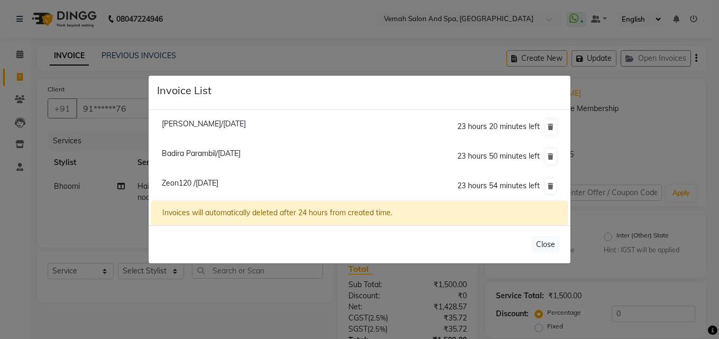
click at [218, 182] on span "Zeon120 /01 October 2025" at bounding box center [190, 183] width 57 height 10
type input "98******82"
type input "20"
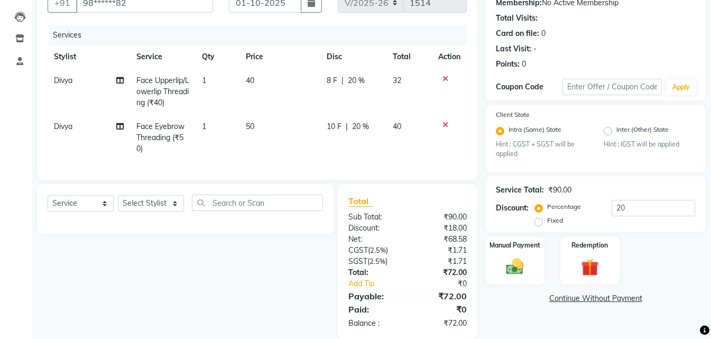
scroll to position [130, 0]
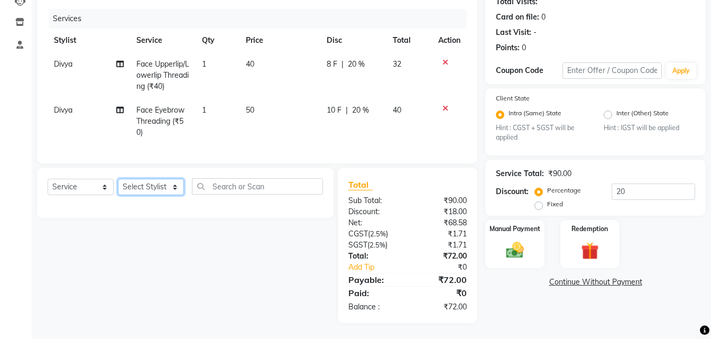
click at [179, 191] on select "Select Stylist Bhoomi Chahat [PERSON_NAME] Divya [PERSON_NAME] [PERSON_NAME] Sa…" at bounding box center [151, 187] width 66 height 16
select select "81151"
click at [118, 179] on select "Select Stylist Bhoomi Chahat [PERSON_NAME] Divya [PERSON_NAME] [PERSON_NAME] Sa…" at bounding box center [151, 187] width 66 height 16
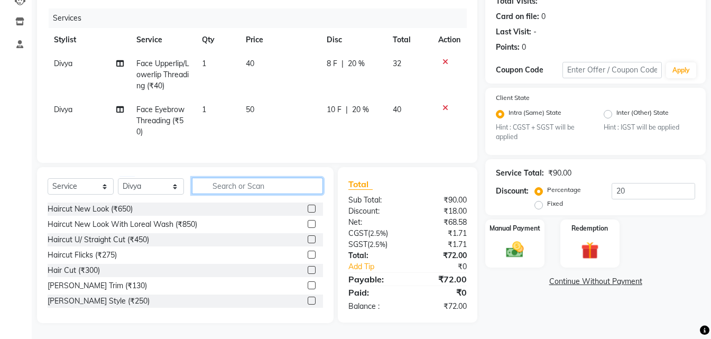
click at [211, 188] on input "text" at bounding box center [257, 186] width 131 height 16
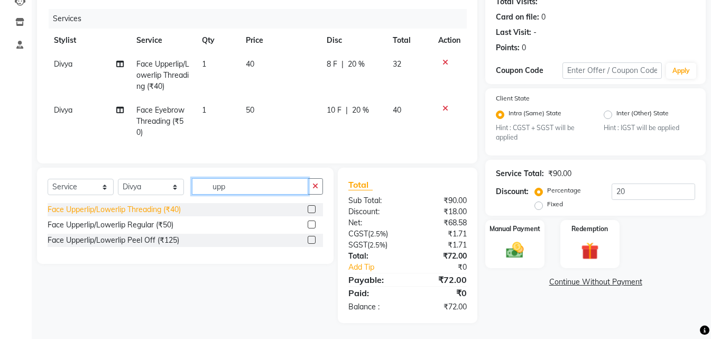
type input "upp"
click at [160, 213] on div "Face Upperlip/Lowerlip Threading (₹40)" at bounding box center [114, 209] width 133 height 11
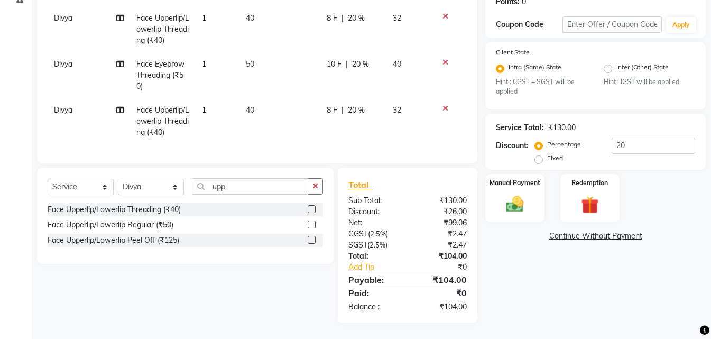
scroll to position [176, 0]
click at [152, 209] on div "Face Upperlip/Lowerlip Threading (₹40)" at bounding box center [114, 209] width 133 height 11
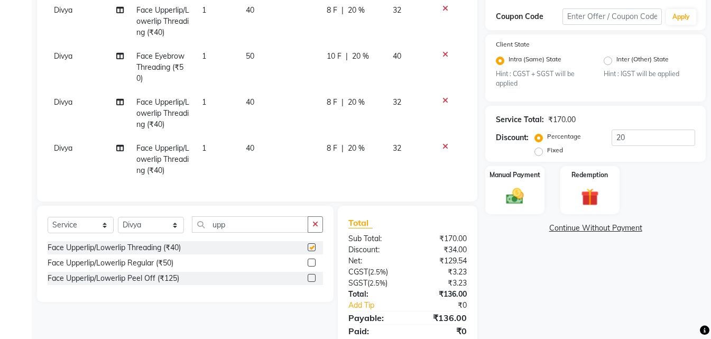
checkbox input "false"
click at [445, 56] on icon at bounding box center [445, 54] width 6 height 7
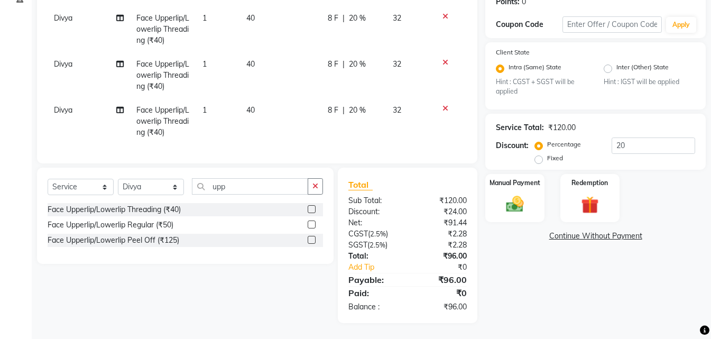
click at [206, 59] on span "1" at bounding box center [204, 64] width 4 height 10
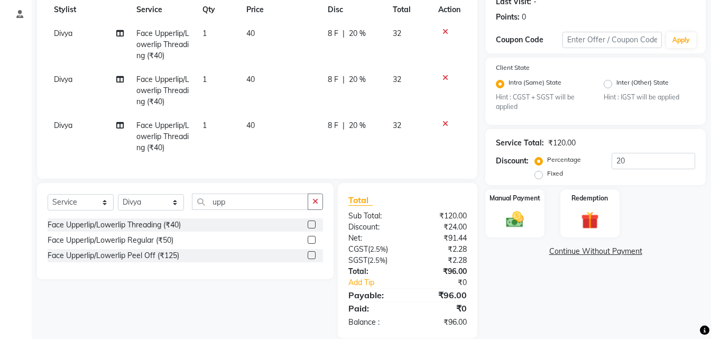
select select "81151"
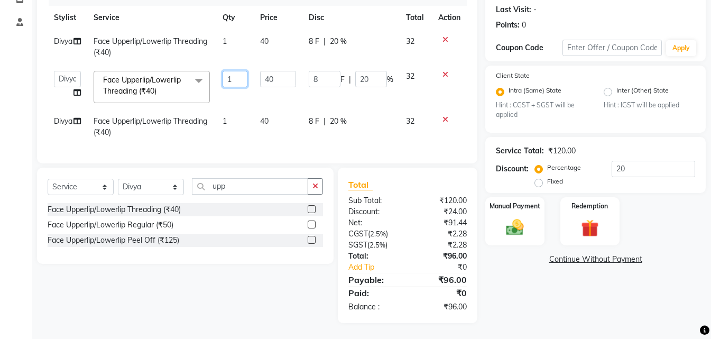
click at [238, 71] on input "1" at bounding box center [235, 79] width 25 height 16
type input "2"
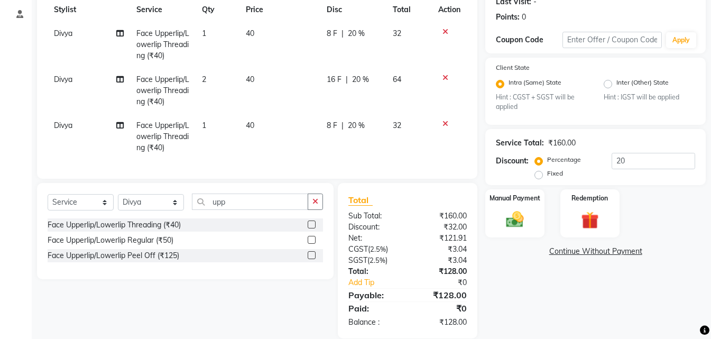
click at [242, 104] on tbody "Divya Face Upperlip/Lowerlip Threading (₹40) 1 40 8 F | 20 % 32 Divya Face Uppe…" at bounding box center [257, 91] width 419 height 138
click at [449, 121] on div at bounding box center [449, 123] width 22 height 7
click at [445, 125] on icon at bounding box center [445, 123] width 6 height 7
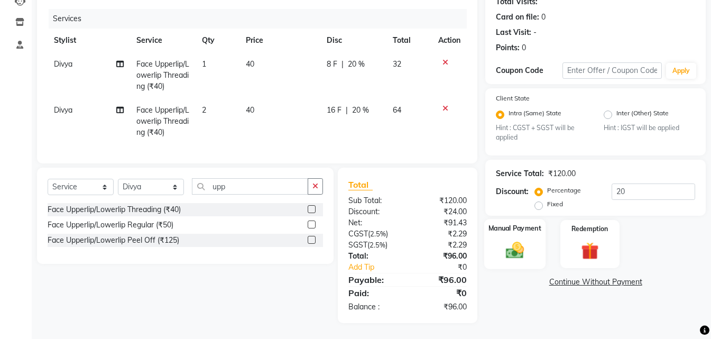
click at [521, 248] on img at bounding box center [515, 250] width 30 height 21
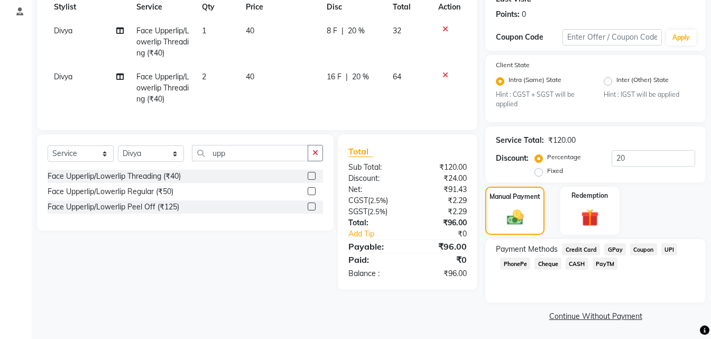
scroll to position [156, 0]
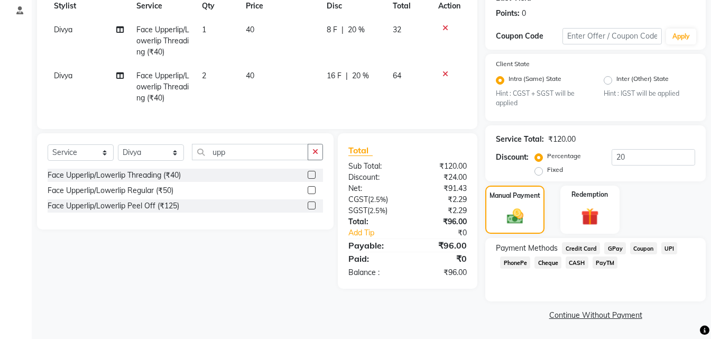
click at [574, 262] on span "CASH" at bounding box center [577, 262] width 23 height 12
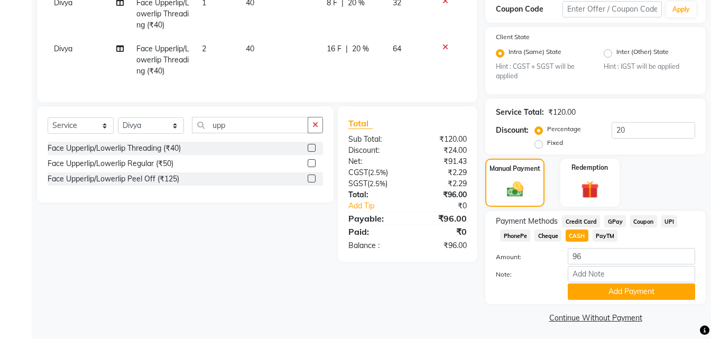
scroll to position [186, 0]
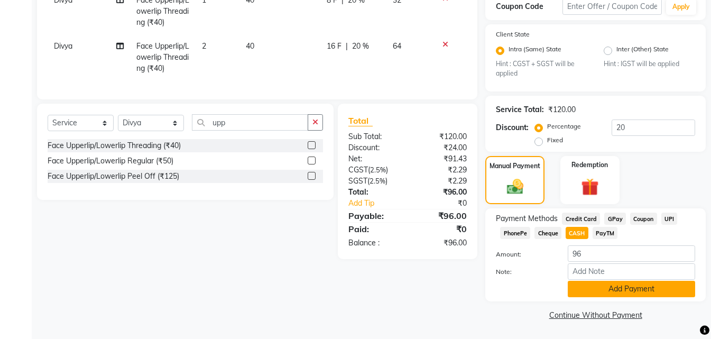
click at [631, 288] on button "Add Payment" at bounding box center [631, 289] width 127 height 16
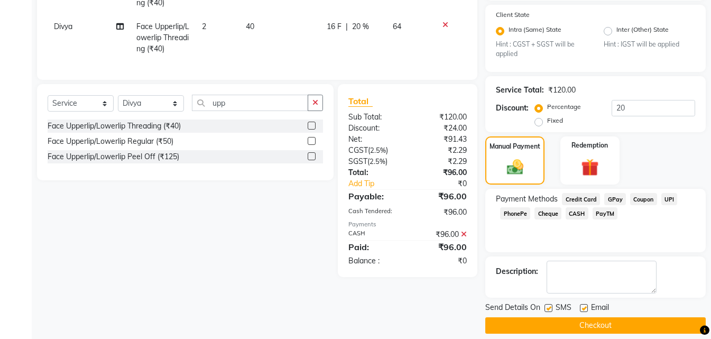
scroll to position [216, 0]
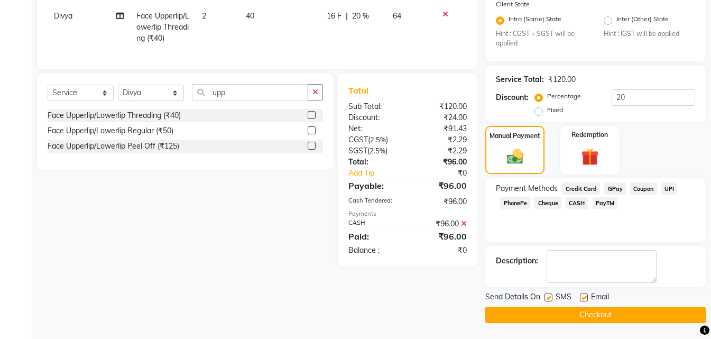
drag, startPoint x: 606, startPoint y: 316, endPoint x: 592, endPoint y: 303, distance: 18.7
click at [606, 316] on button "Checkout" at bounding box center [595, 315] width 220 height 16
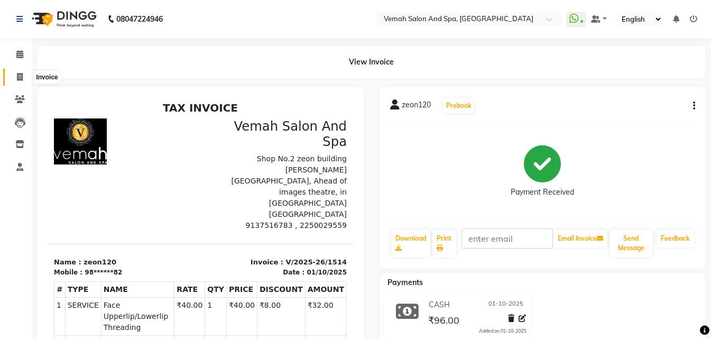
click at [12, 76] on span at bounding box center [20, 77] width 19 height 12
select select "7315"
select select "service"
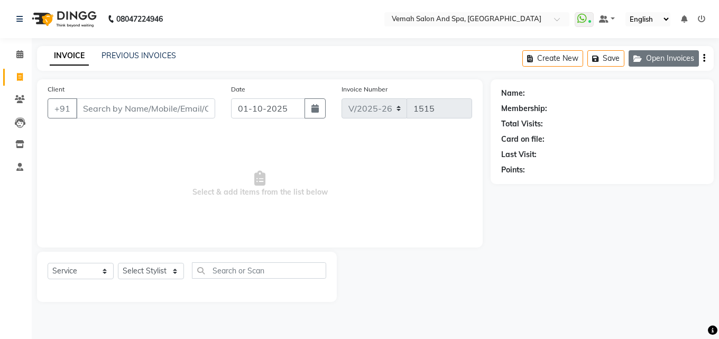
click at [675, 55] on button "Open Invoices" at bounding box center [664, 58] width 70 height 16
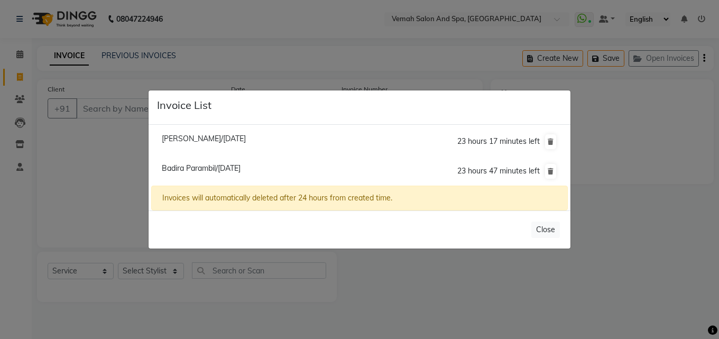
click at [229, 139] on span "Bhoomi Parab/01 October 2025" at bounding box center [204, 139] width 84 height 10
type input "91******76"
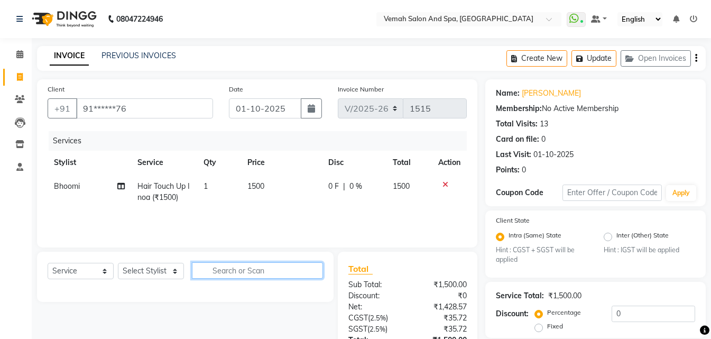
click at [258, 266] on input "text" at bounding box center [257, 270] width 131 height 16
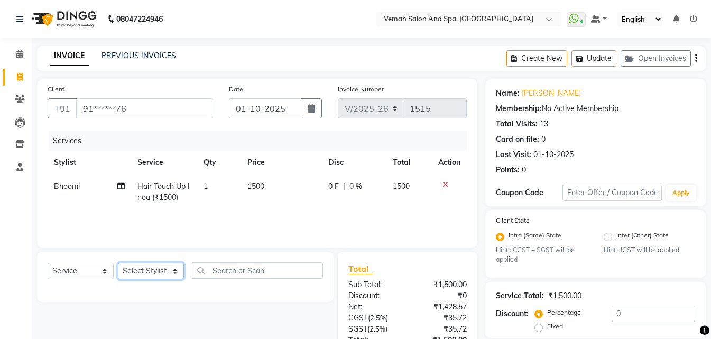
click at [177, 276] on select "Select Stylist Bhoomi Chahat [PERSON_NAME] Divya [PERSON_NAME] [PERSON_NAME] Sa…" at bounding box center [151, 271] width 66 height 16
select select "62754"
click at [118, 263] on select "Select Stylist Bhoomi Chahat [PERSON_NAME] Divya [PERSON_NAME] [PERSON_NAME] Sa…" at bounding box center [151, 271] width 66 height 16
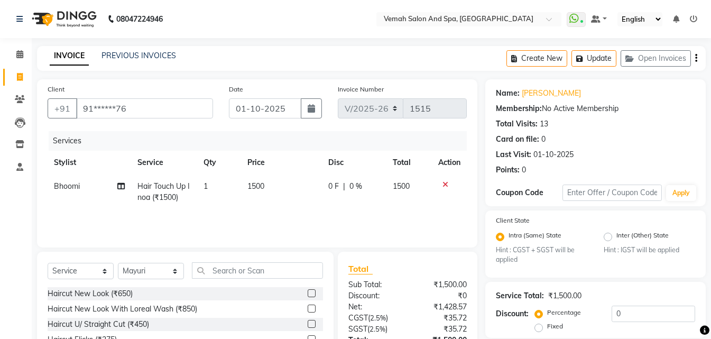
click at [70, 187] on span "Bhoomi" at bounding box center [67, 186] width 26 height 10
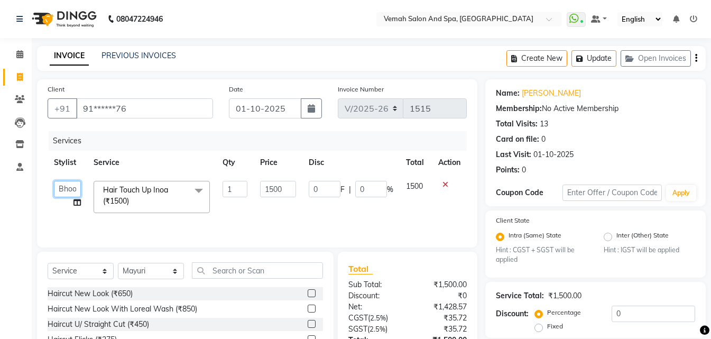
click at [70, 187] on select "Bhoomi Chahat DEEPALI Divya Mayuri Nizam Ruksar Salon Manager Sapna Shebaz suva…" at bounding box center [67, 189] width 27 height 16
select select "62754"
drag, startPoint x: 229, startPoint y: 276, endPoint x: 242, endPoint y: 252, distance: 27.9
click at [235, 269] on input "text" at bounding box center [257, 270] width 131 height 16
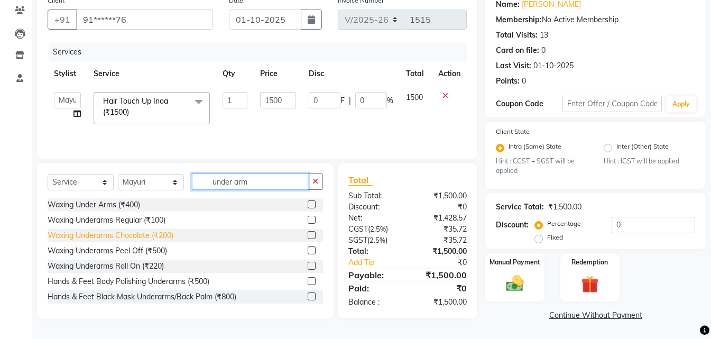
type input "under arm"
click at [111, 234] on div "Waxing Underarms Chocolate (₹200)" at bounding box center [111, 235] width 126 height 11
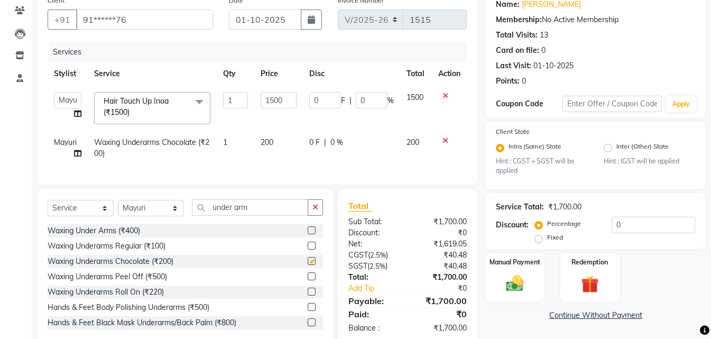
checkbox input "false"
click at [266, 216] on input "under arm" at bounding box center [250, 207] width 116 height 16
type input "u"
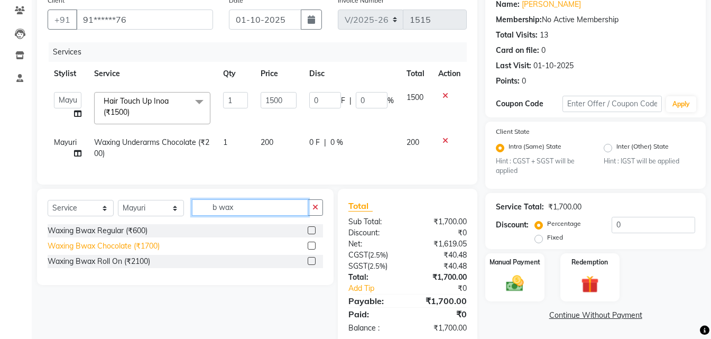
type input "b wax"
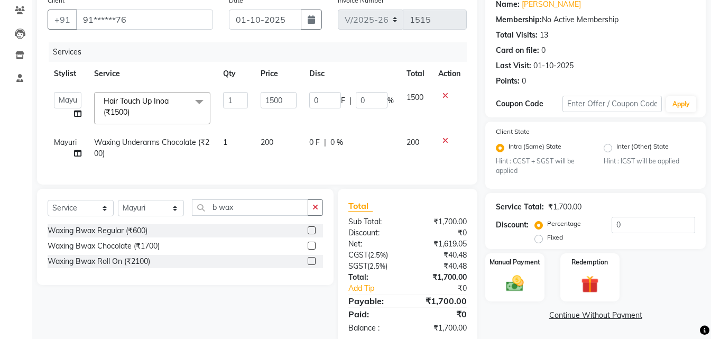
drag, startPoint x: 123, startPoint y: 255, endPoint x: 151, endPoint y: 231, distance: 36.8
click at [124, 252] on div "Waxing Bwax Chocolate (₹1700)" at bounding box center [104, 246] width 112 height 11
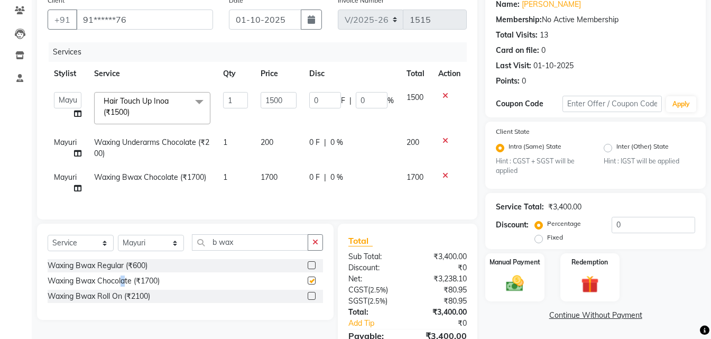
checkbox input "false"
click at [448, 94] on div at bounding box center [449, 95] width 22 height 7
click at [444, 95] on icon at bounding box center [445, 95] width 6 height 7
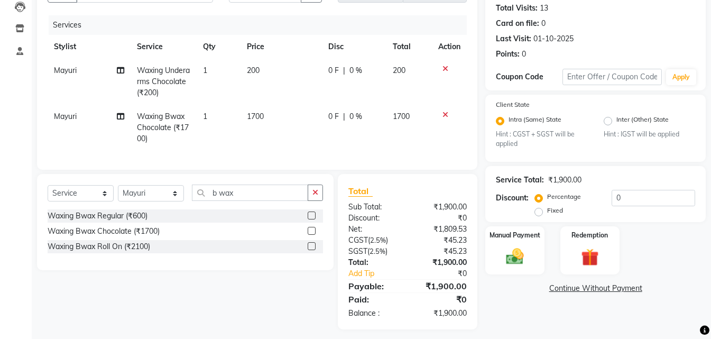
scroll to position [130, 0]
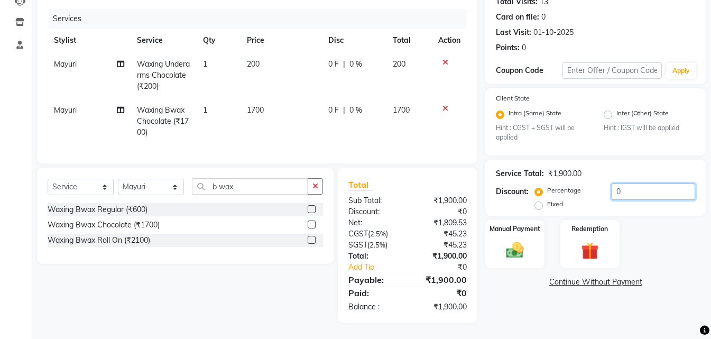
click at [653, 187] on input "0" at bounding box center [654, 191] width 84 height 16
type input "20"
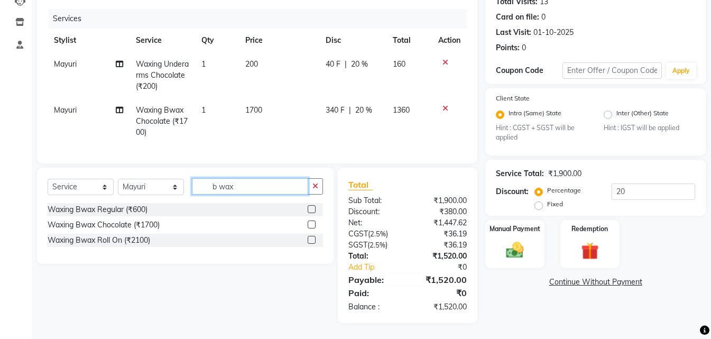
click at [255, 194] on input "b wax" at bounding box center [250, 186] width 116 height 16
type input "b"
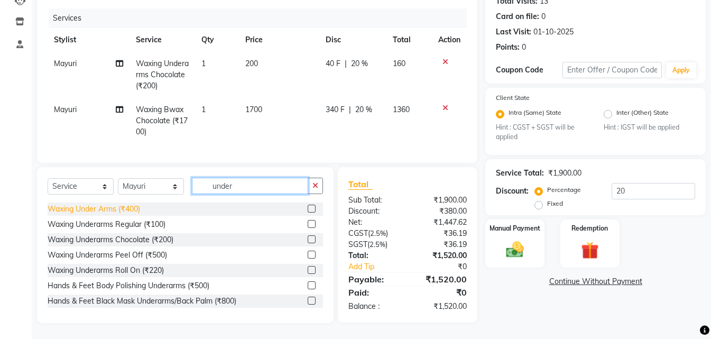
type input "under"
click at [116, 206] on div "Waxing Under Arms (₹400)" at bounding box center [94, 209] width 93 height 11
checkbox input "false"
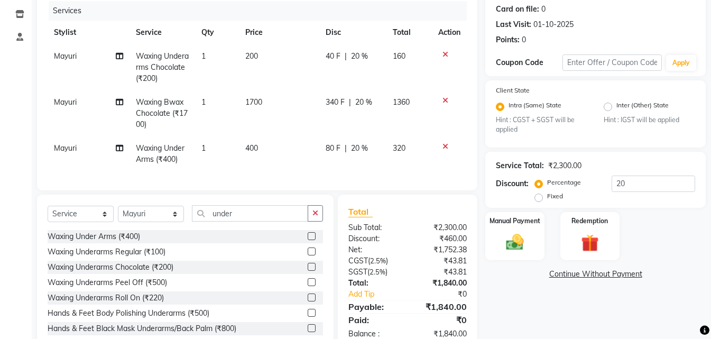
click at [443, 52] on icon at bounding box center [445, 54] width 6 height 7
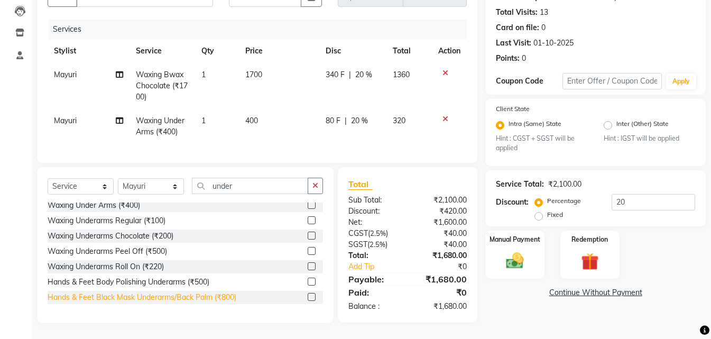
scroll to position [0, 0]
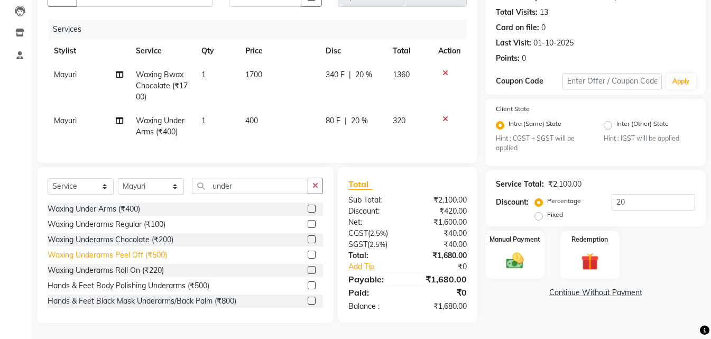
click at [127, 253] on div "Waxing Underarms Peel Off (₹500)" at bounding box center [107, 255] width 119 height 11
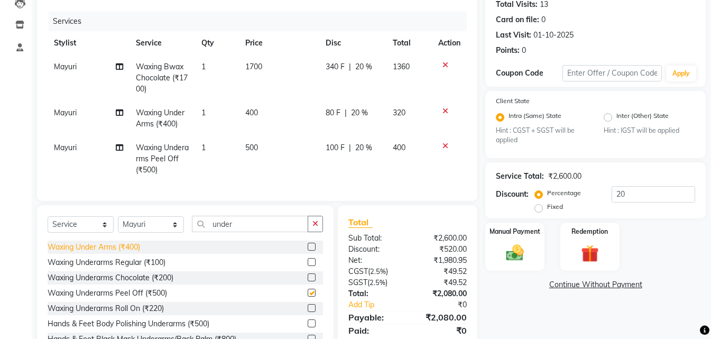
checkbox input "false"
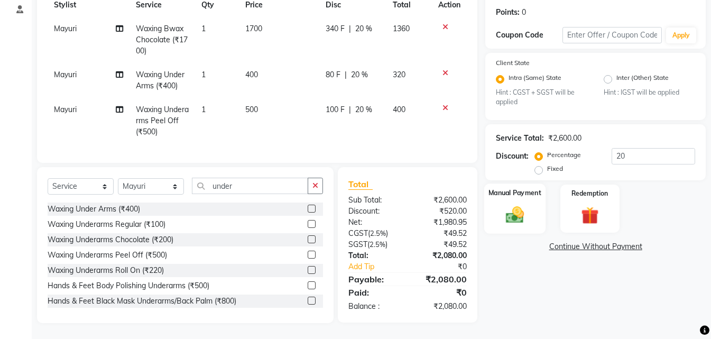
click at [510, 205] on img at bounding box center [515, 215] width 30 height 21
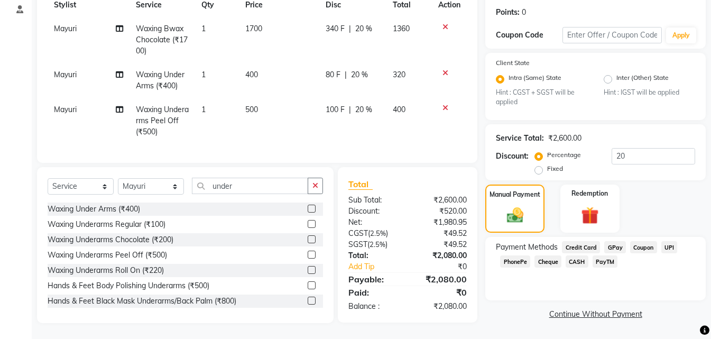
click at [584, 241] on span "Credit Card" at bounding box center [581, 247] width 38 height 12
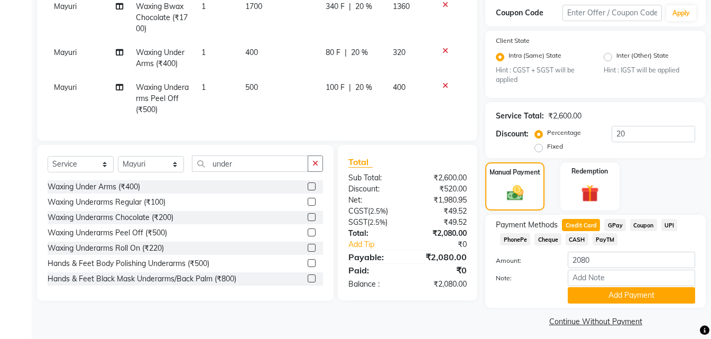
scroll to position [186, 0]
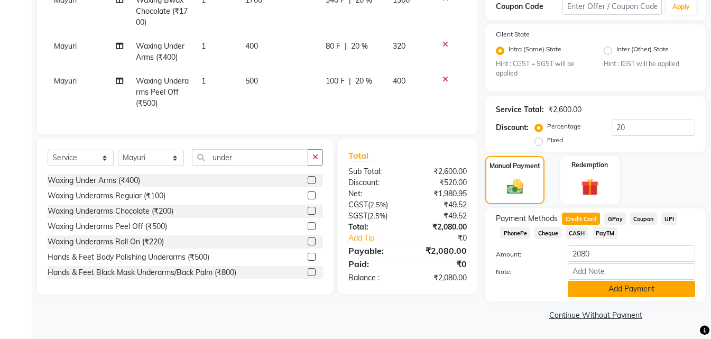
click at [628, 294] on button "Add Payment" at bounding box center [631, 289] width 127 height 16
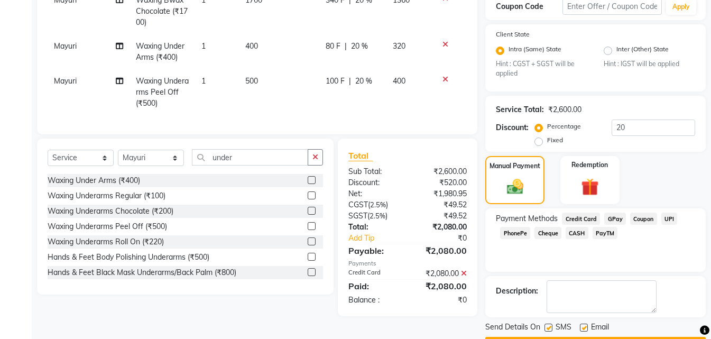
scroll to position [216, 0]
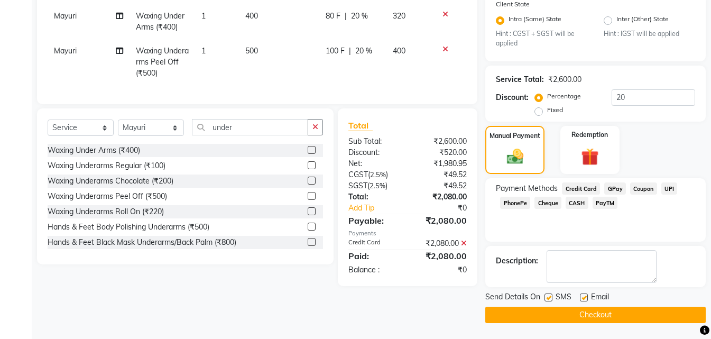
click at [607, 311] on button "Checkout" at bounding box center [595, 315] width 220 height 16
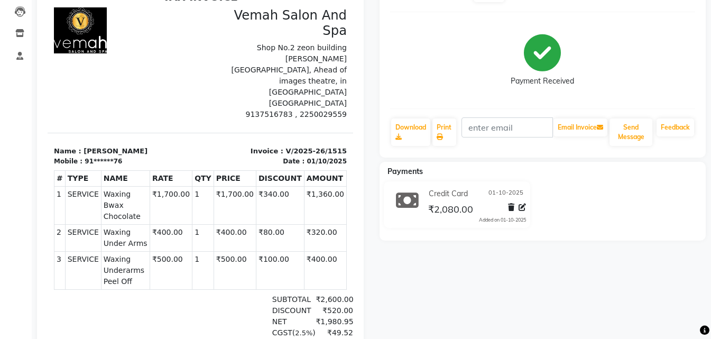
scroll to position [28, 0]
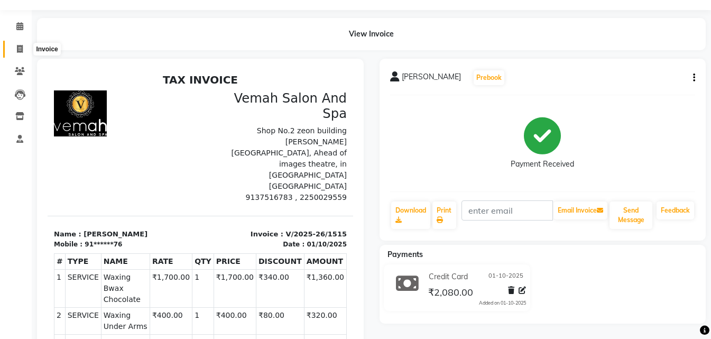
click at [17, 47] on icon at bounding box center [20, 49] width 6 height 8
select select "7315"
select select "service"
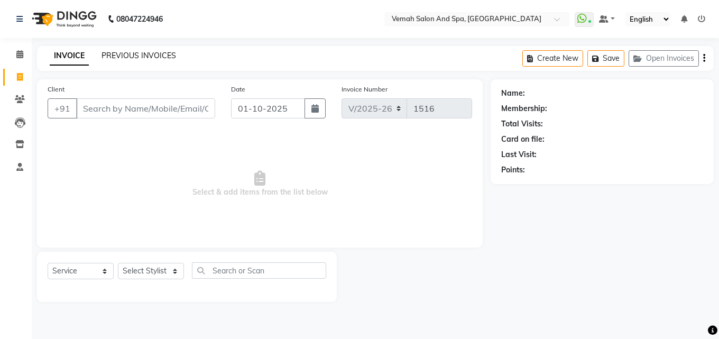
click at [129, 51] on link "PREVIOUS INVOICES" at bounding box center [138, 56] width 75 height 10
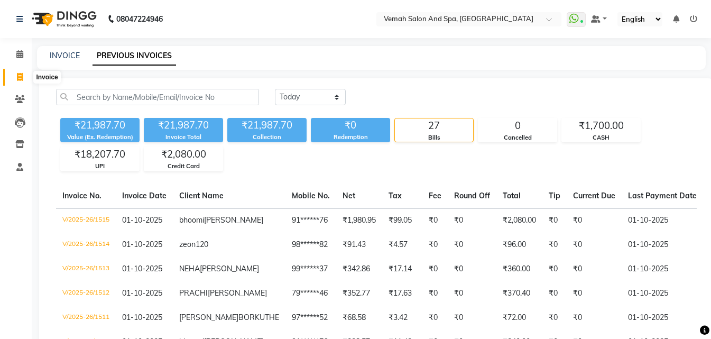
click at [23, 76] on span at bounding box center [20, 77] width 19 height 12
select select "service"
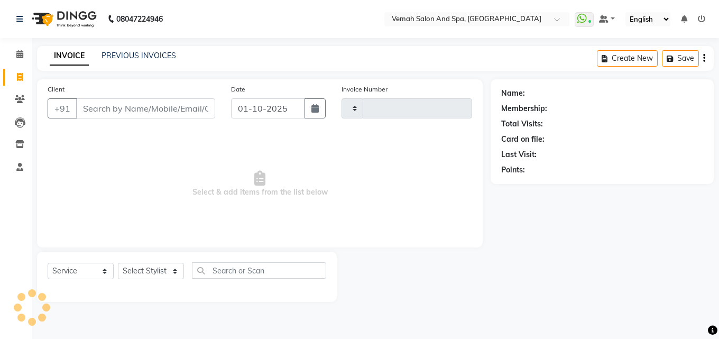
type input "1516"
select select "7315"
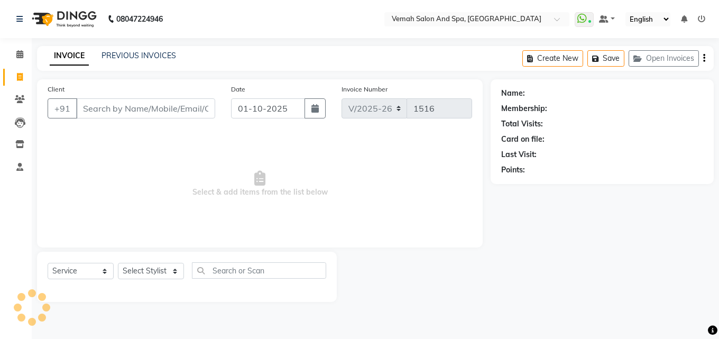
click at [116, 110] on input "Client" at bounding box center [145, 108] width 139 height 20
click at [650, 62] on button "Open Invoices" at bounding box center [664, 58] width 70 height 16
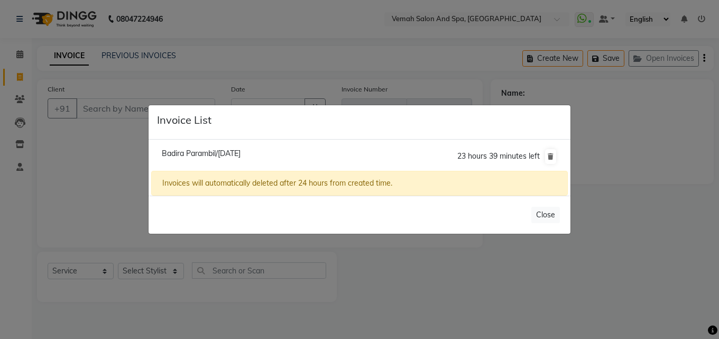
click at [239, 155] on span "Badira Parambil/01 October 2025" at bounding box center [201, 154] width 79 height 10
type input "94******94"
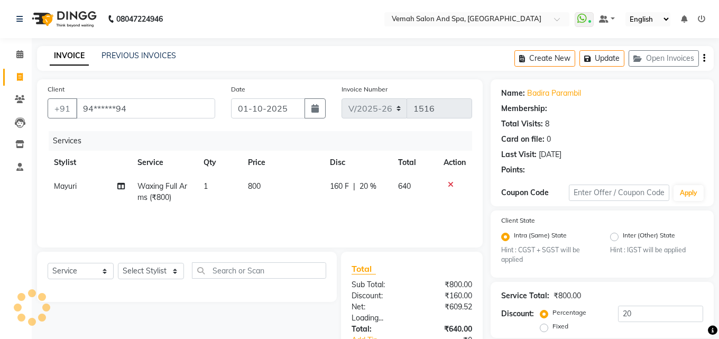
type input "0"
select select "1: Object"
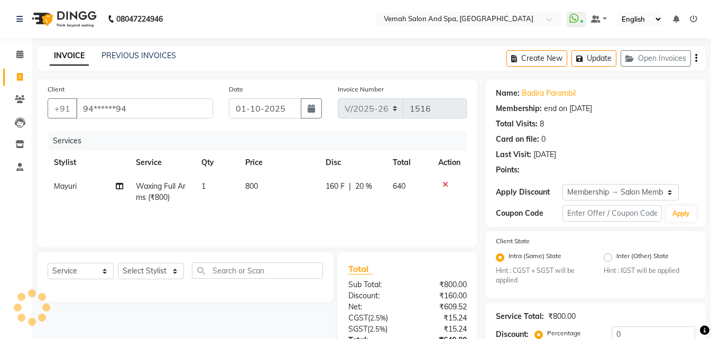
type input "20"
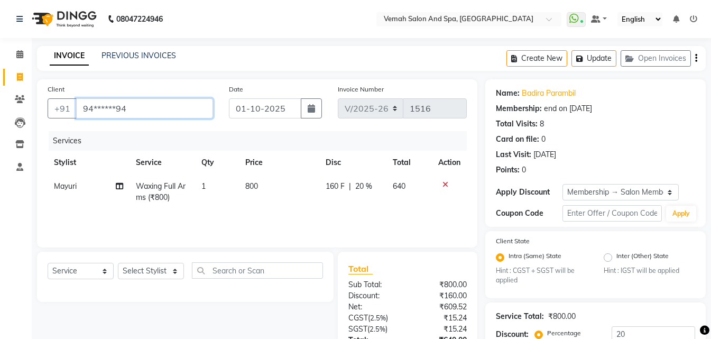
click at [189, 112] on input "94******94" at bounding box center [144, 108] width 137 height 20
type input "94"
type input "0"
type input "9"
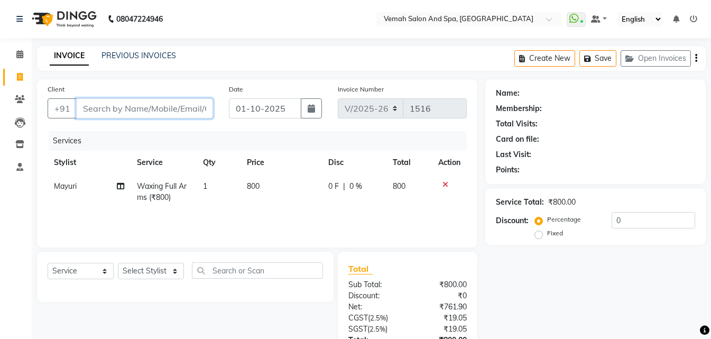
click at [107, 112] on input "Client" at bounding box center [144, 108] width 137 height 20
click at [88, 105] on input "Client" at bounding box center [144, 108] width 137 height 20
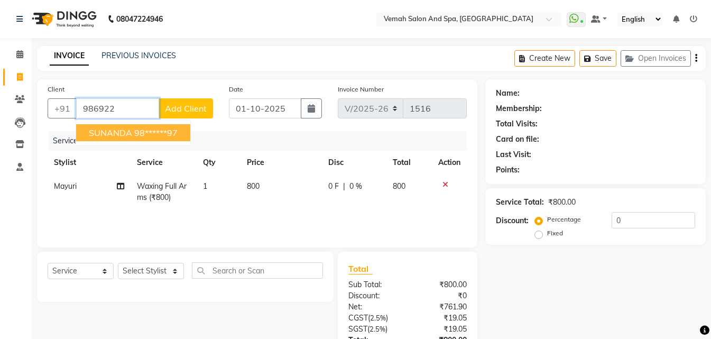
click at [88, 128] on button "SUNANDA 98******97" at bounding box center [133, 132] width 114 height 17
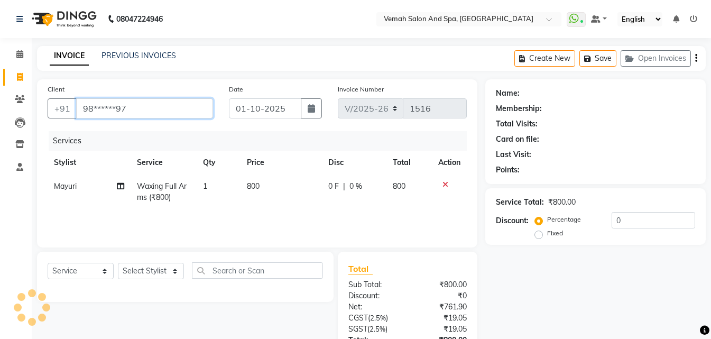
type input "98******97"
select select "1: Object"
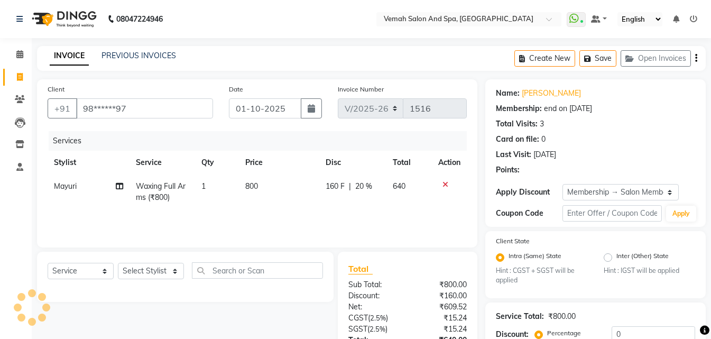
type input "20"
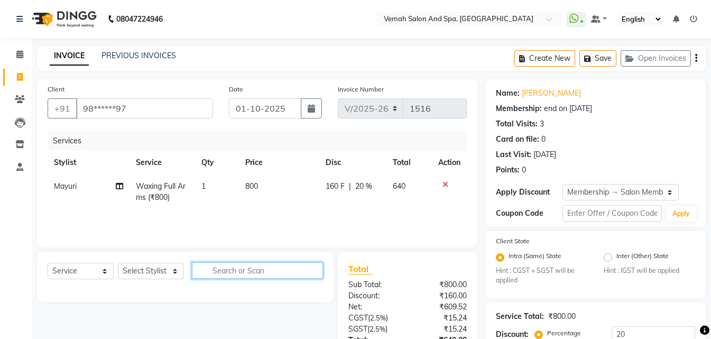
click at [257, 275] on input "text" at bounding box center [257, 270] width 131 height 16
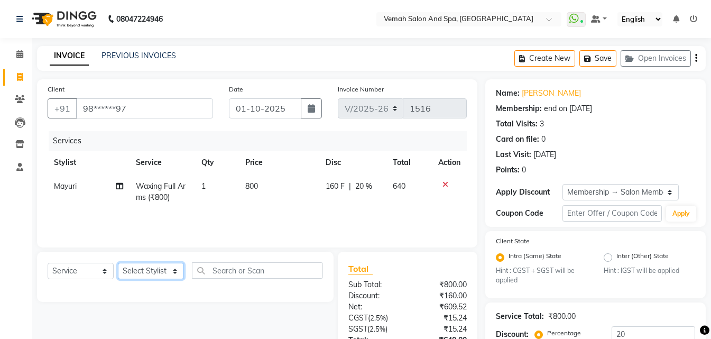
click at [158, 271] on select "Select Stylist Bhoomi Chahat [PERSON_NAME] Divya [PERSON_NAME] [PERSON_NAME] Sa…" at bounding box center [151, 271] width 66 height 16
select select "62761"
click at [118, 263] on select "Select Stylist Bhoomi Chahat [PERSON_NAME] Divya [PERSON_NAME] [PERSON_NAME] Sa…" at bounding box center [151, 271] width 66 height 16
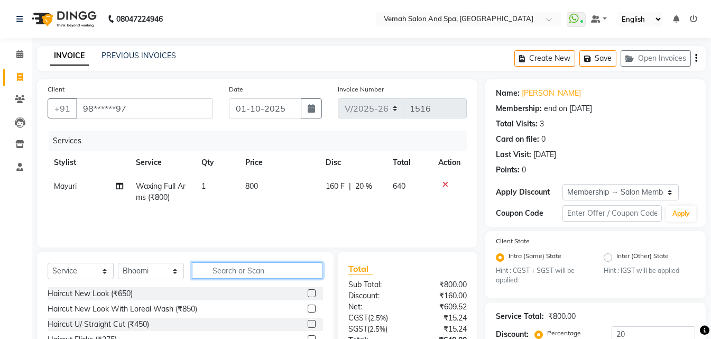
click at [252, 272] on input "text" at bounding box center [257, 270] width 131 height 16
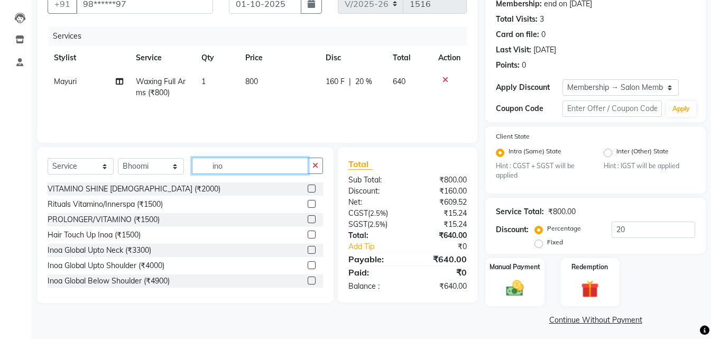
scroll to position [106, 0]
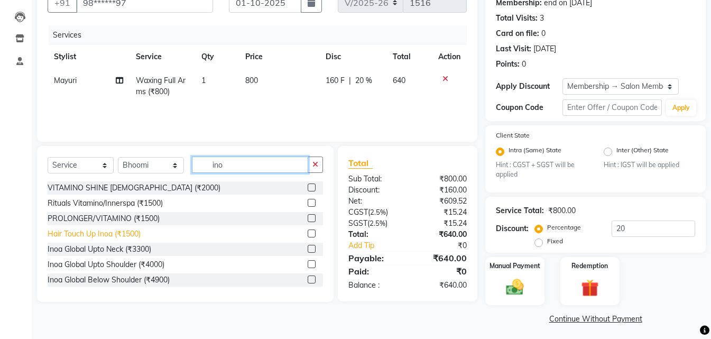
type input "ino"
click at [115, 237] on div "Hair Touch Up Inoa (₹1500)" at bounding box center [94, 233] width 93 height 11
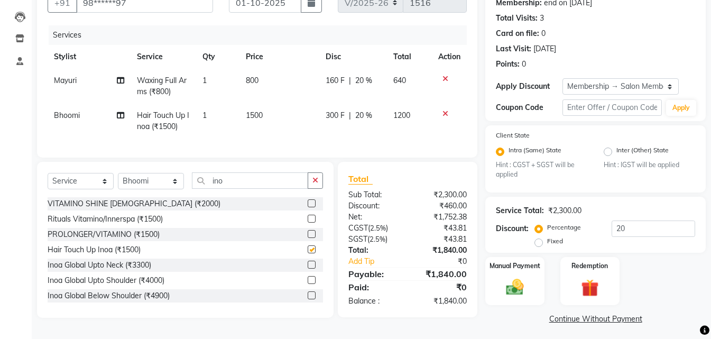
checkbox input "false"
click at [444, 80] on icon at bounding box center [445, 78] width 6 height 7
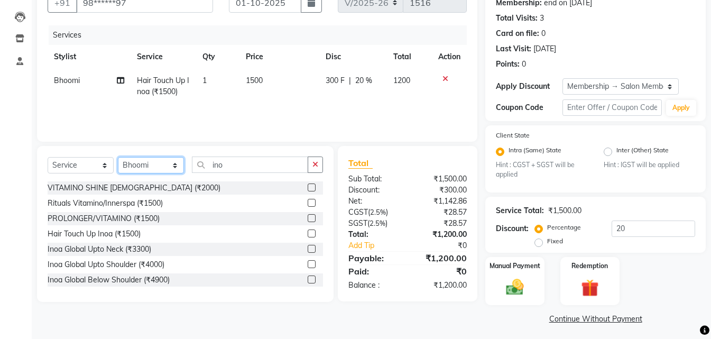
click at [158, 163] on select "Select Stylist Bhoomi Chahat [PERSON_NAME] Divya [PERSON_NAME] [PERSON_NAME] Sa…" at bounding box center [151, 165] width 66 height 16
select select "62754"
click at [118, 157] on select "Select Stylist Bhoomi Chahat [PERSON_NAME] Divya [PERSON_NAME] [PERSON_NAME] Sa…" at bounding box center [151, 165] width 66 height 16
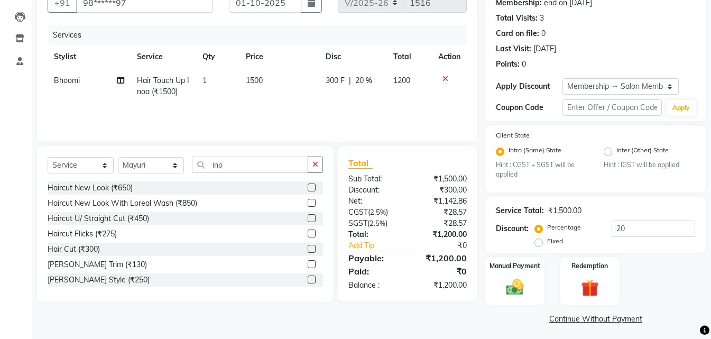
click at [264, 81] on td "1500" at bounding box center [279, 86] width 80 height 35
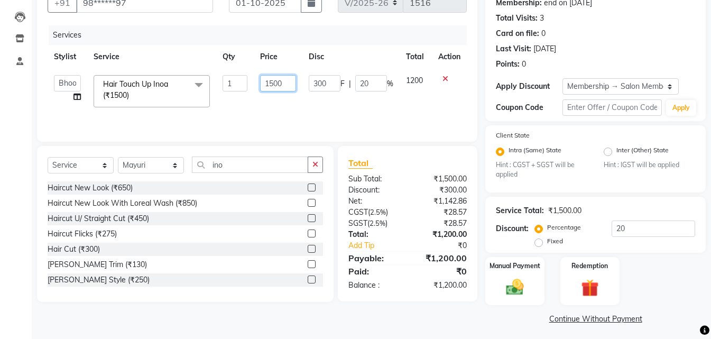
click at [286, 83] on input "1500" at bounding box center [278, 83] width 36 height 16
type input "1700"
click at [379, 95] on td "300 F | 20 %" at bounding box center [350, 91] width 97 height 45
click at [234, 170] on input "ino" at bounding box center [250, 164] width 116 height 16
type input "i"
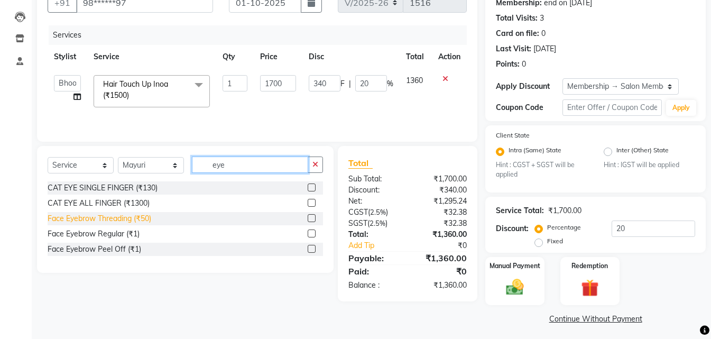
type input "eye"
click at [114, 220] on div "Face Eyebrow Threading (₹50)" at bounding box center [100, 218] width 104 height 11
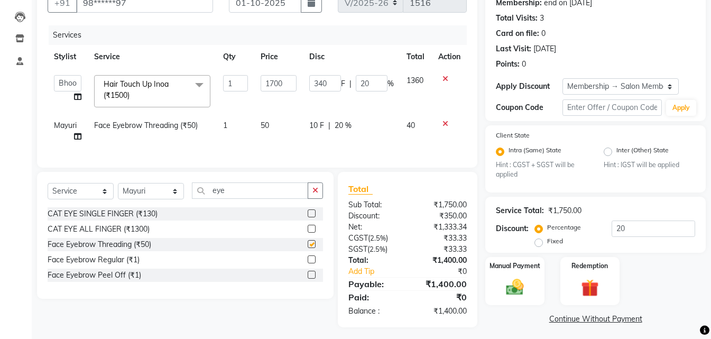
checkbox input "false"
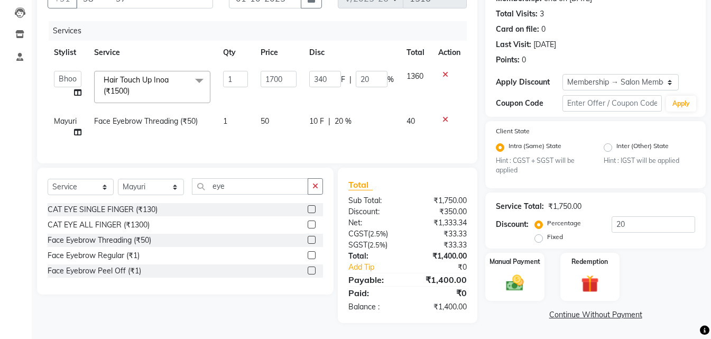
scroll to position [118, 0]
drag, startPoint x: 514, startPoint y: 280, endPoint x: 538, endPoint y: 273, distance: 24.9
click at [514, 281] on img at bounding box center [515, 283] width 30 height 21
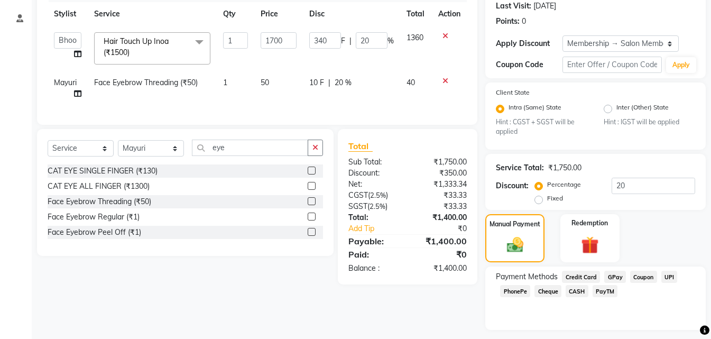
scroll to position [177, 0]
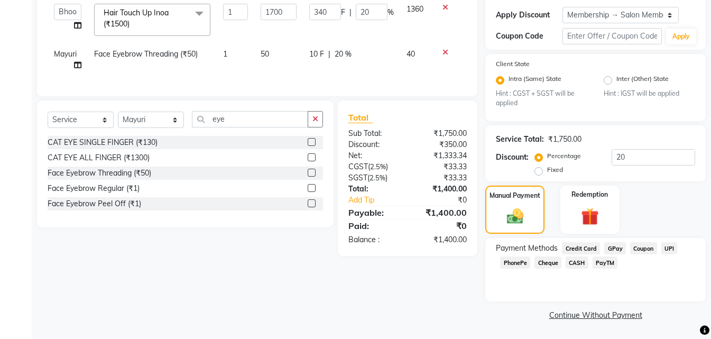
click at [669, 248] on span "UPI" at bounding box center [669, 248] width 16 height 12
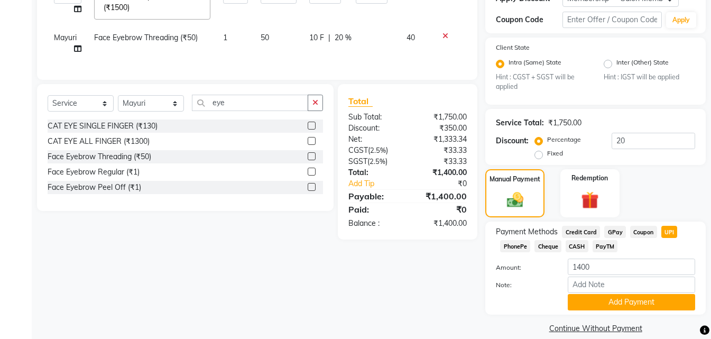
scroll to position [207, 0]
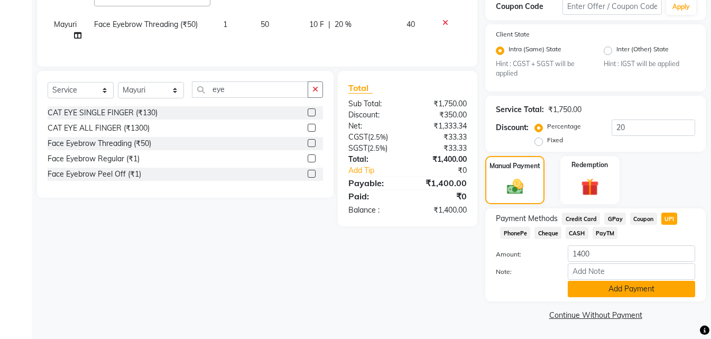
click at [627, 284] on button "Add Payment" at bounding box center [631, 289] width 127 height 16
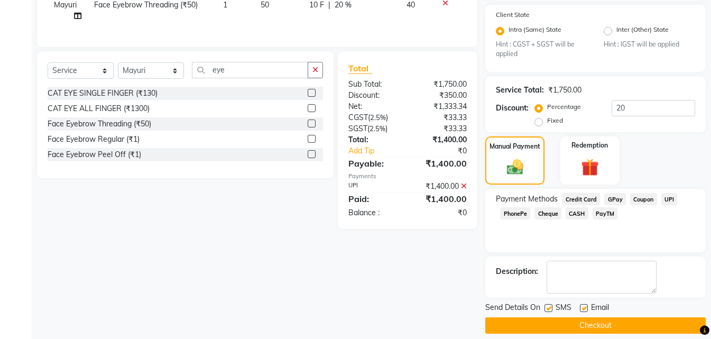
scroll to position [237, 0]
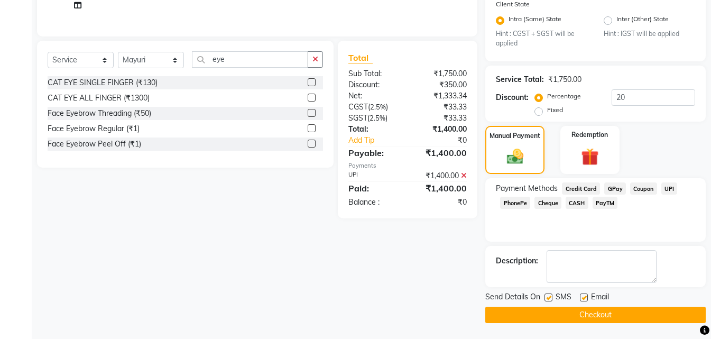
click at [590, 316] on button "Checkout" at bounding box center [595, 315] width 220 height 16
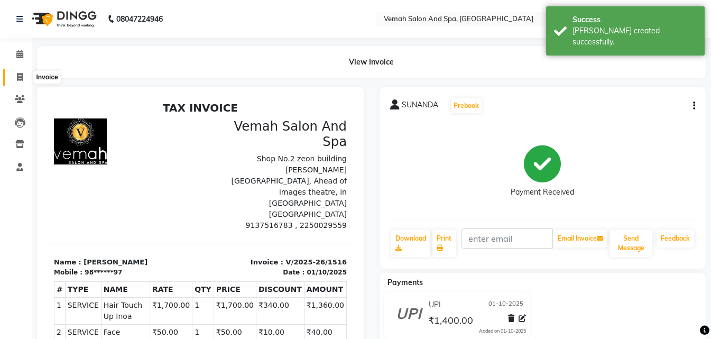
click at [19, 82] on span at bounding box center [20, 77] width 19 height 12
select select "7315"
select select "service"
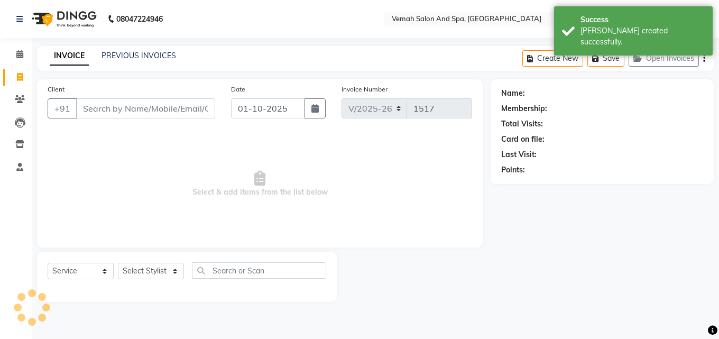
click at [150, 110] on input "Client" at bounding box center [145, 108] width 139 height 20
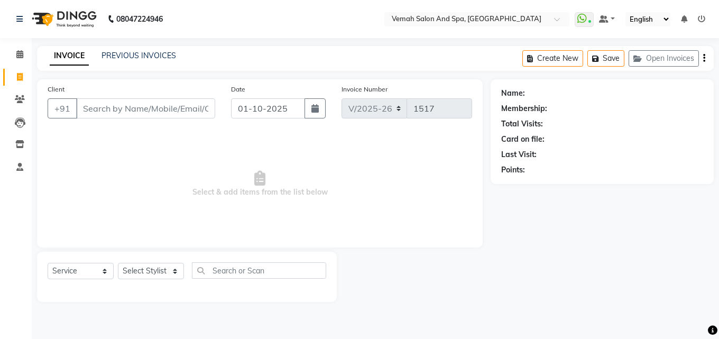
click at [274, 61] on div "INVOICE PREVIOUS INVOICES Create New Save Open Invoices" at bounding box center [375, 58] width 677 height 25
click at [156, 276] on select "Select Stylist Bhoomi Chahat [PERSON_NAME] Divya [PERSON_NAME] [PERSON_NAME] Sa…" at bounding box center [151, 271] width 66 height 16
select select "81151"
click at [118, 263] on select "Select Stylist Bhoomi Chahat [PERSON_NAME] Divya [PERSON_NAME] [PERSON_NAME] Sa…" at bounding box center [151, 271] width 66 height 16
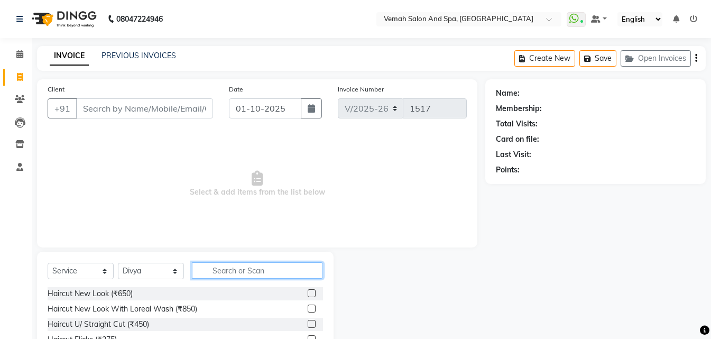
click at [280, 278] on input "text" at bounding box center [257, 270] width 131 height 16
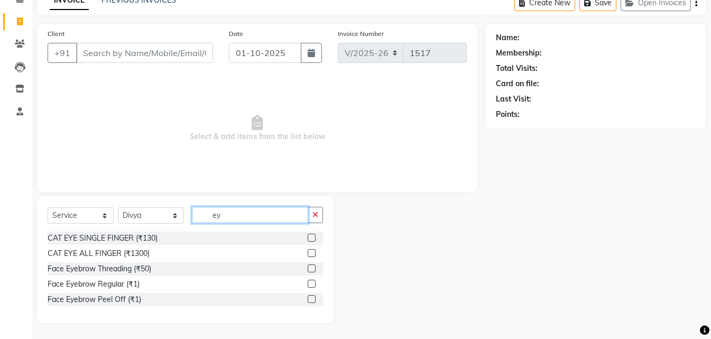
scroll to position [56, 0]
type input "eye"
click at [115, 271] on div "Face Eyebrow Threading (₹50)" at bounding box center [100, 268] width 104 height 11
checkbox input "false"
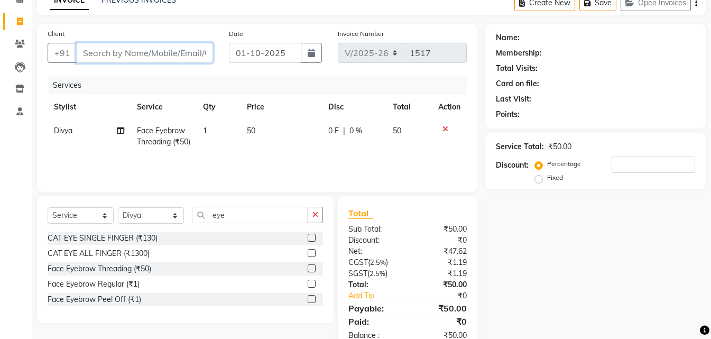
click at [183, 51] on input "Client" at bounding box center [144, 53] width 137 height 20
type input "8"
type input "0"
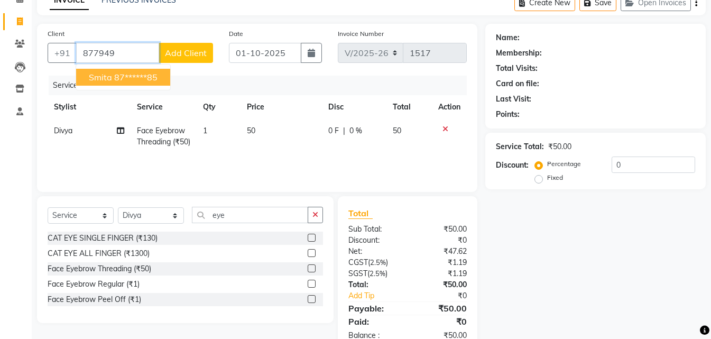
click at [120, 81] on ngb-highlight "87******85" at bounding box center [135, 77] width 43 height 11
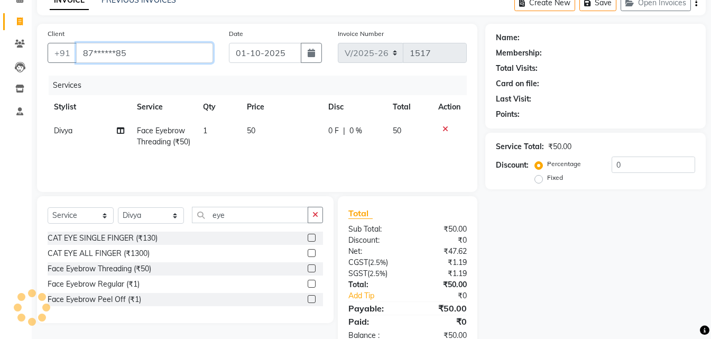
type input "87******85"
select select "1: Object"
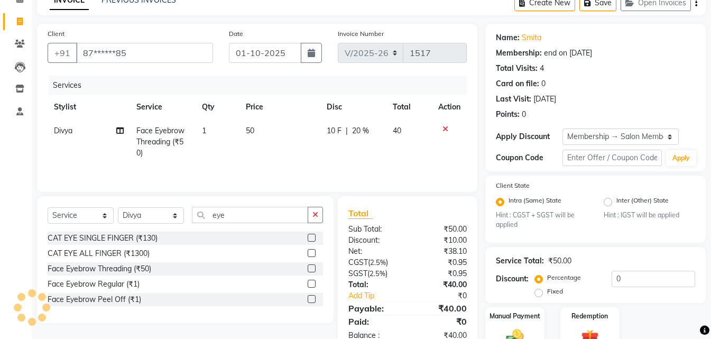
type input "20"
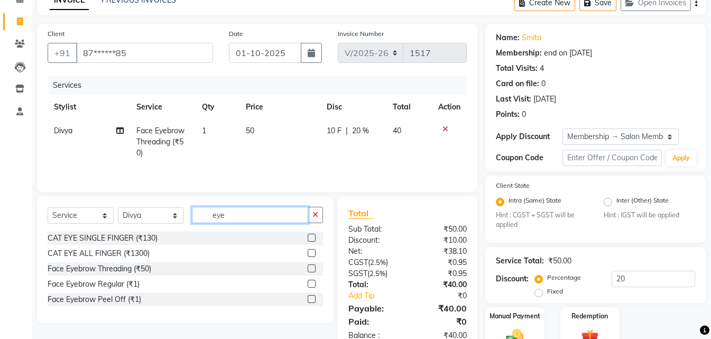
click at [241, 218] on input "eye" at bounding box center [250, 215] width 116 height 16
type input "e"
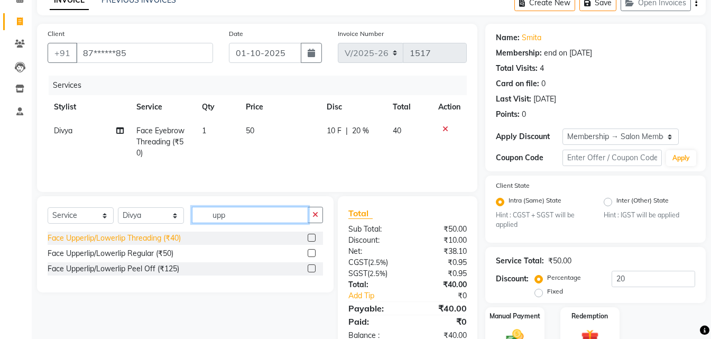
type input "upp"
click at [143, 239] on div "Face Upperlip/Lowerlip Threading (₹40)" at bounding box center [114, 238] width 133 height 11
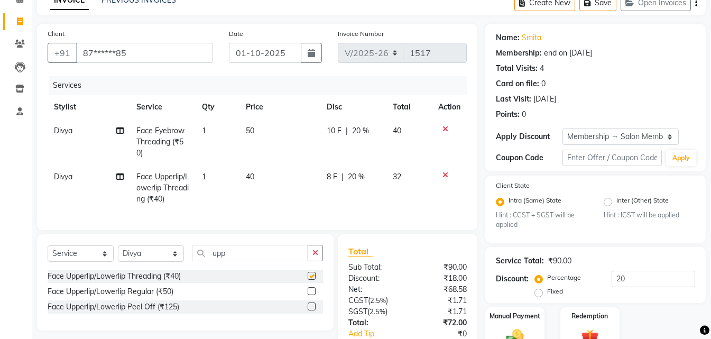
checkbox input "false"
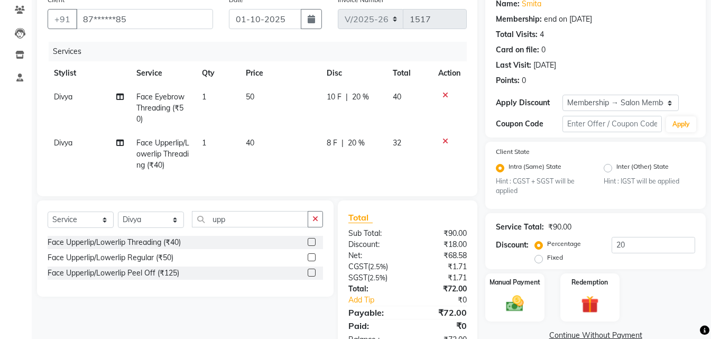
scroll to position [130, 0]
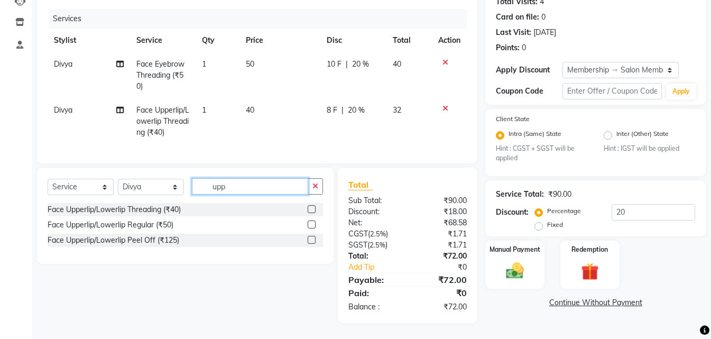
click at [264, 185] on input "upp" at bounding box center [250, 186] width 116 height 16
type input "u"
type input "for"
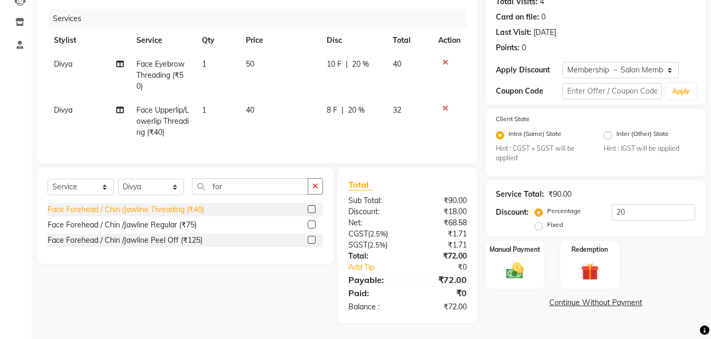
click at [164, 209] on div "Face Forehead / Chin /Jawline Threading (₹40)" at bounding box center [126, 209] width 156 height 11
checkbox input "false"
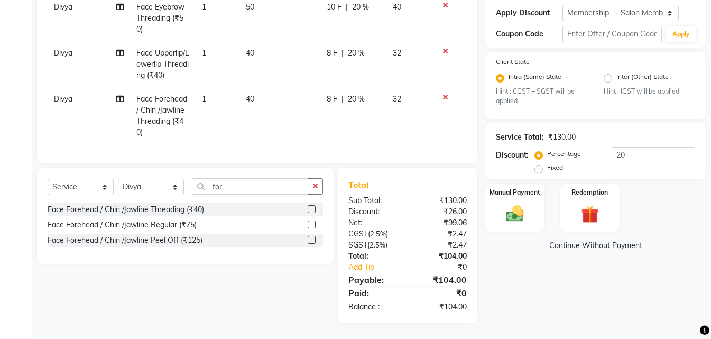
scroll to position [187, 0]
click at [516, 211] on img at bounding box center [515, 214] width 30 height 21
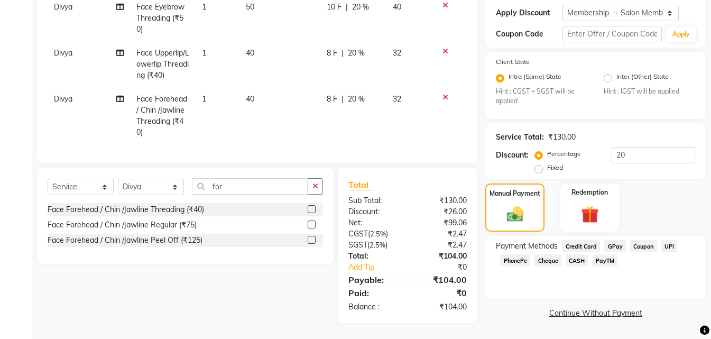
click at [664, 240] on span "UPI" at bounding box center [669, 246] width 16 height 12
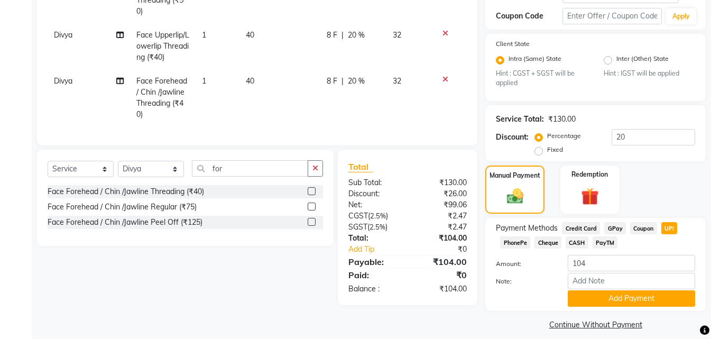
scroll to position [207, 0]
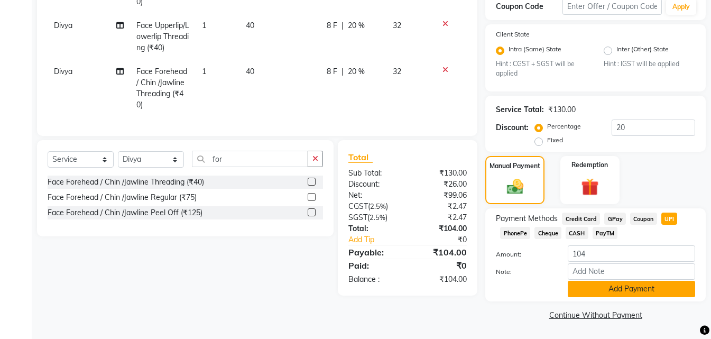
click at [649, 291] on button "Add Payment" at bounding box center [631, 289] width 127 height 16
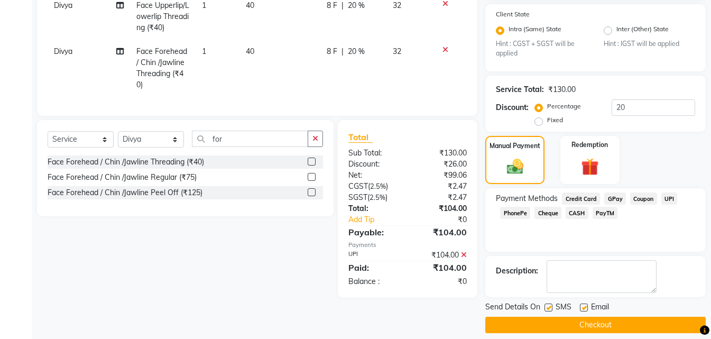
scroll to position [237, 0]
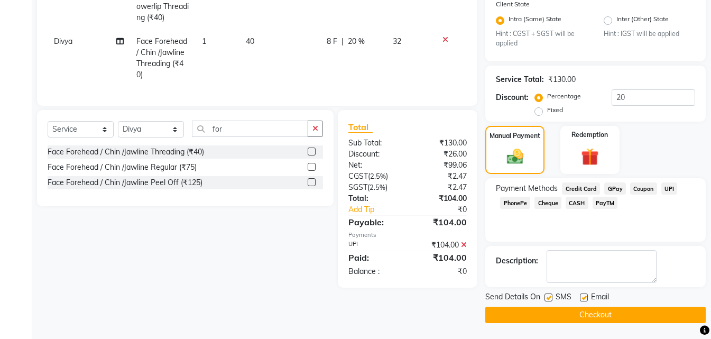
click at [622, 312] on button "Checkout" at bounding box center [595, 315] width 220 height 16
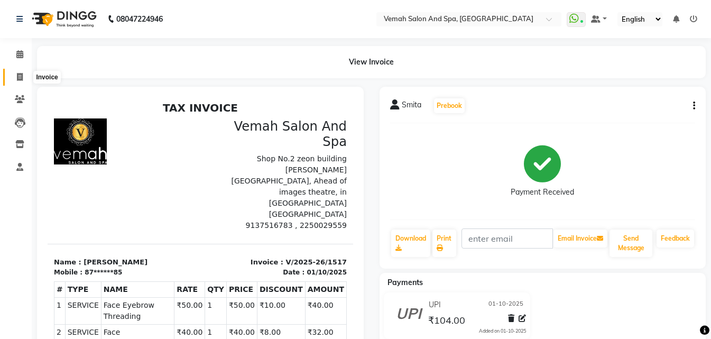
click at [21, 78] on icon at bounding box center [20, 77] width 6 height 8
select select "7315"
select select "service"
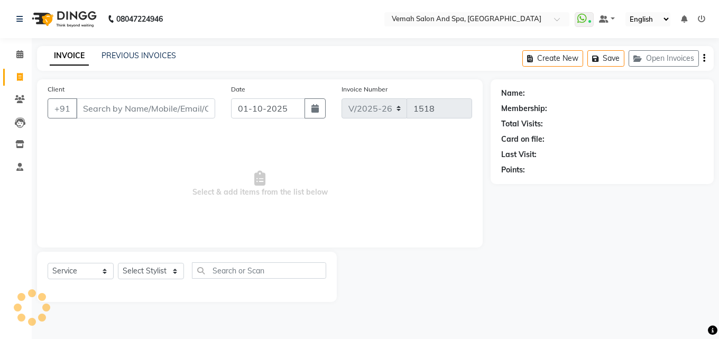
click at [171, 115] on input "Client" at bounding box center [145, 108] width 139 height 20
click at [179, 277] on select "Select Stylist Bhoomi Chahat [PERSON_NAME] Divya [PERSON_NAME] [PERSON_NAME] Sa…" at bounding box center [151, 271] width 66 height 16
select select "81151"
click at [118, 263] on select "Select Stylist Bhoomi Chahat [PERSON_NAME] Divya [PERSON_NAME] [PERSON_NAME] Sa…" at bounding box center [151, 271] width 66 height 16
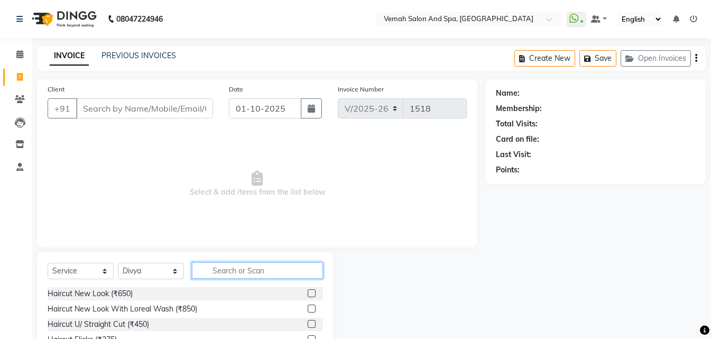
click at [221, 265] on input "text" at bounding box center [257, 270] width 131 height 16
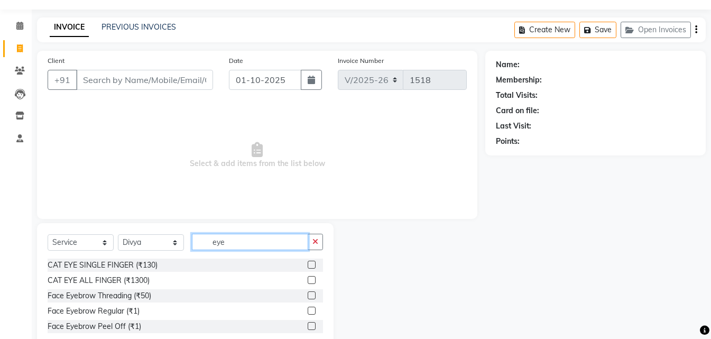
scroll to position [56, 0]
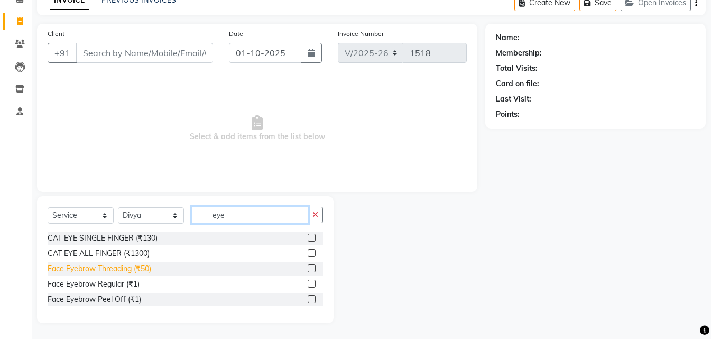
type input "eye"
click at [137, 268] on div "Face Eyebrow Threading (₹50)" at bounding box center [100, 268] width 104 height 11
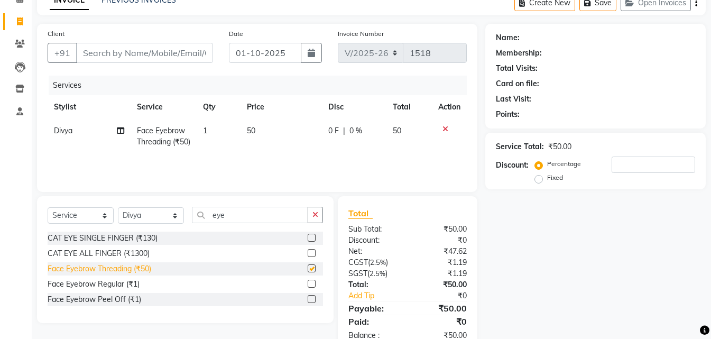
checkbox input "false"
click at [132, 56] on input "Client" at bounding box center [144, 53] width 137 height 20
click at [623, 165] on input "number" at bounding box center [654, 164] width 84 height 16
type input "20"
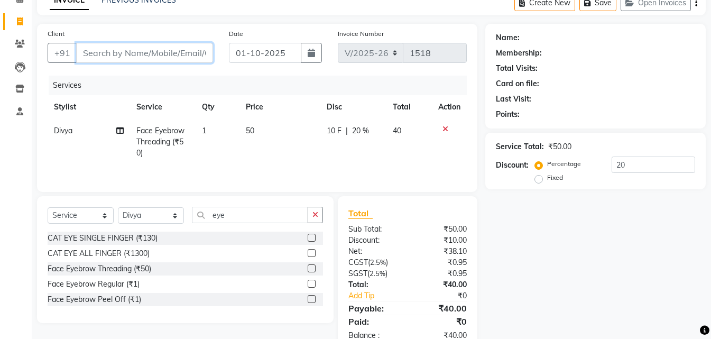
click at [186, 55] on input "Client" at bounding box center [144, 53] width 137 height 20
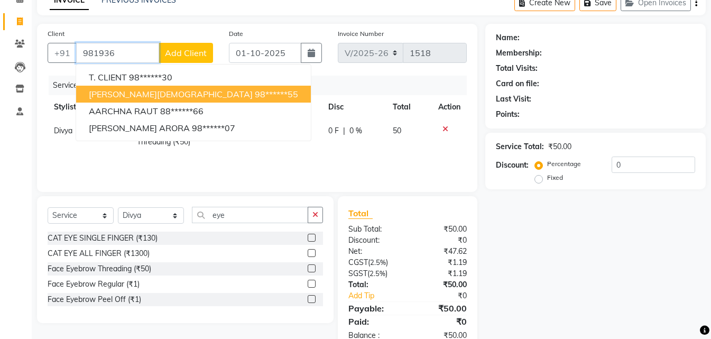
click at [255, 91] on ngb-highlight "98******55" at bounding box center [276, 94] width 43 height 11
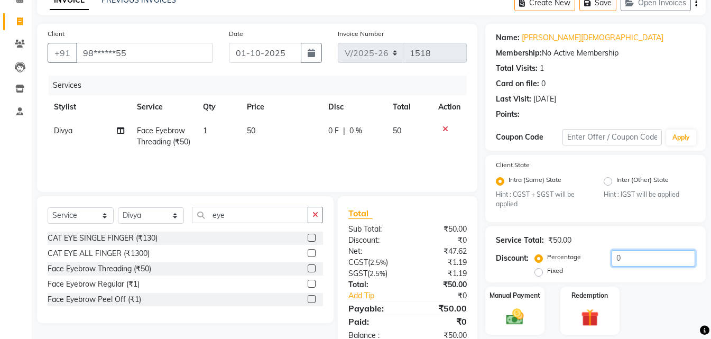
click at [652, 256] on input "0" at bounding box center [654, 258] width 84 height 16
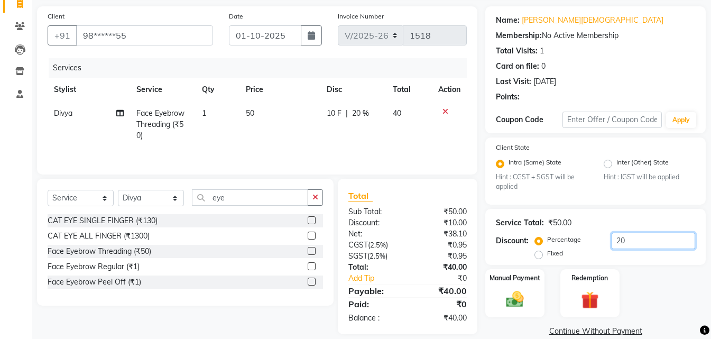
scroll to position [89, 0]
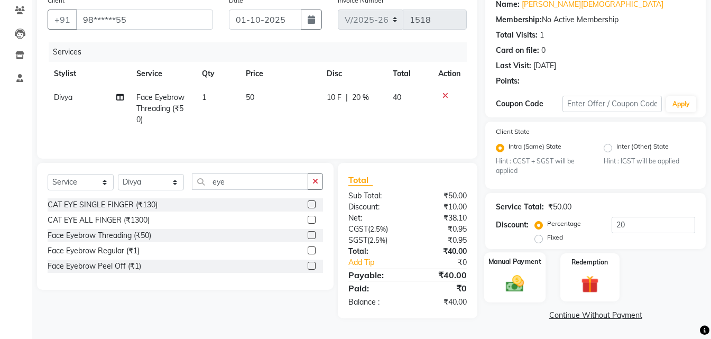
click at [506, 289] on img at bounding box center [515, 283] width 30 height 21
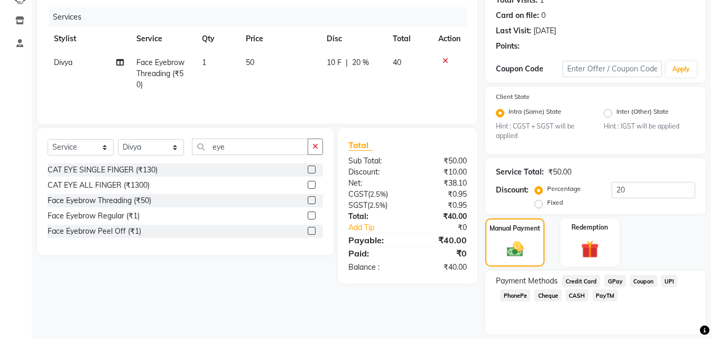
scroll to position [156, 0]
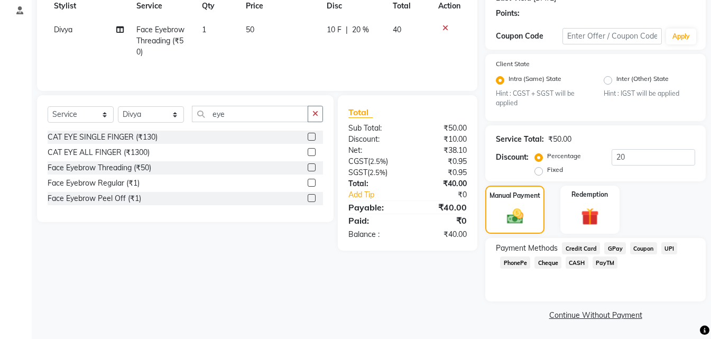
click at [576, 260] on span "CASH" at bounding box center [577, 262] width 23 height 12
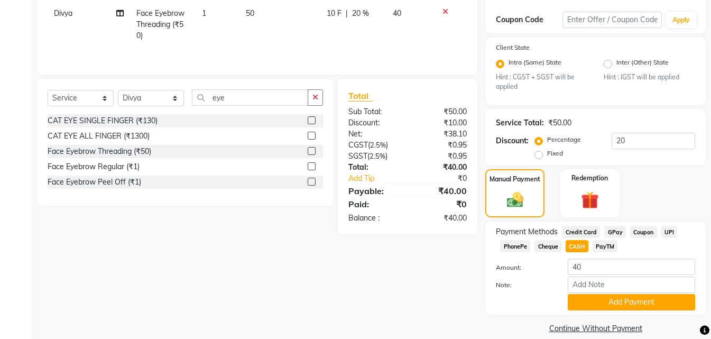
scroll to position [186, 0]
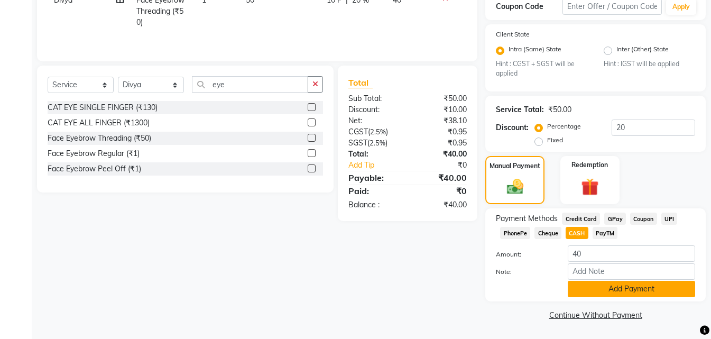
click at [621, 292] on button "Add Payment" at bounding box center [631, 289] width 127 height 16
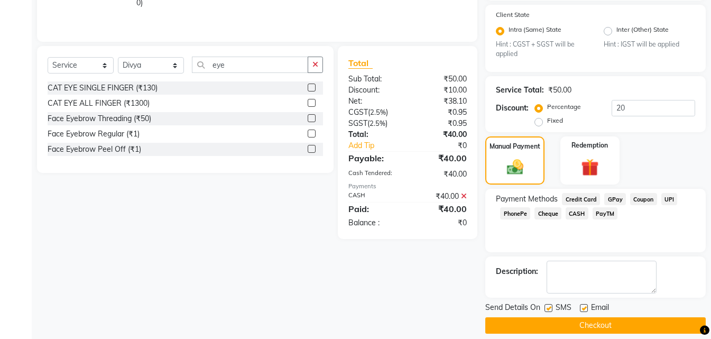
scroll to position [216, 0]
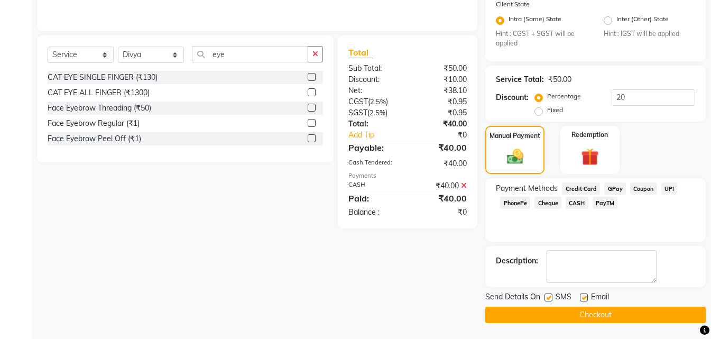
click at [601, 315] on button "Checkout" at bounding box center [595, 315] width 220 height 16
